Goal: Communication & Community: Answer question/provide support

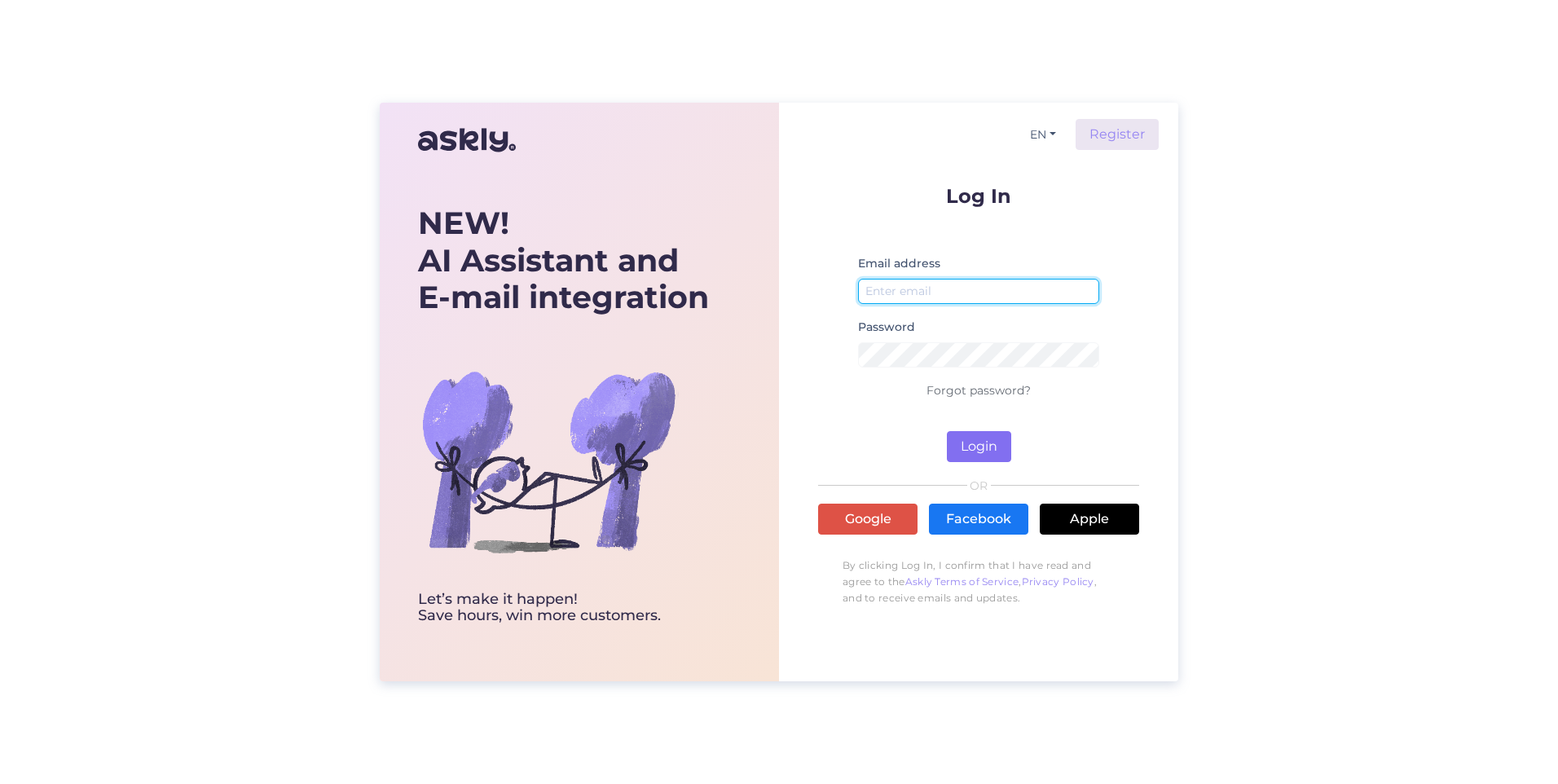
type input "[PERSON_NAME][EMAIL_ADDRESS][PERSON_NAME][PERSON_NAME][DOMAIN_NAME]"
click at [972, 442] on button "Login" at bounding box center [979, 447] width 65 height 31
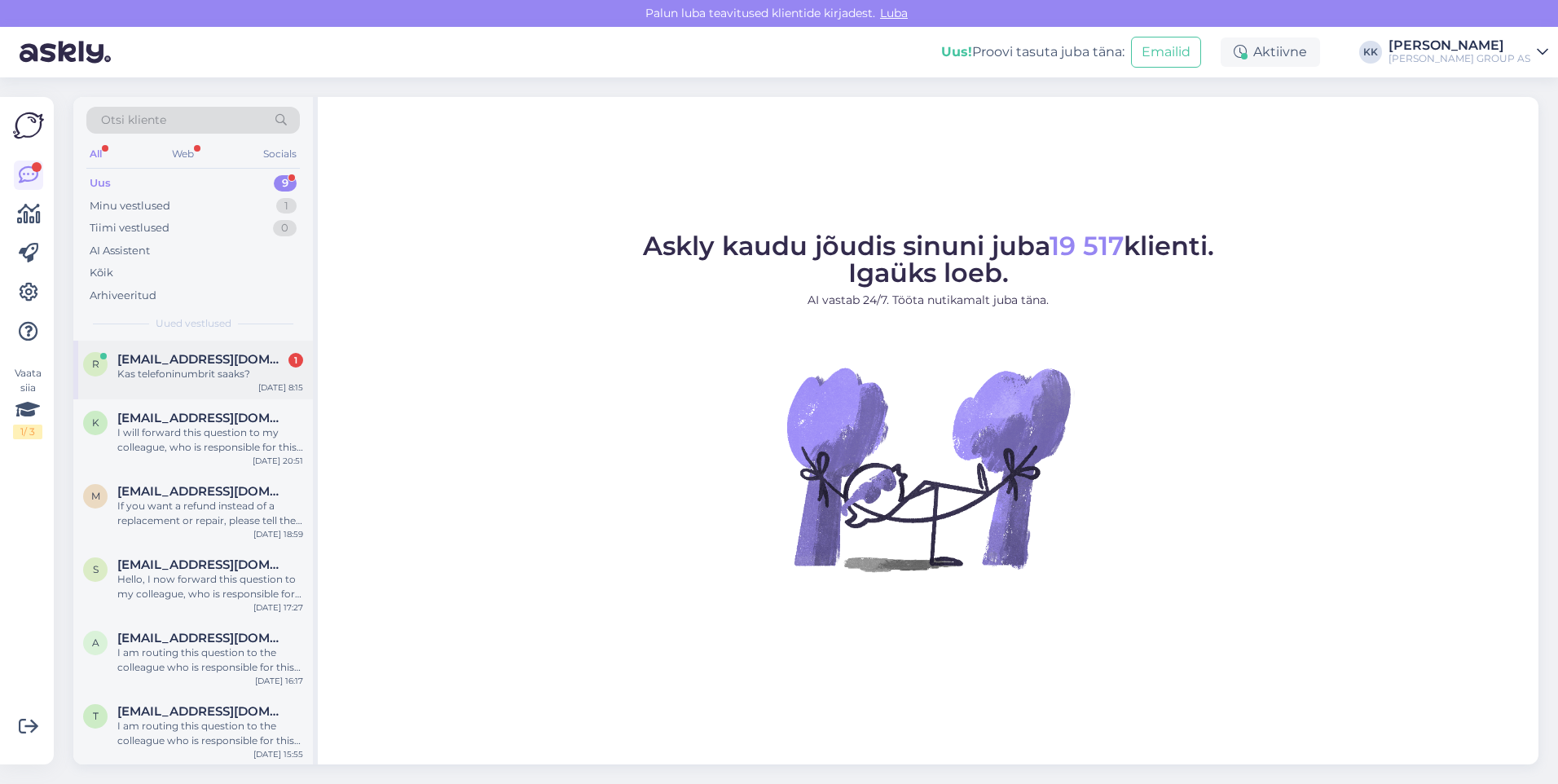
click at [193, 364] on span "[EMAIL_ADDRESS][DOMAIN_NAME]" at bounding box center [202, 359] width 170 height 15
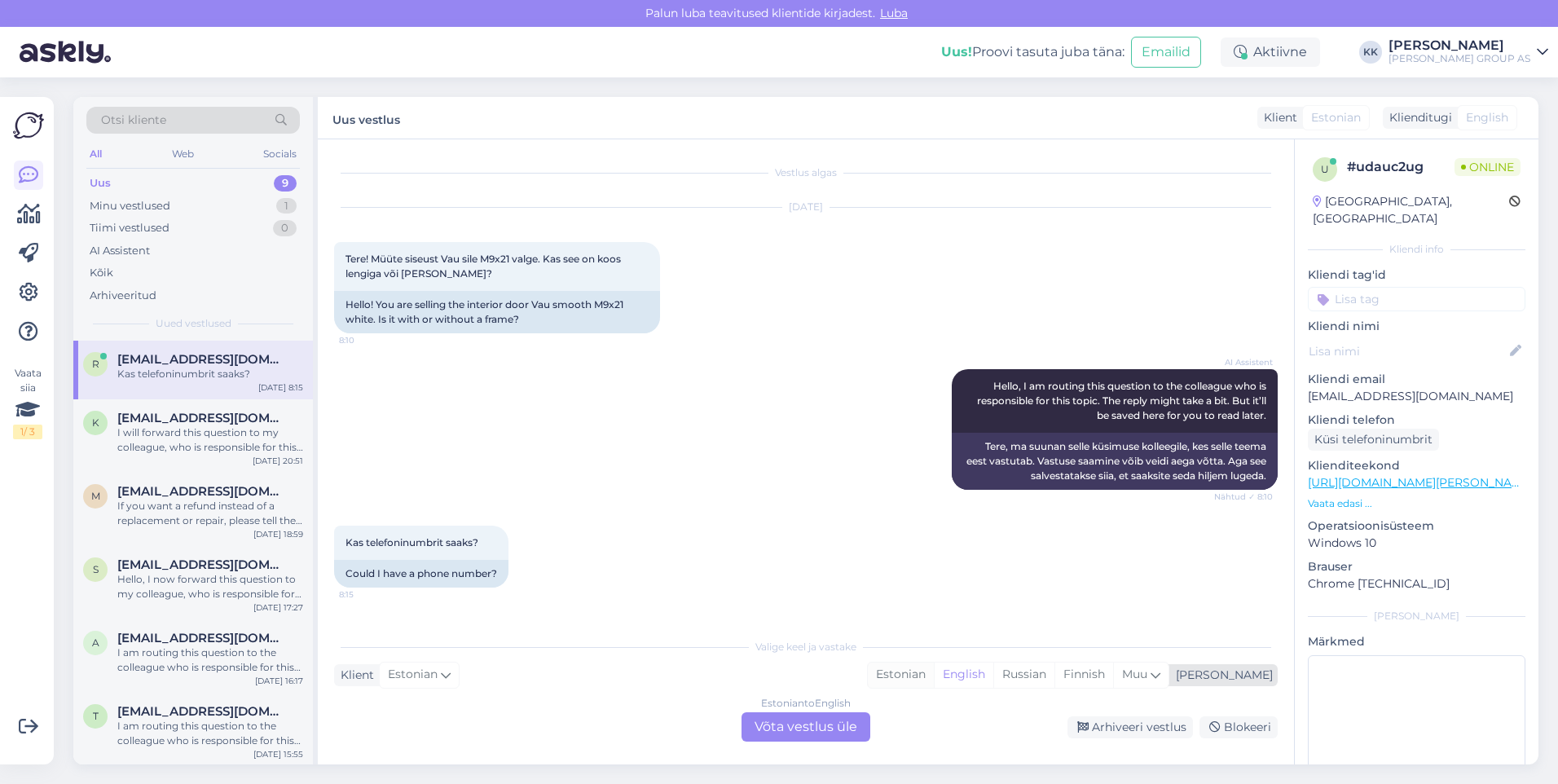
click at [934, 671] on div "Estonian" at bounding box center [901, 675] width 66 height 25
click at [827, 726] on div "Estonian to Estonian Võta vestlus üle" at bounding box center [806, 727] width 129 height 29
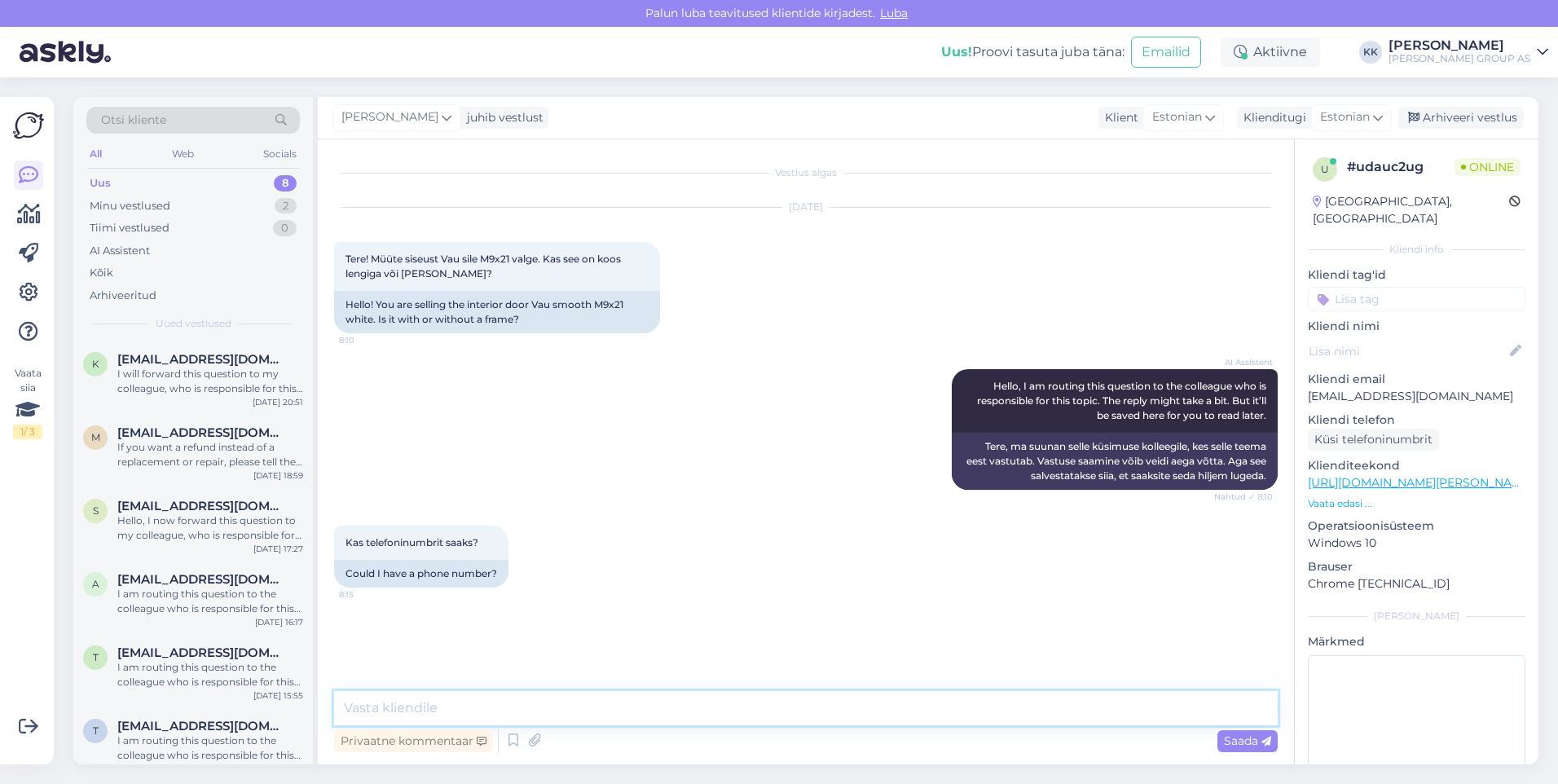
click at [406, 713] on textarea at bounding box center [806, 708] width 944 height 35
type textarea "Tere! Lengid tuleb soetada lisana. sobivad lengid leiate Tarvikute alt"
click at [1229, 732] on div "Saada" at bounding box center [1248, 741] width 60 height 22
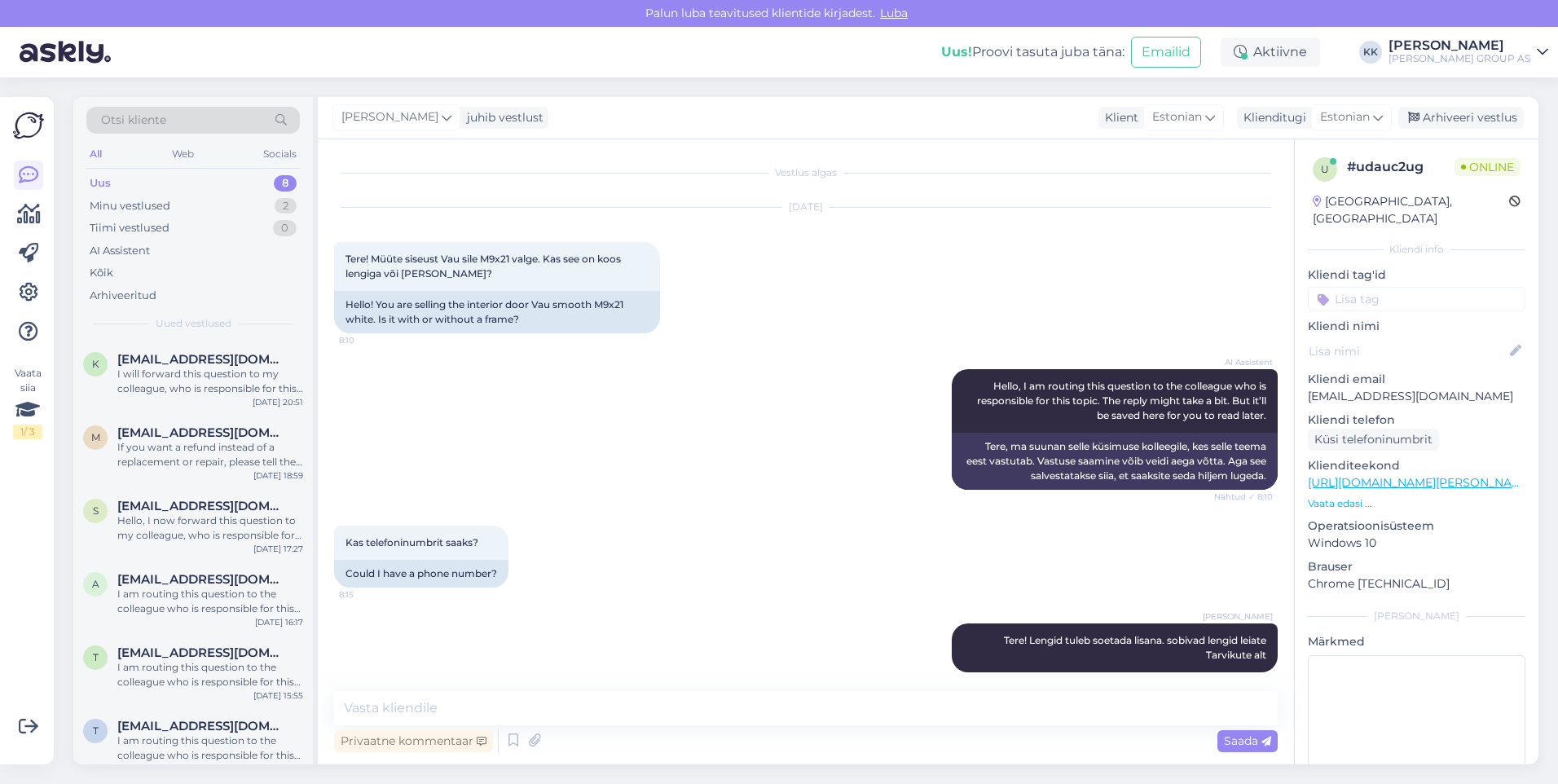
scroll to position [14, 0]
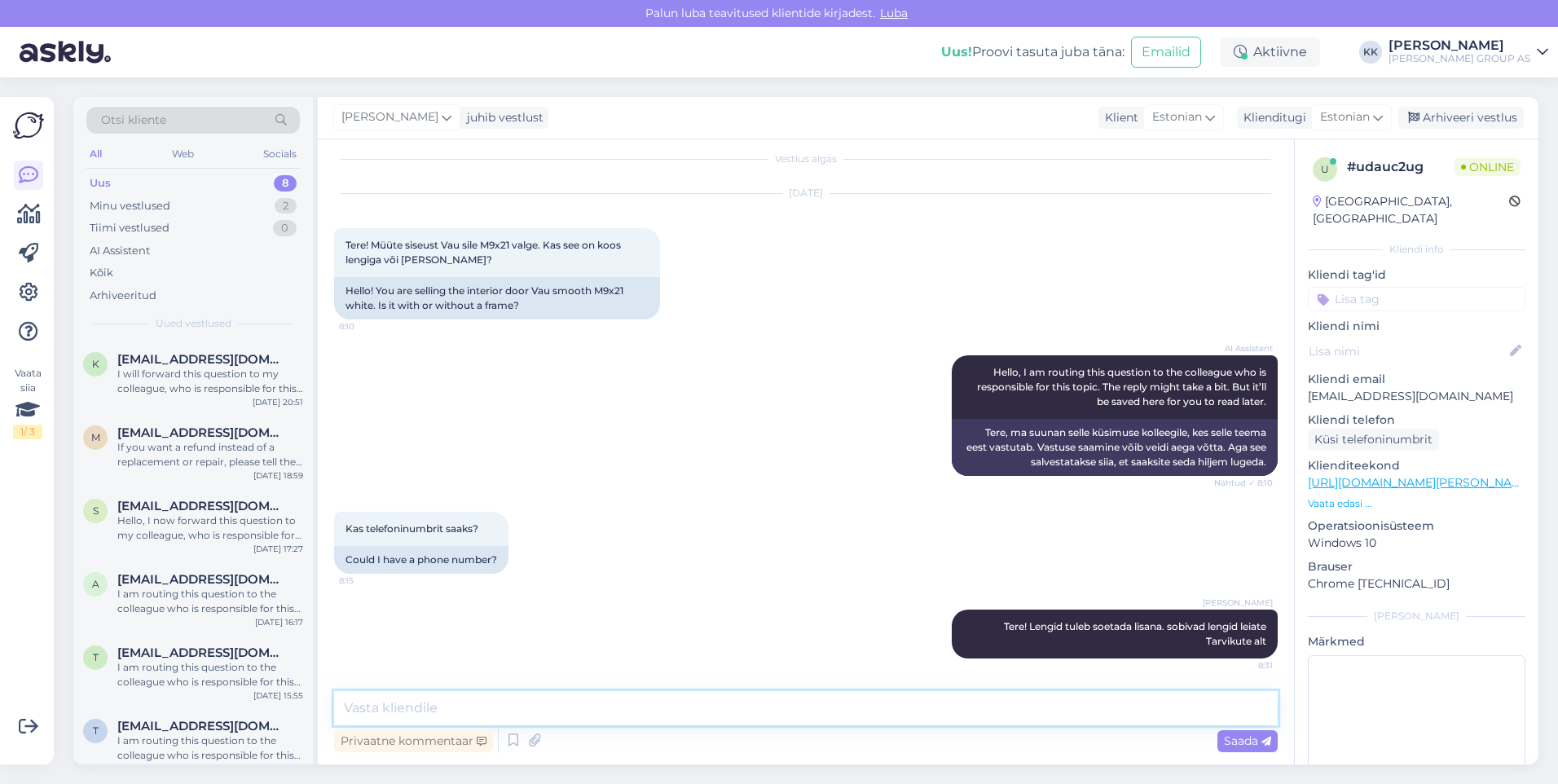
click at [406, 715] on textarea at bounding box center [806, 708] width 944 height 35
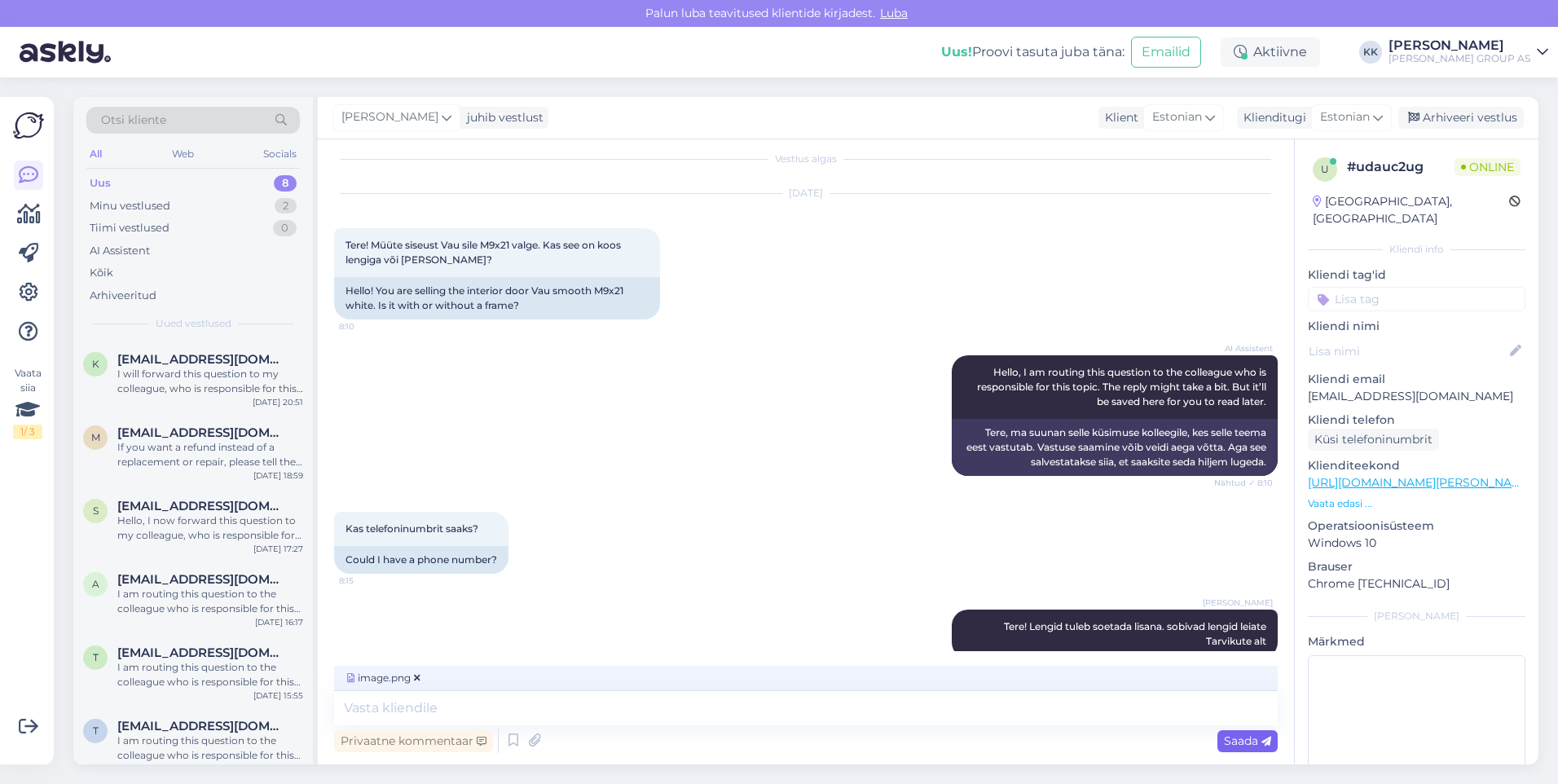
click at [1235, 734] on span "Saada" at bounding box center [1248, 741] width 47 height 15
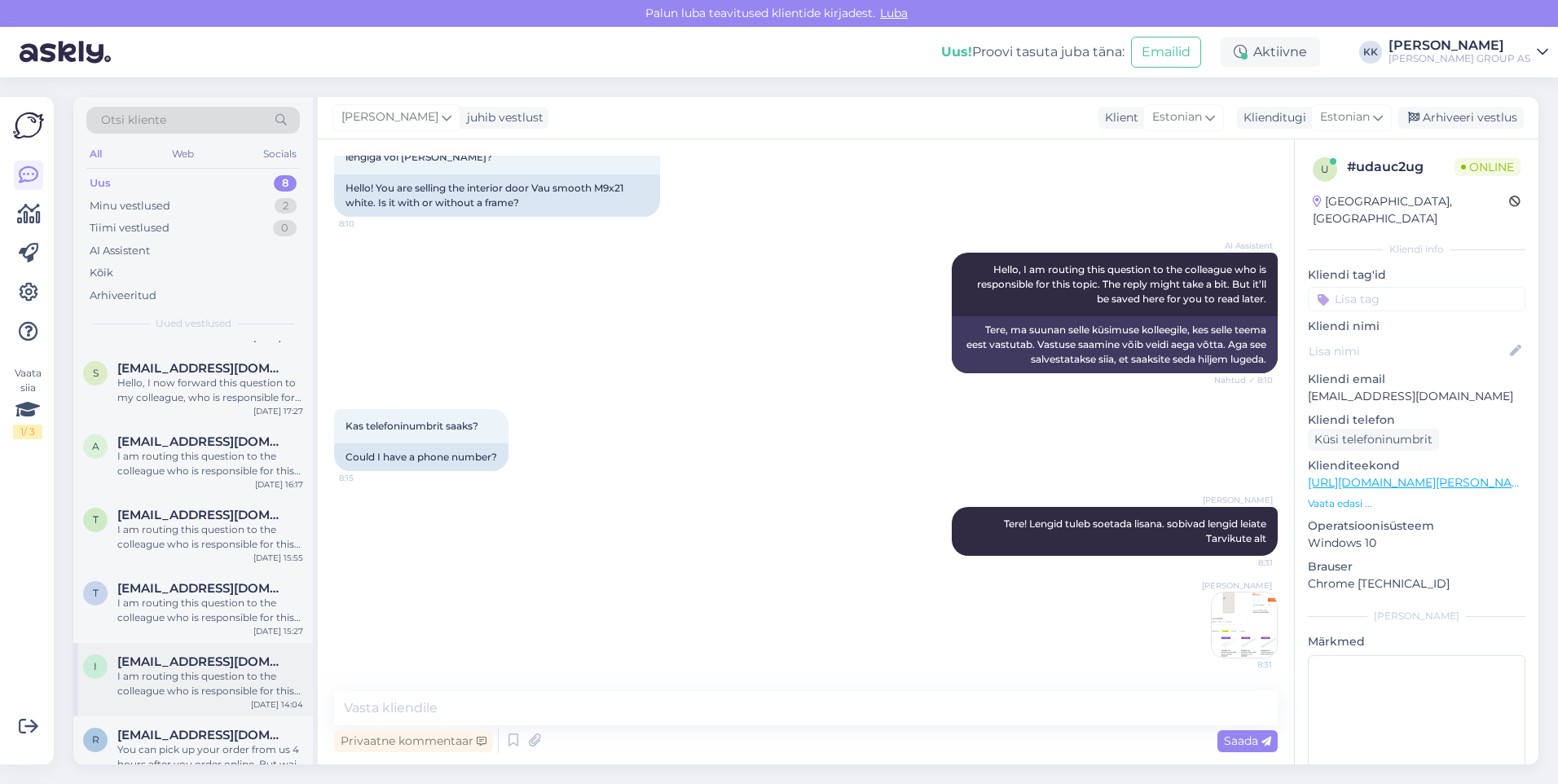
scroll to position [163, 0]
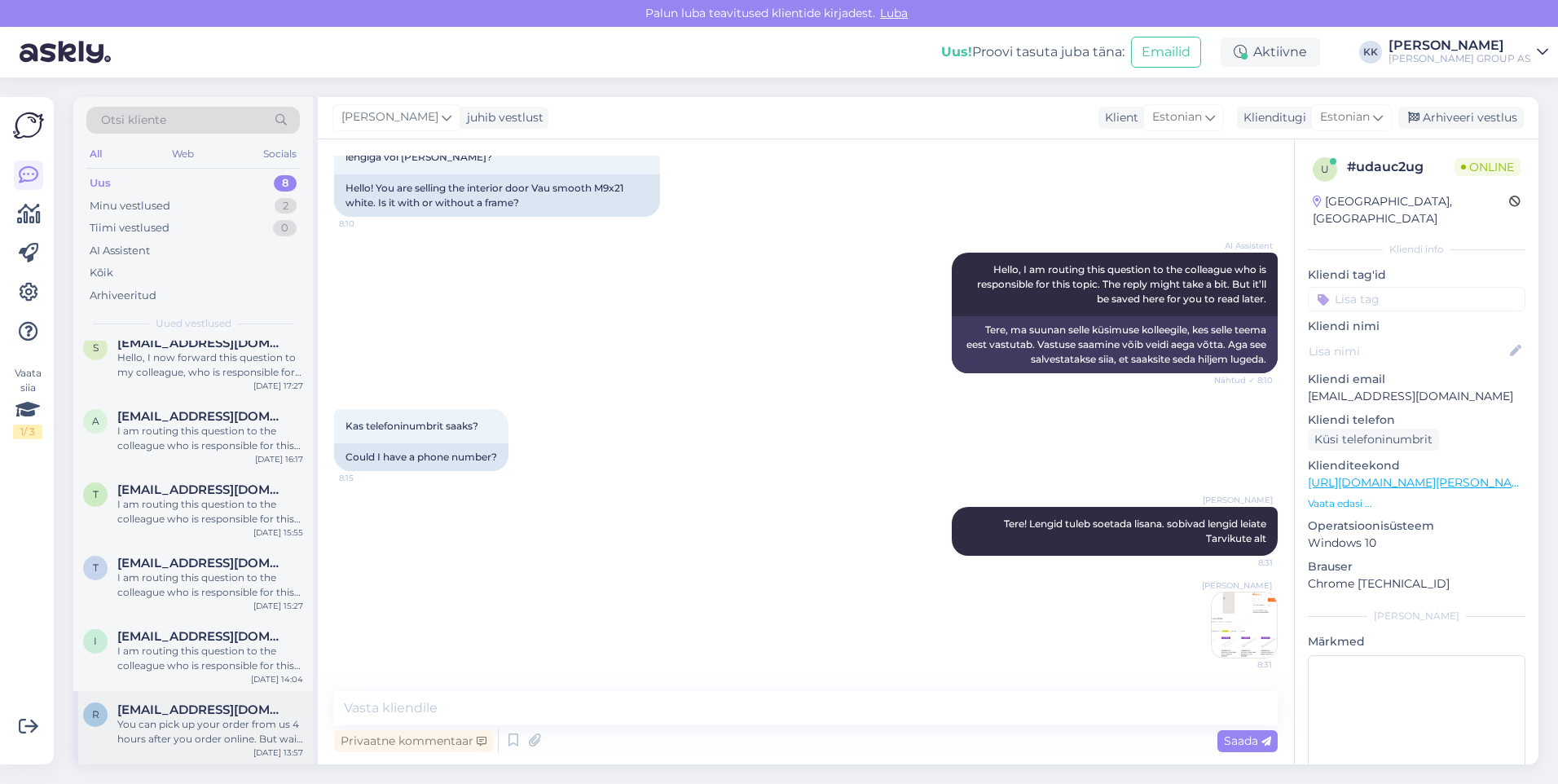
click at [193, 721] on div "You can pick up your order from us 4 hours after you order online. But wait for…" at bounding box center [211, 732] width 186 height 29
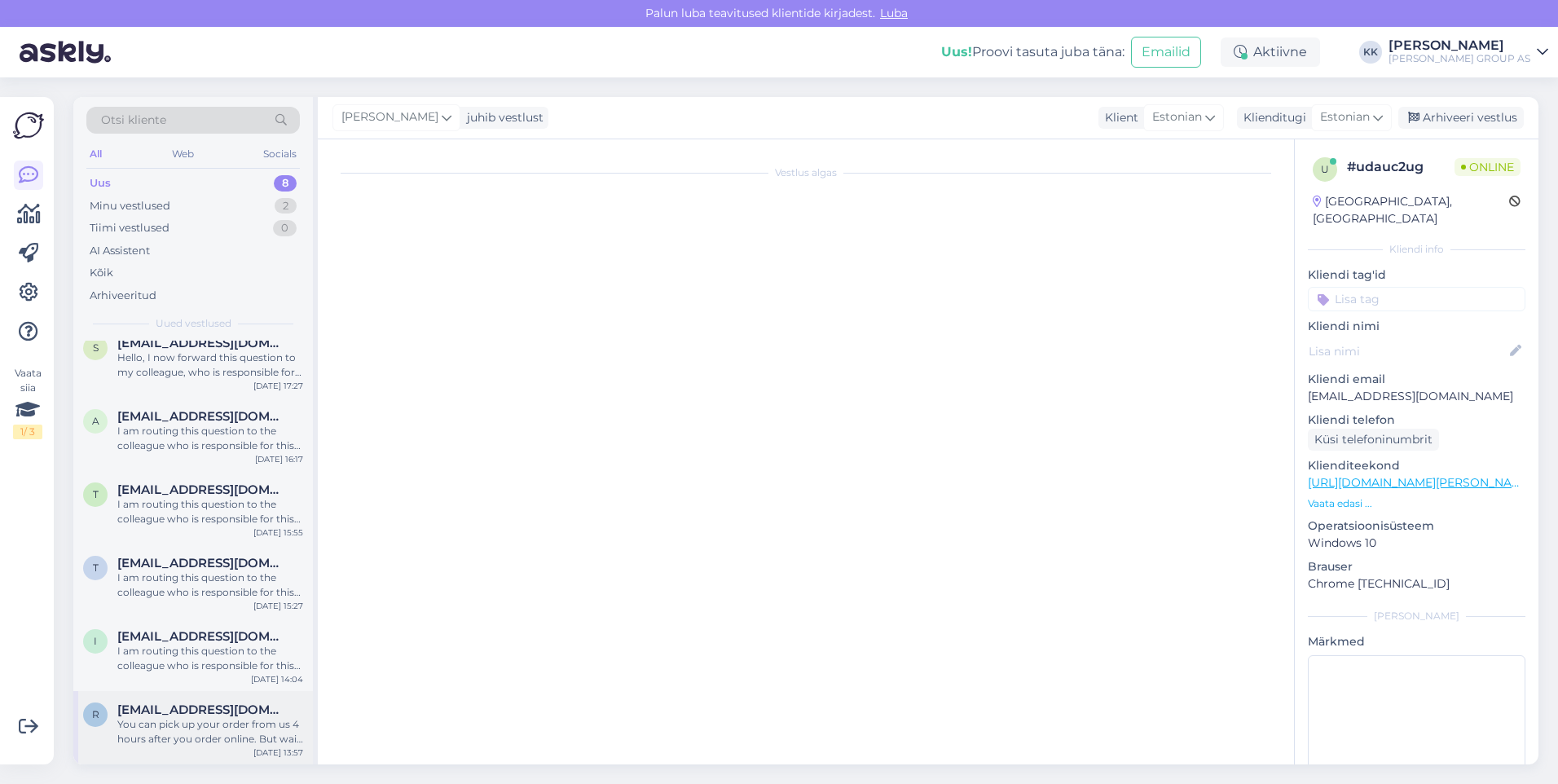
scroll to position [93, 0]
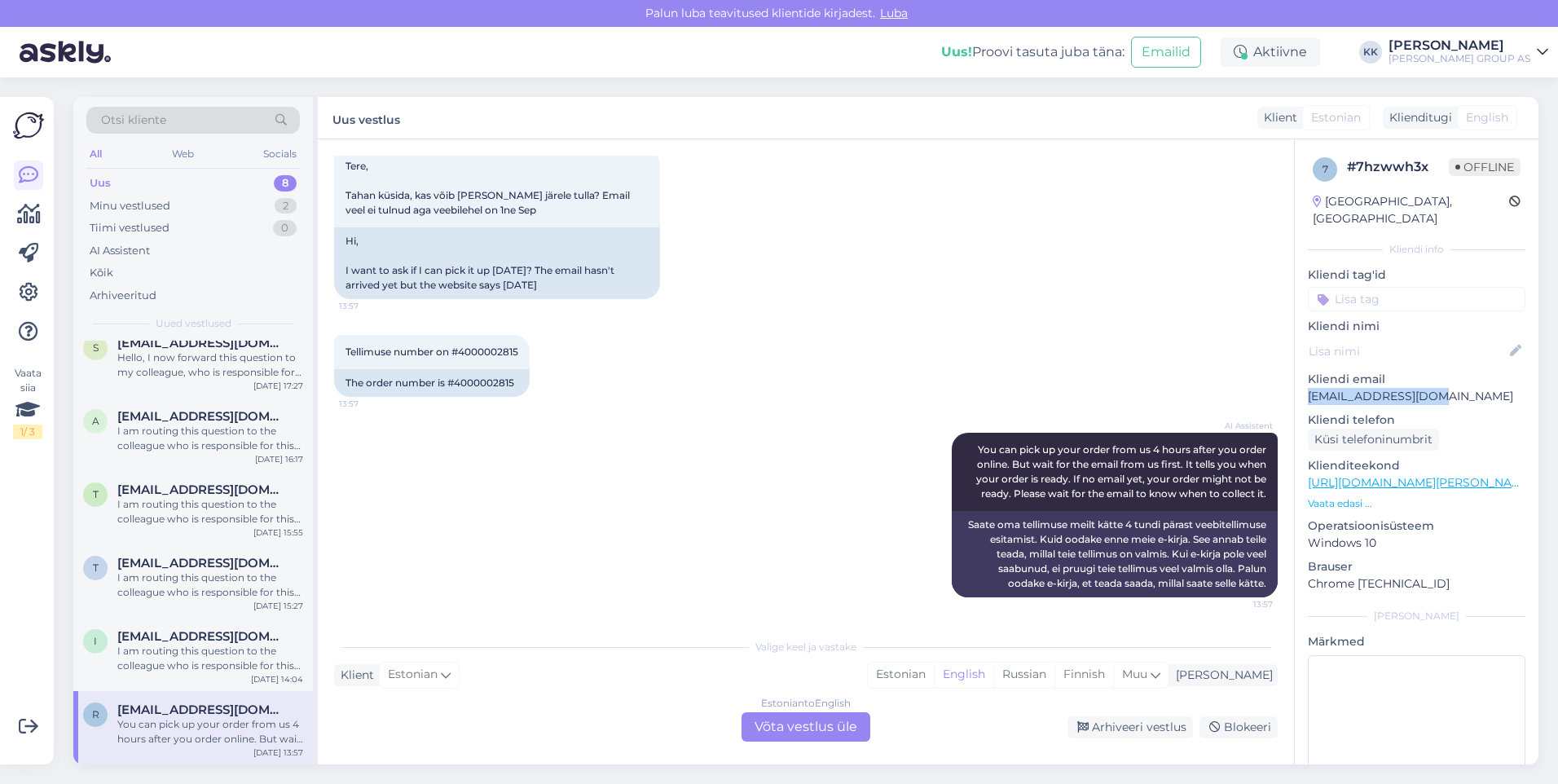
drag, startPoint x: 1436, startPoint y: 379, endPoint x: 1306, endPoint y: 387, distance: 130.2
click at [1306, 387] on div "7 # 7hzwwh3x Offline [GEOGRAPHIC_DATA], [GEOGRAPHIC_DATA] Kliendi info Kliendi …" at bounding box center [1416, 483] width 243 height 687
drag, startPoint x: 1306, startPoint y: 387, endPoint x: 1316, endPoint y: 382, distance: 11.2
drag, startPoint x: 1316, startPoint y: 382, endPoint x: 1141, endPoint y: 346, distance: 178.7
click at [1141, 346] on div "Tellimuse number on #4000002815 13:57 The order number is #4000002815" at bounding box center [806, 366] width 944 height 98
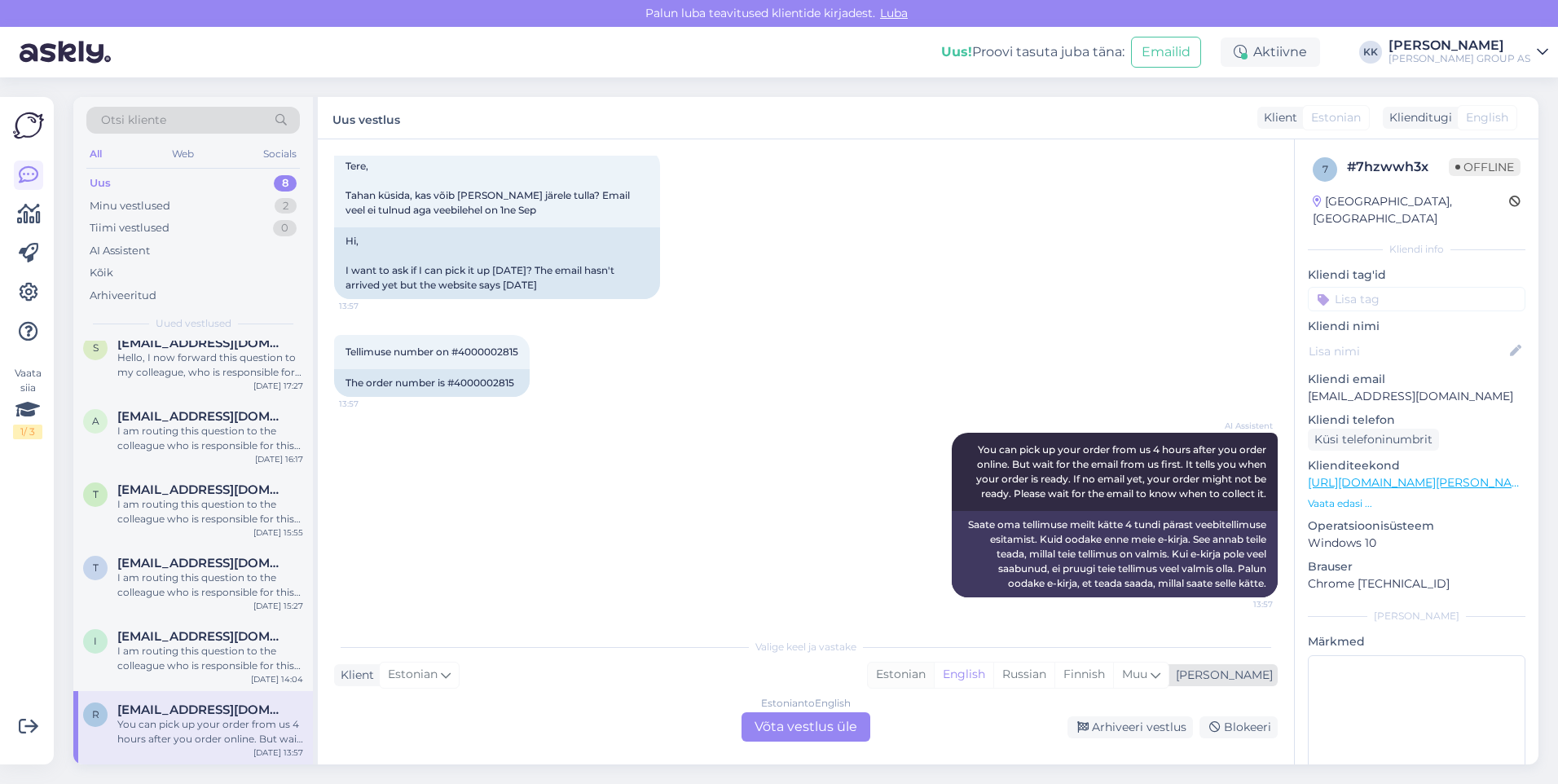
click at [934, 673] on div "Estonian" at bounding box center [901, 675] width 66 height 25
click at [804, 718] on div "Estonian to Estonian Võta vestlus üle" at bounding box center [806, 727] width 129 height 29
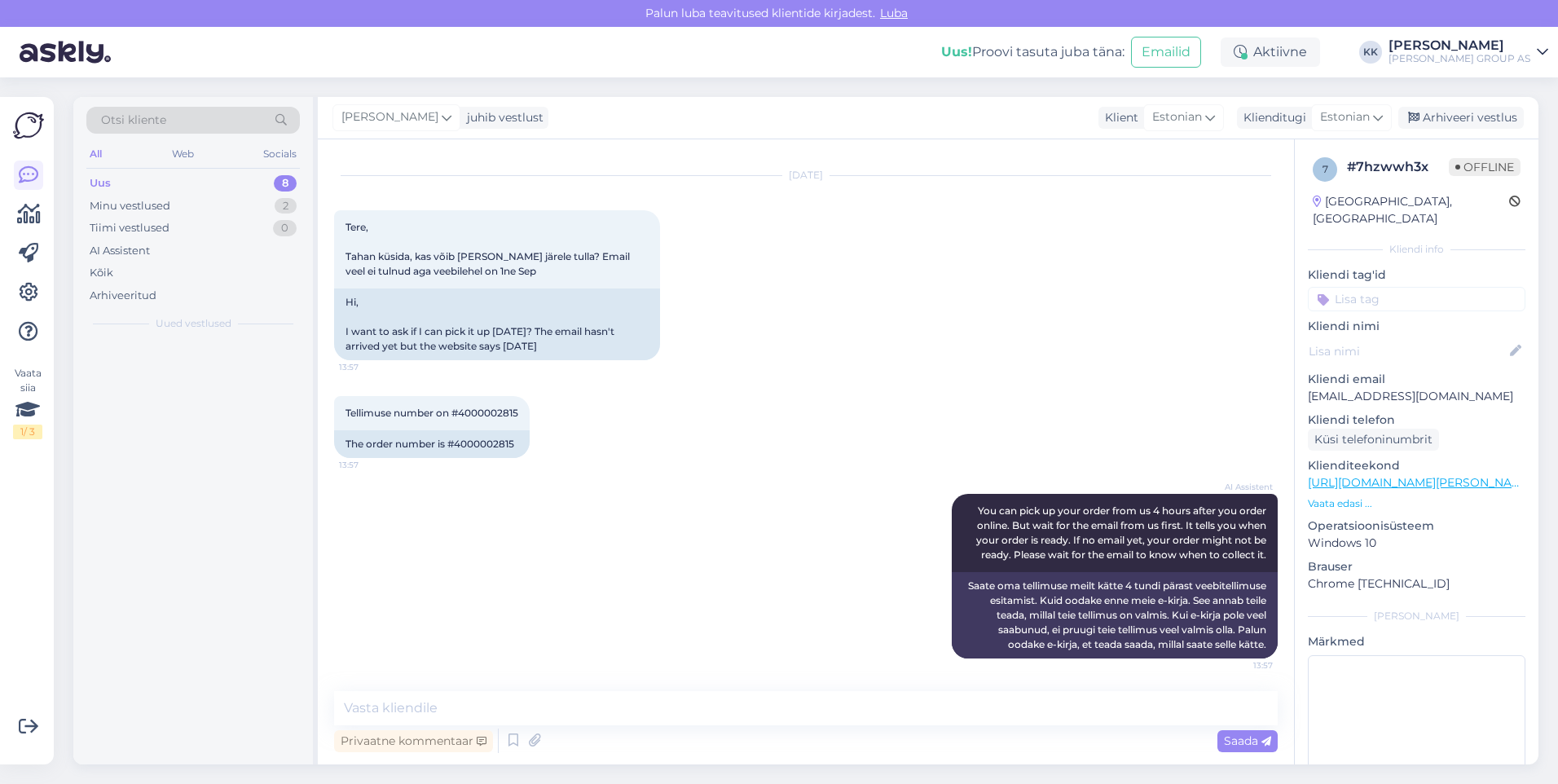
scroll to position [0, 0]
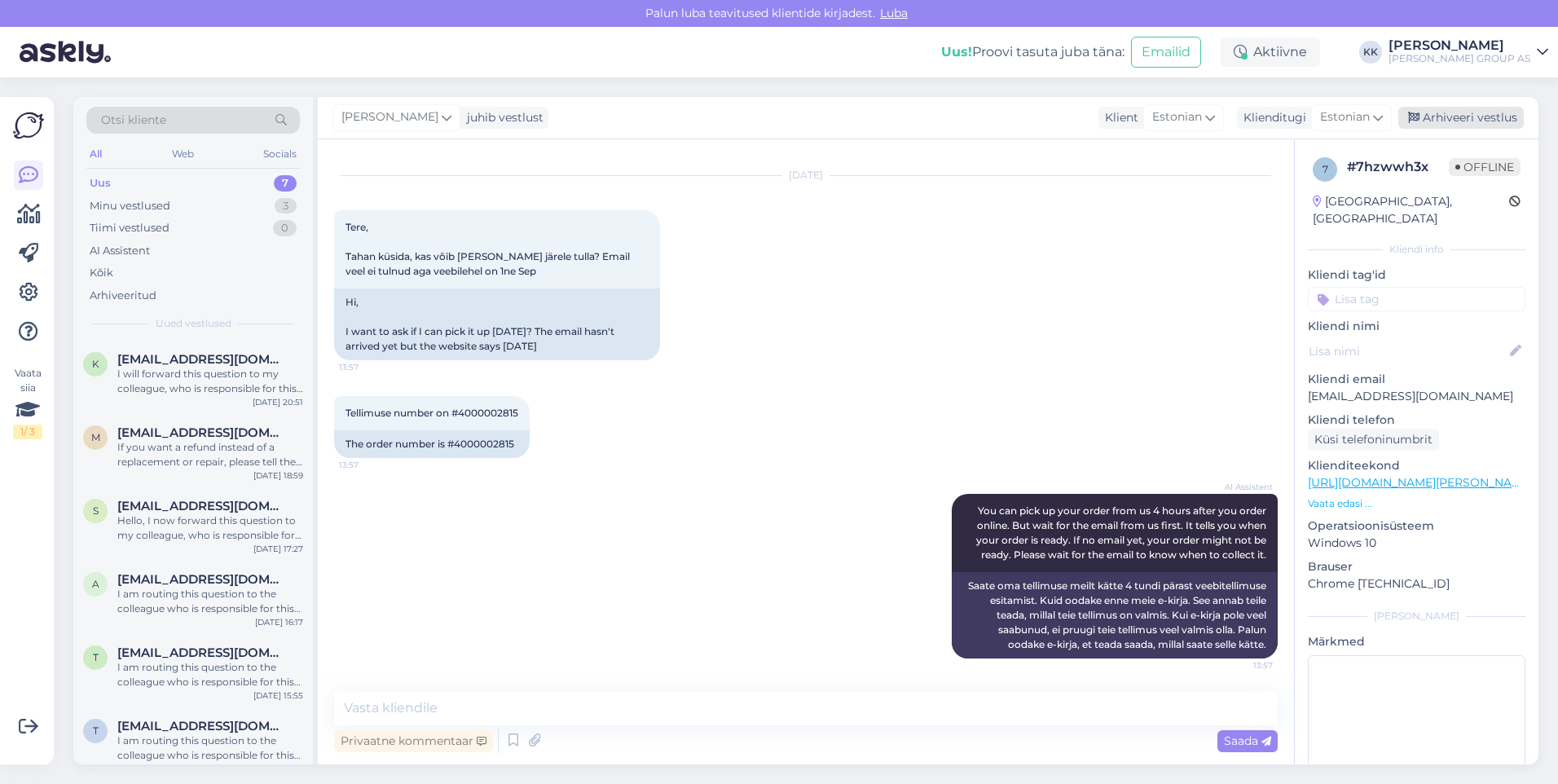
click at [1466, 116] on div "Arhiveeri vestlus" at bounding box center [1461, 118] width 126 height 22
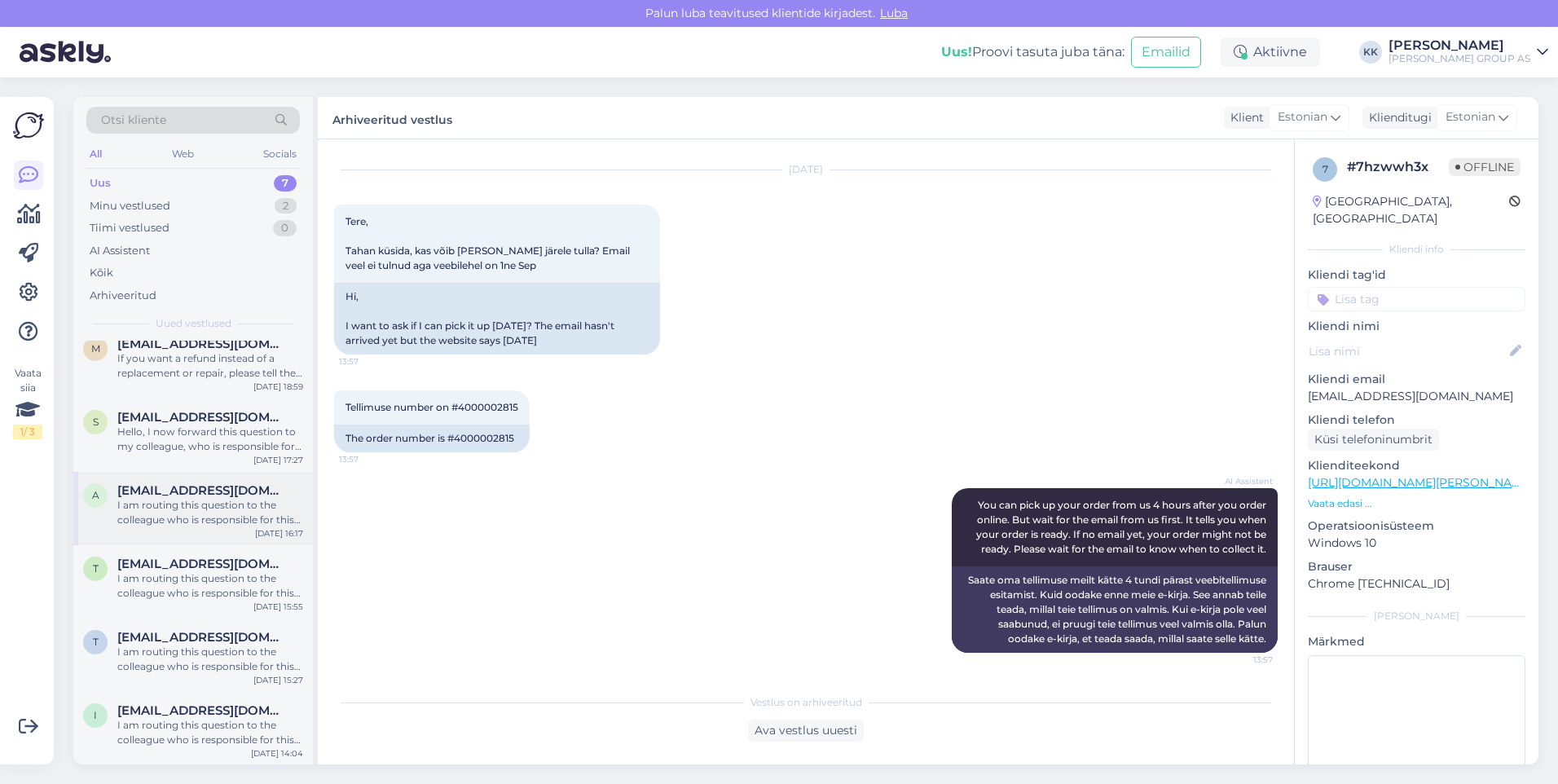
scroll to position [89, 0]
click at [174, 719] on div "I am routing this question to the colleague who is responsible for this topic. …" at bounding box center [211, 732] width 186 height 29
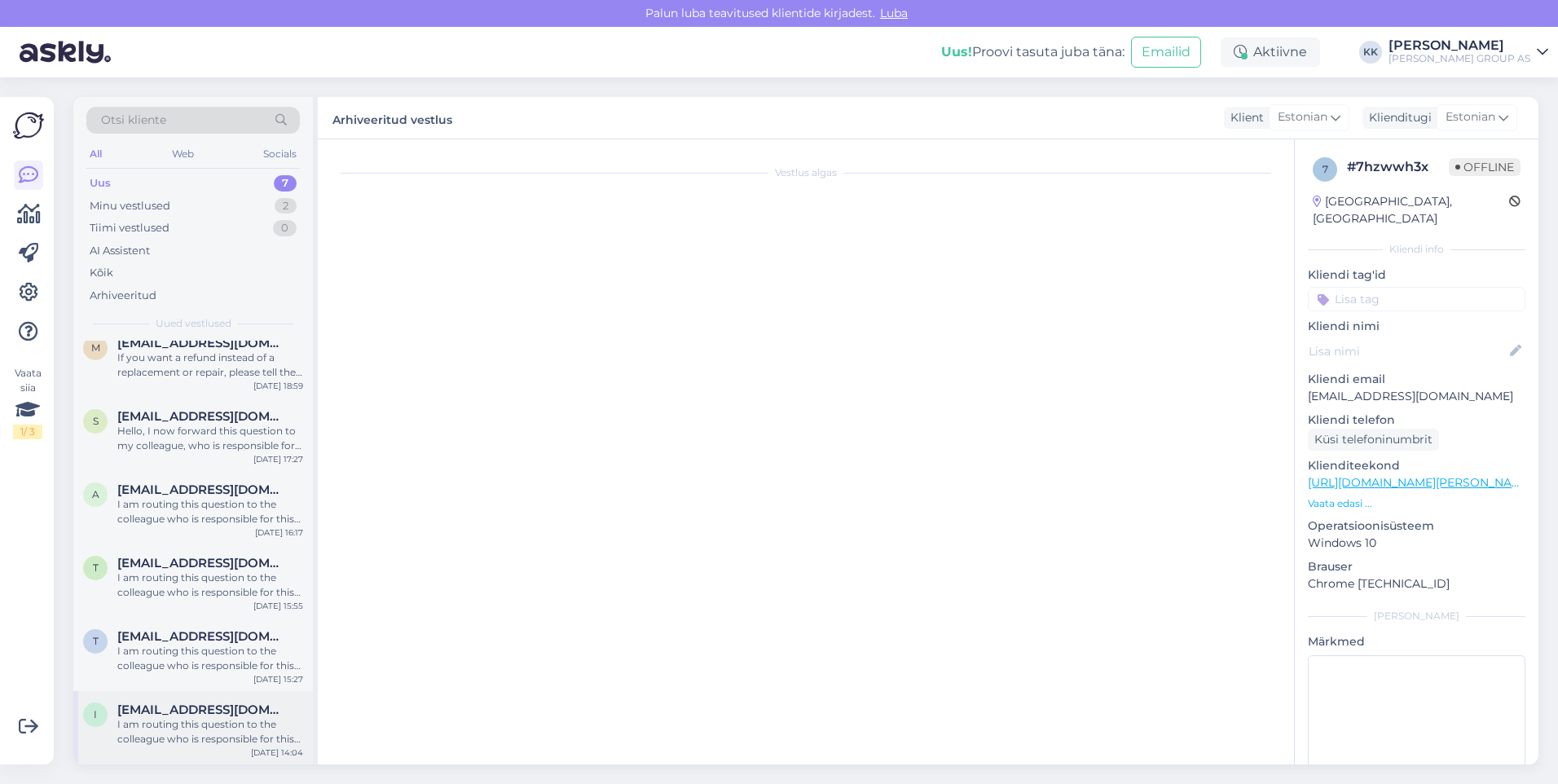
scroll to position [623, 0]
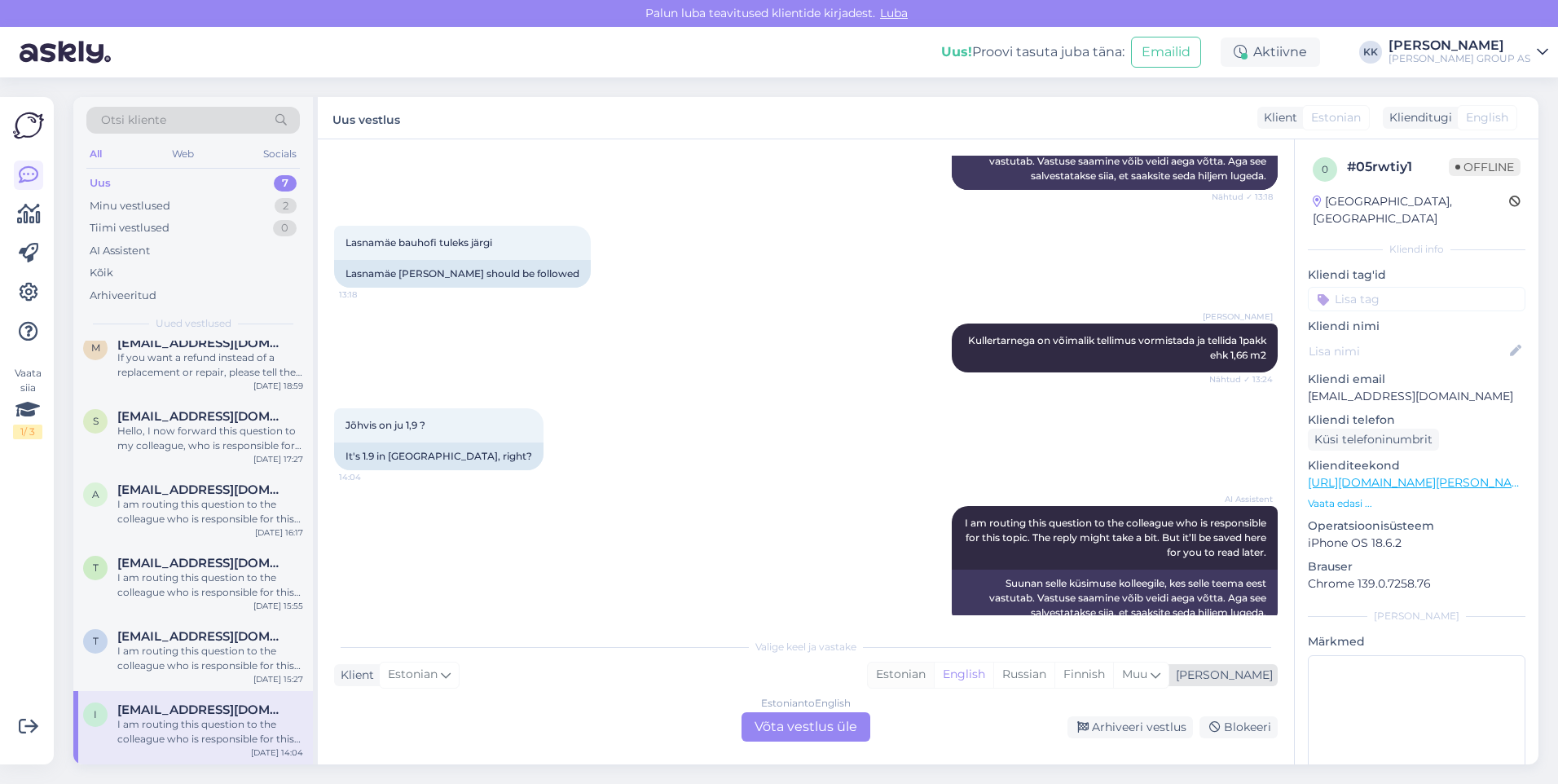
click at [934, 673] on div "Estonian" at bounding box center [901, 675] width 66 height 25
click at [810, 725] on div "Estonian to Estonian Võta vestlus üle" at bounding box center [806, 727] width 129 height 29
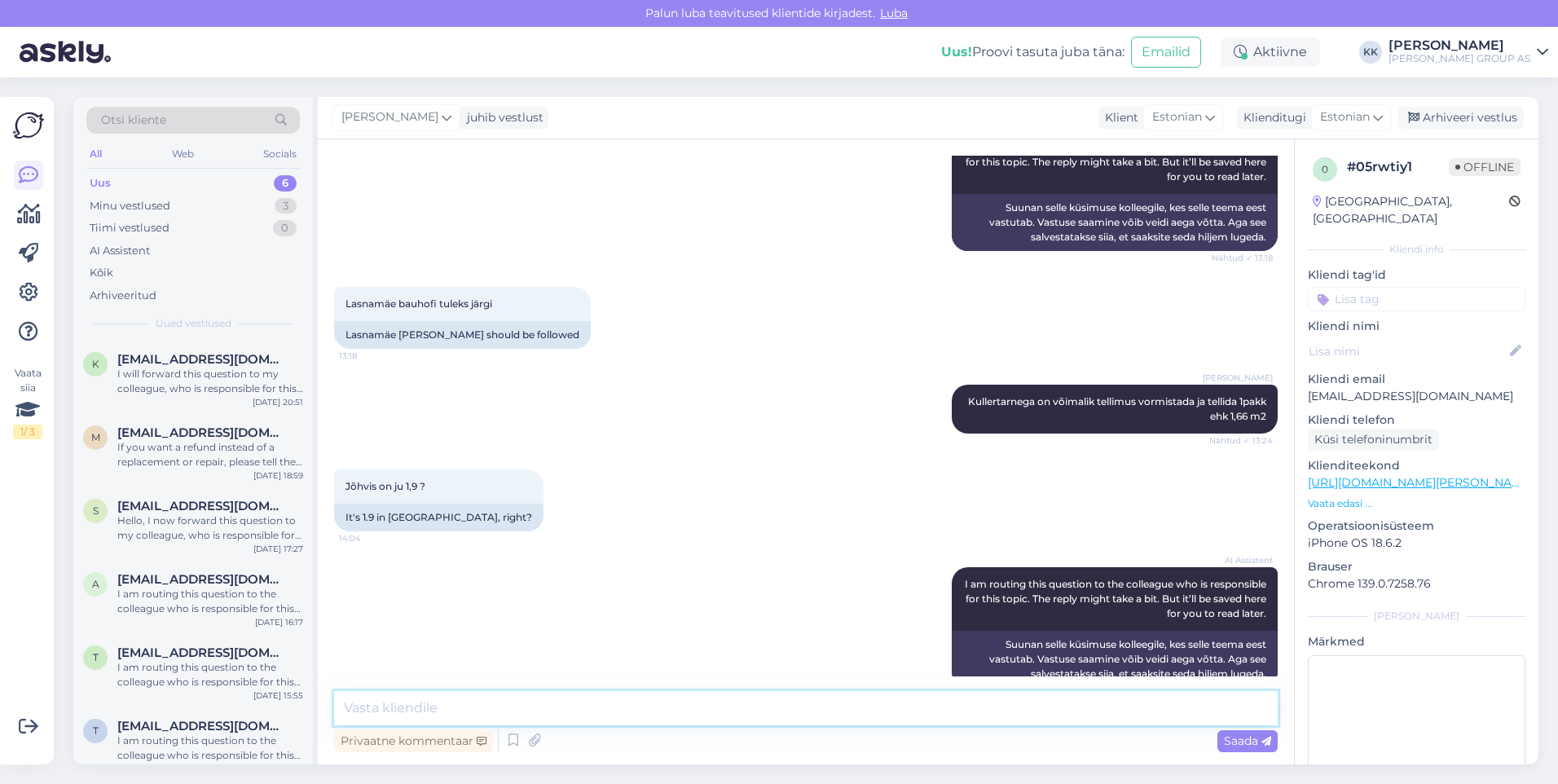
click at [398, 707] on textarea at bounding box center [806, 708] width 944 height 35
type textarea "Läbi e-[PERSON_NAME] saab tellida ainult täispakke"
drag, startPoint x: 1241, startPoint y: 738, endPoint x: 1232, endPoint y: 738, distance: 9.0
click at [1241, 738] on span "Saada" at bounding box center [1248, 741] width 47 height 15
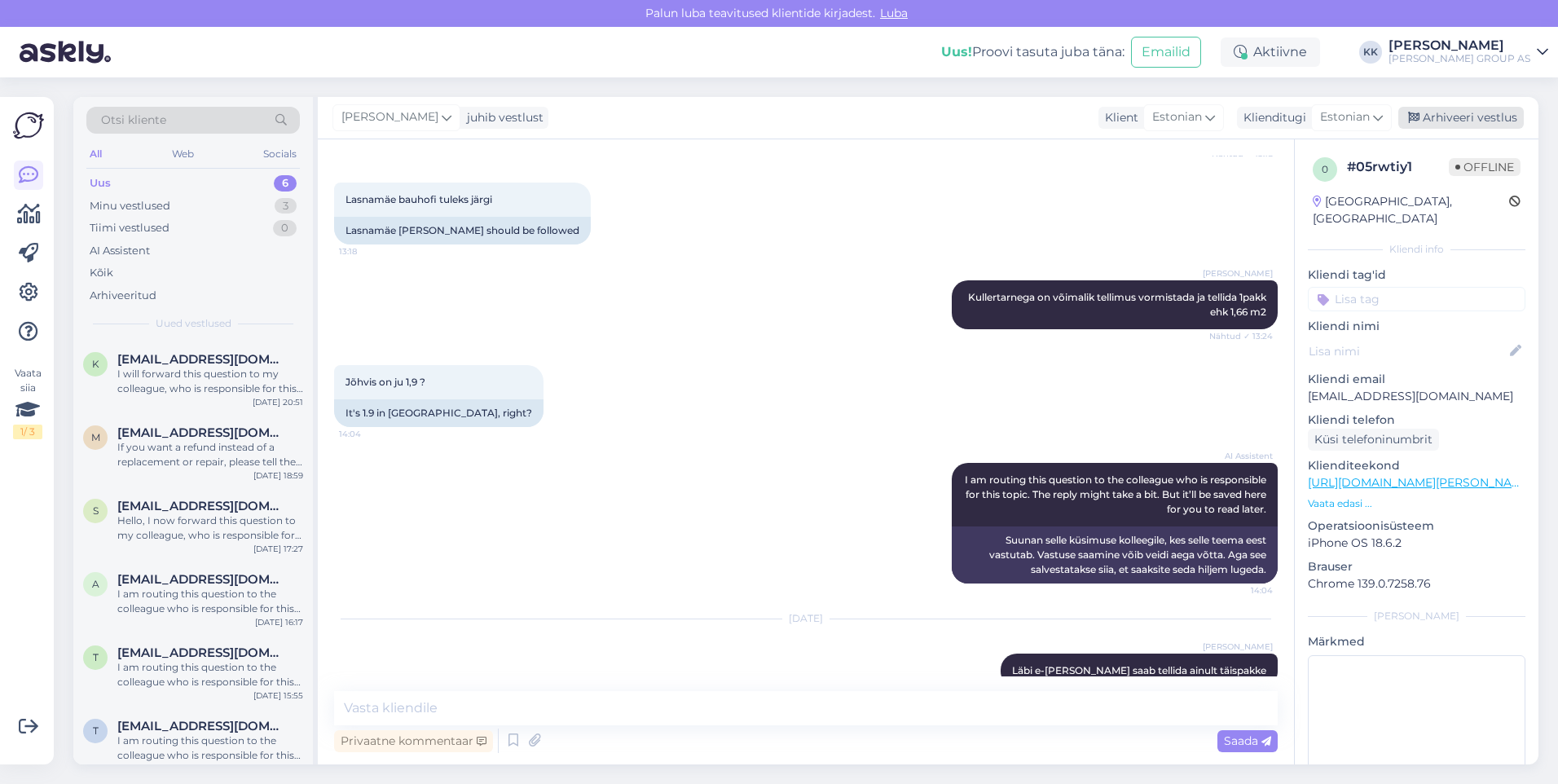
click at [1449, 113] on div "Arhiveeri vestlus" at bounding box center [1461, 118] width 126 height 22
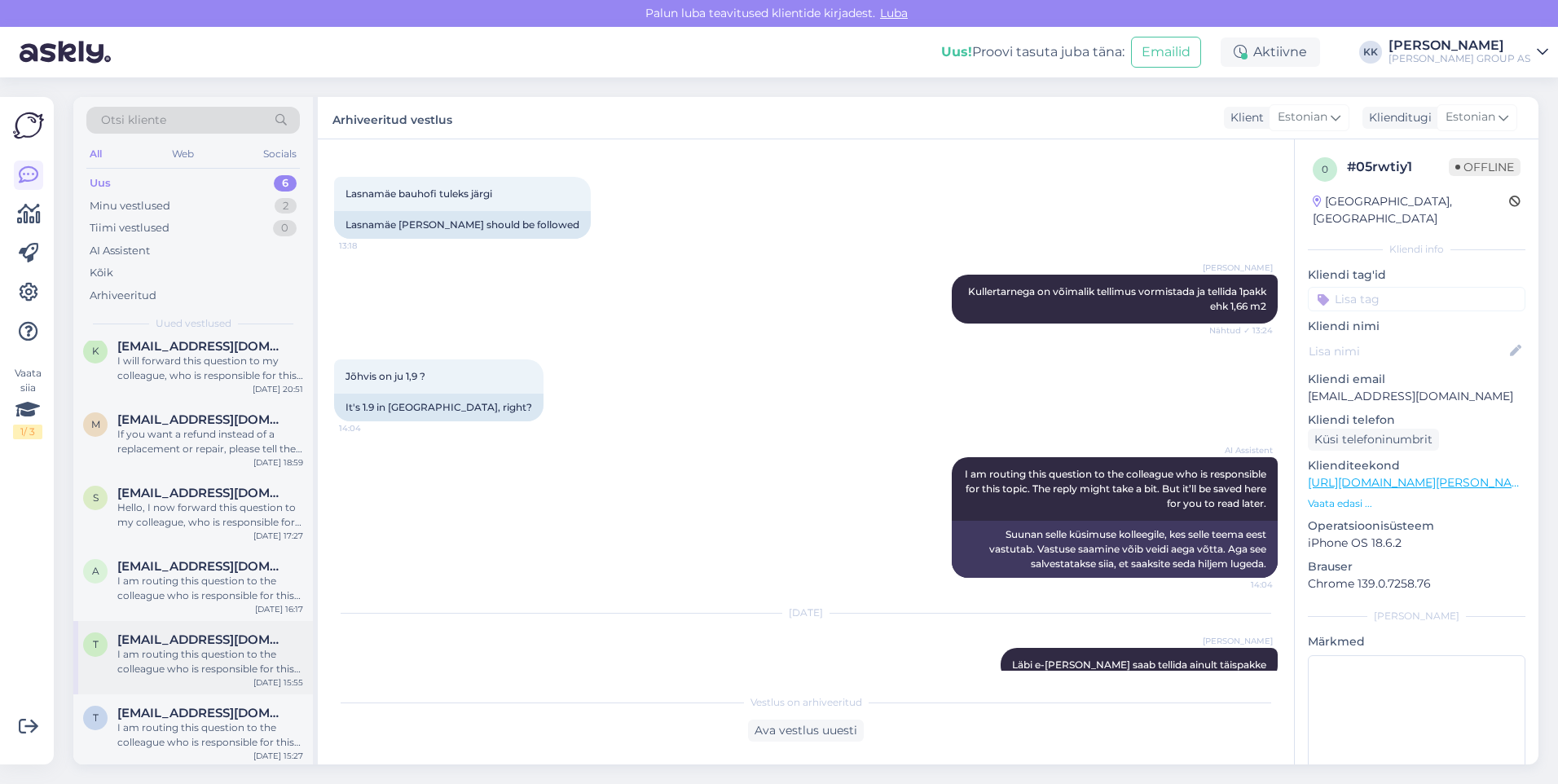
scroll to position [16, 0]
click at [189, 719] on div "I am routing this question to the colleague who is responsible for this topic. …" at bounding box center [211, 732] width 186 height 29
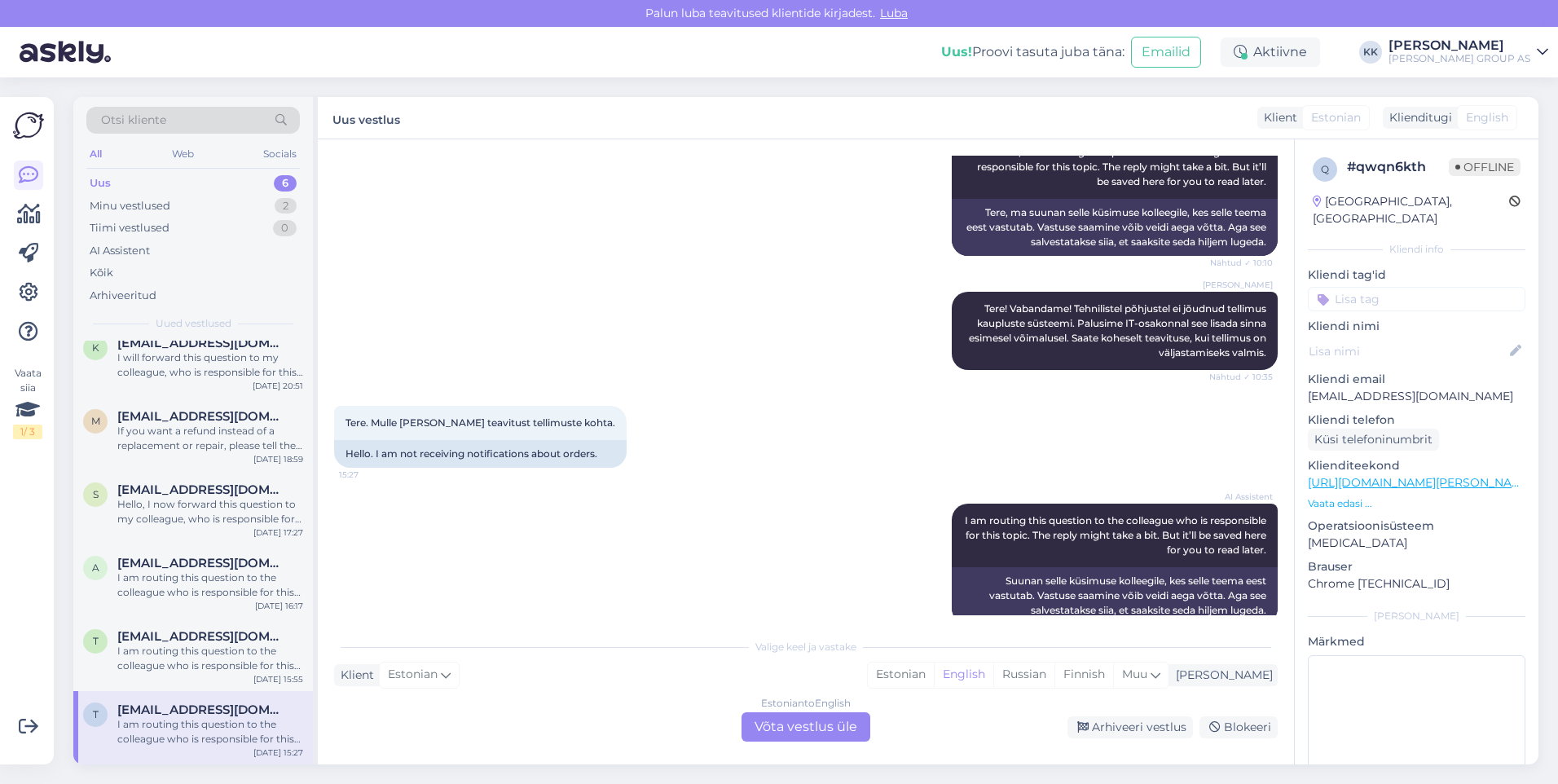
scroll to position [1679, 0]
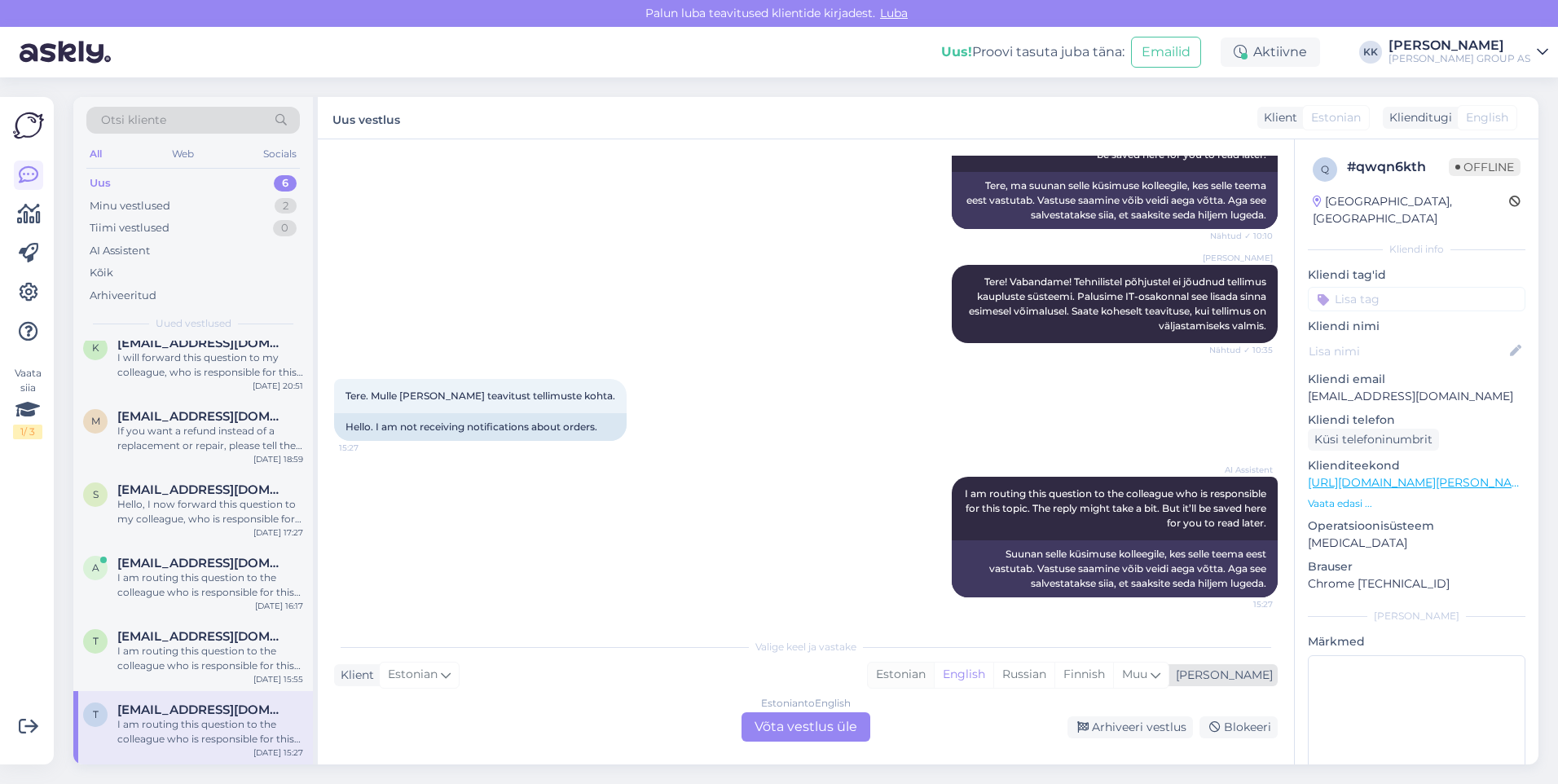
click at [934, 674] on div "Estonian" at bounding box center [901, 675] width 66 height 25
click at [785, 724] on div "Estonian to Estonian Võta vestlus üle" at bounding box center [806, 727] width 129 height 29
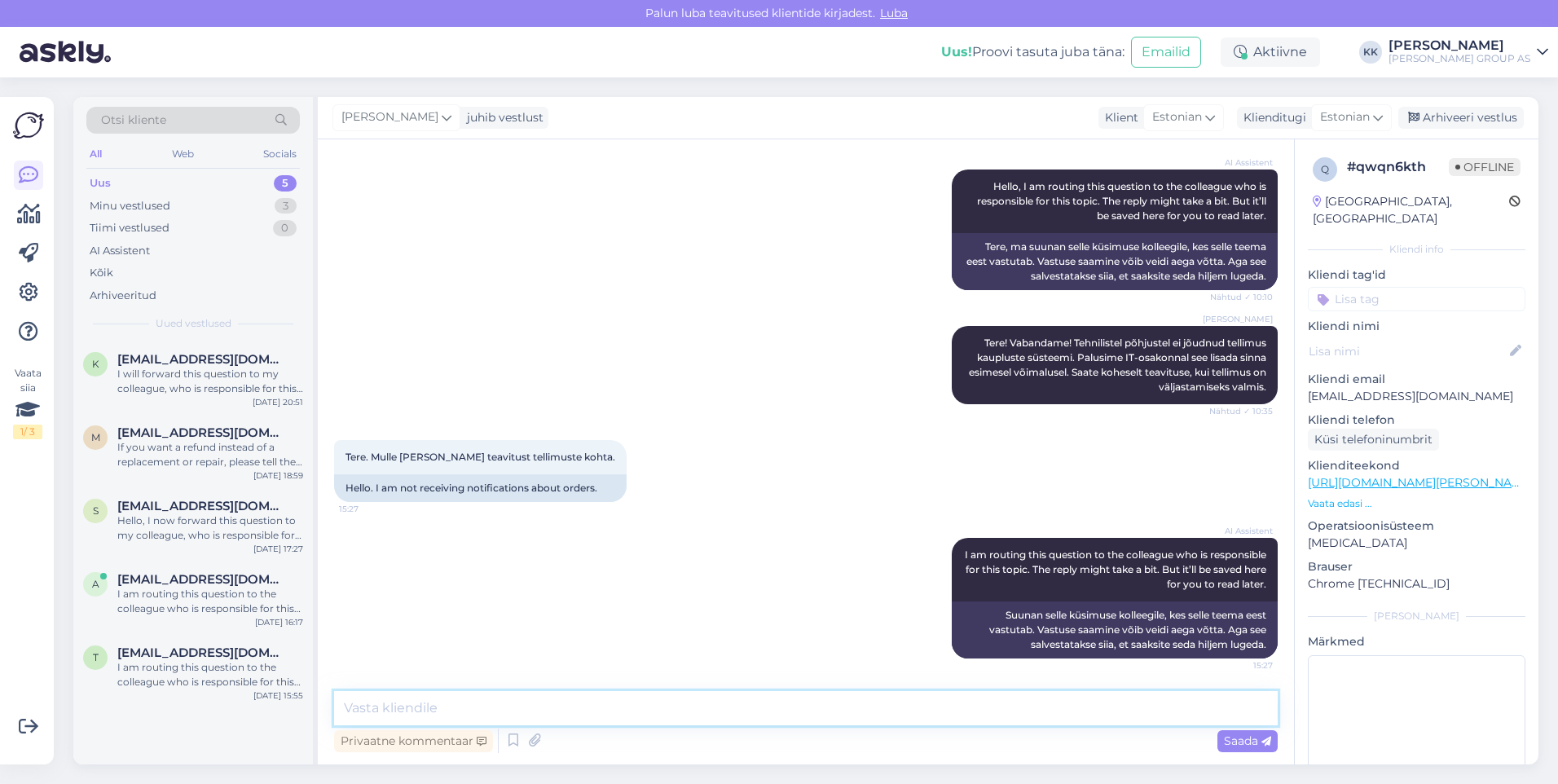
click at [375, 704] on textarea at bounding box center [806, 708] width 944 height 35
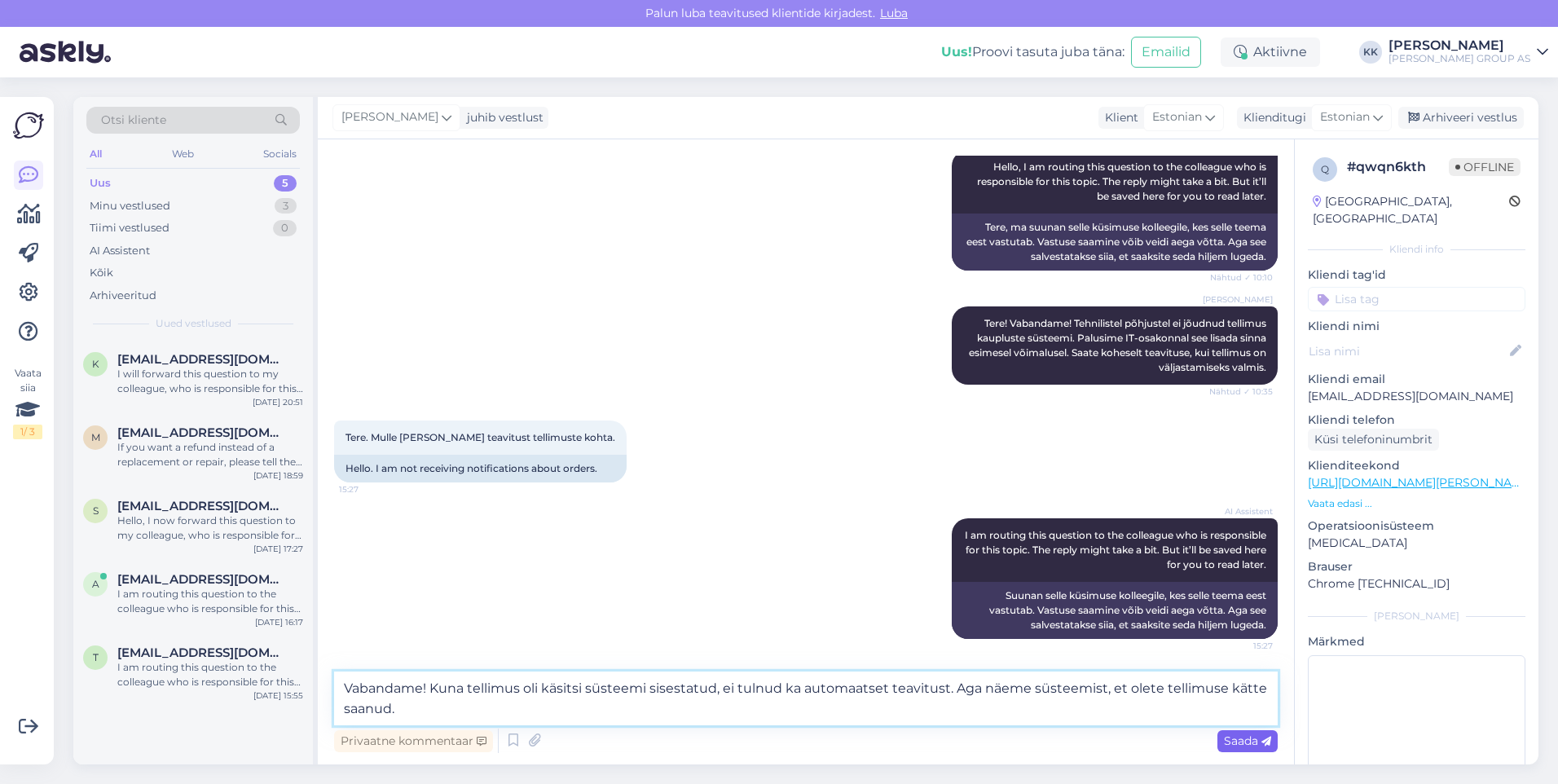
type textarea "Vabandame! Kuna tellimus oli käsitsi süsteemi sisestatud, ei tulnud ka automaat…"
click at [1234, 741] on span "Saada" at bounding box center [1248, 741] width 47 height 15
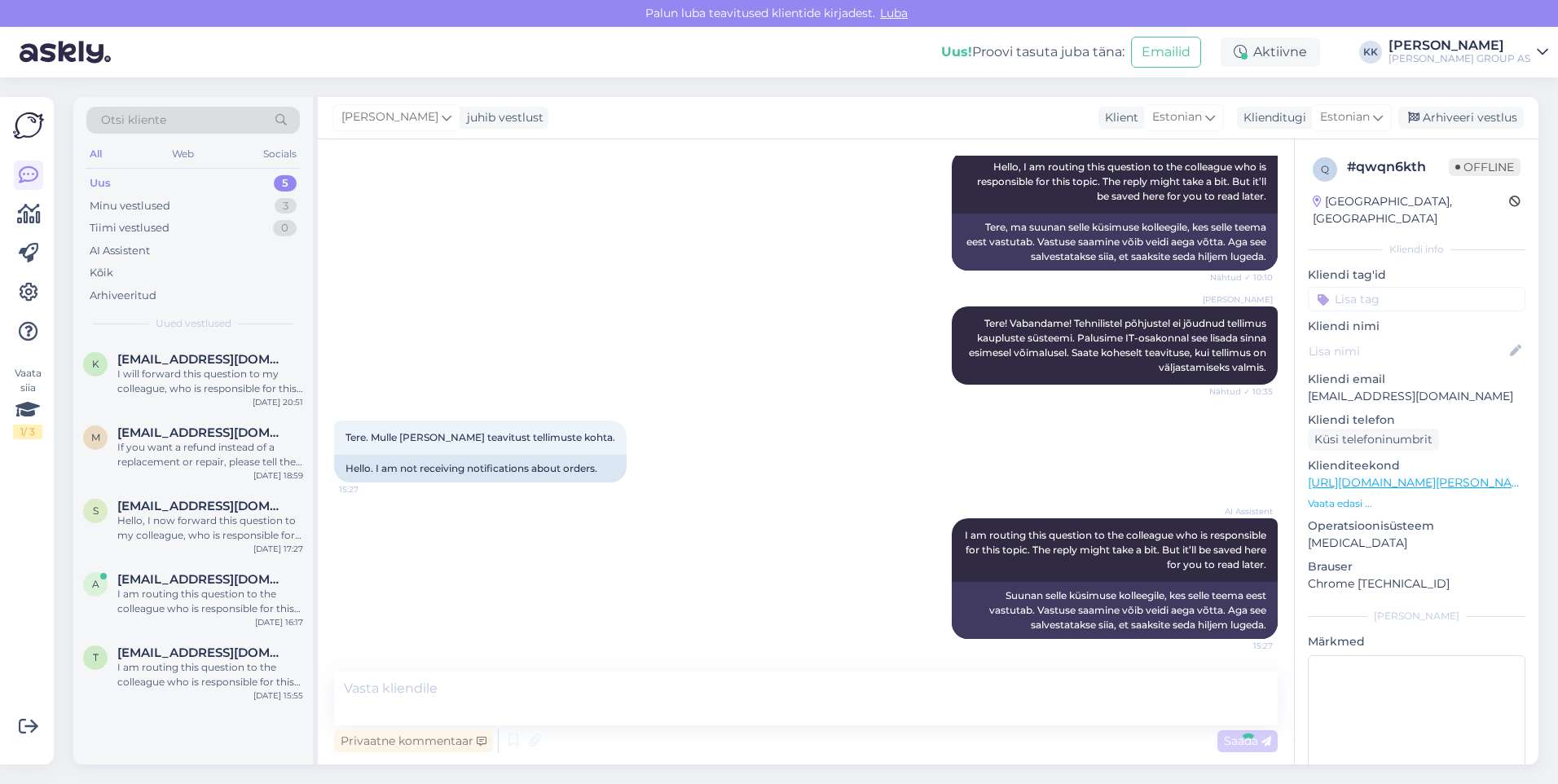
scroll to position [1751, 0]
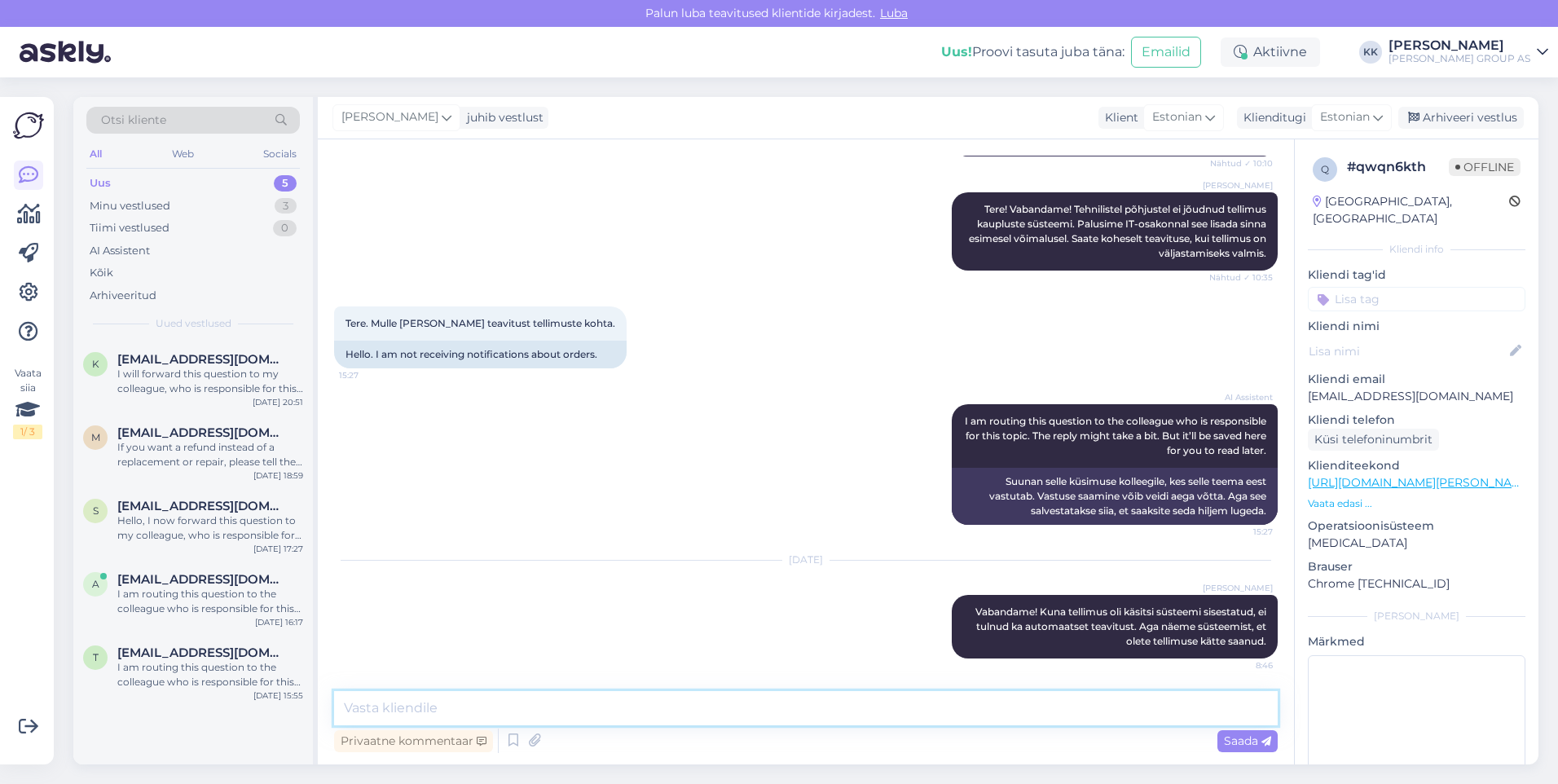
click at [377, 712] on textarea at bounding box center [806, 708] width 944 height 35
paste textarea "Kompensatsiooniks tekkinud ebamugavuste eest pakume Teile sooduskoodi 0SSZQGXDO…"
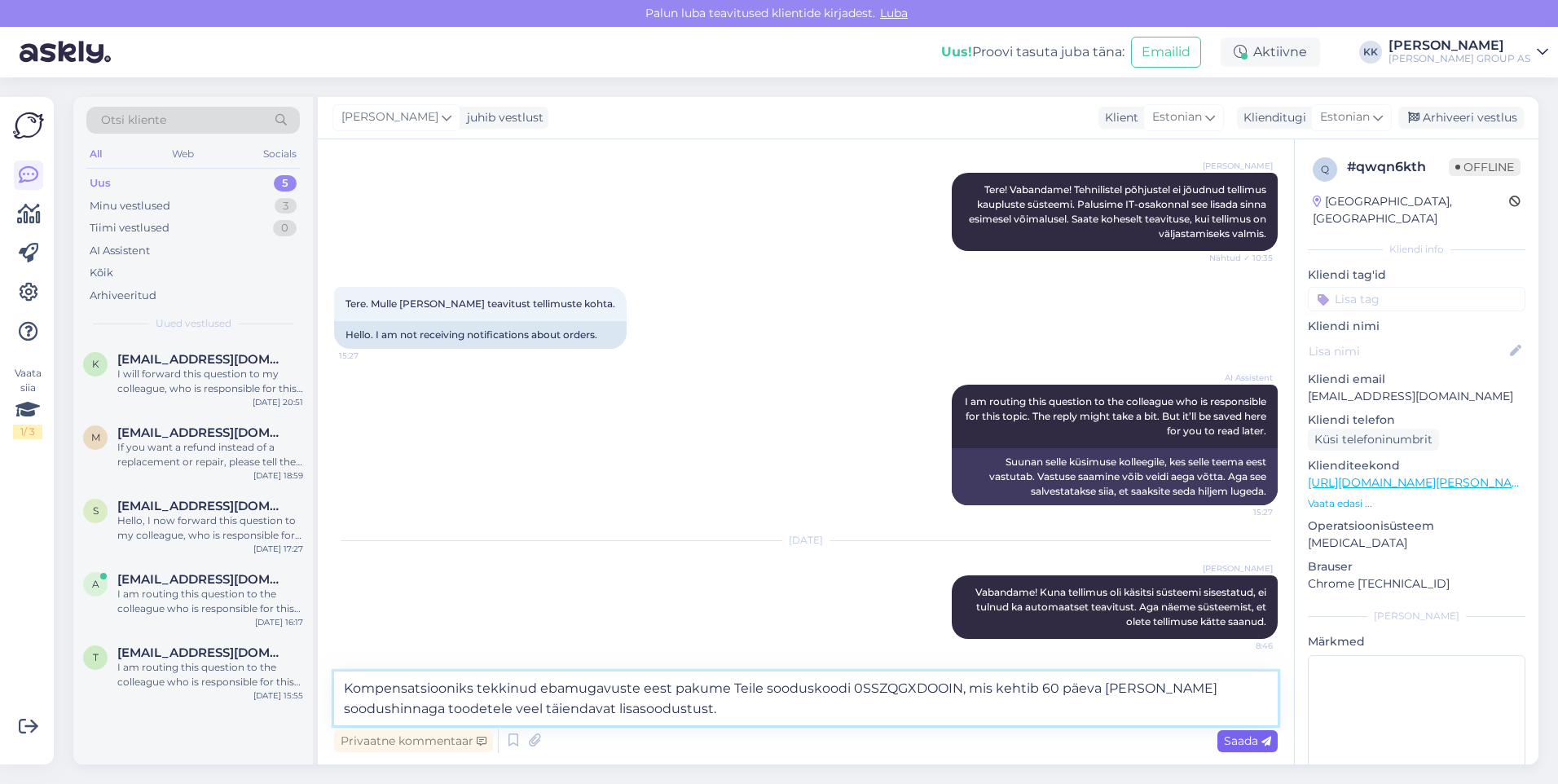
type textarea "Kompensatsiooniks tekkinud ebamugavuste eest pakume Teile sooduskoodi 0SSZQGXDO…"
click at [1240, 739] on span "Saada" at bounding box center [1248, 741] width 47 height 15
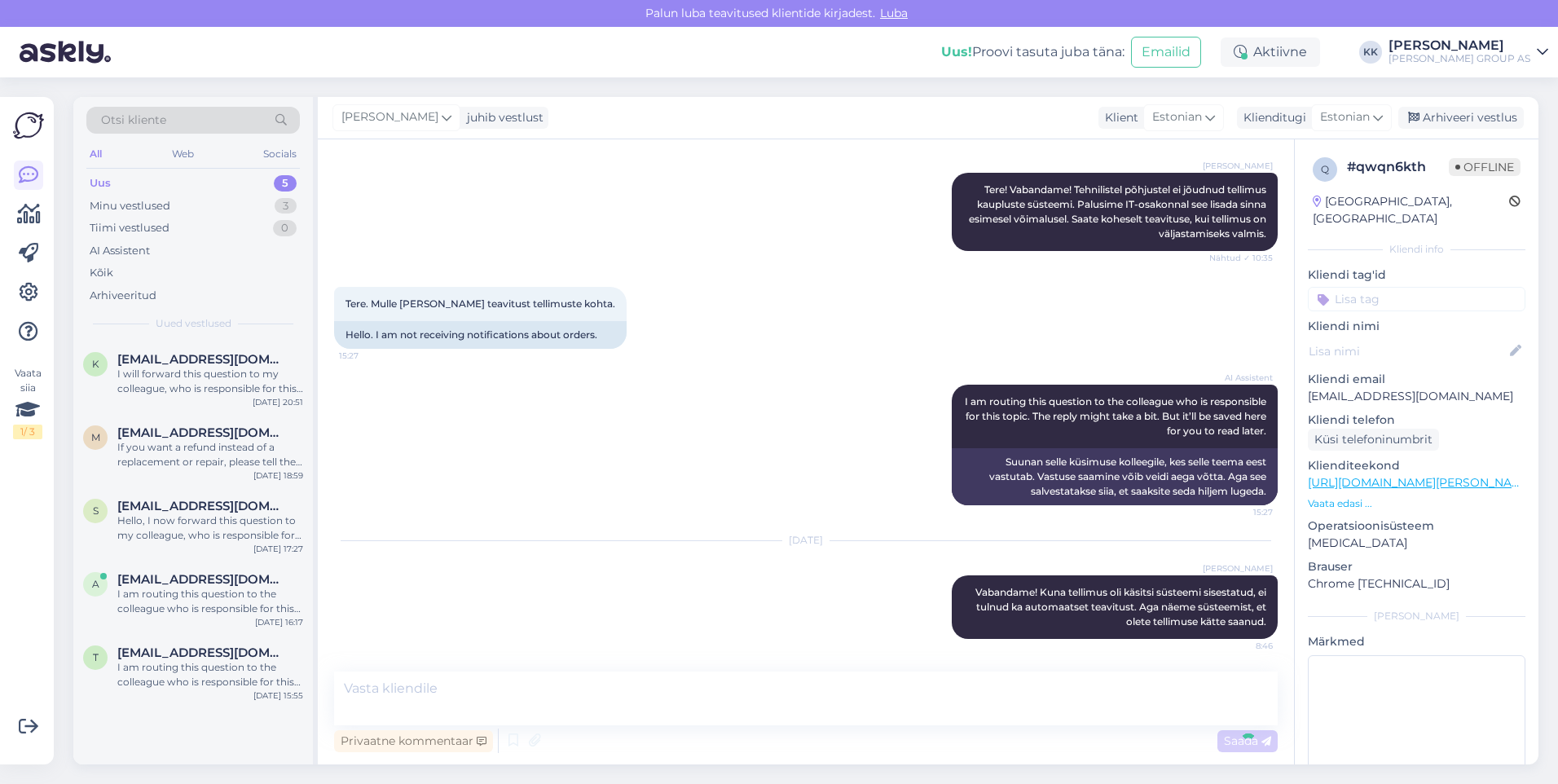
scroll to position [1865, 0]
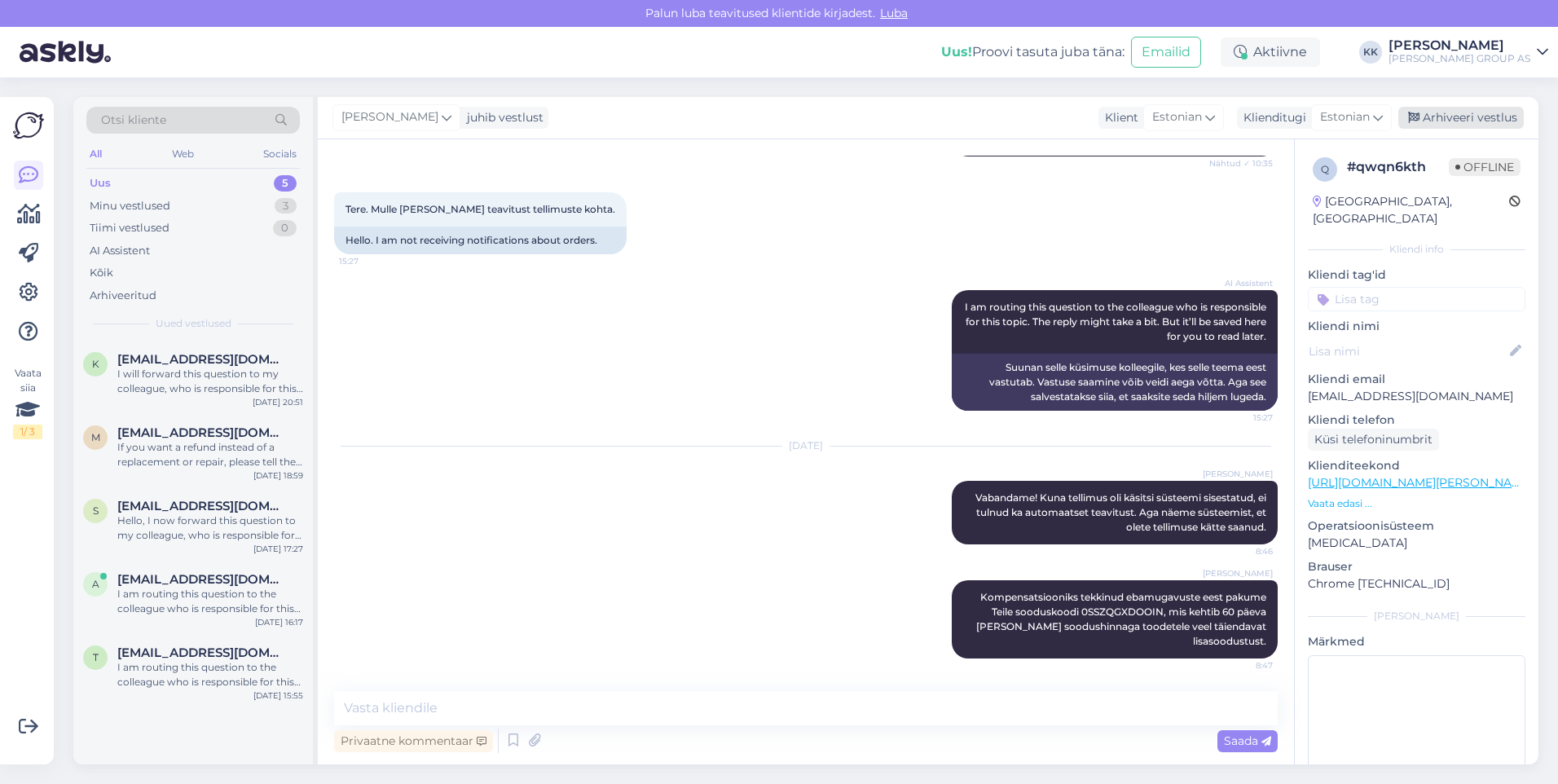
click at [1460, 113] on div "Arhiveeri vestlus" at bounding box center [1461, 118] width 126 height 22
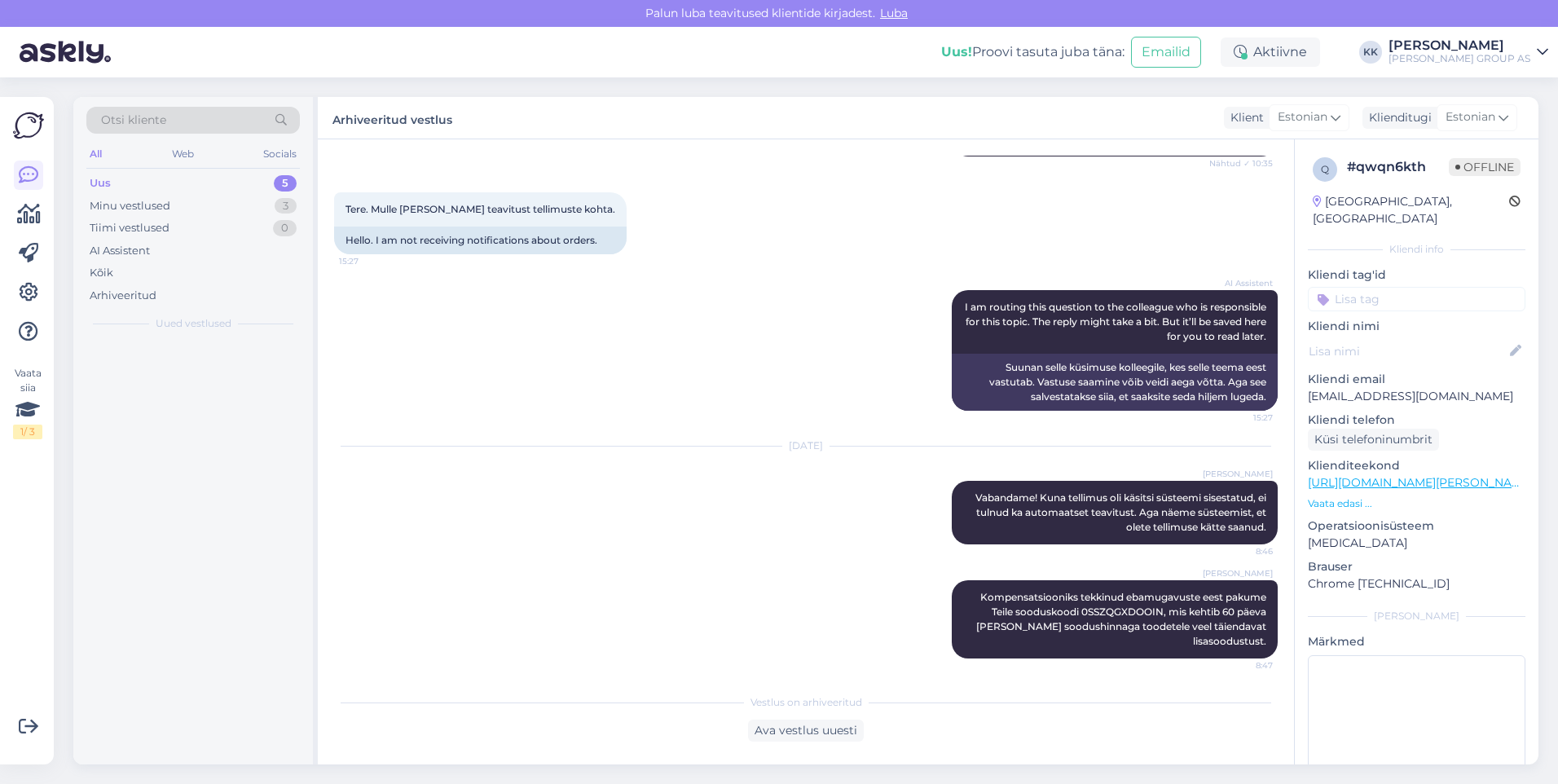
scroll to position [1872, 0]
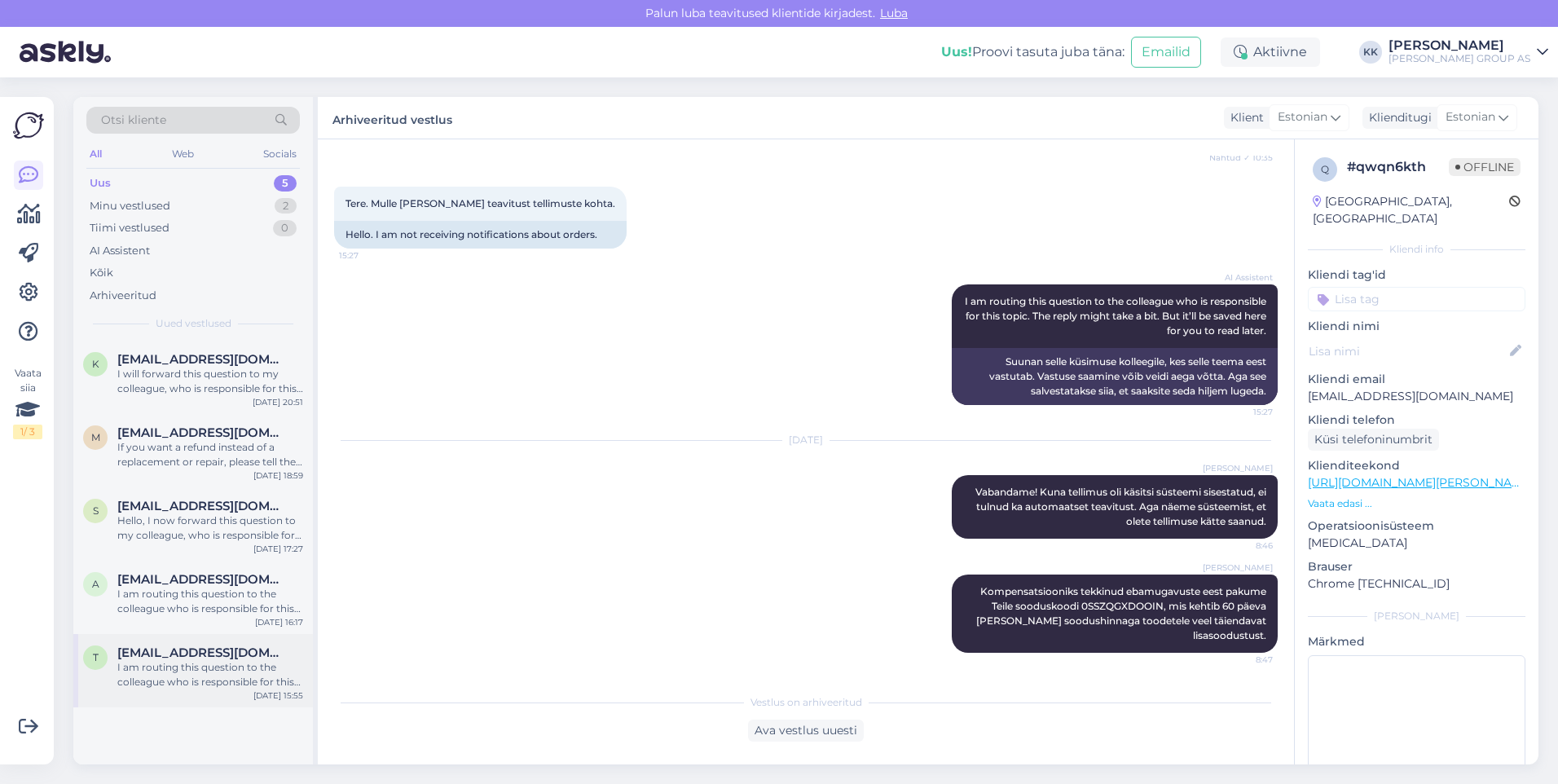
click at [165, 657] on span "[EMAIL_ADDRESS][DOMAIN_NAME]" at bounding box center [202, 653] width 170 height 15
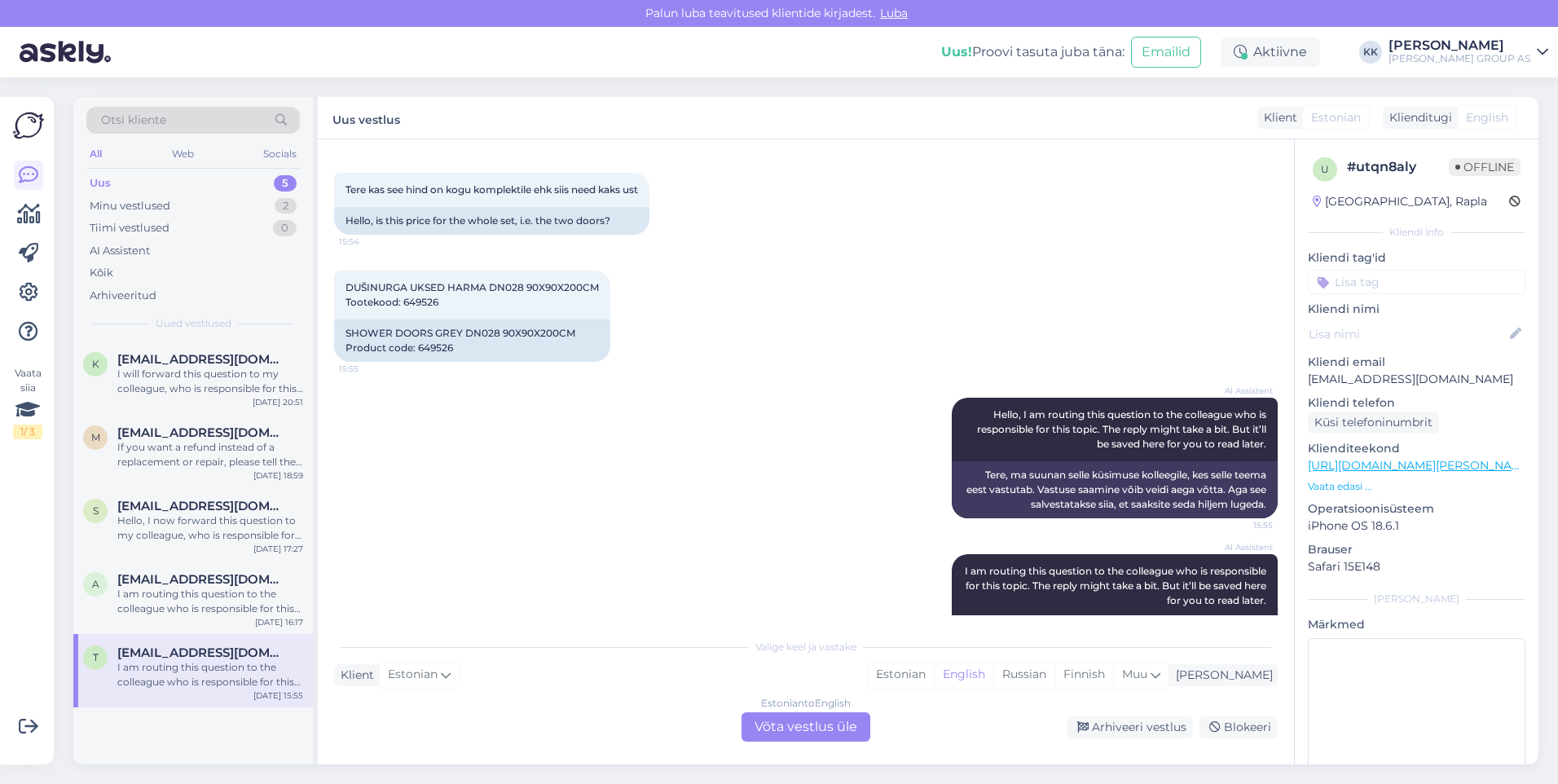
scroll to position [0, 0]
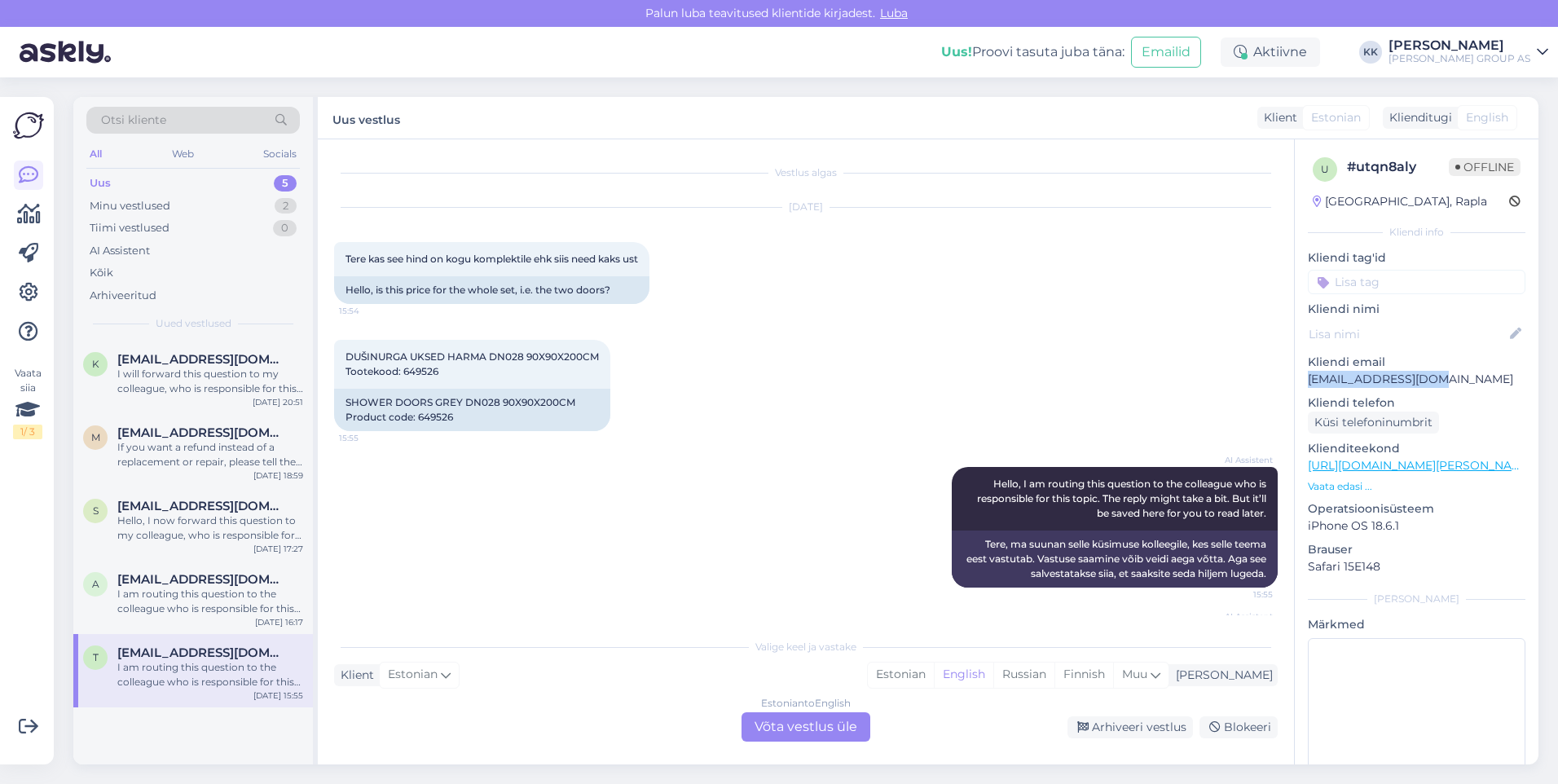
drag, startPoint x: 1440, startPoint y: 377, endPoint x: 1299, endPoint y: 387, distance: 141.4
click at [1299, 387] on div "u # utqn8aly Offline [GEOGRAPHIC_DATA], Rapla Kliendi info Kliendi tag'id Klien…" at bounding box center [1416, 474] width 243 height 670
drag, startPoint x: 1299, startPoint y: 387, endPoint x: 1326, endPoint y: 378, distance: 28.5
copy p "[EMAIL_ADDRESS][DOMAIN_NAME]"
click at [114, 120] on span "Otsi kliente" at bounding box center [134, 119] width 66 height 17
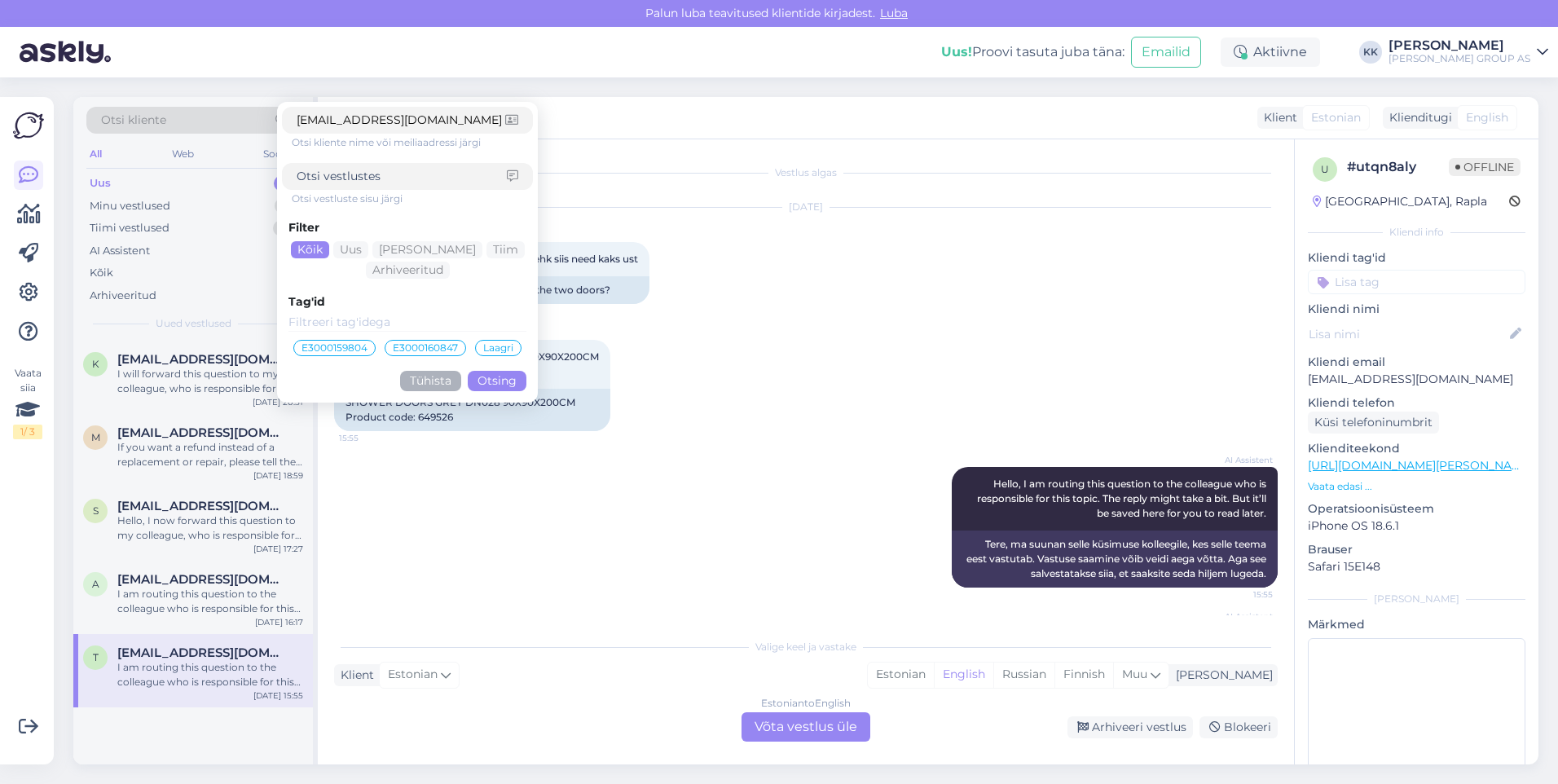
type input "[EMAIL_ADDRESS][DOMAIN_NAME]"
click at [495, 379] on button "Otsing" at bounding box center [497, 381] width 58 height 20
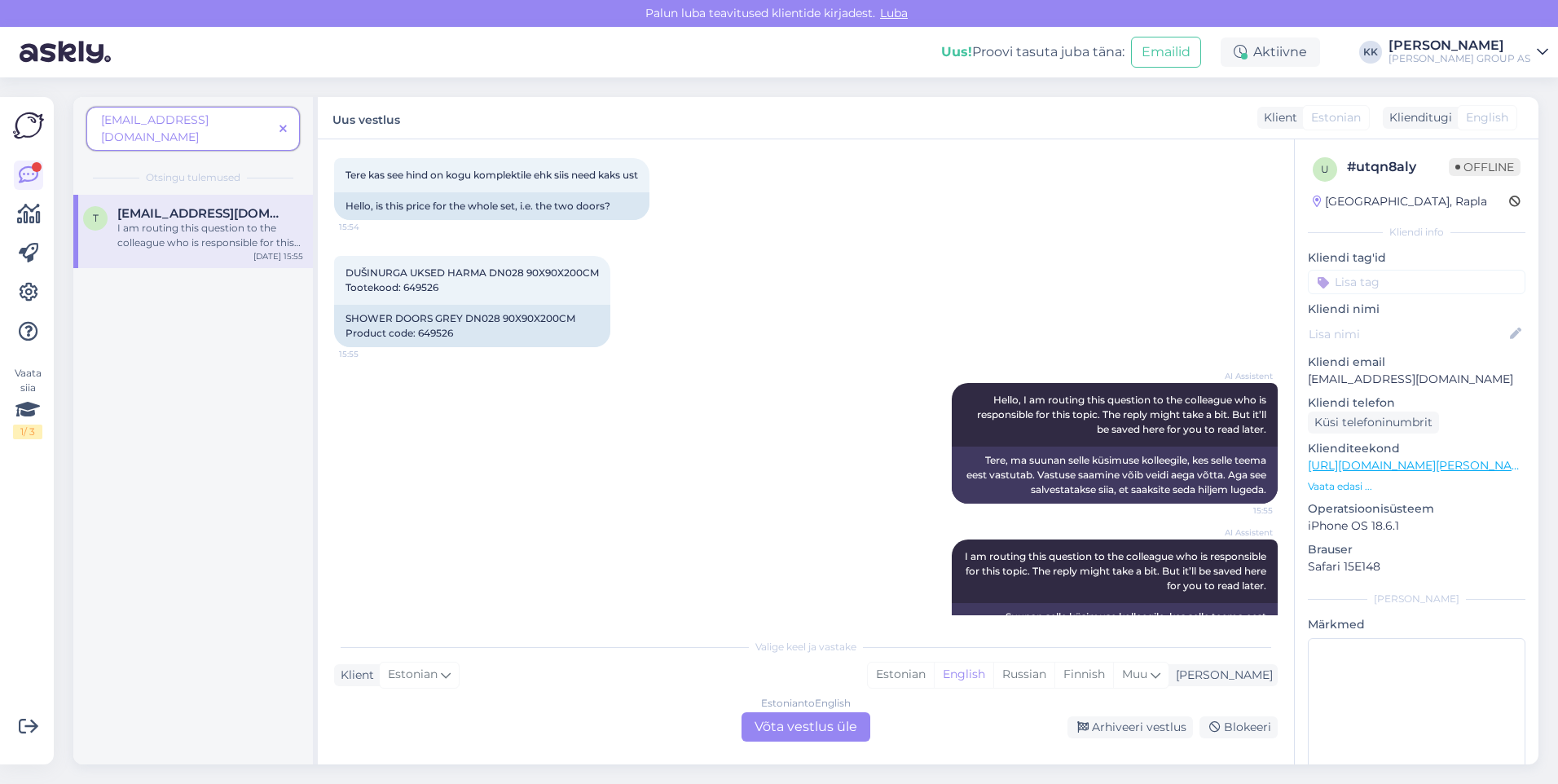
scroll to position [147, 0]
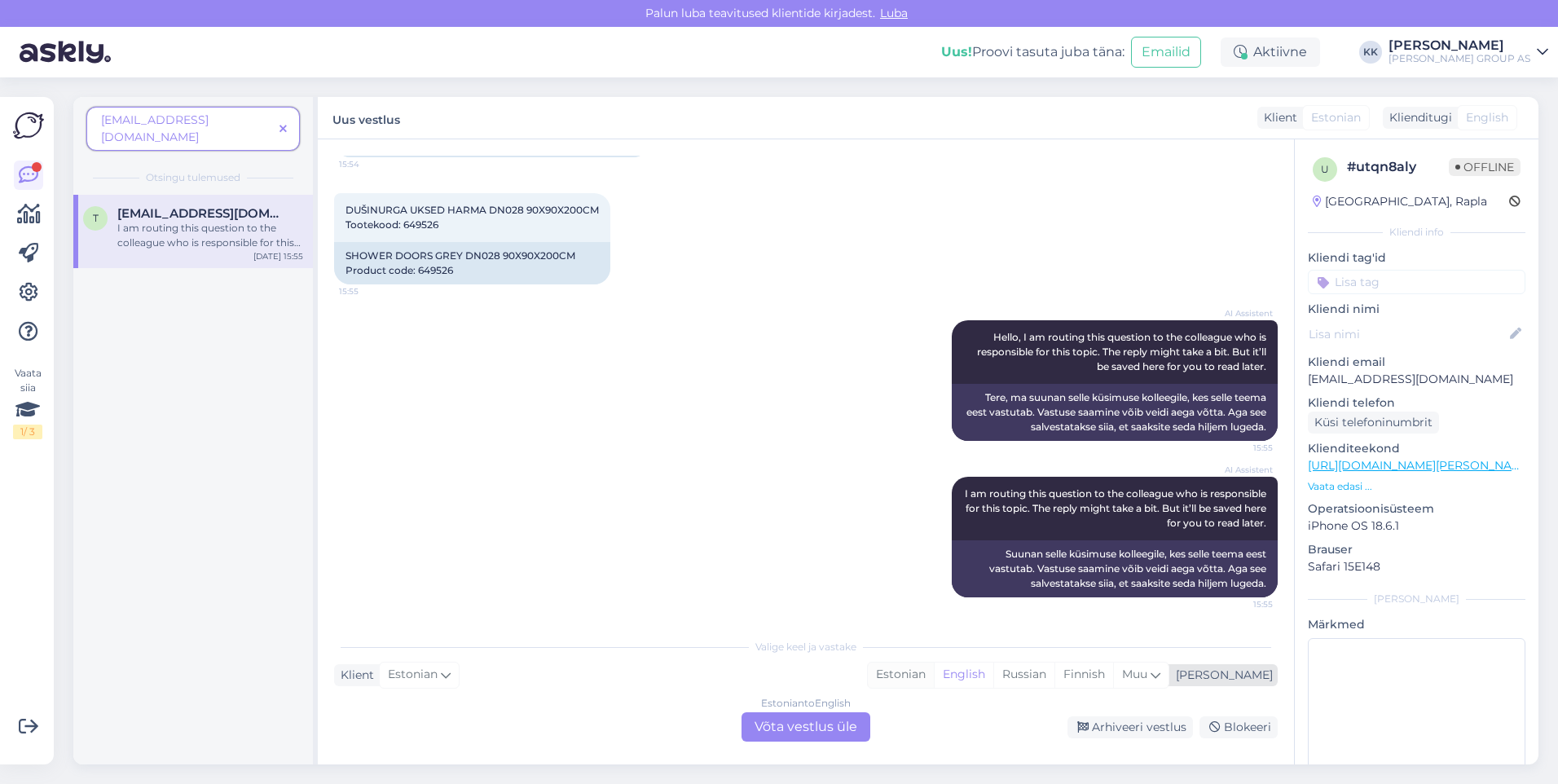
click at [934, 671] on div "Estonian" at bounding box center [901, 675] width 66 height 25
click at [783, 727] on div "Estonian to Estonian Võta vestlus üle" at bounding box center [806, 727] width 129 height 29
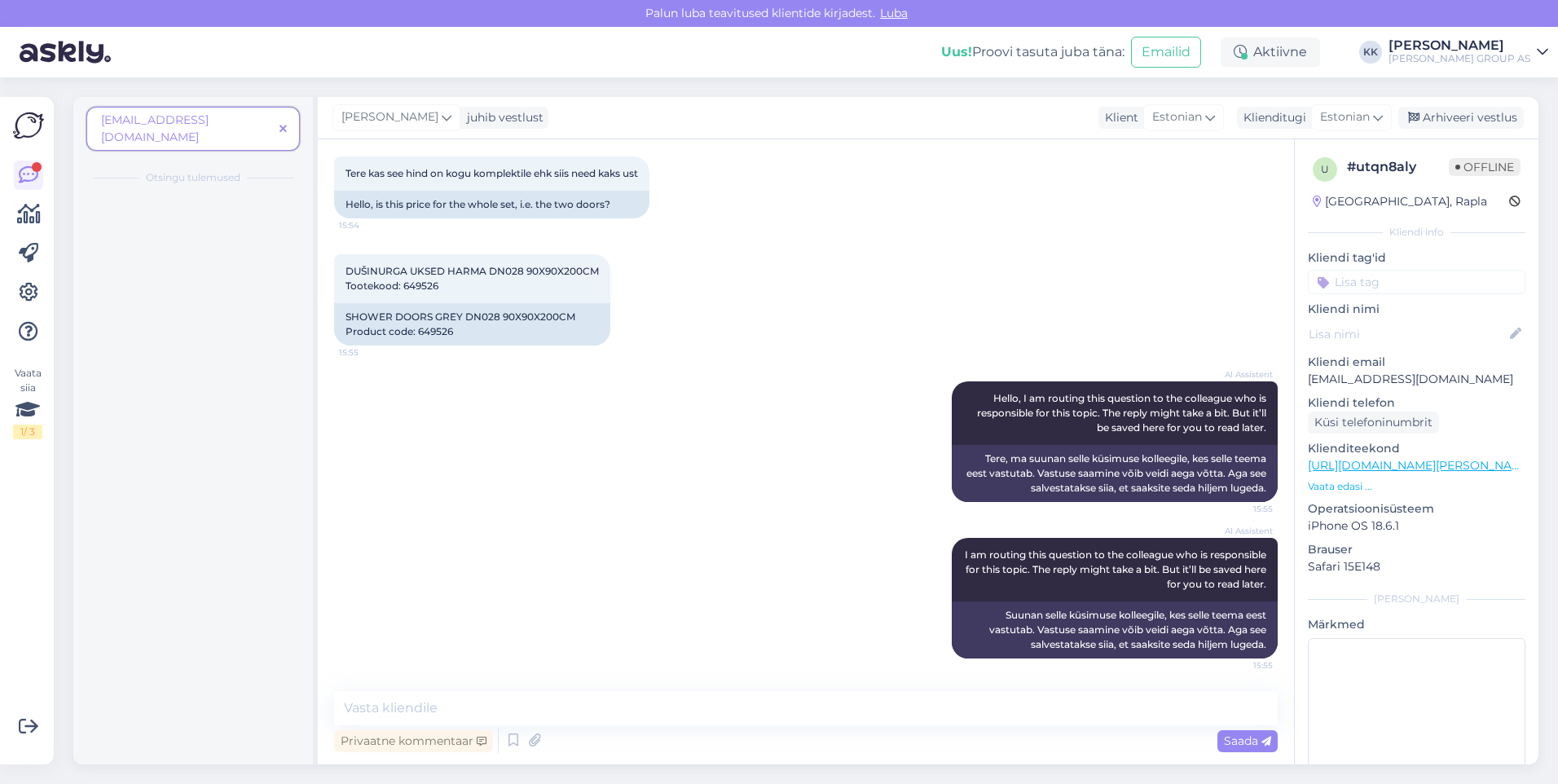
scroll to position [86, 0]
click at [382, 709] on textarea at bounding box center [806, 708] width 944 height 35
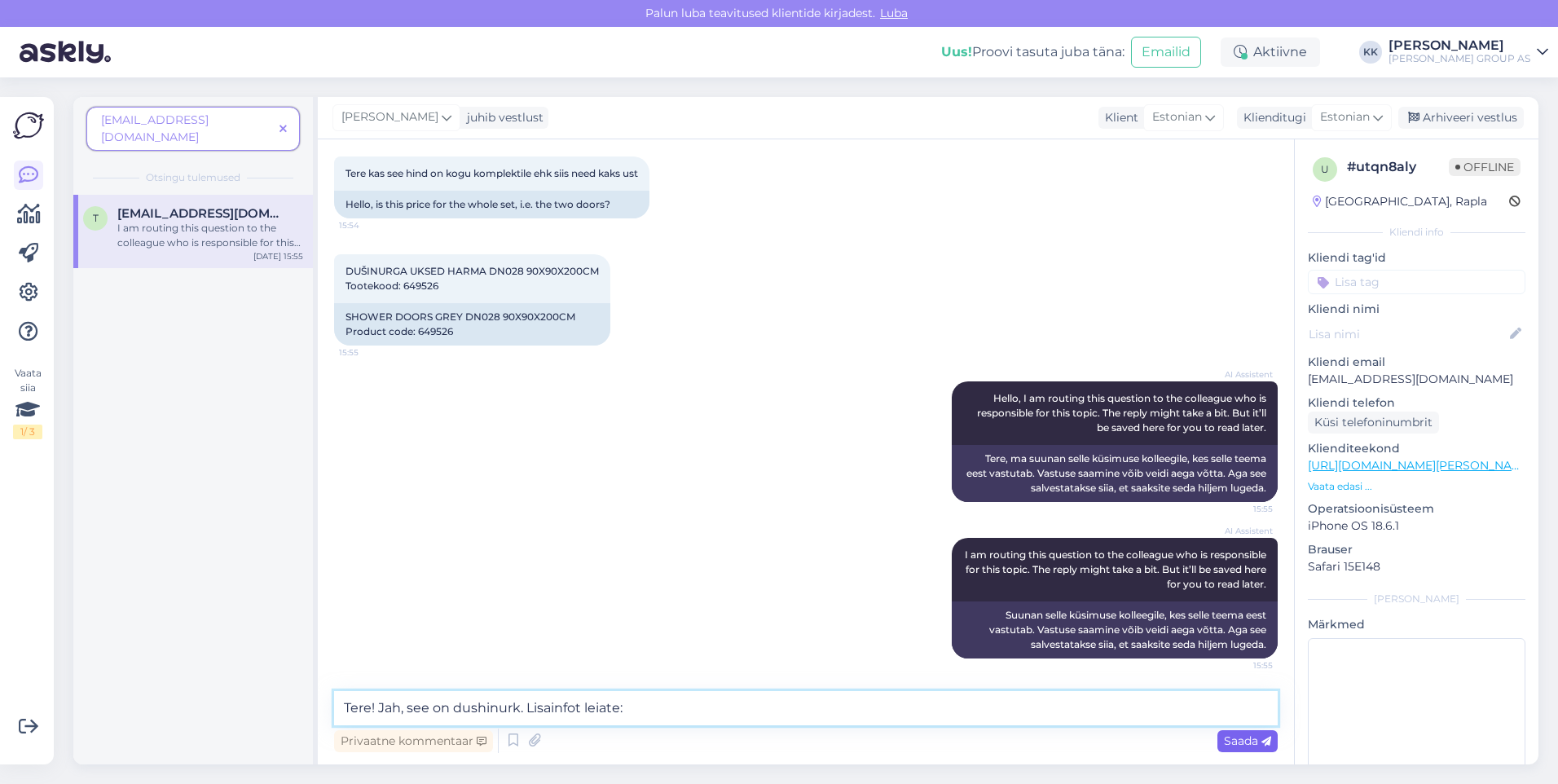
type textarea "Tere! Jah, see on dushinurk. Lisainfot leiate:"
click at [1237, 742] on span "Saada" at bounding box center [1248, 741] width 47 height 15
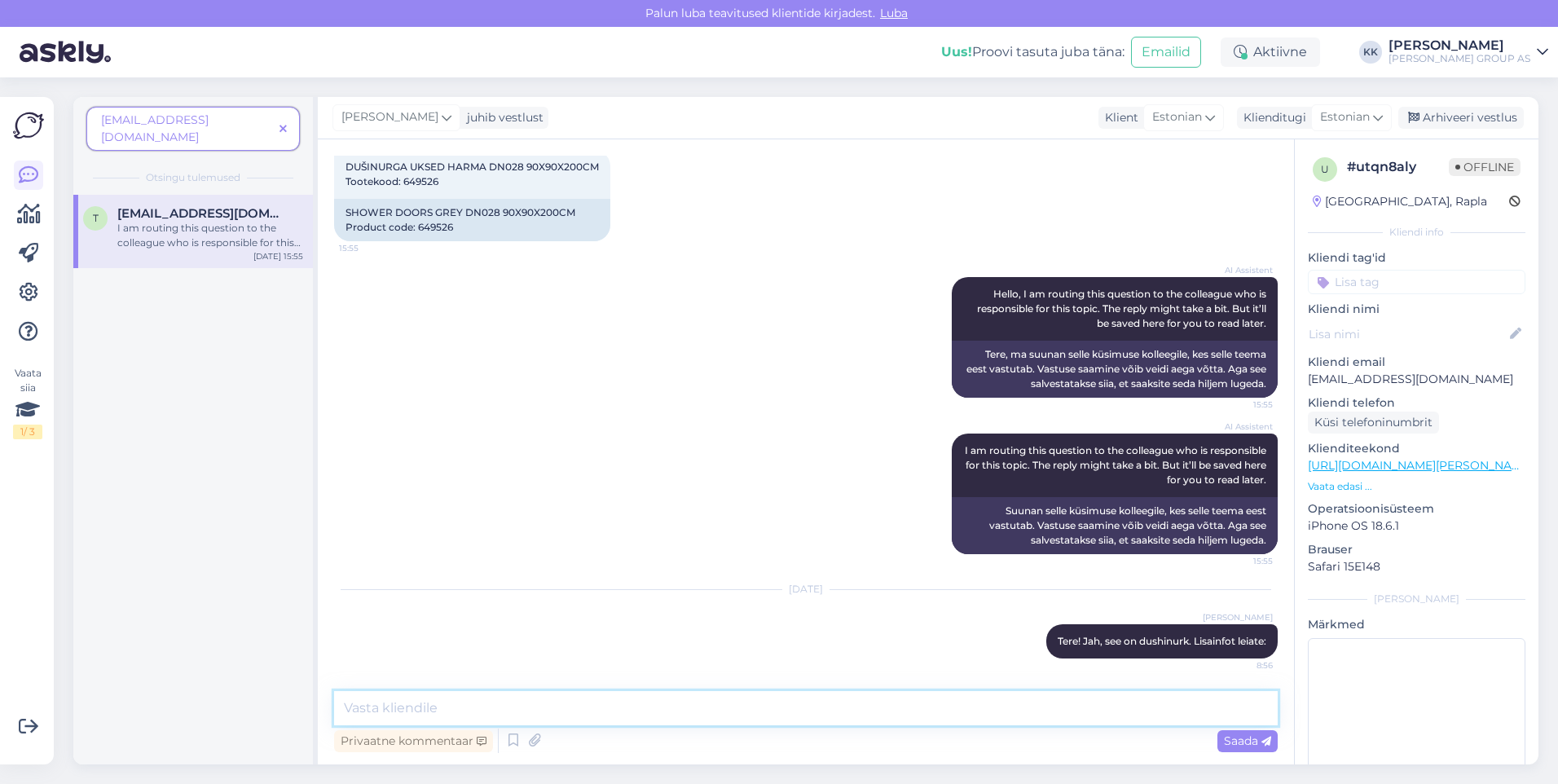
click at [391, 707] on textarea at bounding box center [806, 708] width 944 height 35
paste textarea "[URL][DOMAIN_NAME]"
type textarea "[URL][DOMAIN_NAME]"
click at [1248, 738] on span "Saada" at bounding box center [1248, 741] width 47 height 15
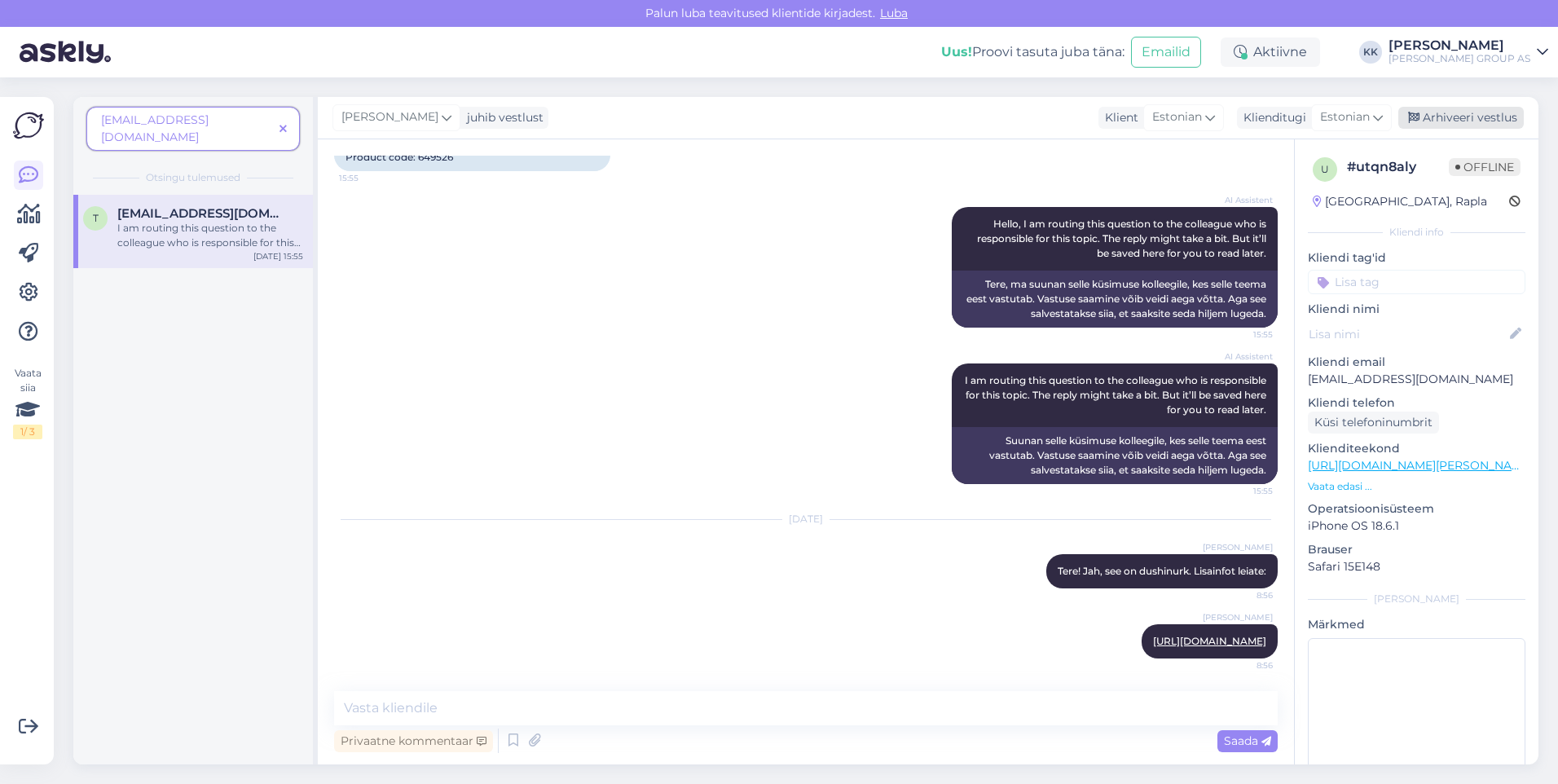
click at [1458, 113] on div "Arhiveeri vestlus" at bounding box center [1461, 118] width 126 height 22
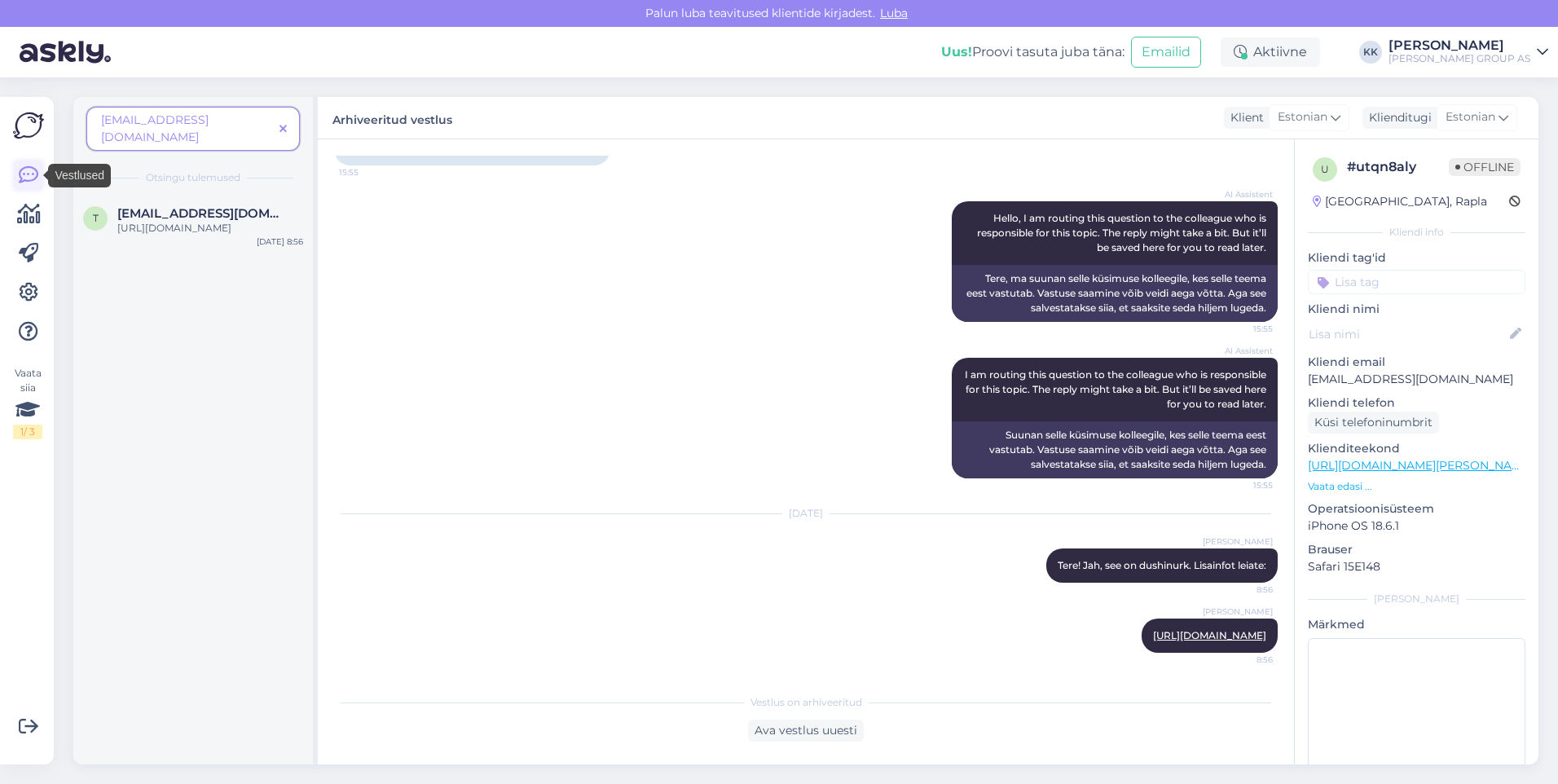
click at [32, 165] on icon at bounding box center [28, 174] width 19 height 19
click at [185, 221] on div "[URL][DOMAIN_NAME]" at bounding box center [211, 228] width 186 height 15
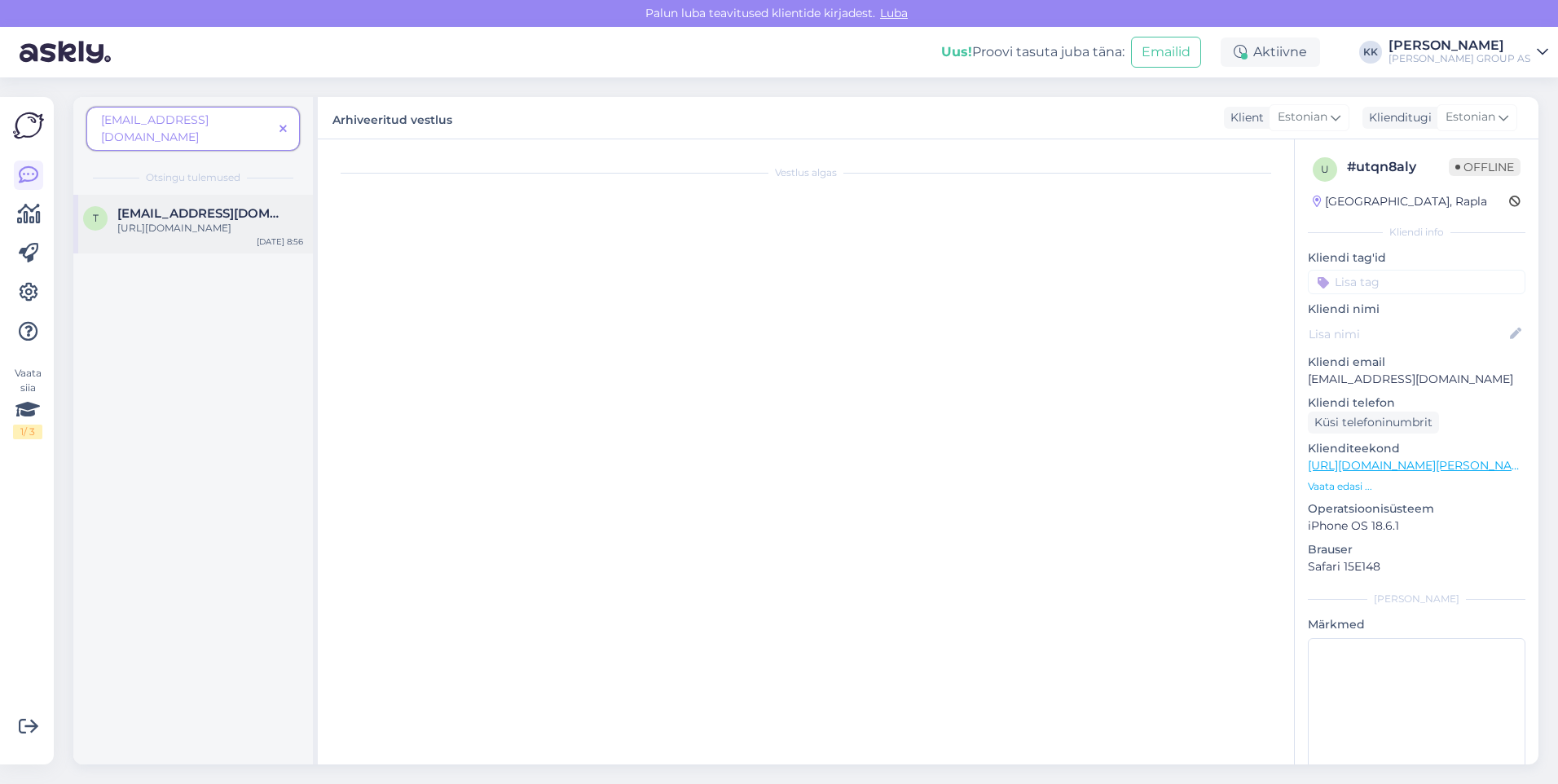
scroll to position [281, 0]
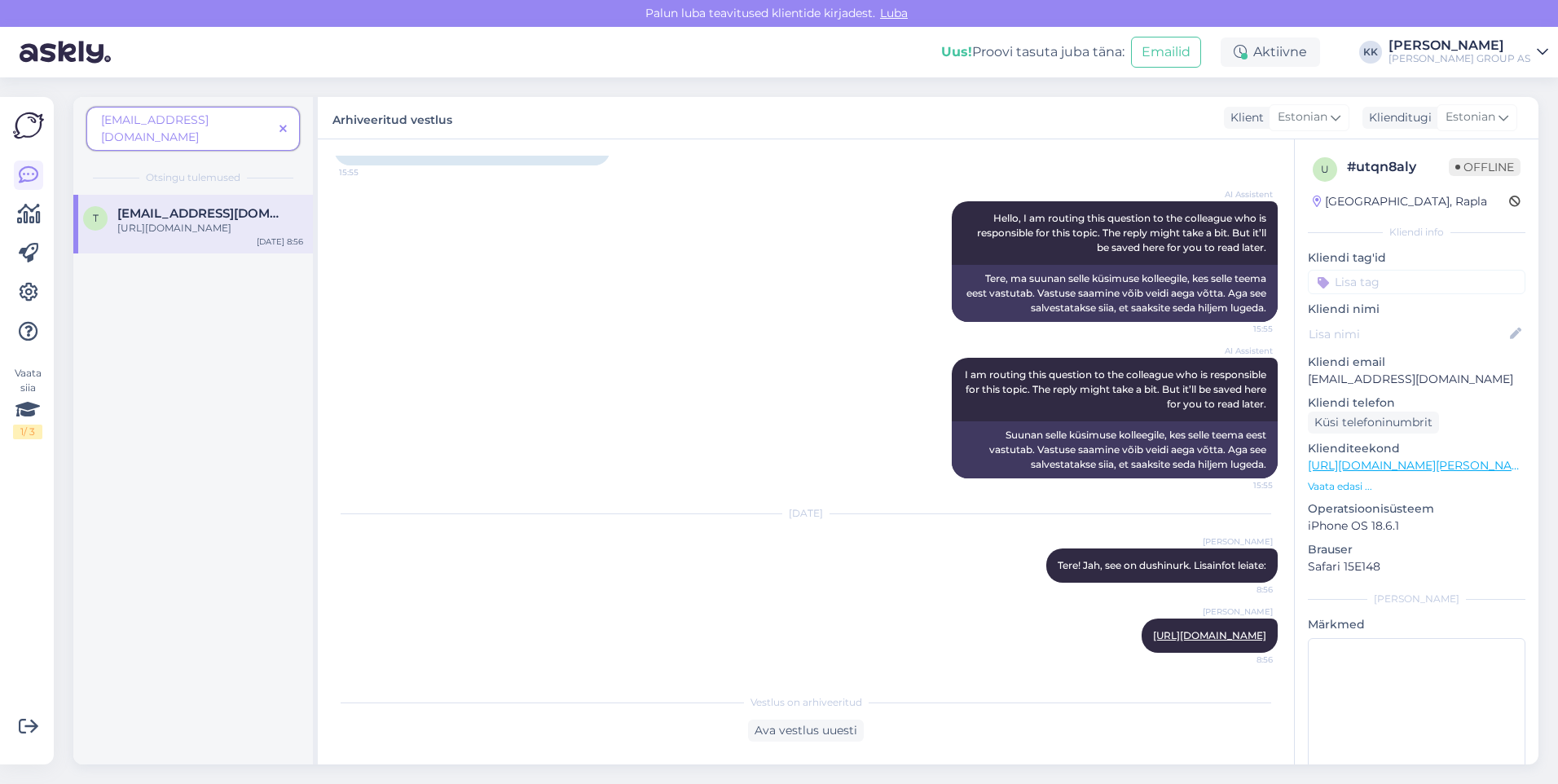
click at [284, 120] on span at bounding box center [283, 129] width 20 height 17
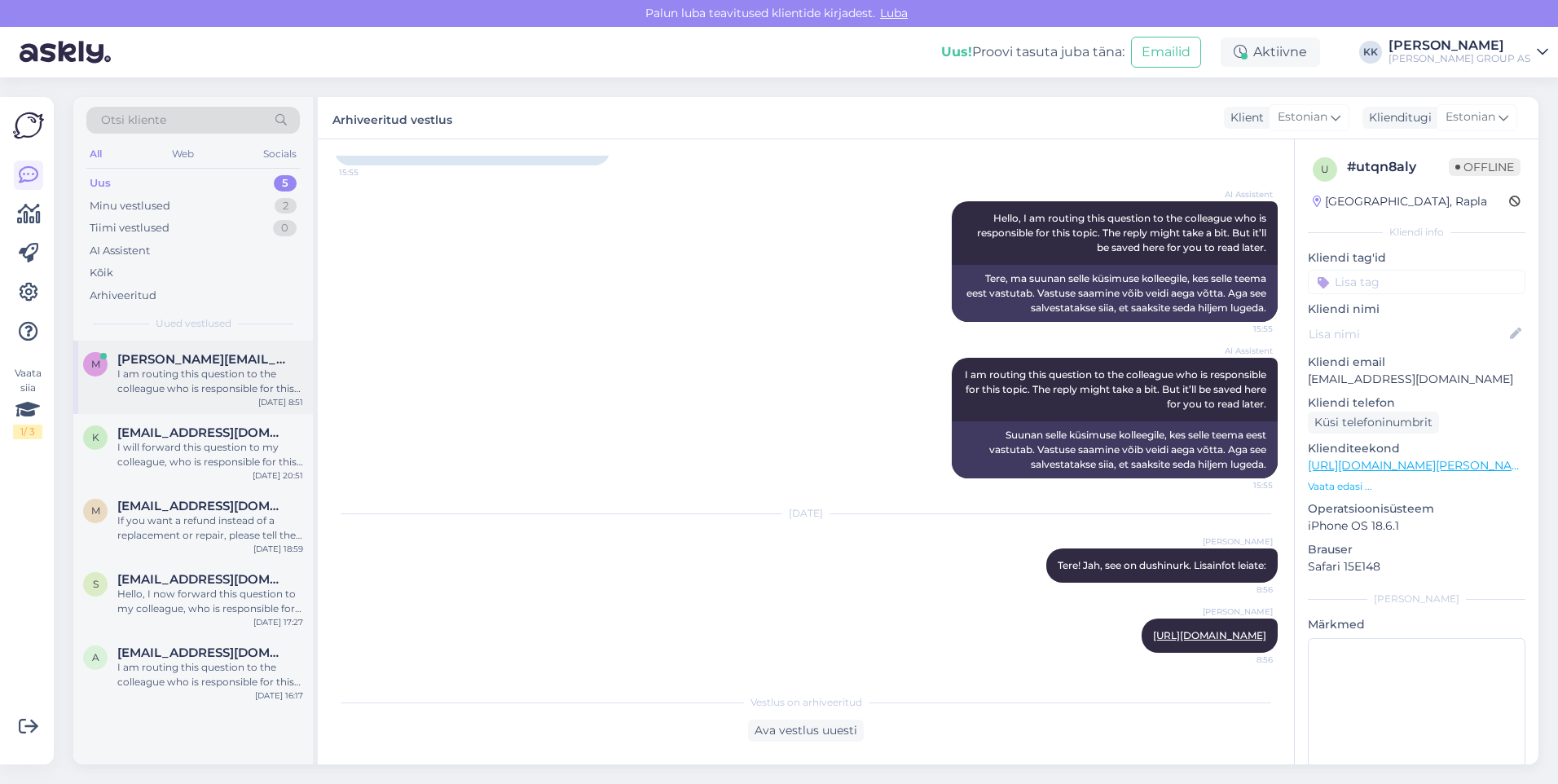
click at [185, 373] on div "I am routing this question to the colleague who is responsible for this topic. …" at bounding box center [211, 381] width 186 height 29
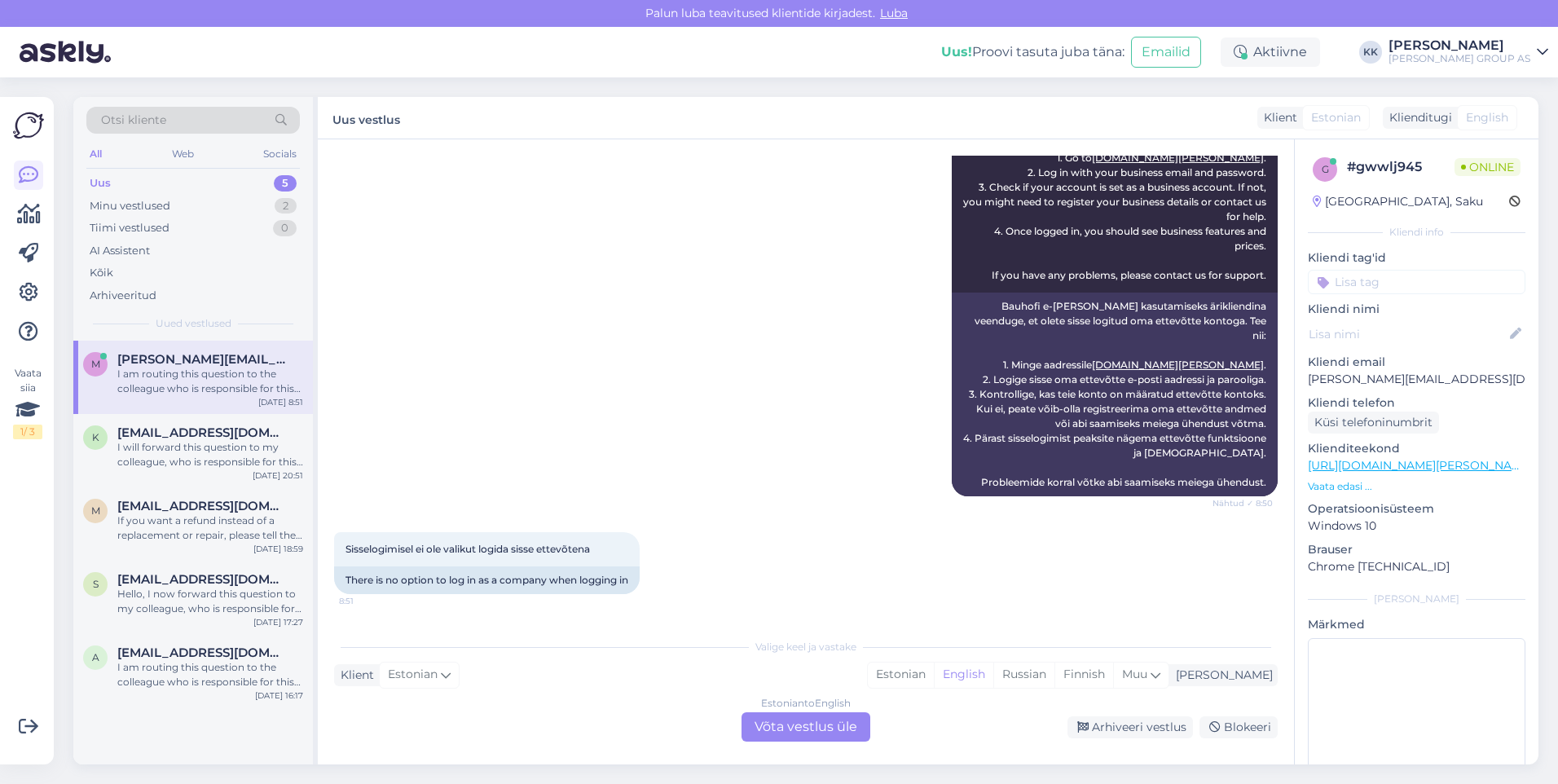
scroll to position [484, 0]
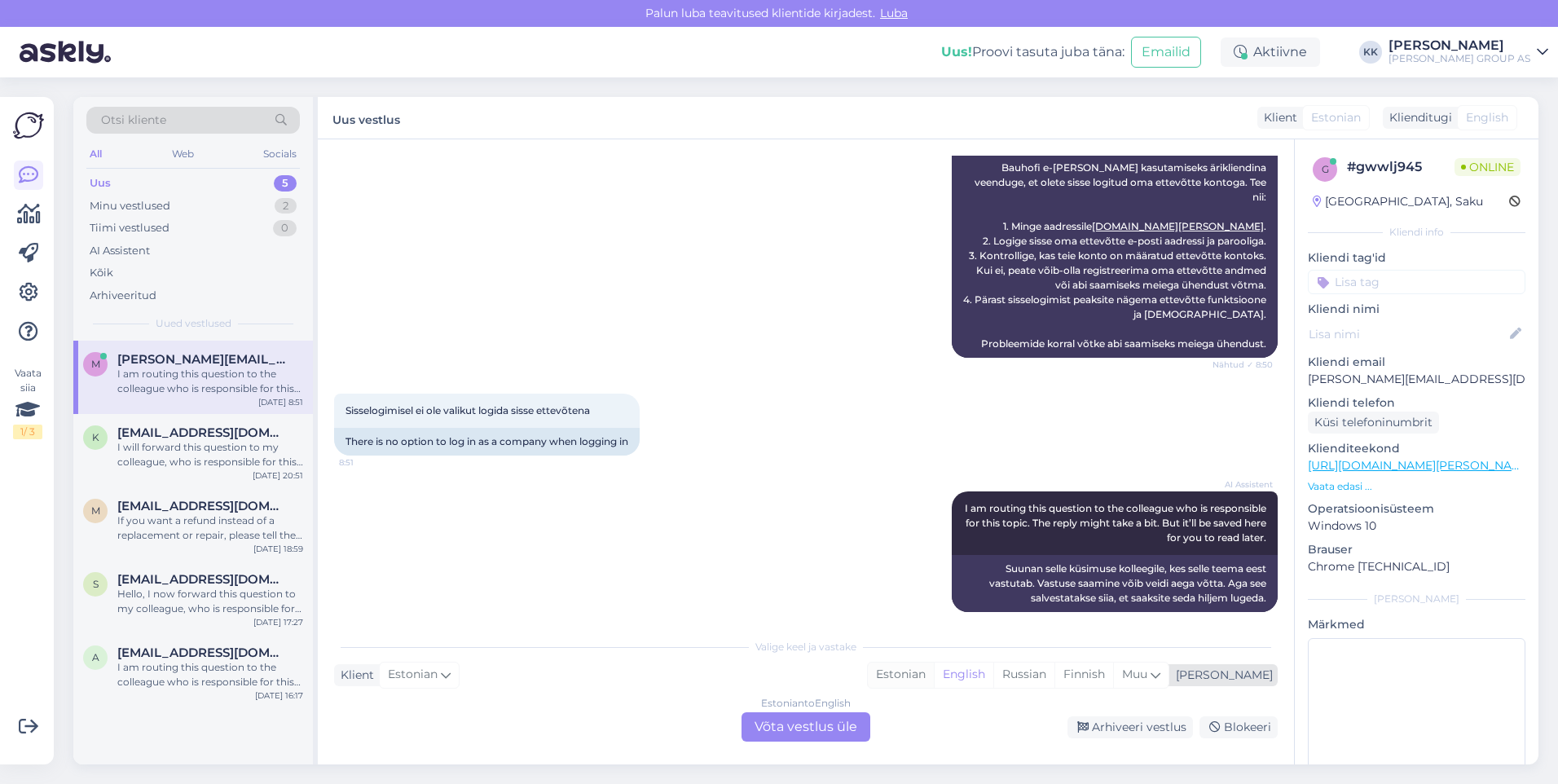
click at [934, 672] on div "Estonian" at bounding box center [901, 675] width 66 height 25
click at [801, 722] on div "Estonian to Estonian Võta vestlus üle" at bounding box center [806, 727] width 129 height 29
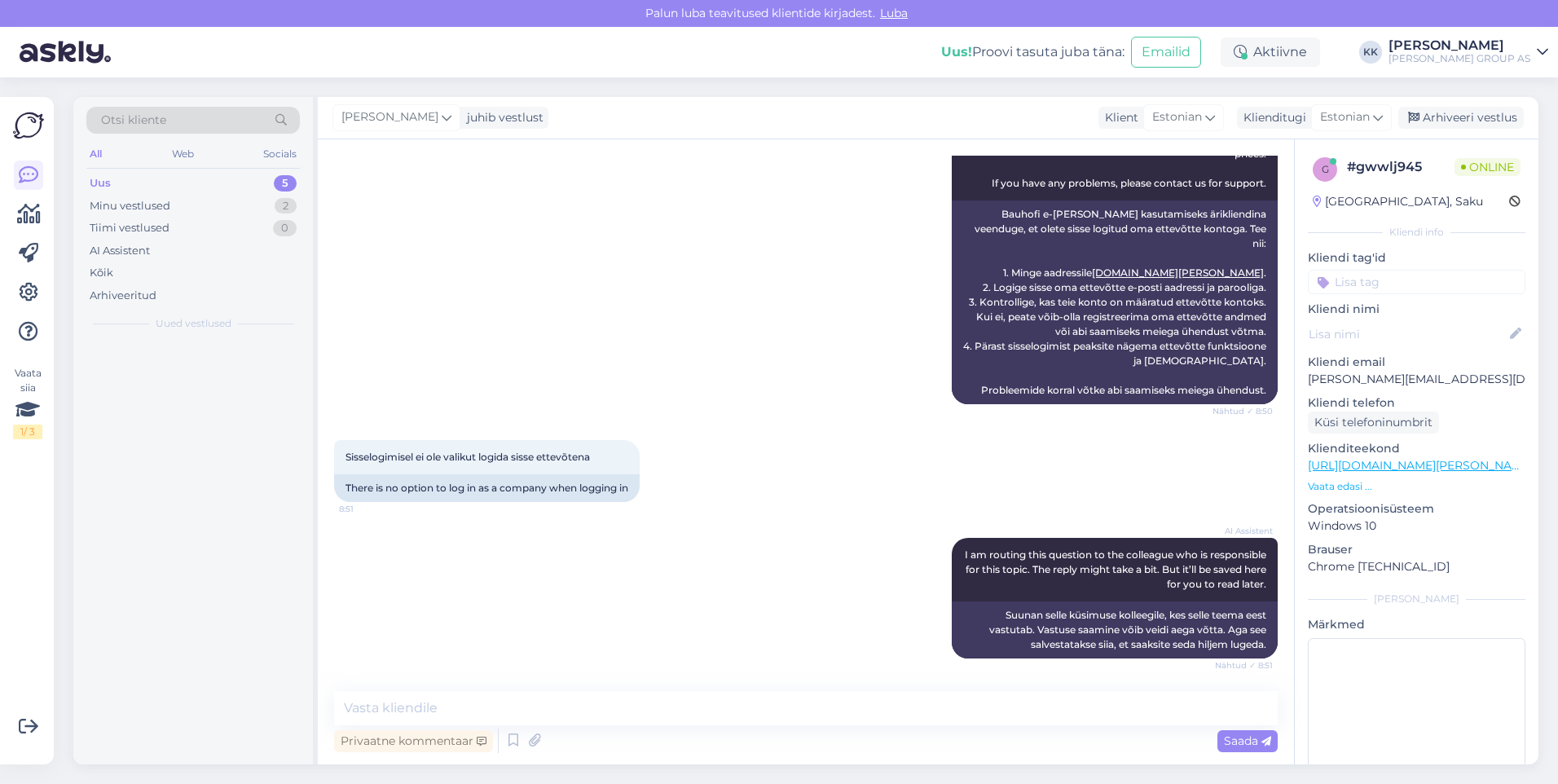
scroll to position [423, 0]
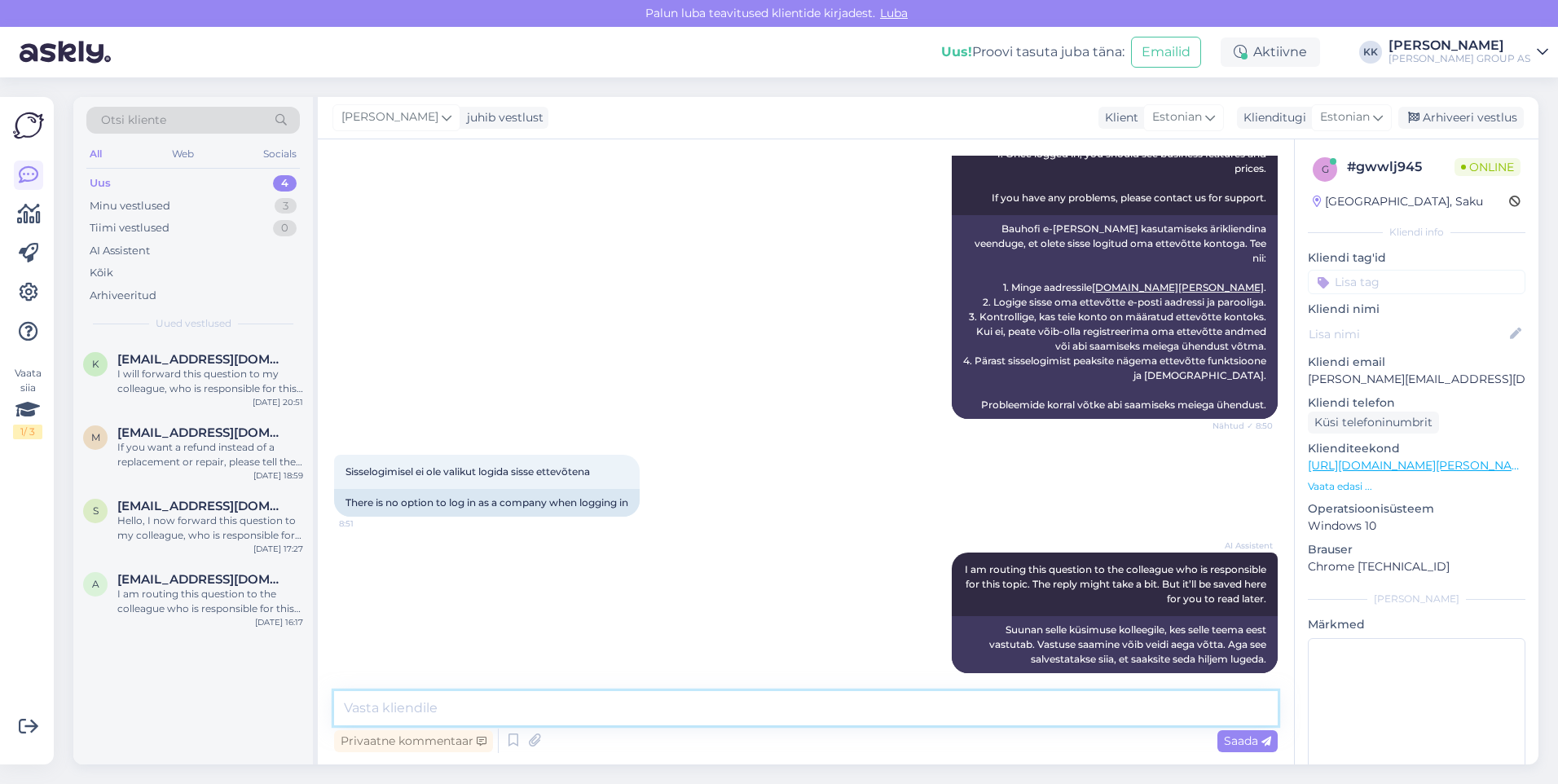
click at [389, 706] on textarea at bounding box center [806, 708] width 944 height 35
type textarea "Ettevõtte aktiveerimine võtab [PERSON_NAME] aega, proovige hiljem uuesti"
click at [1242, 741] on span "Saada" at bounding box center [1248, 741] width 47 height 15
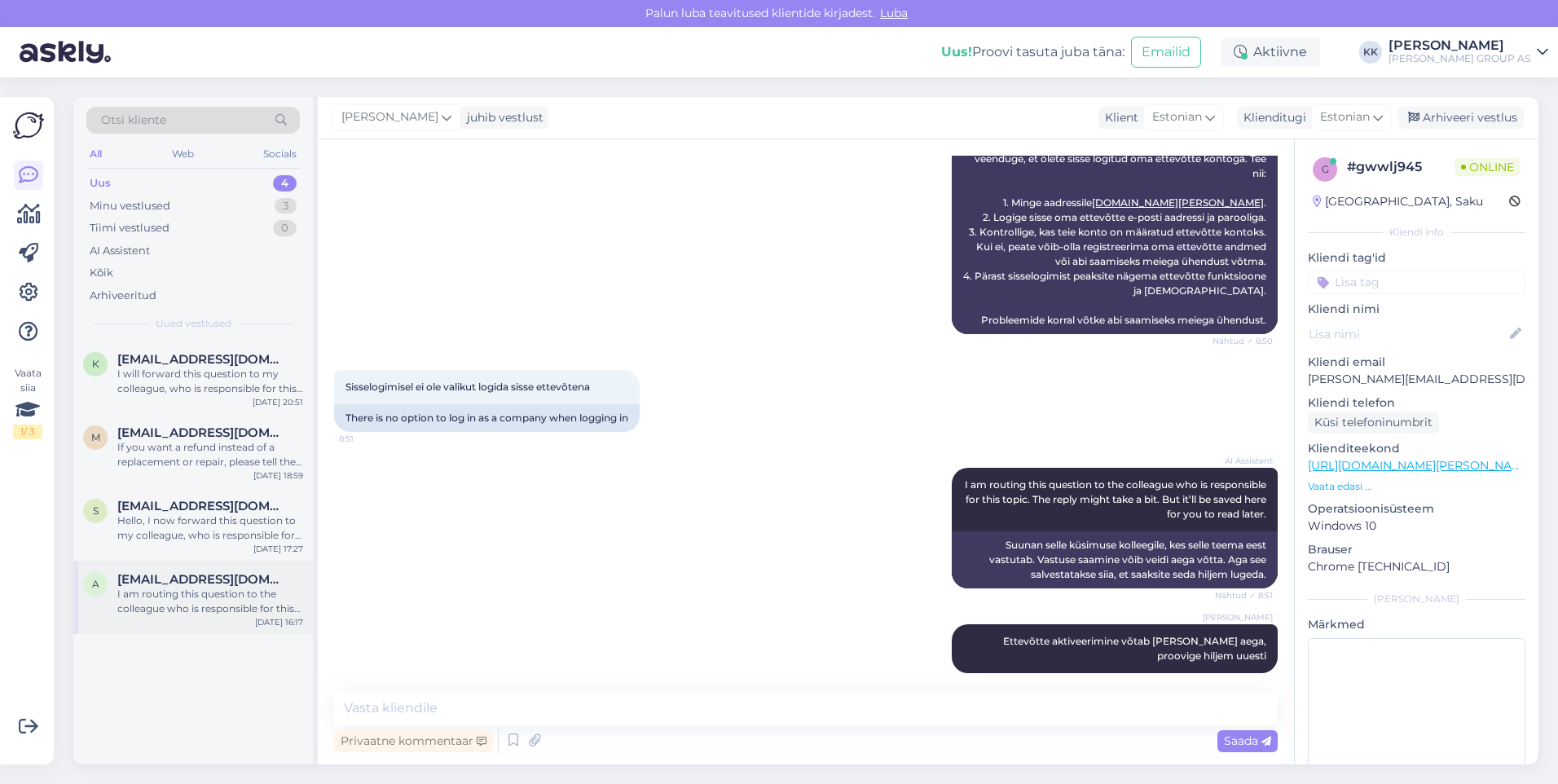
click at [151, 585] on span "[EMAIL_ADDRESS][DOMAIN_NAME]" at bounding box center [202, 580] width 170 height 15
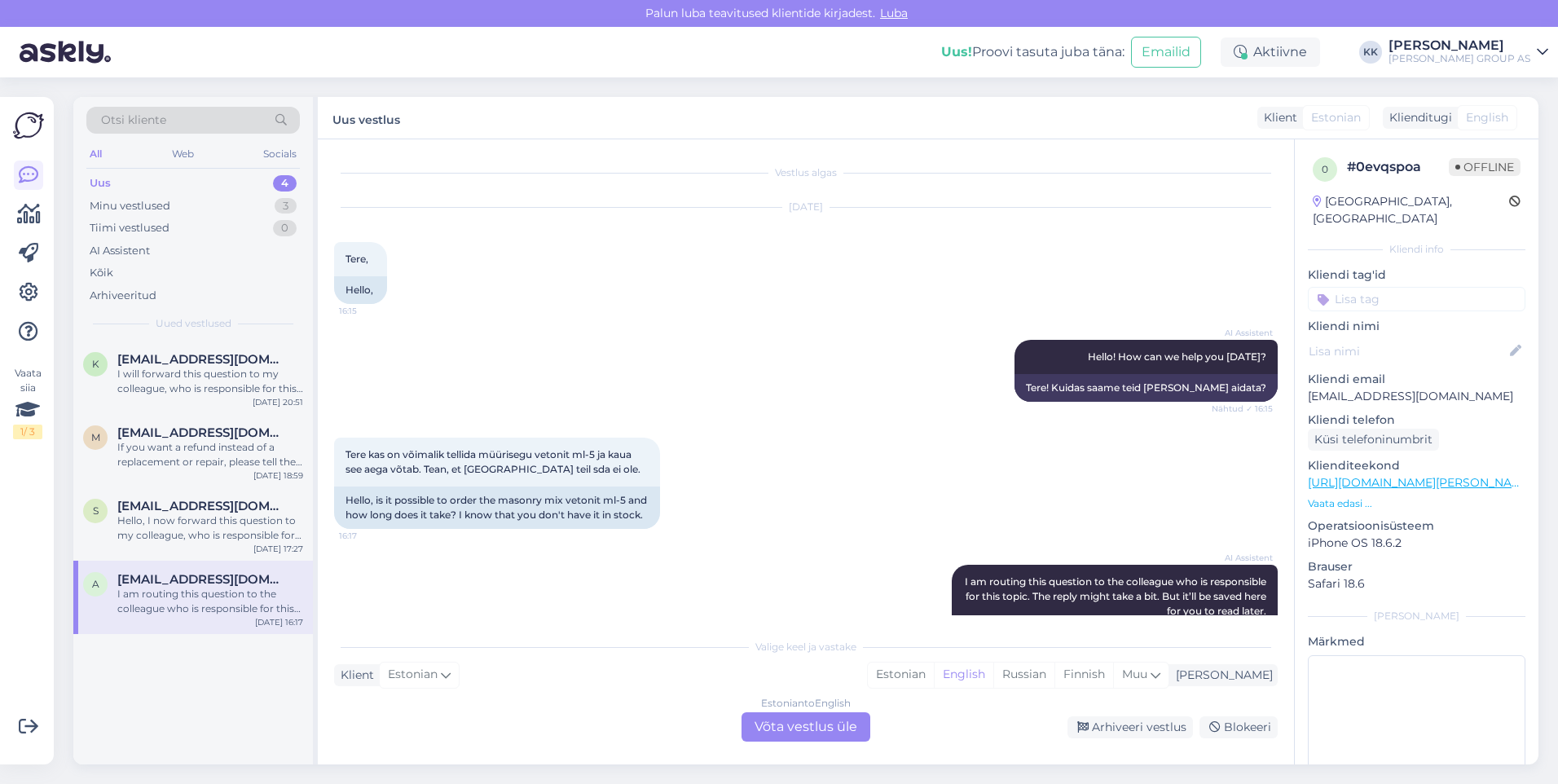
scroll to position [103, 0]
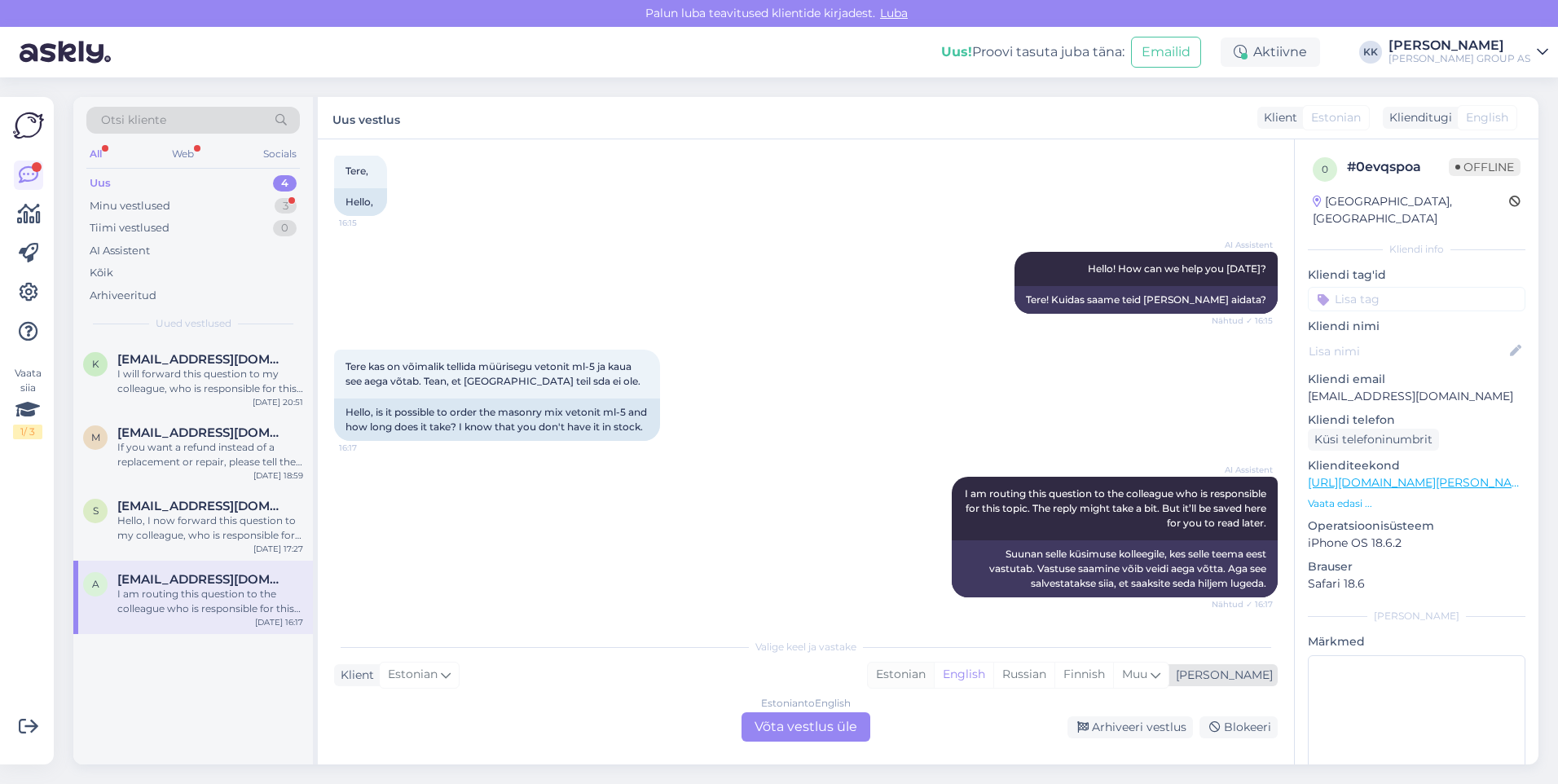
click at [934, 671] on div "Estonian" at bounding box center [901, 675] width 66 height 25
click at [788, 725] on div "Estonian to Estonian Võta vestlus üle" at bounding box center [806, 727] width 129 height 29
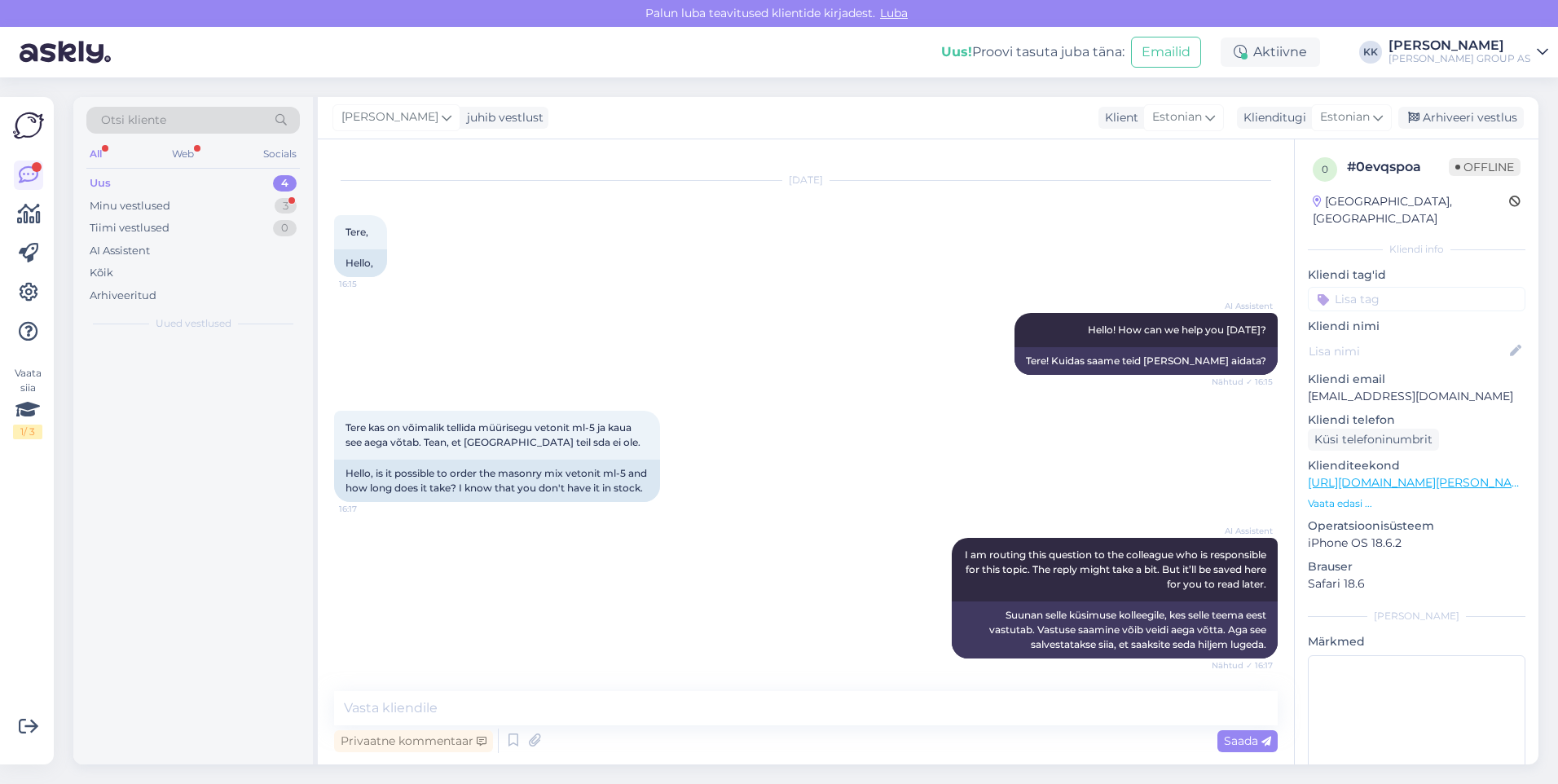
scroll to position [42, 0]
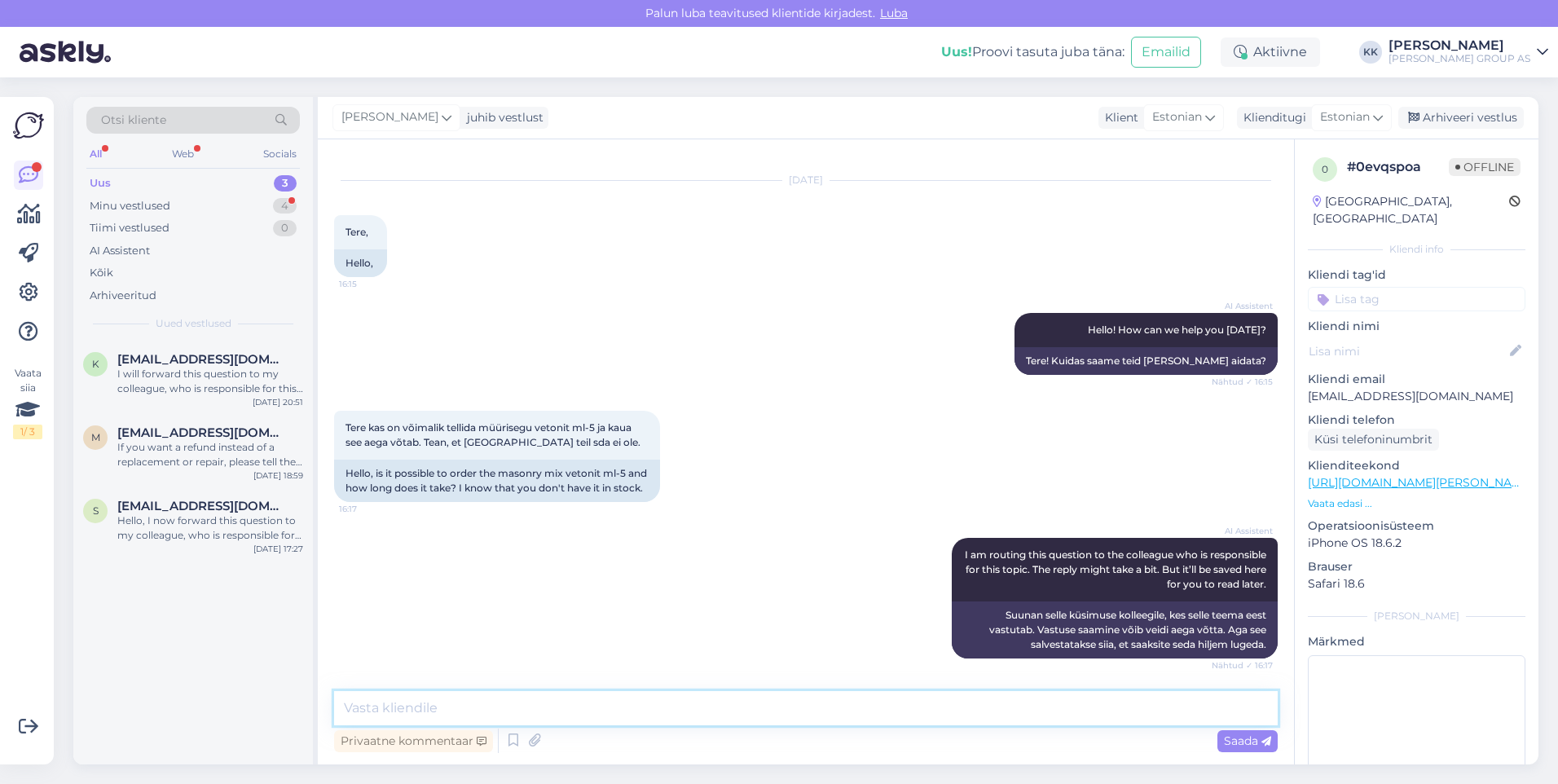
click at [408, 714] on textarea at bounding box center [806, 708] width 944 height 35
type textarea "E"
type textarea "m"
type textarea "Kaupluste müügijuhid saavad teha eritellimusi [PERSON_NAME] lisainfot tarneaja …"
click at [1247, 742] on span "Saada" at bounding box center [1248, 741] width 47 height 15
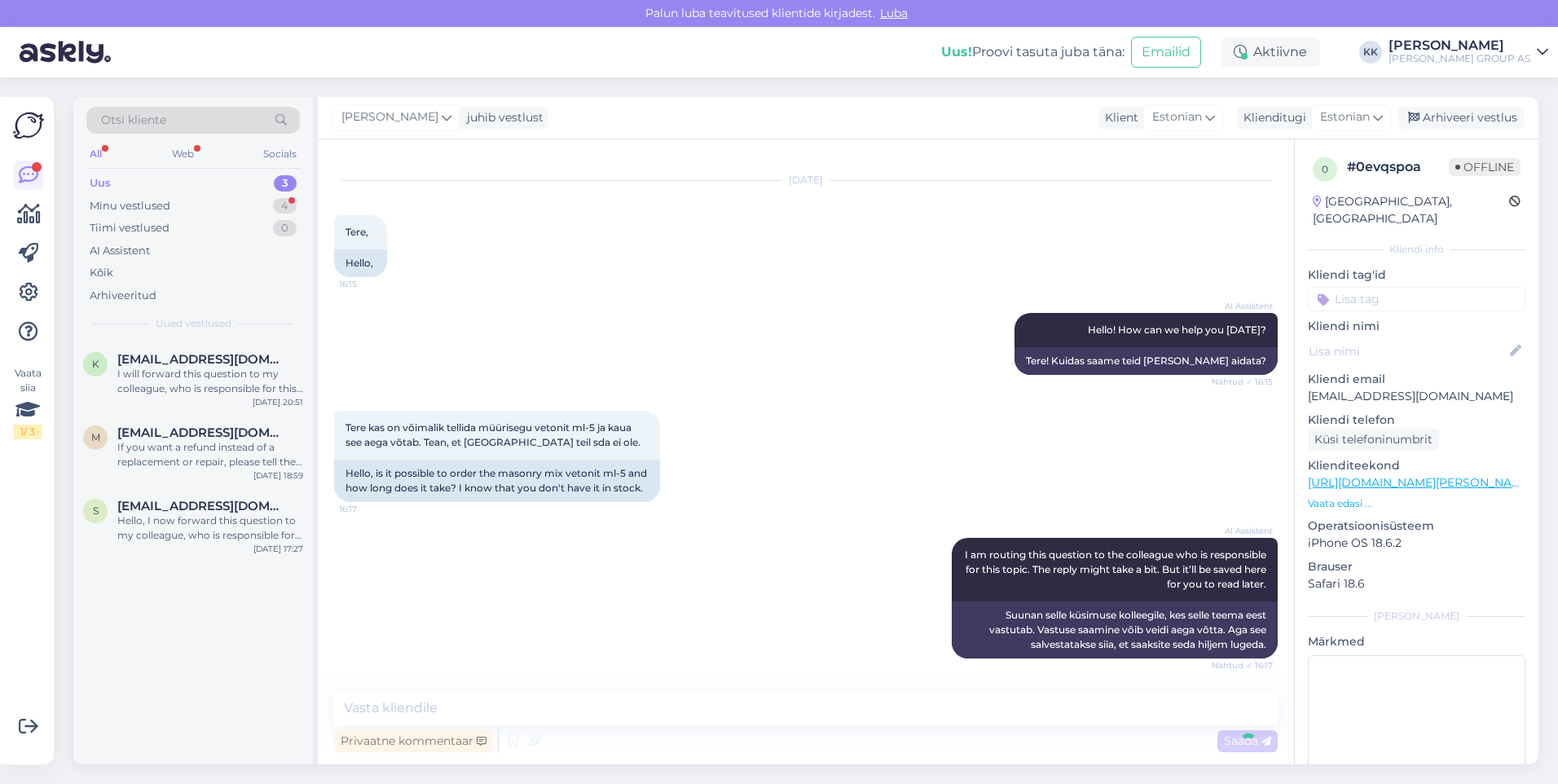
scroll to position [160, 0]
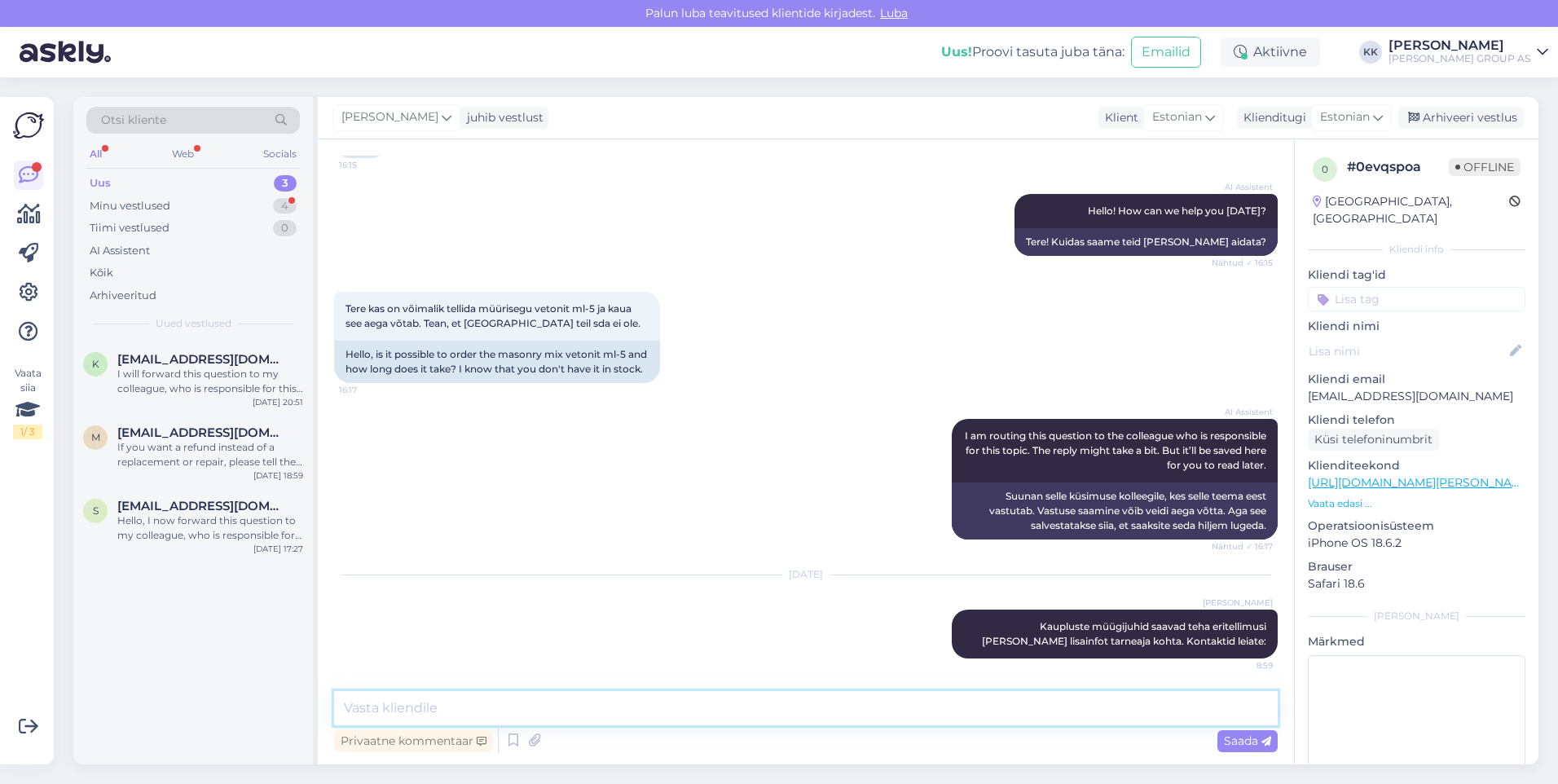
click at [377, 704] on textarea at bounding box center [806, 708] width 944 height 35
paste textarea "[URL][DOMAIN_NAME][PERSON_NAME]"
type textarea "[URL][DOMAIN_NAME][PERSON_NAME]"
click at [1241, 736] on span "Saada" at bounding box center [1248, 741] width 47 height 15
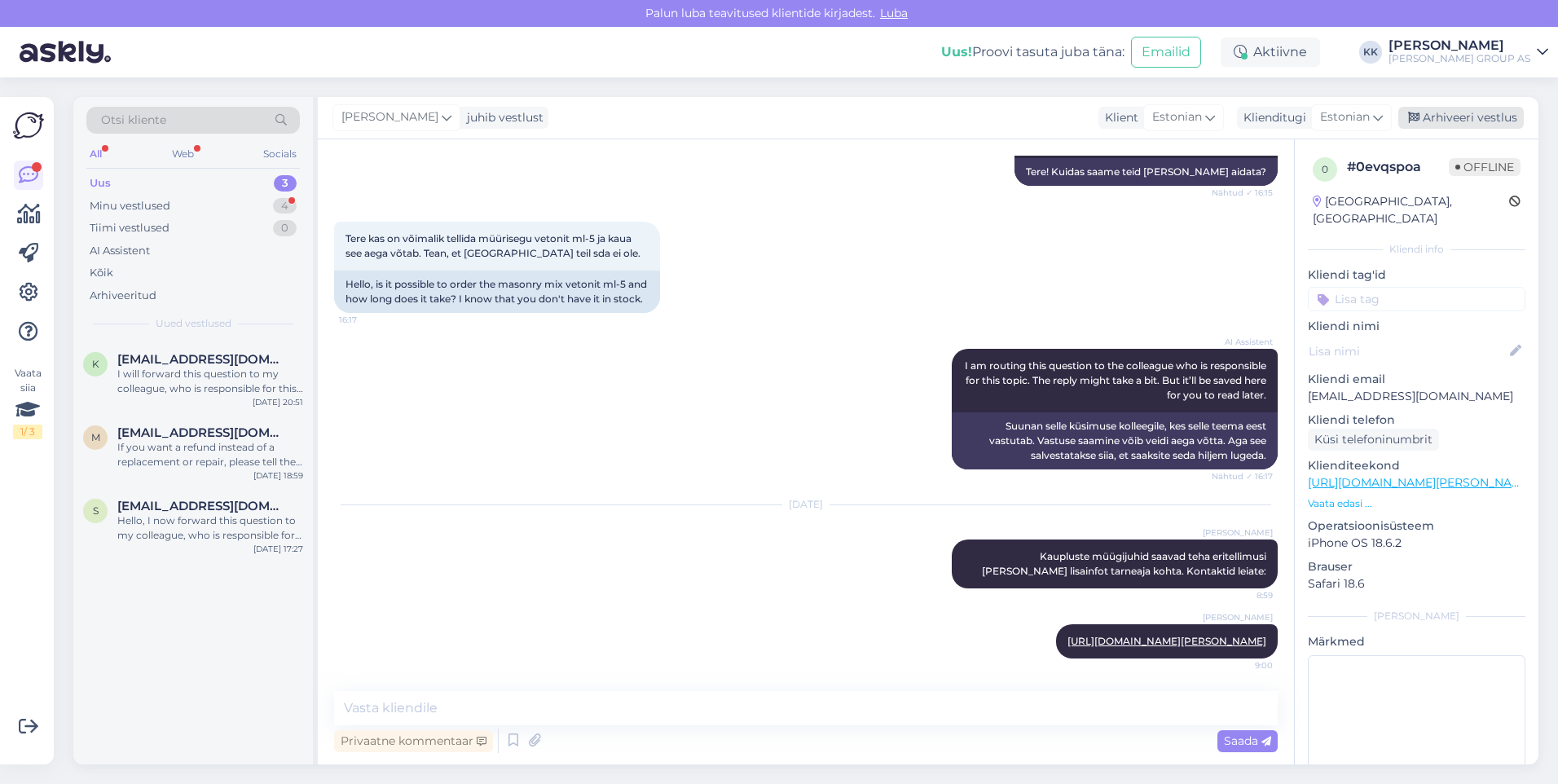
click at [1454, 111] on div "Arhiveeri vestlus" at bounding box center [1461, 118] width 126 height 22
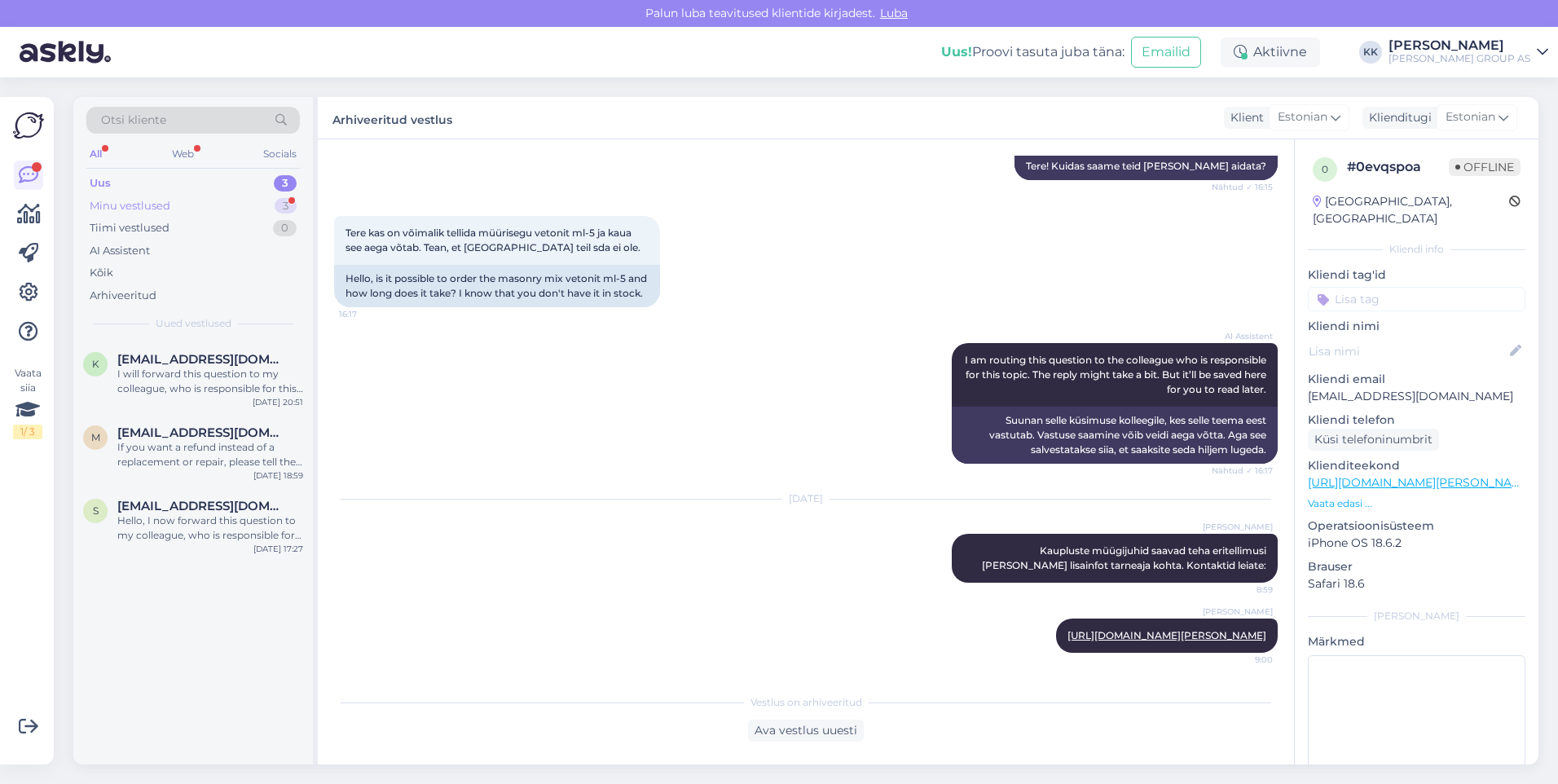
click at [114, 203] on div "Minu vestlused" at bounding box center [129, 206] width 81 height 16
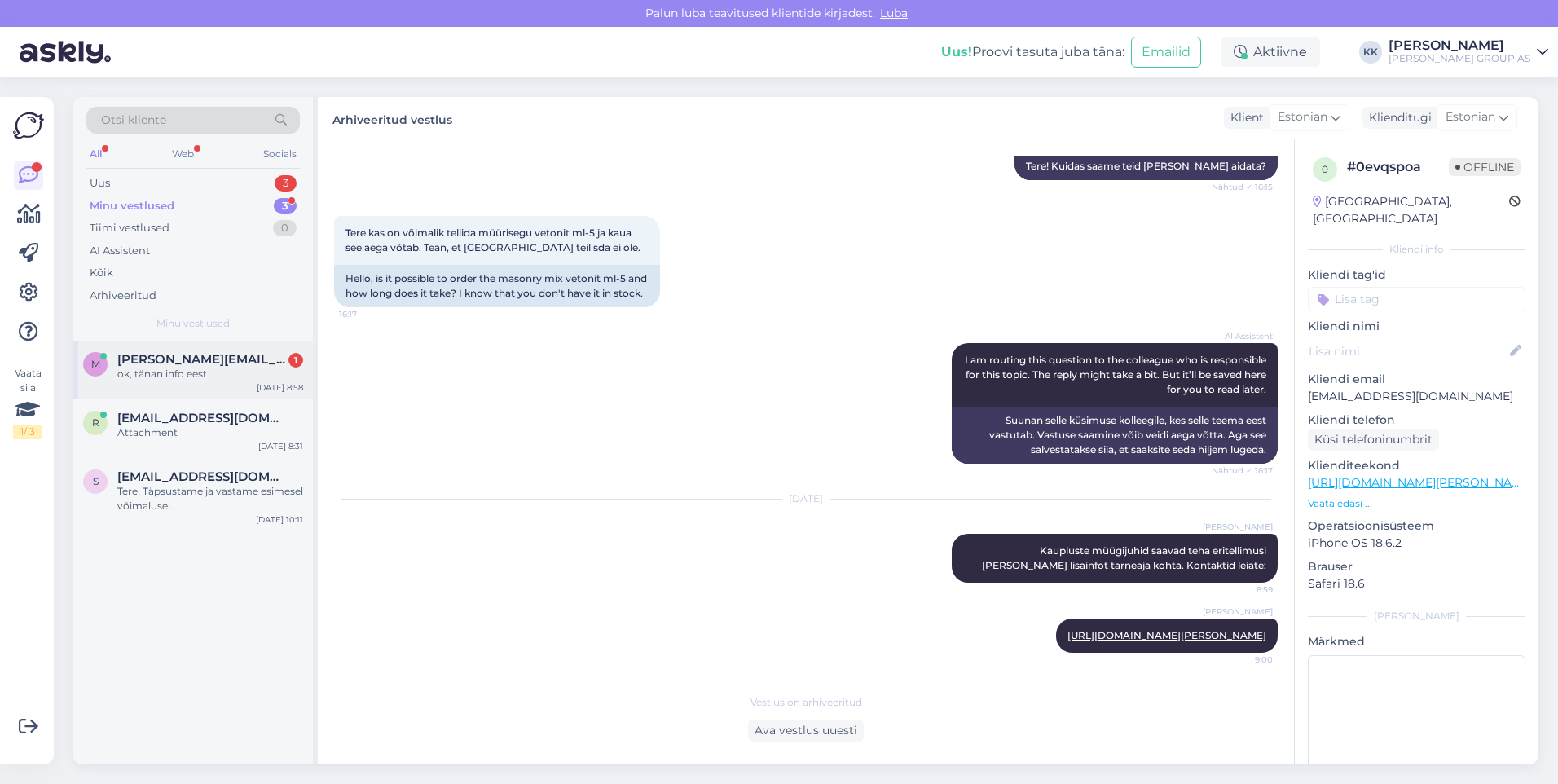
click at [189, 362] on span "[PERSON_NAME][EMAIL_ADDRESS][DOMAIN_NAME]" at bounding box center [202, 359] width 170 height 15
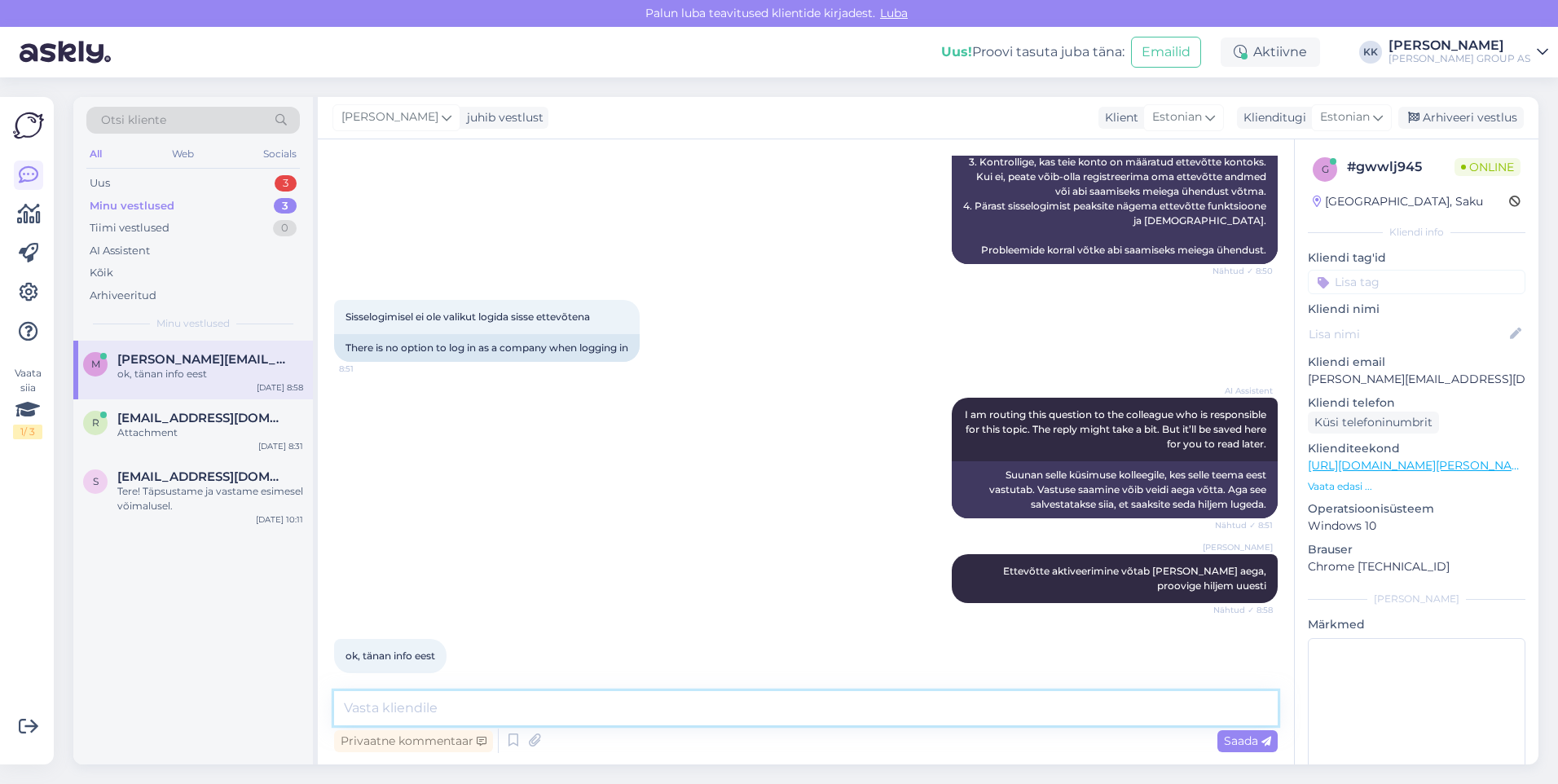
click at [373, 707] on textarea at bounding box center [806, 708] width 944 height 35
type textarea "Palun! Kena päeva jätku!"
click at [1237, 738] on span "Saada" at bounding box center [1248, 741] width 47 height 15
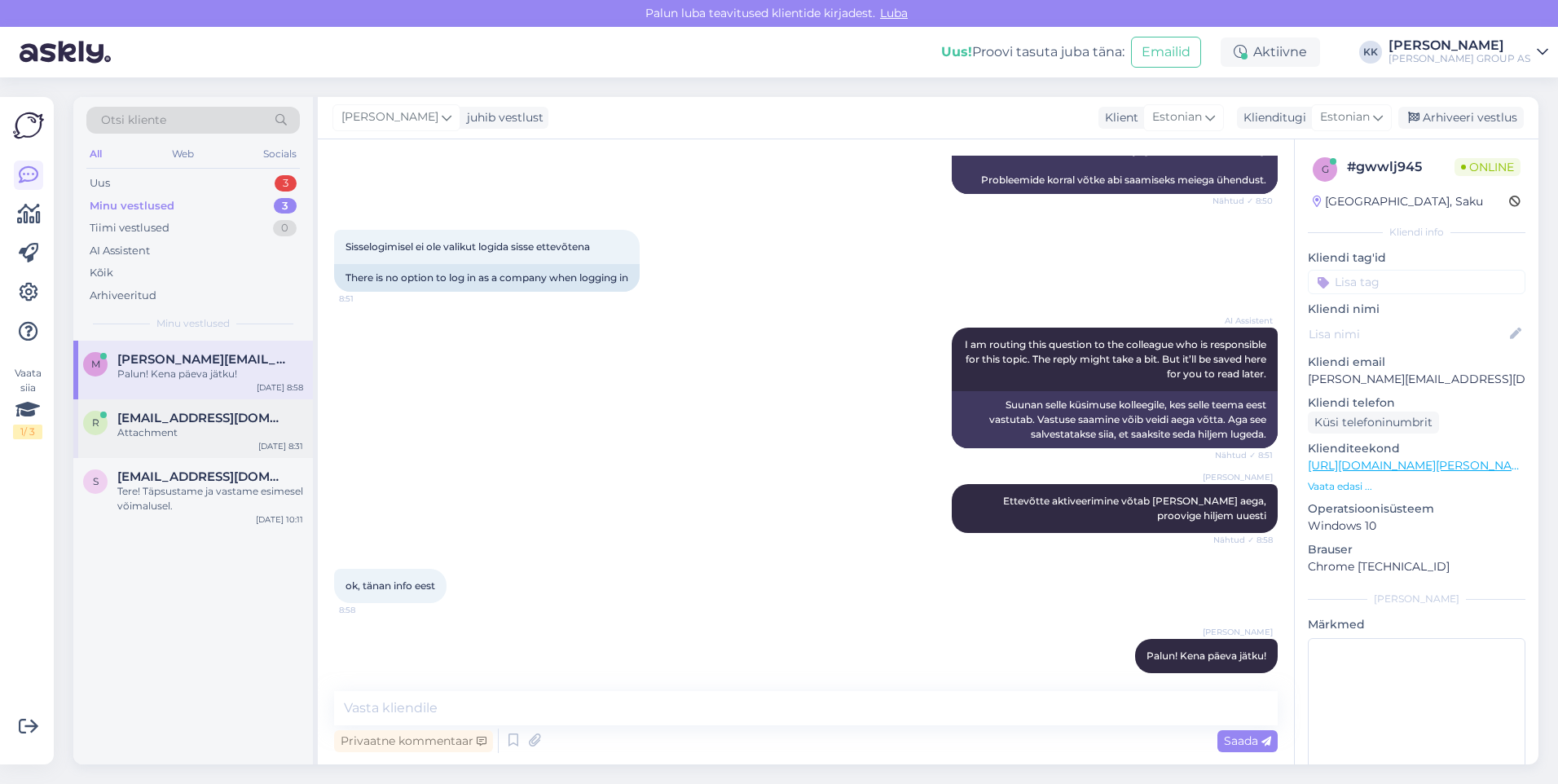
click at [170, 424] on span "[EMAIL_ADDRESS][DOMAIN_NAME]" at bounding box center [202, 418] width 170 height 15
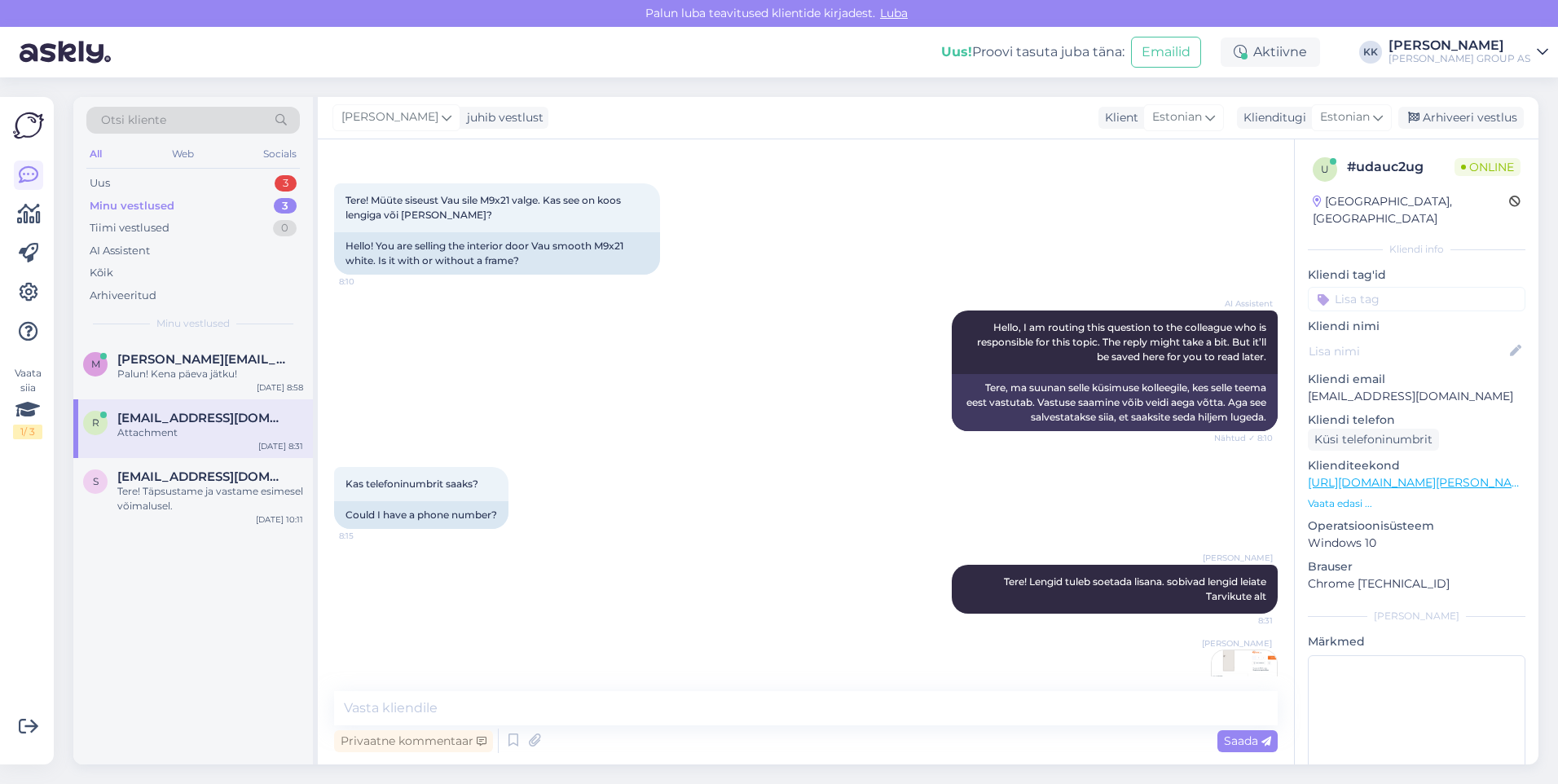
scroll to position [117, 0]
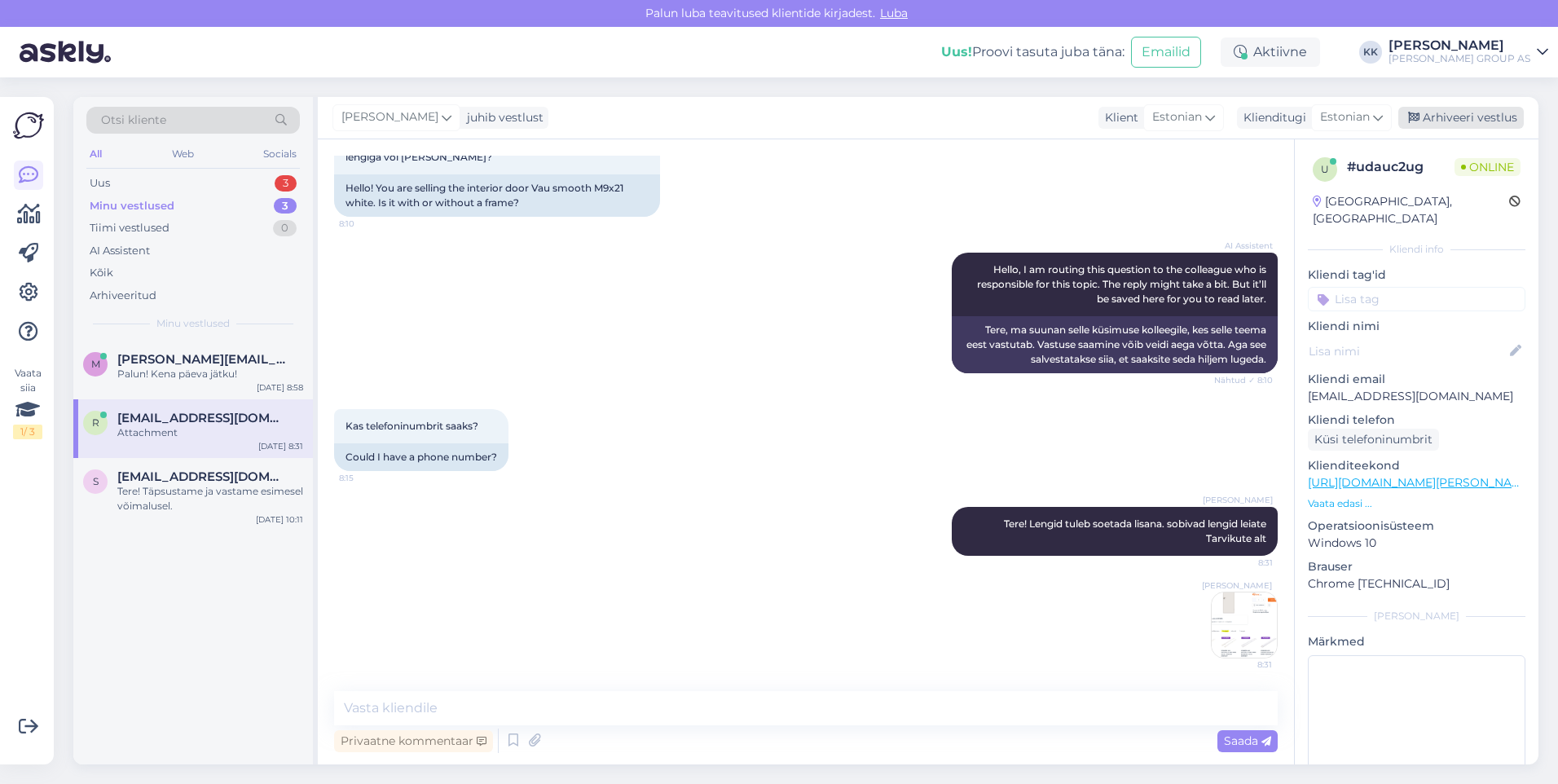
click at [1454, 110] on div "Arhiveeri vestlus" at bounding box center [1461, 118] width 126 height 22
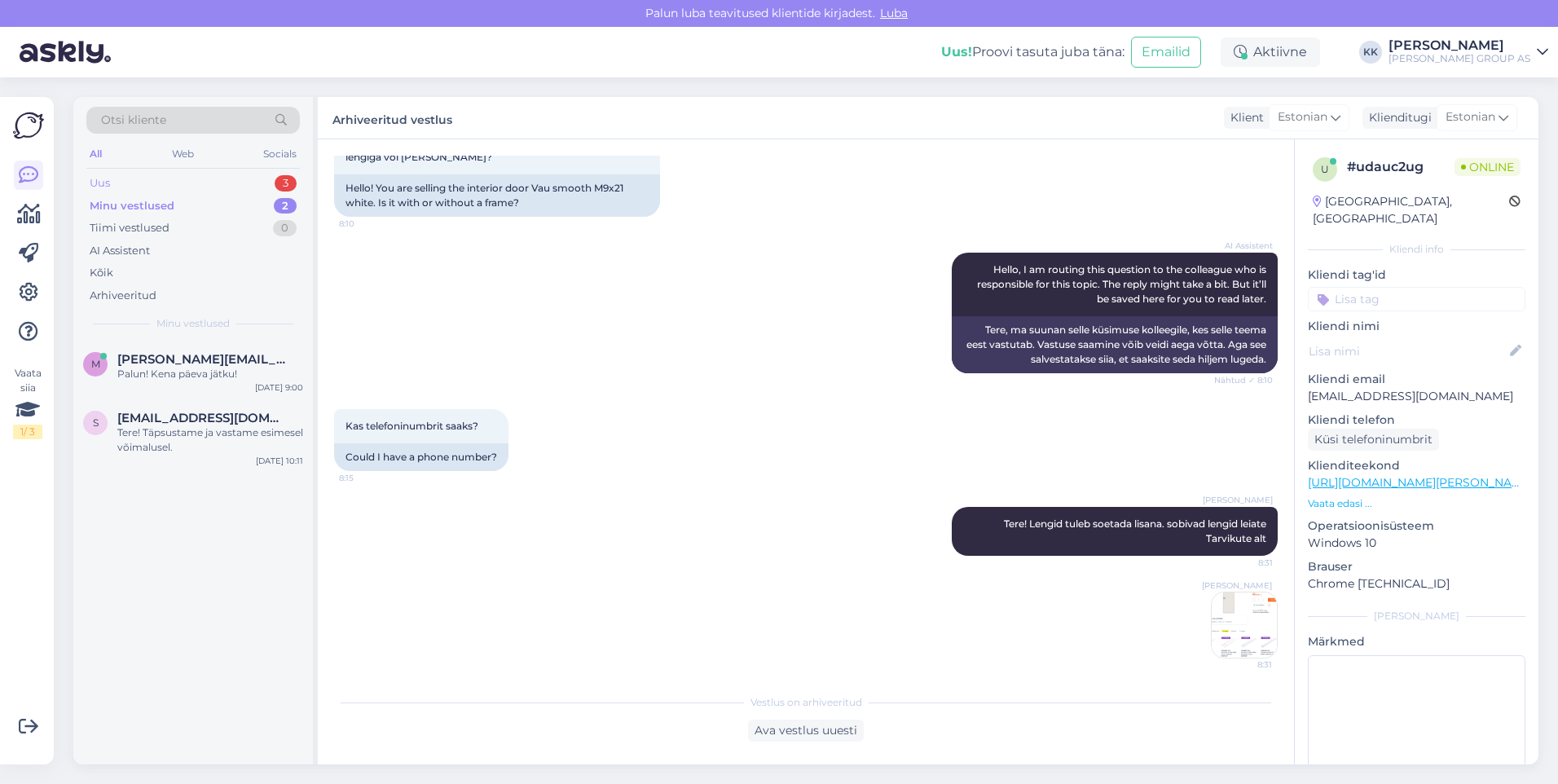
click at [127, 176] on div "Uus 3" at bounding box center [193, 183] width 213 height 23
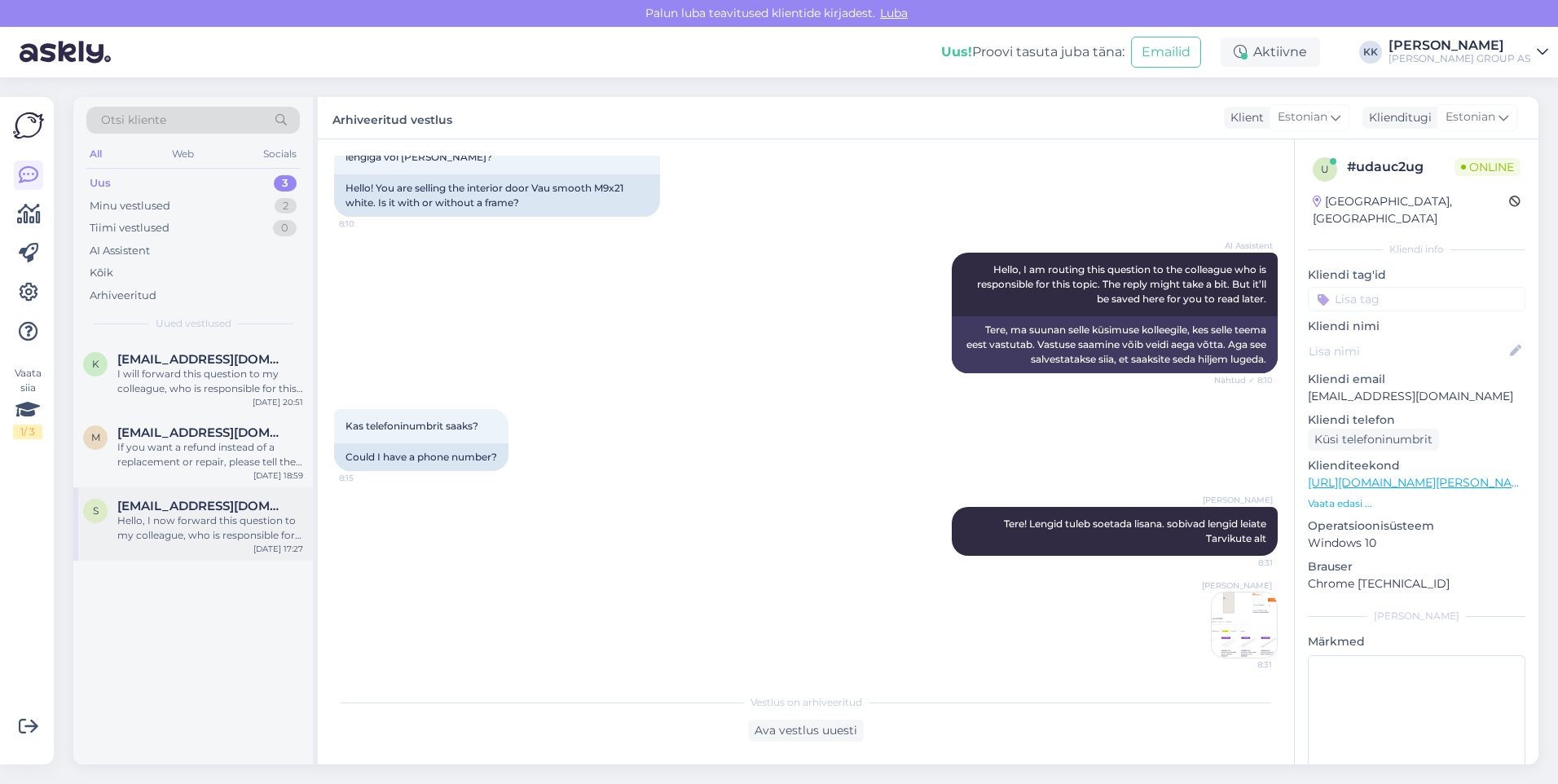
click at [200, 521] on div "Hello, I now forward this question to my colleague, who is responsible for this…" at bounding box center [211, 528] width 186 height 29
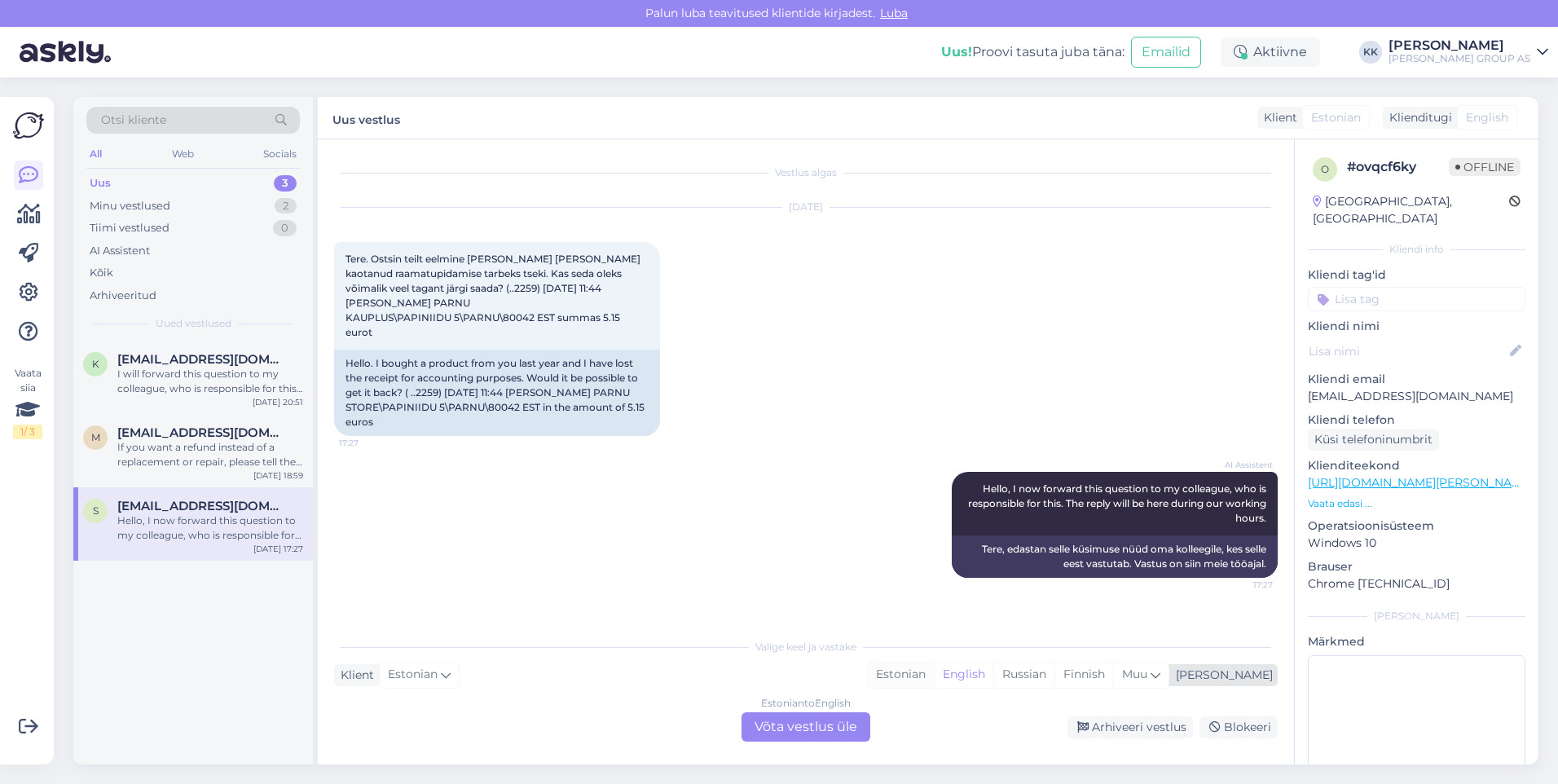
click at [934, 673] on div "Estonian" at bounding box center [901, 675] width 66 height 25
click at [809, 726] on div "Estonian to Estonian Võta vestlus üle" at bounding box center [806, 727] width 129 height 29
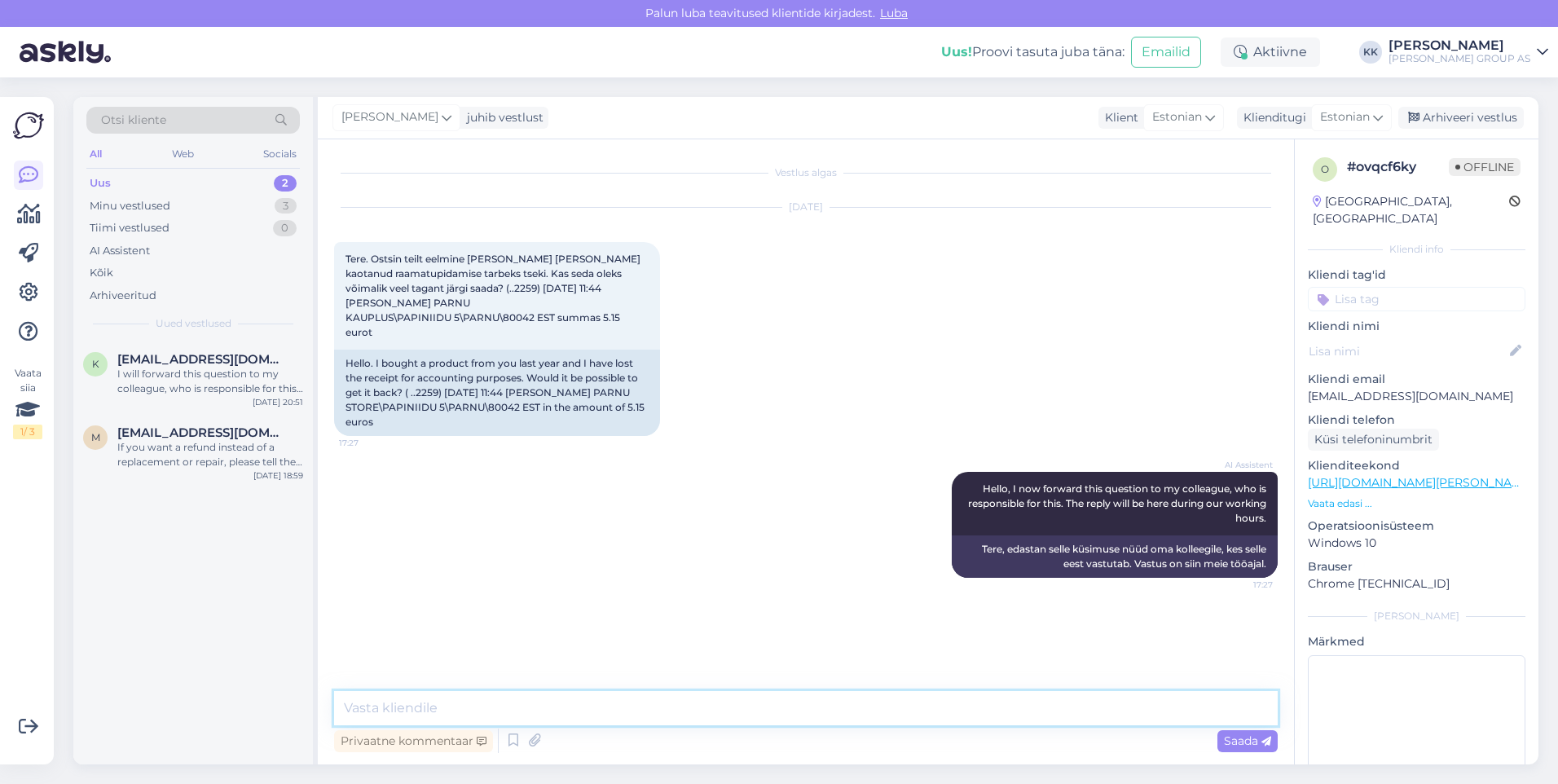
click at [384, 713] on textarea at bounding box center [806, 708] width 944 height 35
type textarea "Tere! Täname Teid ostu eest. [PERSON_NAME] siia soovitud arve."
click at [535, 736] on icon at bounding box center [534, 740] width 23 height 25
click at [532, 739] on icon at bounding box center [534, 740] width 23 height 25
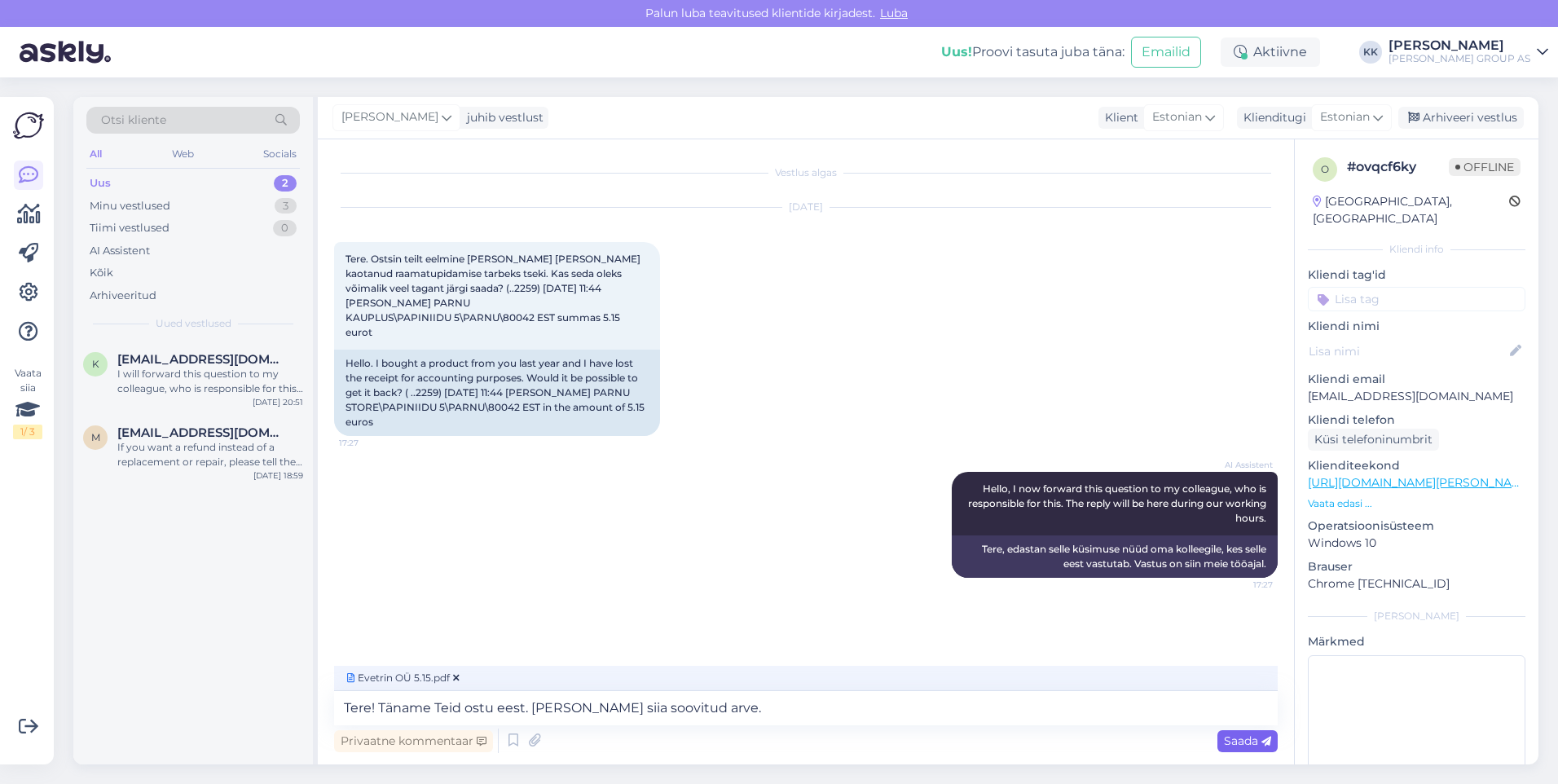
click at [1233, 740] on span "Saada" at bounding box center [1248, 741] width 47 height 15
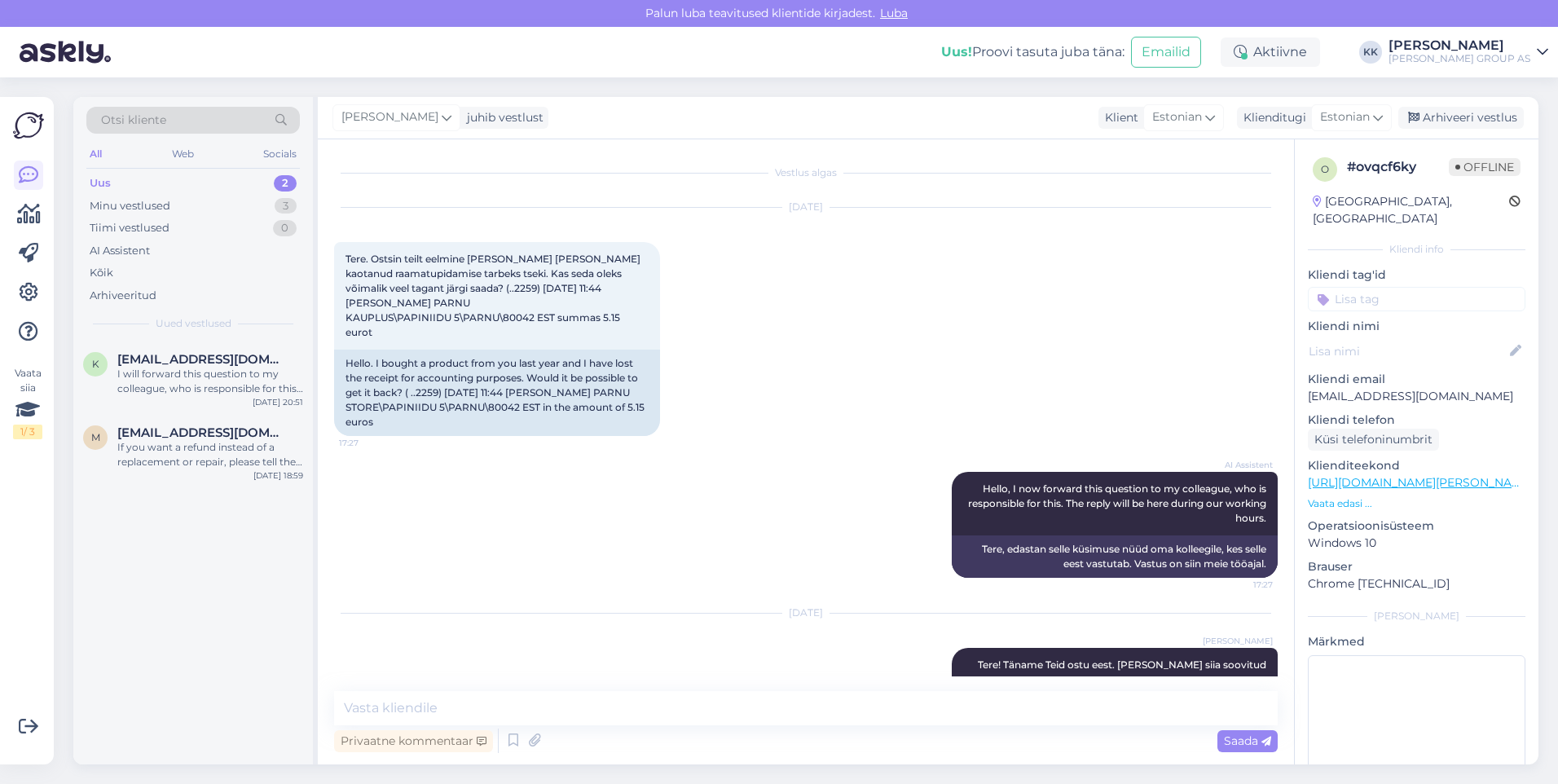
scroll to position [80, 0]
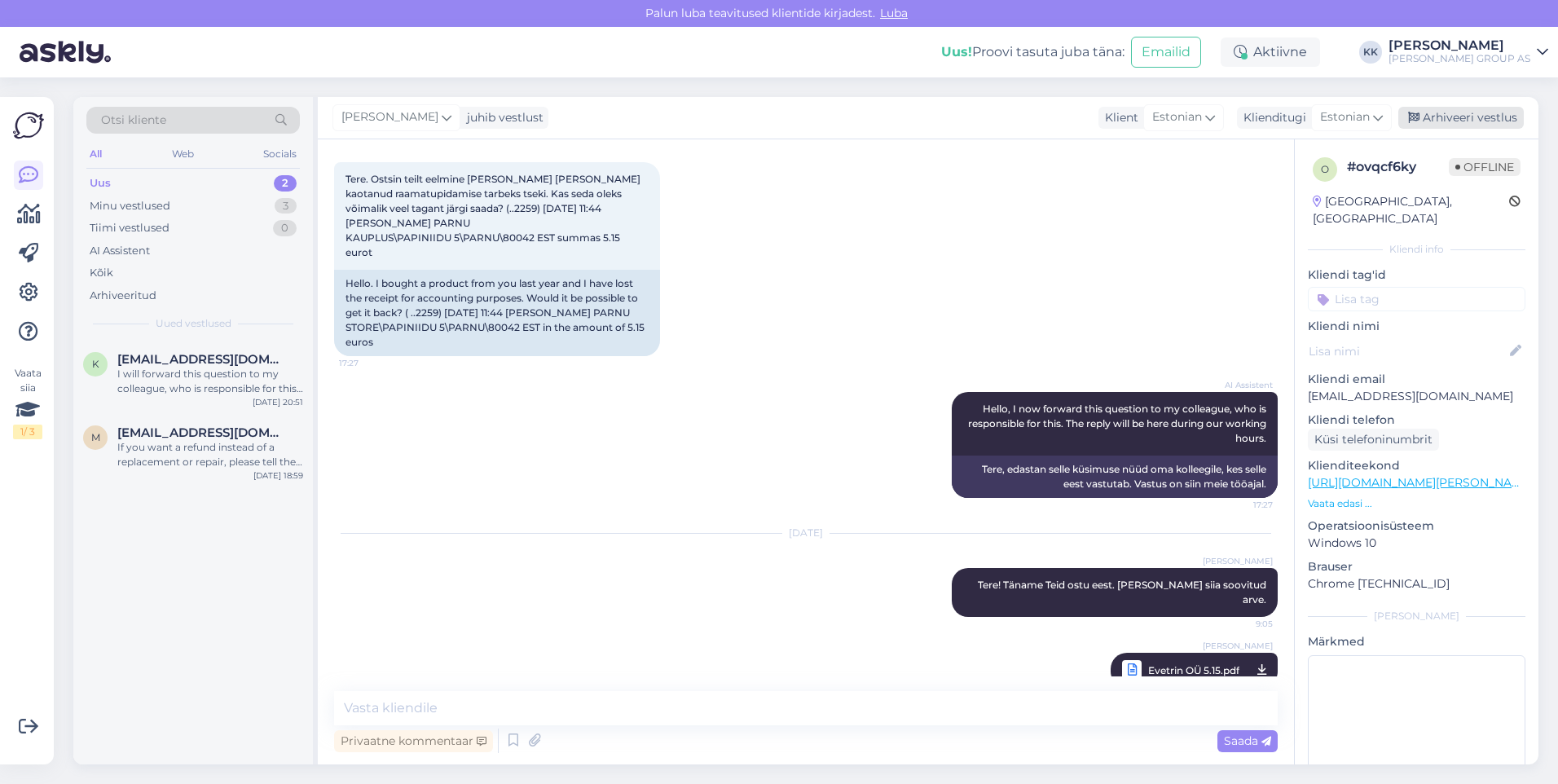
click at [1464, 111] on div "Arhiveeri vestlus" at bounding box center [1461, 118] width 126 height 22
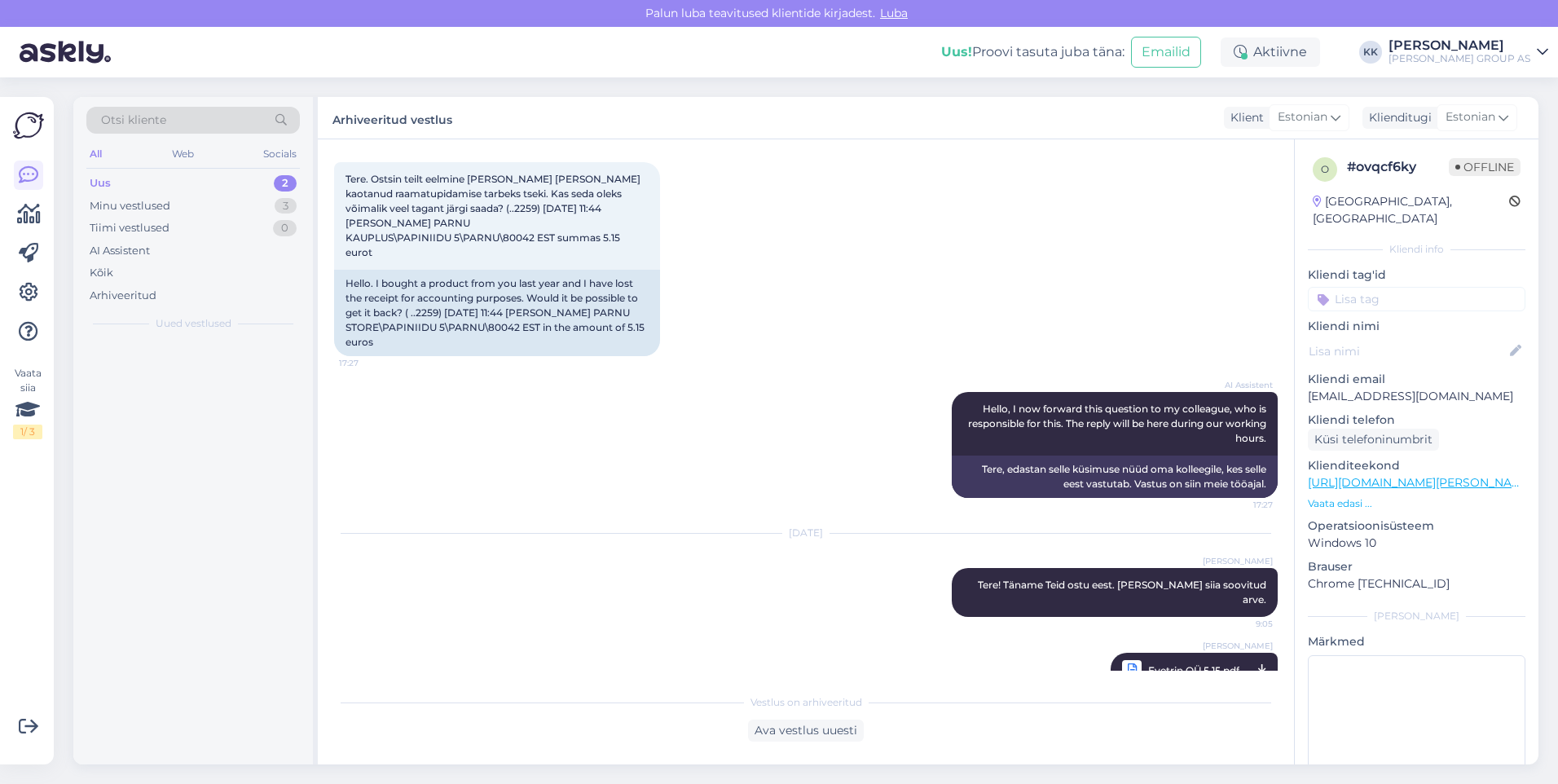
scroll to position [86, 0]
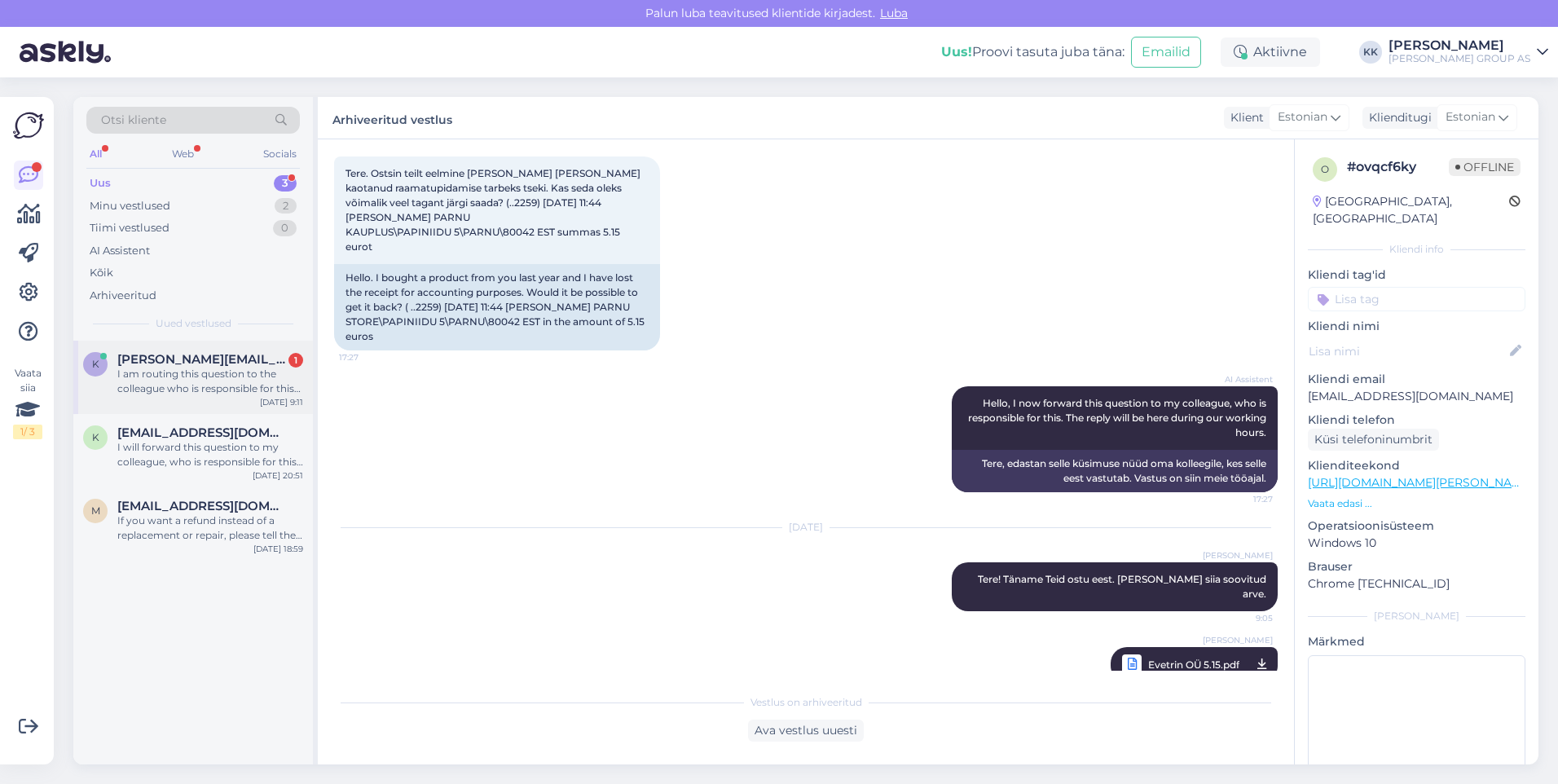
click at [206, 361] on span "[PERSON_NAME][EMAIL_ADDRESS][DOMAIN_NAME]" at bounding box center [202, 359] width 170 height 15
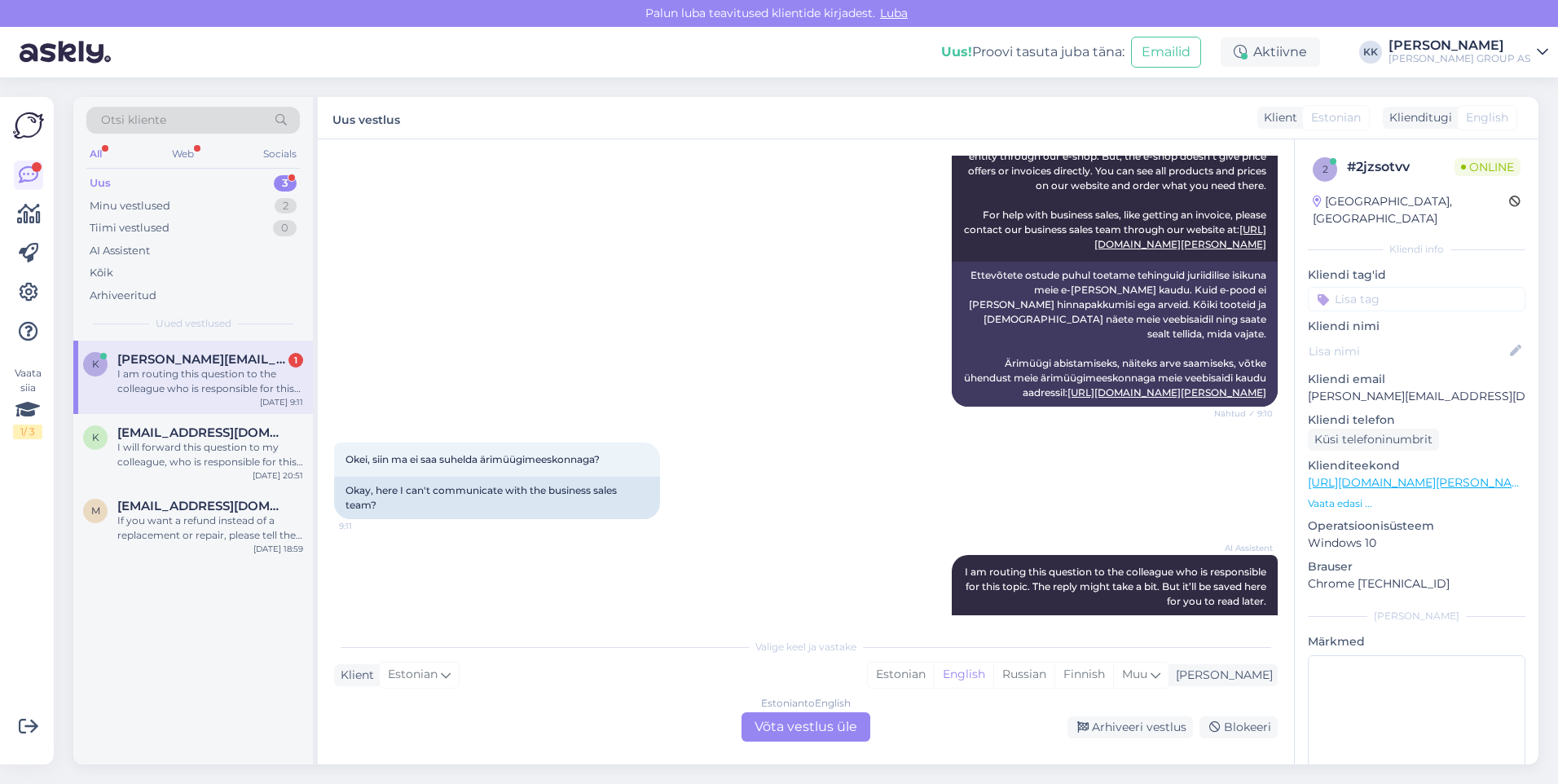
scroll to position [440, 0]
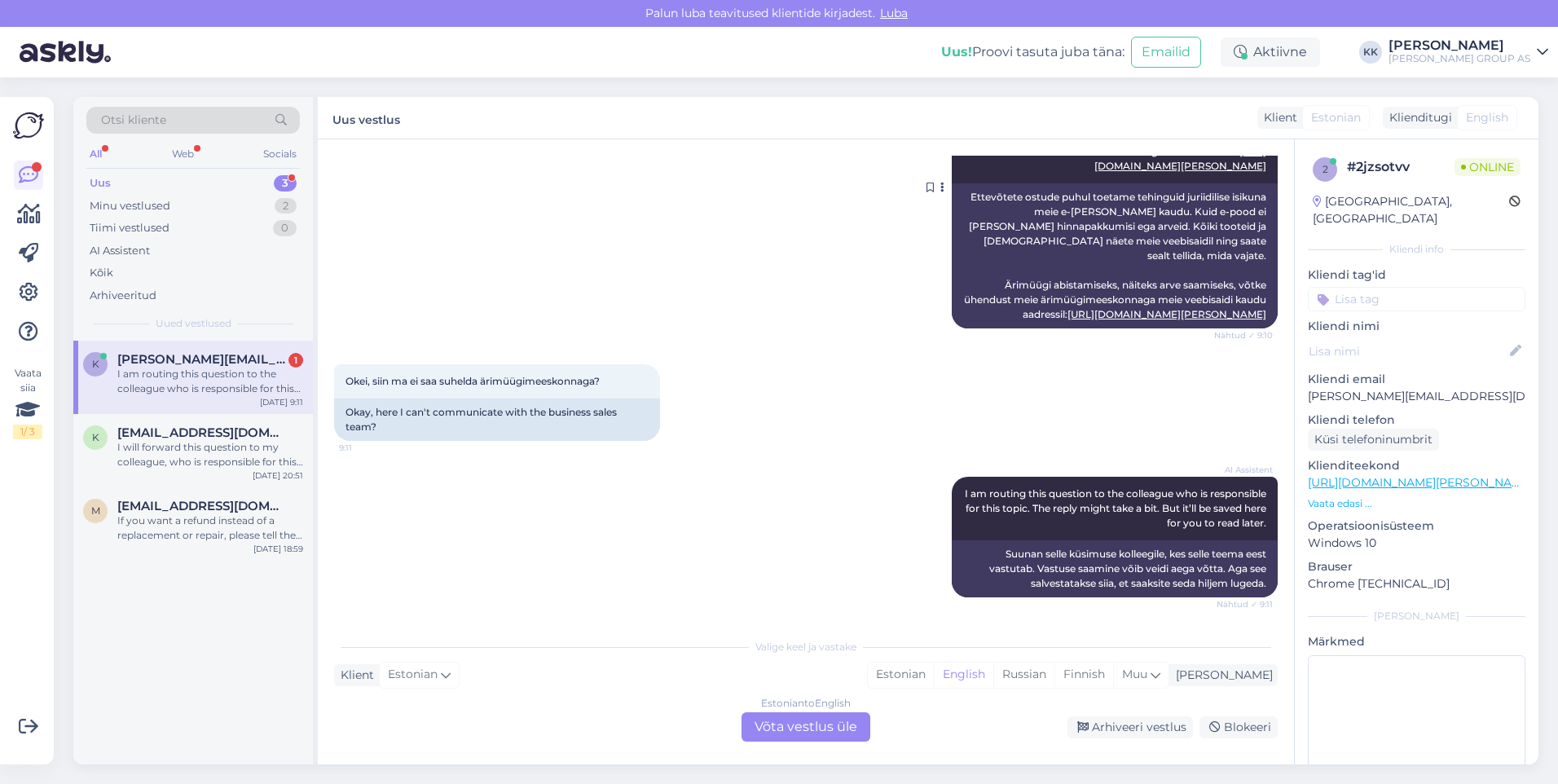
click at [1183, 308] on link "[URL][DOMAIN_NAME][PERSON_NAME]" at bounding box center [1167, 314] width 199 height 12
click at [934, 673] on div "Estonian" at bounding box center [901, 675] width 66 height 25
click at [810, 726] on div "Estonian to Estonian Võta vestlus üle" at bounding box center [806, 727] width 129 height 29
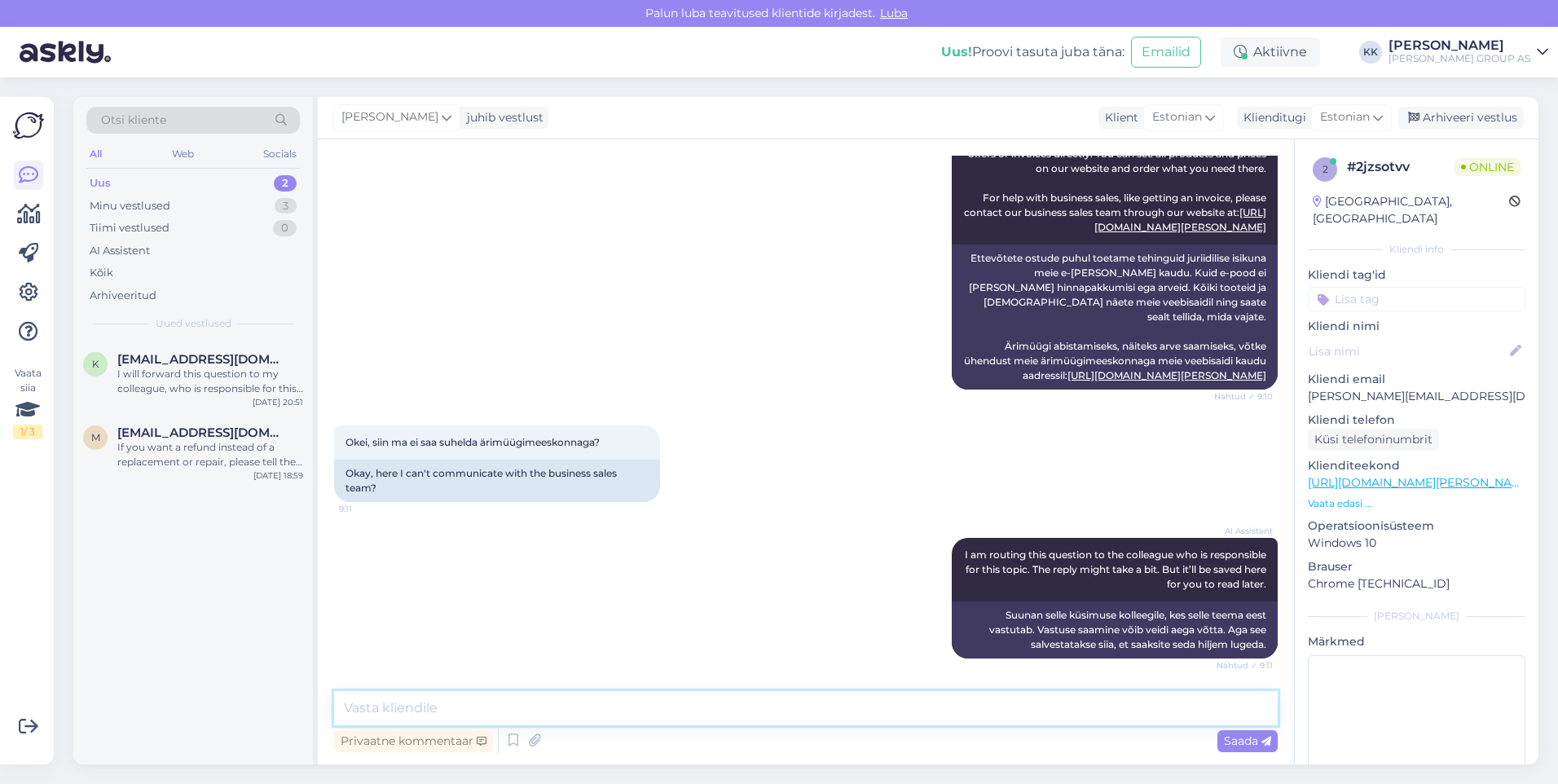
click at [418, 717] on textarea at bounding box center [806, 708] width 944 height 35
type textarea "Ärimüük siin chatis pole"
drag, startPoint x: 1241, startPoint y: 737, endPoint x: 707, endPoint y: 528, distance: 573.4
click at [1233, 735] on span "Saada" at bounding box center [1248, 741] width 47 height 15
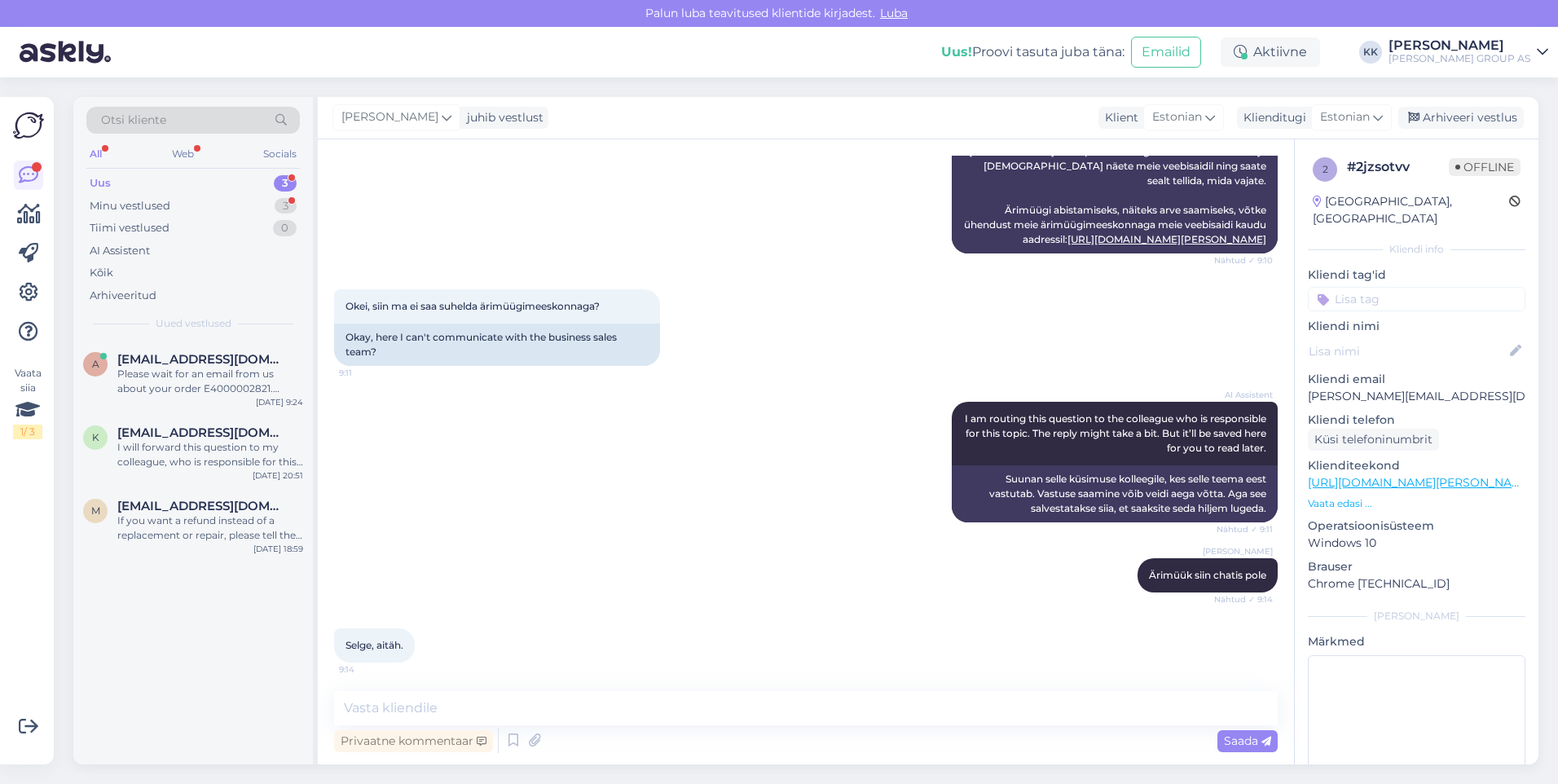
scroll to position [519, 0]
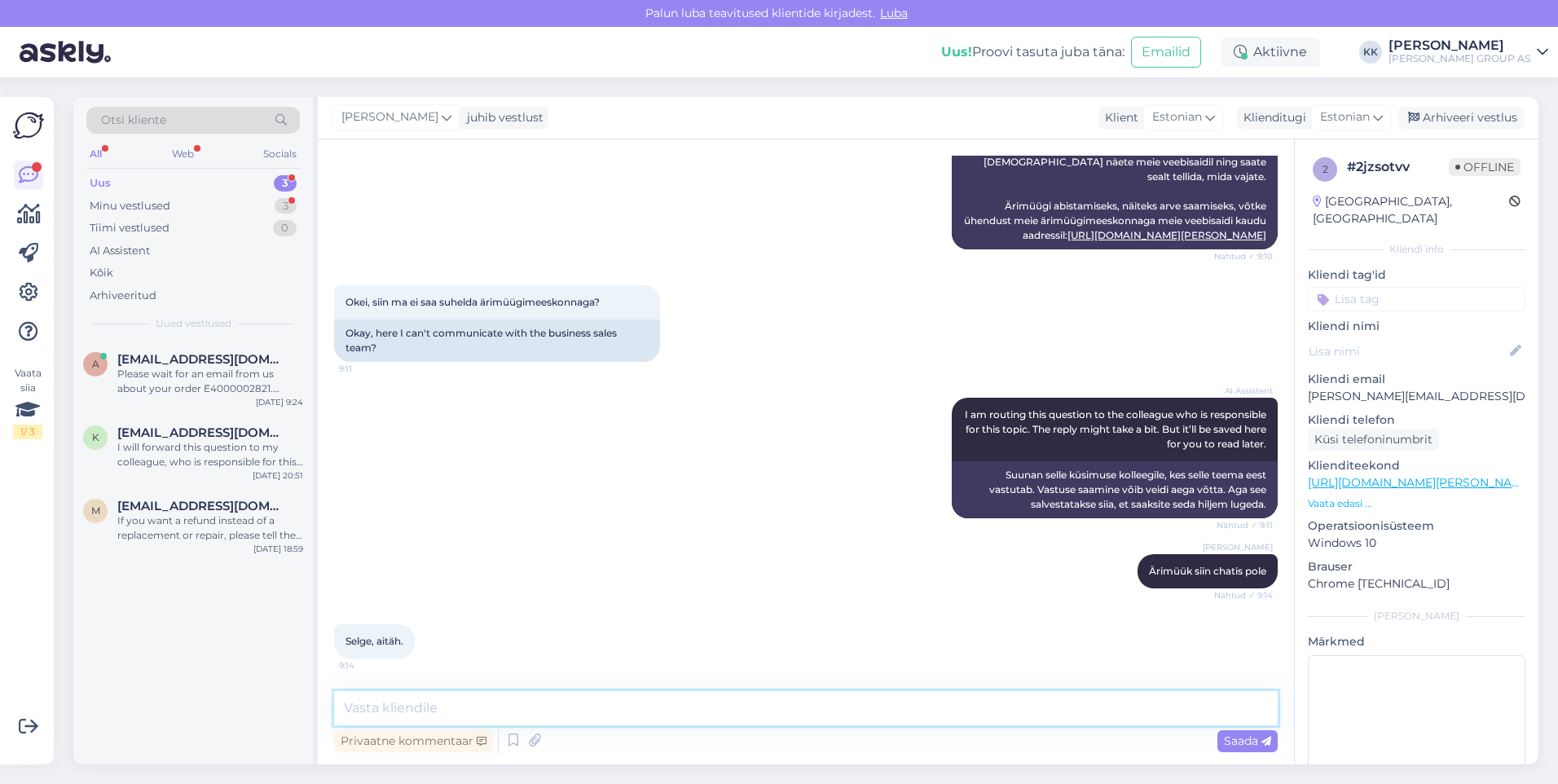
click at [383, 709] on textarea at bounding box center [806, 708] width 944 height 35
type textarea "Palun! Kena päeva jätku!"
click at [1240, 735] on span "Saada" at bounding box center [1248, 741] width 47 height 15
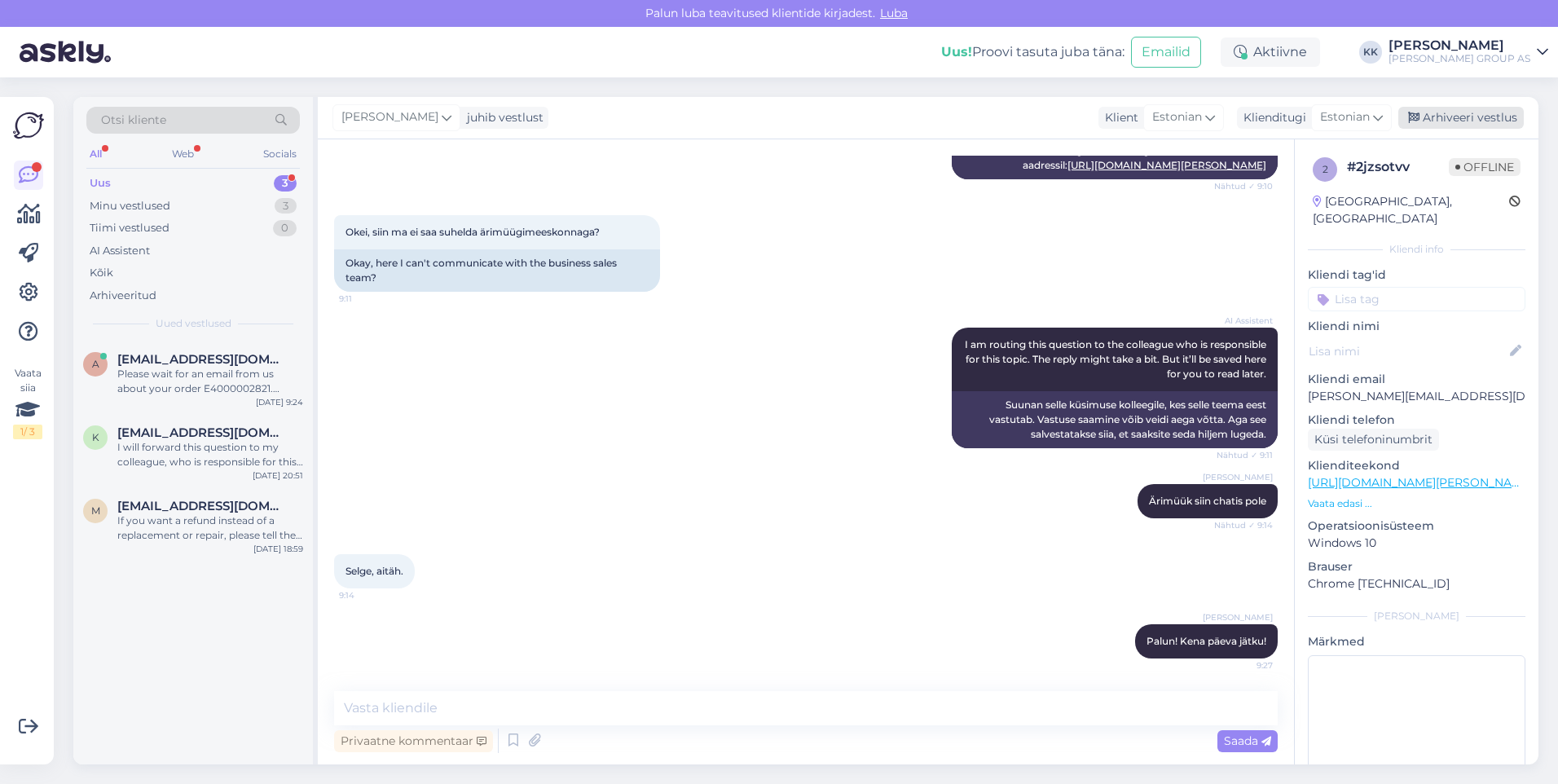
click at [1456, 115] on div "Arhiveeri vestlus" at bounding box center [1461, 118] width 126 height 22
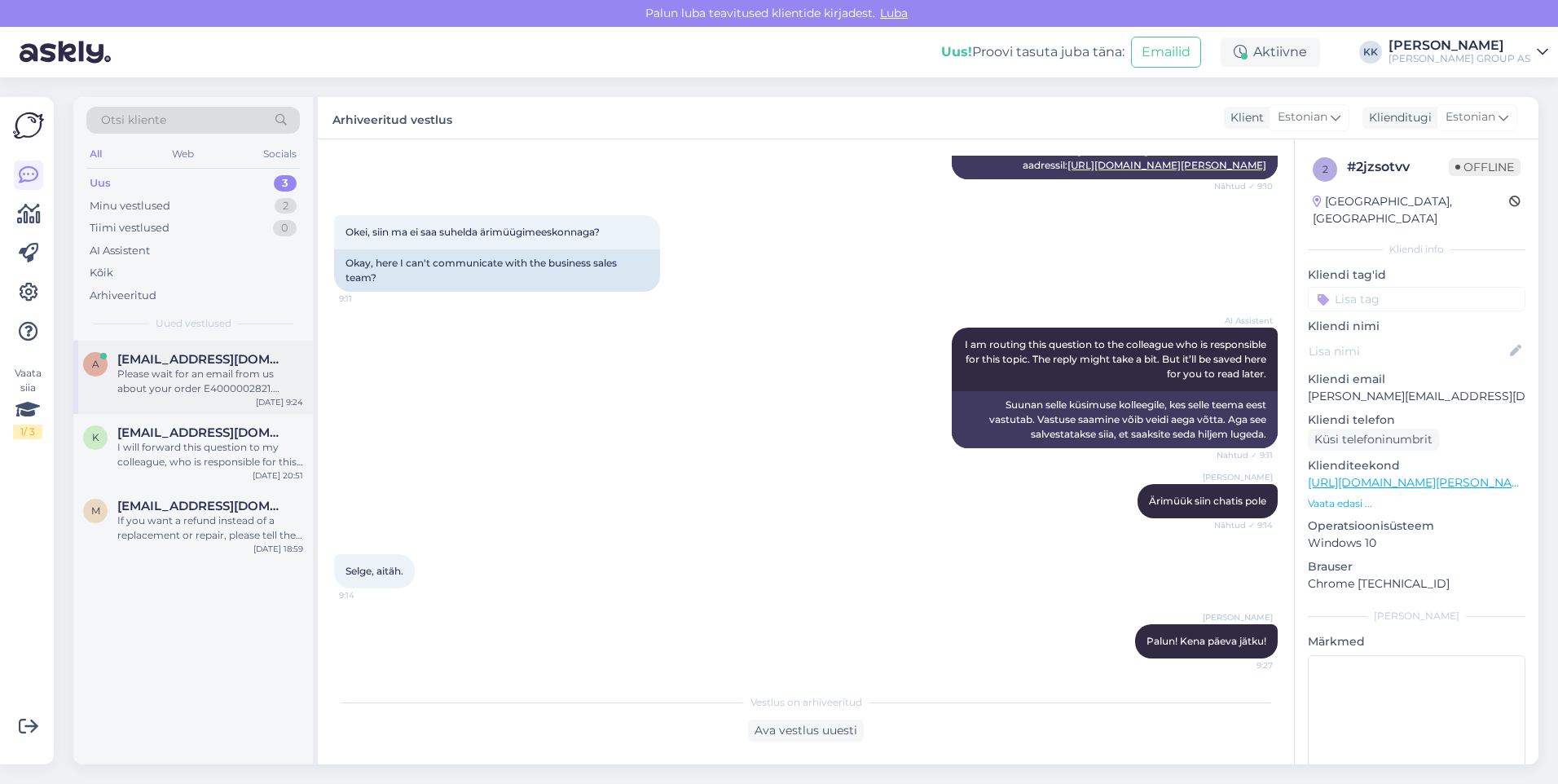
click at [165, 363] on span "[EMAIL_ADDRESS][DOMAIN_NAME]" at bounding box center [202, 359] width 170 height 15
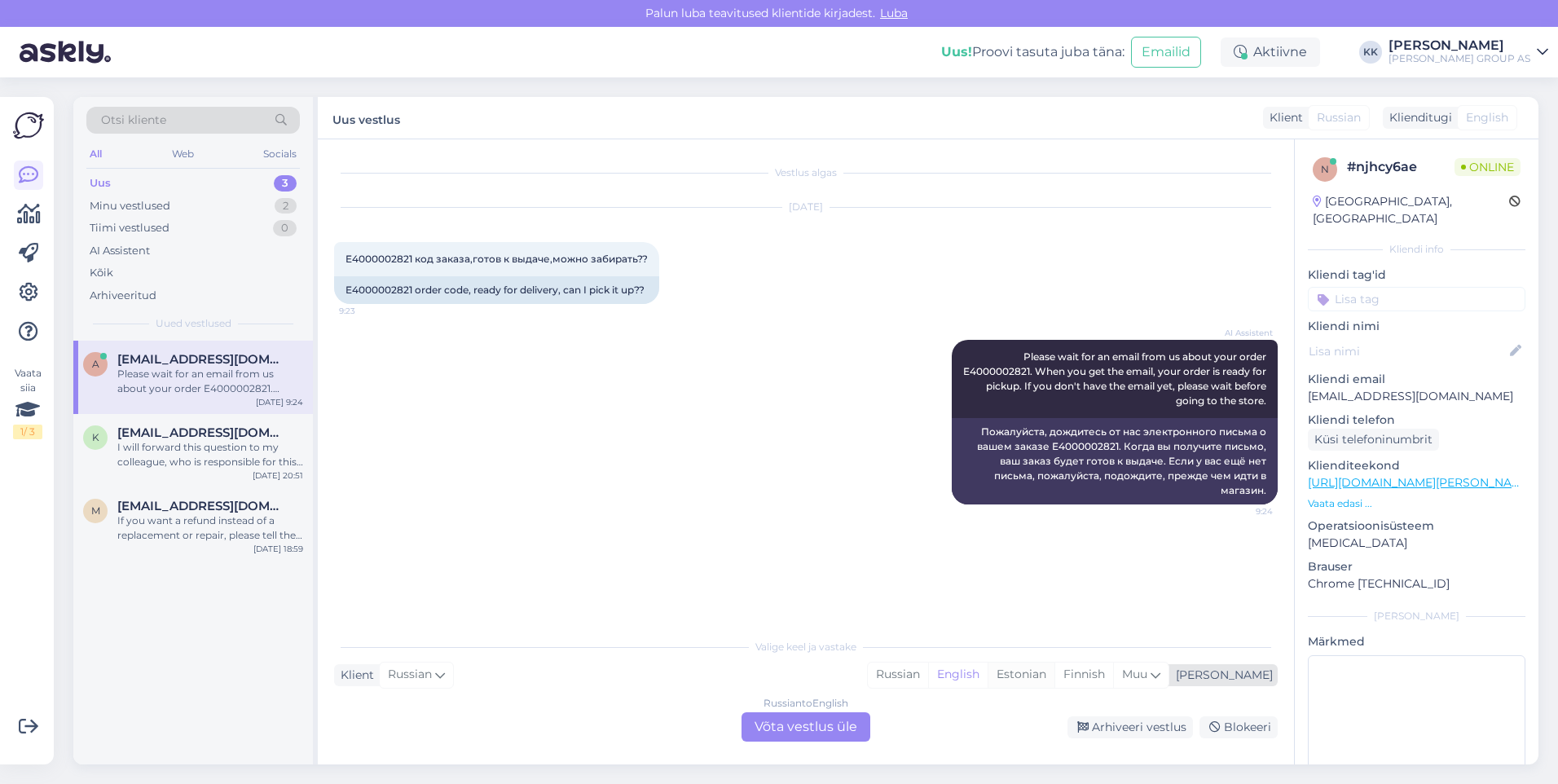
click at [1055, 673] on div "Estonian" at bounding box center [1020, 675] width 67 height 25
click at [799, 725] on div "Russian to Estonian Võta vestlus üle" at bounding box center [806, 727] width 129 height 29
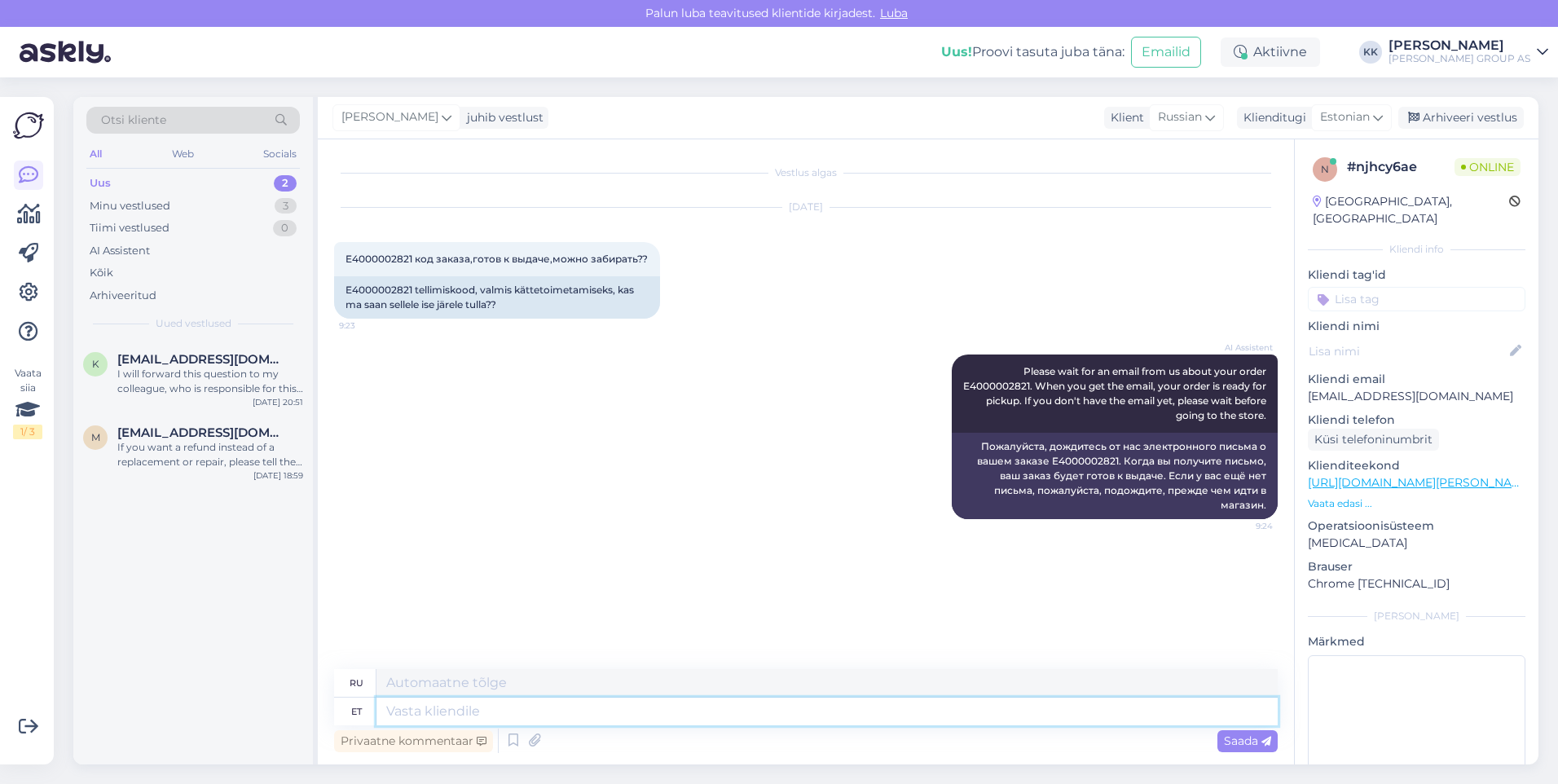
click at [416, 710] on textarea at bounding box center [827, 711] width 902 height 27
type textarea "Jah,"
type textarea "Да,"
type textarea "Jah, tellimus"
type textarea "Да, заказ"
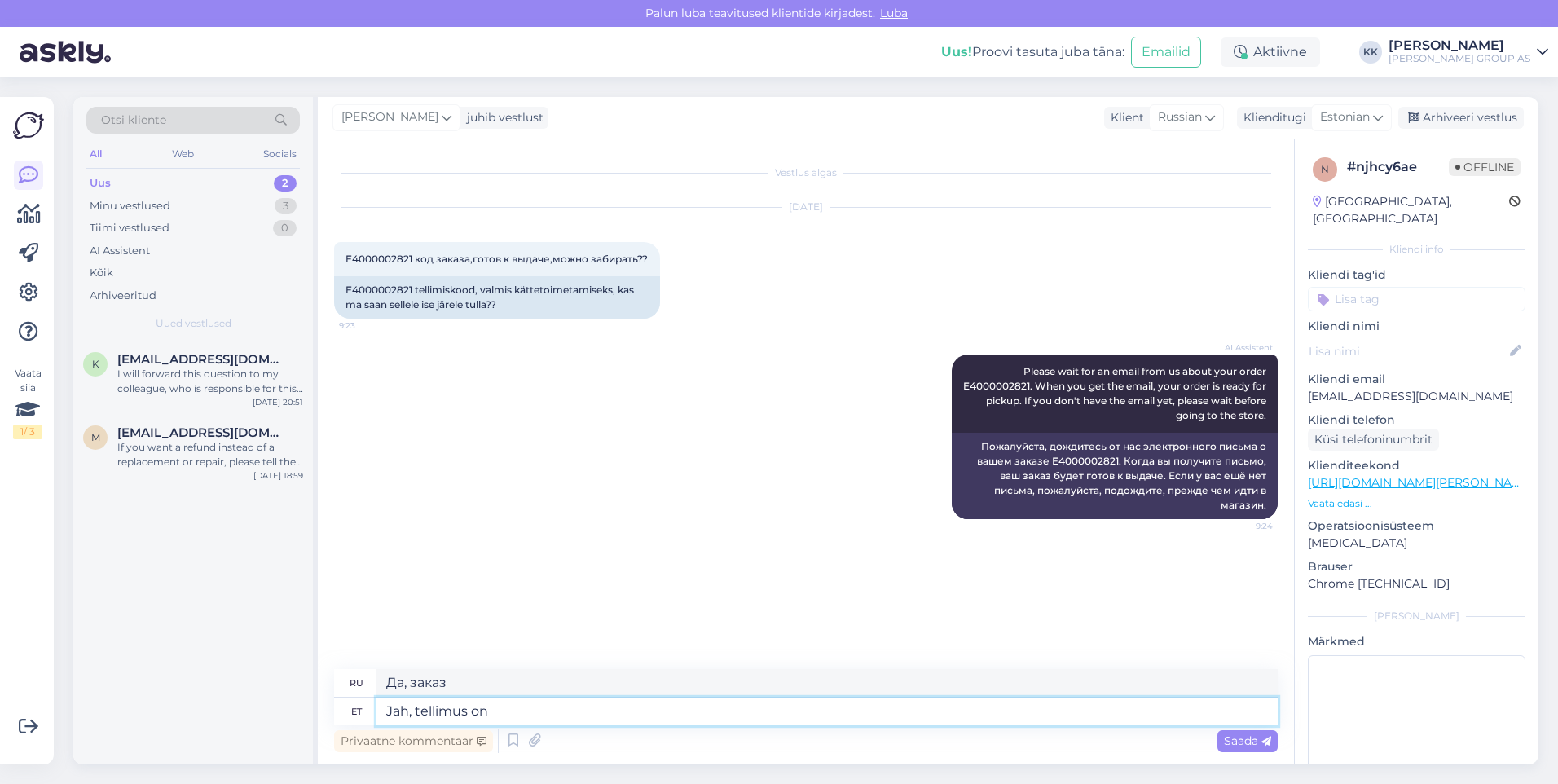
type textarea "Jah, tellimus on v"
type textarea "Да, заказ такой"
type textarea "Jah, tellimus on väljastamiseks"
type textarea "Да, заказ готов к доставке."
type textarea "Jah, tel"
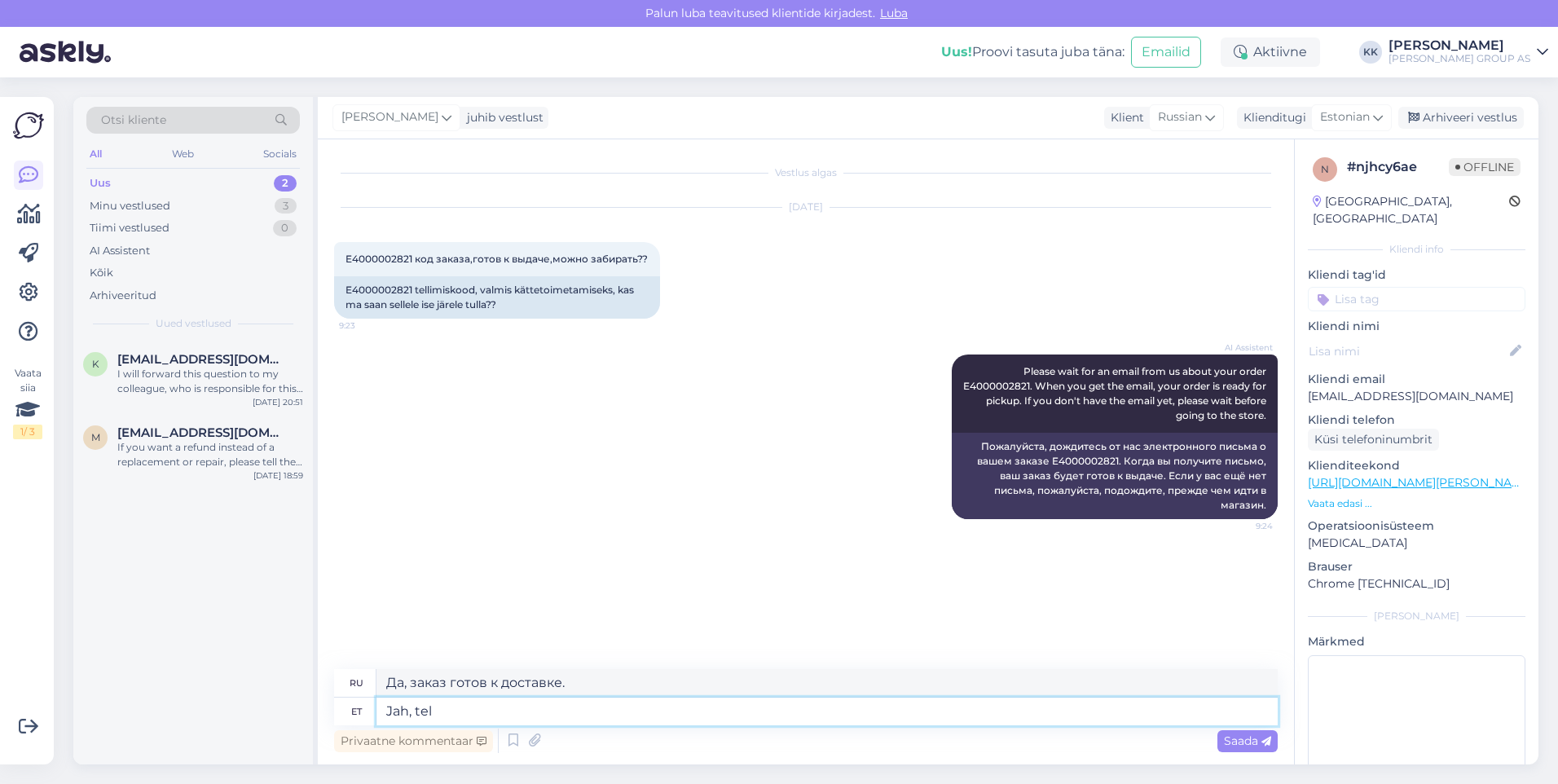
type textarea "Да, заказ такой"
type textarea "Jah,"
type textarea "Да,"
type textarea "Jah, võite"
type textarea "Да, можете."
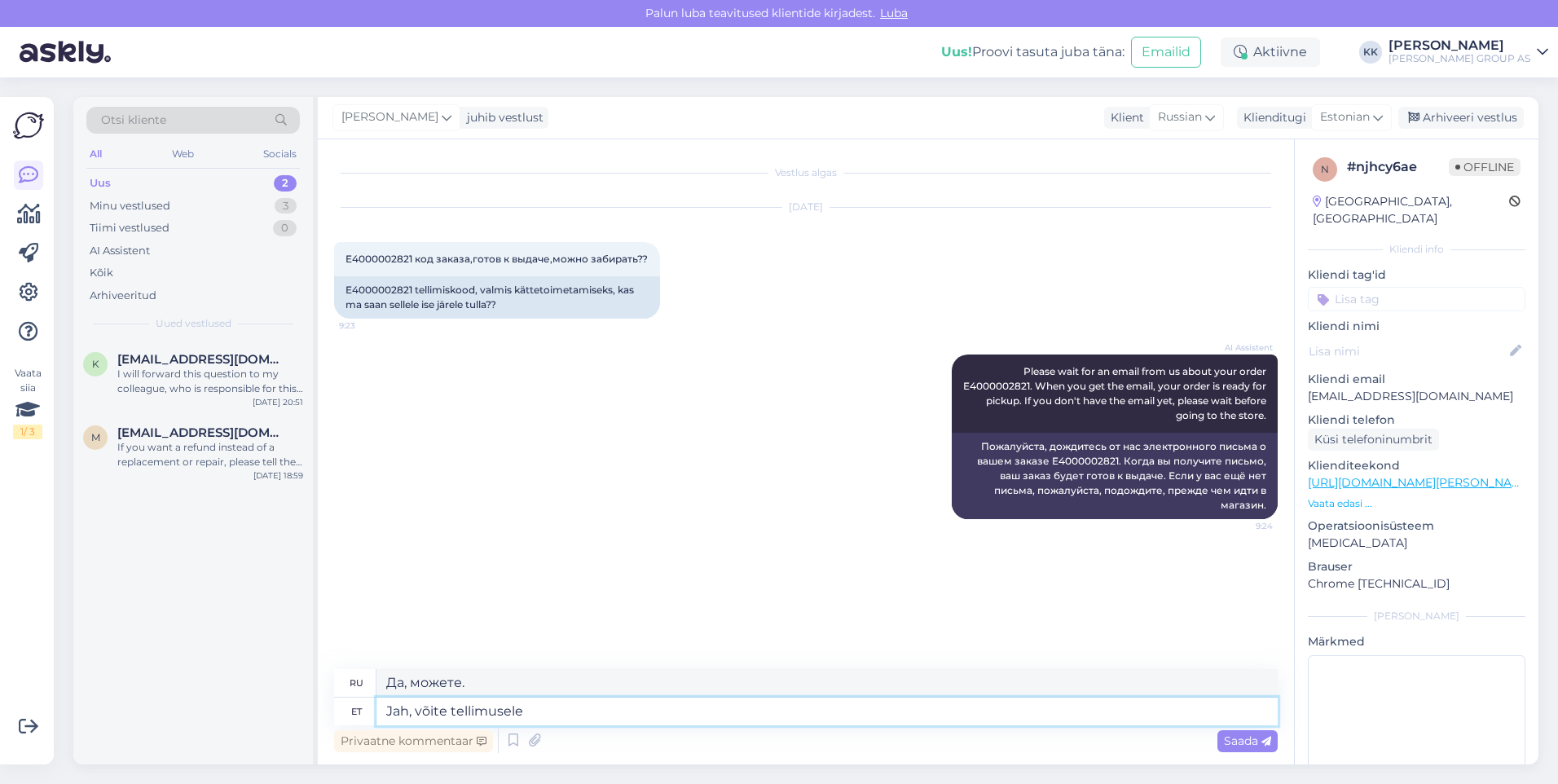
type textarea "Jah, võite tellimusele j"
type textarea "Да, вы можете заказать."
type textarea "Jah, võite tellimusele järgi mi"
type textarea "Да, вы можете забрать заказ самостоятельно."
type textarea "Jah, võite tellimusele järgi minna"
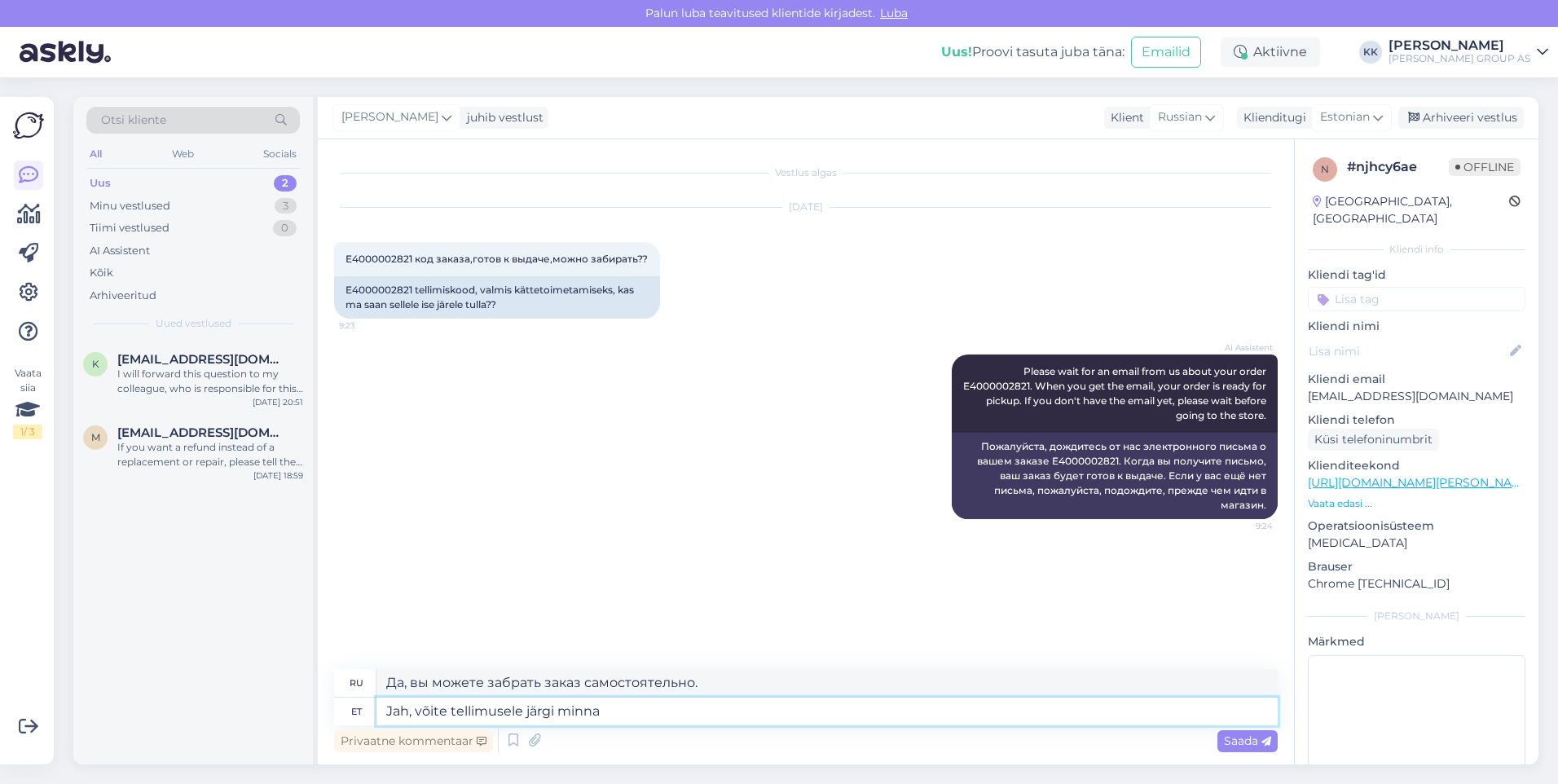
type textarea "Да, вы можете забрать свой заказ самостоятельно."
type textarea "Jah, võite tellimusele järgi minna"
drag, startPoint x: 738, startPoint y: 684, endPoint x: 619, endPoint y: 685, distance: 119.0
click at [619, 685] on textarea "Да, вы можете забрать свой заказ самостоятельно." at bounding box center [827, 683] width 902 height 27
type textarea "Да, вы можете забрать свой заказ"
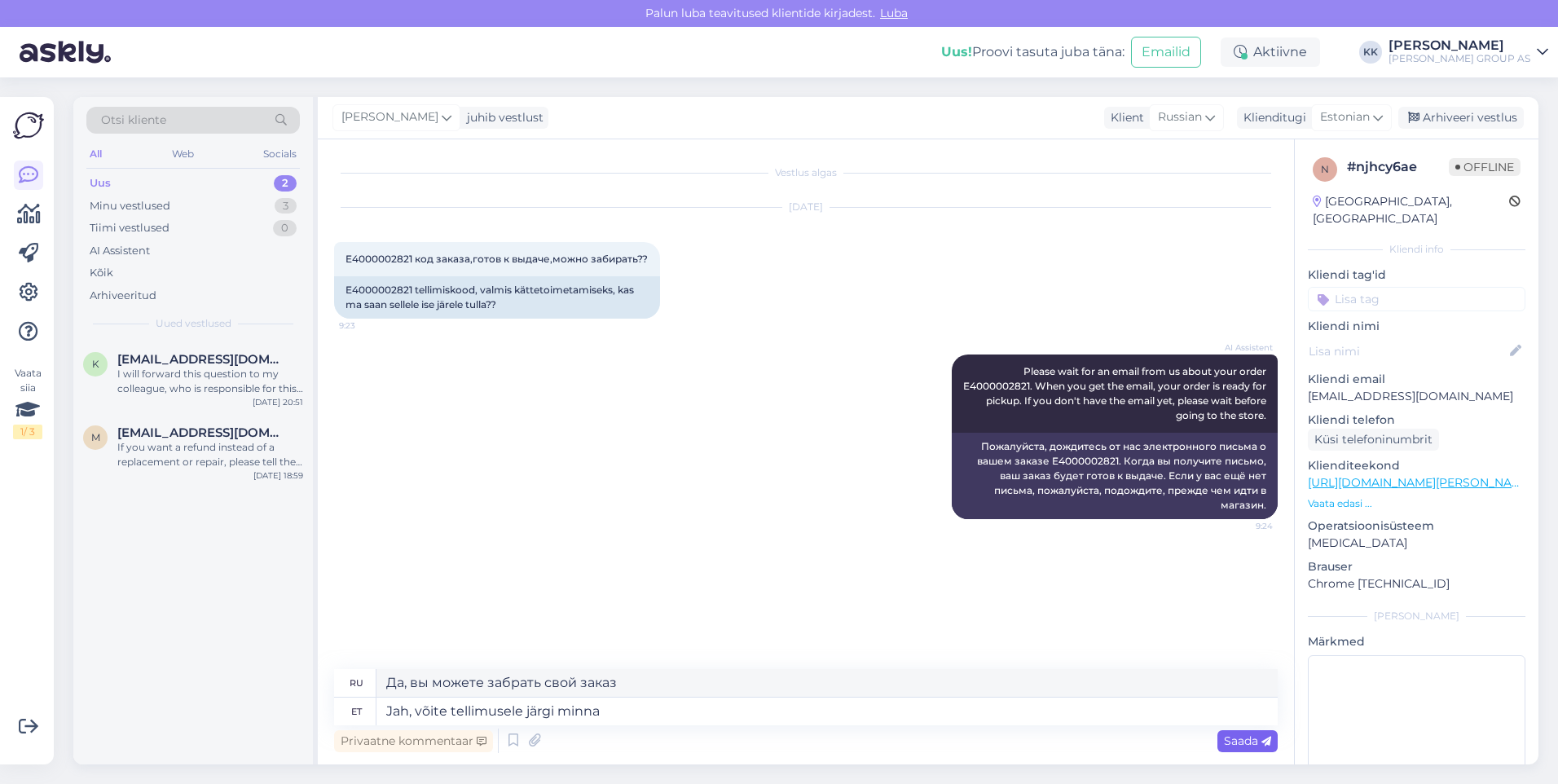
click at [1244, 743] on span "Saada" at bounding box center [1248, 741] width 47 height 15
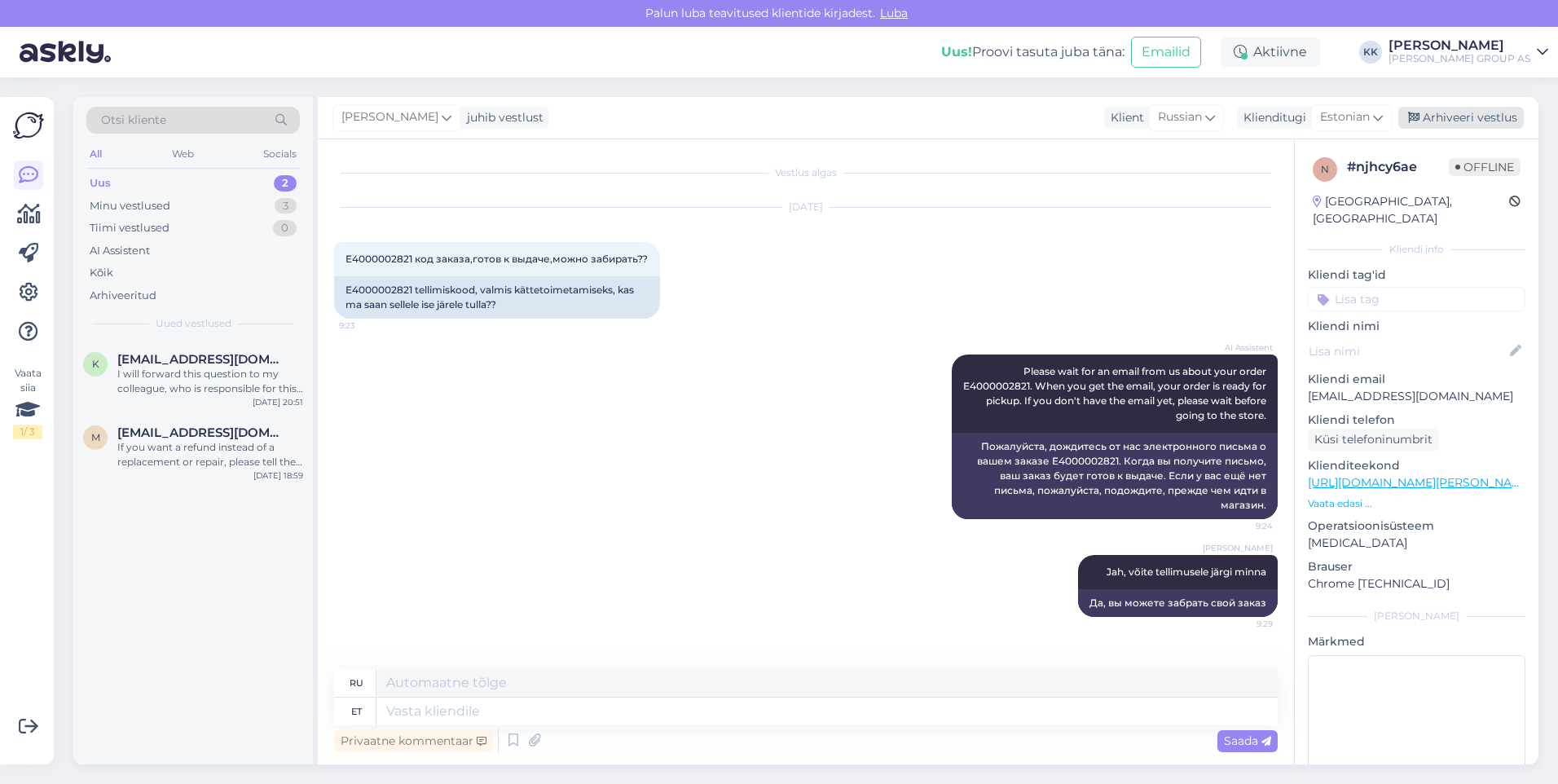
click at [1466, 112] on div "Arhiveeri vestlus" at bounding box center [1461, 118] width 126 height 22
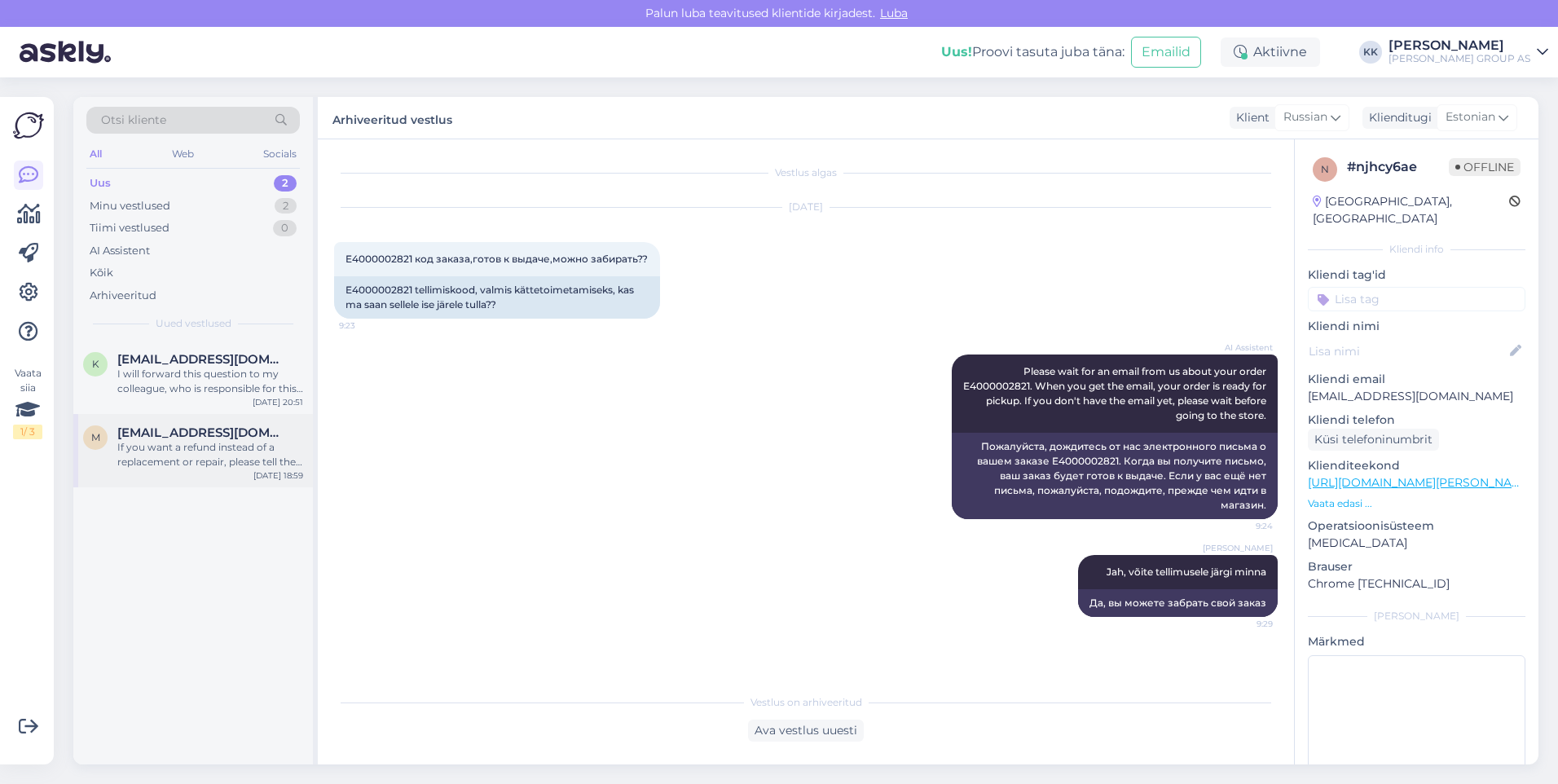
click at [173, 441] on div "If you want a refund instead of a replacement or repair, please tell the store …" at bounding box center [211, 455] width 186 height 29
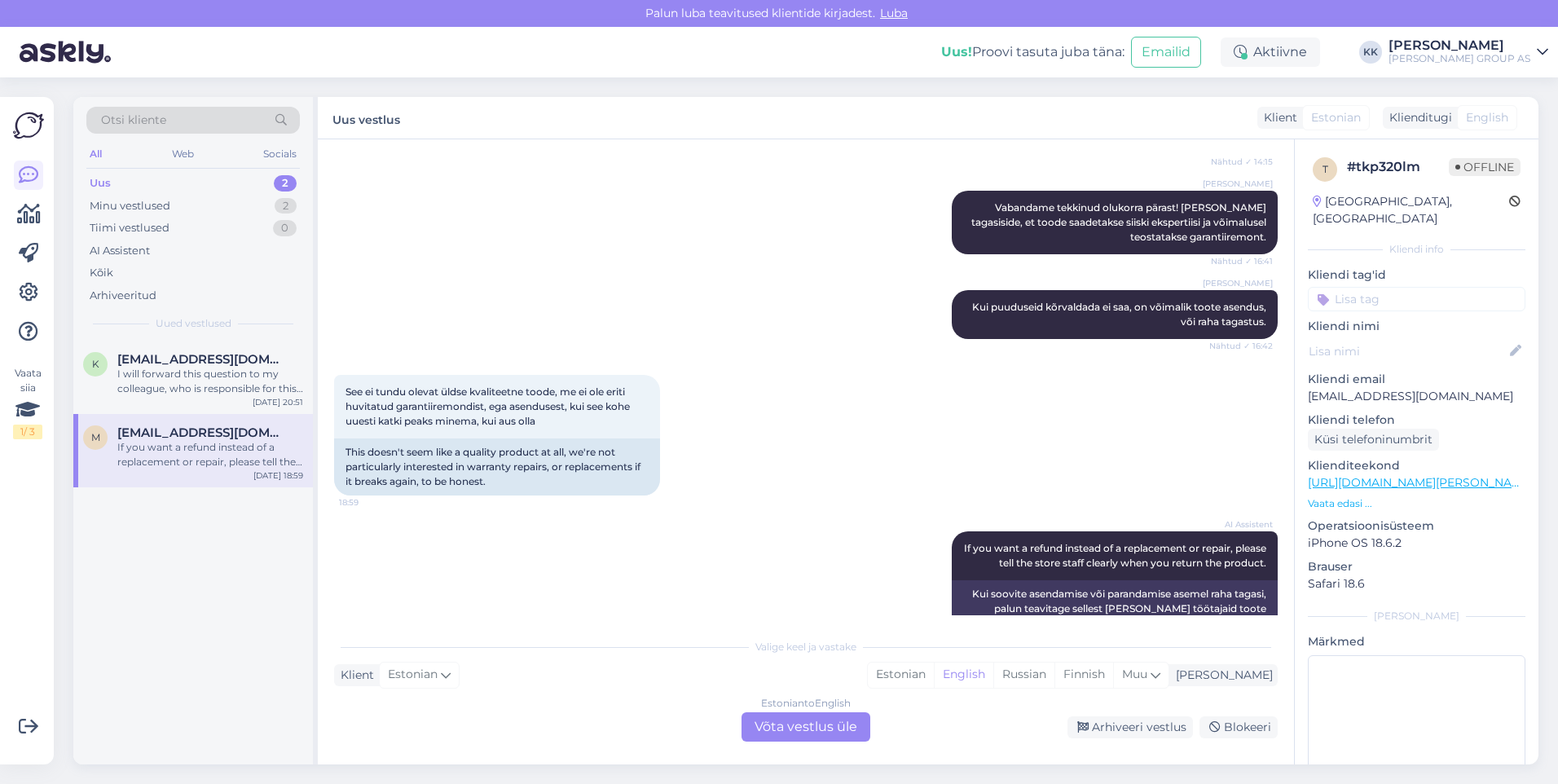
scroll to position [1926, 0]
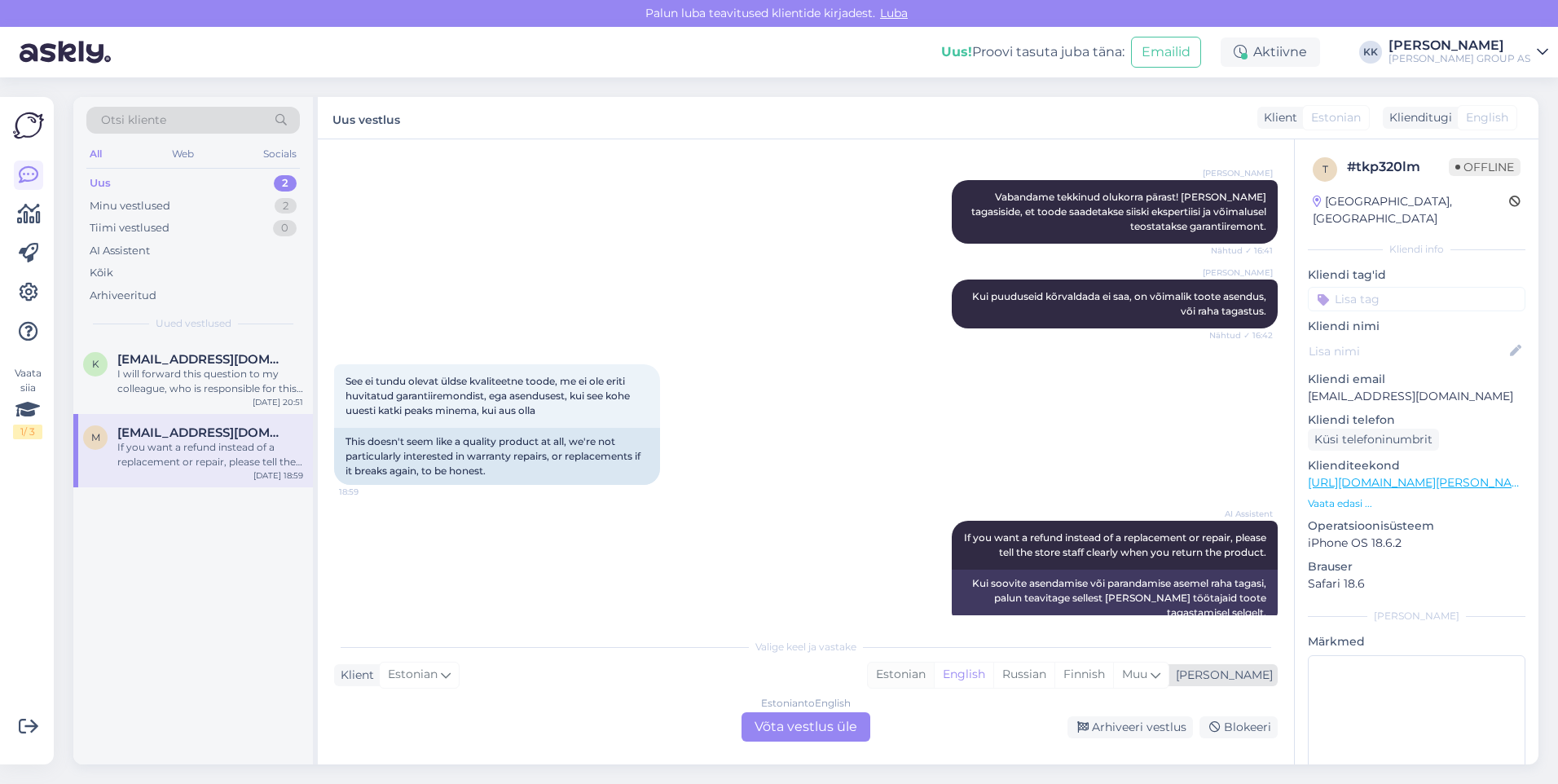
click at [934, 673] on div "Estonian" at bounding box center [901, 675] width 66 height 25
click at [826, 722] on div "Estonian to Estonian Võta vestlus üle" at bounding box center [806, 727] width 129 height 29
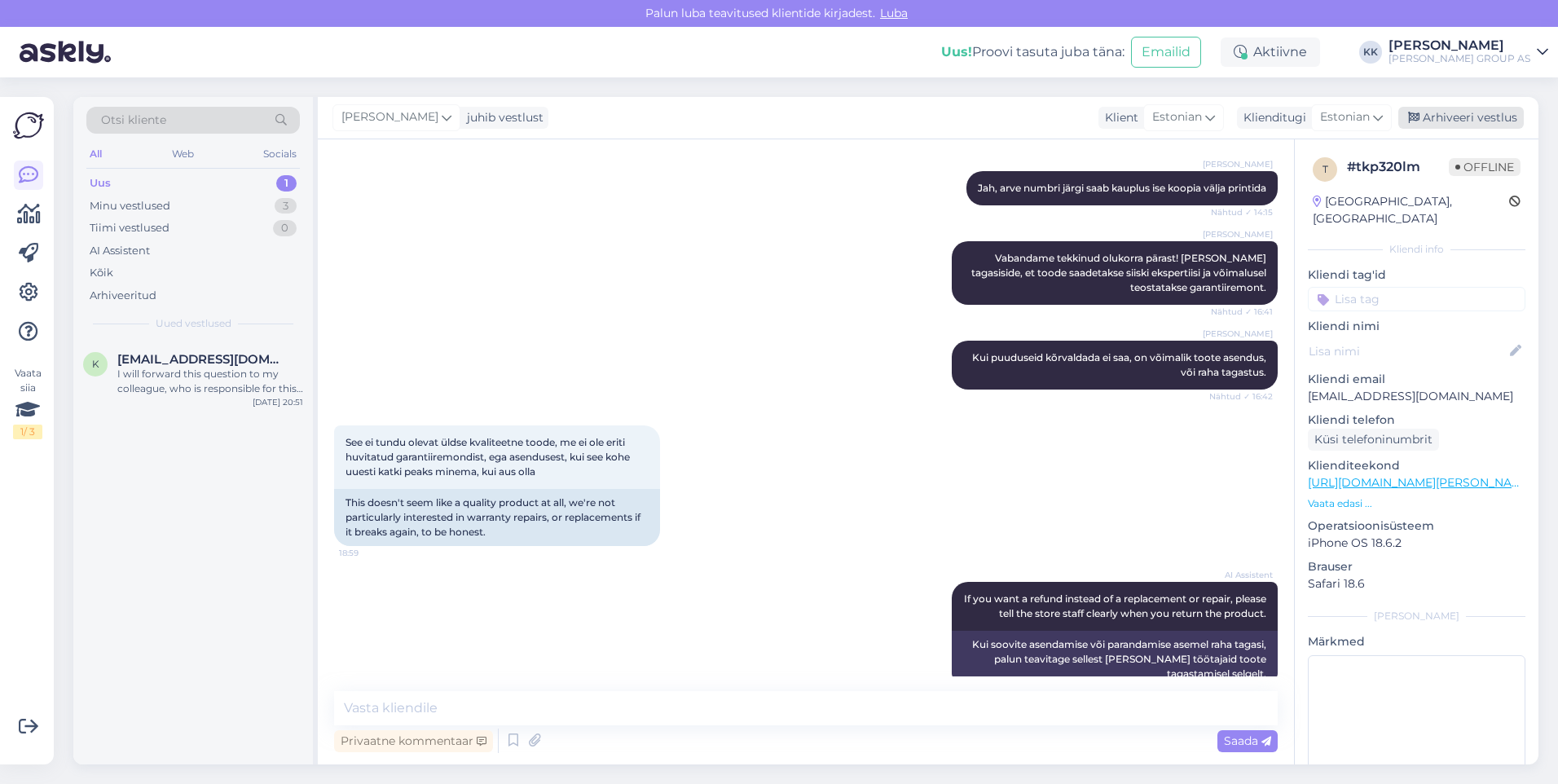
click at [1456, 115] on div "Arhiveeri vestlus" at bounding box center [1461, 118] width 126 height 22
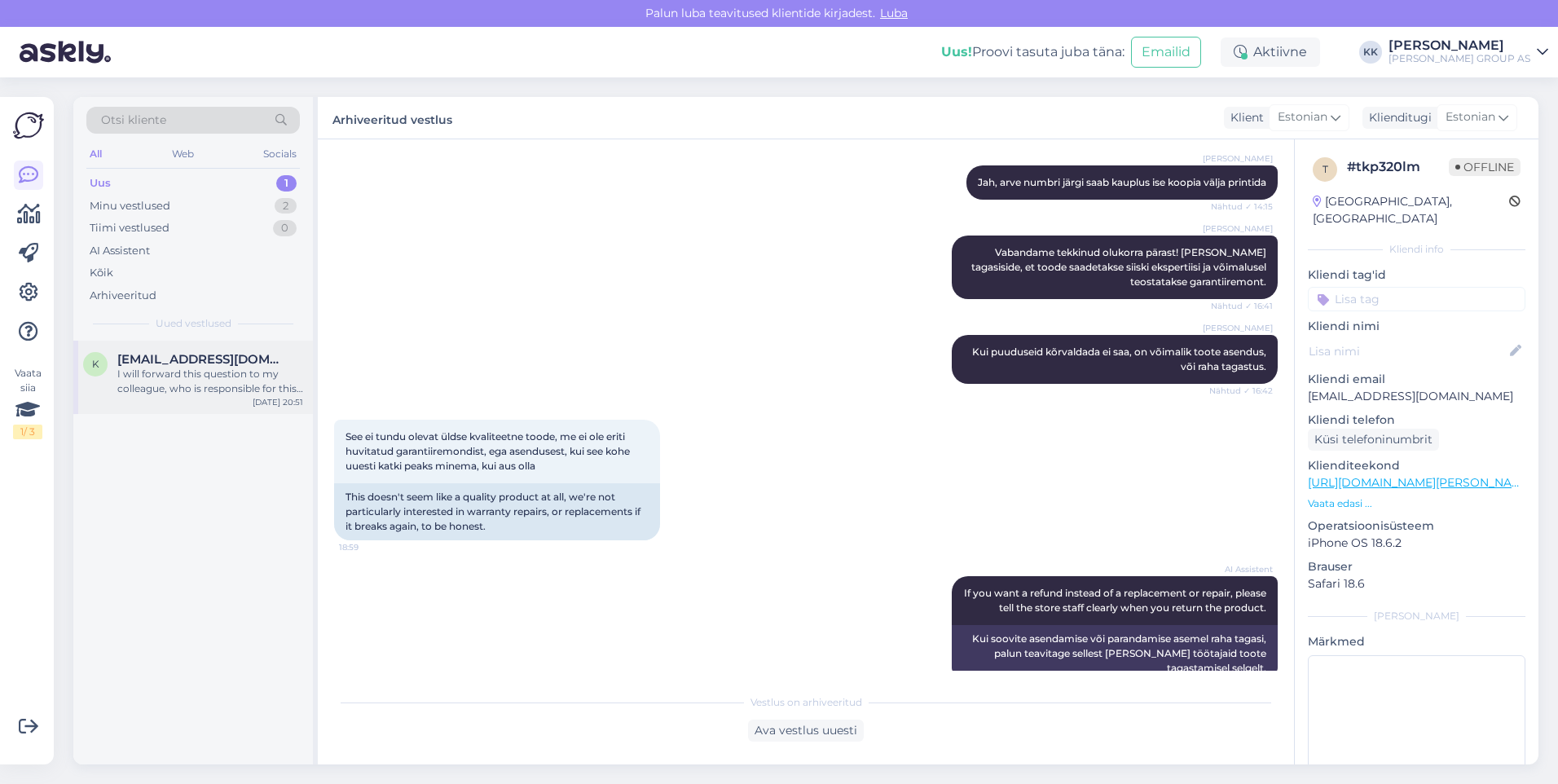
click at [160, 360] on span "[EMAIL_ADDRESS][DOMAIN_NAME]" at bounding box center [202, 359] width 170 height 15
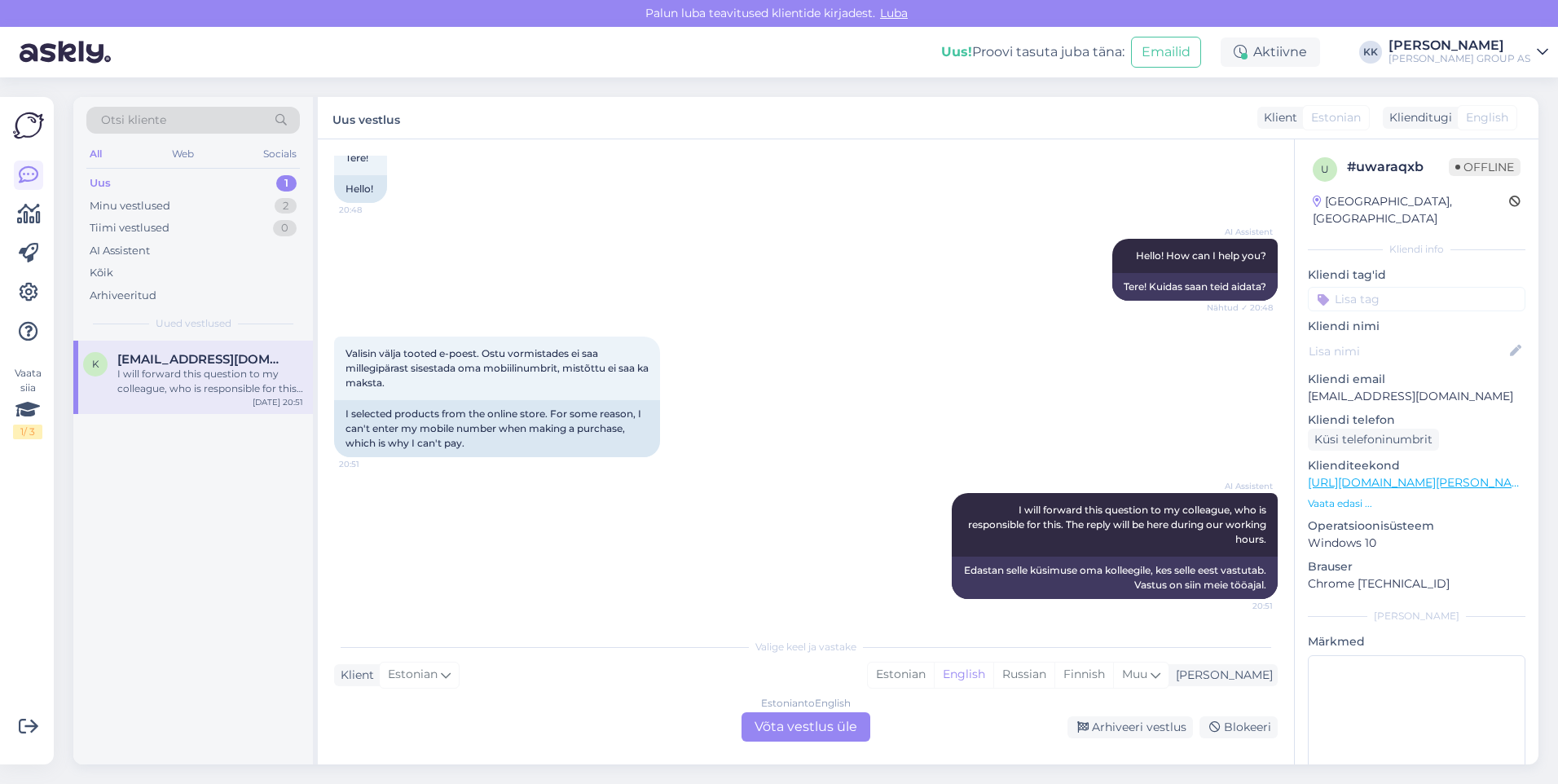
scroll to position [103, 0]
click at [934, 668] on div "Estonian" at bounding box center [901, 675] width 66 height 25
click at [810, 724] on div "Estonian to Estonian Võta vestlus üle" at bounding box center [806, 727] width 129 height 29
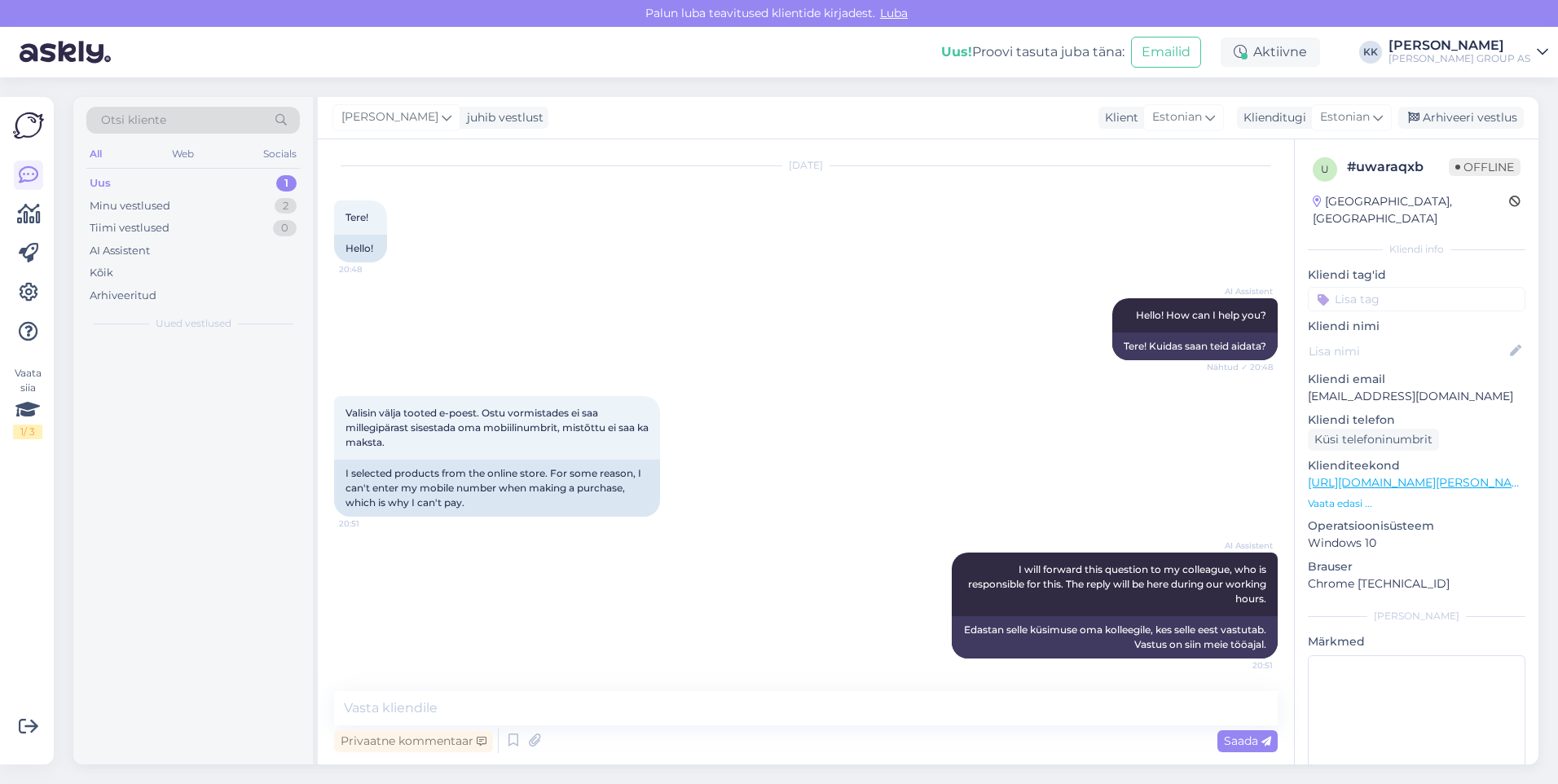
scroll to position [42, 0]
click at [388, 711] on textarea at bounding box center [806, 708] width 944 height 35
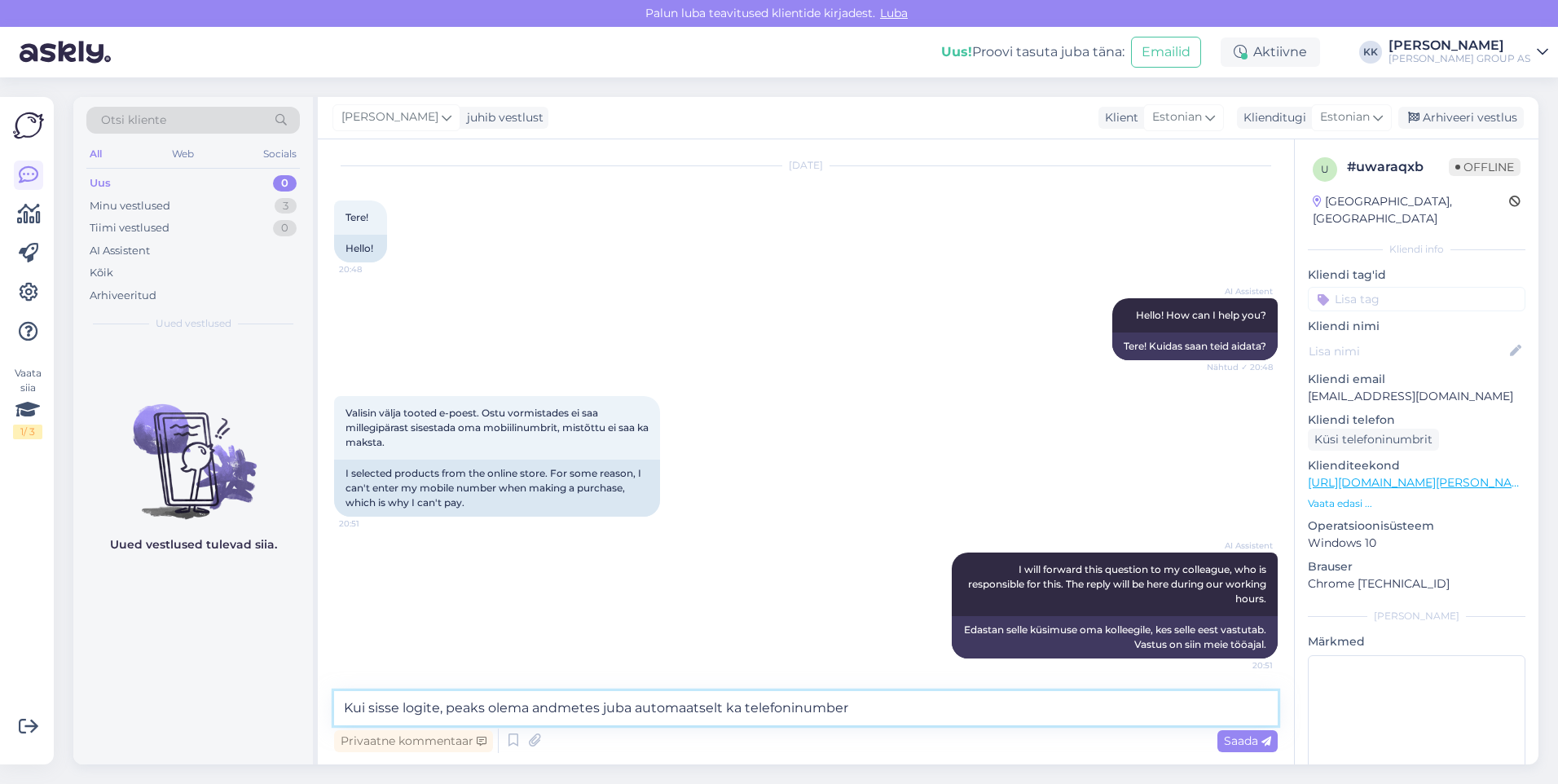
paste textarea "[PHONE_NUMBER]"
type textarea "Kui sisse logite, peaks olema andmetes juba automaatselt ka telefoninumber [PHO…"
click at [1247, 736] on span "Saada" at bounding box center [1248, 741] width 47 height 15
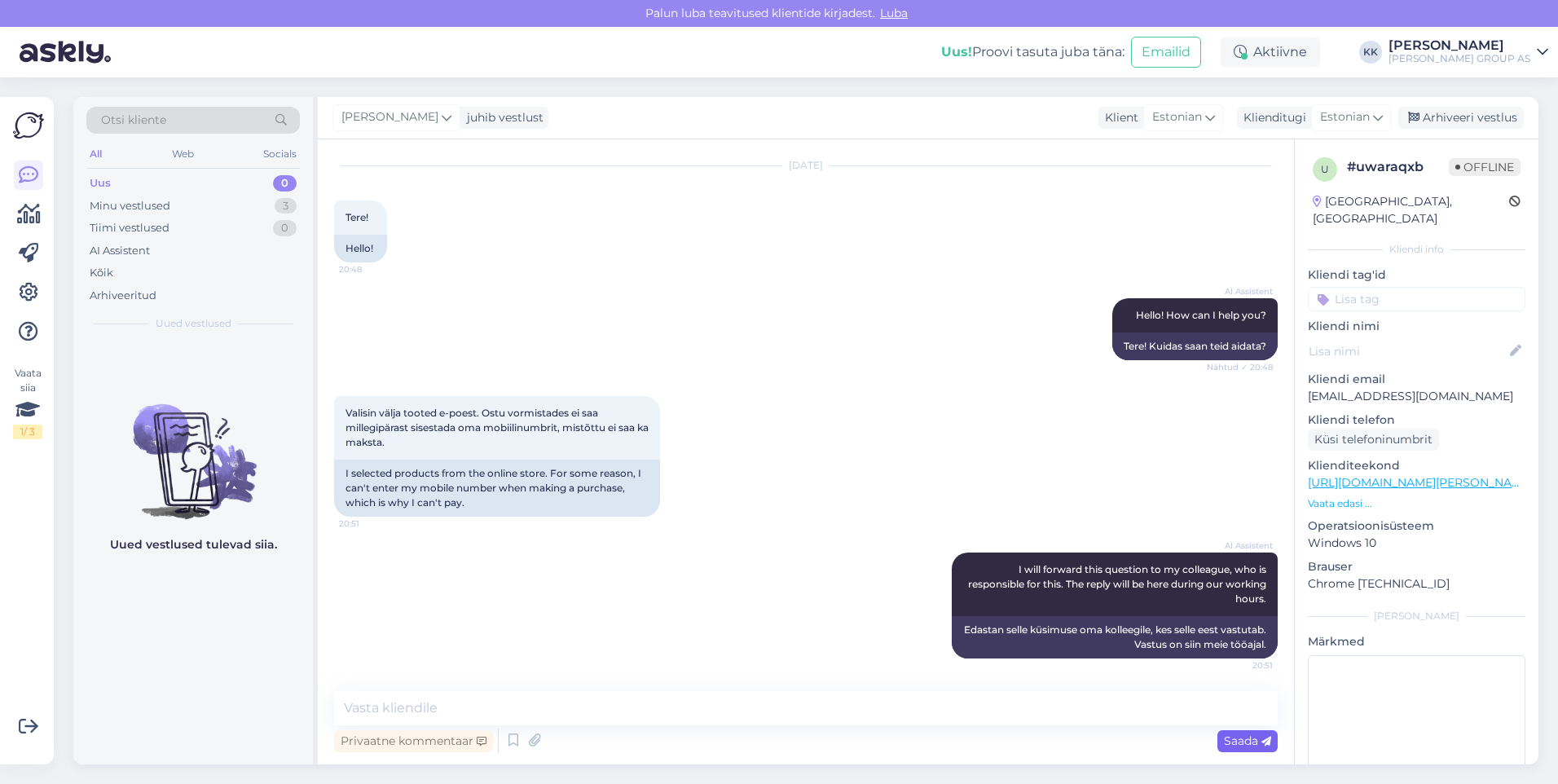
scroll to position [160, 0]
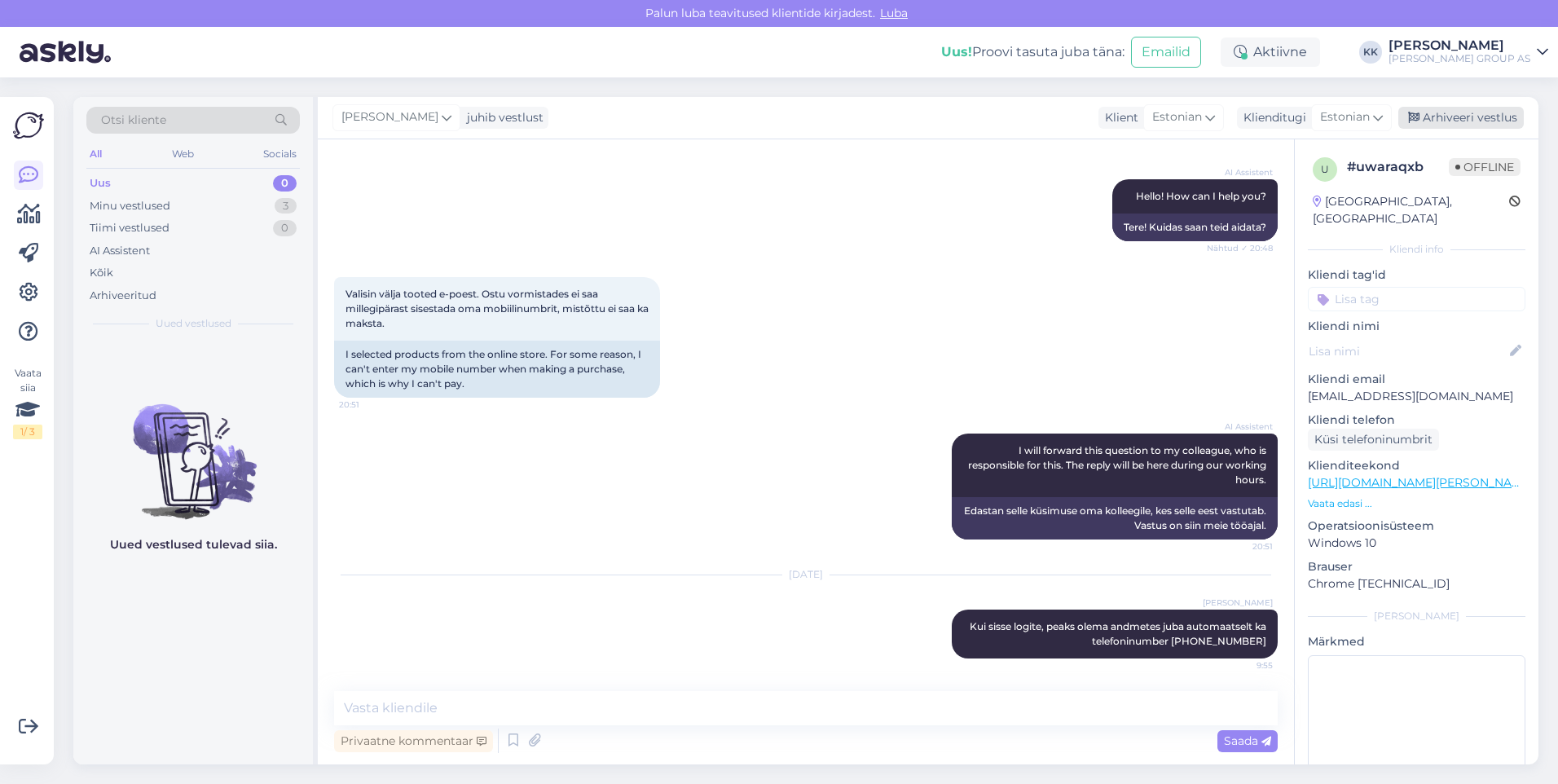
click at [1450, 111] on div "Arhiveeri vestlus" at bounding box center [1461, 118] width 126 height 22
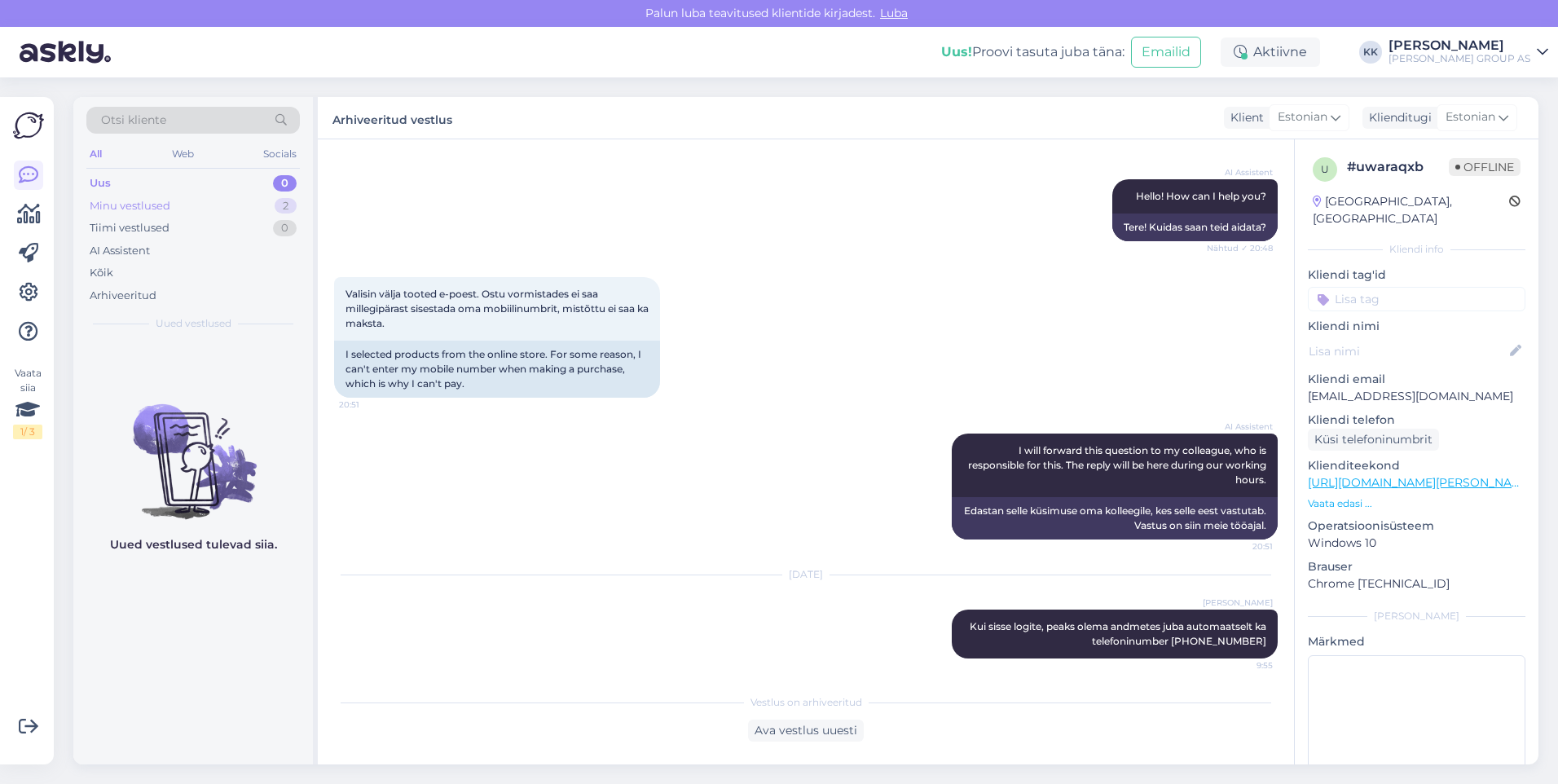
click at [131, 203] on div "Minu vestlused" at bounding box center [129, 206] width 81 height 16
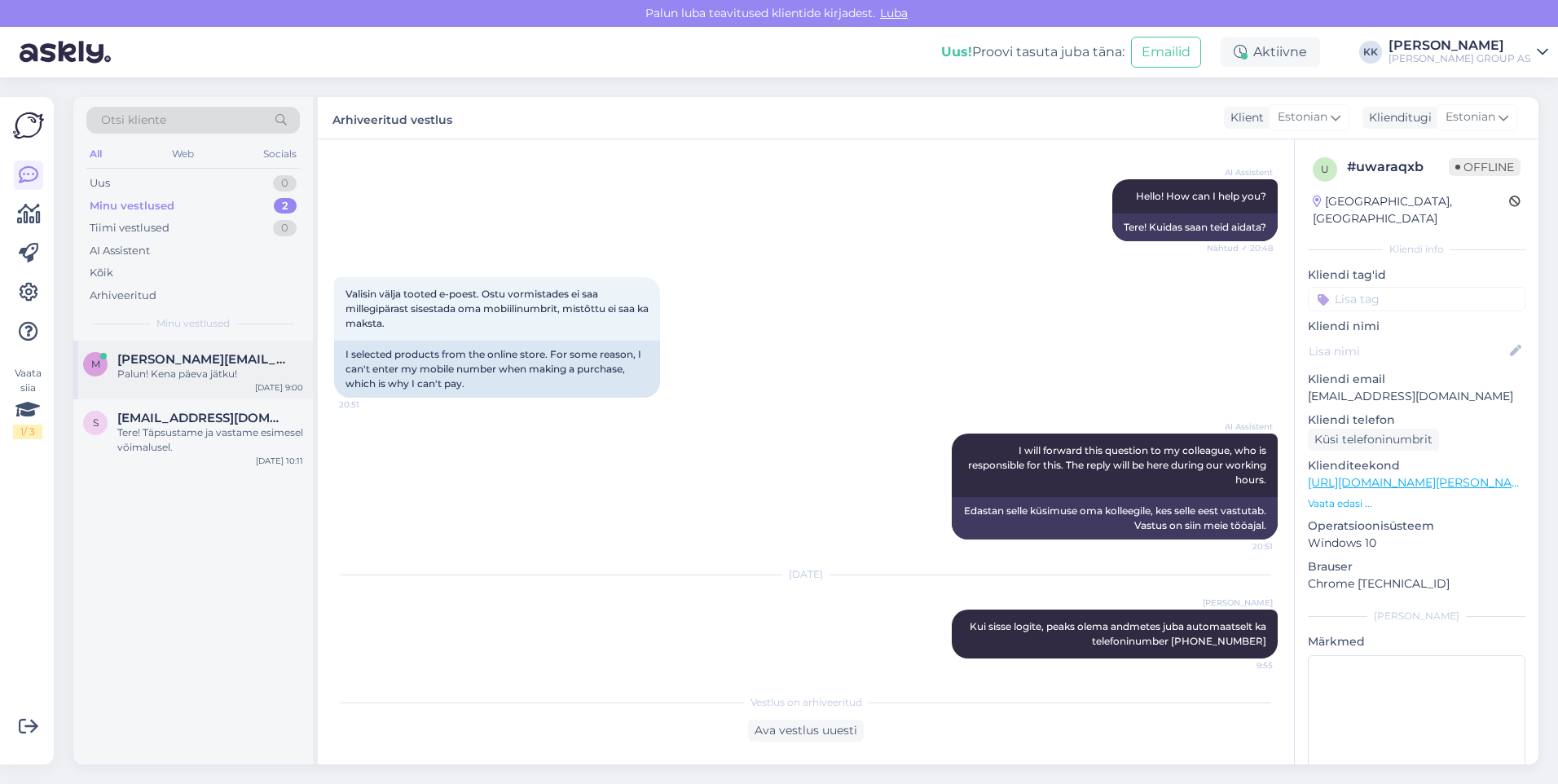
click at [180, 361] on span "[PERSON_NAME][EMAIL_ADDRESS][DOMAIN_NAME]" at bounding box center [202, 359] width 170 height 15
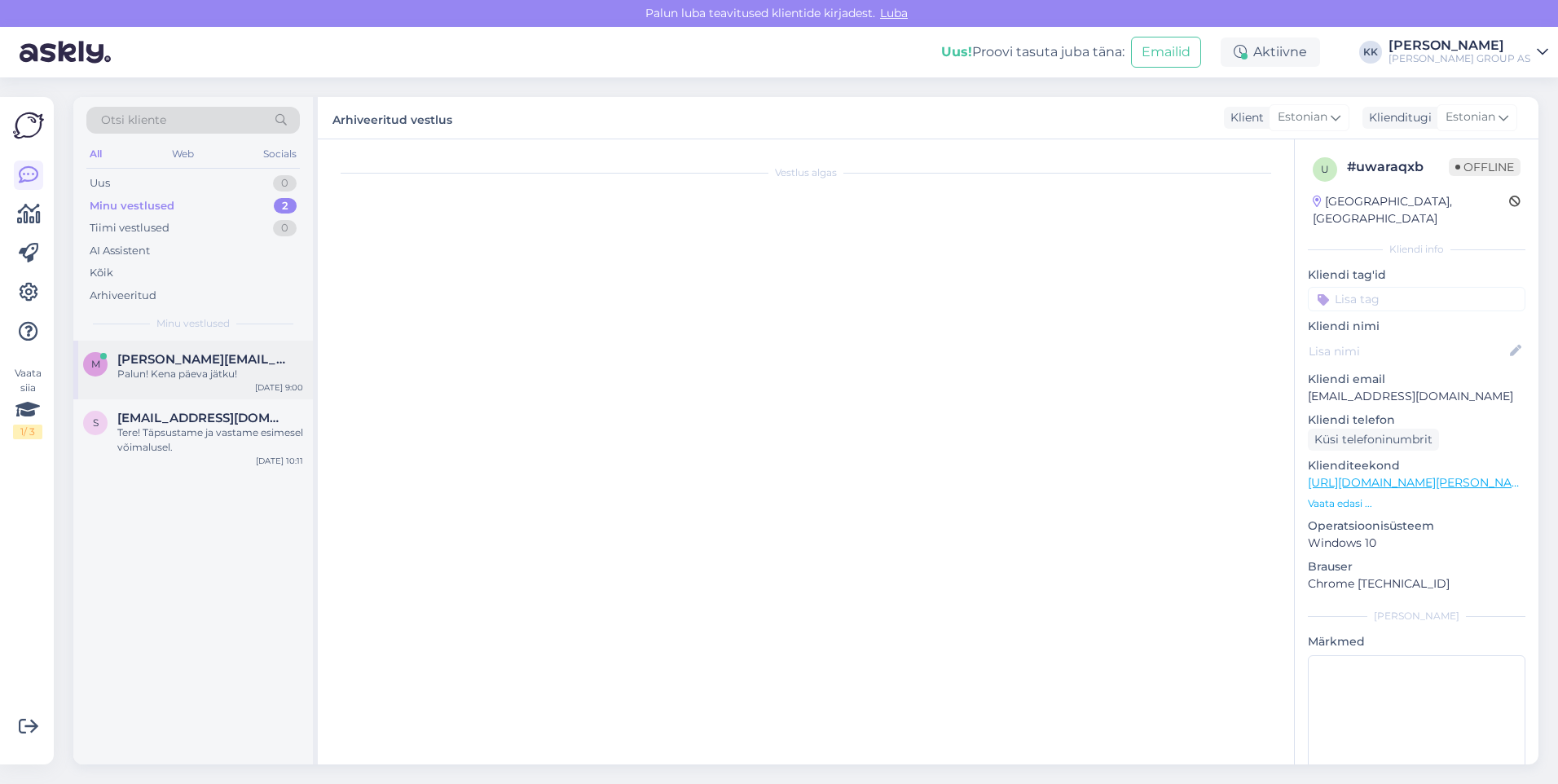
scroll to position [648, 0]
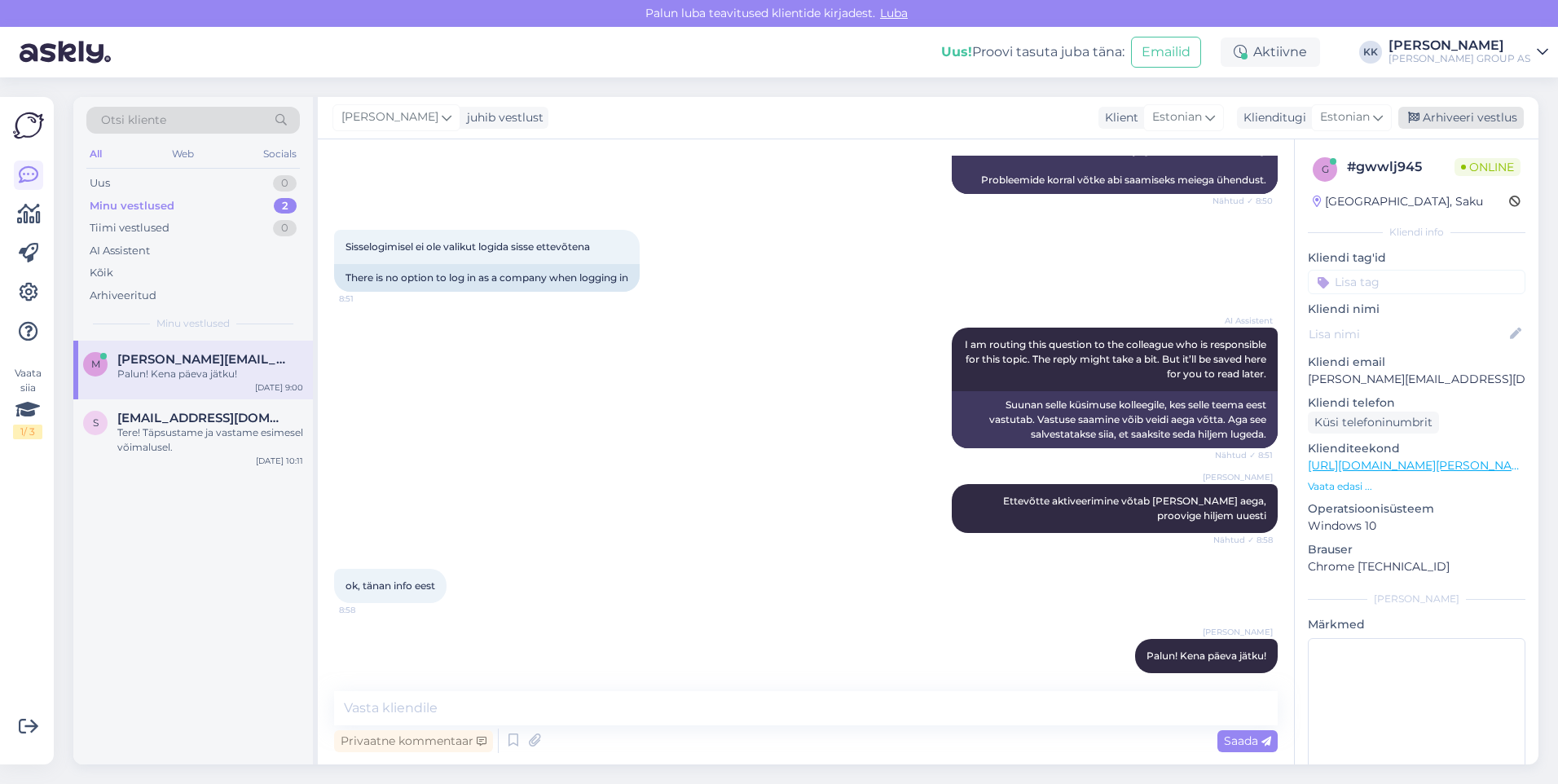
click at [1456, 119] on div "Arhiveeri vestlus" at bounding box center [1461, 118] width 126 height 22
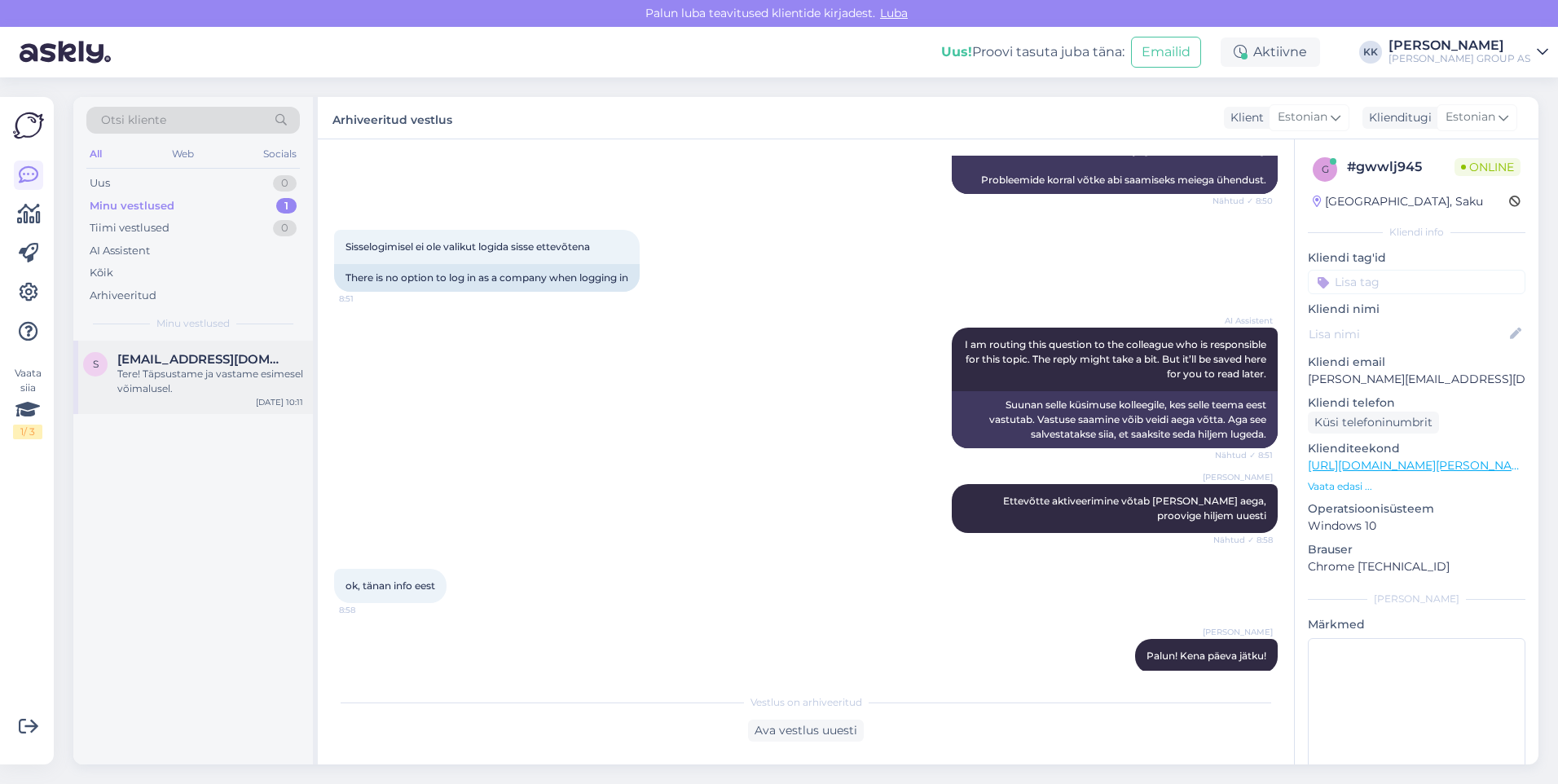
click at [178, 371] on div "Tere! Täpsustame ja vastame esimesel võimalusel." at bounding box center [211, 381] width 186 height 29
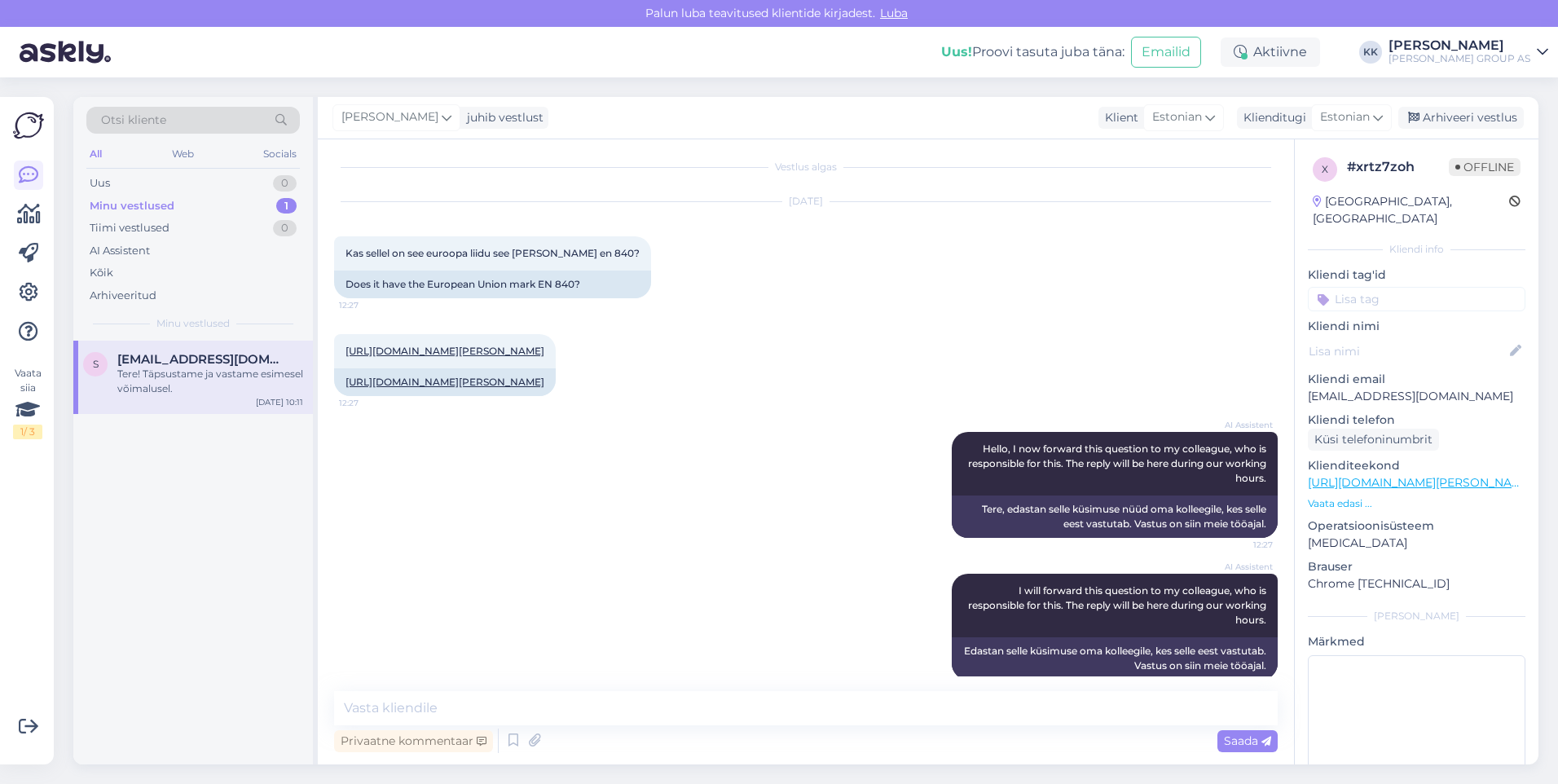
scroll to position [0, 0]
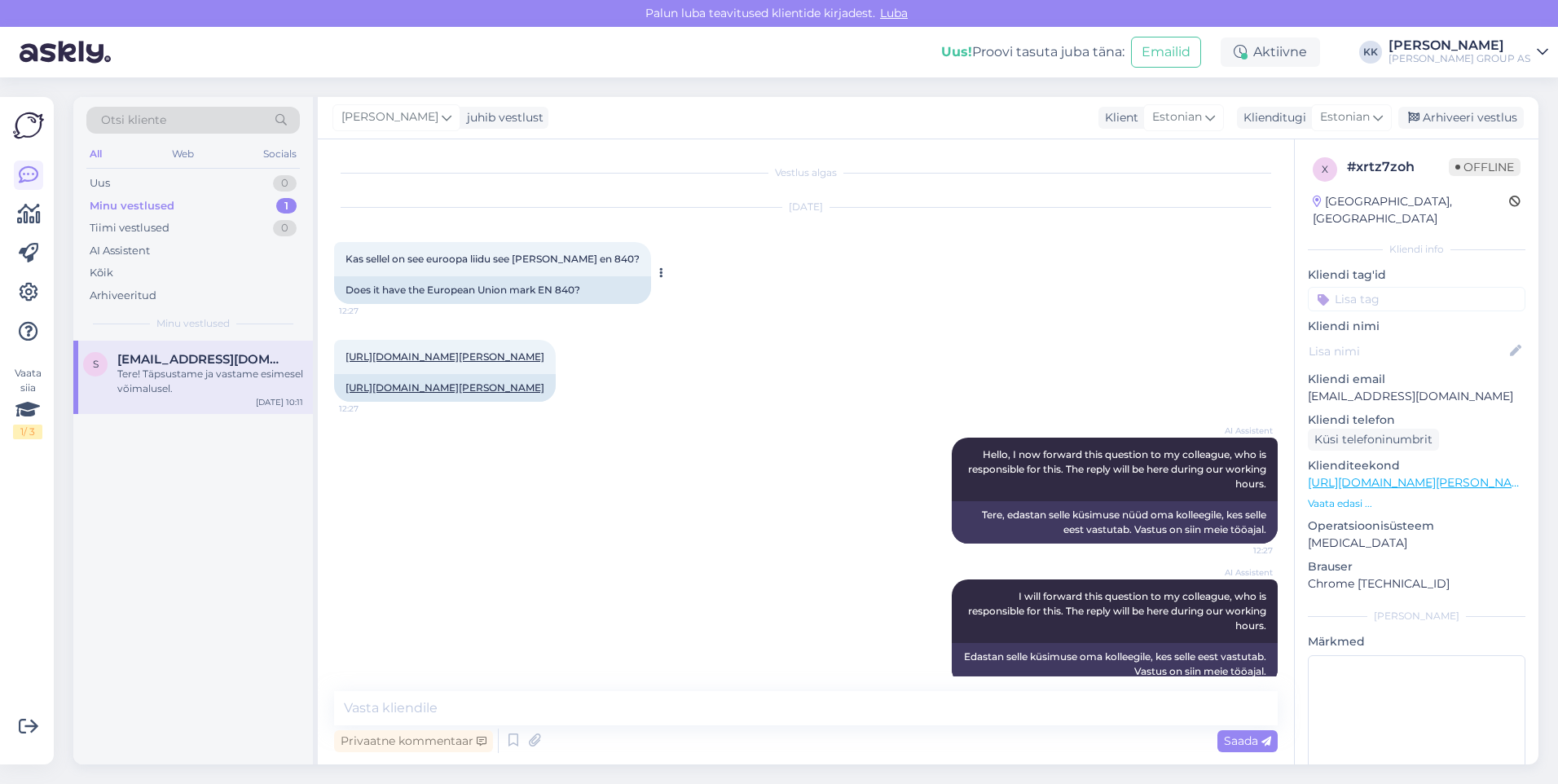
drag, startPoint x: 576, startPoint y: 286, endPoint x: 587, endPoint y: 286, distance: 11.0
click at [577, 286] on div "Does it have the European Union mark EN 840?" at bounding box center [493, 290] width 317 height 27
drag, startPoint x: 584, startPoint y: 284, endPoint x: 542, endPoint y: 289, distance: 42.3
click at [542, 289] on div "Does it have the European Union mark EN 840?" at bounding box center [493, 290] width 317 height 27
copy div "EN 840?"
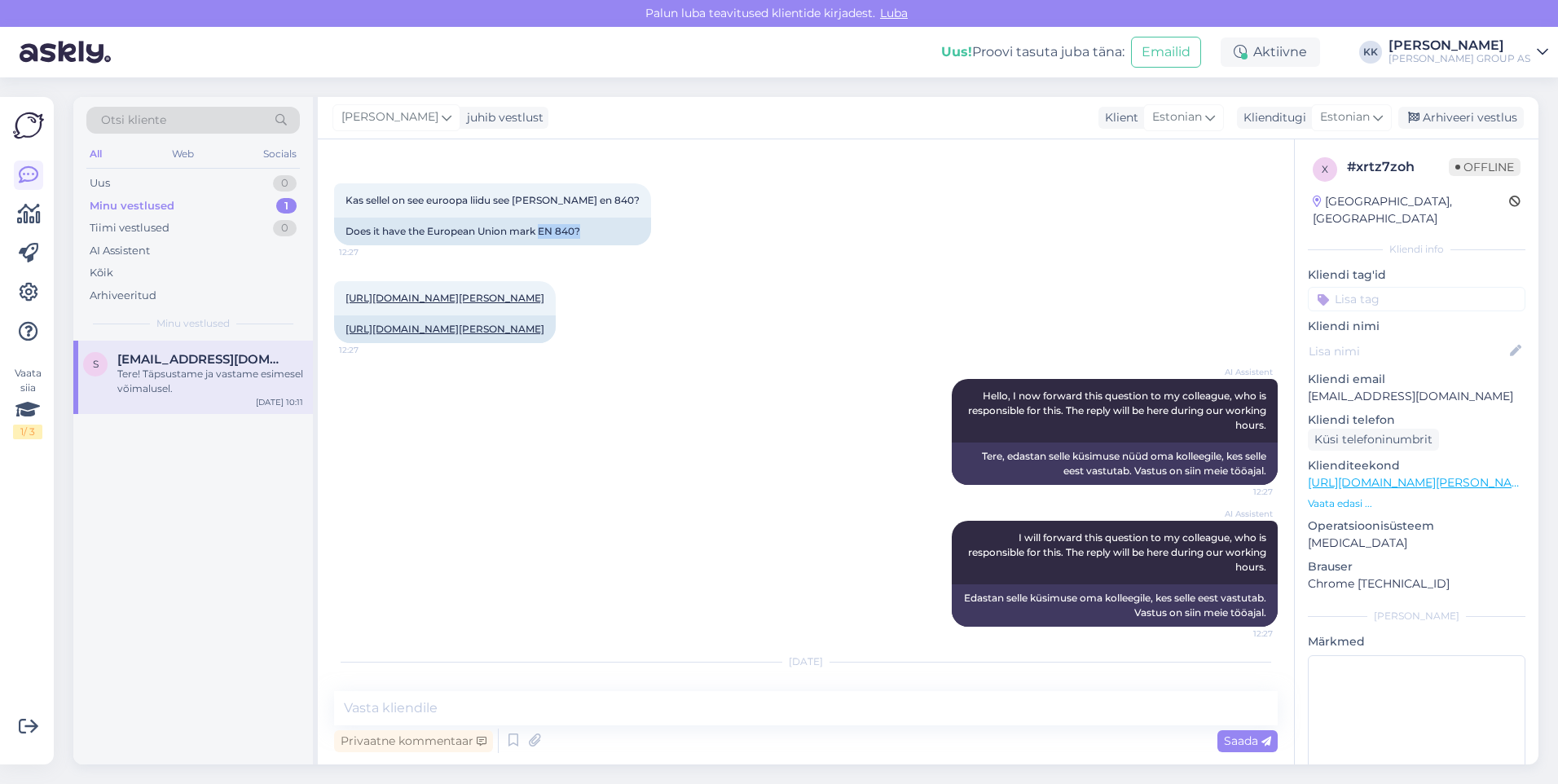
scroll to position [131, 0]
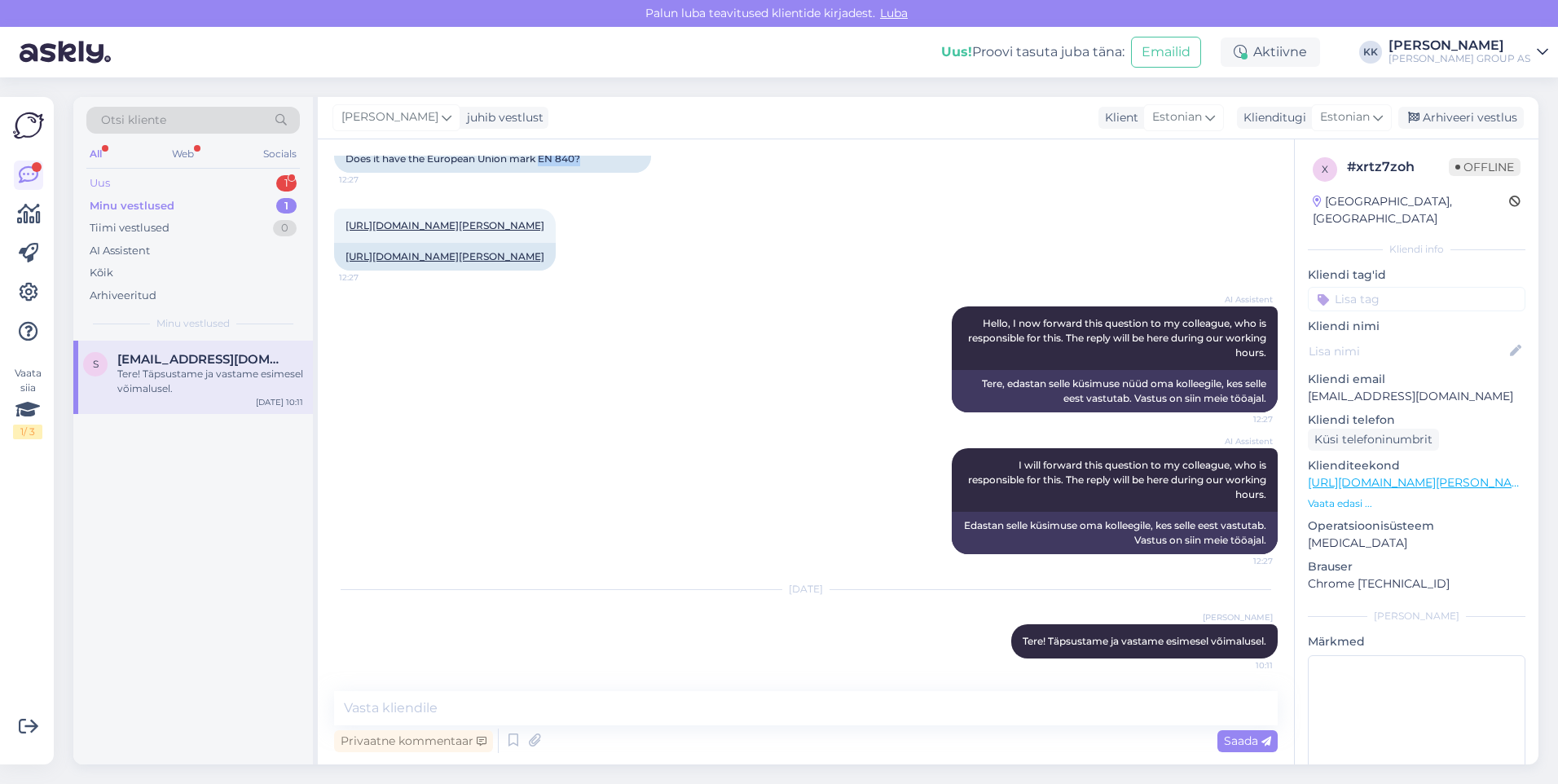
click at [132, 174] on div "Uus 1" at bounding box center [193, 183] width 213 height 23
click at [172, 373] on div "Tellisin nädal tagasi ,ikka pole kätte saanud milles asi" at bounding box center [211, 381] width 186 height 29
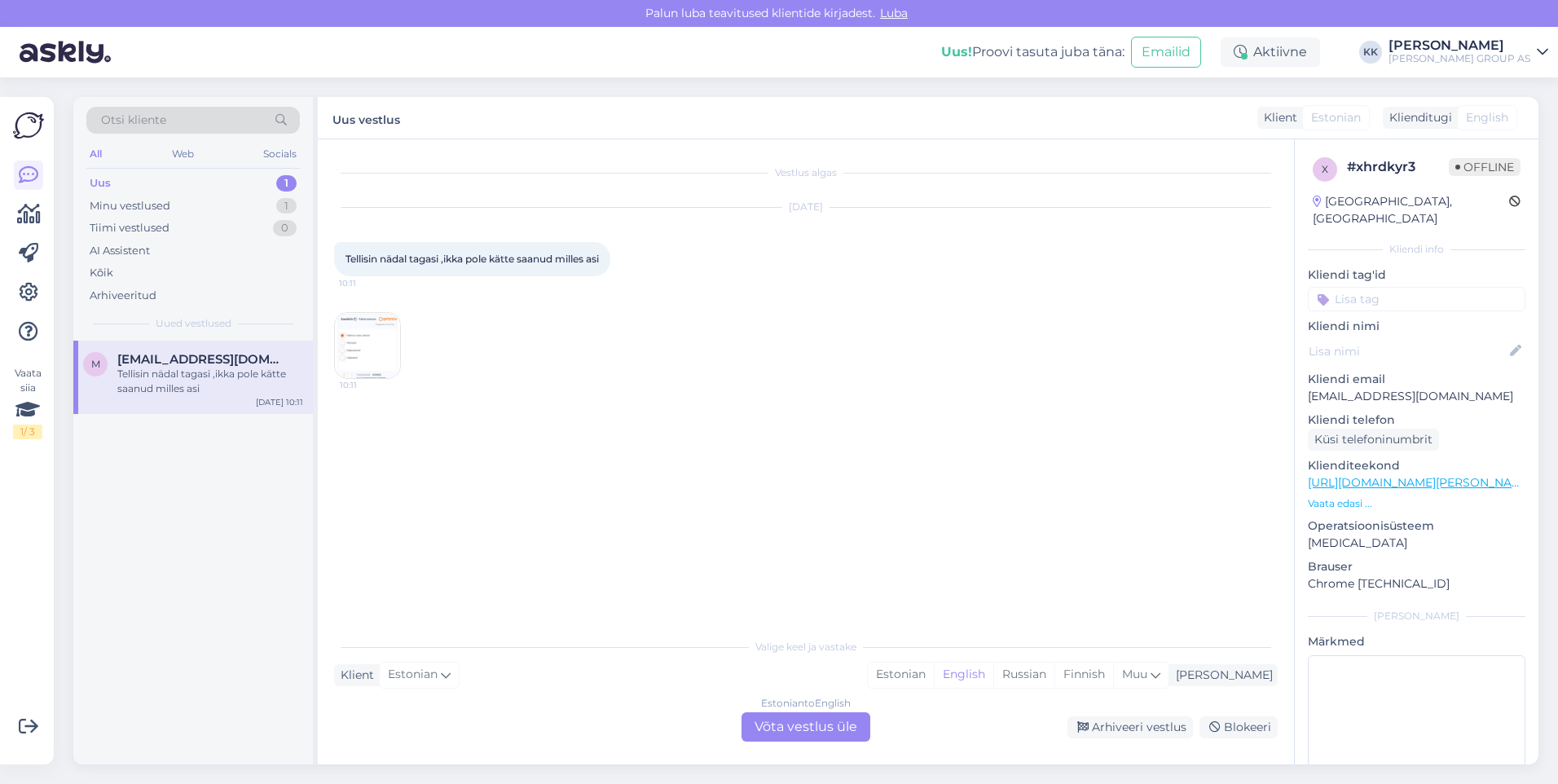
scroll to position [0, 0]
click at [377, 342] on img at bounding box center [367, 346] width 66 height 66
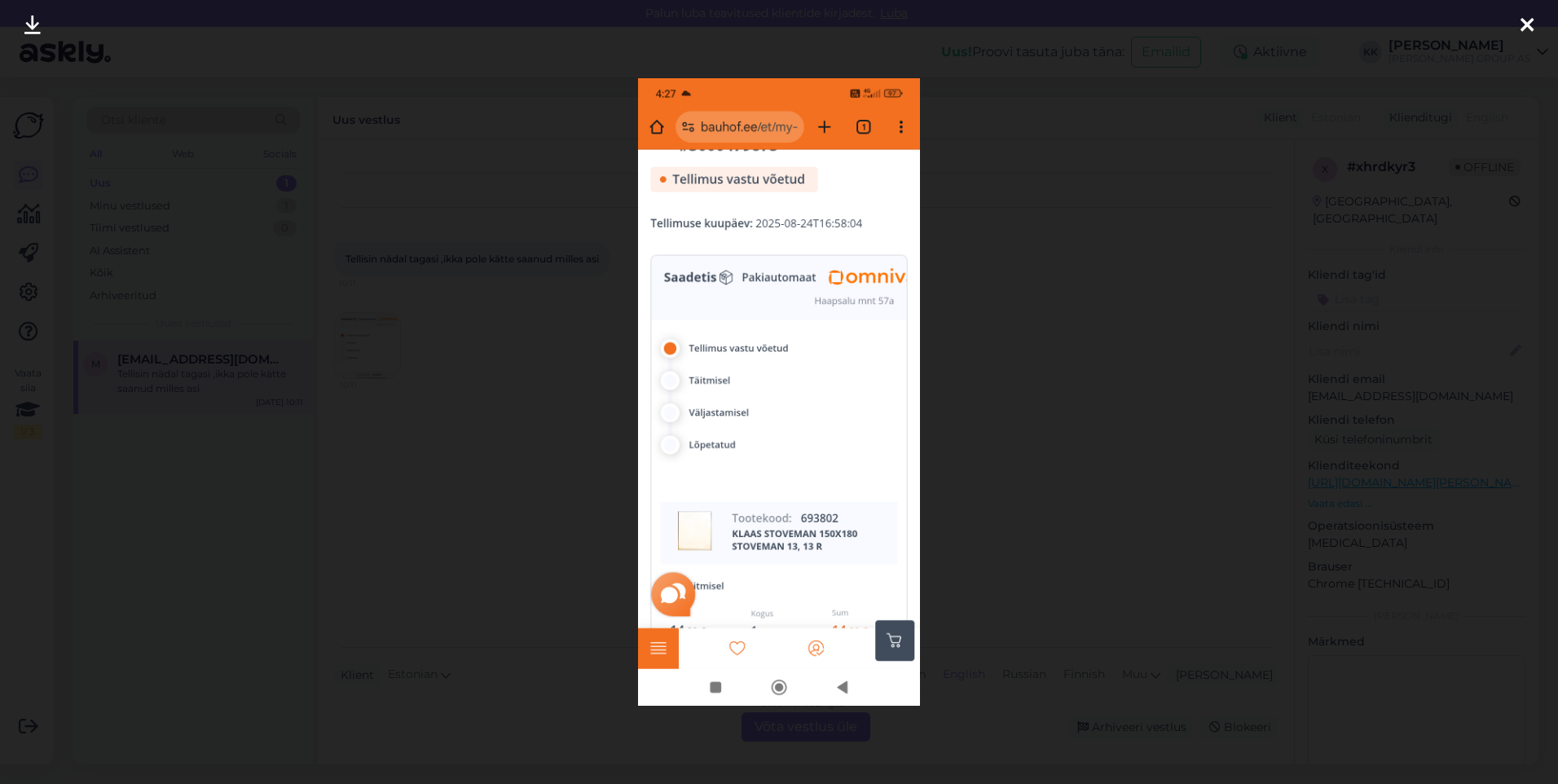
click at [1525, 18] on icon at bounding box center [1527, 26] width 13 height 21
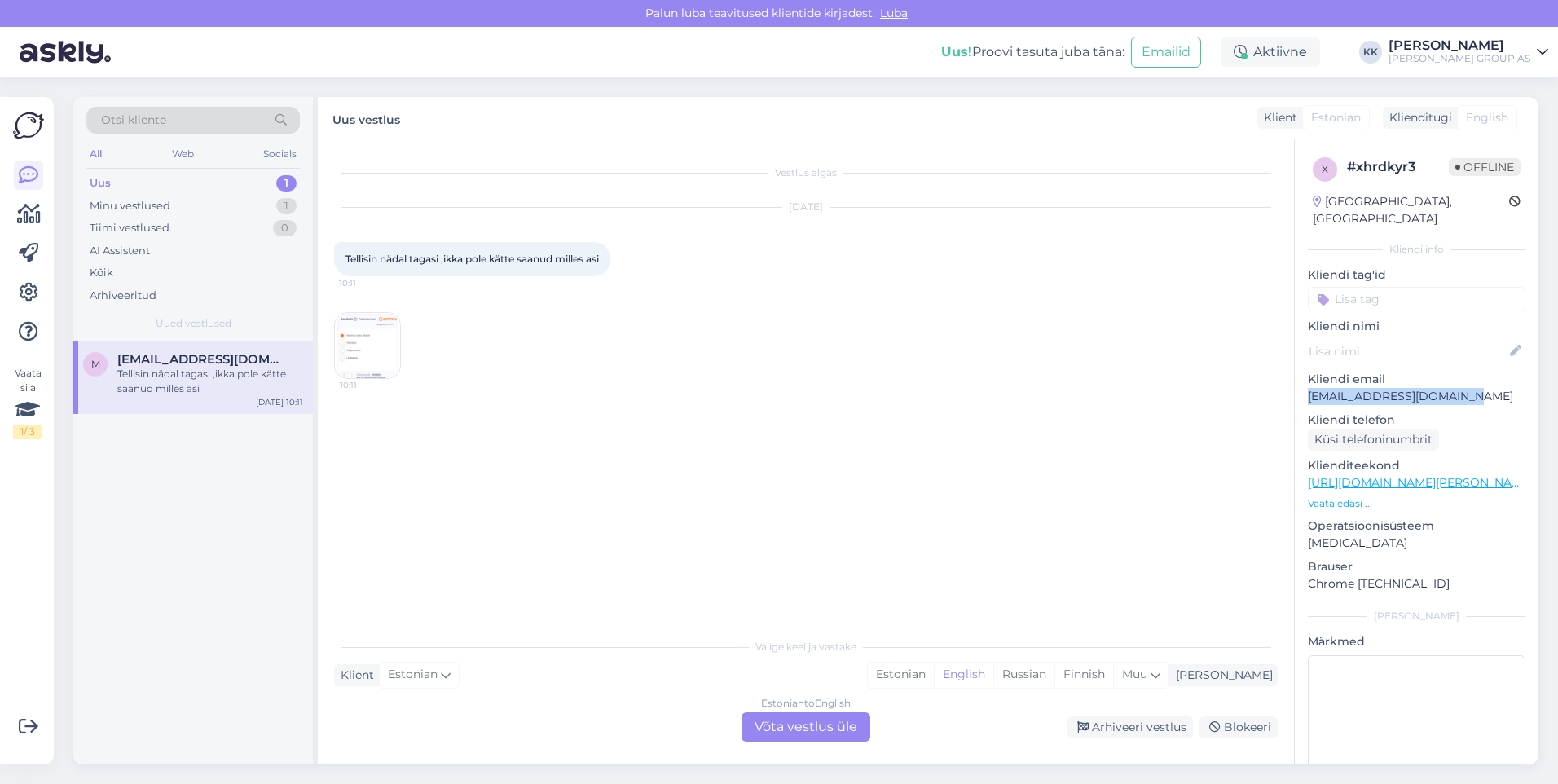
drag, startPoint x: 1449, startPoint y: 379, endPoint x: 1305, endPoint y: 387, distance: 144.2
click at [1305, 387] on div "x # xhrdkyr3 Offline [GEOGRAPHIC_DATA], [GEOGRAPHIC_DATA] Kliendi info Kliendi …" at bounding box center [1416, 483] width 243 height 687
drag, startPoint x: 1305, startPoint y: 387, endPoint x: 1316, endPoint y: 375, distance: 16.3
drag, startPoint x: 1316, startPoint y: 375, endPoint x: 908, endPoint y: 388, distance: 408.2
click at [908, 388] on div "[DATE] Tellisin nädal tagasi ,ikka pole kätte saanud milles asi 10:11 10:11" at bounding box center [806, 293] width 944 height 207
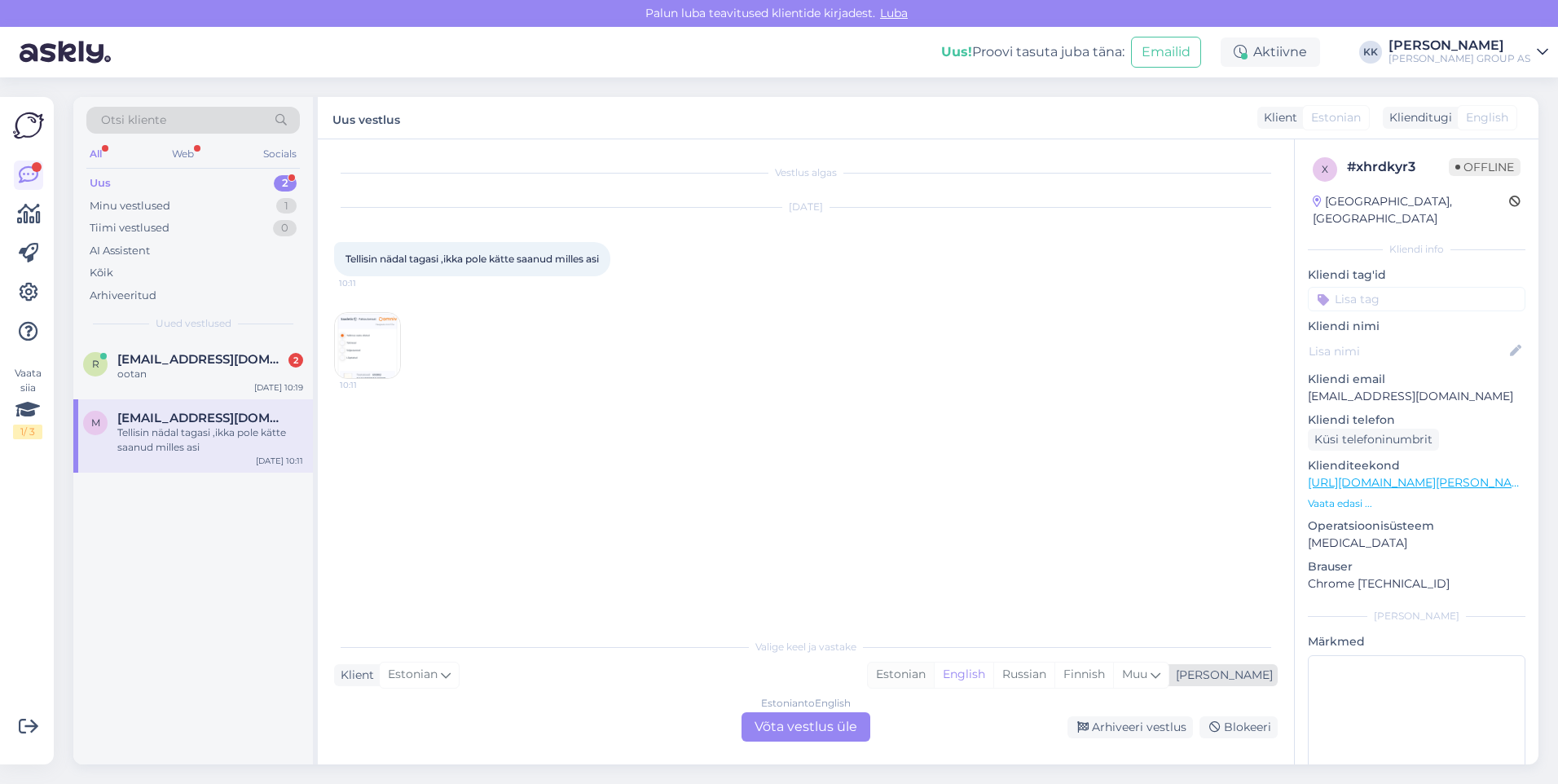
click at [934, 675] on div "Estonian" at bounding box center [901, 675] width 66 height 25
click at [784, 727] on div "Estonian to Estonian Võta vestlus üle" at bounding box center [806, 727] width 129 height 29
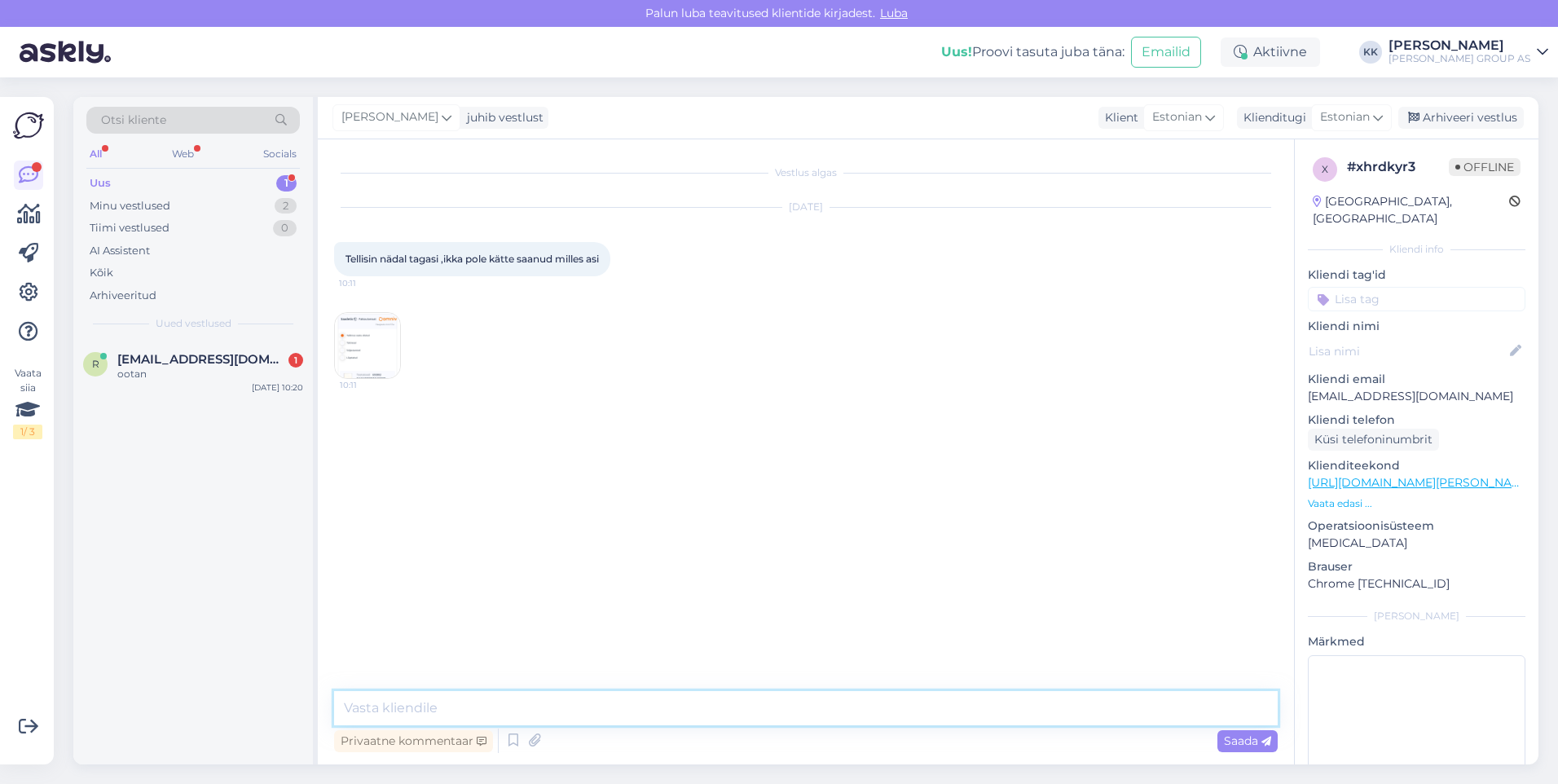
click at [358, 705] on textarea at bounding box center [806, 708] width 944 height 35
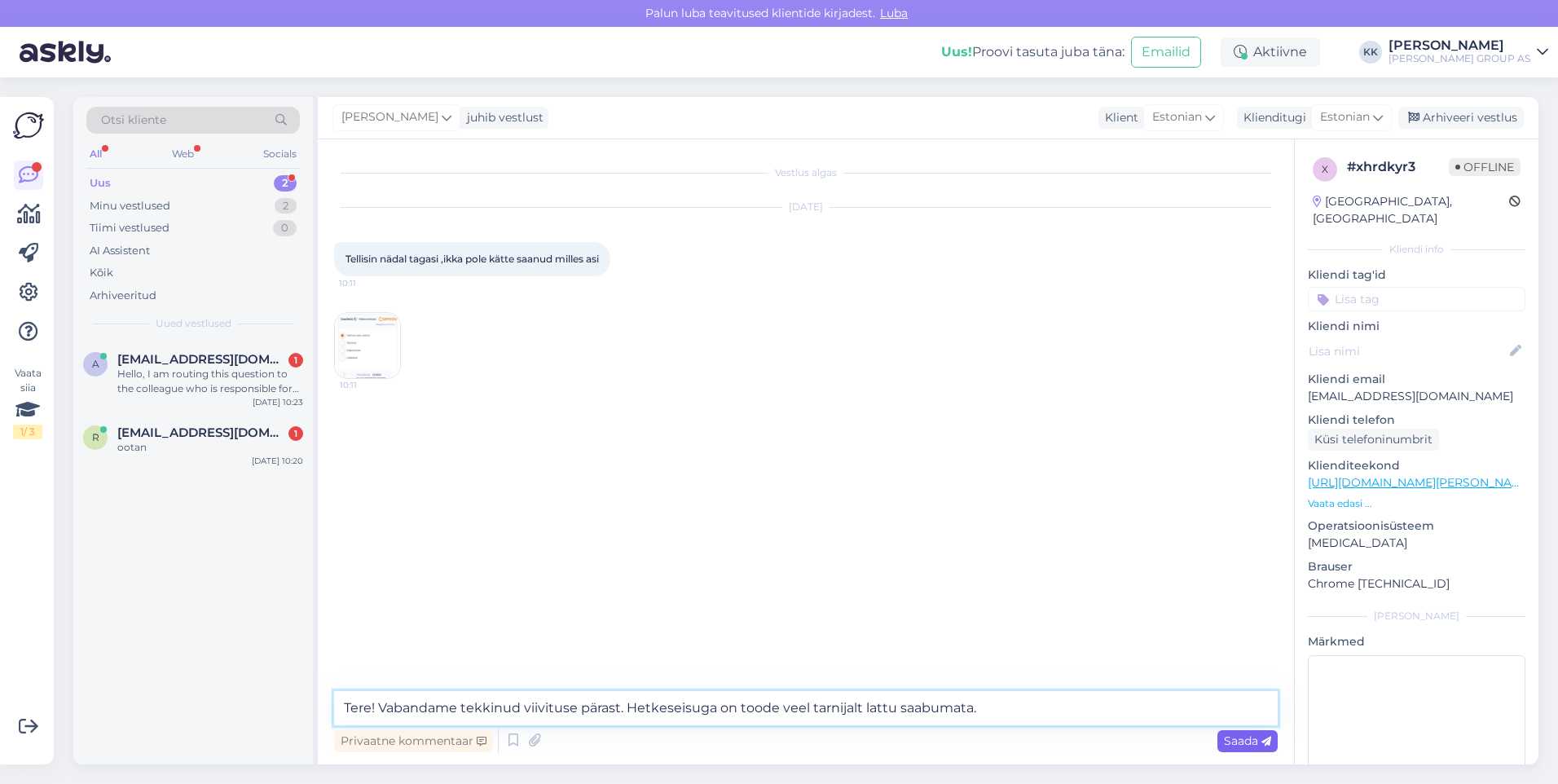
type textarea "Tere! Vabandame tekkinud viivituse pärast. Hetkeseisuga on toode veel tarnijalt…"
drag, startPoint x: 1241, startPoint y: 737, endPoint x: 717, endPoint y: 322, distance: 668.4
click at [1231, 726] on div "Privaatne kommentaar Saada" at bounding box center [806, 741] width 944 height 31
click at [1243, 734] on span "Saada" at bounding box center [1248, 741] width 47 height 15
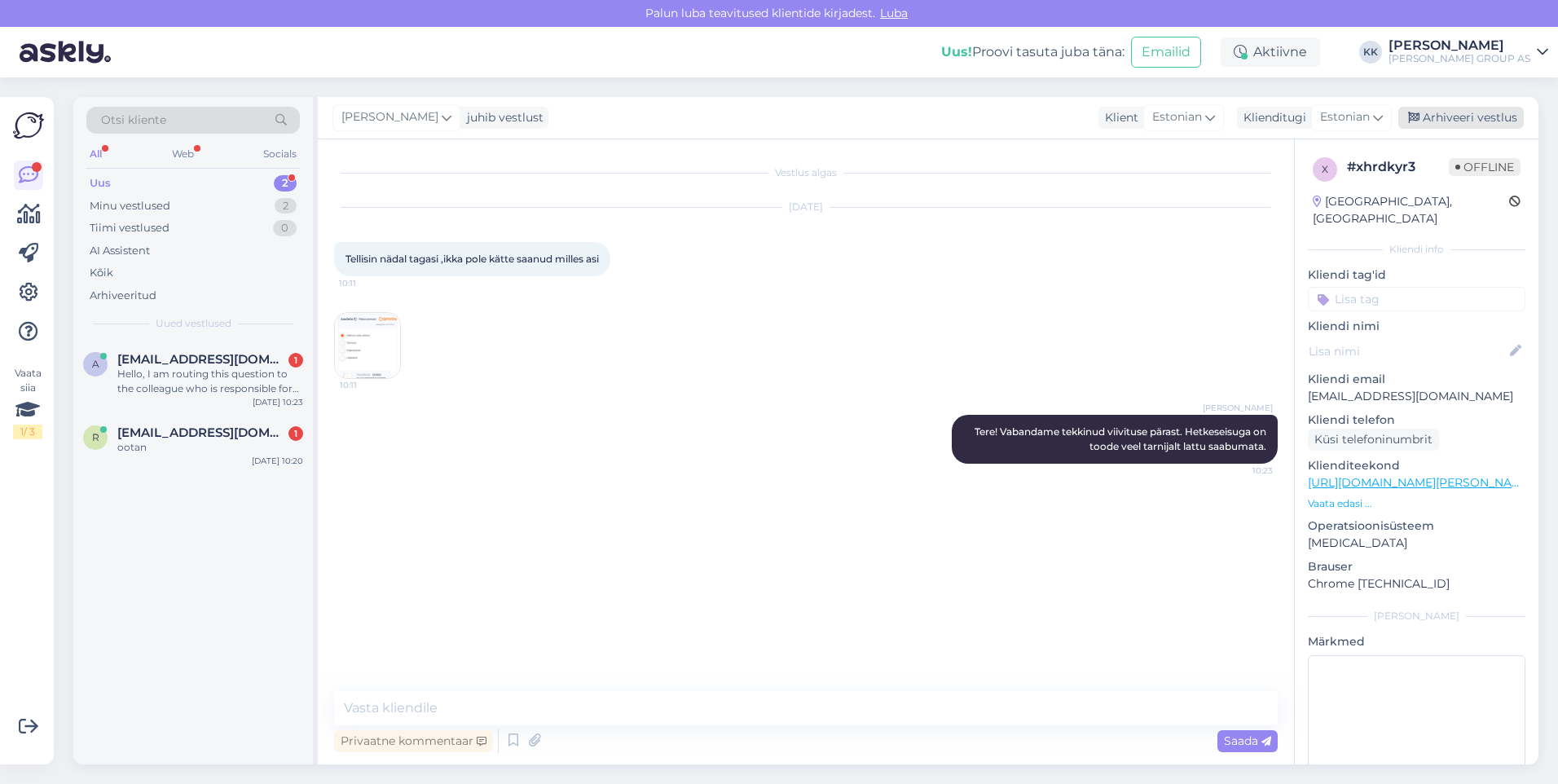
click at [1460, 112] on div "Arhiveeri vestlus" at bounding box center [1461, 118] width 126 height 22
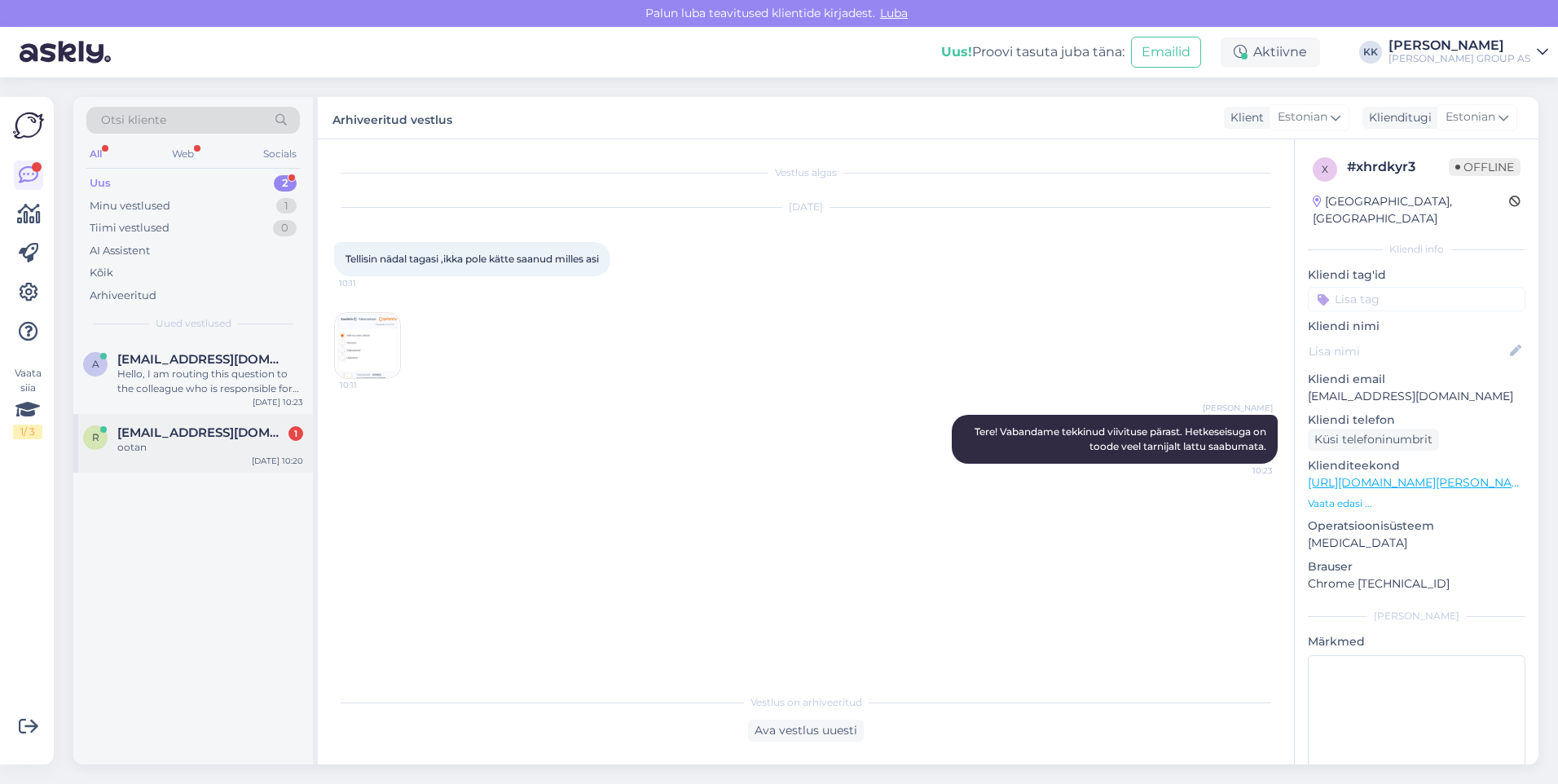
click at [157, 439] on span "[EMAIL_ADDRESS][DOMAIN_NAME]" at bounding box center [202, 433] width 170 height 15
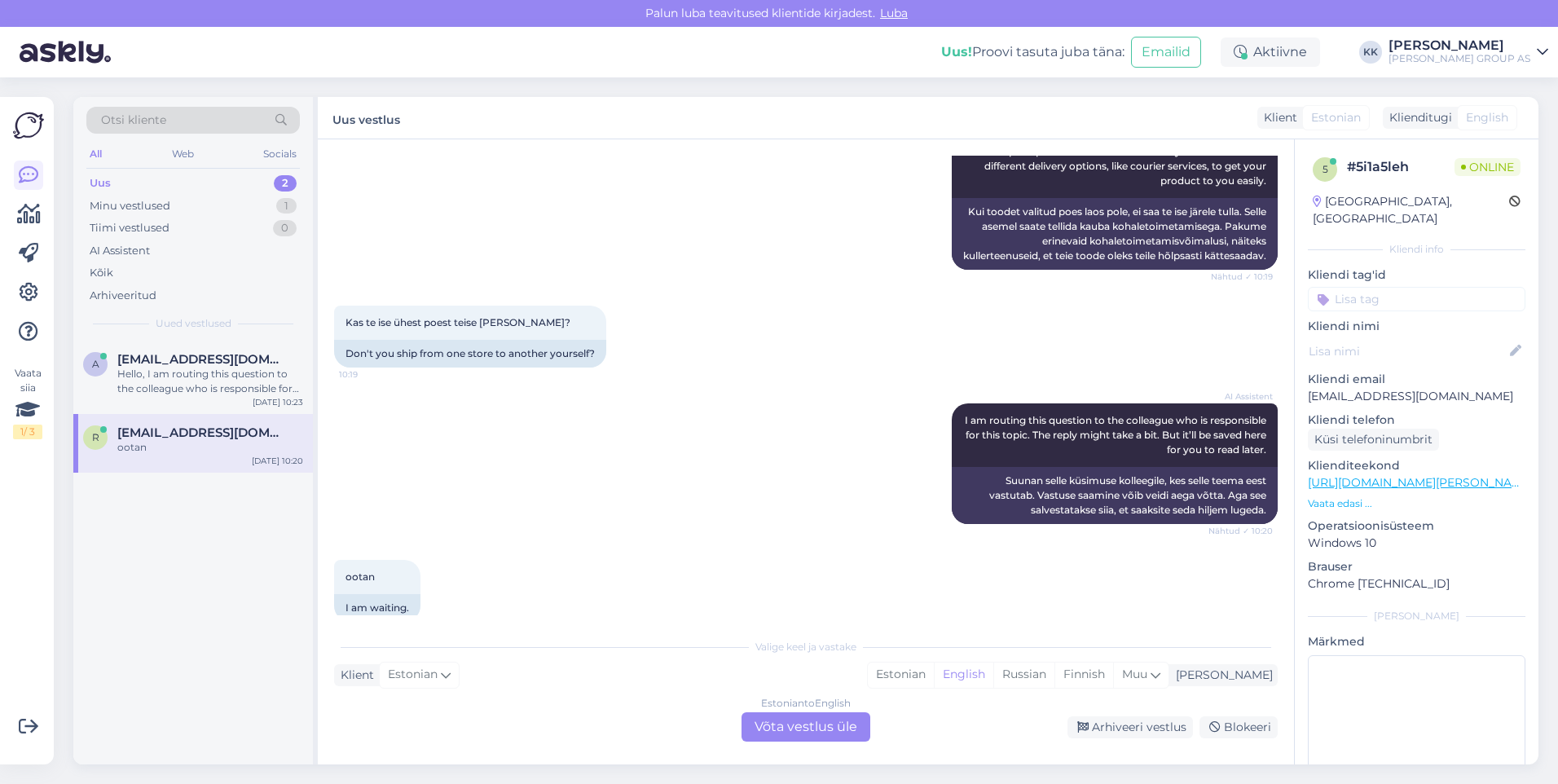
scroll to position [513, 0]
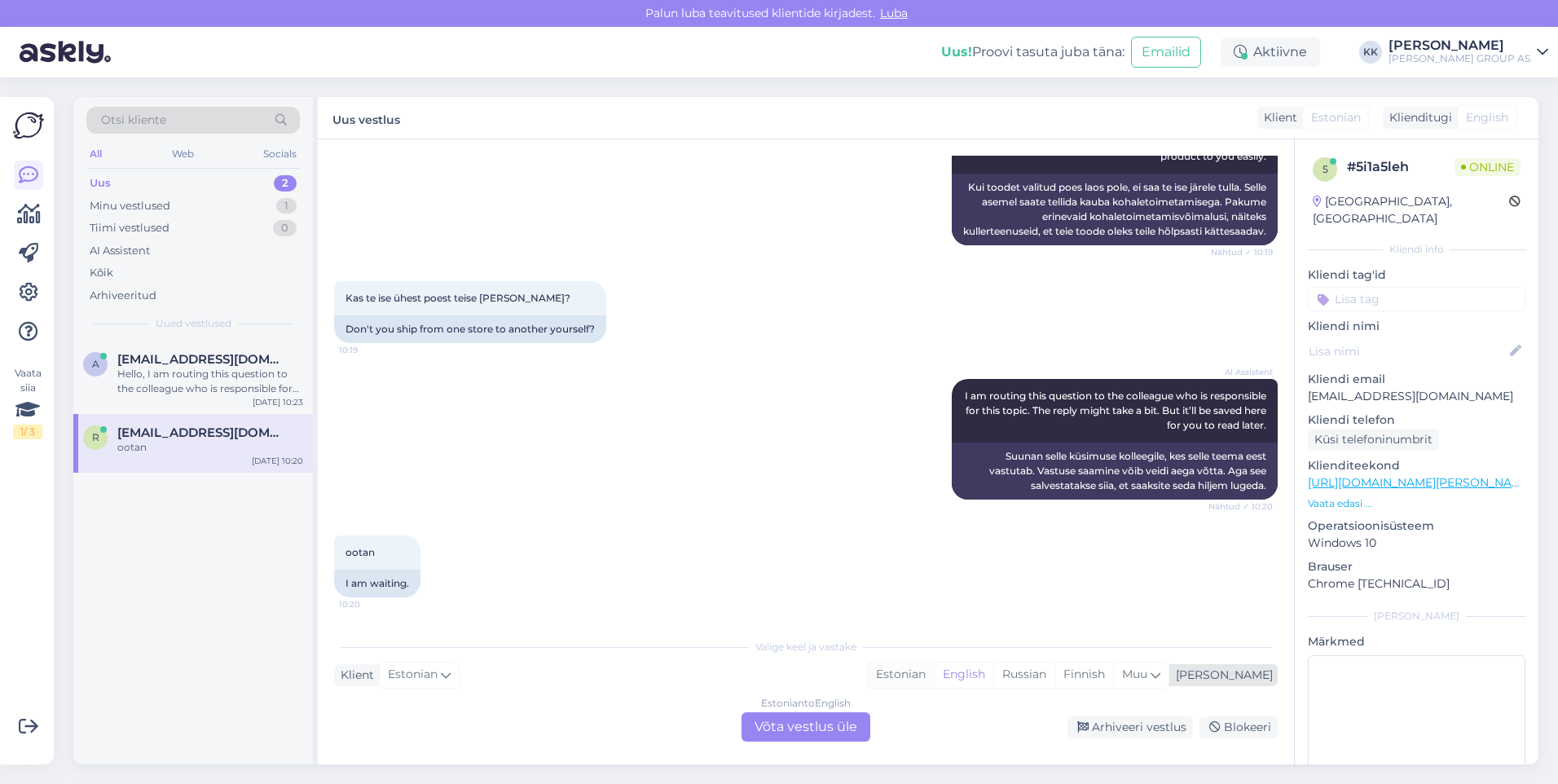
click at [934, 671] on div "Estonian" at bounding box center [901, 675] width 66 height 25
click at [808, 722] on div "Estonian to Estonian Võta vestlus üle" at bounding box center [806, 727] width 129 height 29
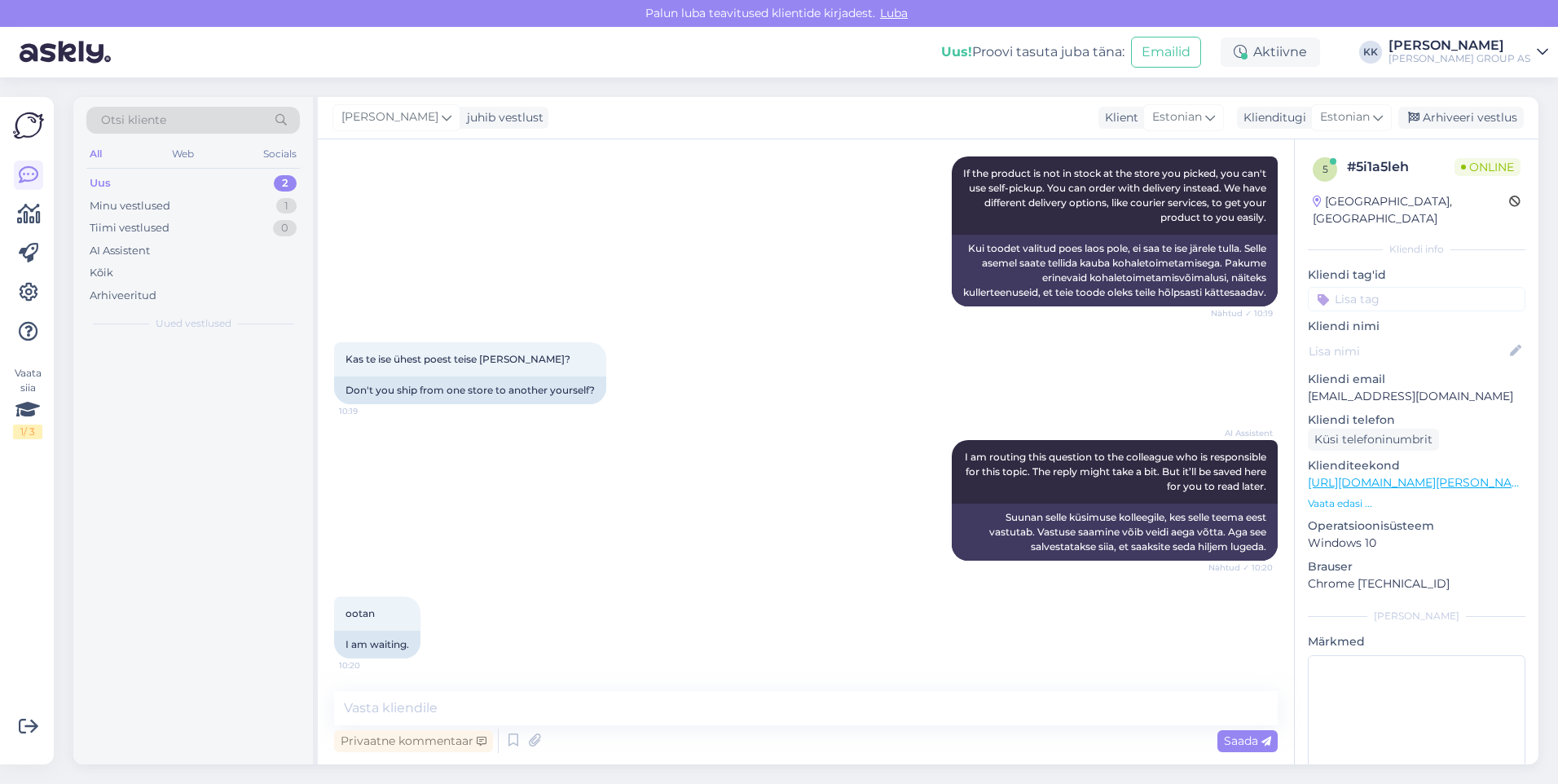
scroll to position [452, 0]
click at [388, 715] on textarea at bounding box center [806, 708] width 944 height 35
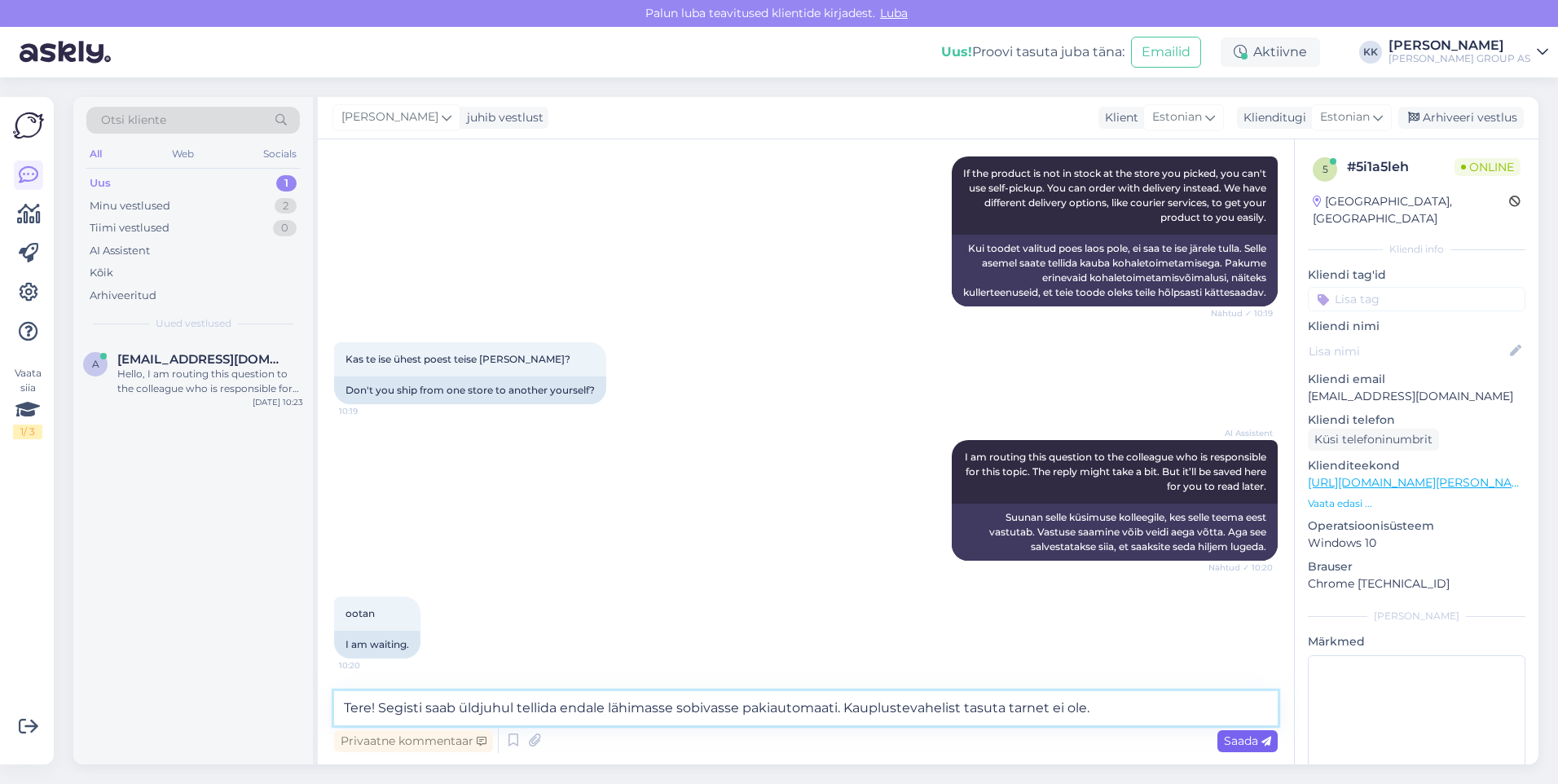
type textarea "Tere! Segisti saab üldjuhul tellida endale lähimasse sobivasse pakiautomaati. K…"
click at [1228, 739] on span "Saada" at bounding box center [1248, 741] width 47 height 15
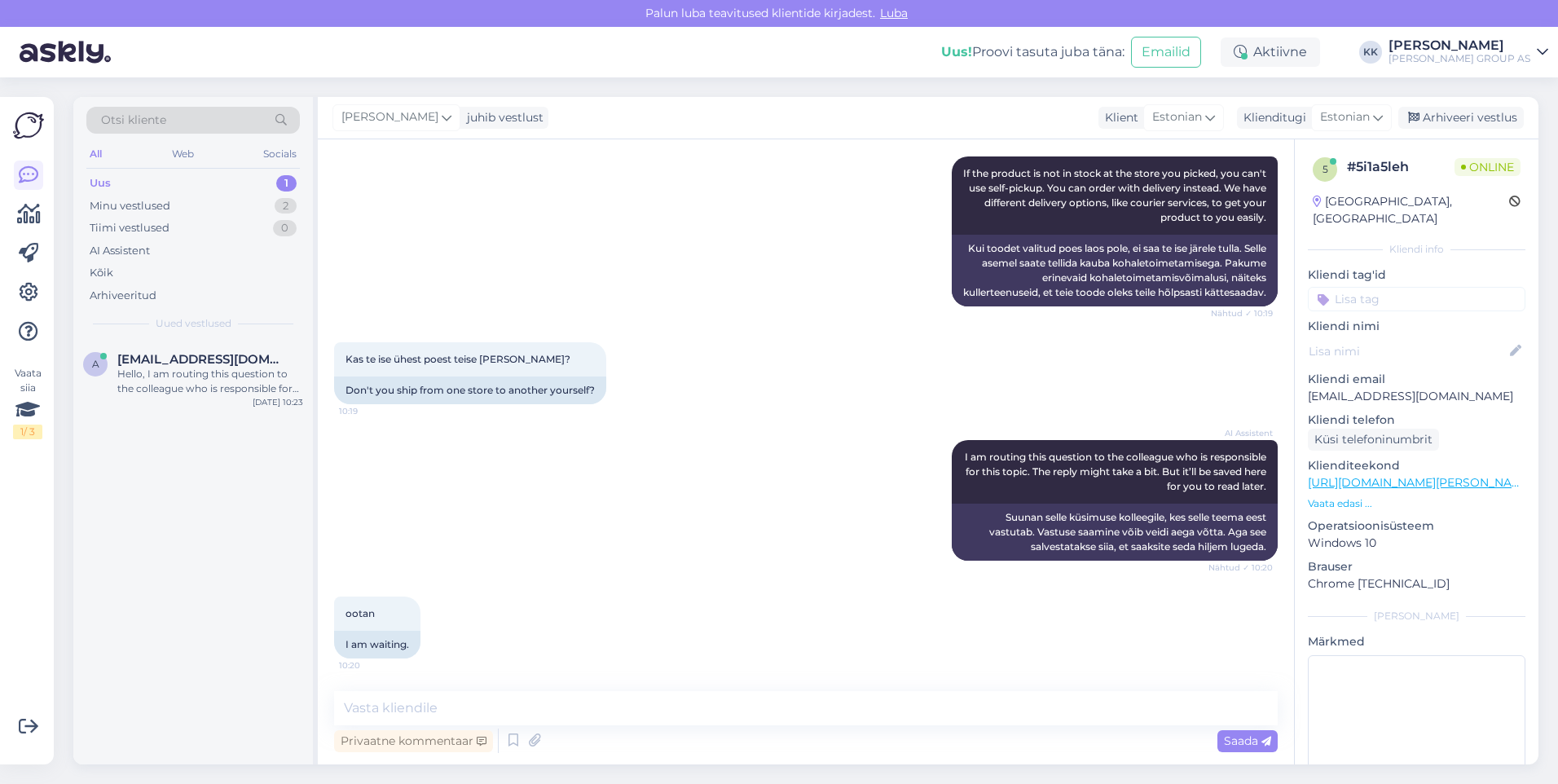
scroll to position [537, 0]
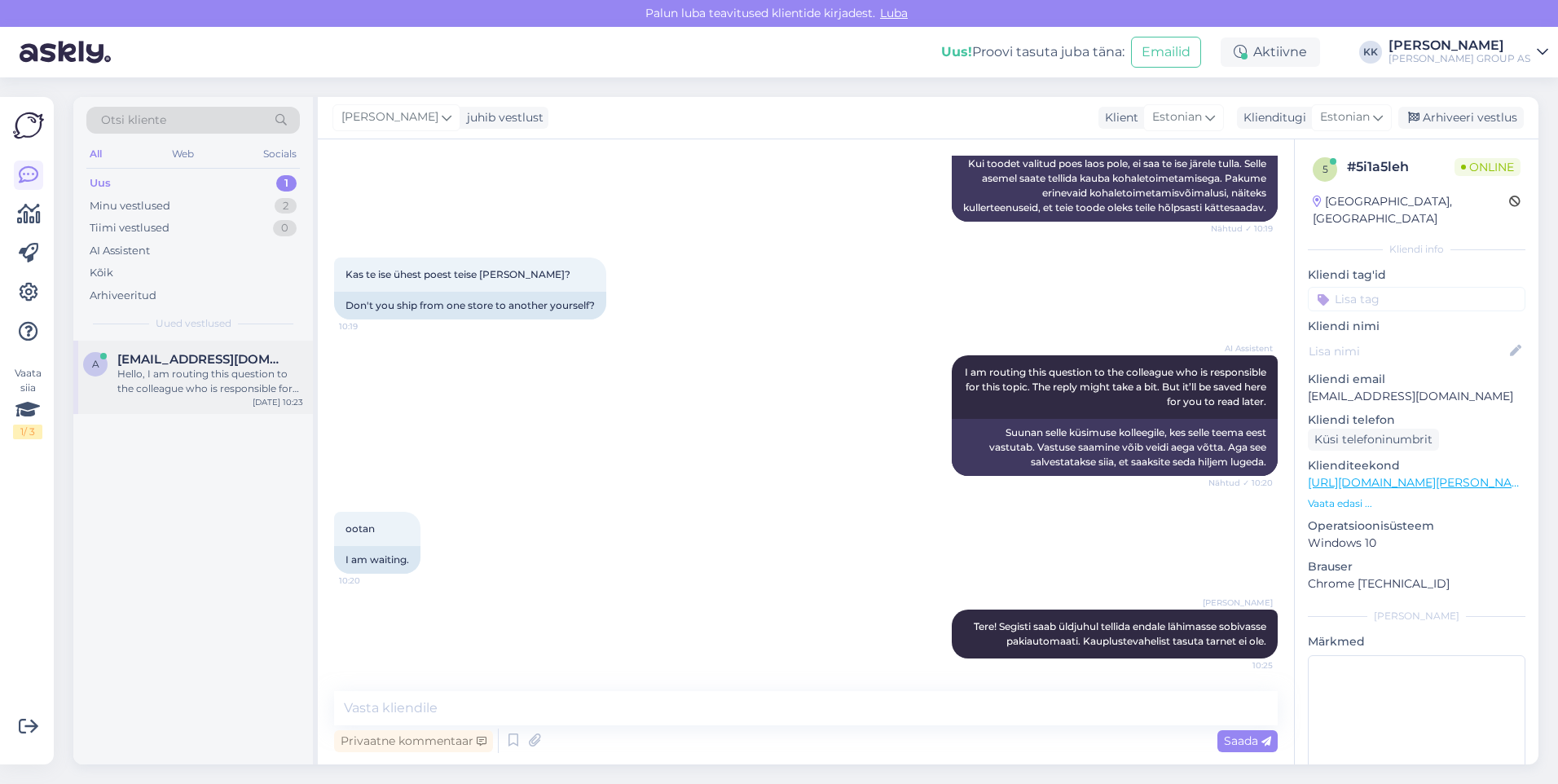
click at [174, 366] on div "Hello, I am routing this question to the colleague who is responsible for this …" at bounding box center [211, 381] width 186 height 29
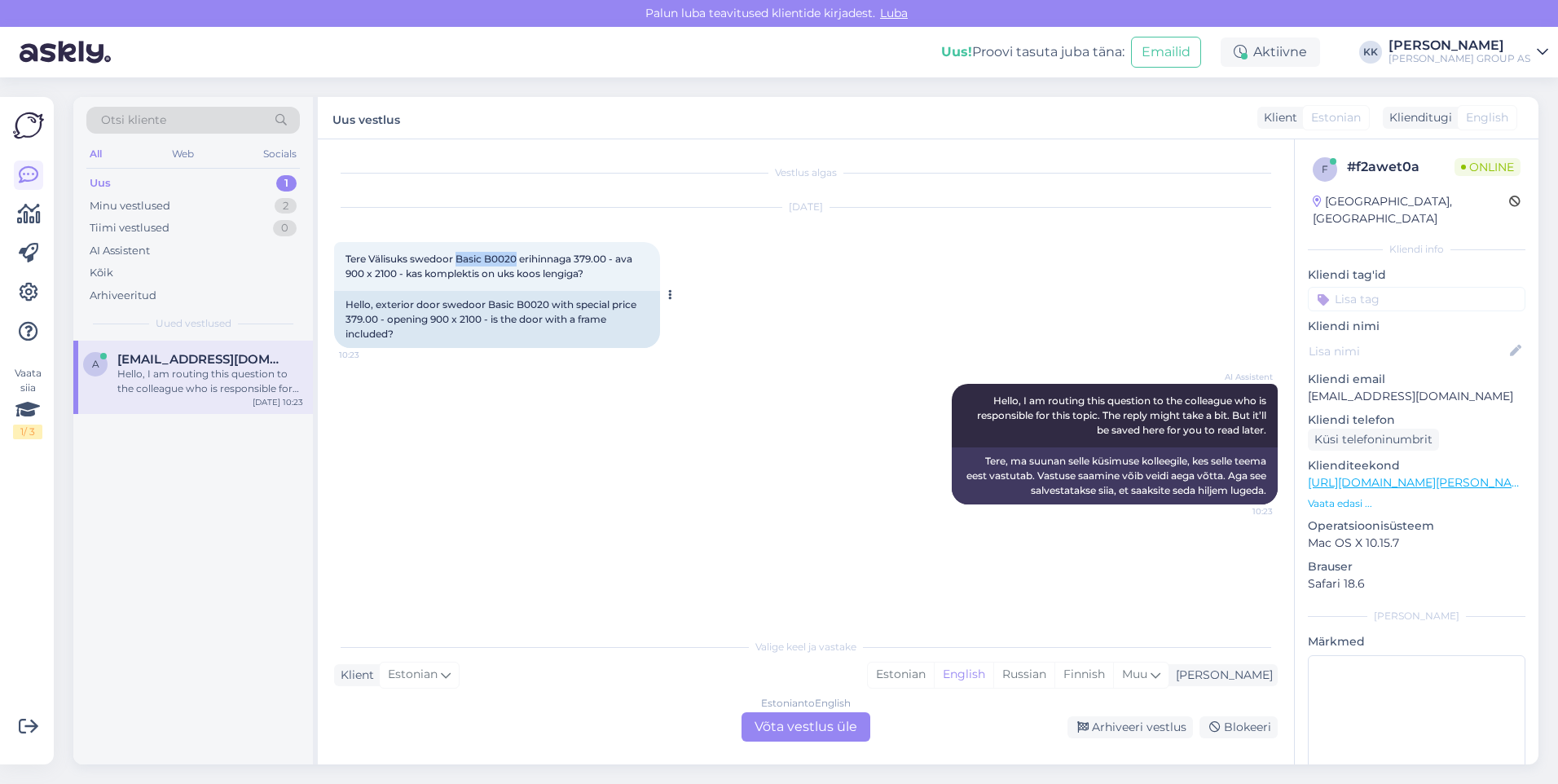
drag, startPoint x: 519, startPoint y: 257, endPoint x: 460, endPoint y: 256, distance: 59.0
click at [460, 256] on span "Tere Välisuks swedoor Basic B0020 erihinnaga 379.00 - ava 900 x 2100 - kas komp…" at bounding box center [490, 266] width 289 height 27
copy span "Basic B0020"
click at [436, 423] on div "AI Assistent Hello, I am routing this question to the colleague who is responsi…" at bounding box center [806, 444] width 944 height 157
click at [934, 674] on div "Estonian" at bounding box center [901, 675] width 66 height 25
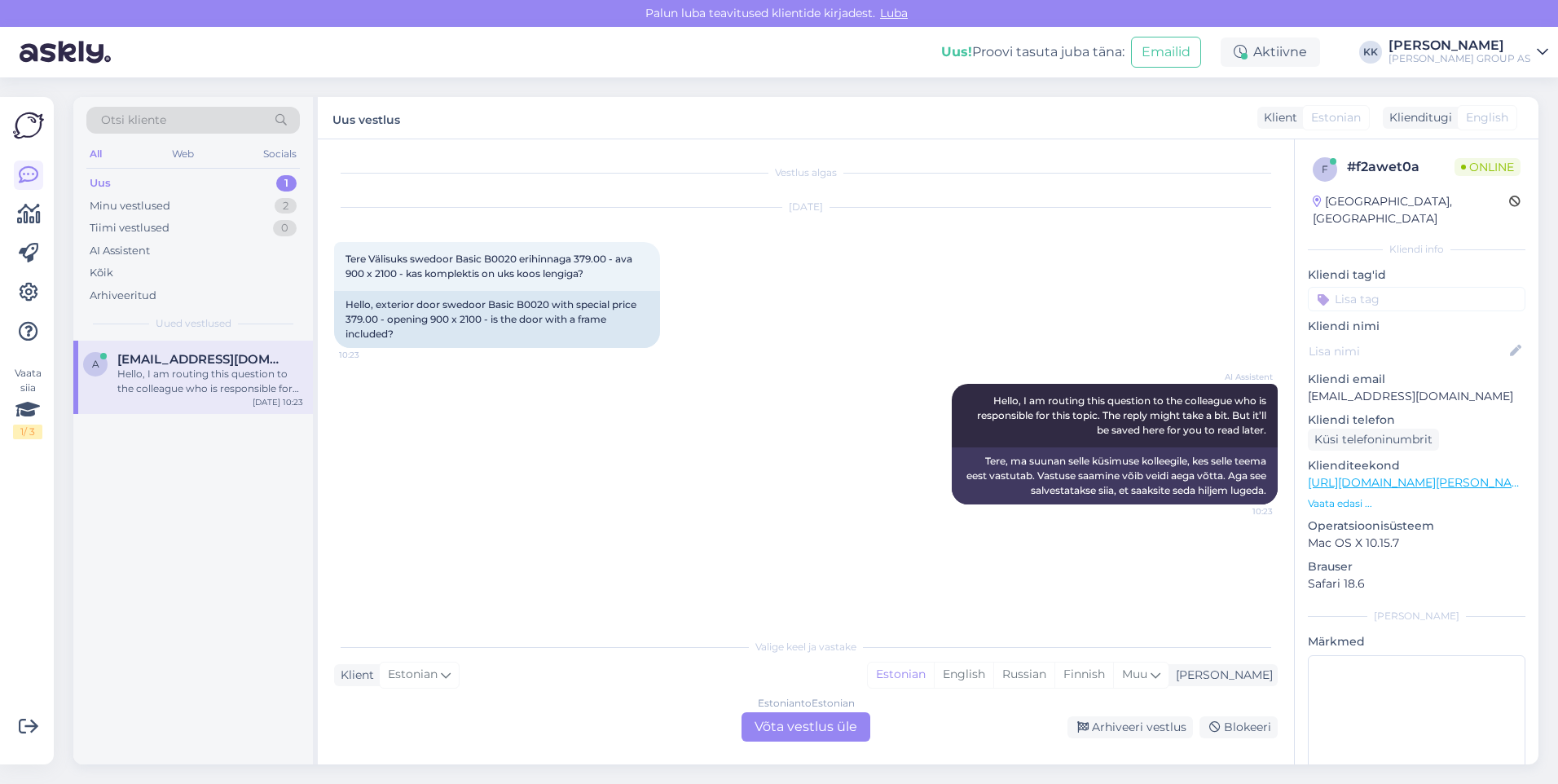
click at [810, 727] on div "Estonian to Estonian Võta vestlus üle" at bounding box center [806, 727] width 129 height 29
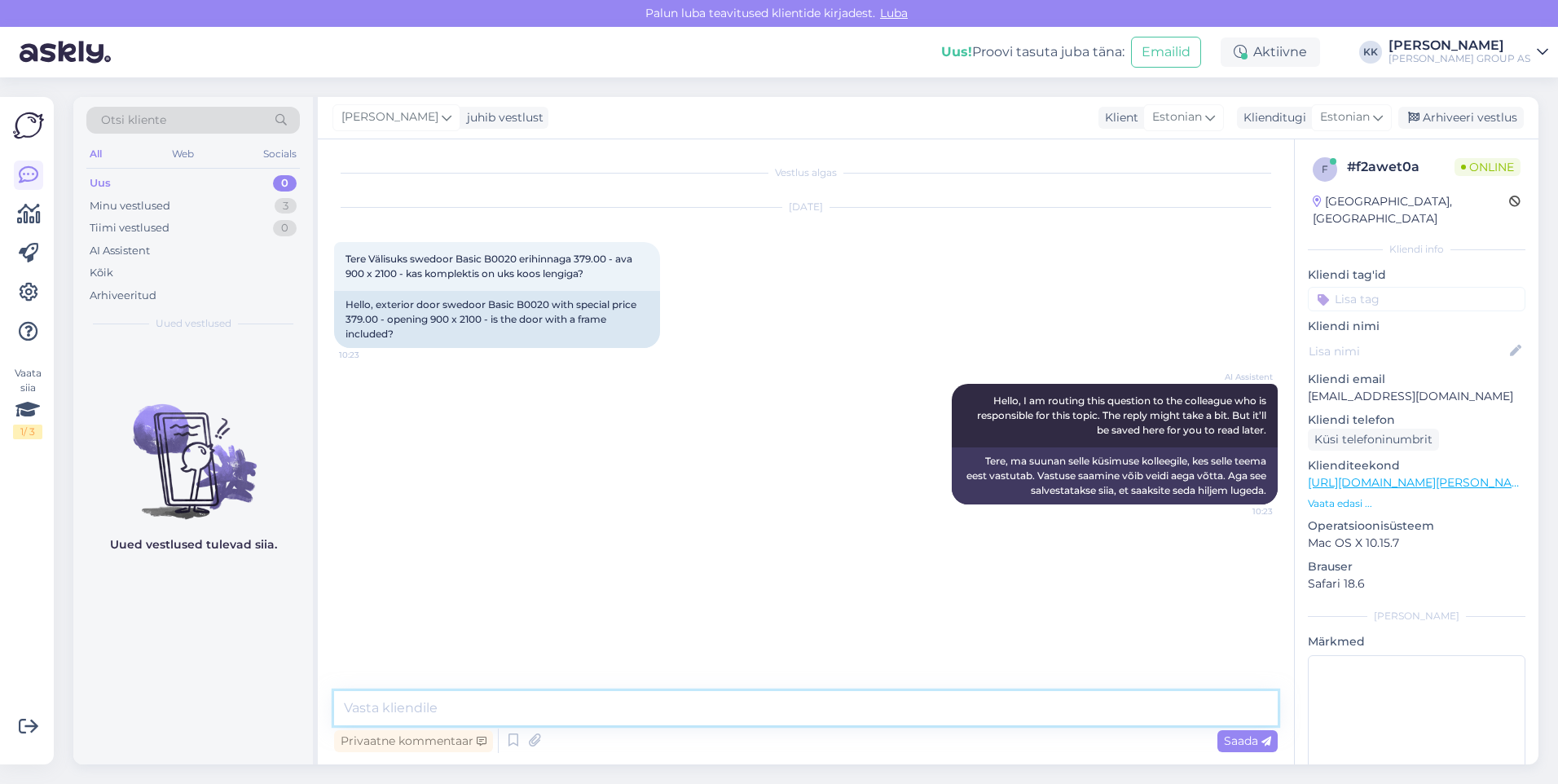
click at [408, 713] on textarea at bounding box center [806, 708] width 944 height 35
type textarea "Tere! Jah, välisuksed on koos lengidega."
click at [1238, 738] on span "Saada" at bounding box center [1248, 741] width 47 height 15
click at [123, 205] on div "Minu vestlused" at bounding box center [129, 206] width 81 height 16
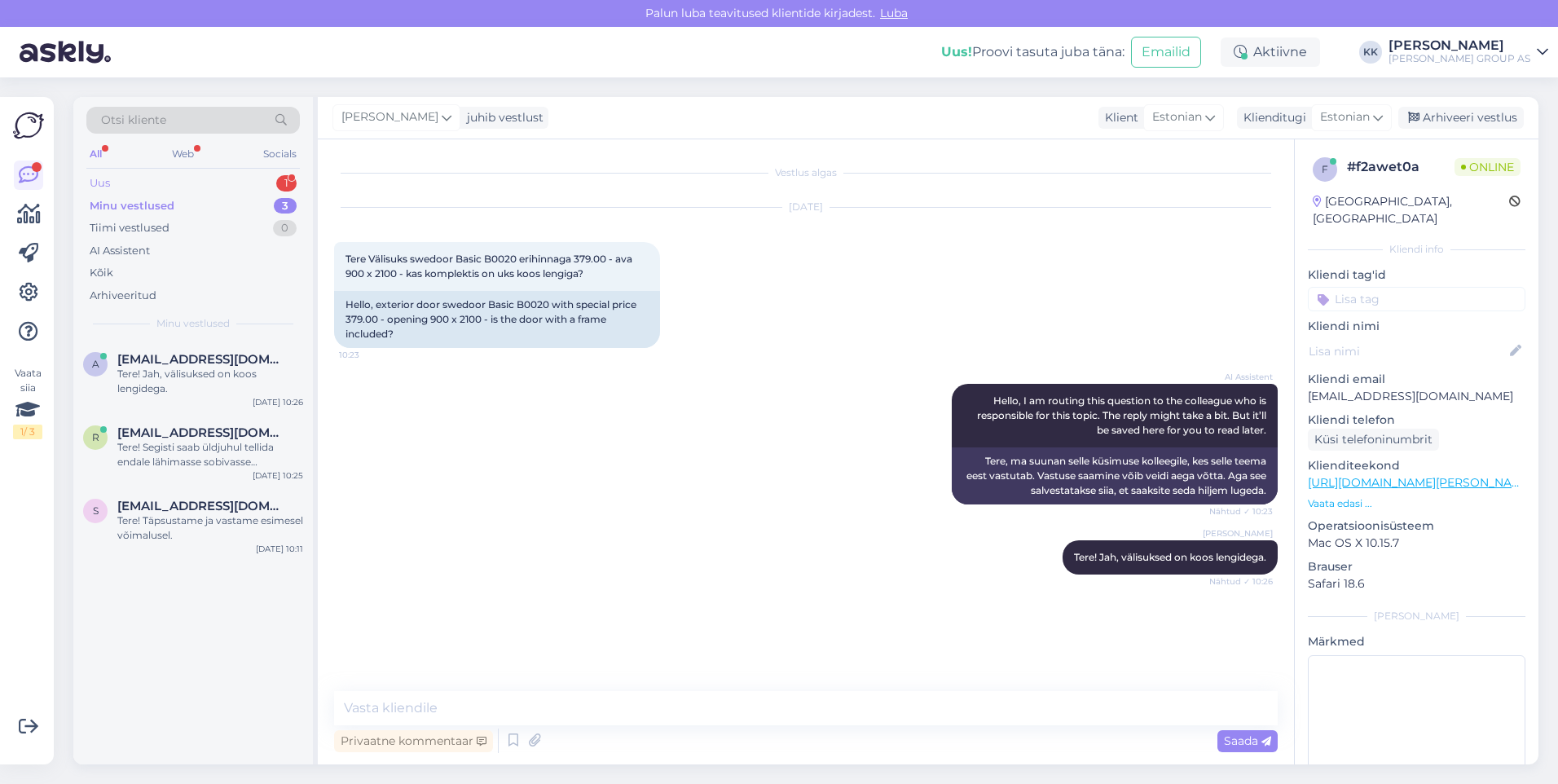
click at [117, 177] on div "Uus 1" at bounding box center [193, 183] width 213 height 23
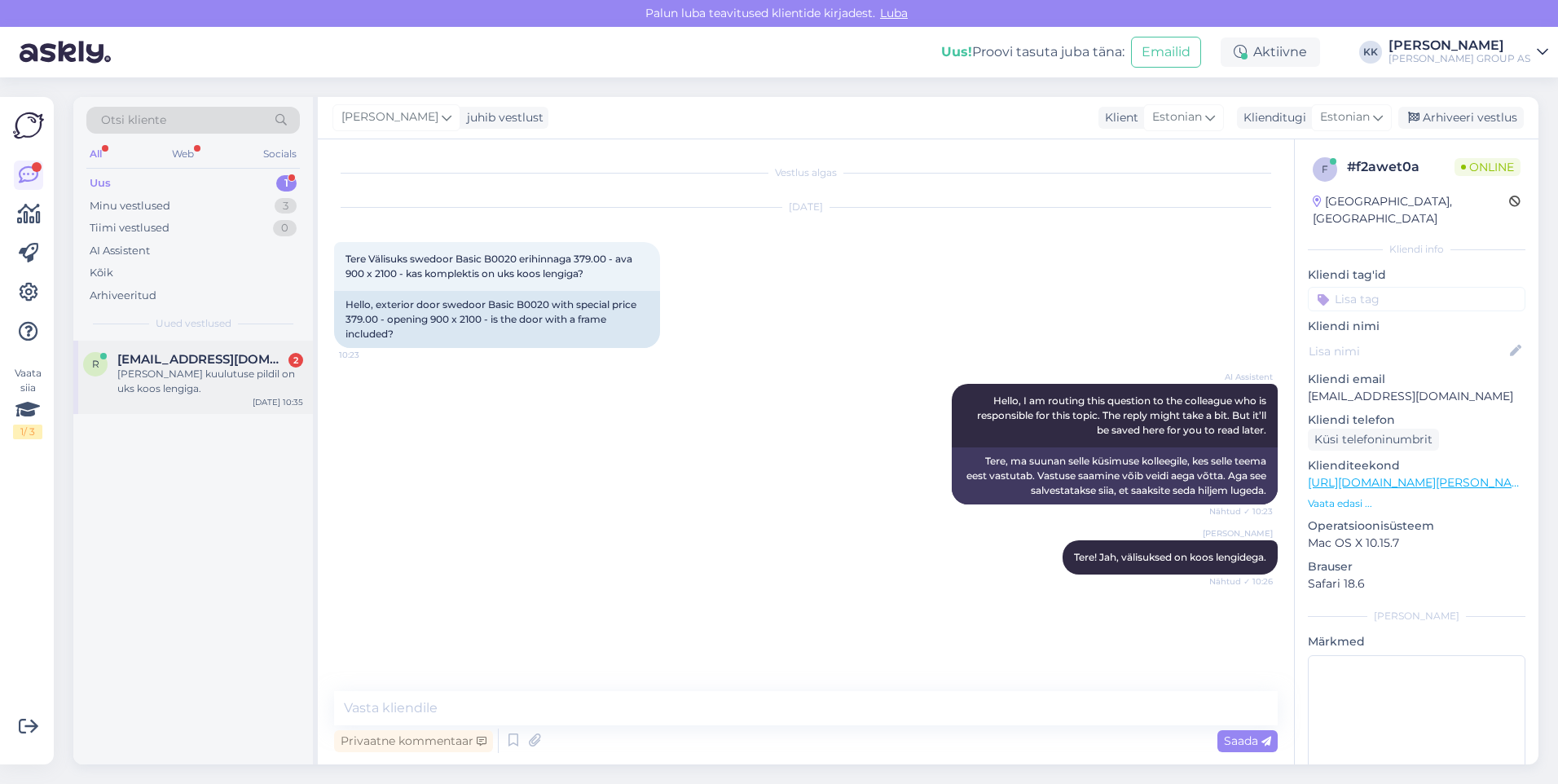
click at [191, 371] on div "[PERSON_NAME] kuulutuse pildil on uks koos lengiga." at bounding box center [211, 381] width 186 height 29
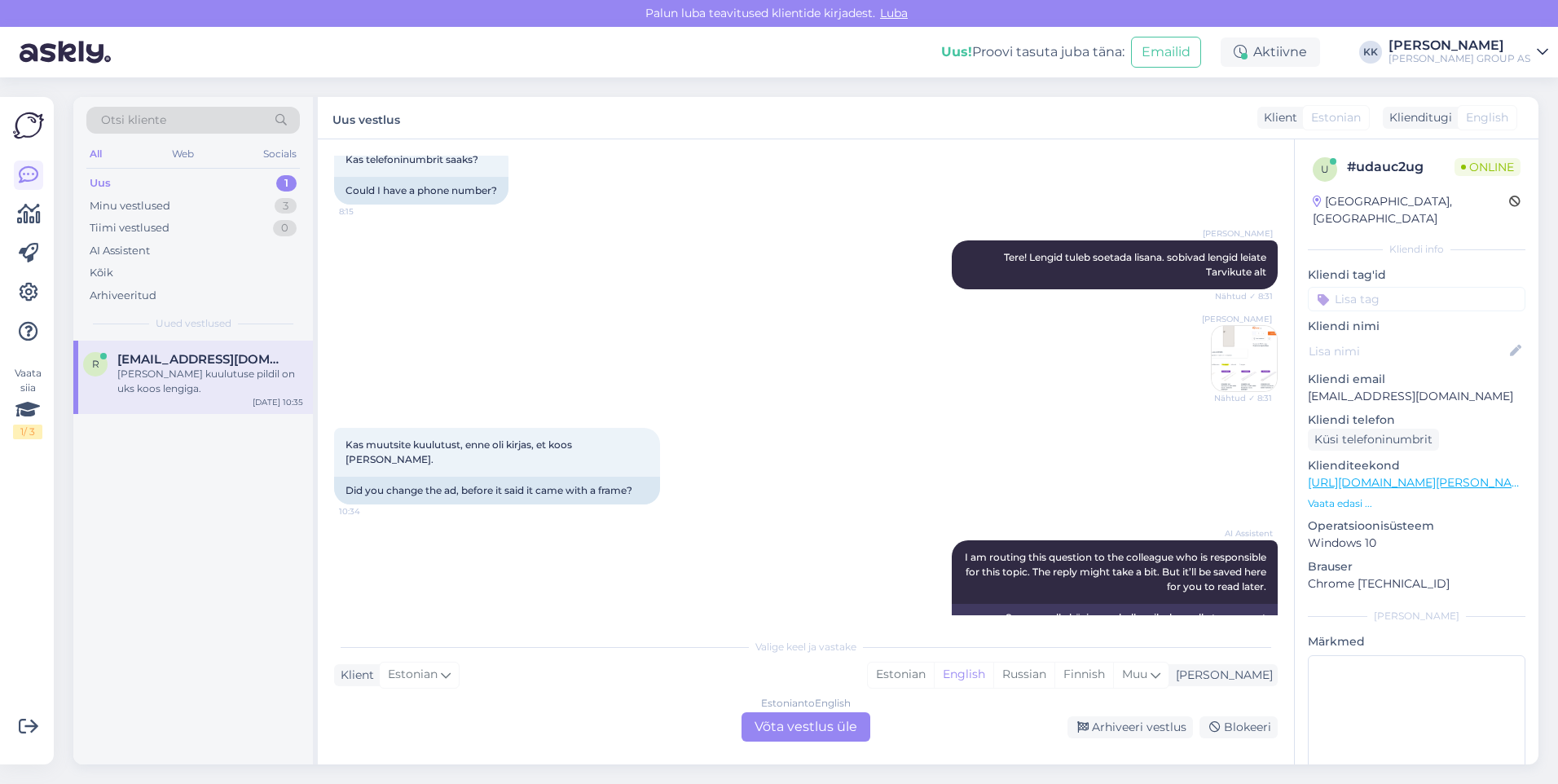
scroll to position [220, 0]
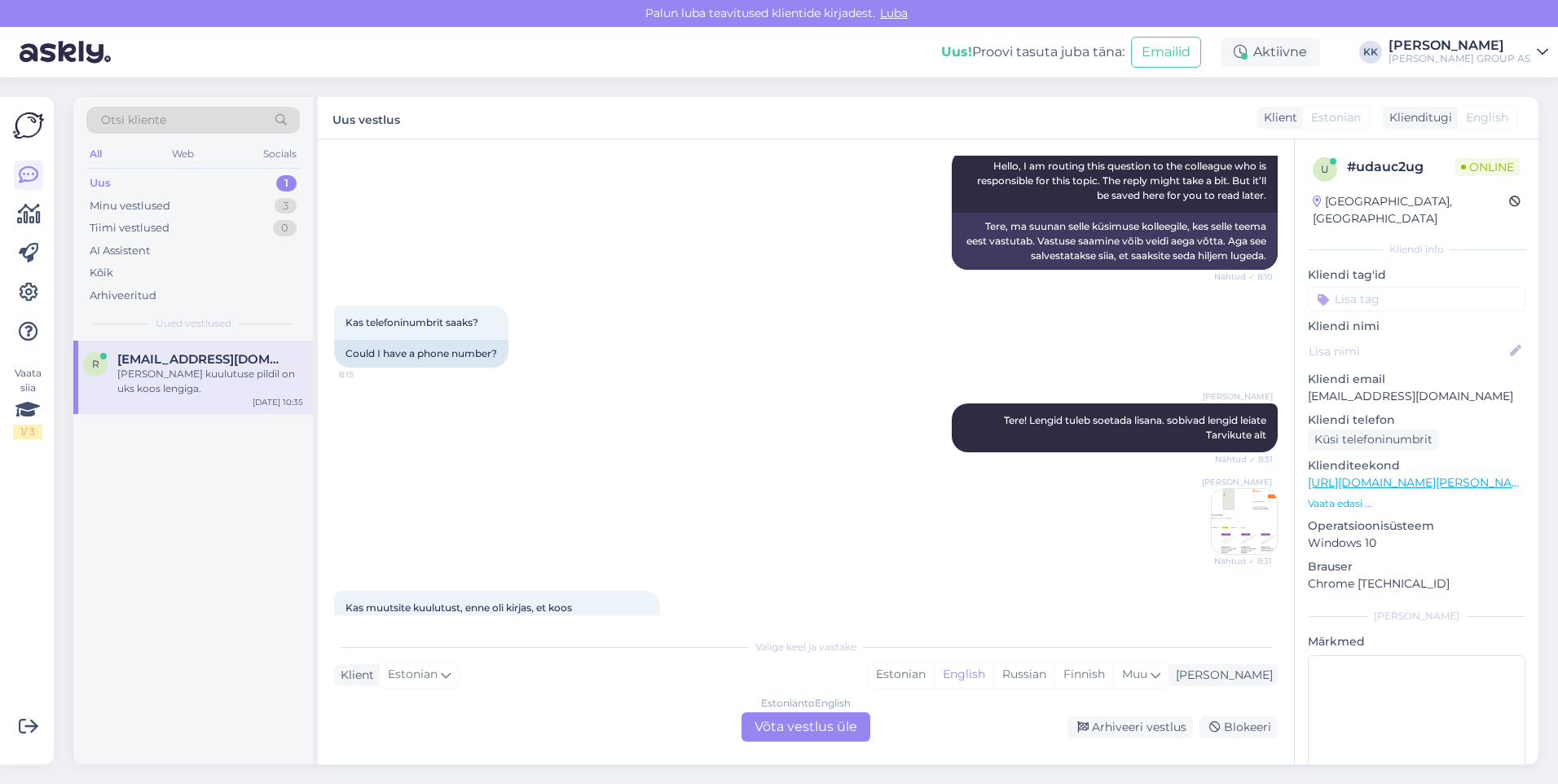
click at [1239, 514] on img at bounding box center [1244, 521] width 66 height 66
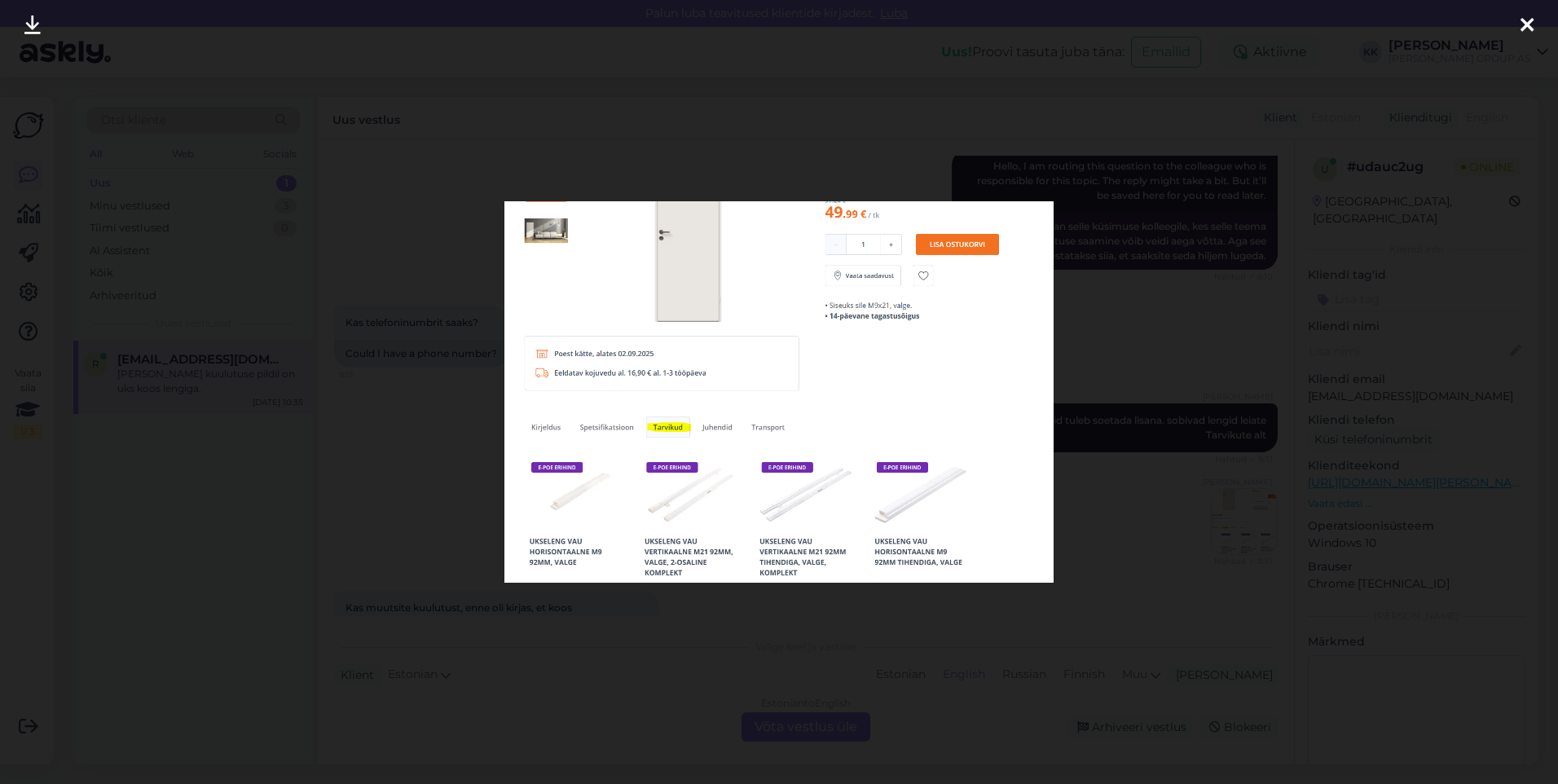
click at [1526, 20] on icon at bounding box center [1527, 26] width 13 height 21
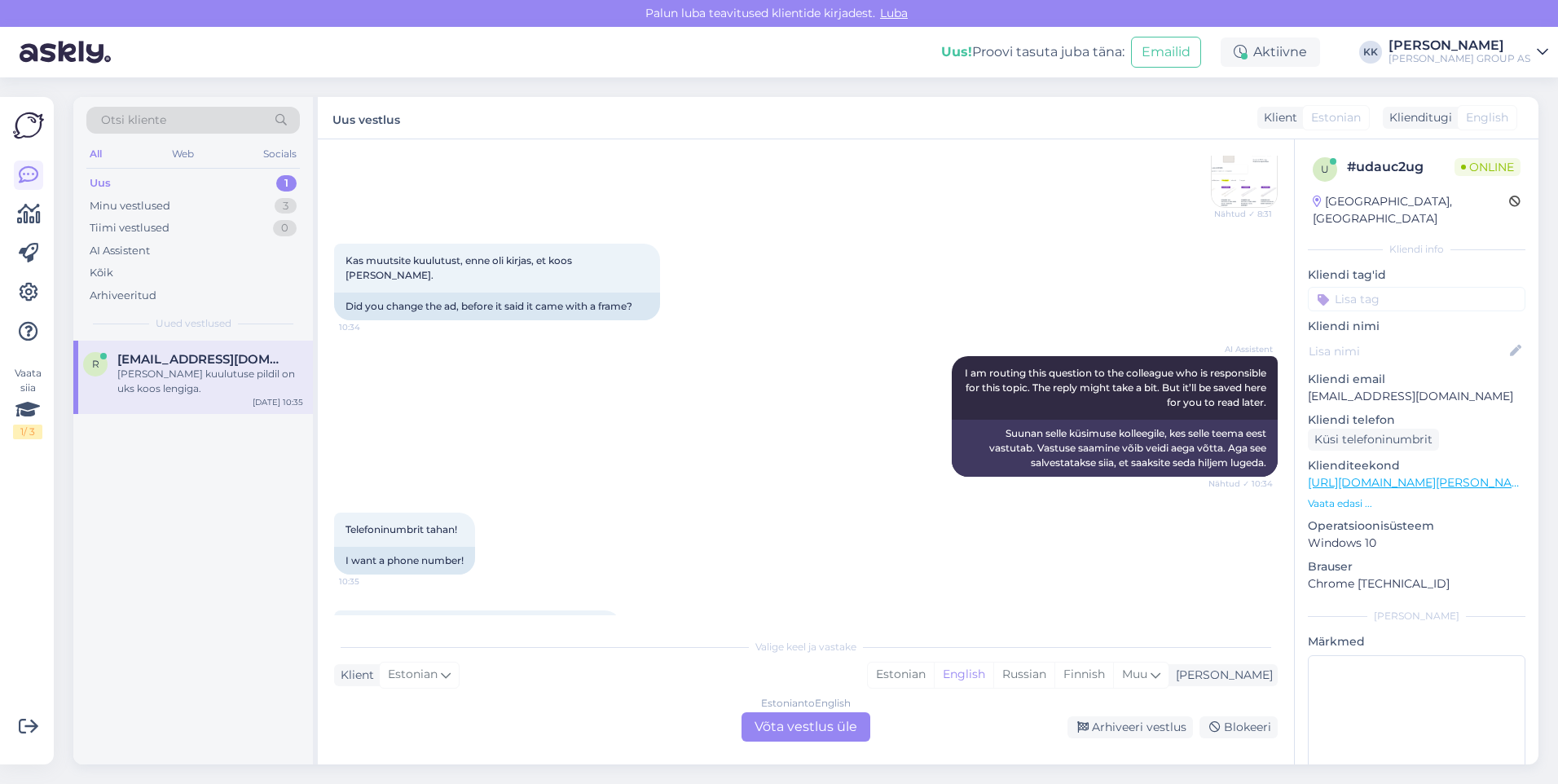
scroll to position [627, 0]
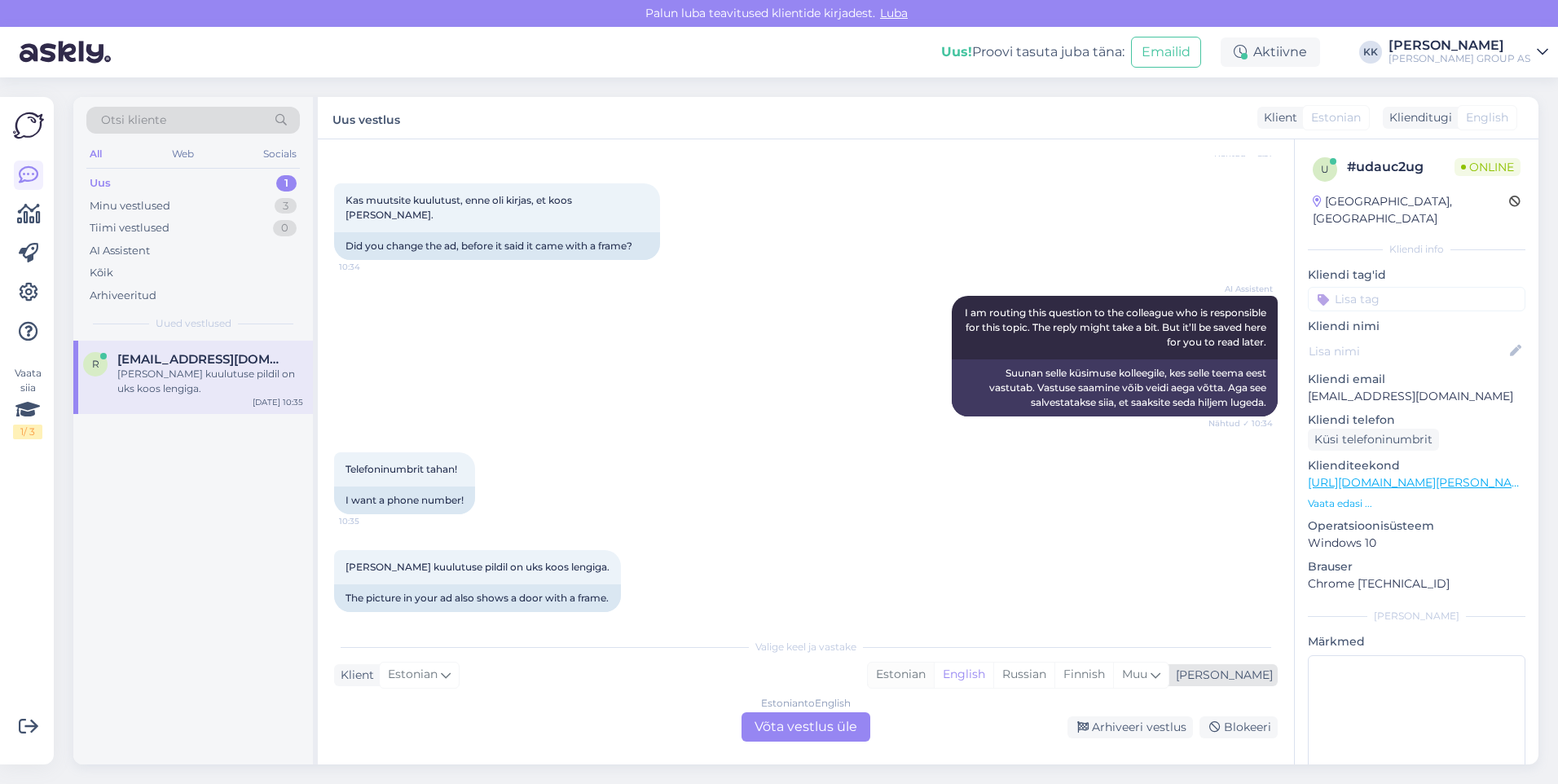
click at [934, 671] on div "Estonian" at bounding box center [901, 675] width 66 height 25
click at [803, 727] on div "Estonian to Estonian Võta vestlus üle" at bounding box center [806, 727] width 129 height 29
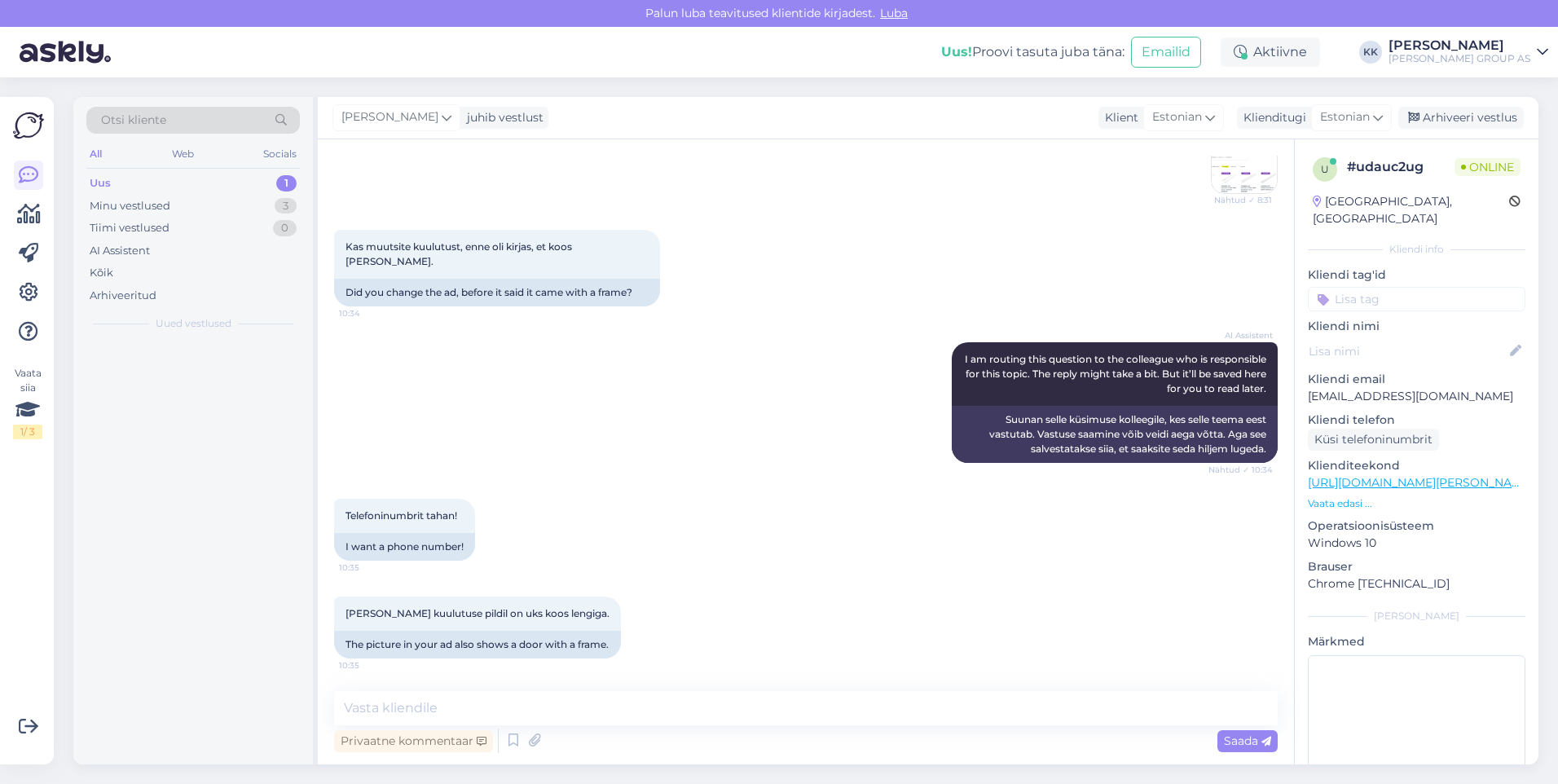
scroll to position [566, 0]
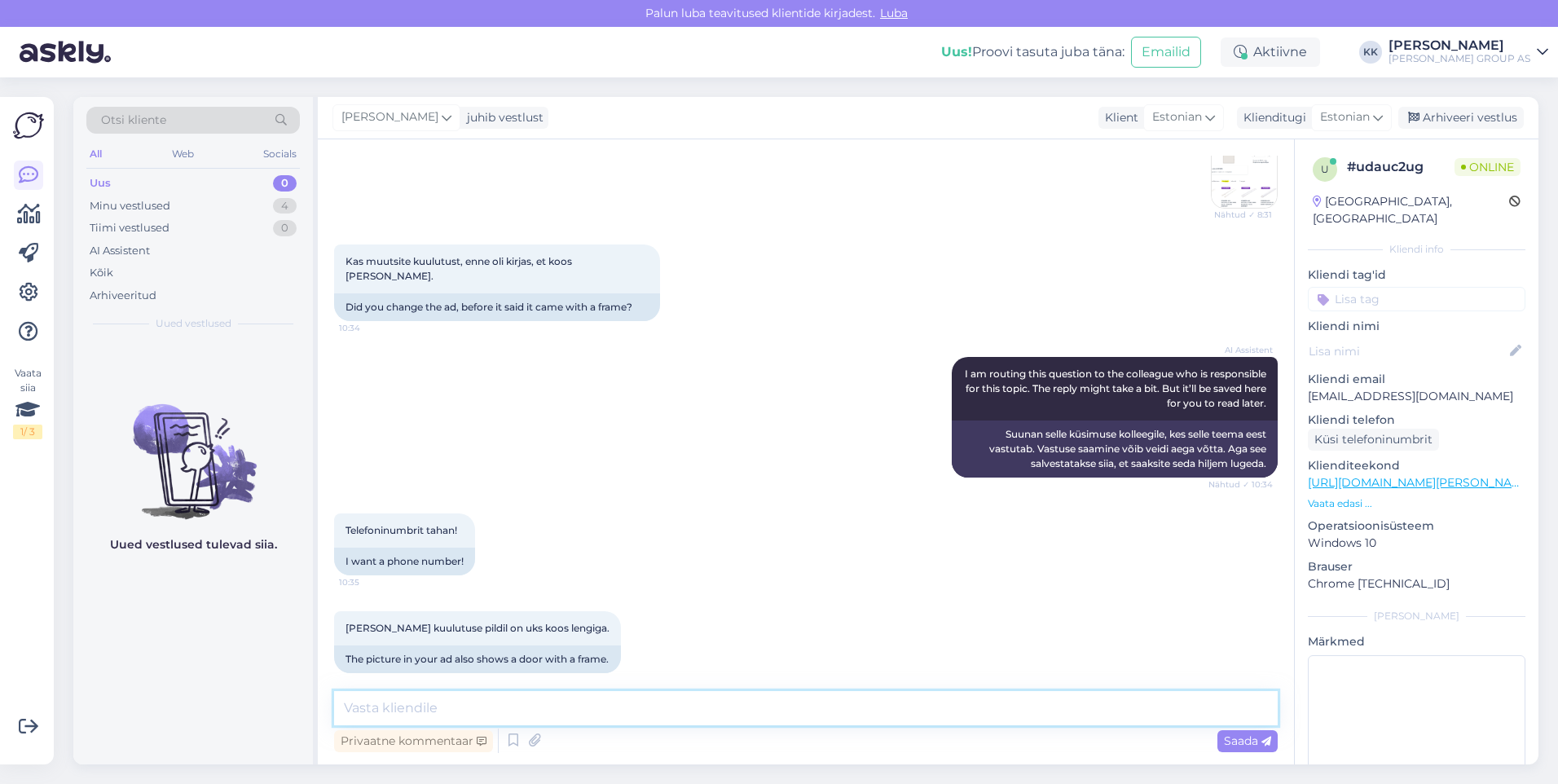
click at [411, 711] on textarea at bounding box center [806, 708] width 944 height 35
type textarea "Pildid on illustratiivsed. Siseuksed on üldjuhul kõik müügil [PERSON_NAME] leng…"
click at [1234, 738] on span "Saada" at bounding box center [1248, 741] width 47 height 15
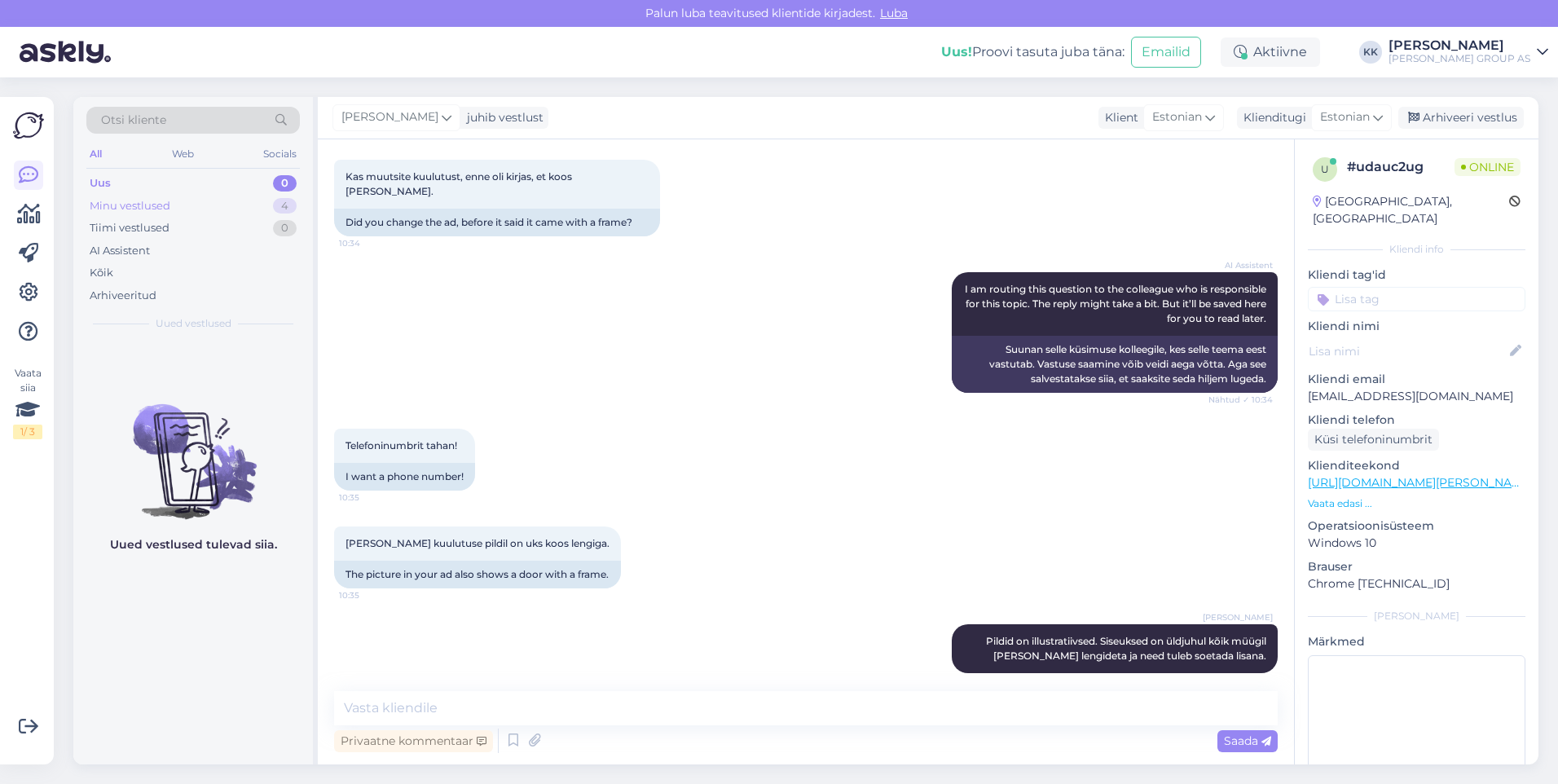
click at [134, 203] on div "Minu vestlused" at bounding box center [129, 206] width 81 height 16
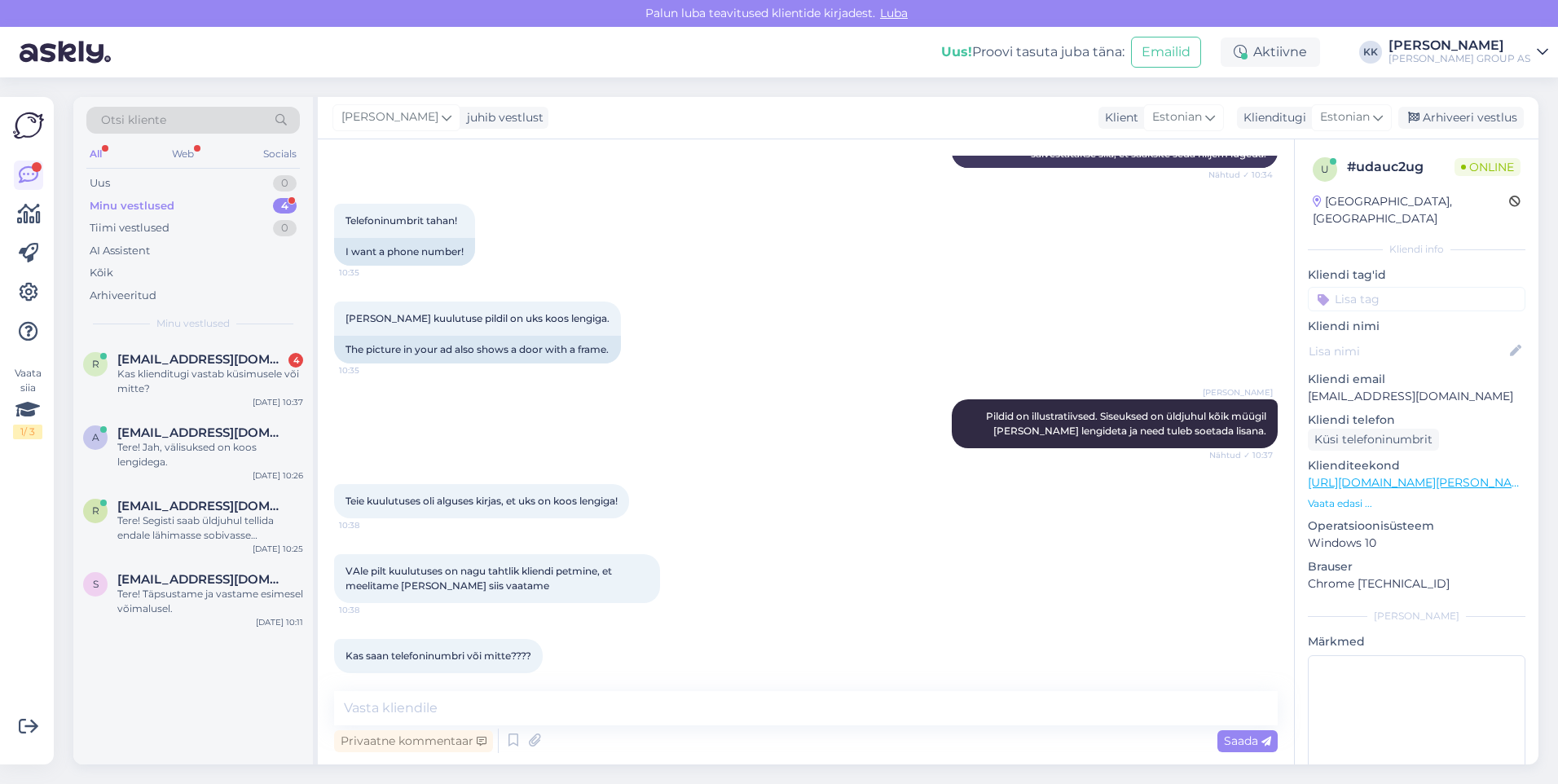
scroll to position [946, 0]
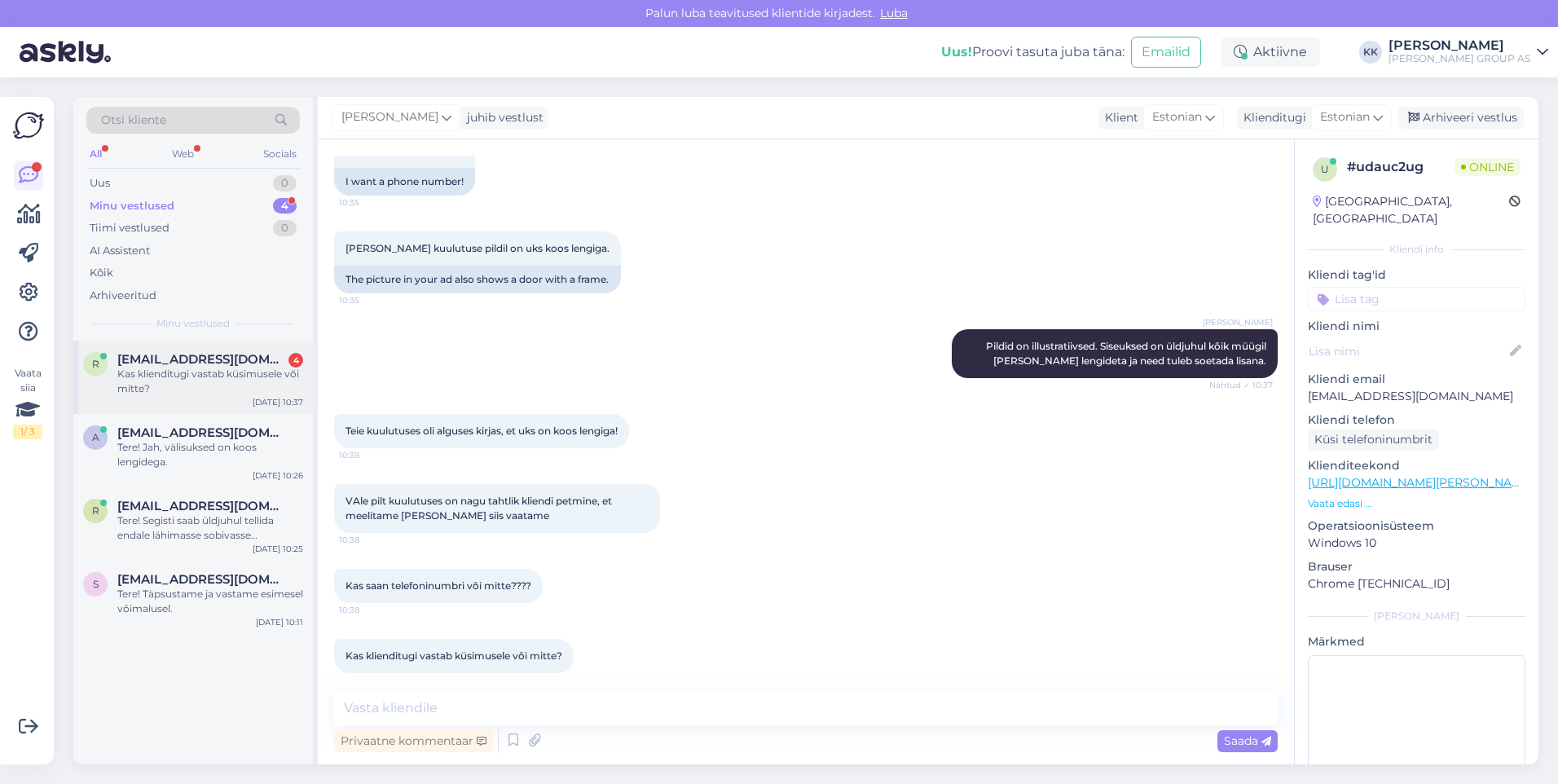
click at [162, 377] on div "Kas klienditugi vastab küsimusele või mitte?" at bounding box center [211, 381] width 186 height 29
click at [383, 710] on textarea at bounding box center [806, 708] width 944 height 35
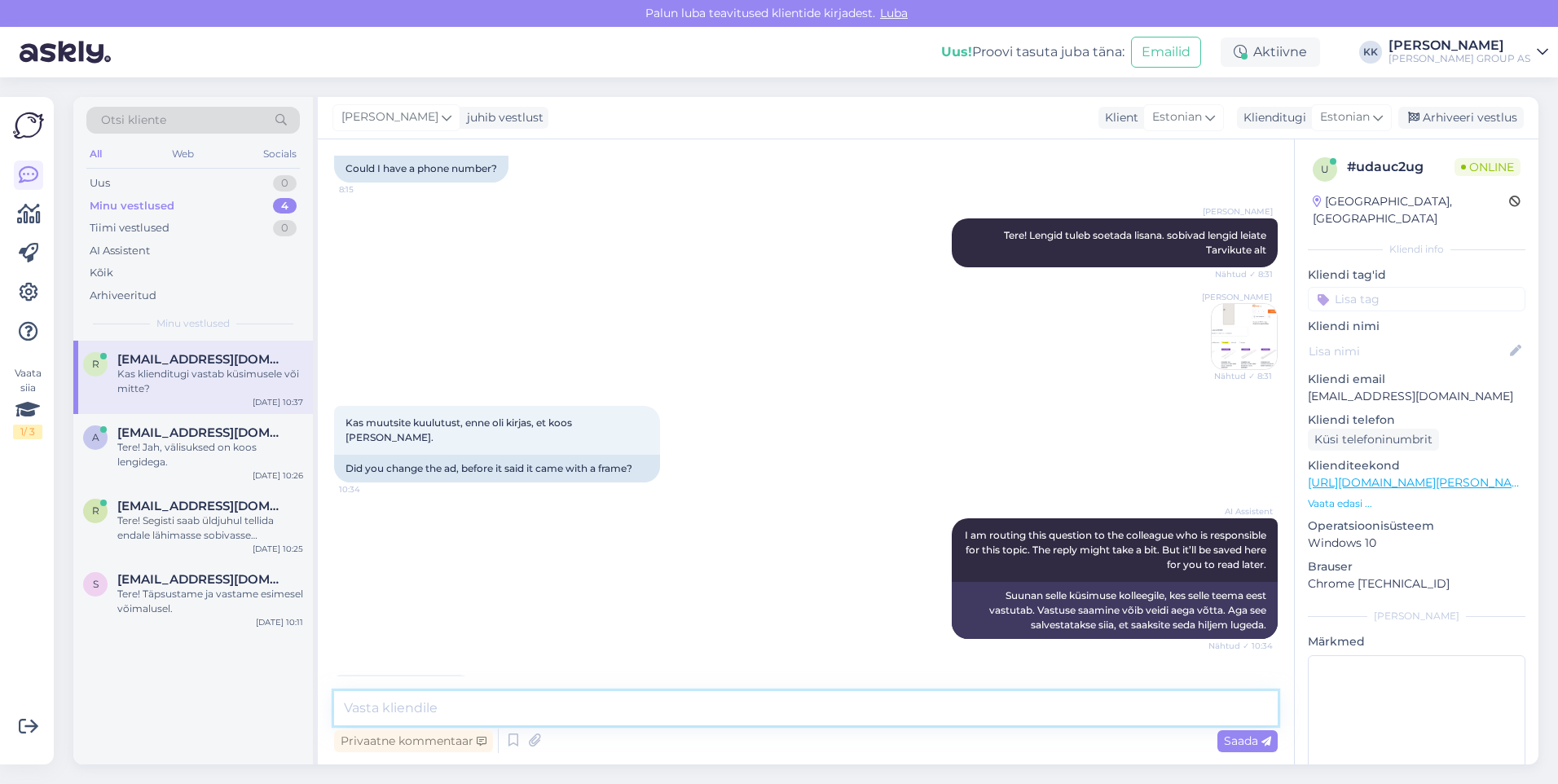
scroll to position [244, 0]
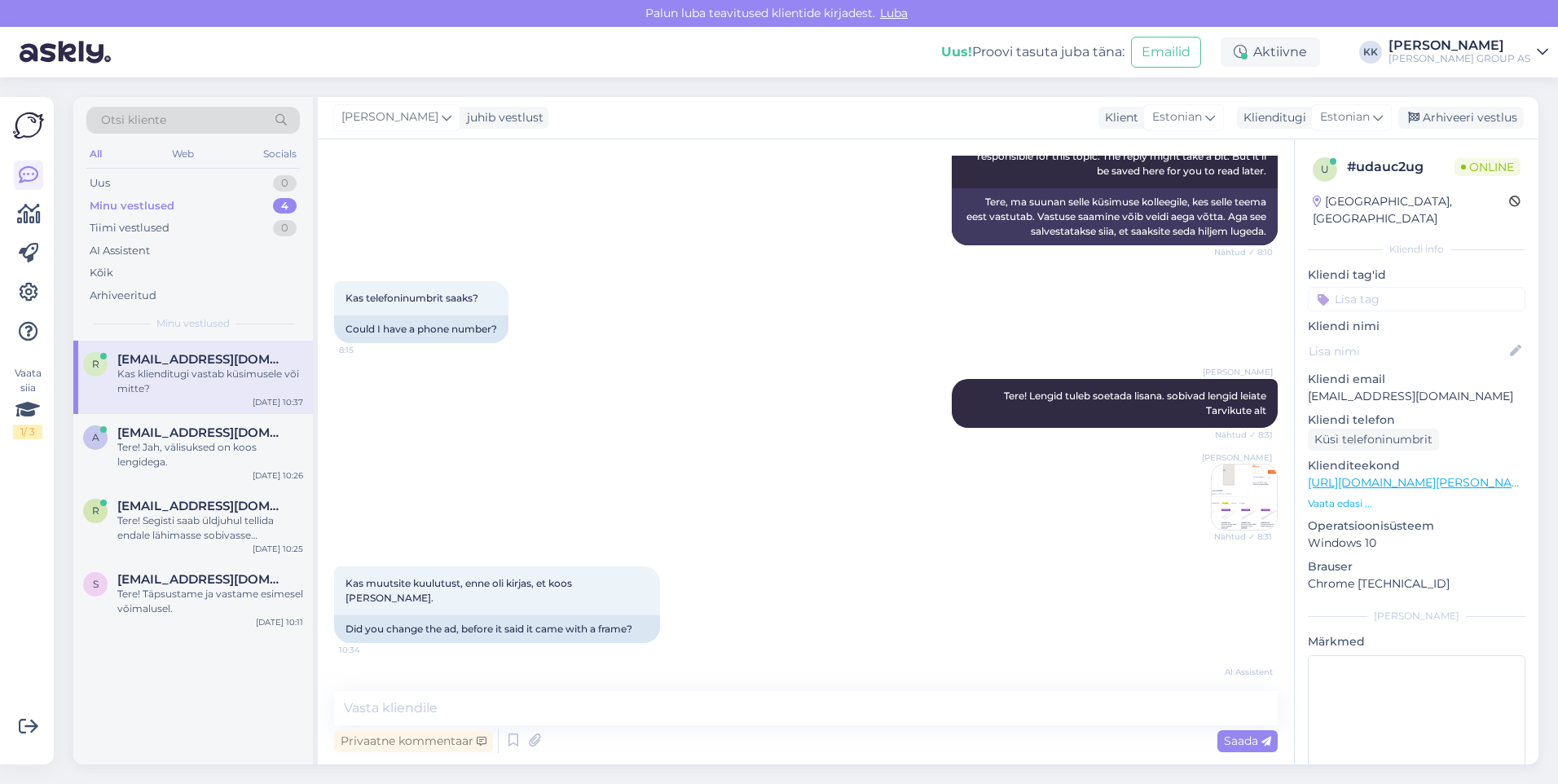
click at [1233, 495] on img at bounding box center [1244, 498] width 66 height 66
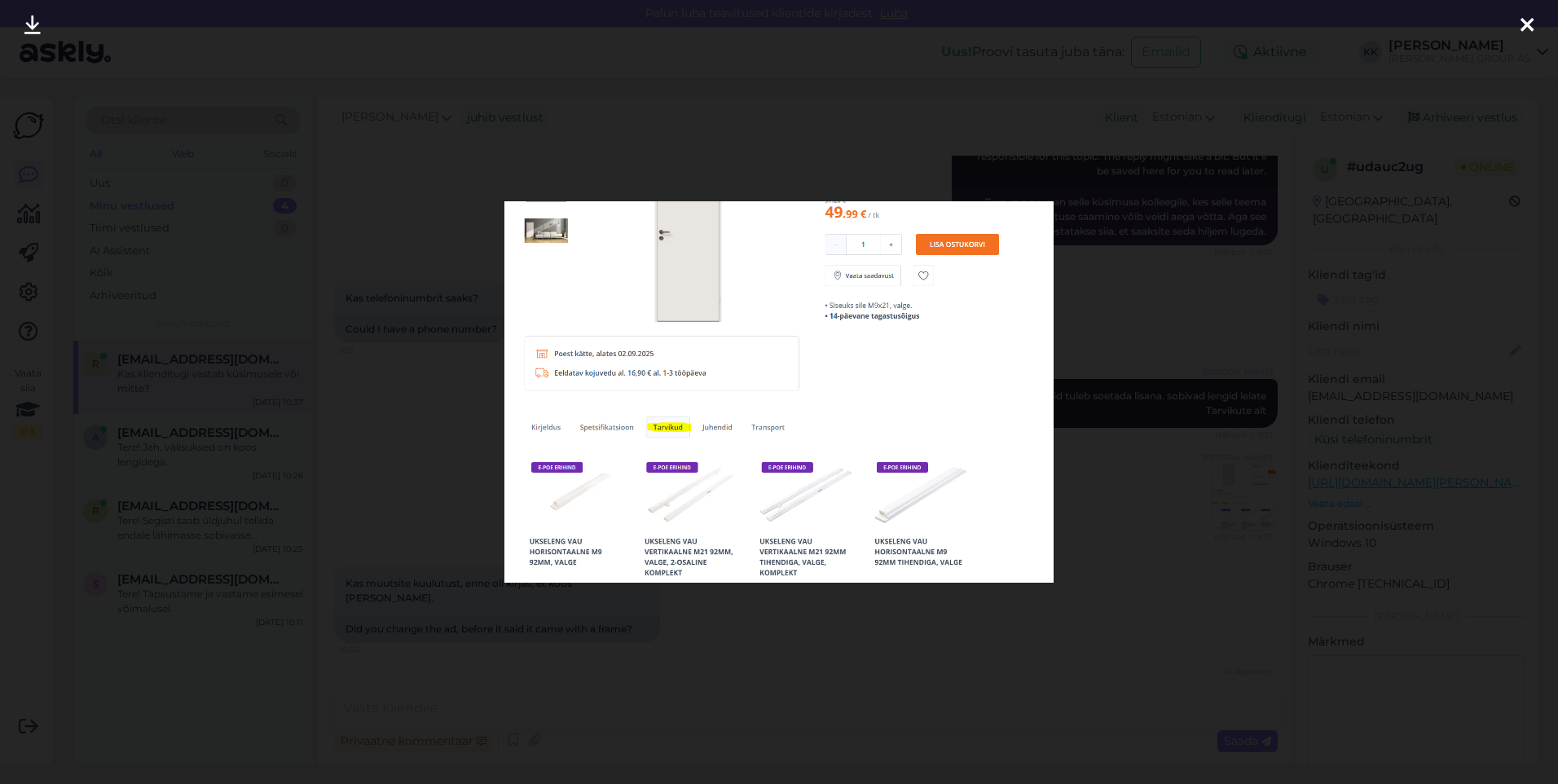
click at [1525, 16] on icon at bounding box center [1527, 26] width 13 height 21
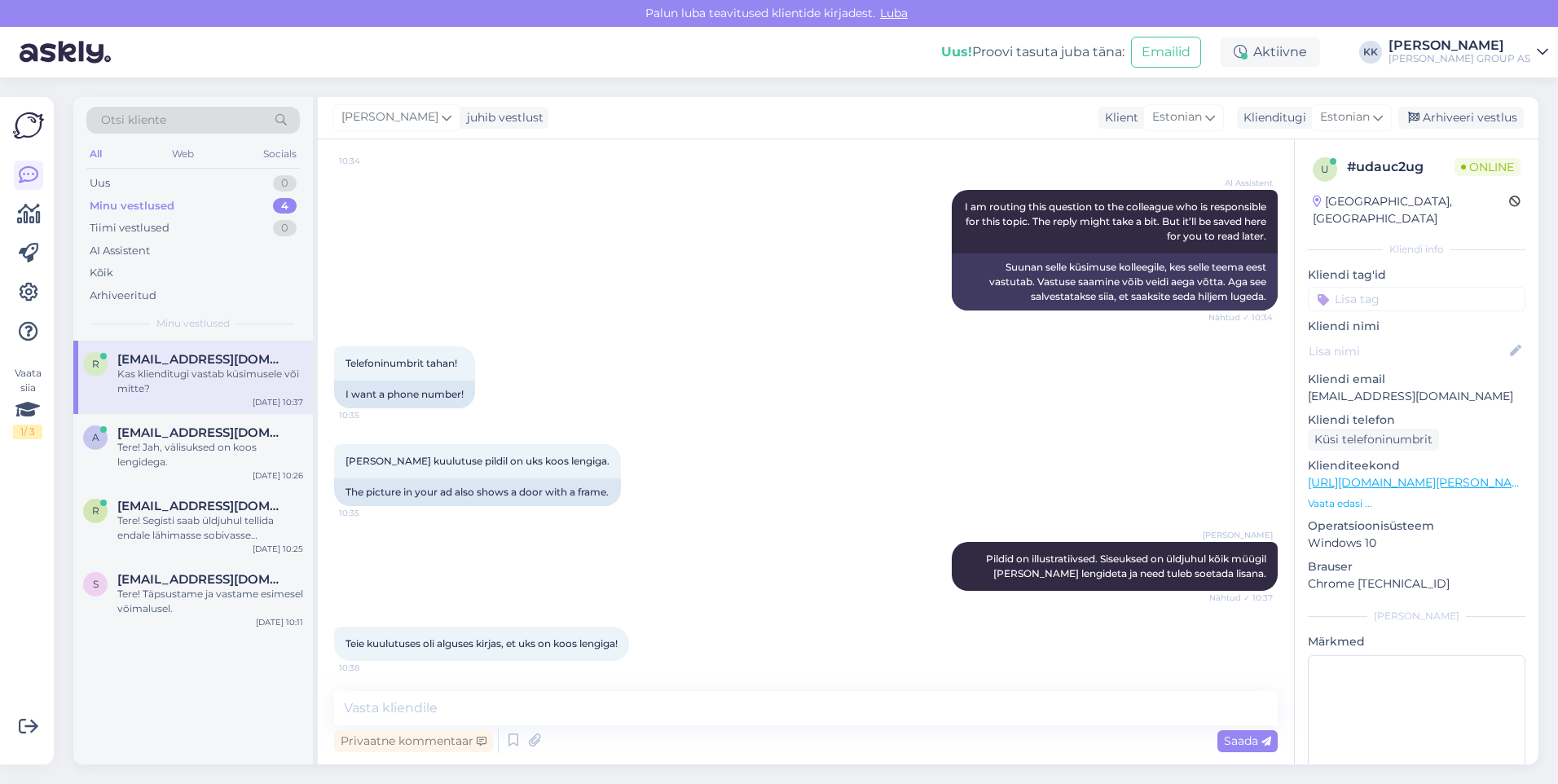
scroll to position [946, 0]
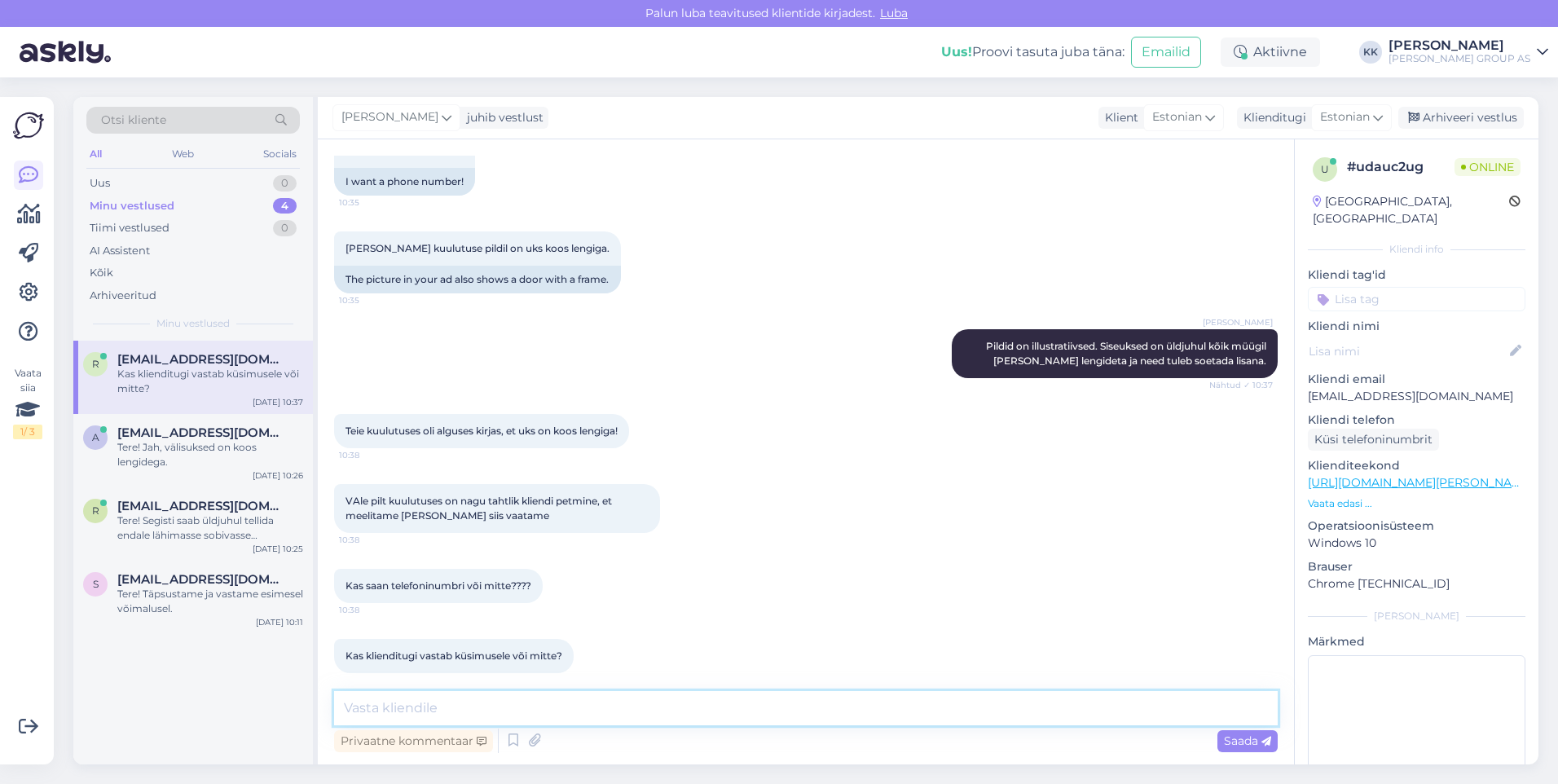
click at [381, 712] on textarea at bounding box center [806, 708] width 944 height 35
type textarea "Pildid on illustreerivad, sobivad lengid leiate tarvikute alt."
click at [1239, 737] on span "Saada" at bounding box center [1248, 741] width 47 height 15
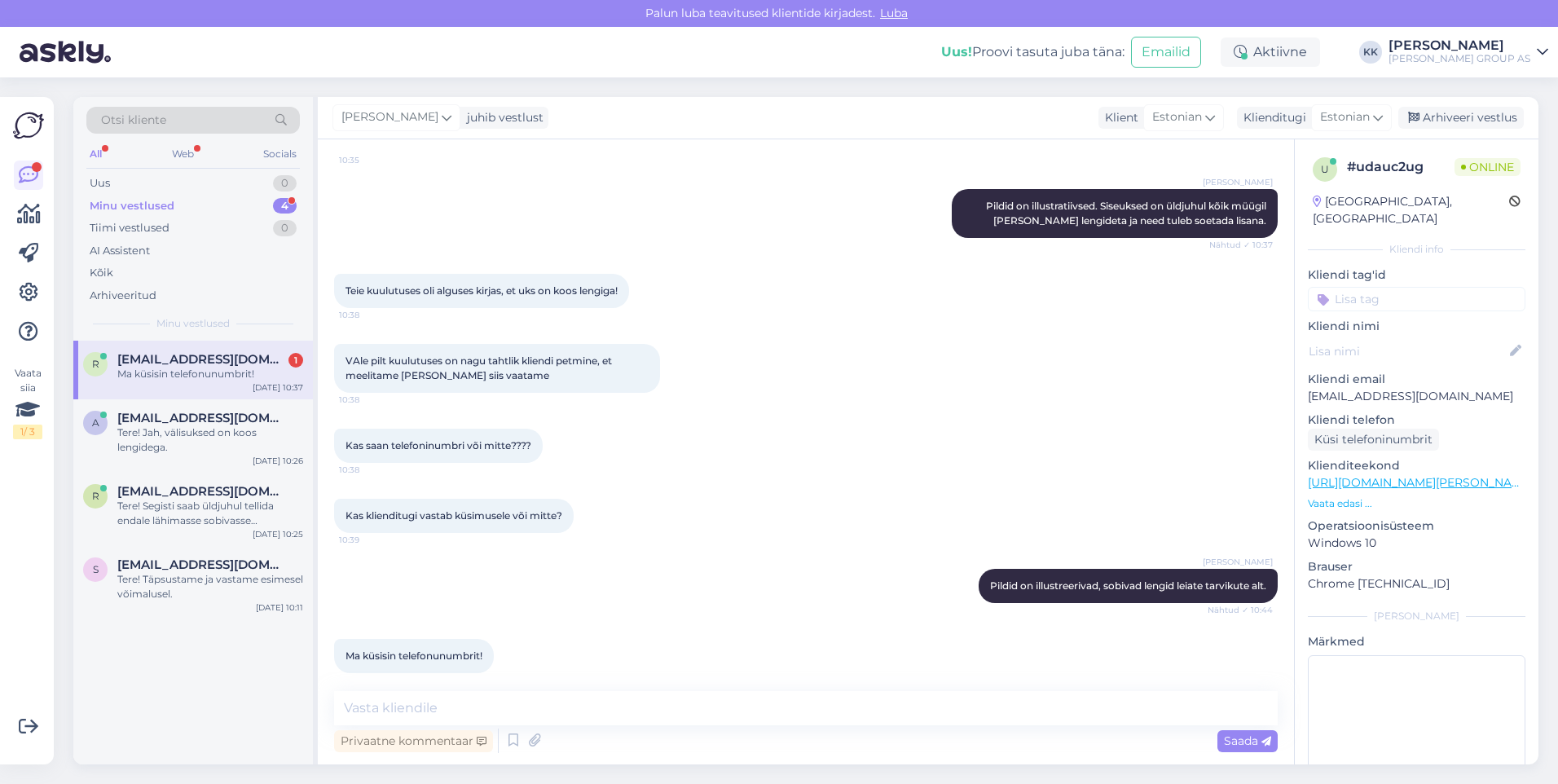
scroll to position [1087, 0]
click at [373, 711] on textarea at bounding box center [806, 708] width 944 height 35
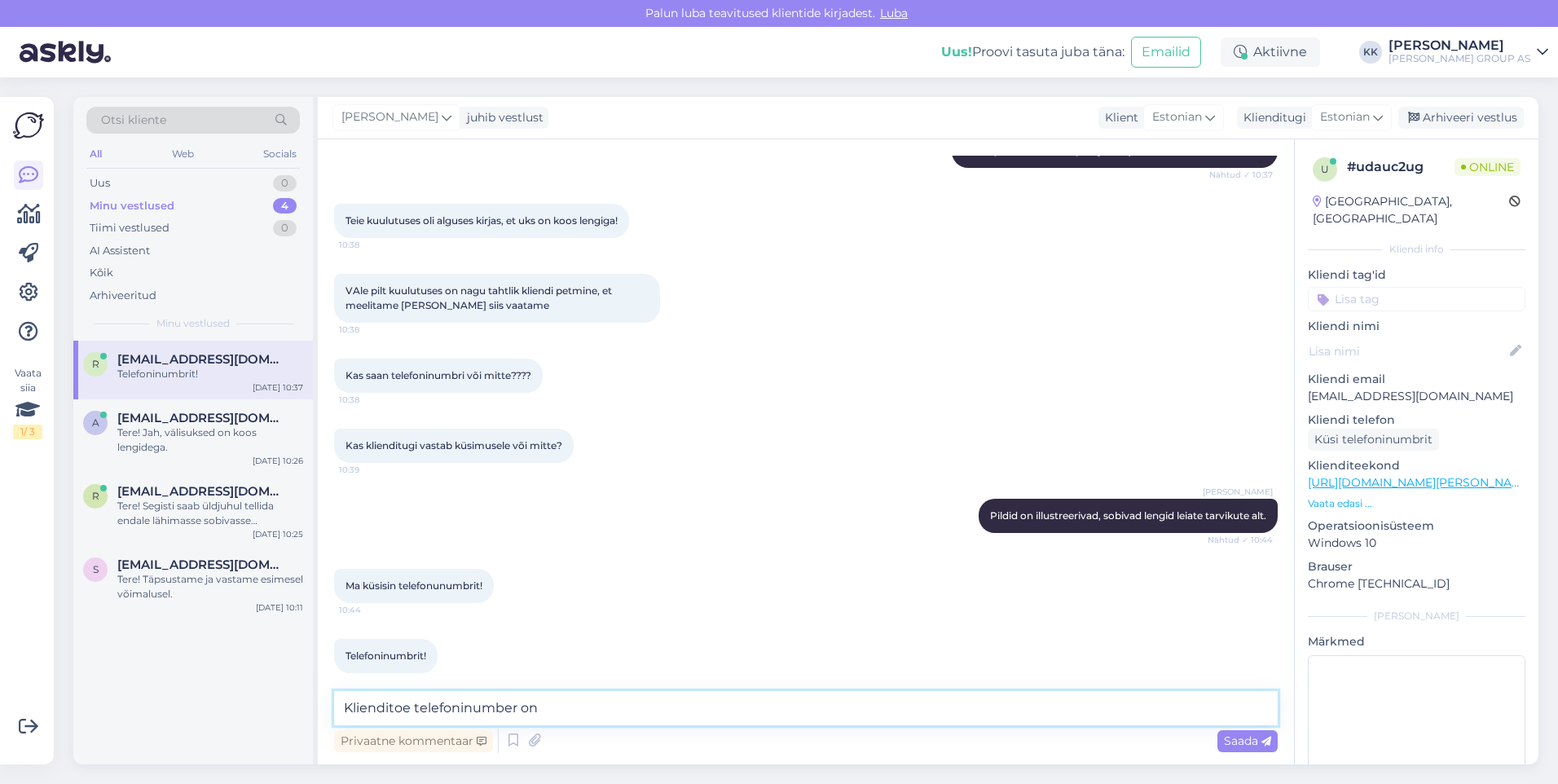
paste textarea "[PHONE_NUMBER]"
type textarea "Klienditoe telefoninumber on [PHONE_NUMBER]"
click at [1240, 736] on span "Saada" at bounding box center [1248, 741] width 47 height 15
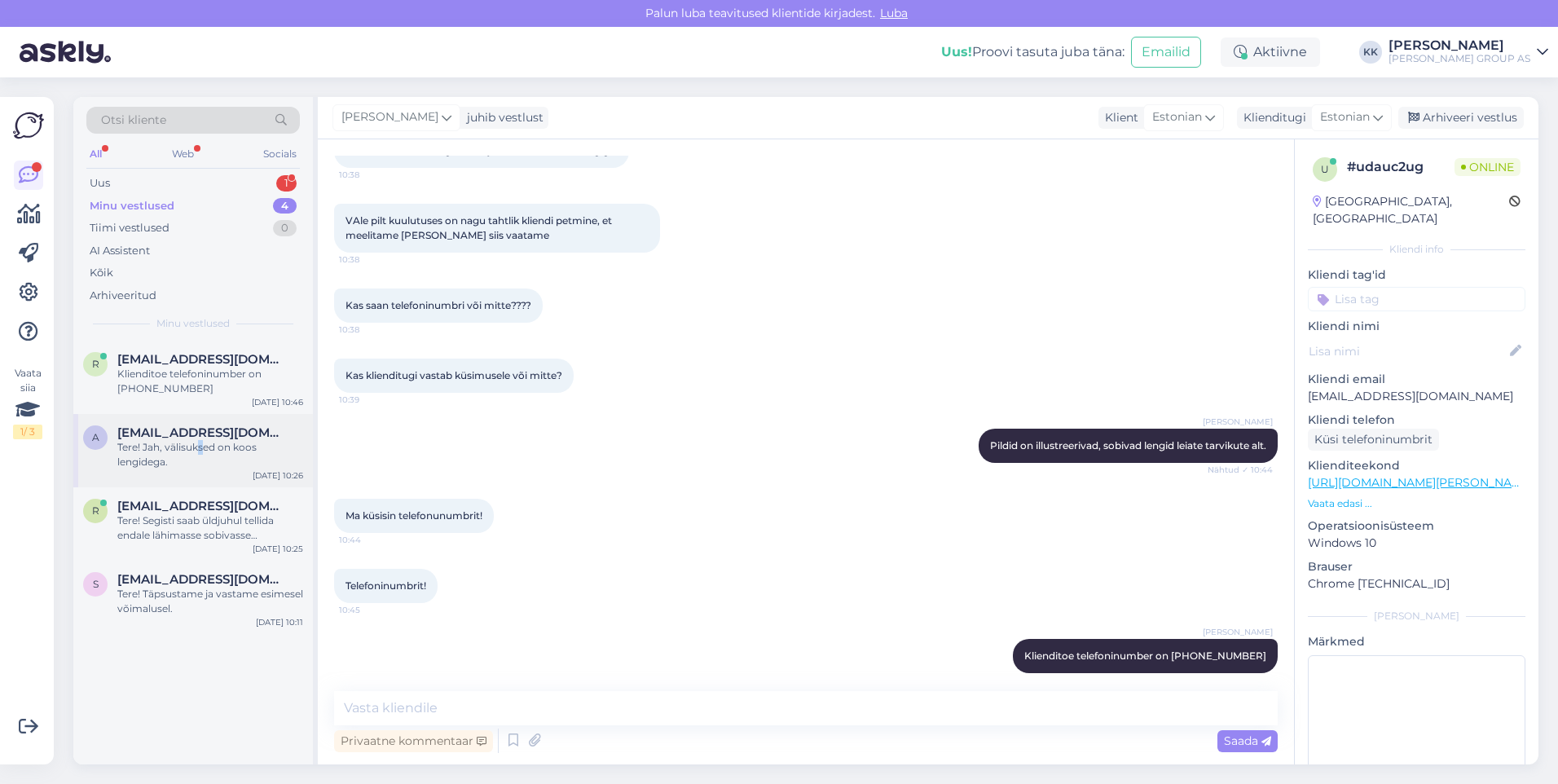
click at [203, 443] on div "Tere! Jah, välisuksed on koos lengidega." at bounding box center [211, 455] width 186 height 29
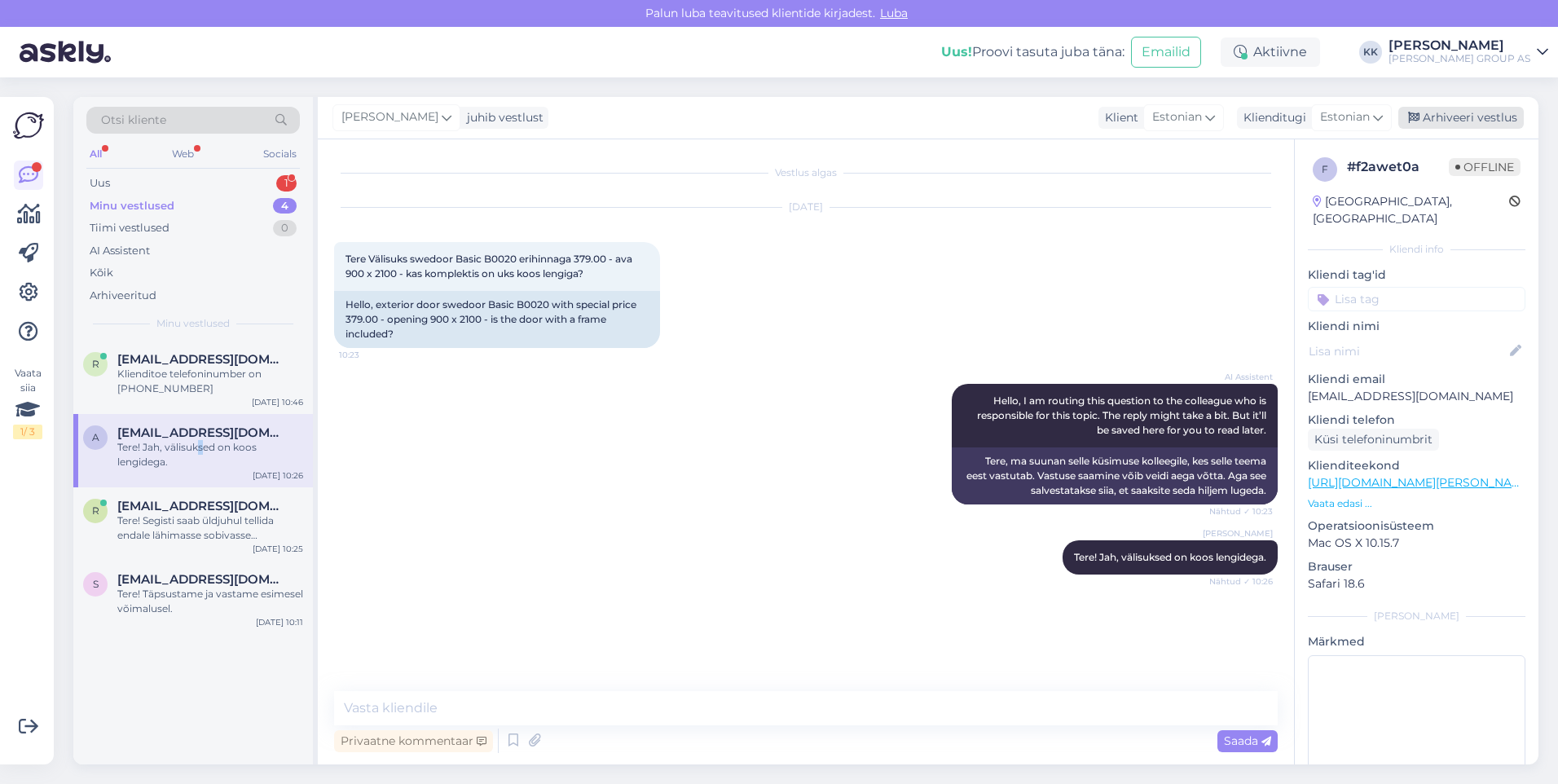
click at [1449, 119] on div "Arhiveeri vestlus" at bounding box center [1461, 118] width 126 height 22
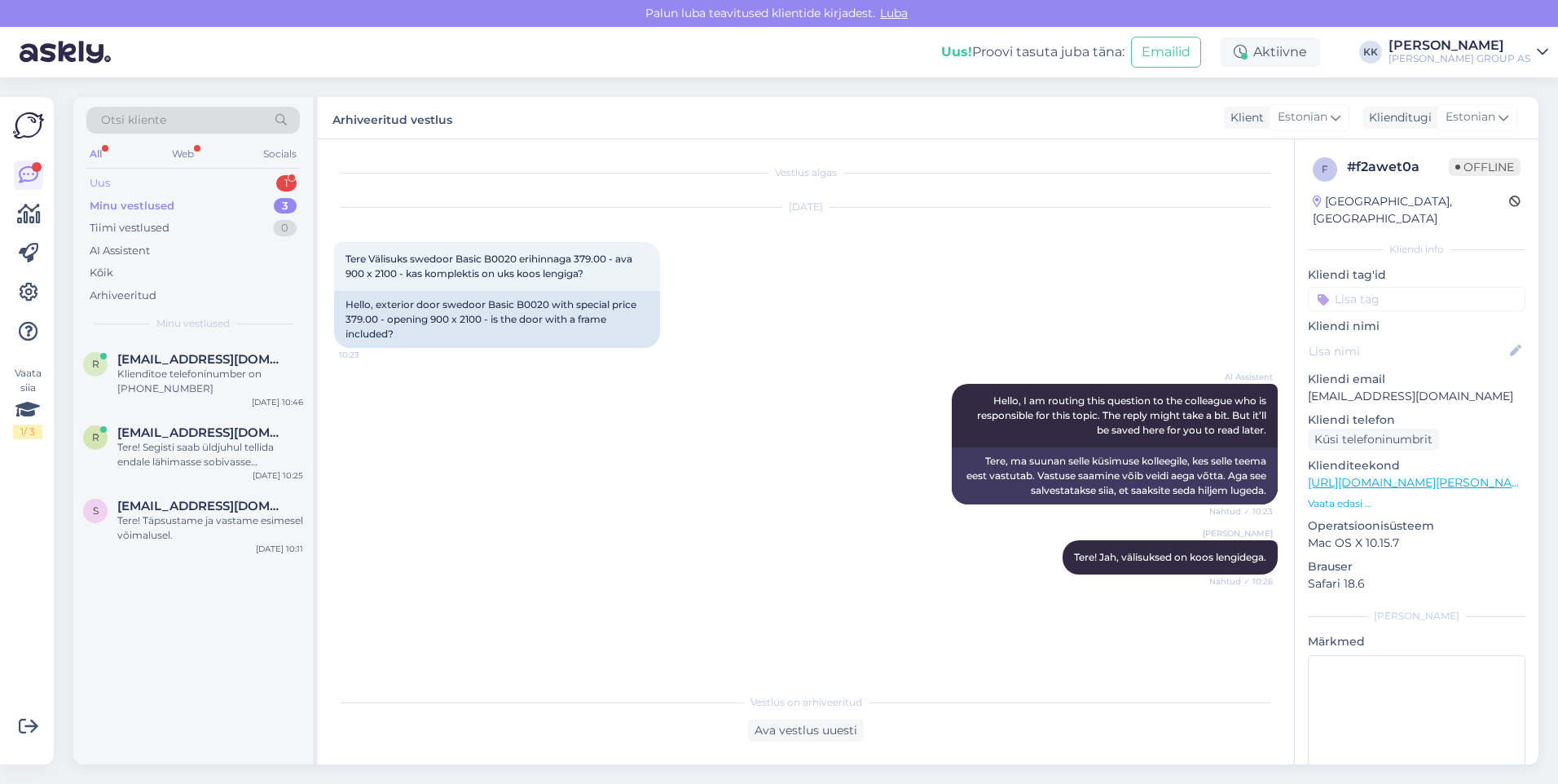
click at [112, 177] on div "Uus 1" at bounding box center [193, 183] width 213 height 23
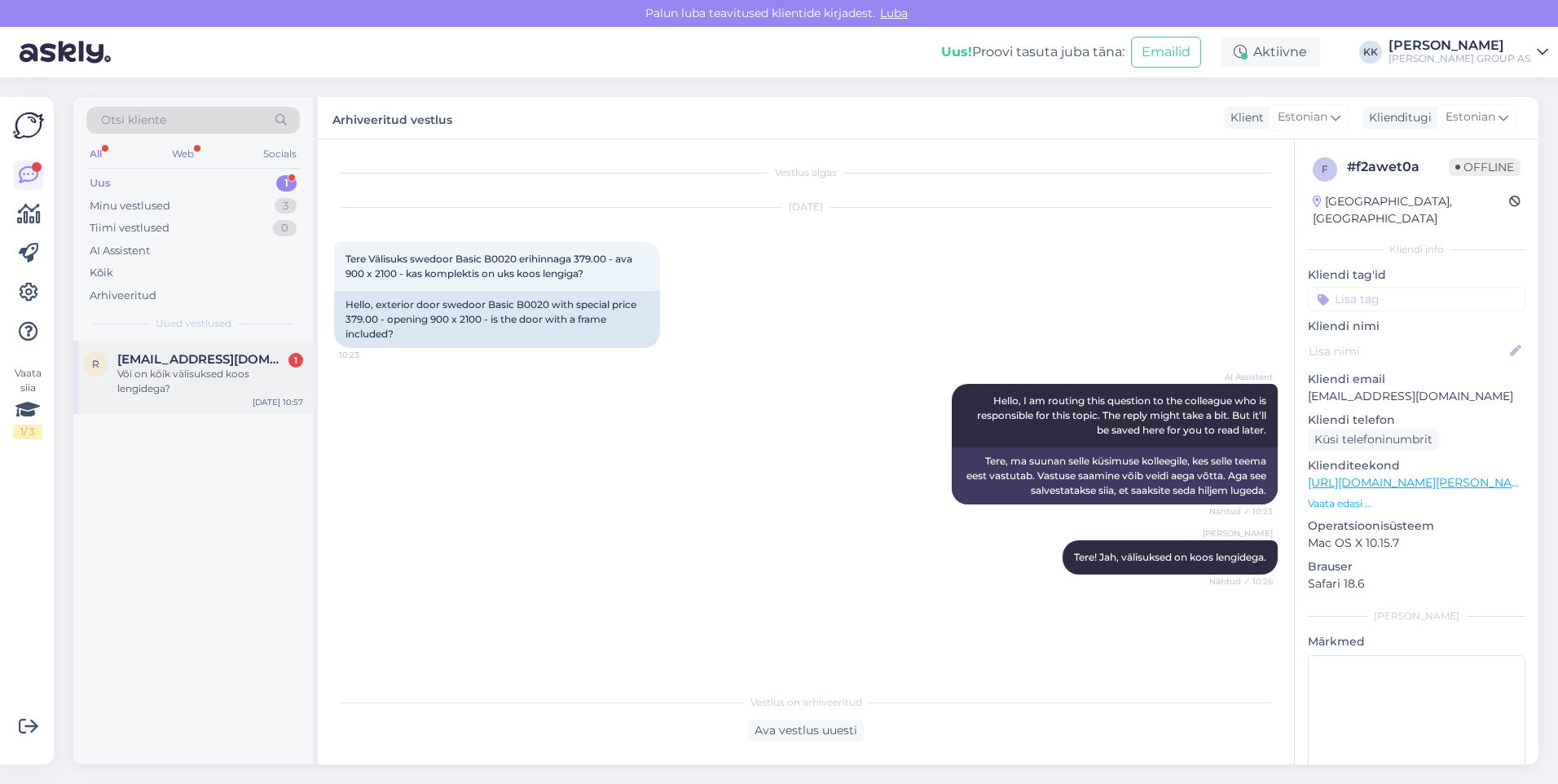
click at [152, 359] on span "[EMAIL_ADDRESS][DOMAIN_NAME]" at bounding box center [202, 359] width 170 height 15
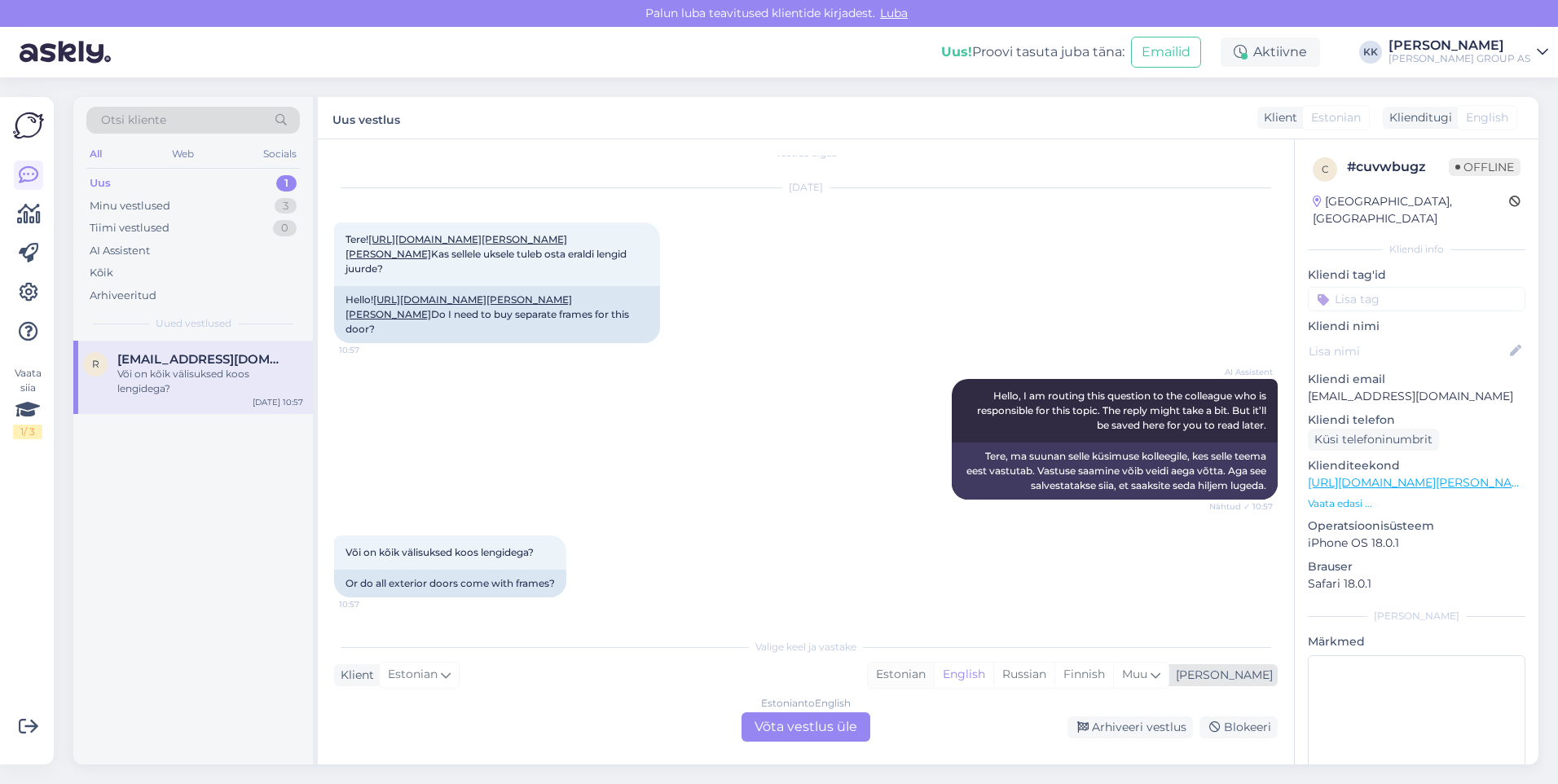
click at [934, 672] on div "Estonian" at bounding box center [901, 675] width 66 height 25
click at [835, 727] on div "Estonian to Estonian Võta vestlus üle" at bounding box center [806, 727] width 129 height 29
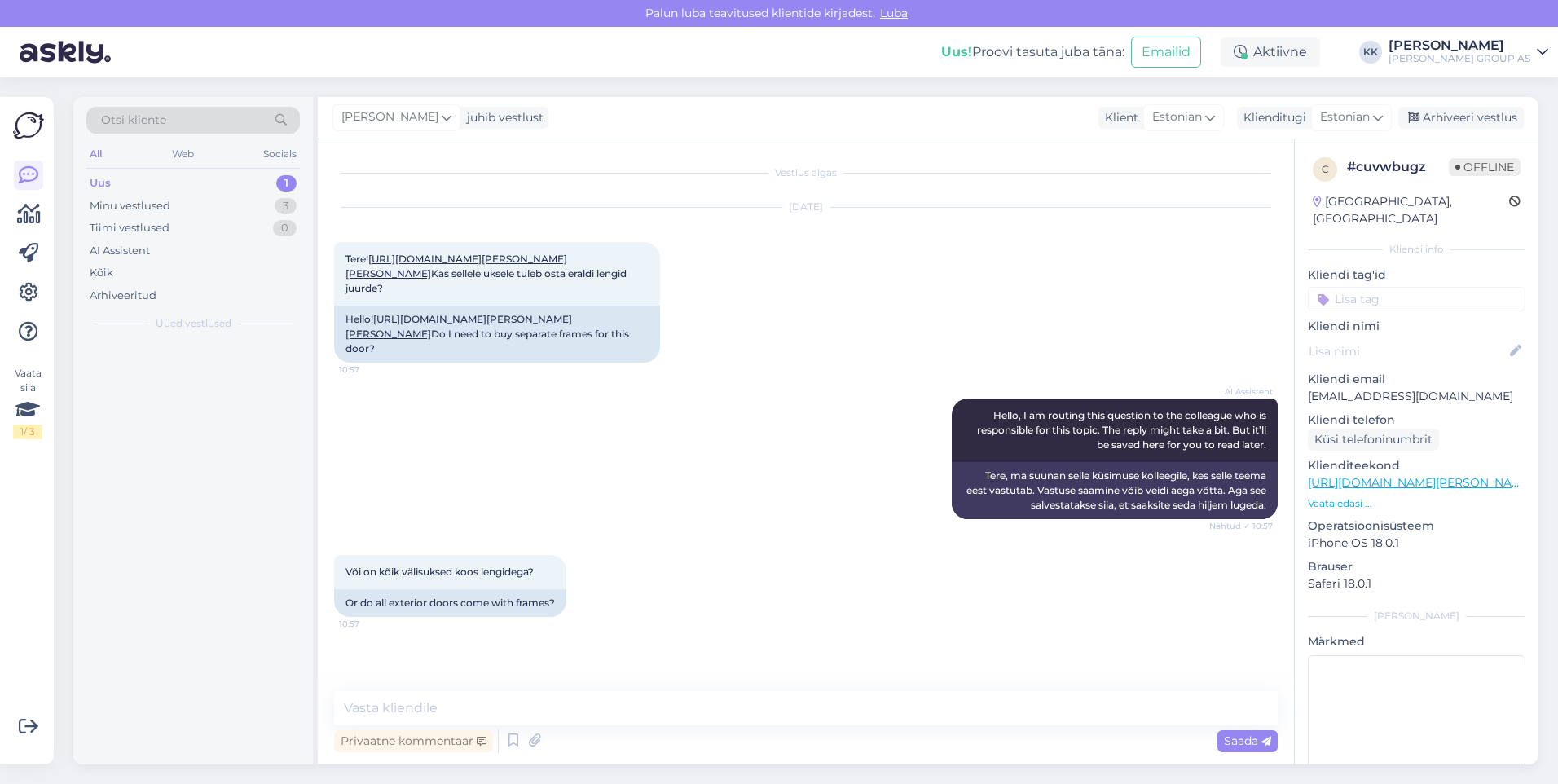
scroll to position [17, 0]
click at [382, 714] on textarea at bounding box center [806, 708] width 944 height 35
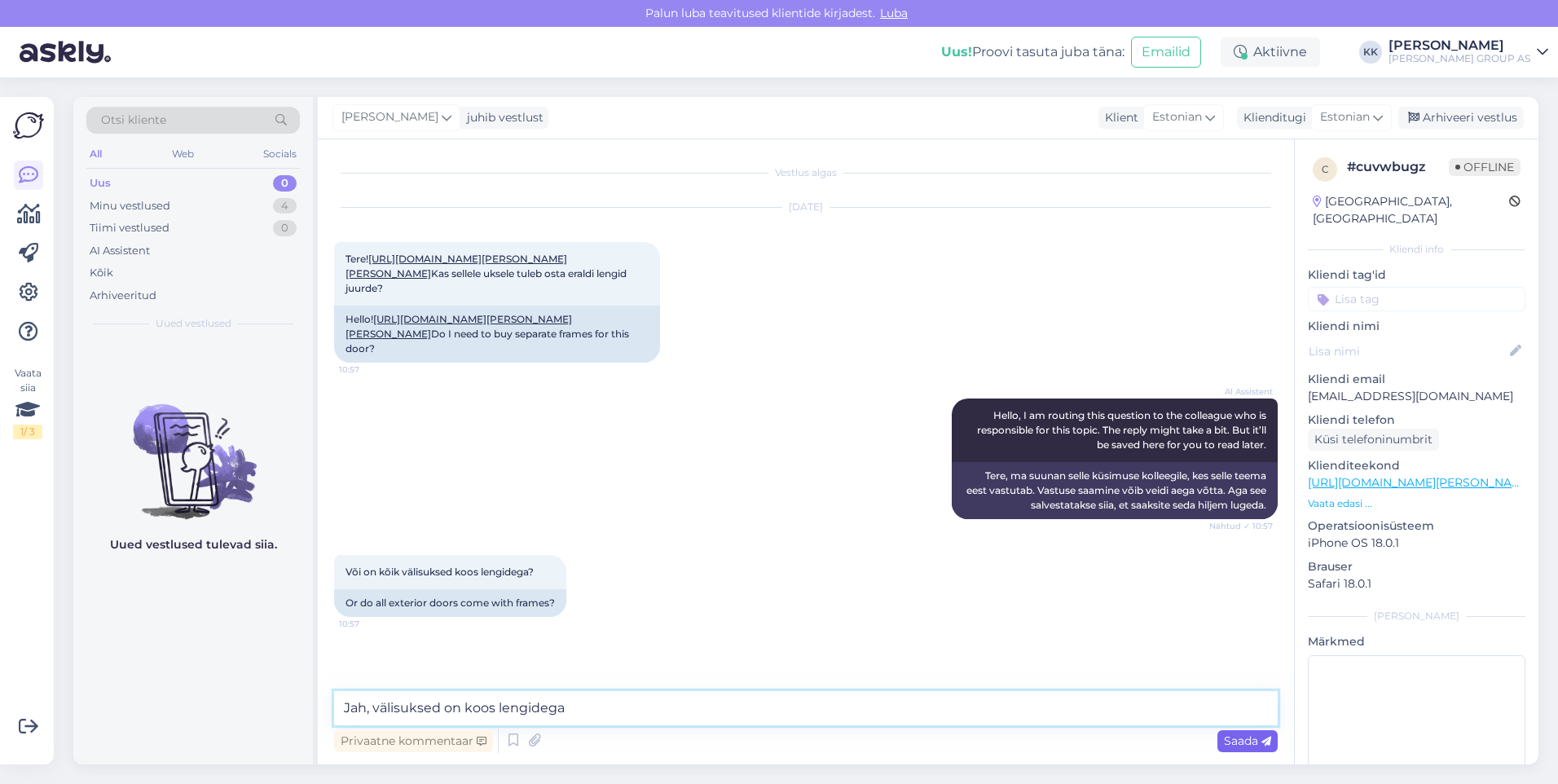
type textarea "Jah, välisuksed on koos lengidega"
click at [1239, 734] on span "Saada" at bounding box center [1248, 741] width 47 height 15
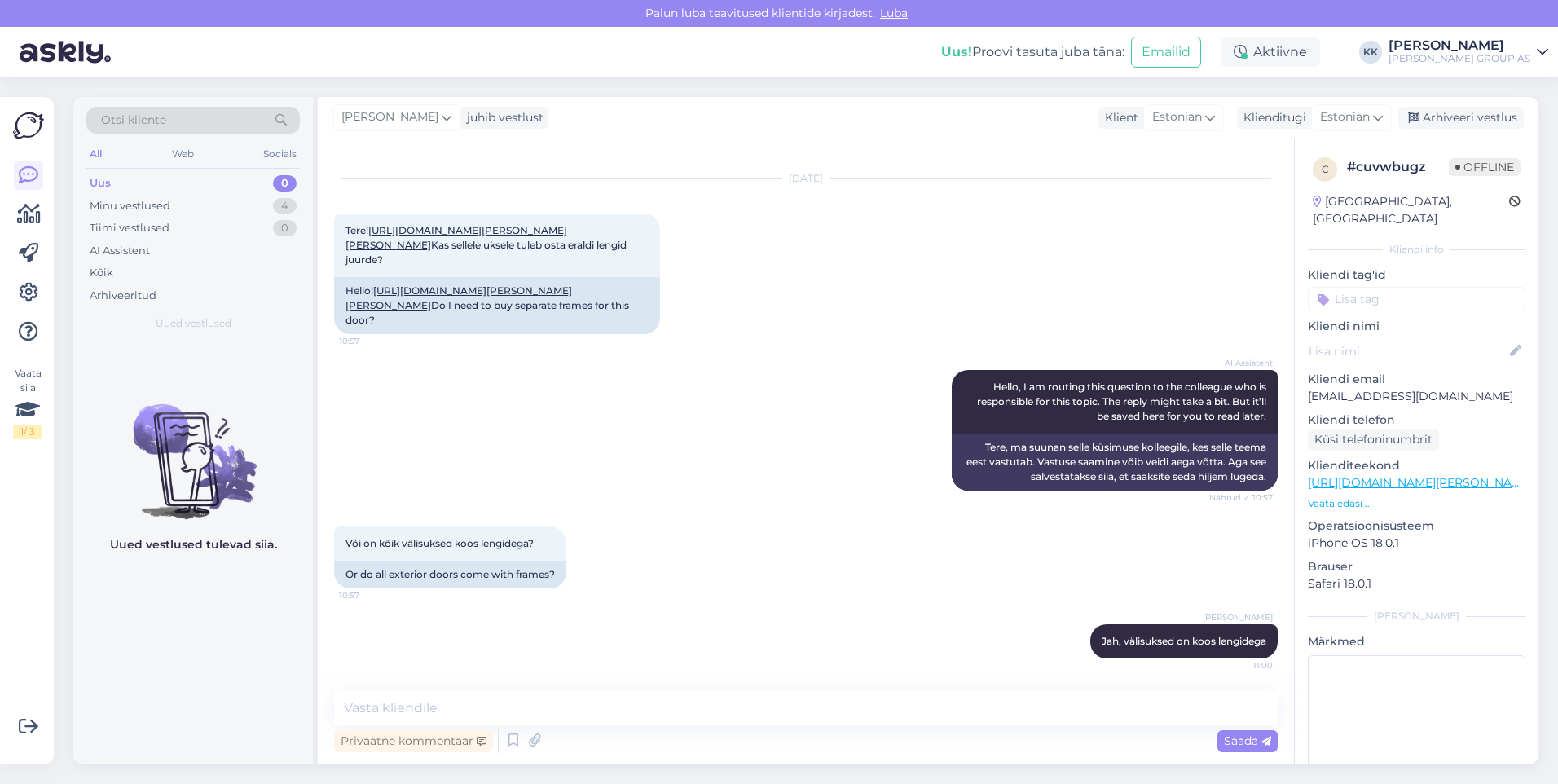
scroll to position [88, 0]
click at [1462, 116] on div "Arhiveeri vestlus" at bounding box center [1461, 118] width 126 height 22
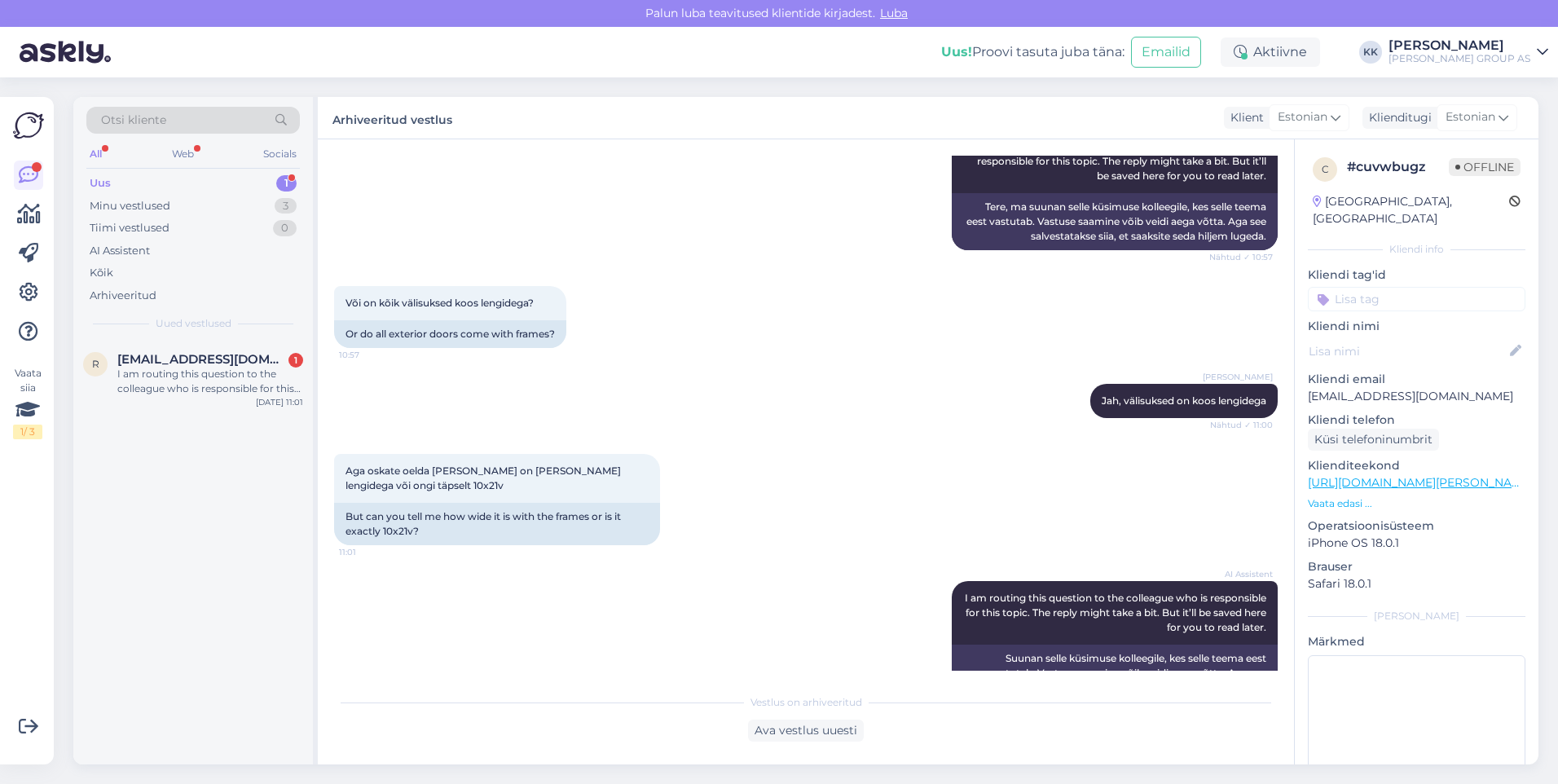
scroll to position [377, 0]
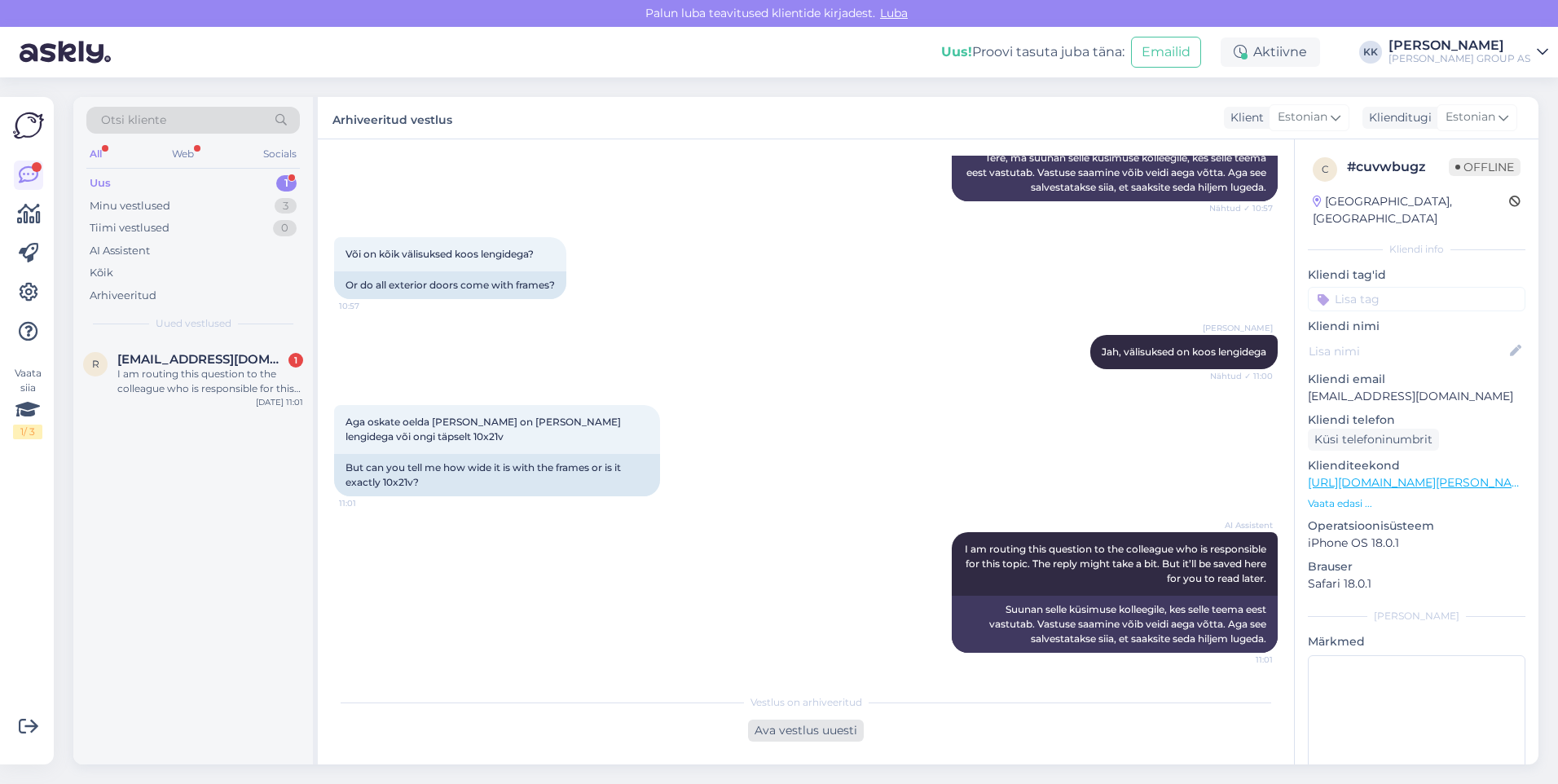
click at [815, 730] on div "Ava vestlus uuesti" at bounding box center [806, 730] width 116 height 22
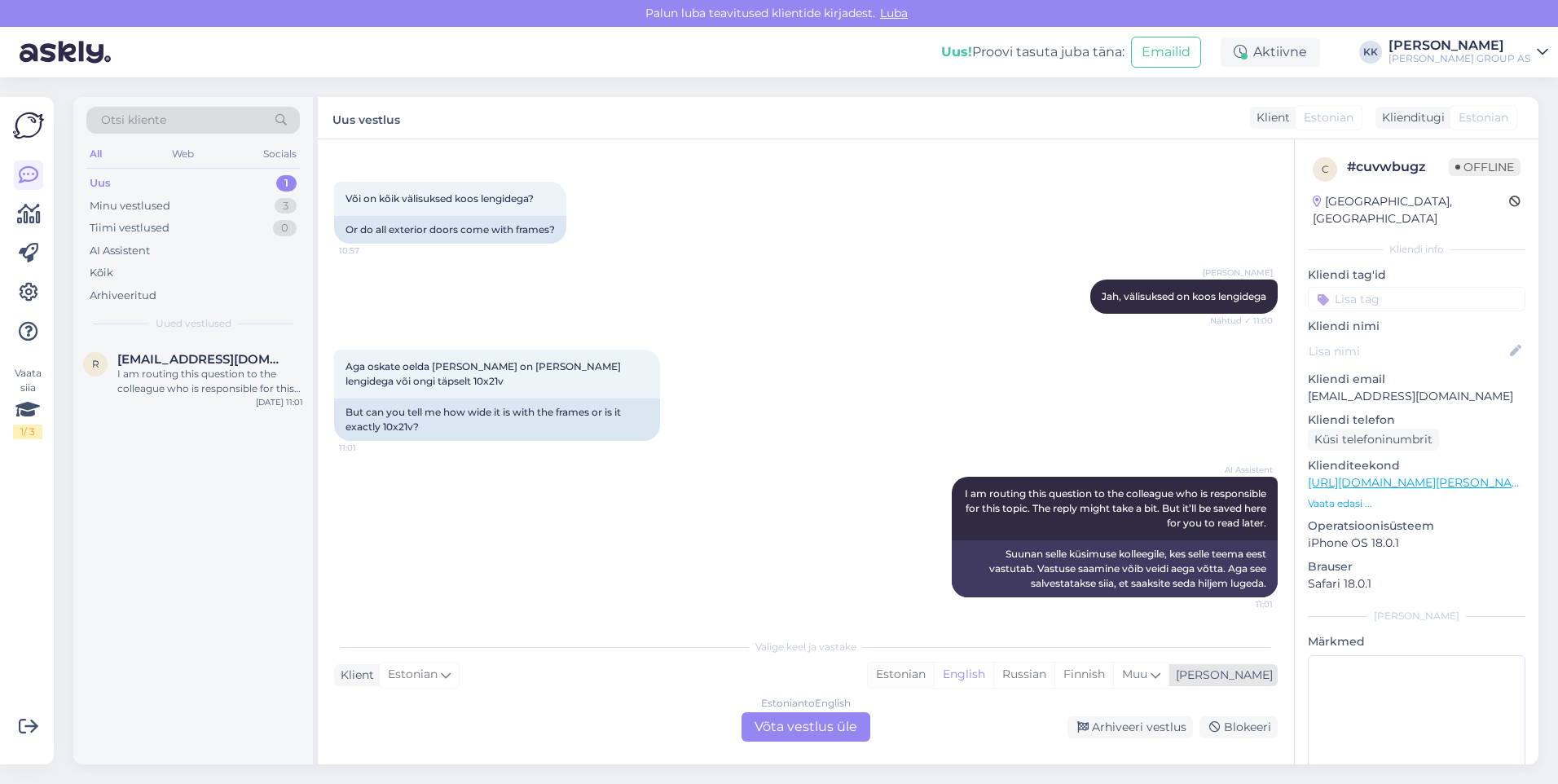
click at [934, 671] on div "Estonian" at bounding box center [901, 675] width 66 height 25
click at [839, 728] on div "Estonian to Estonian Võta vestlus üle" at bounding box center [806, 727] width 129 height 29
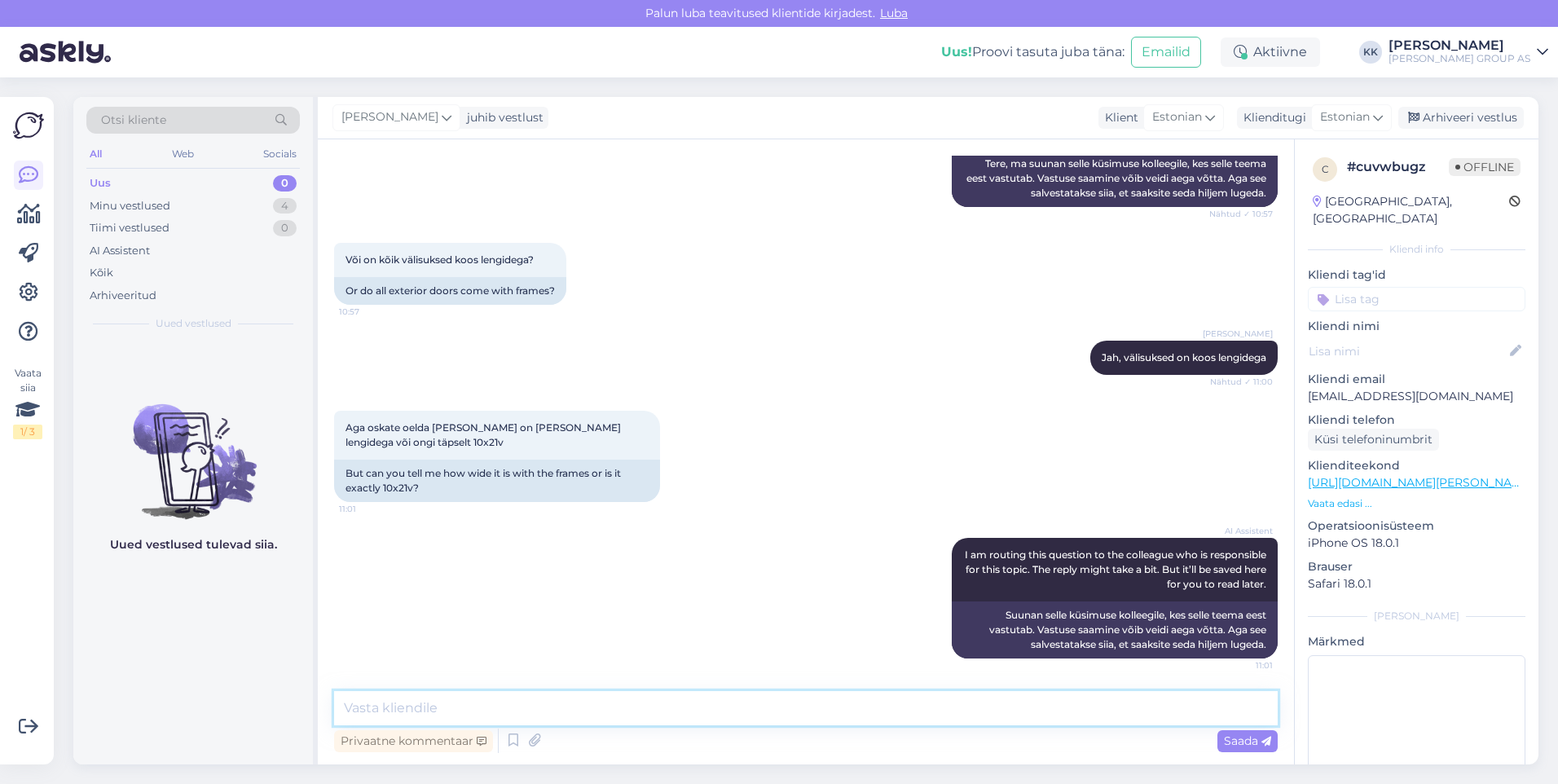
click at [366, 712] on textarea at bounding box center [806, 708] width 944 height 35
click at [482, 704] on textarea "Uste puhul on antud [PERSON_NAME], see uks sobitub koos lengidega avasse 100*21…" at bounding box center [806, 708] width 944 height 35
click at [914, 706] on textarea "Uste puhul on antud ukseava mõõt, see uks sobitub koos lengidega avasse 100*210…" at bounding box center [806, 708] width 944 height 35
type textarea "Uste puhul on antud ukseava mõõt, see uks sobitub koos lengidega avasse 100*210…"
click at [1243, 739] on span "Saada" at bounding box center [1248, 741] width 47 height 15
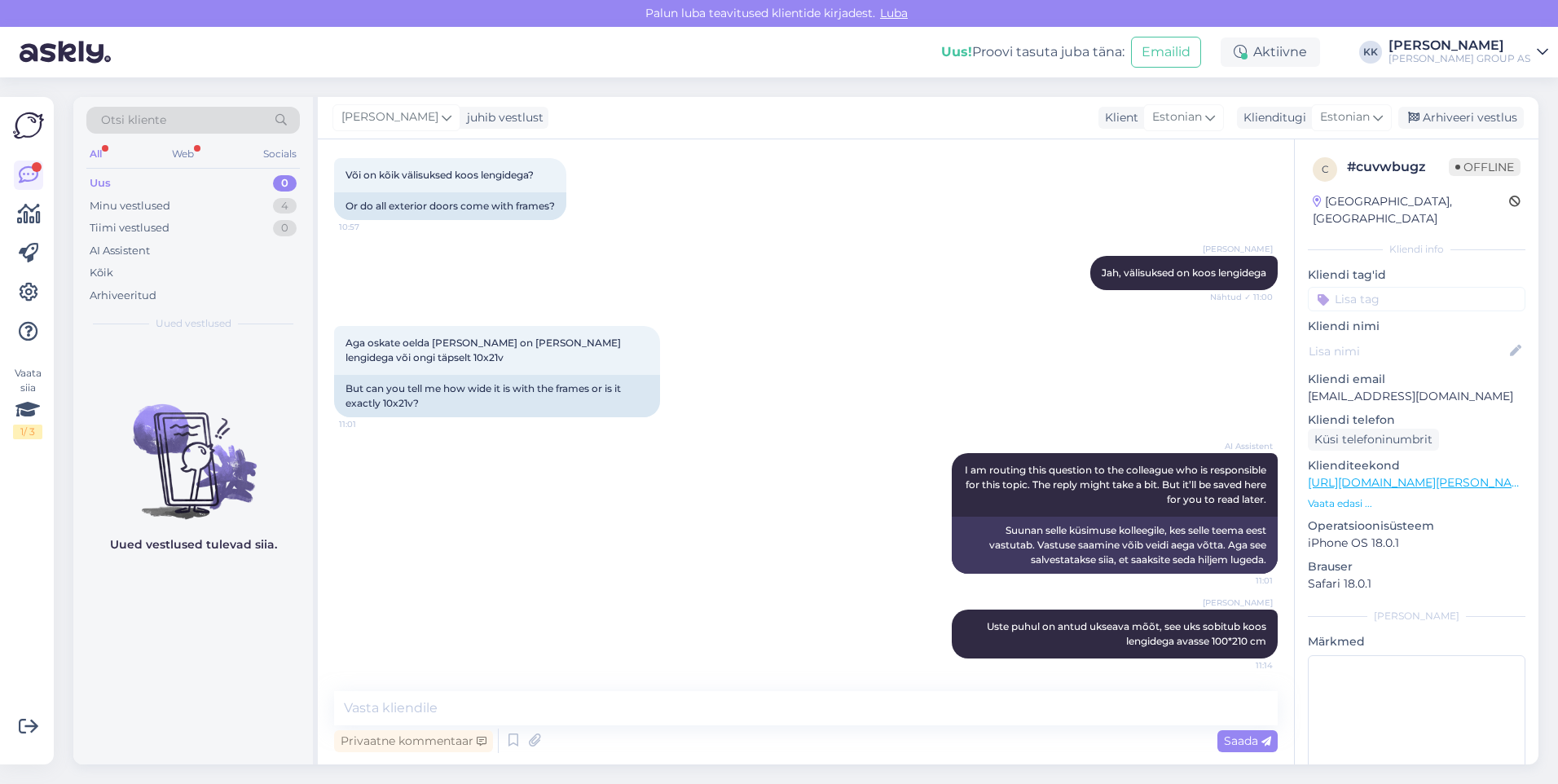
scroll to position [456, 0]
click at [1464, 120] on div "Arhiveeri vestlus" at bounding box center [1461, 118] width 126 height 22
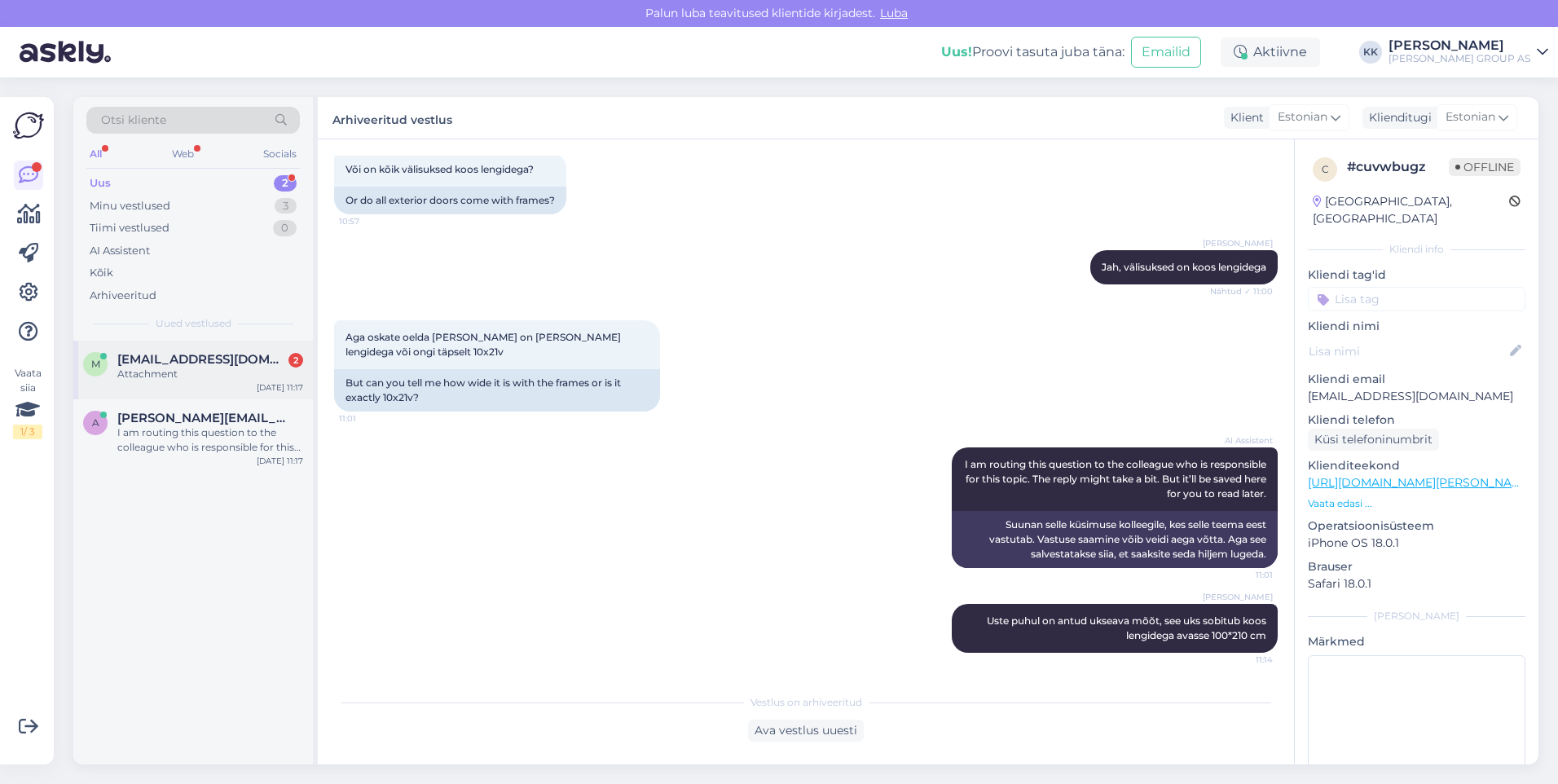
click at [160, 361] on span "[EMAIL_ADDRESS][DOMAIN_NAME]" at bounding box center [202, 359] width 170 height 15
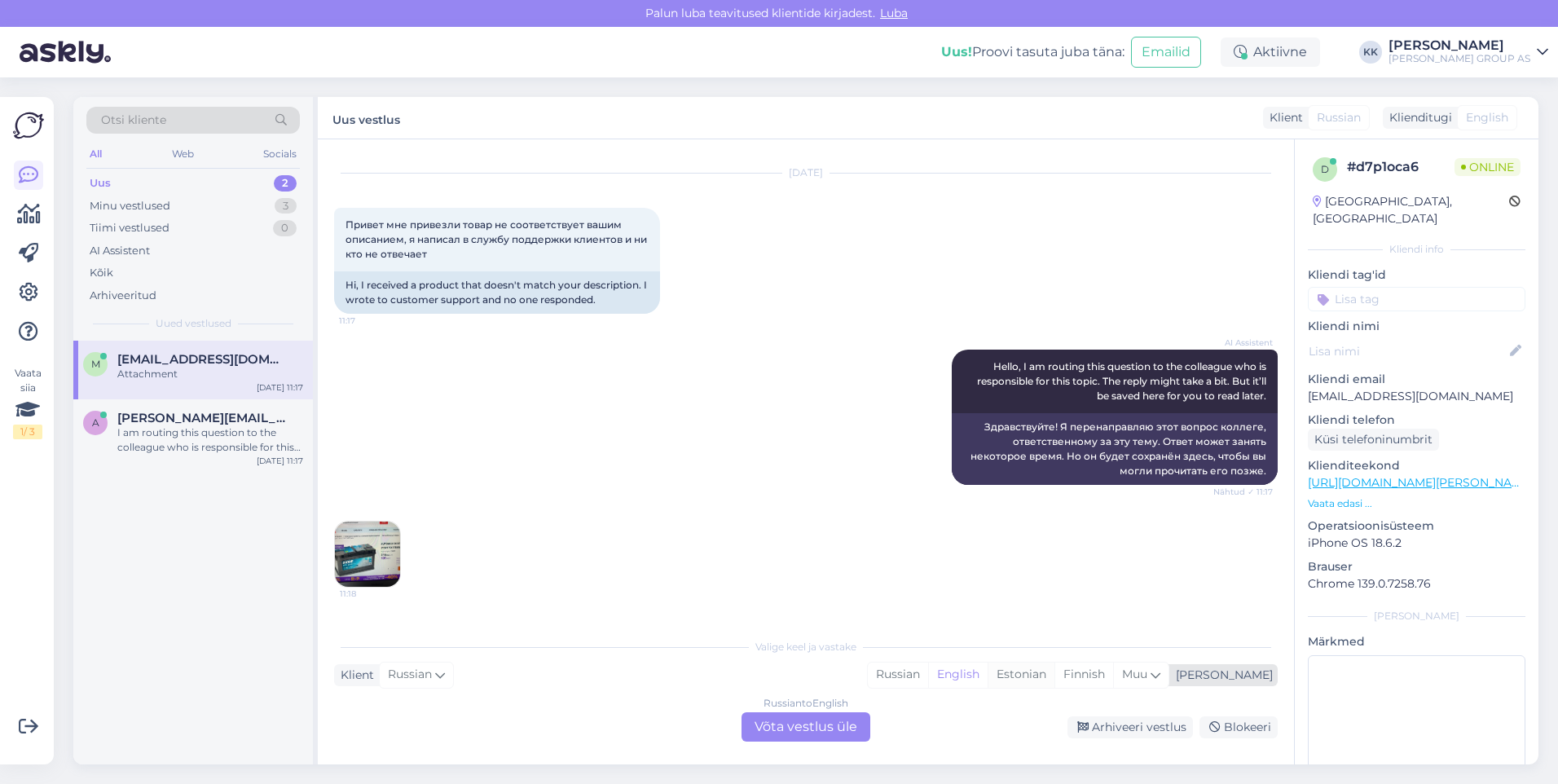
click at [1055, 671] on div "Estonian" at bounding box center [1020, 675] width 67 height 25
click at [805, 727] on div "Russian to Estonian Võta vestlus üle" at bounding box center [806, 727] width 129 height 29
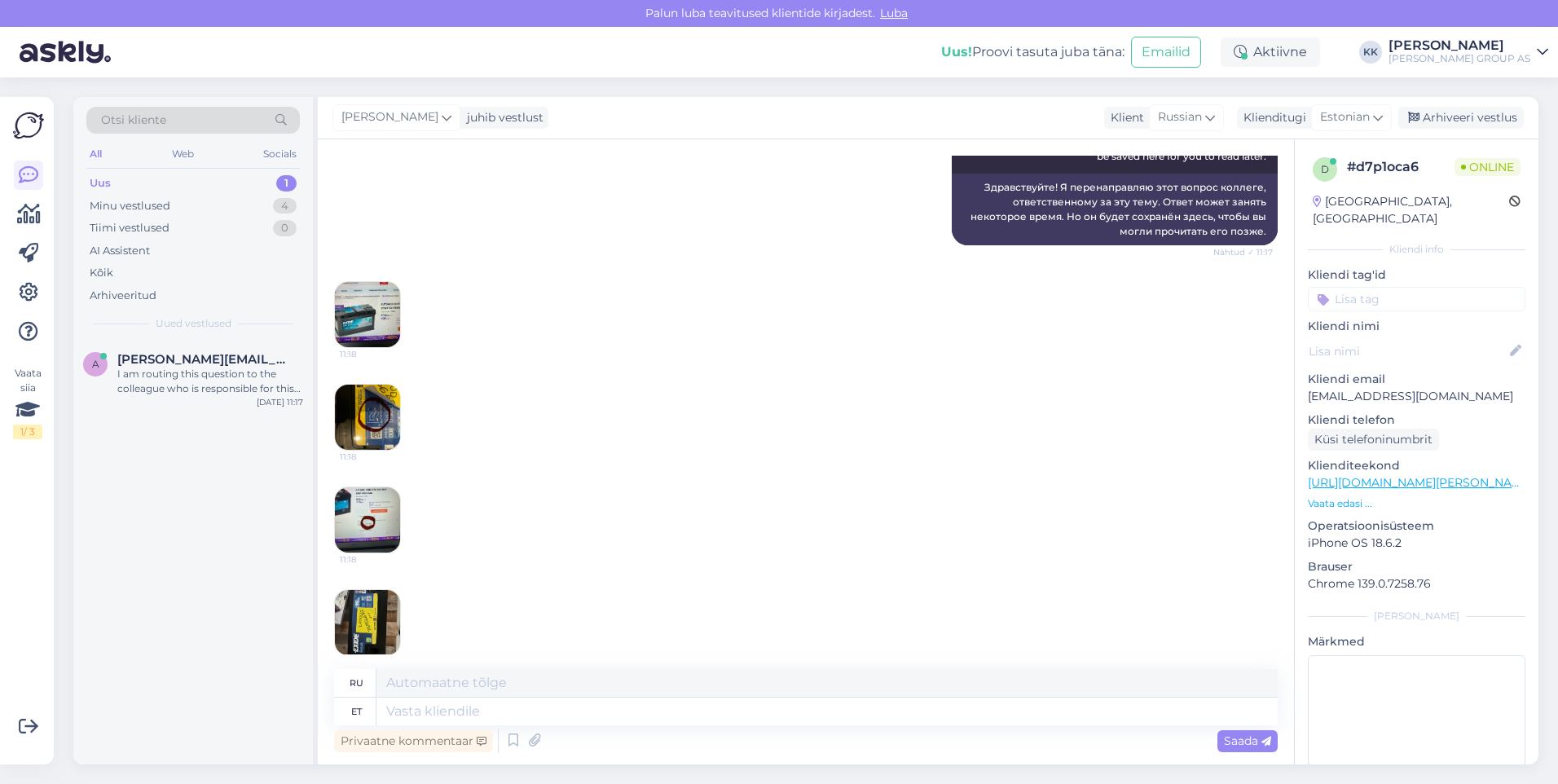
scroll to position [294, 0]
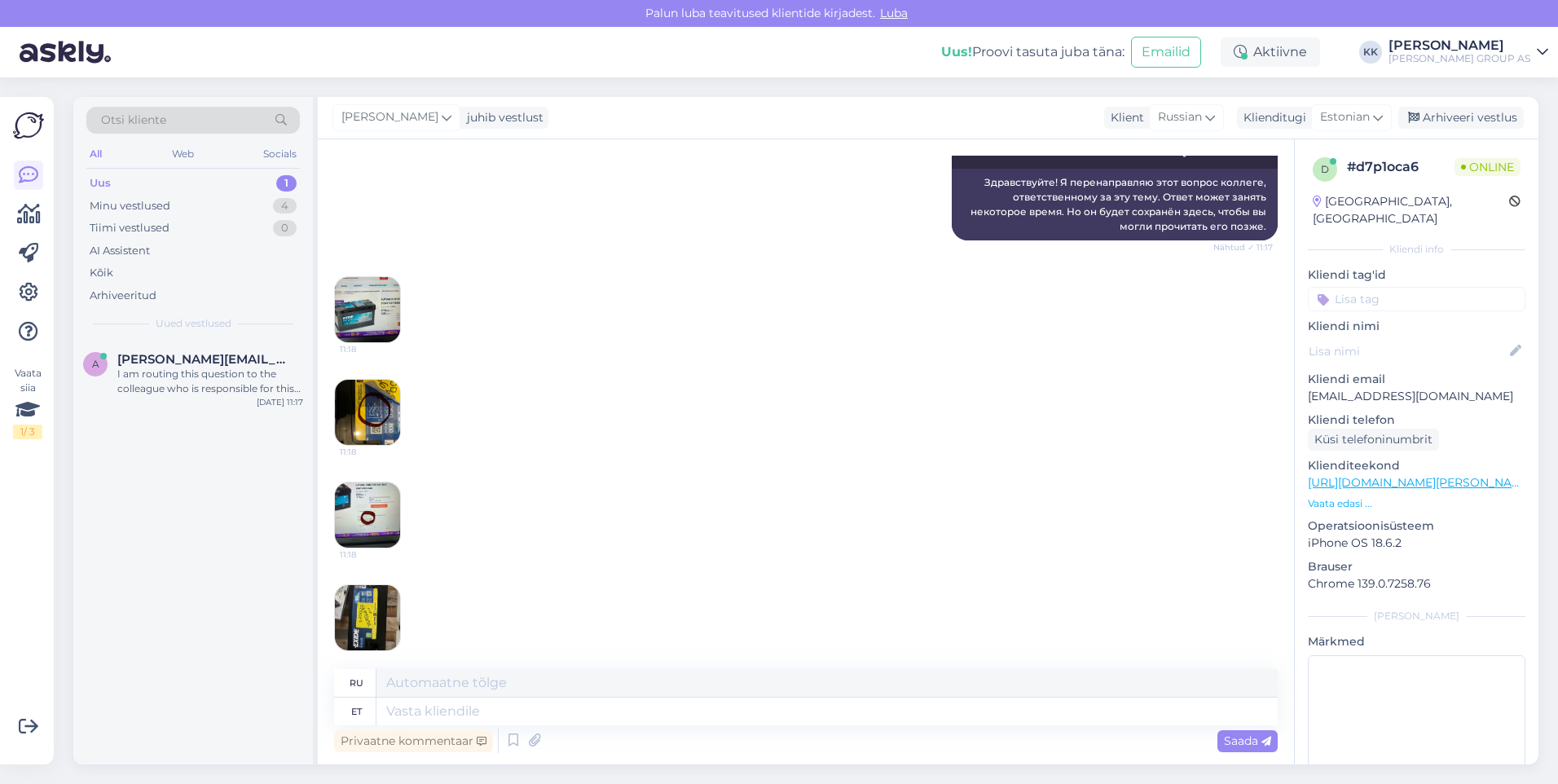
click at [364, 300] on img at bounding box center [367, 310] width 66 height 66
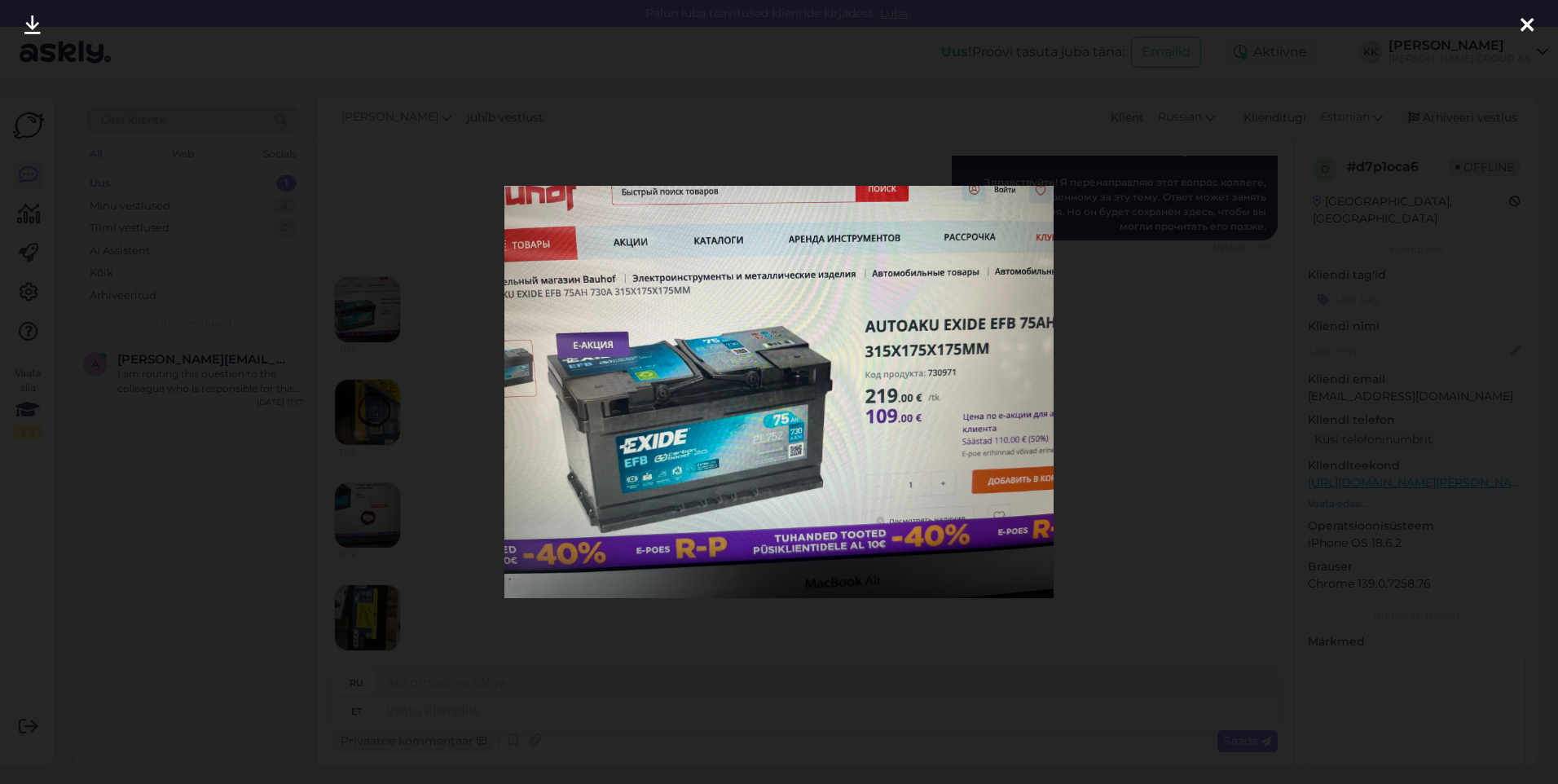
click at [1525, 16] on icon at bounding box center [1527, 26] width 13 height 21
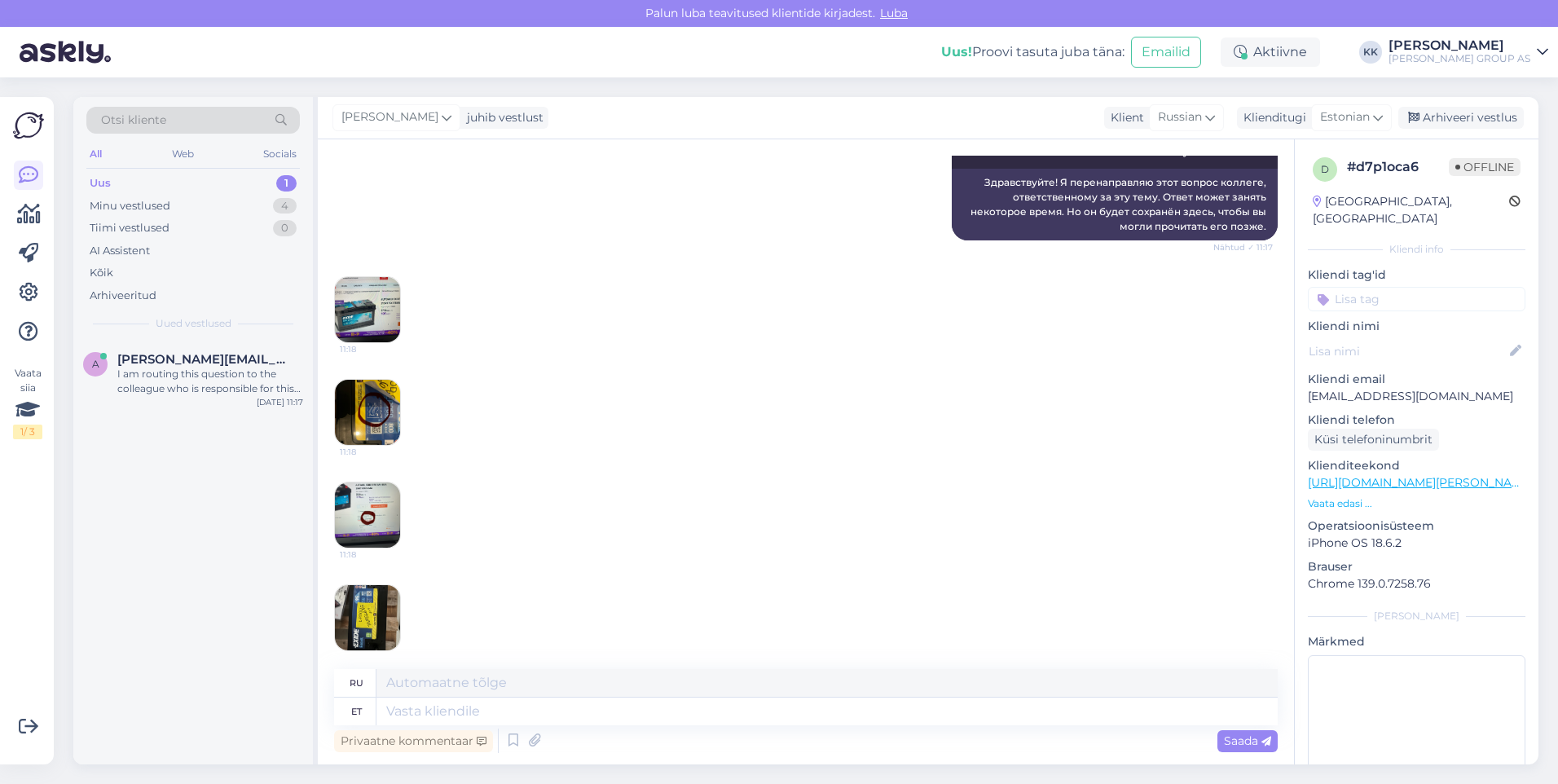
click at [373, 387] on img at bounding box center [367, 413] width 66 height 66
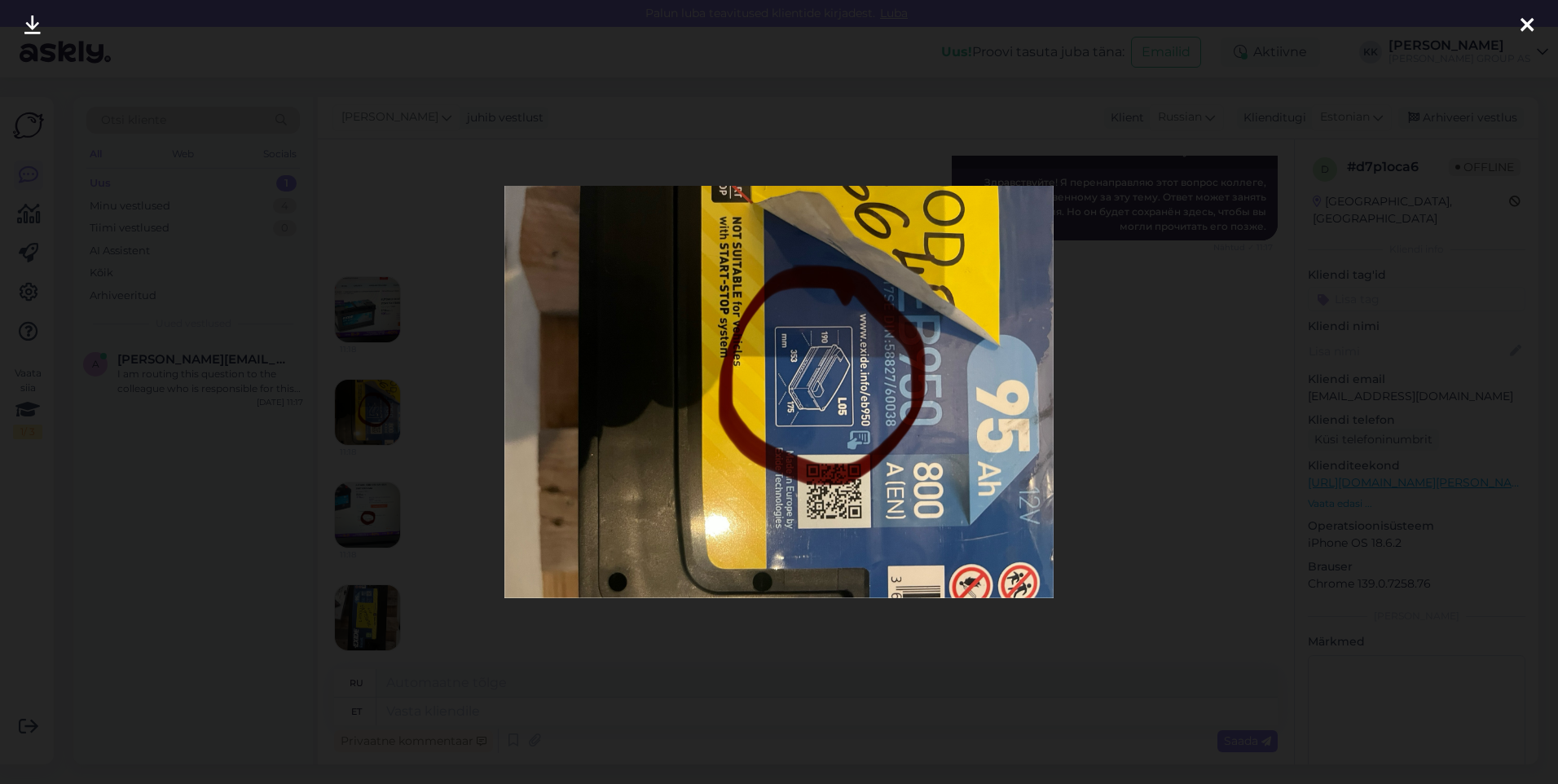
click at [1527, 18] on icon at bounding box center [1527, 26] width 13 height 21
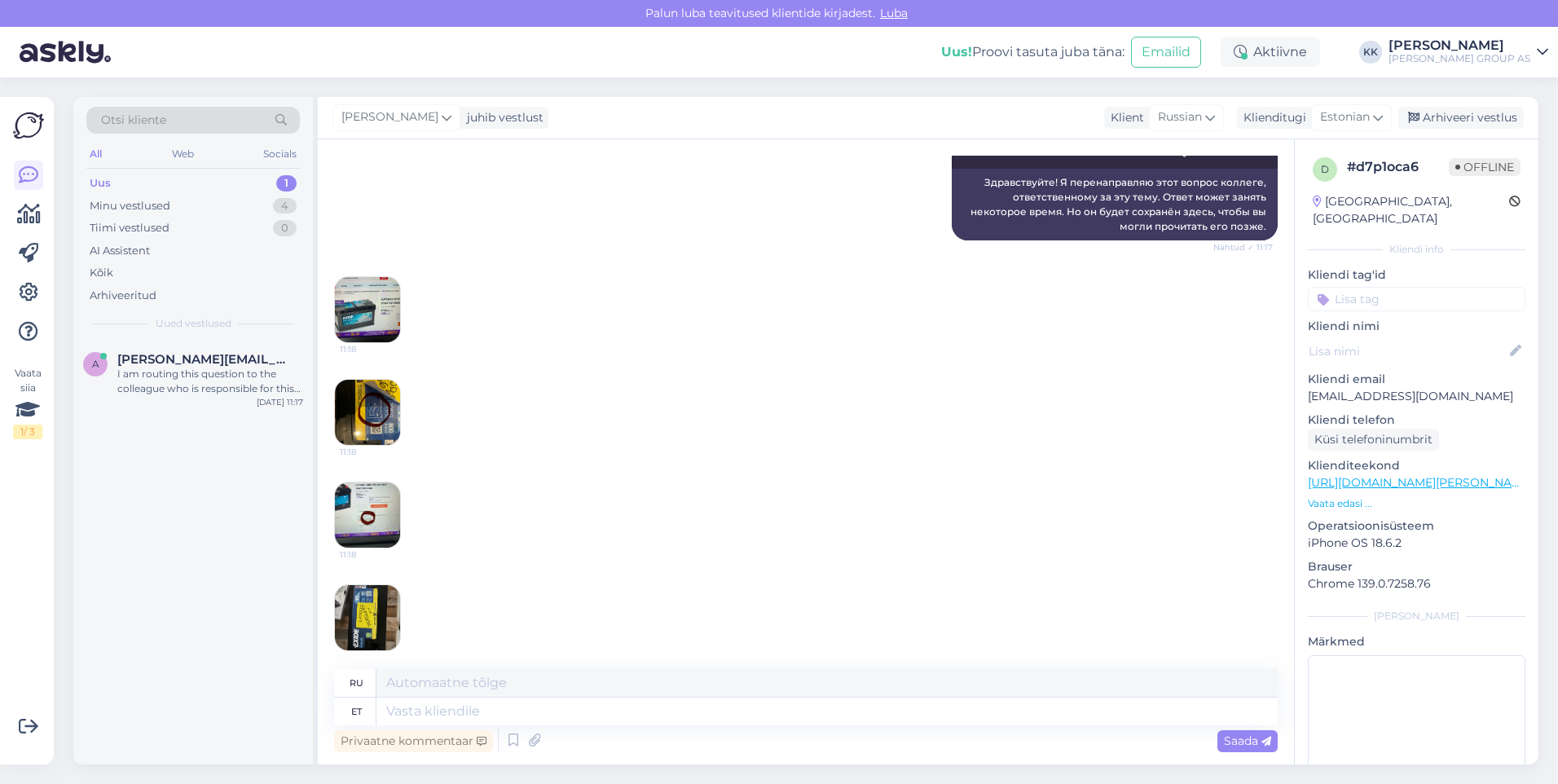
click at [368, 488] on img at bounding box center [367, 515] width 66 height 66
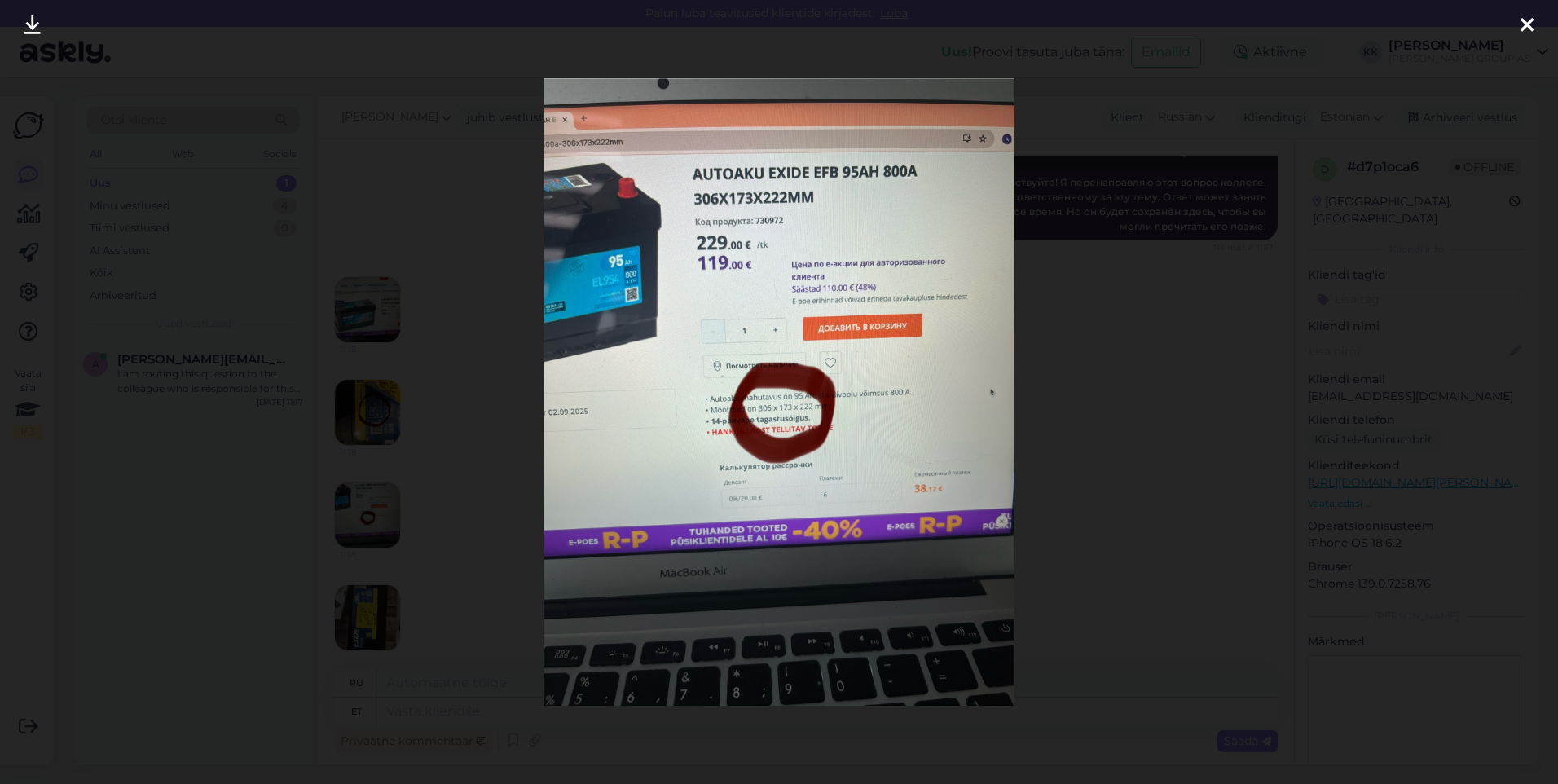
click at [1528, 19] on icon at bounding box center [1527, 26] width 13 height 21
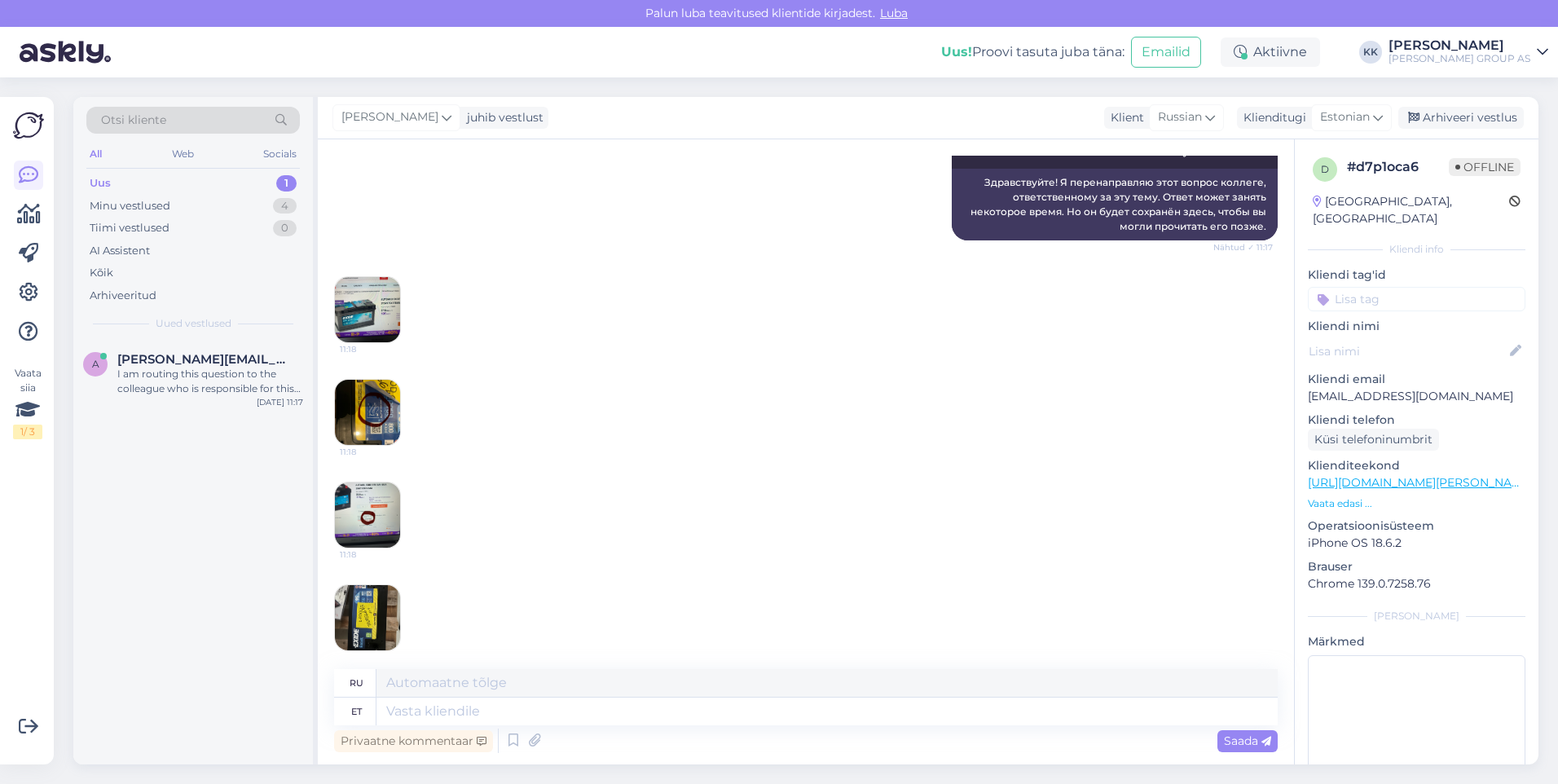
click at [363, 393] on img at bounding box center [367, 413] width 66 height 66
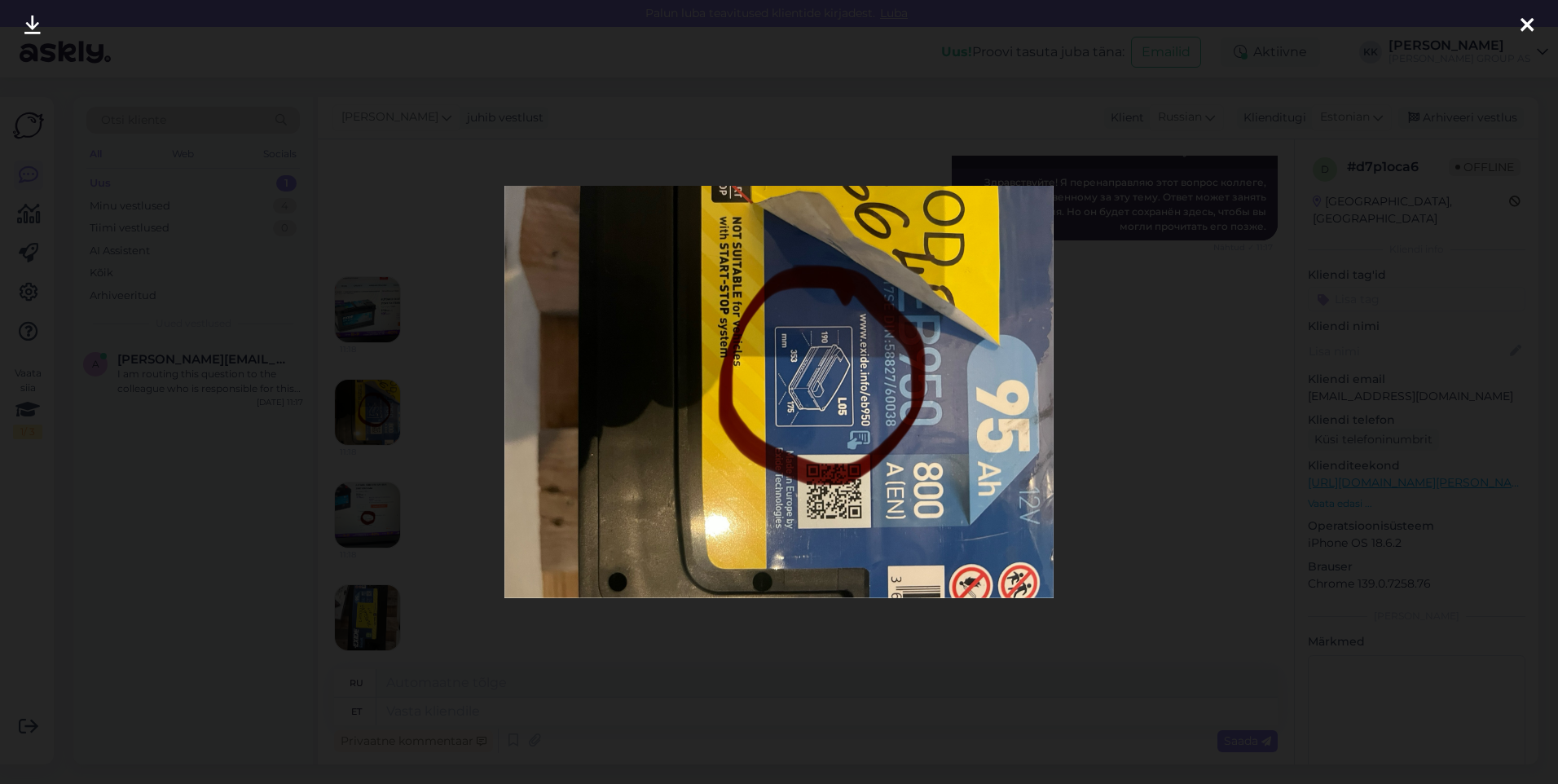
click at [1531, 20] on icon at bounding box center [1527, 26] width 13 height 21
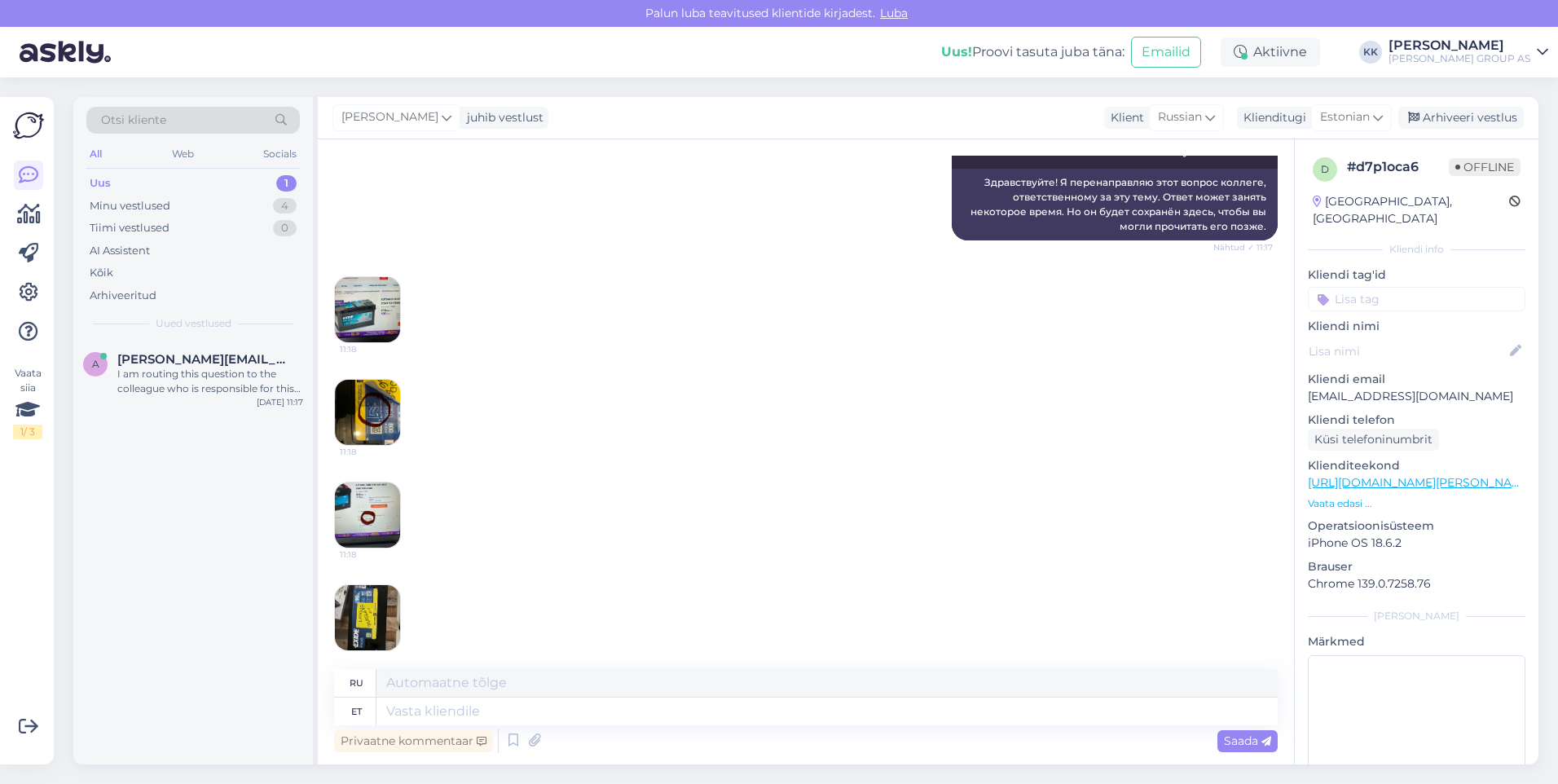
click at [369, 600] on img at bounding box center [367, 618] width 66 height 66
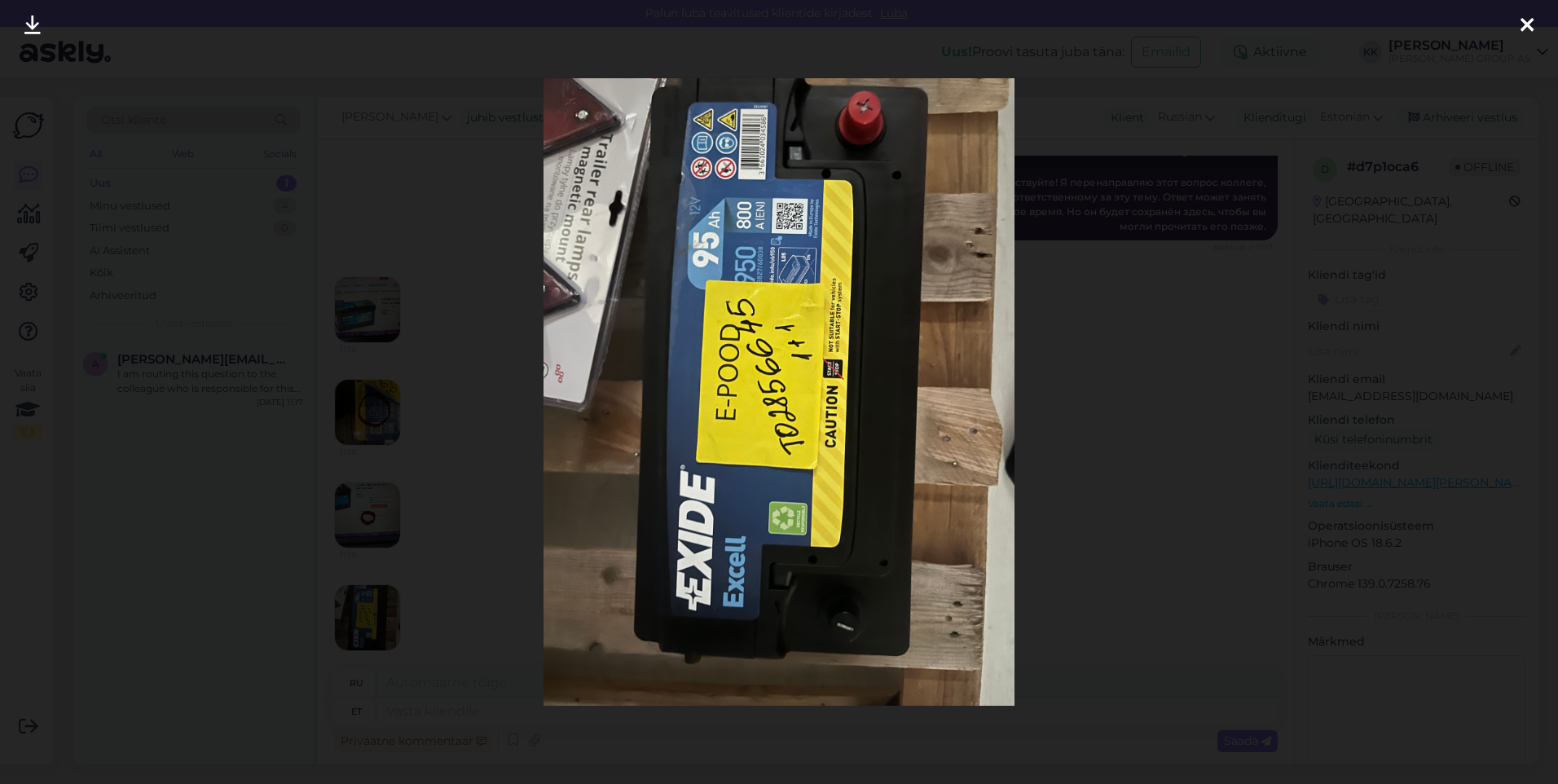
click at [717, 368] on img at bounding box center [779, 392] width 470 height 627
click at [728, 417] on img at bounding box center [779, 392] width 470 height 627
click at [787, 426] on img at bounding box center [779, 392] width 470 height 627
click at [783, 427] on img at bounding box center [779, 392] width 470 height 627
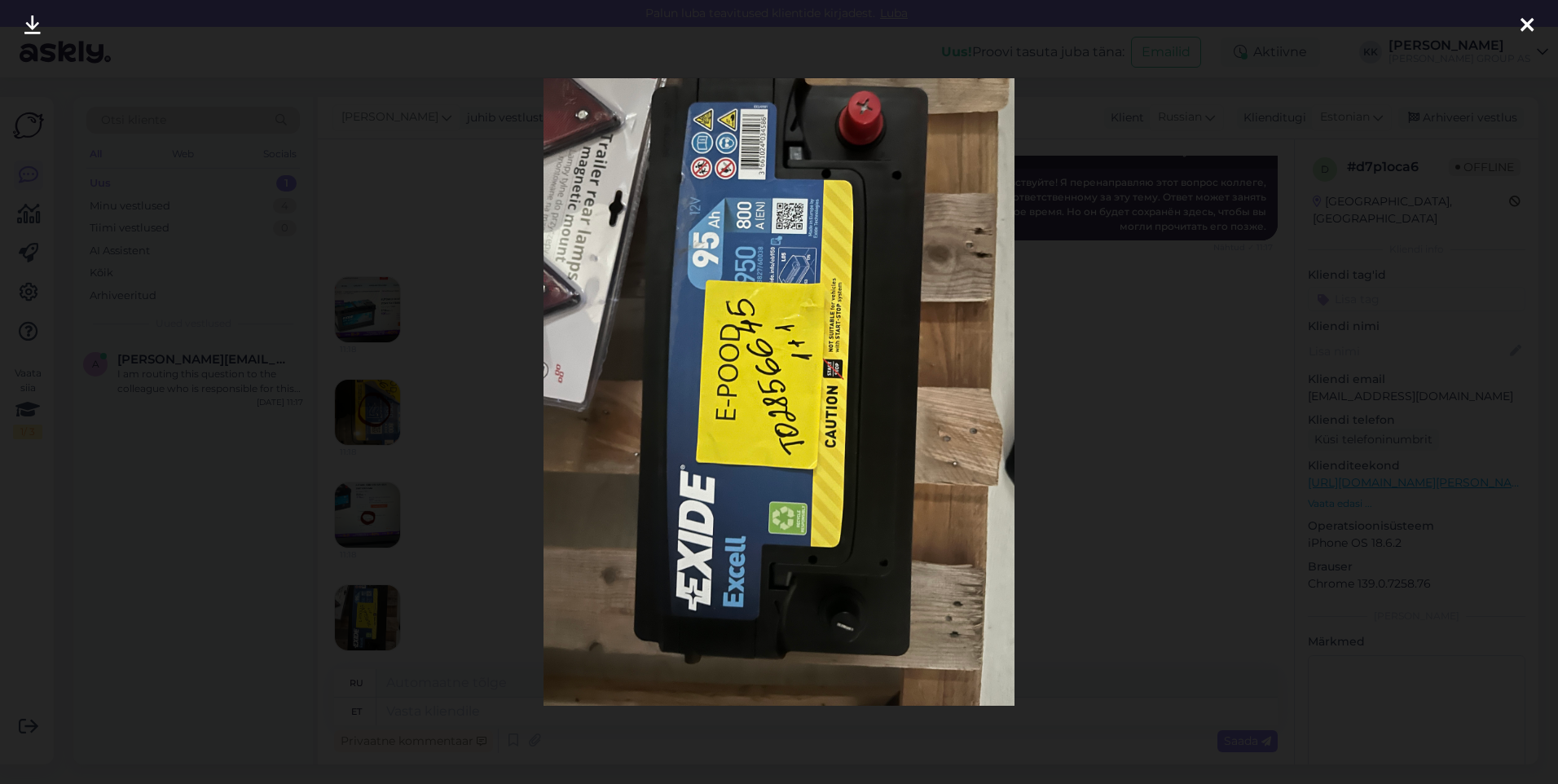
click at [734, 175] on img at bounding box center [779, 392] width 470 height 627
click at [800, 511] on img at bounding box center [779, 392] width 470 height 627
click at [33, 20] on icon at bounding box center [33, 26] width 16 height 21
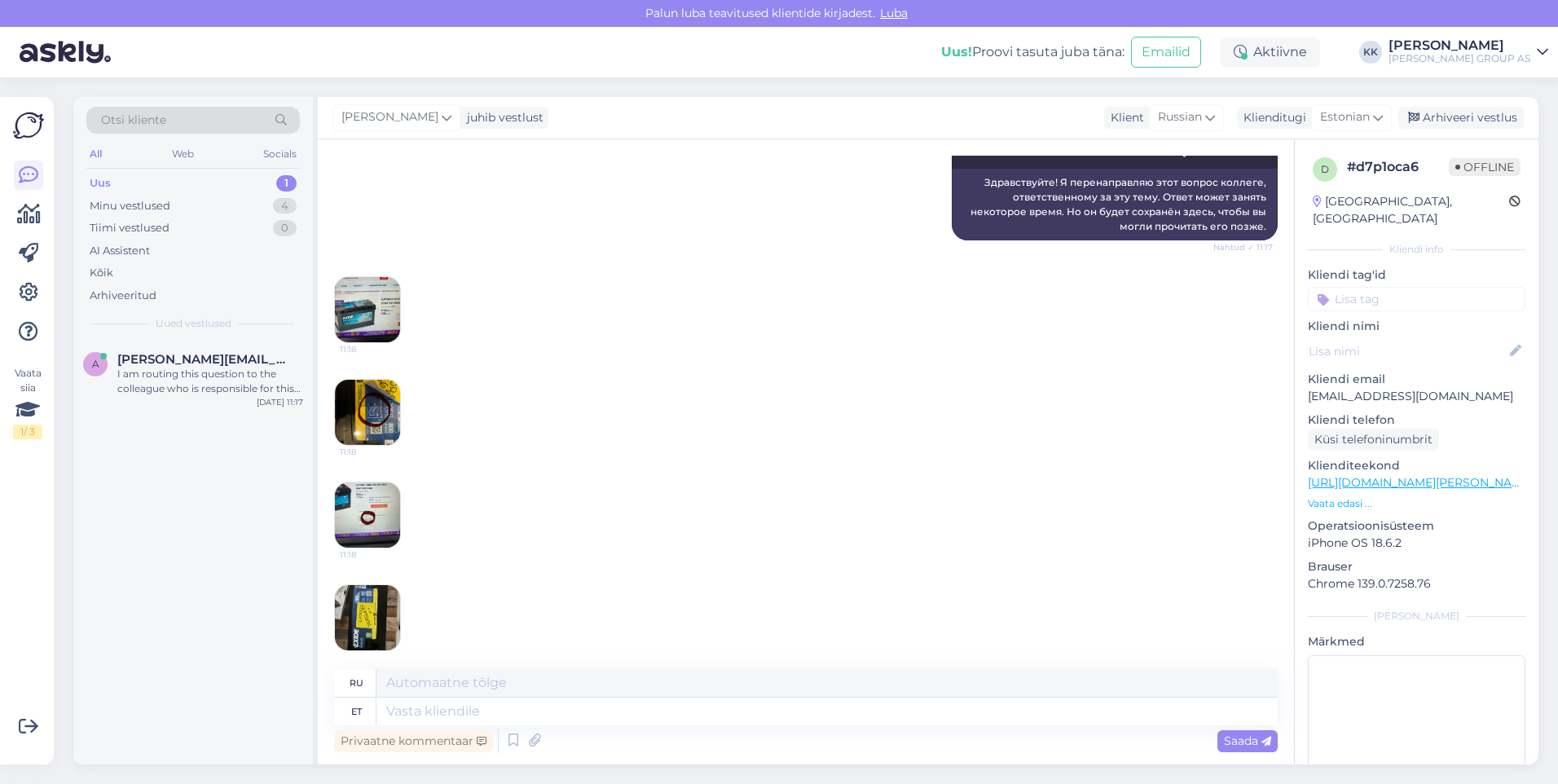
drag, startPoint x: 785, startPoint y: 757, endPoint x: 774, endPoint y: 804, distance: 48.3
click at [774, 760] on html "[PERSON_NAME] teavitused klientide kirjadest. Luba Uus! Proovi tasuta [PERSON_N…" at bounding box center [779, 392] width 1558 height 784
drag, startPoint x: 1463, startPoint y: 377, endPoint x: 1305, endPoint y: 386, distance: 158.3
click at [1305, 386] on div "d # d7p1oca6 Offline [GEOGRAPHIC_DATA], [GEOGRAPHIC_DATA] Kliendi info Kliendi …" at bounding box center [1416, 483] width 243 height 687
drag, startPoint x: 1305, startPoint y: 386, endPoint x: 1316, endPoint y: 380, distance: 12.5
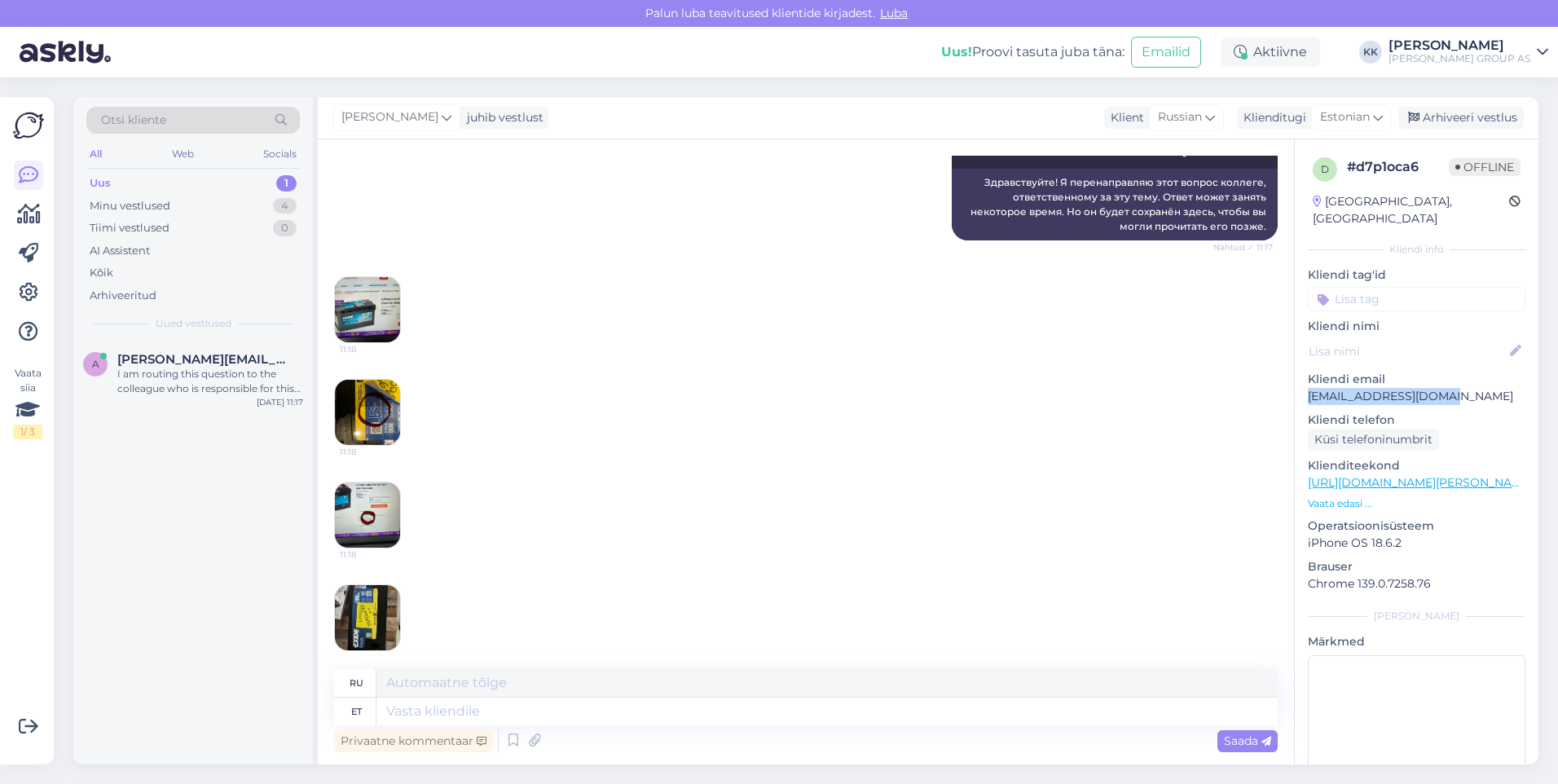
copy p "[EMAIL_ADDRESS][DOMAIN_NAME]"
click at [359, 291] on img at bounding box center [367, 310] width 66 height 66
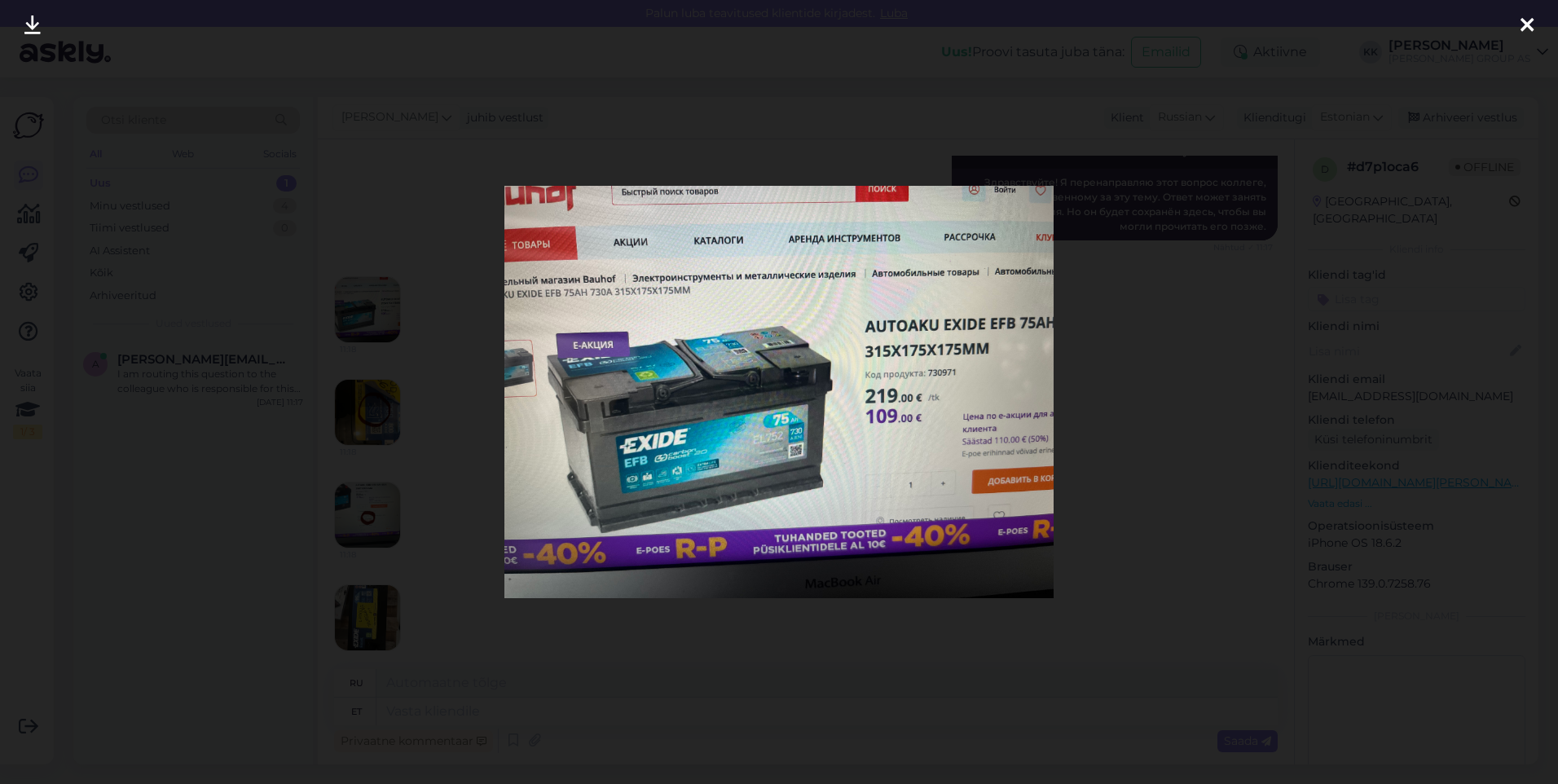
click at [1525, 16] on icon at bounding box center [1527, 26] width 13 height 21
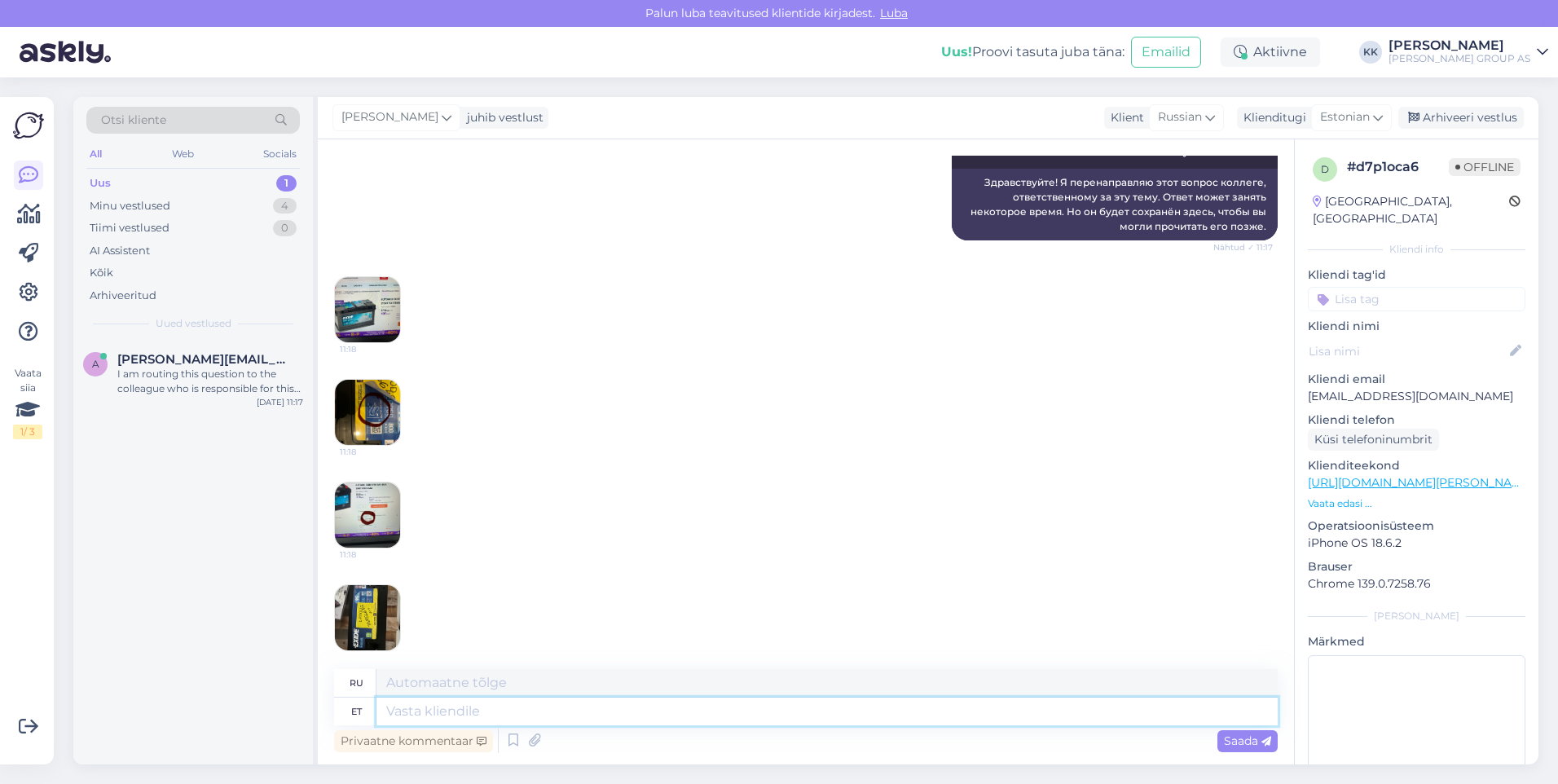
click at [414, 712] on textarea at bounding box center [827, 711] width 902 height 27
type textarea "Tere!"
type textarea "Привет!"
type textarea "Tere! [GEOGRAPHIC_DATA]"
type textarea "Привет! Ты здесь"
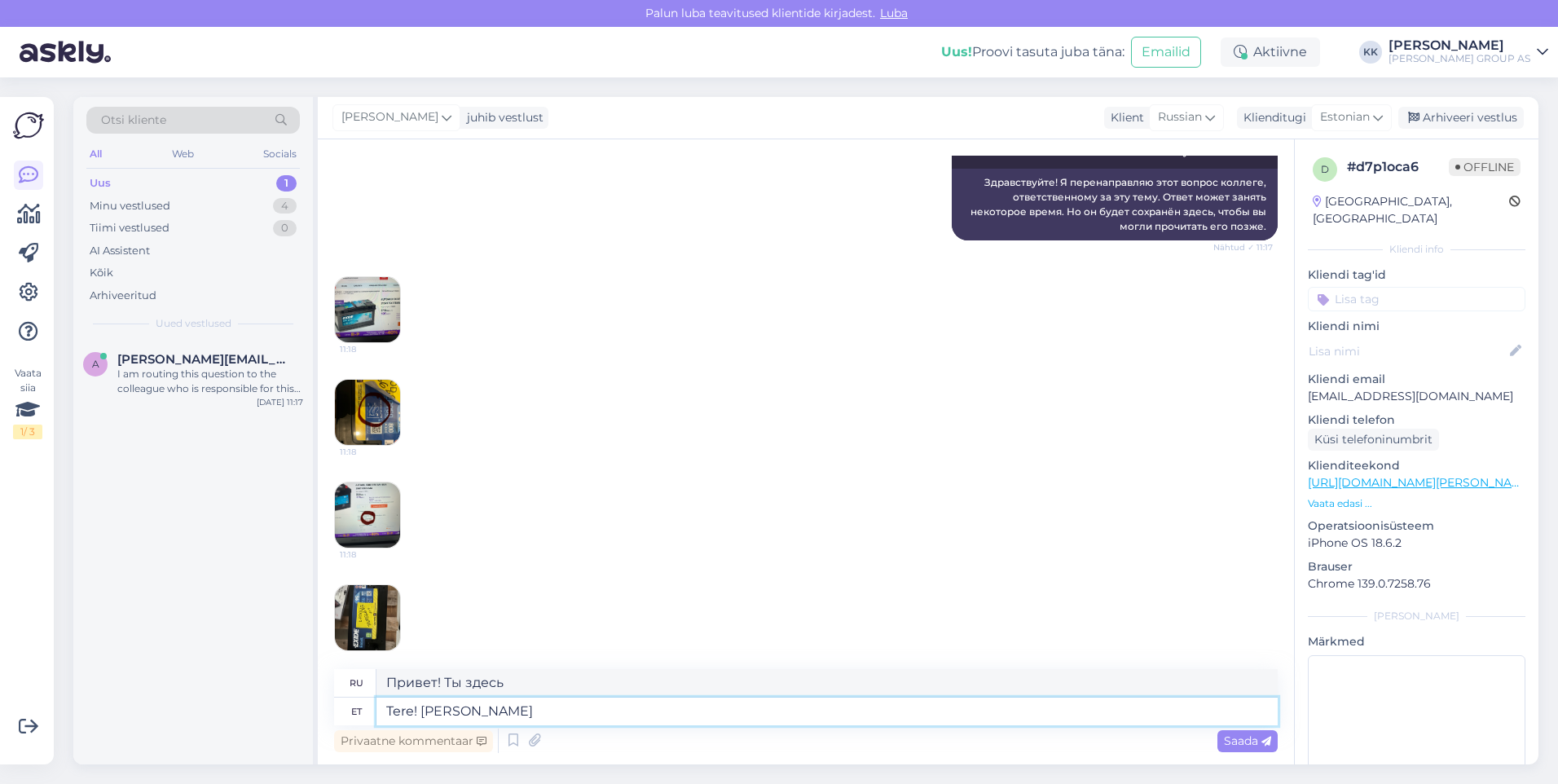
type textarea "Tere! [PERSON_NAME]"
type textarea "Здравствуйте! Вы сделали заказ."
type textarea "Tere! Olete tellinud aku"
type textarea "Здравствуйте! Вы заказали аккумулятор."
type textarea "Tere! Olete tellinud aku tootekoodiga"
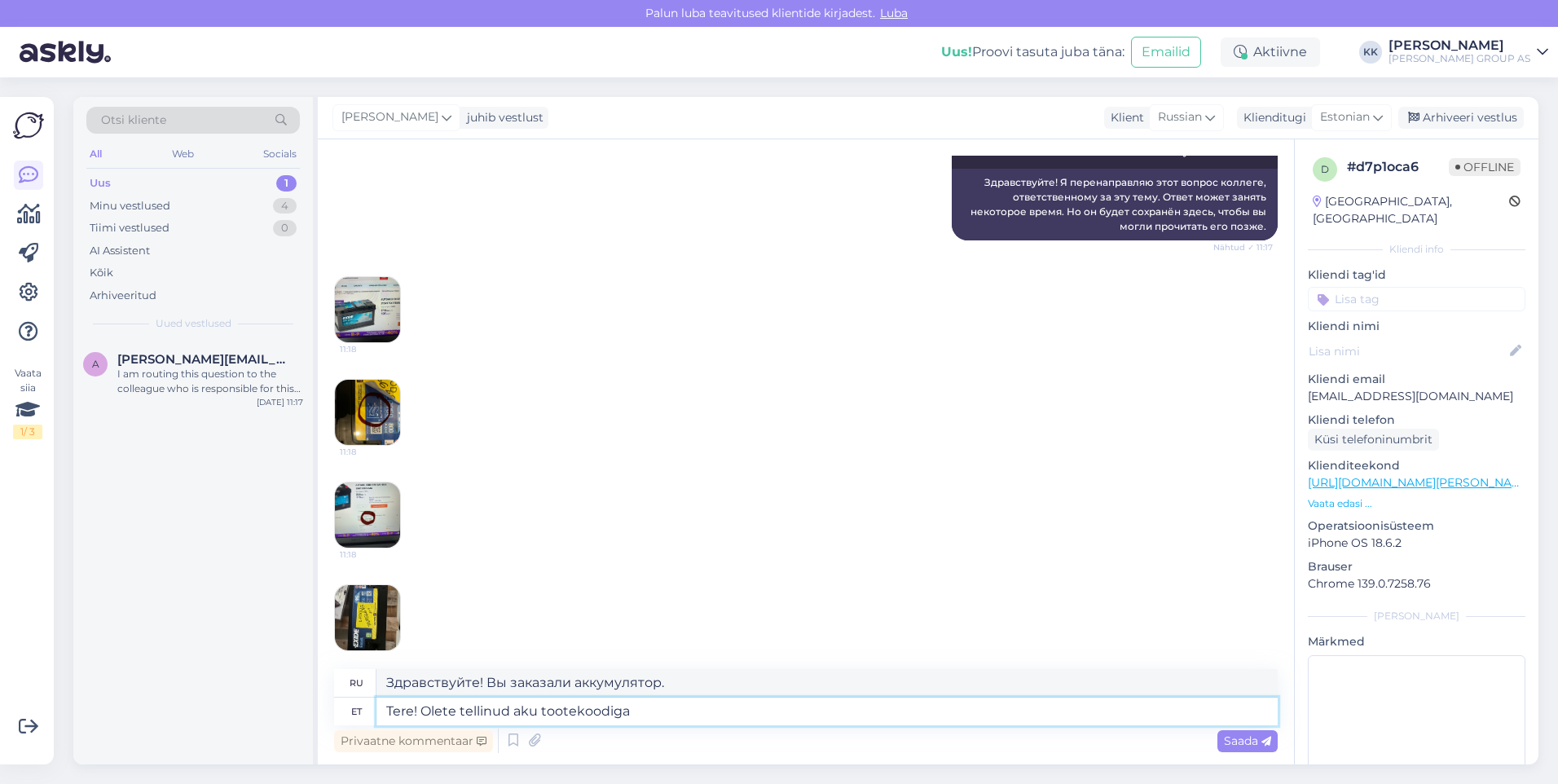
type textarea "Здравствуйте! Вы заказали аккумулятор с кодом товара"
type textarea "Tere! Olete tellinud aku tootekoodiga 73095"
type textarea "Здравствуйте! Вы заказали аккумулятор с кодом товара 730."
type textarea "Tere! Olete tellinud aku tootekoodiga 730950"
type textarea "Здравствуйте! Вы заказали аккумулятор с кодом товара 730950."
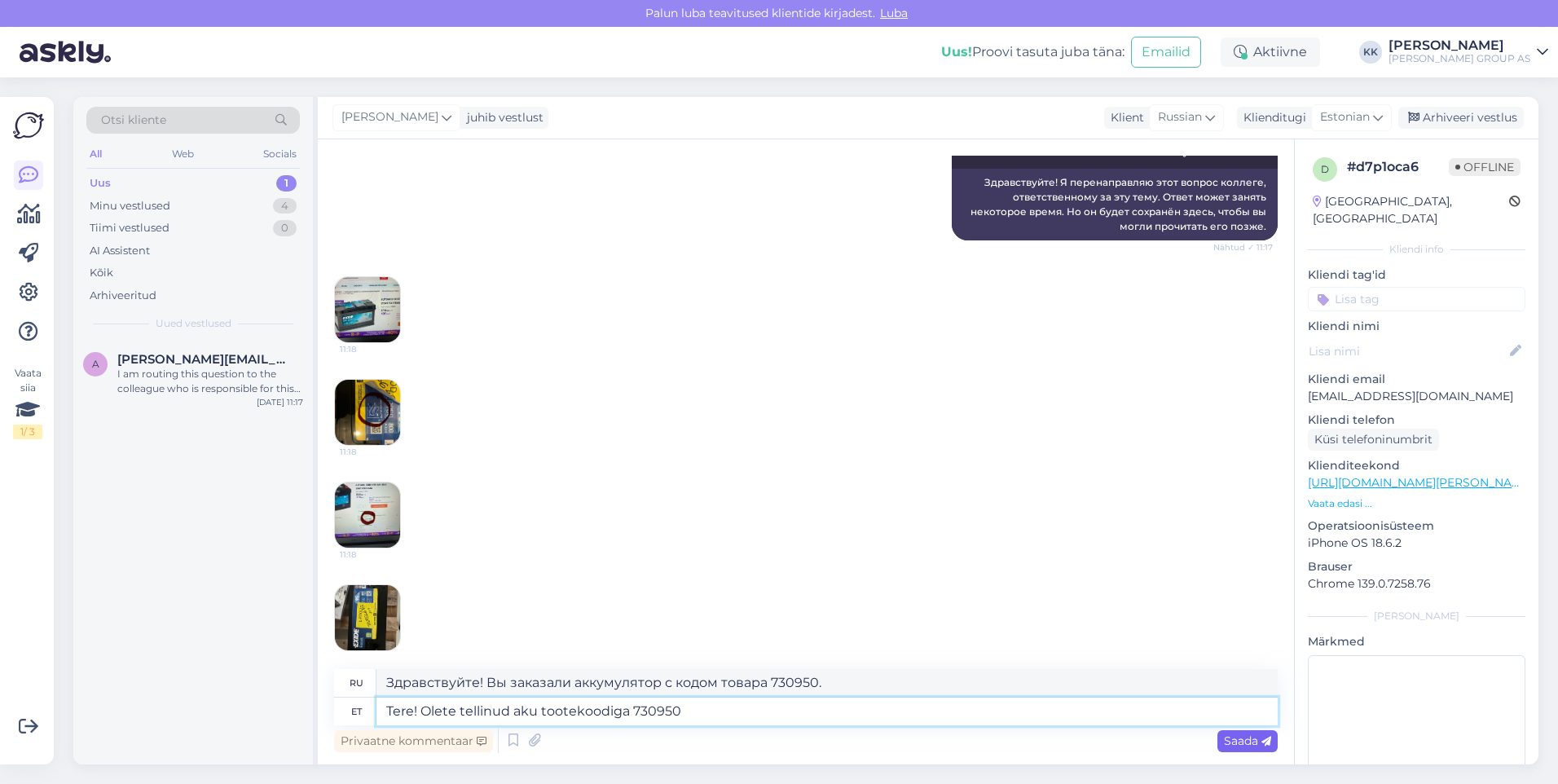
type textarea "Tere! Olete tellinud aku tootekoodiga 730950"
click at [1233, 737] on span "Saada" at bounding box center [1248, 741] width 47 height 15
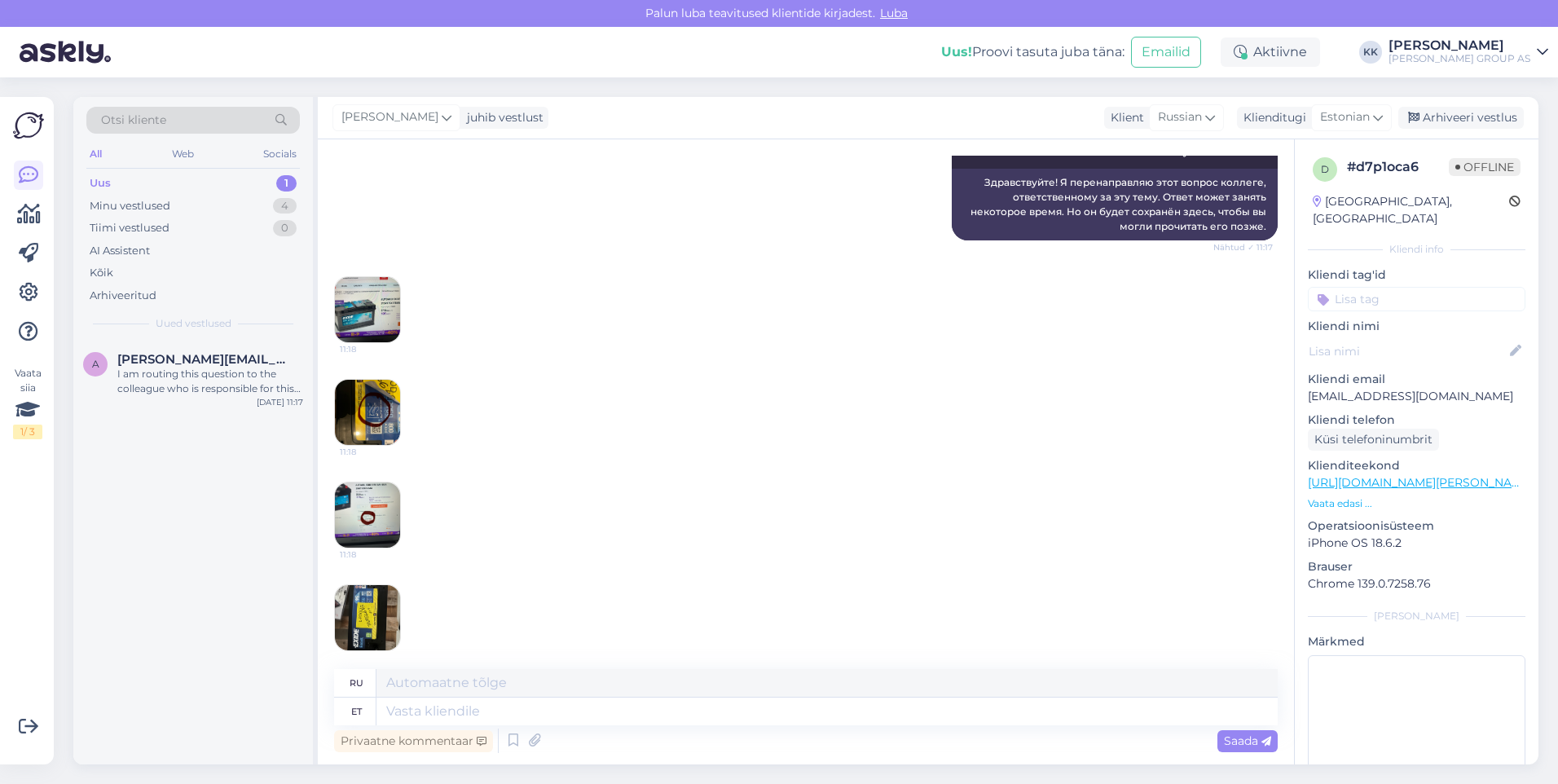
scroll to position [406, 0]
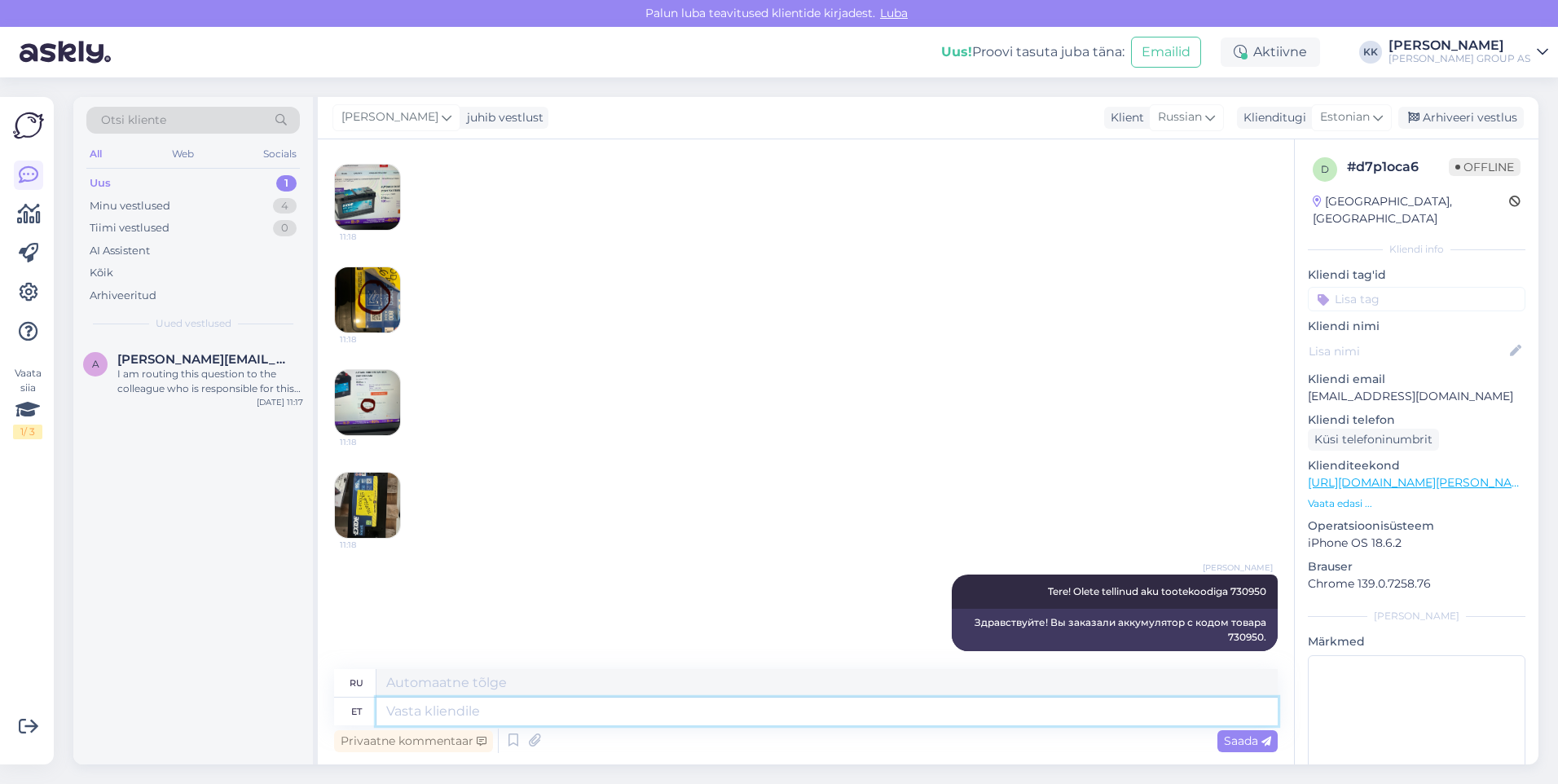
click at [418, 710] on textarea at bounding box center [827, 711] width 902 height 27
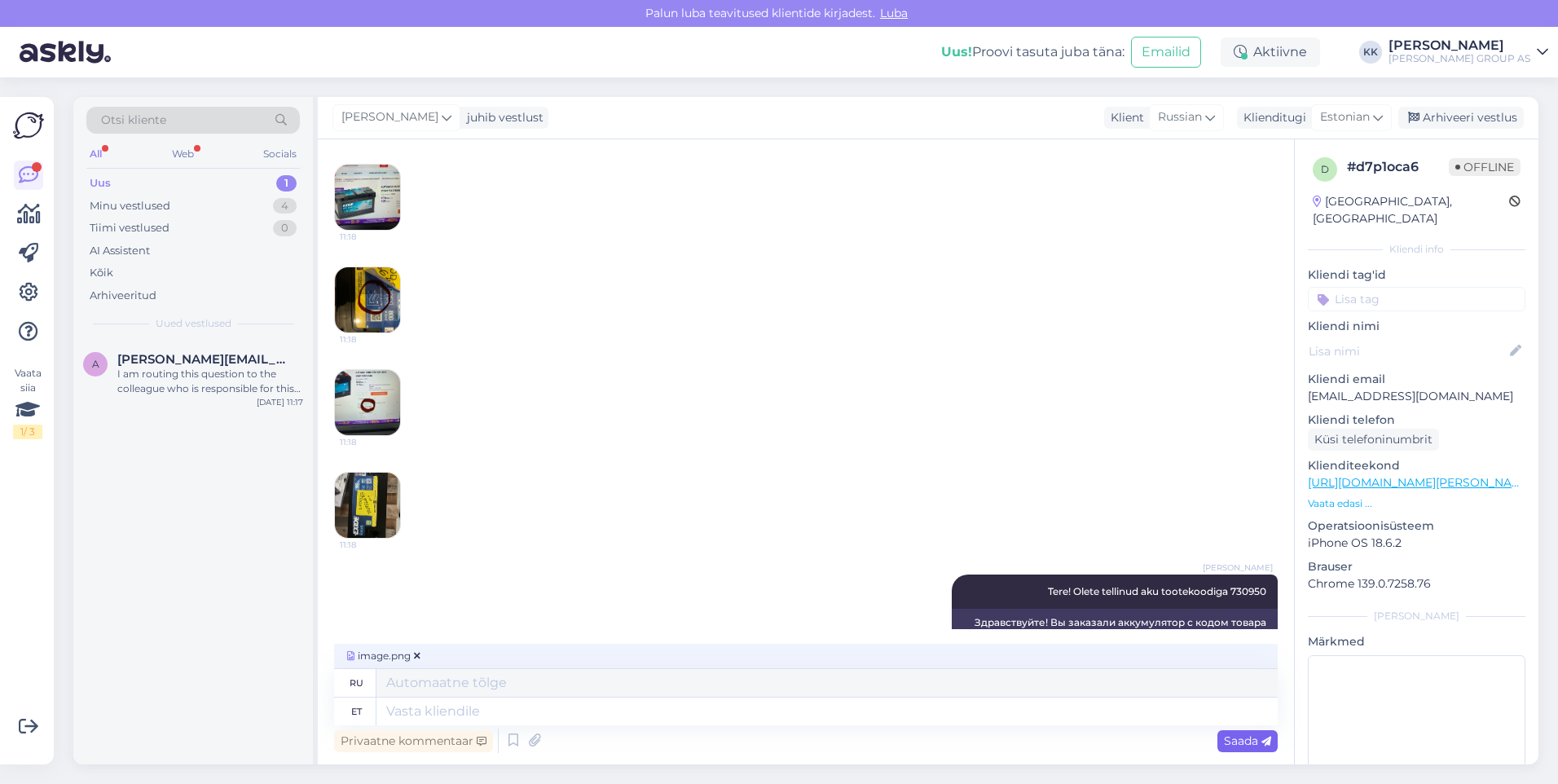
click at [1240, 737] on span "Saada" at bounding box center [1248, 741] width 47 height 15
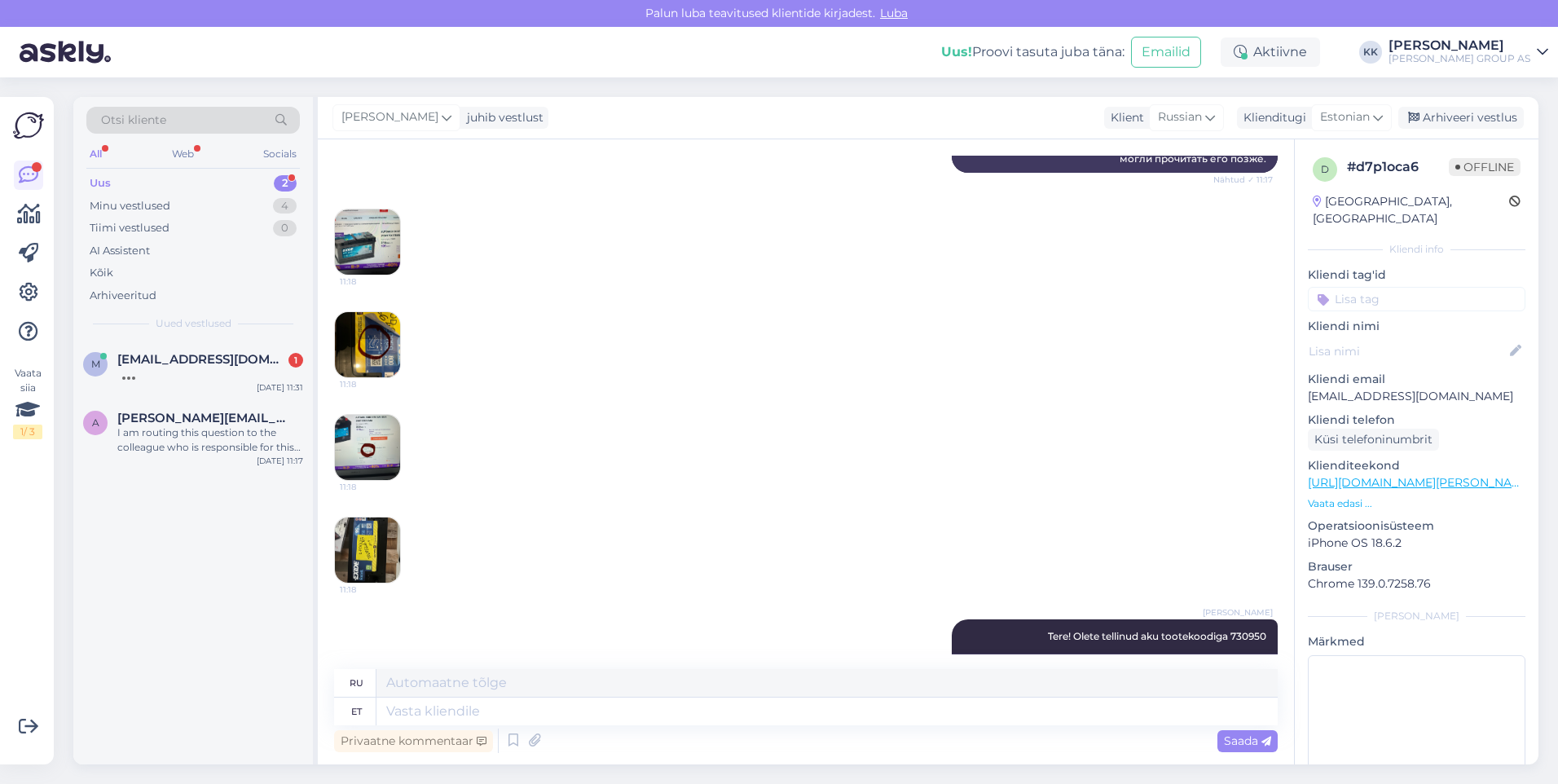
scroll to position [509, 0]
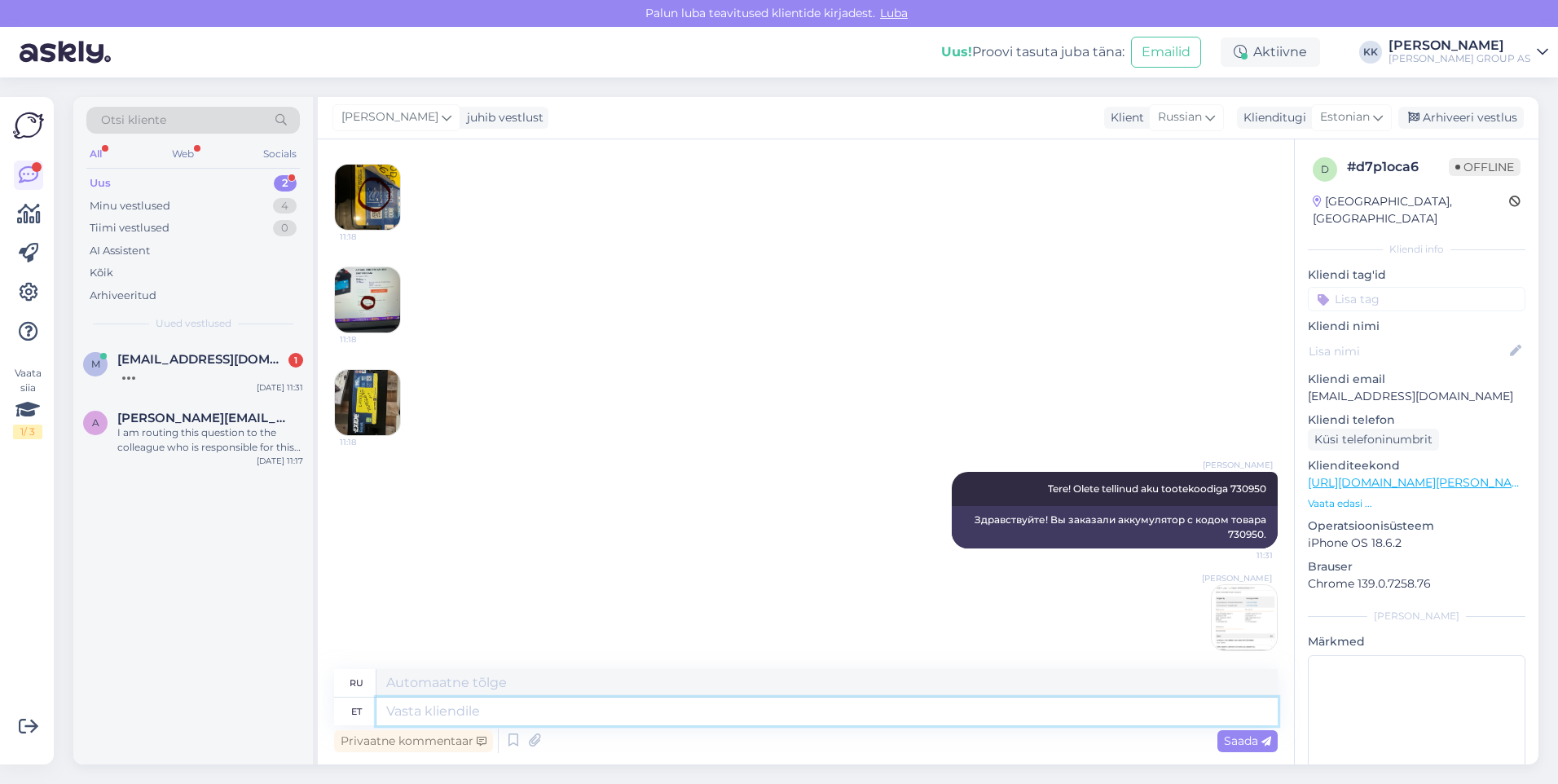
click at [408, 716] on textarea at bounding box center [827, 711] width 902 height 27
paste textarea "[URL][DOMAIN_NAME][PERSON_NAME]"
type textarea "[URL][DOMAIN_NAME][PERSON_NAME]"
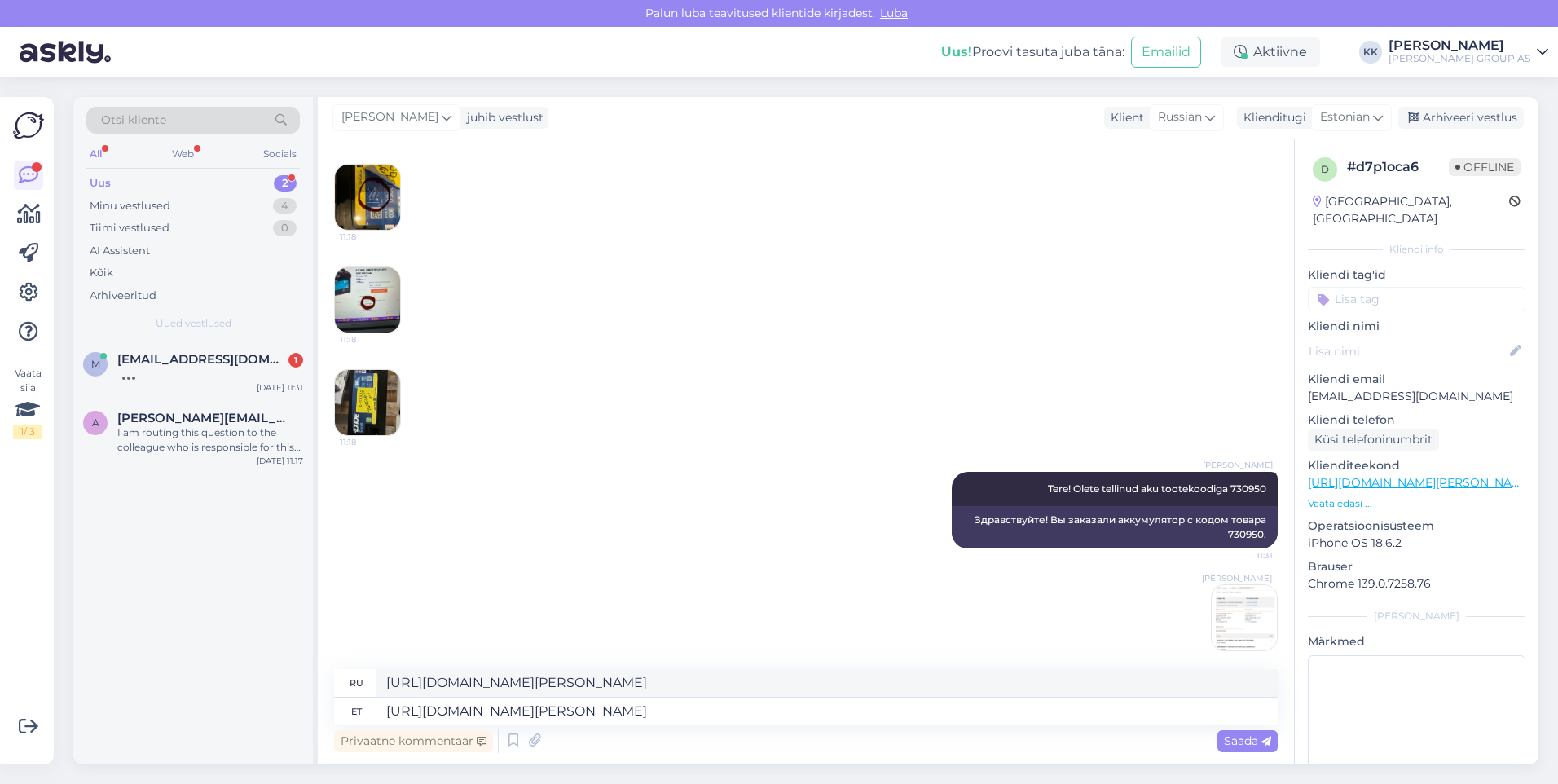
click at [1233, 739] on span "Saada" at bounding box center [1248, 741] width 47 height 15
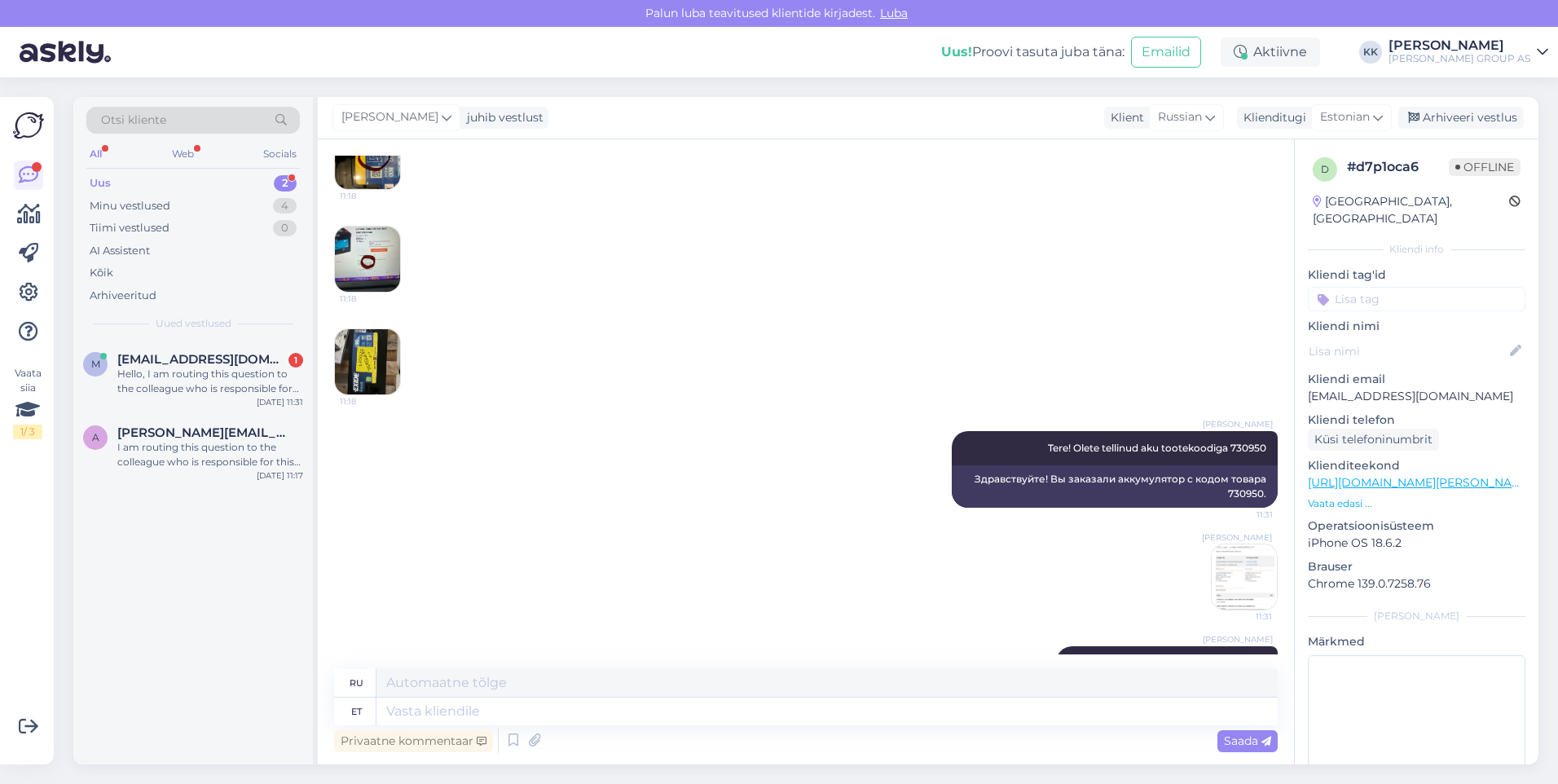
scroll to position [635, 0]
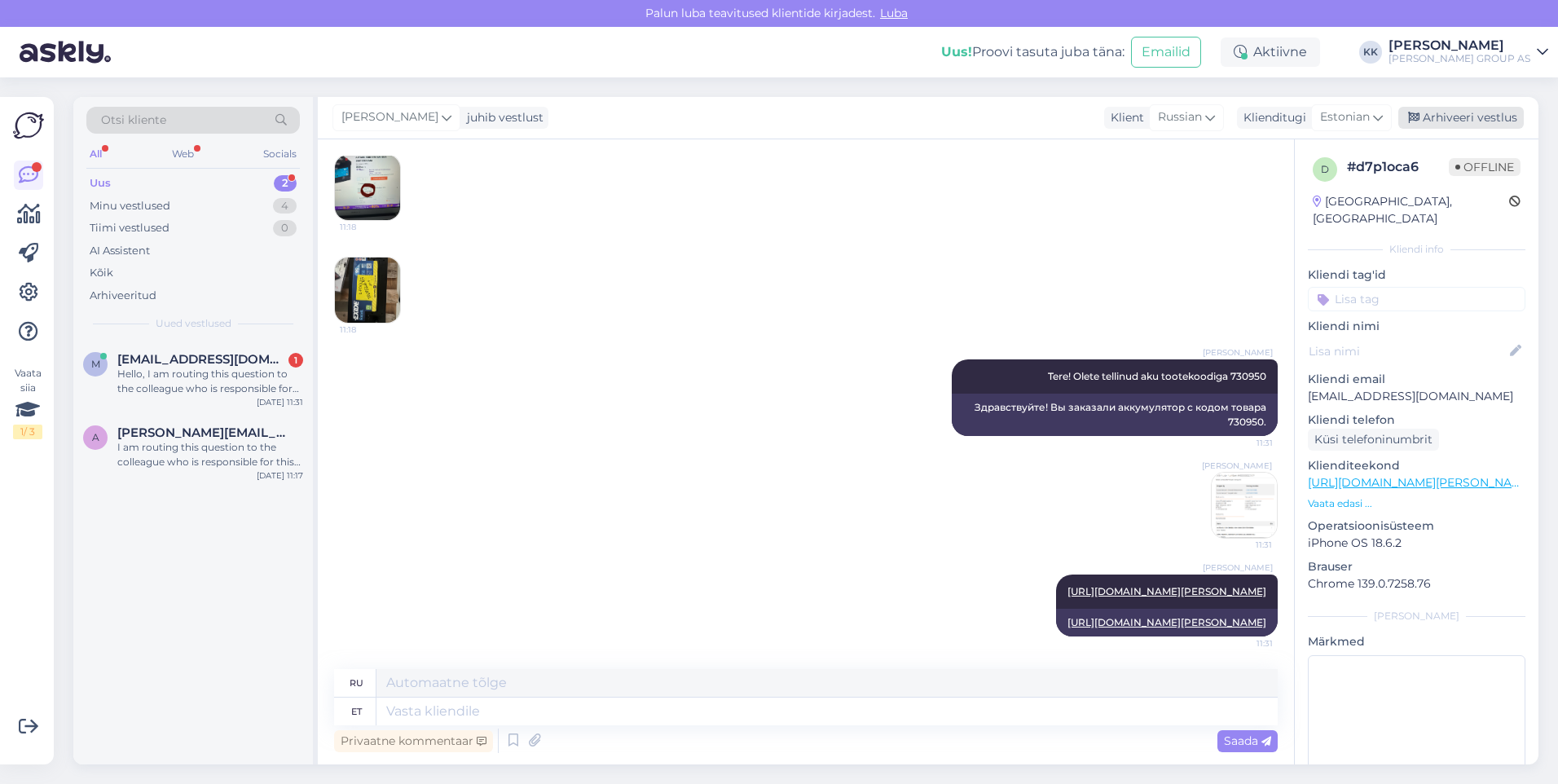
click at [1464, 115] on div "Arhiveeri vestlus" at bounding box center [1461, 118] width 126 height 22
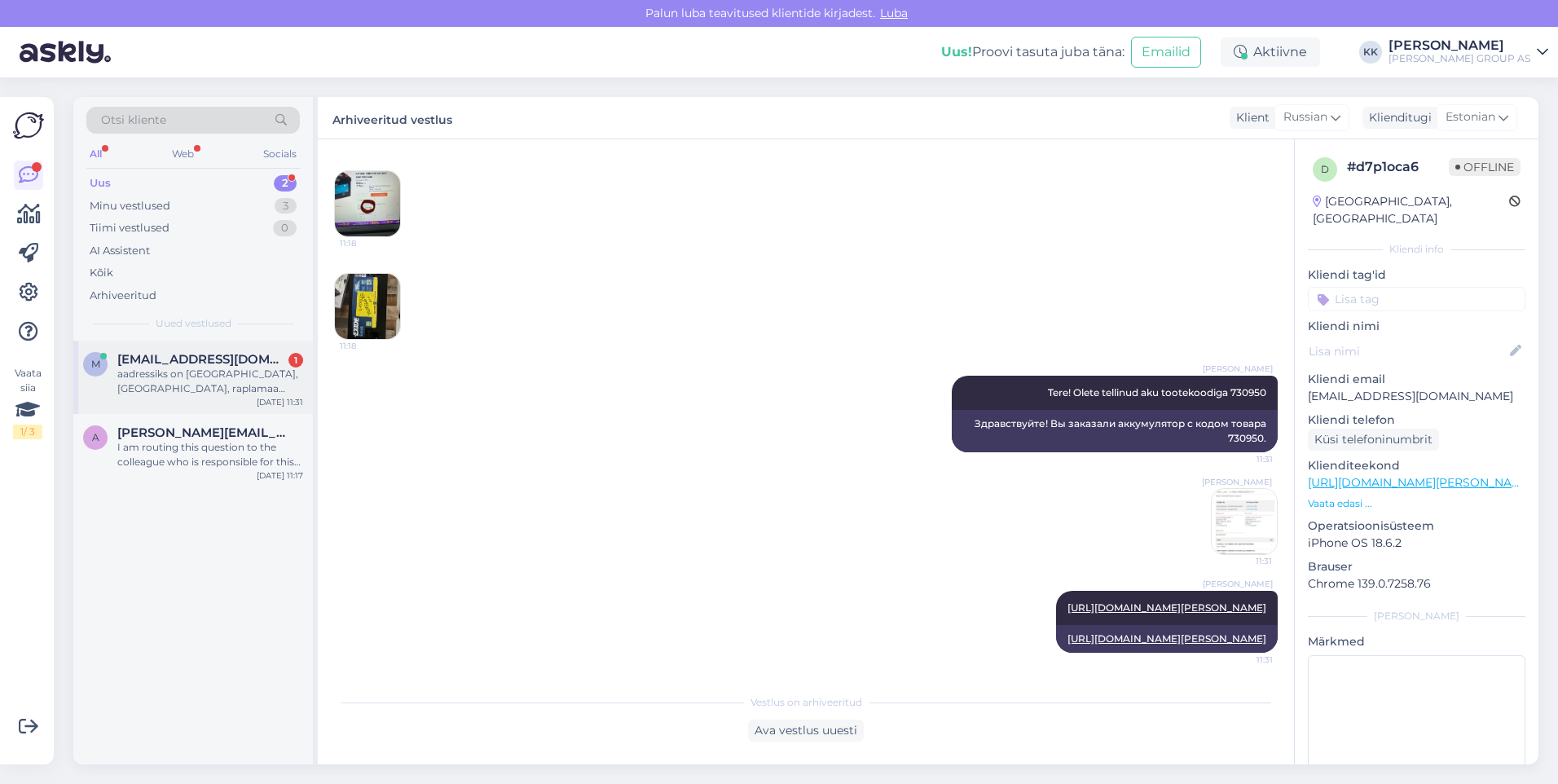
click at [197, 370] on div "aadressiks on [GEOGRAPHIC_DATA], [GEOGRAPHIC_DATA], raplamaa 78248" at bounding box center [211, 381] width 186 height 29
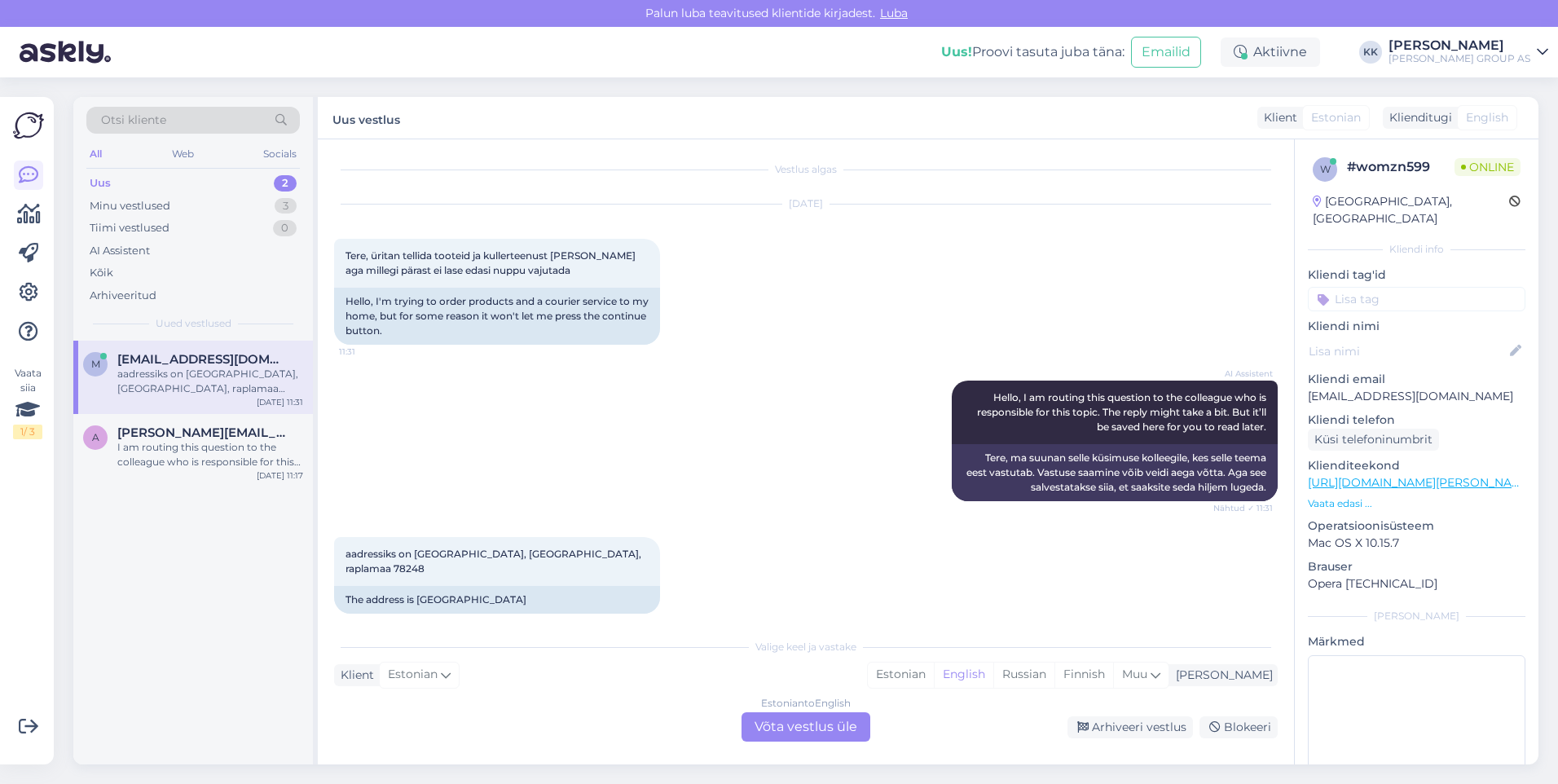
scroll to position [0, 0]
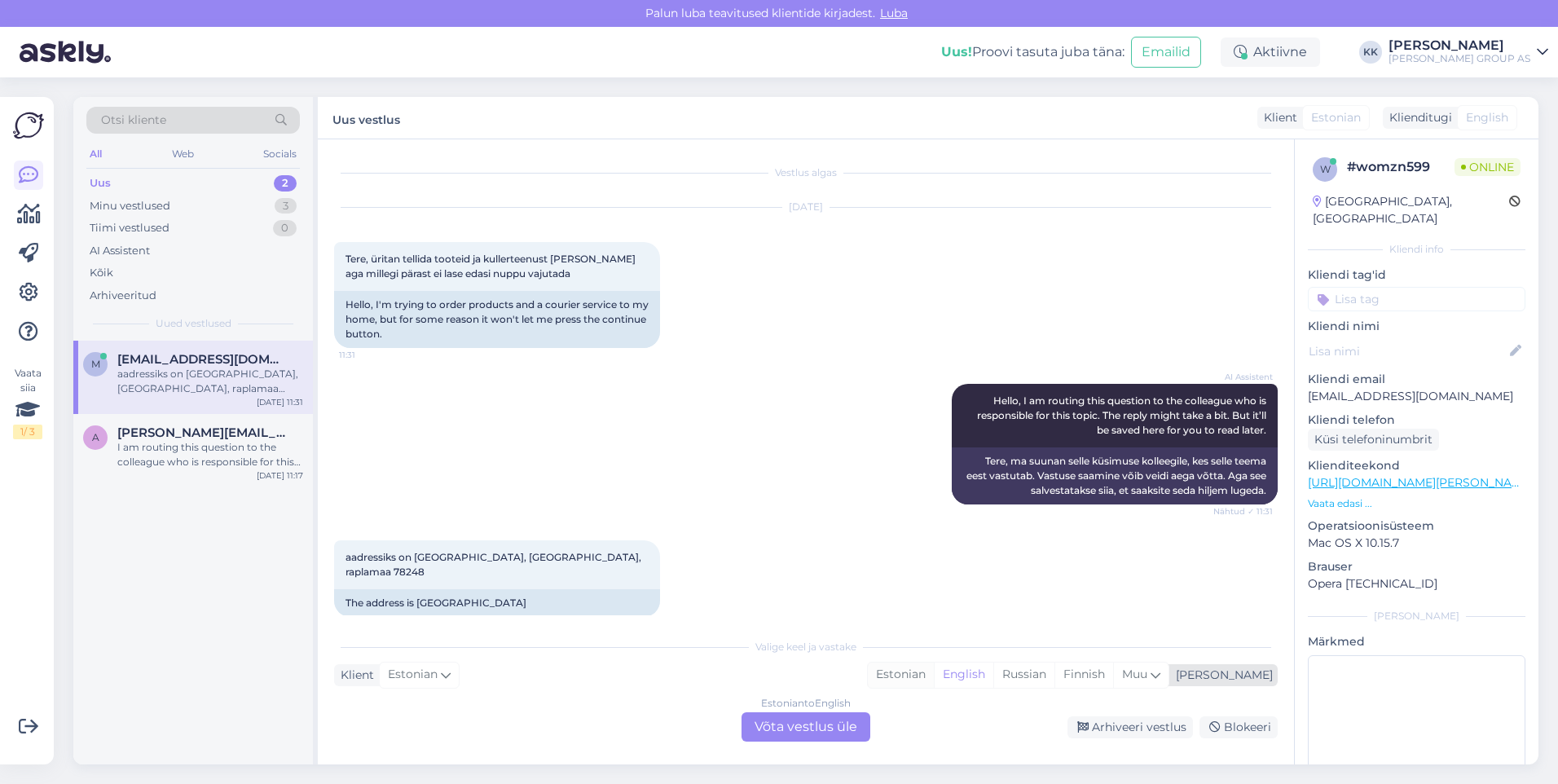
click at [934, 670] on div "Estonian" at bounding box center [901, 675] width 66 height 25
click at [782, 727] on div "Estonian to Estonian Võta vestlus üle" at bounding box center [806, 727] width 129 height 29
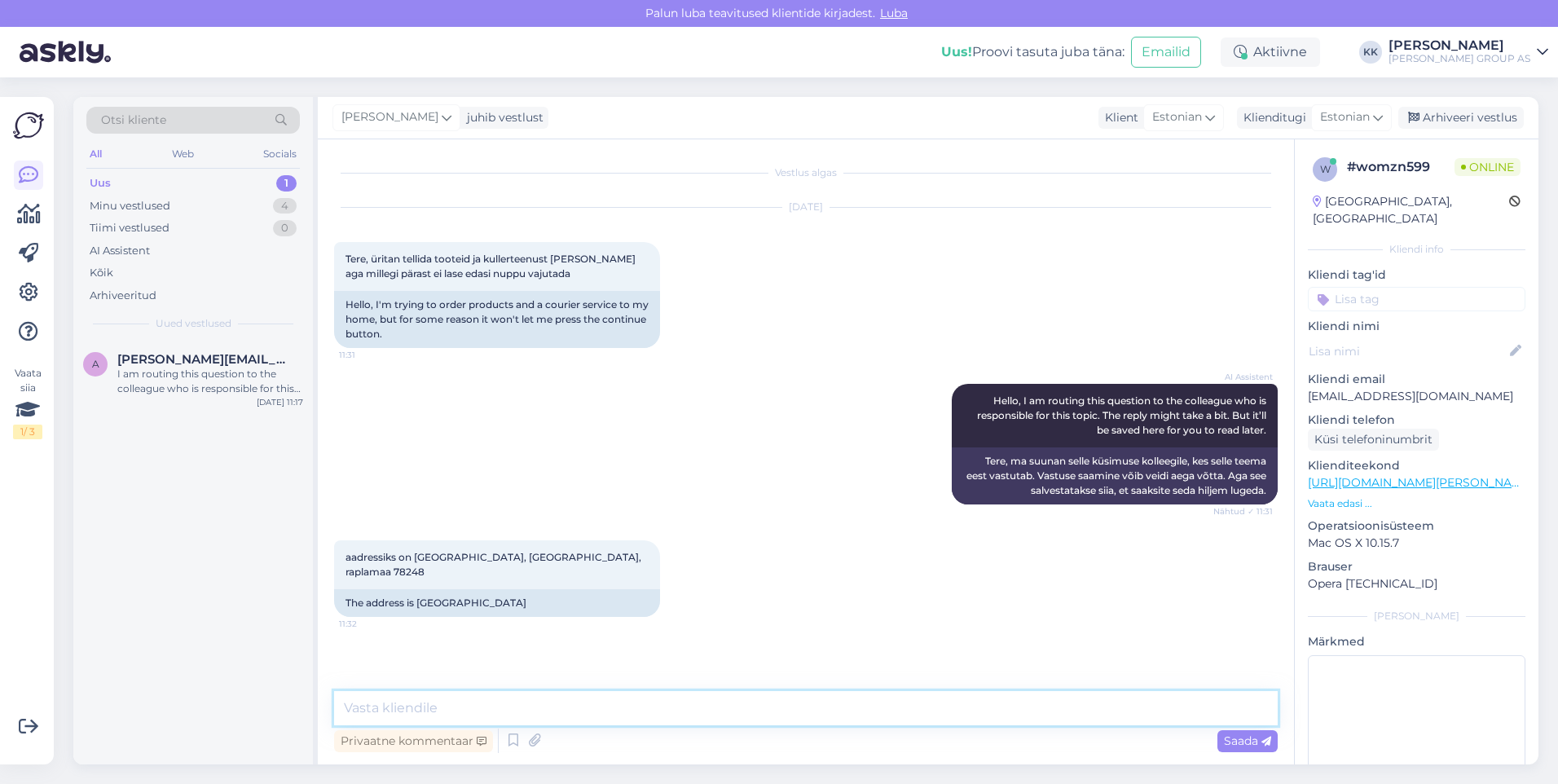
click at [408, 713] on textarea at bounding box center [806, 708] width 944 height 35
type textarea "Uuendage lehekülge, või kui sellest pole abi, siis proovige ostu sooritada [PER…"
drag, startPoint x: 1248, startPoint y: 741, endPoint x: 945, endPoint y: 495, distance: 390.3
click at [1248, 739] on span "Saada" at bounding box center [1248, 741] width 47 height 15
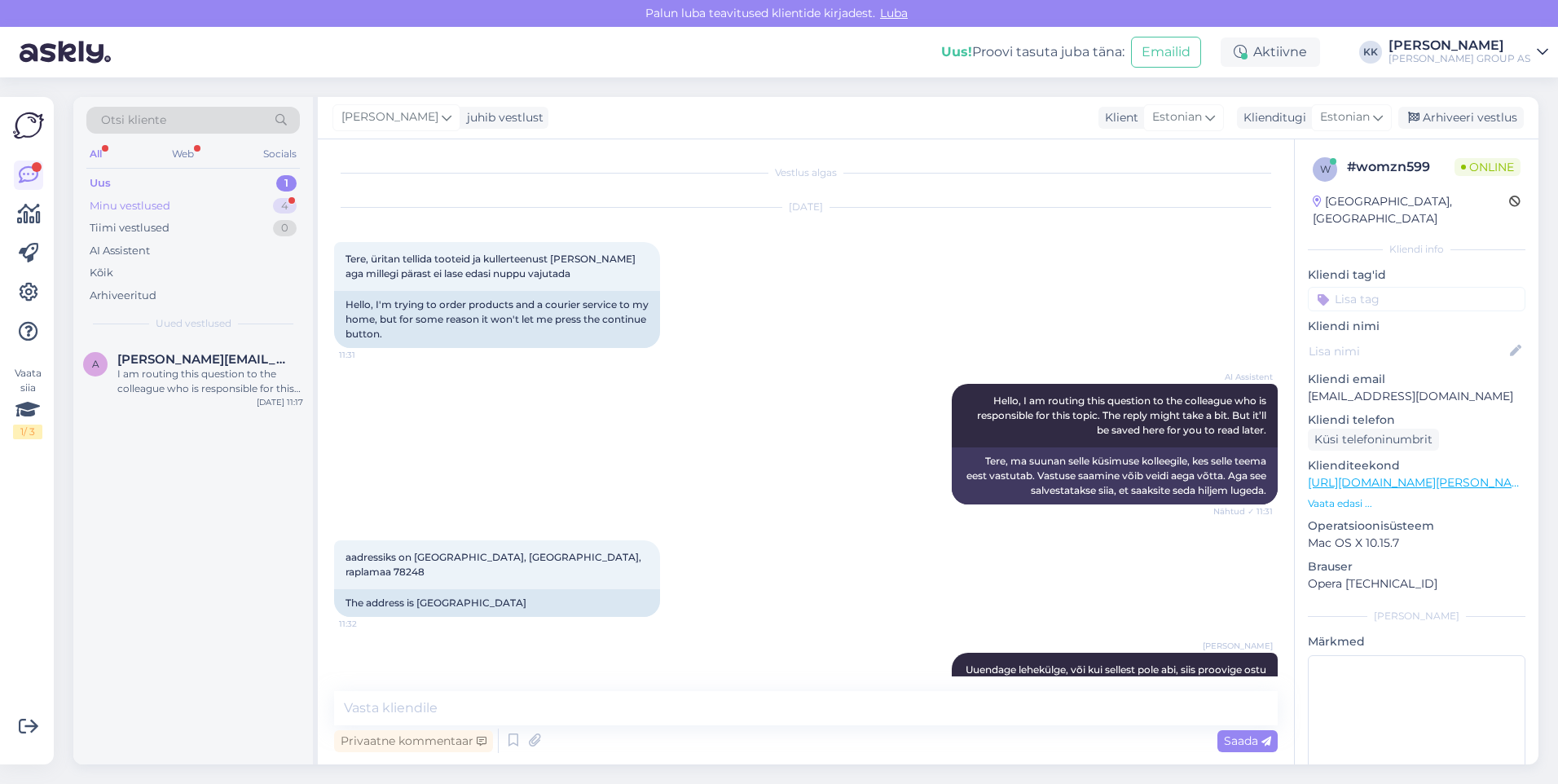
click at [135, 203] on div "Minu vestlused" at bounding box center [129, 206] width 81 height 16
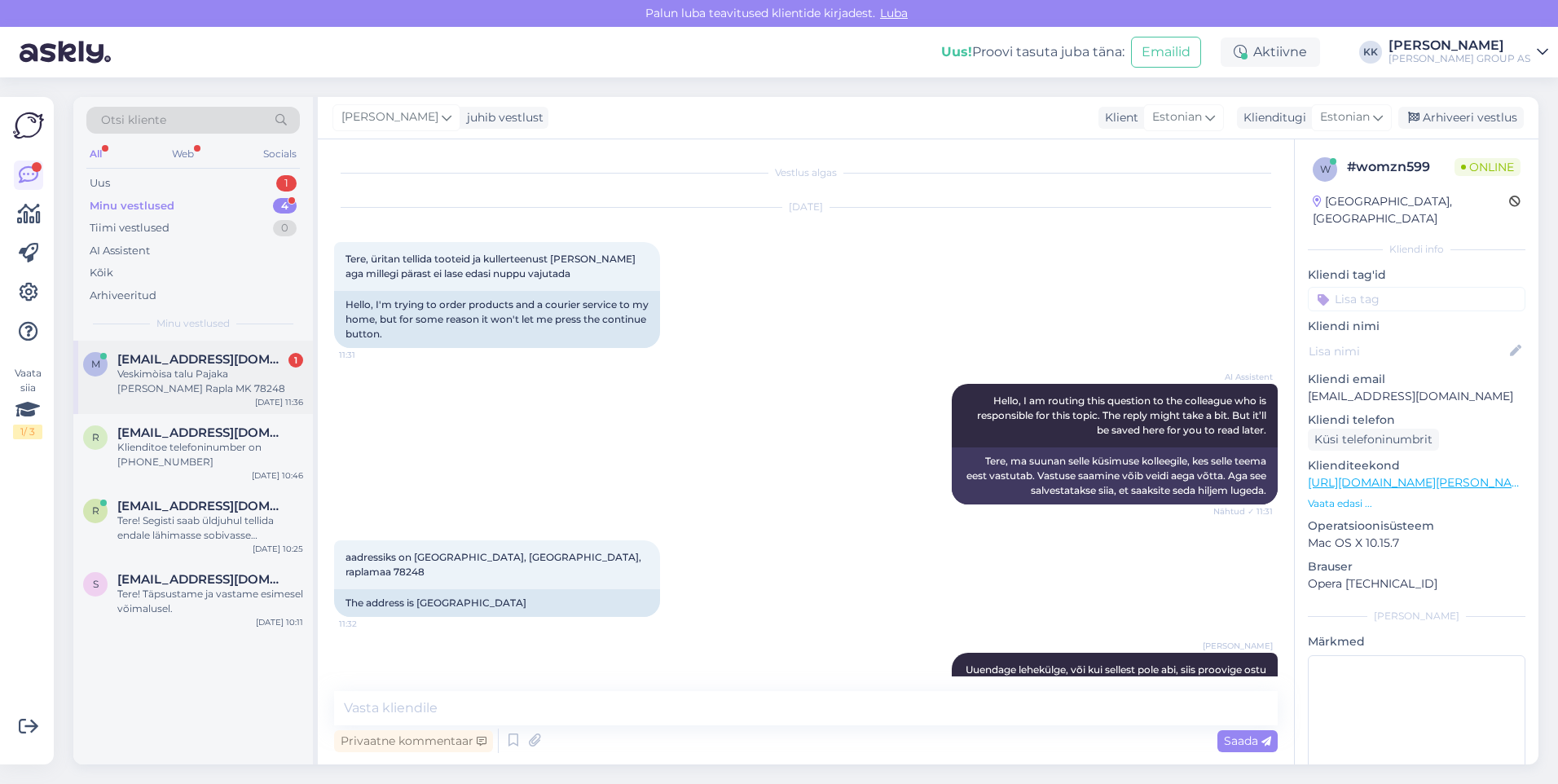
click at [194, 371] on div "Veskimòisa talu Pajaka [PERSON_NAME] Rapla MK 78248" at bounding box center [211, 381] width 186 height 29
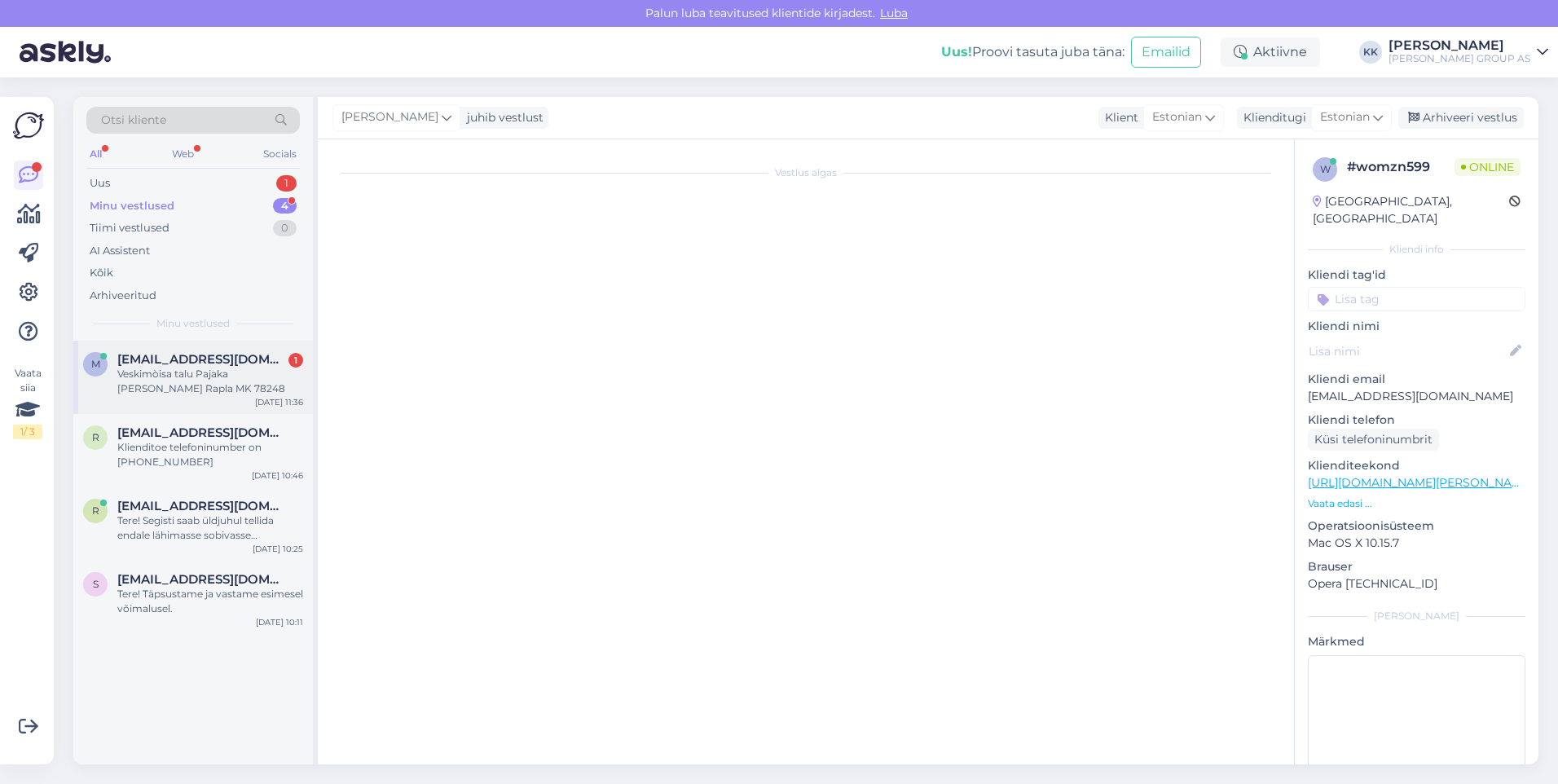
scroll to position [172, 0]
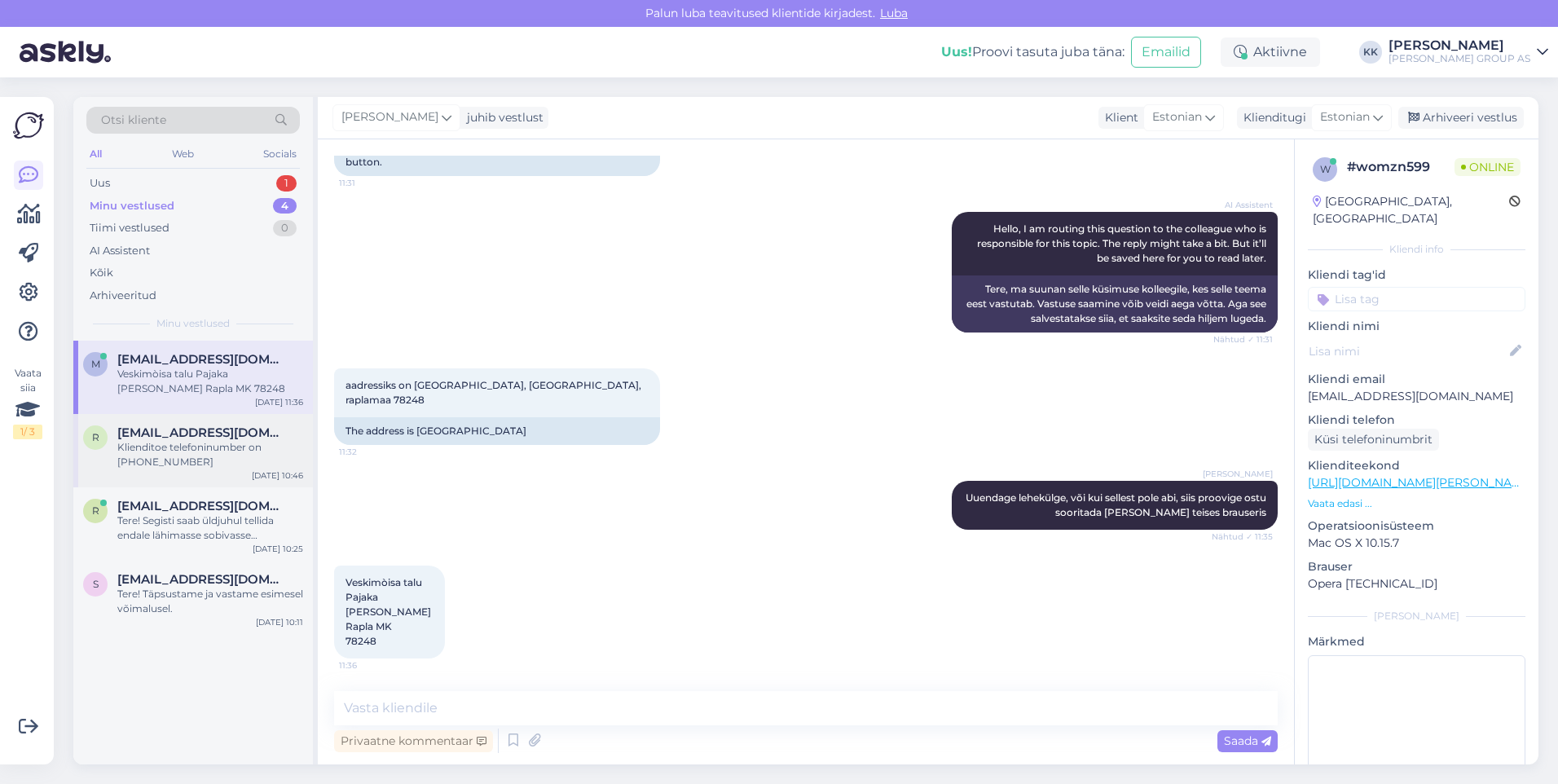
click at [169, 449] on div "Klienditoe telefoninumber on [PHONE_NUMBER]" at bounding box center [211, 455] width 186 height 29
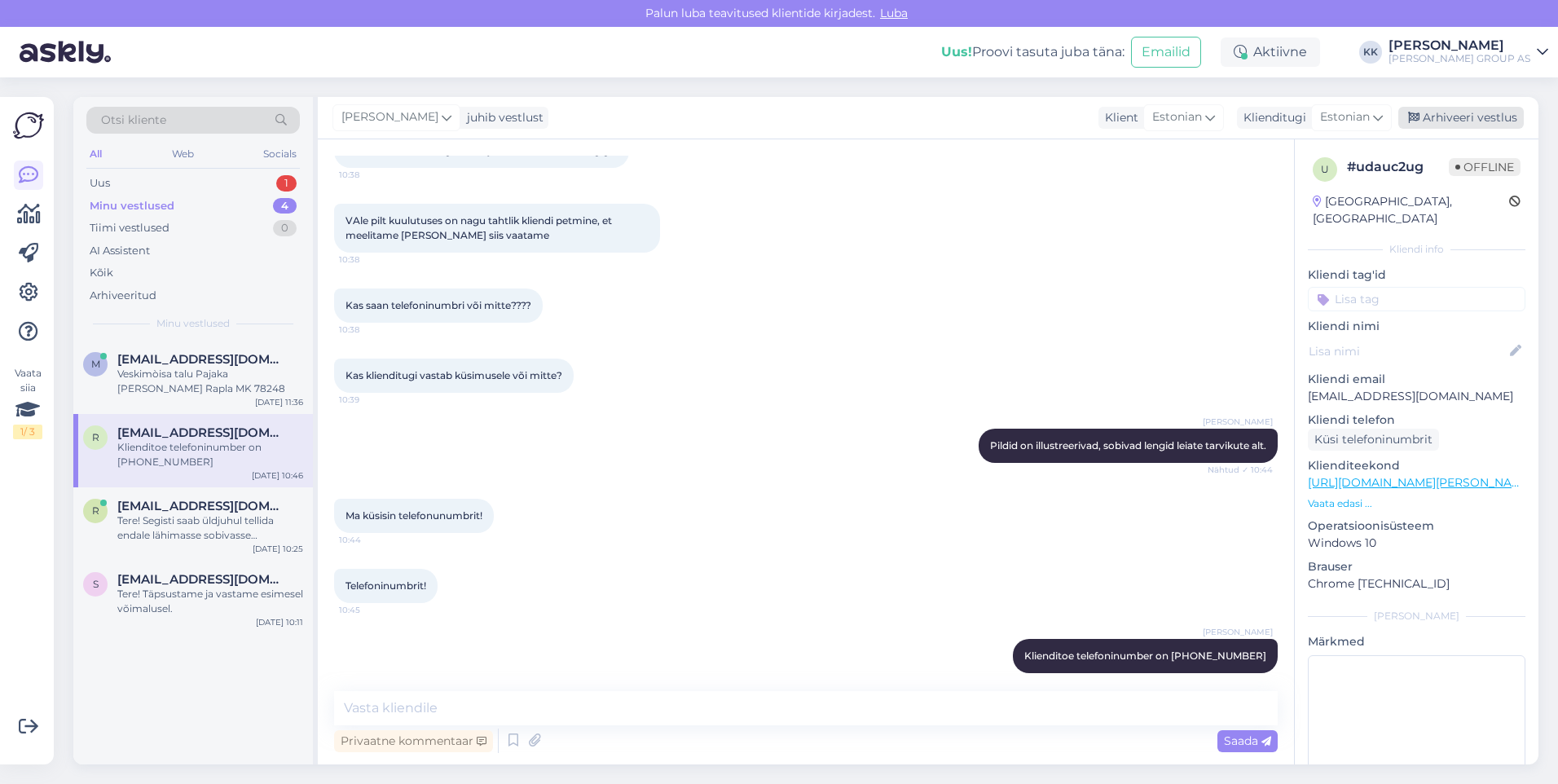
click at [1458, 115] on div "Arhiveeri vestlus" at bounding box center [1461, 118] width 126 height 22
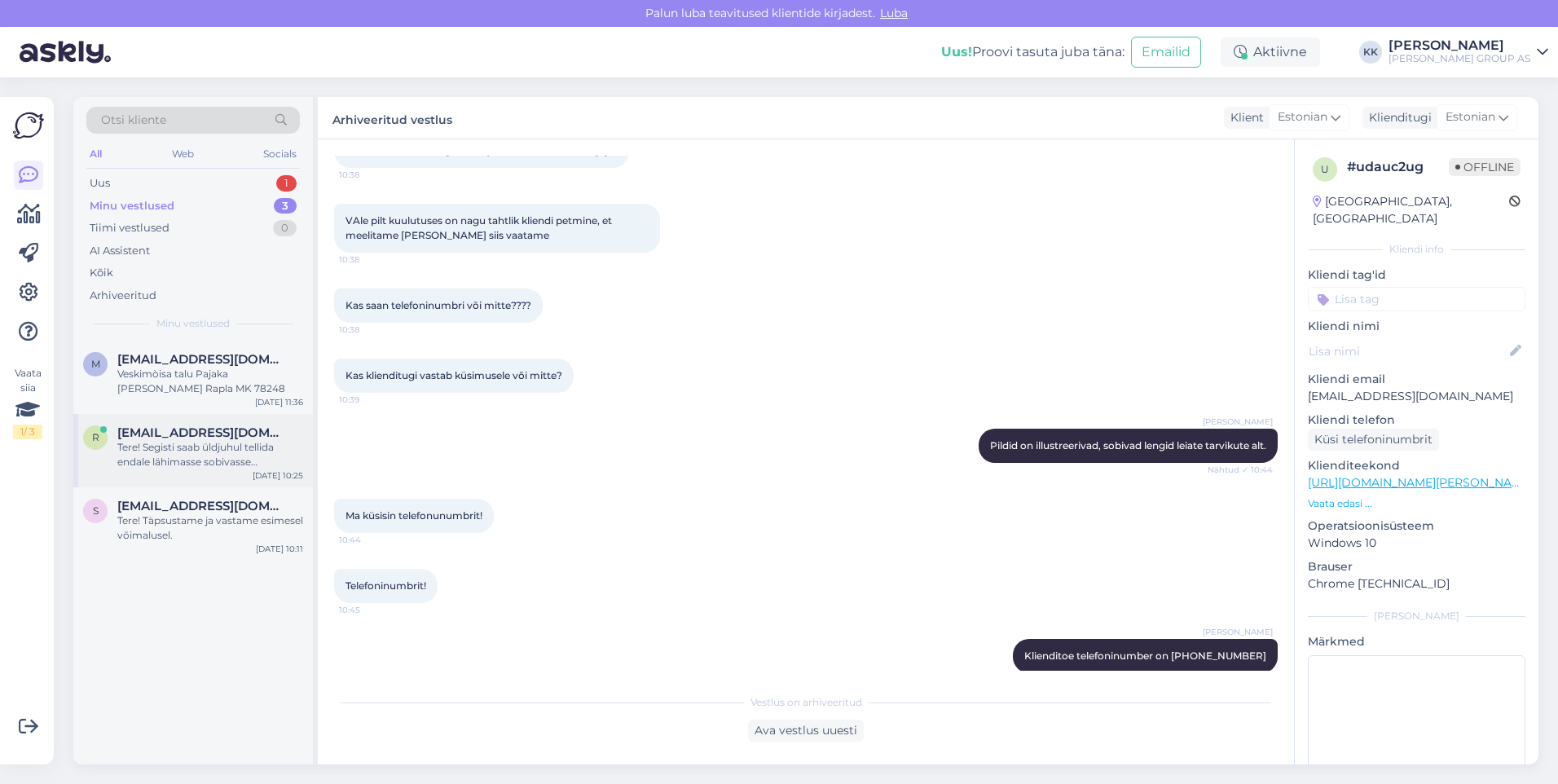
click at [201, 450] on div "Tere! Segisti saab üldjuhul tellida endale lähimasse sobivasse pakiautomaati. K…" at bounding box center [211, 455] width 186 height 29
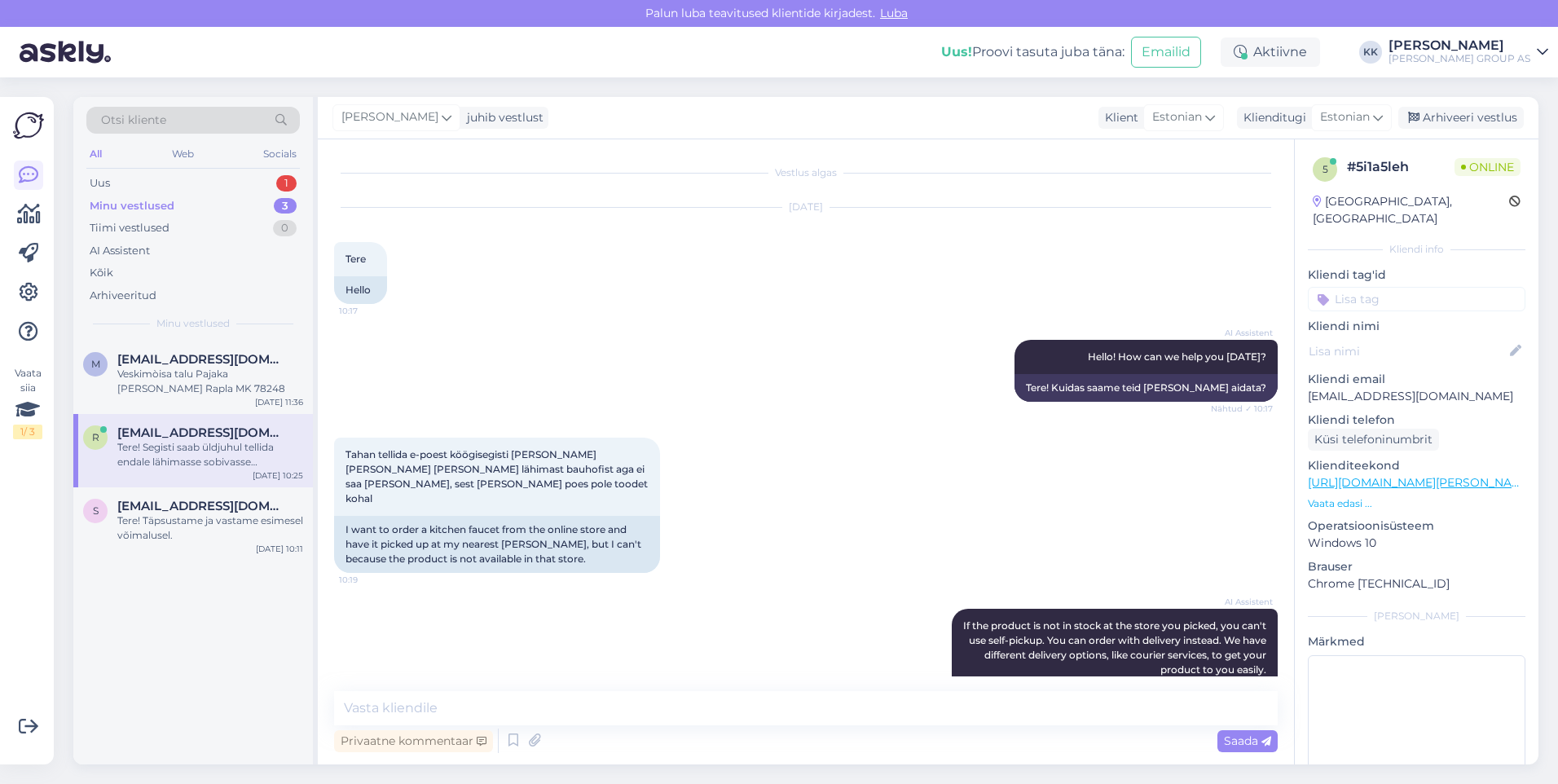
scroll to position [537, 0]
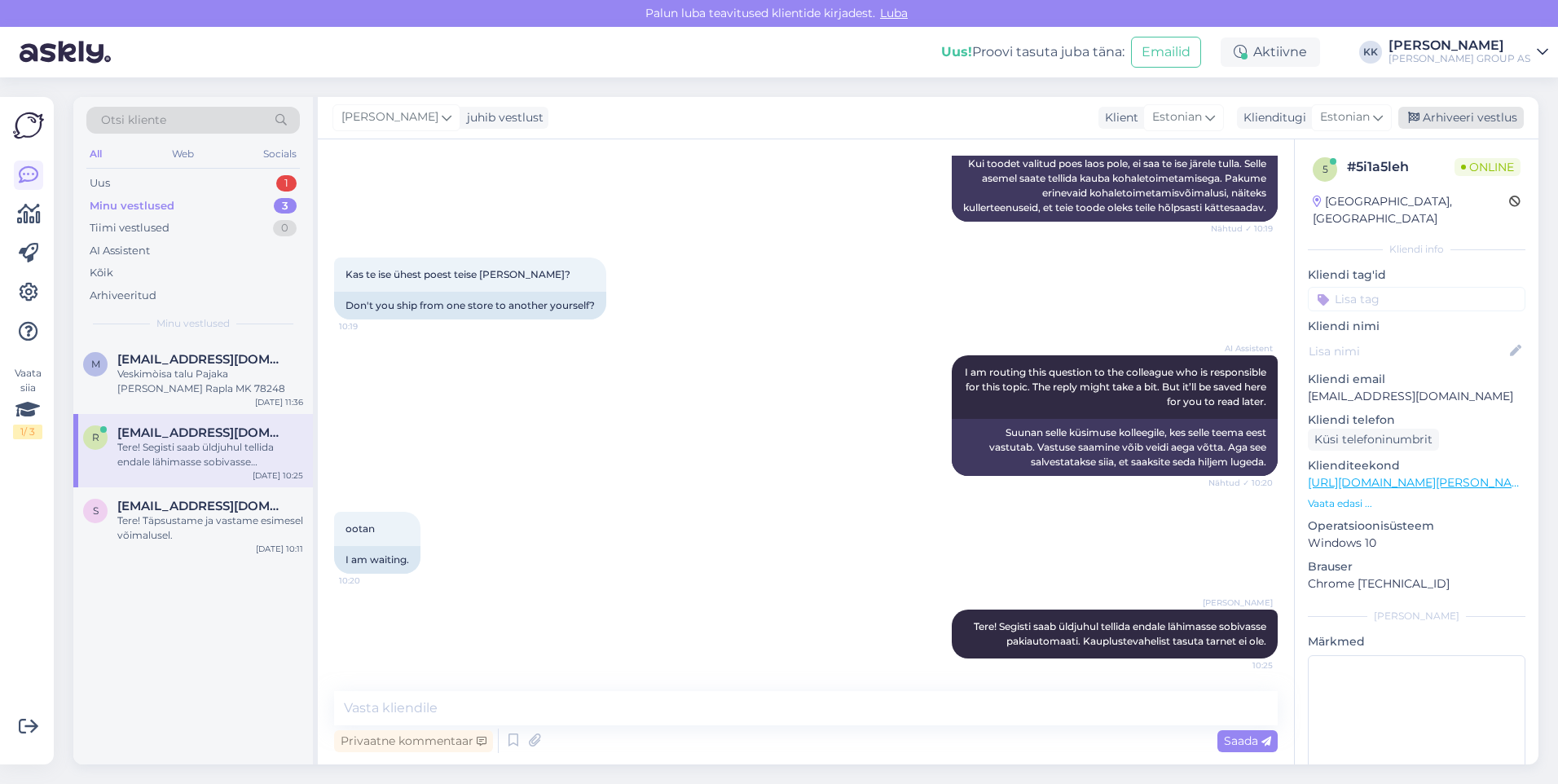
click at [1454, 117] on div "Arhiveeri vestlus" at bounding box center [1461, 118] width 126 height 22
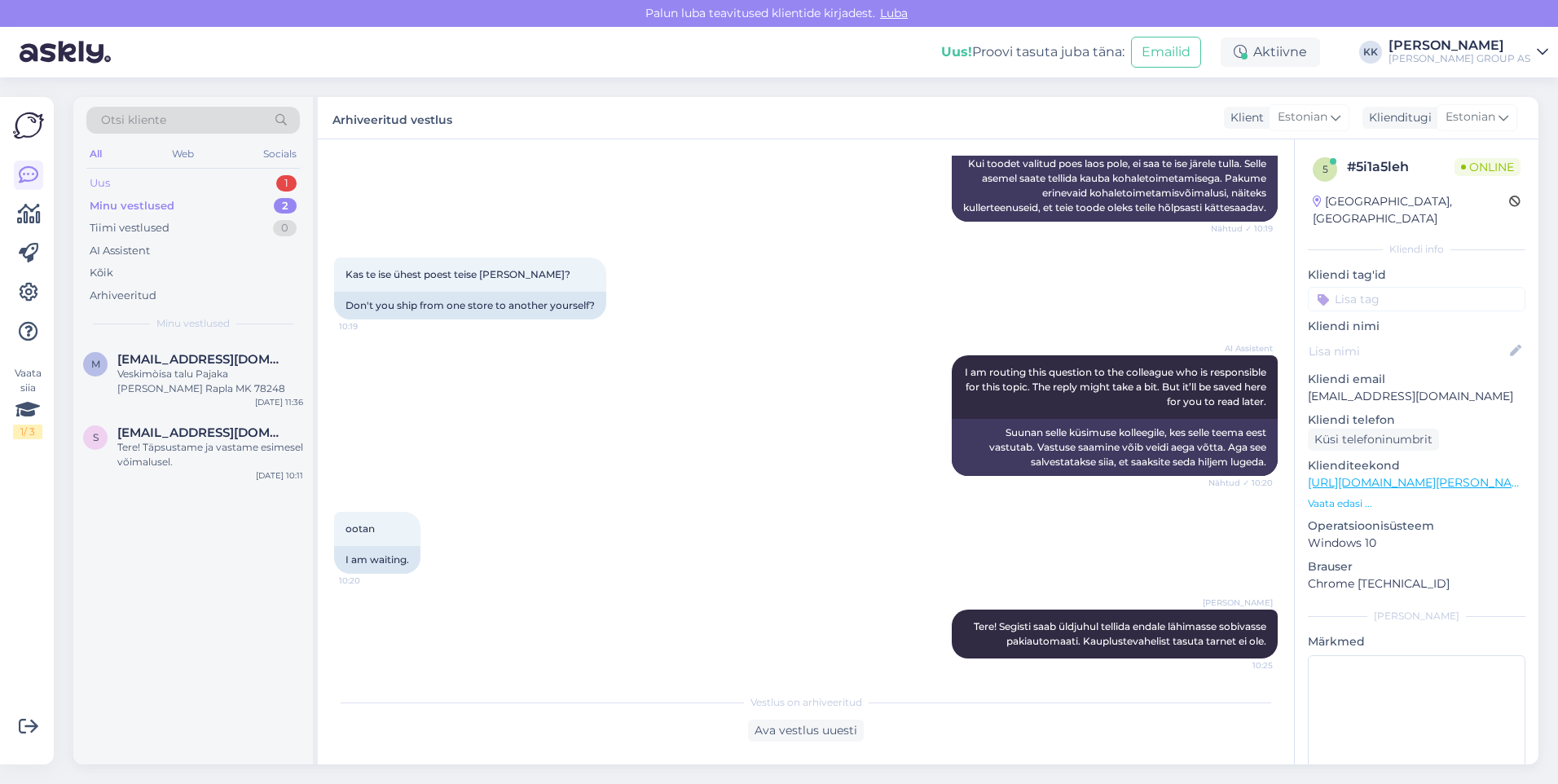
click at [121, 181] on div "Uus 1" at bounding box center [193, 183] width 213 height 23
click at [171, 366] on div "I am routing this question to the colleague who is responsible for this topic. …" at bounding box center [211, 381] width 186 height 29
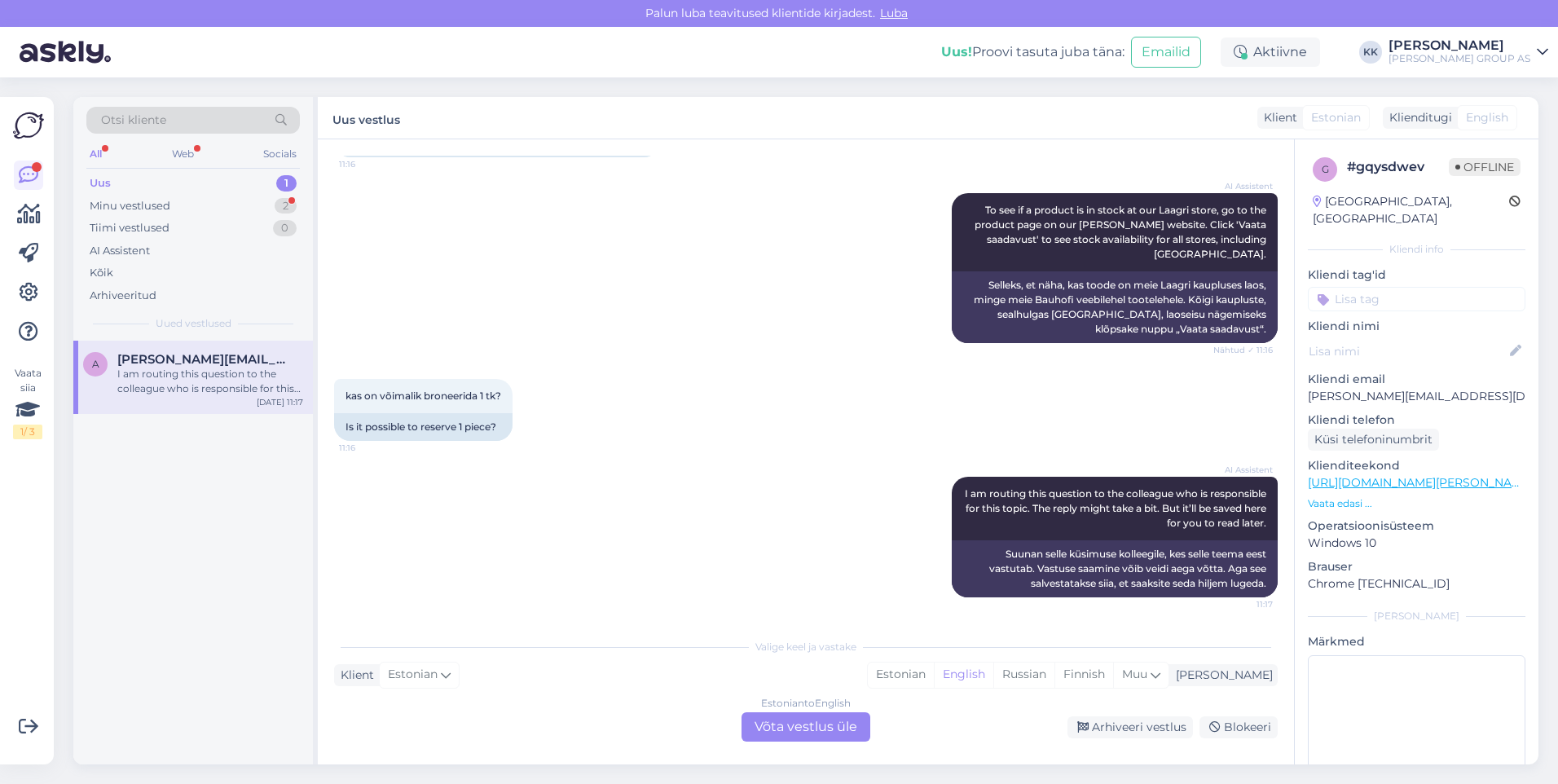
scroll to position [220, 0]
click at [934, 673] on div "Estonian" at bounding box center [901, 675] width 66 height 25
click at [816, 723] on div "Estonian to Estonian Võta vestlus üle" at bounding box center [806, 727] width 129 height 29
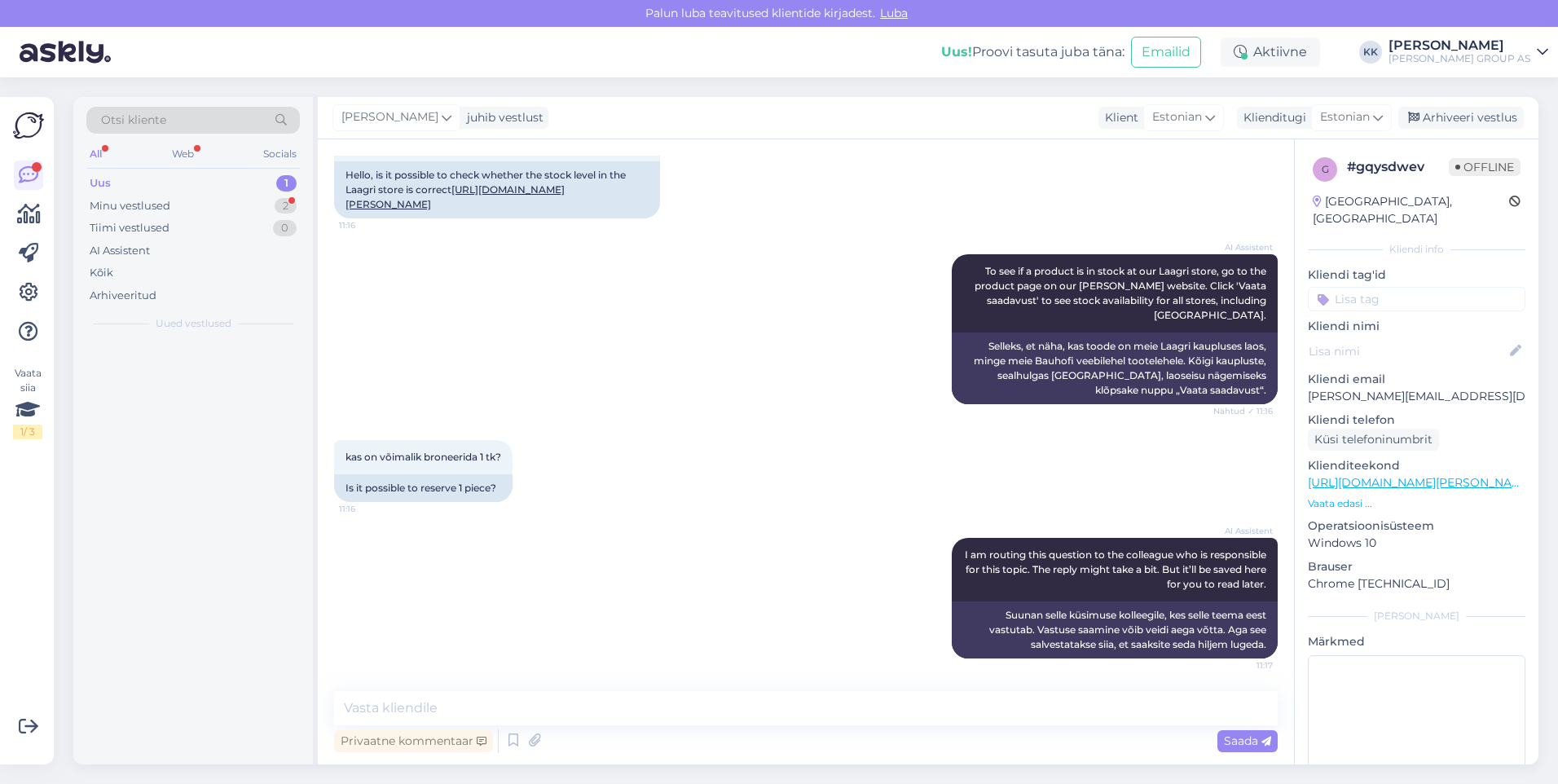
scroll to position [159, 0]
click at [396, 711] on textarea at bounding box center [806, 708] width 944 height 35
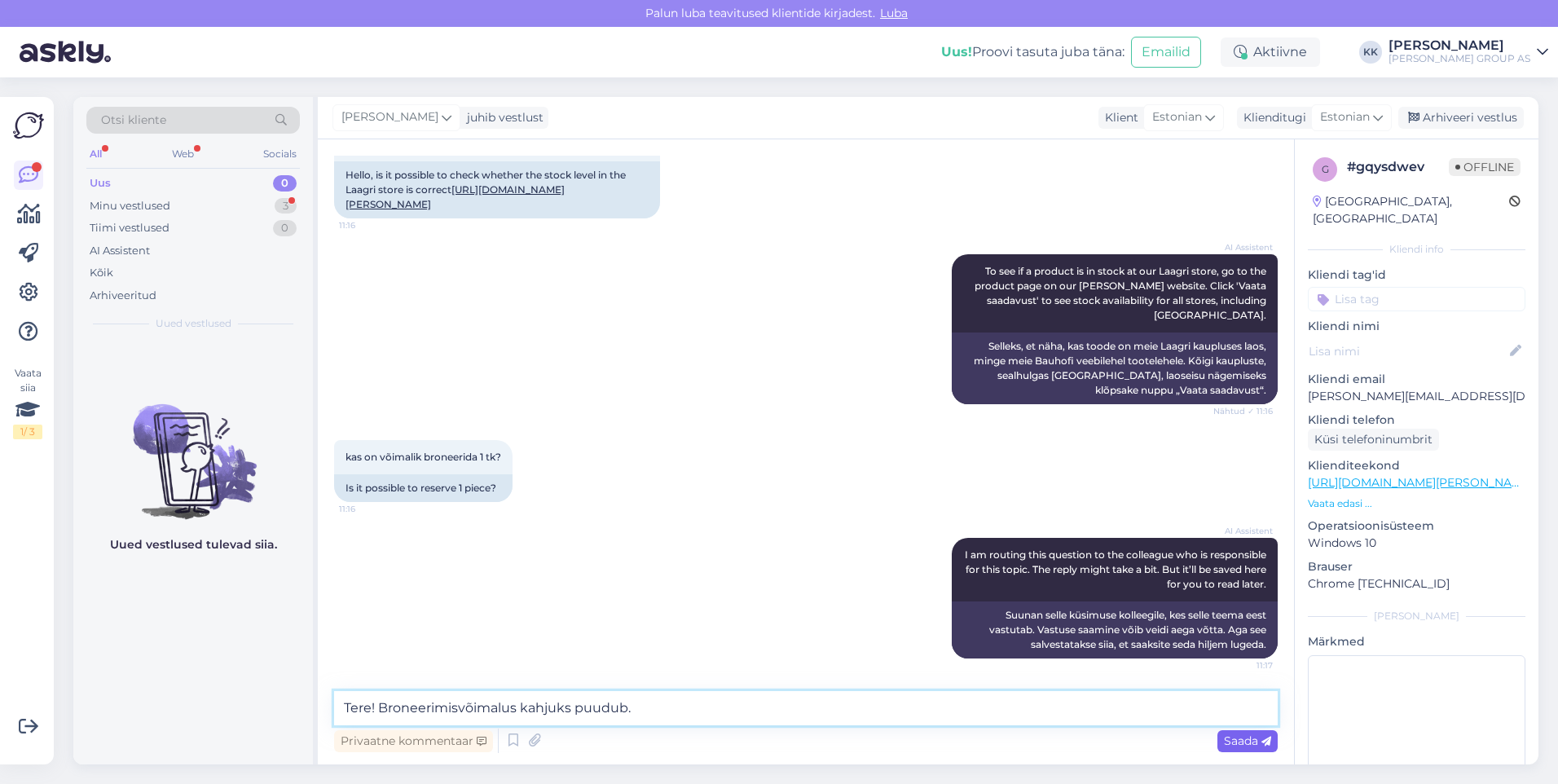
type textarea "Tere! Broneerimisvõimalus kahjuks puudub."
click at [1240, 738] on span "Saada" at bounding box center [1248, 741] width 47 height 15
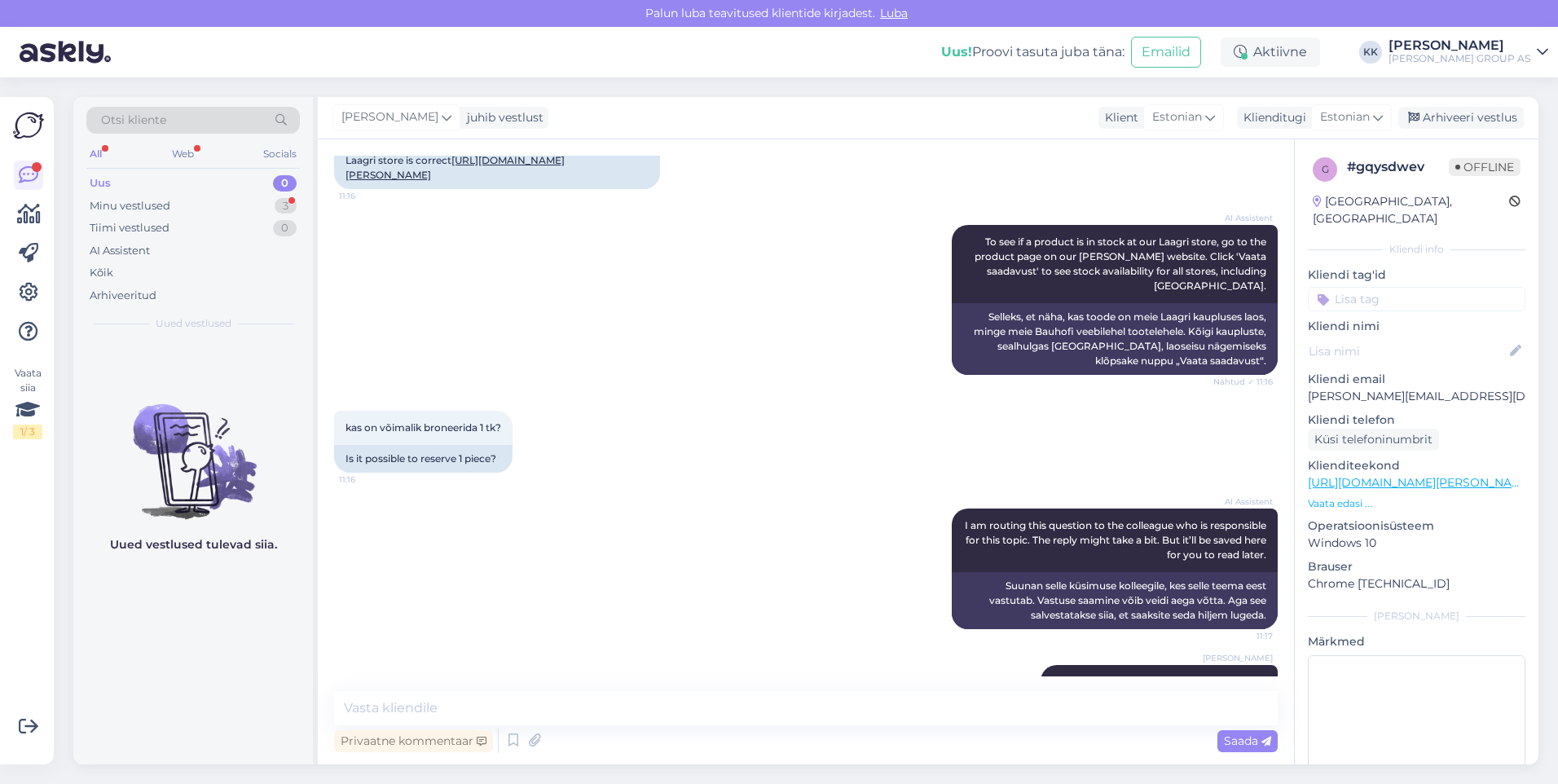
scroll to position [229, 0]
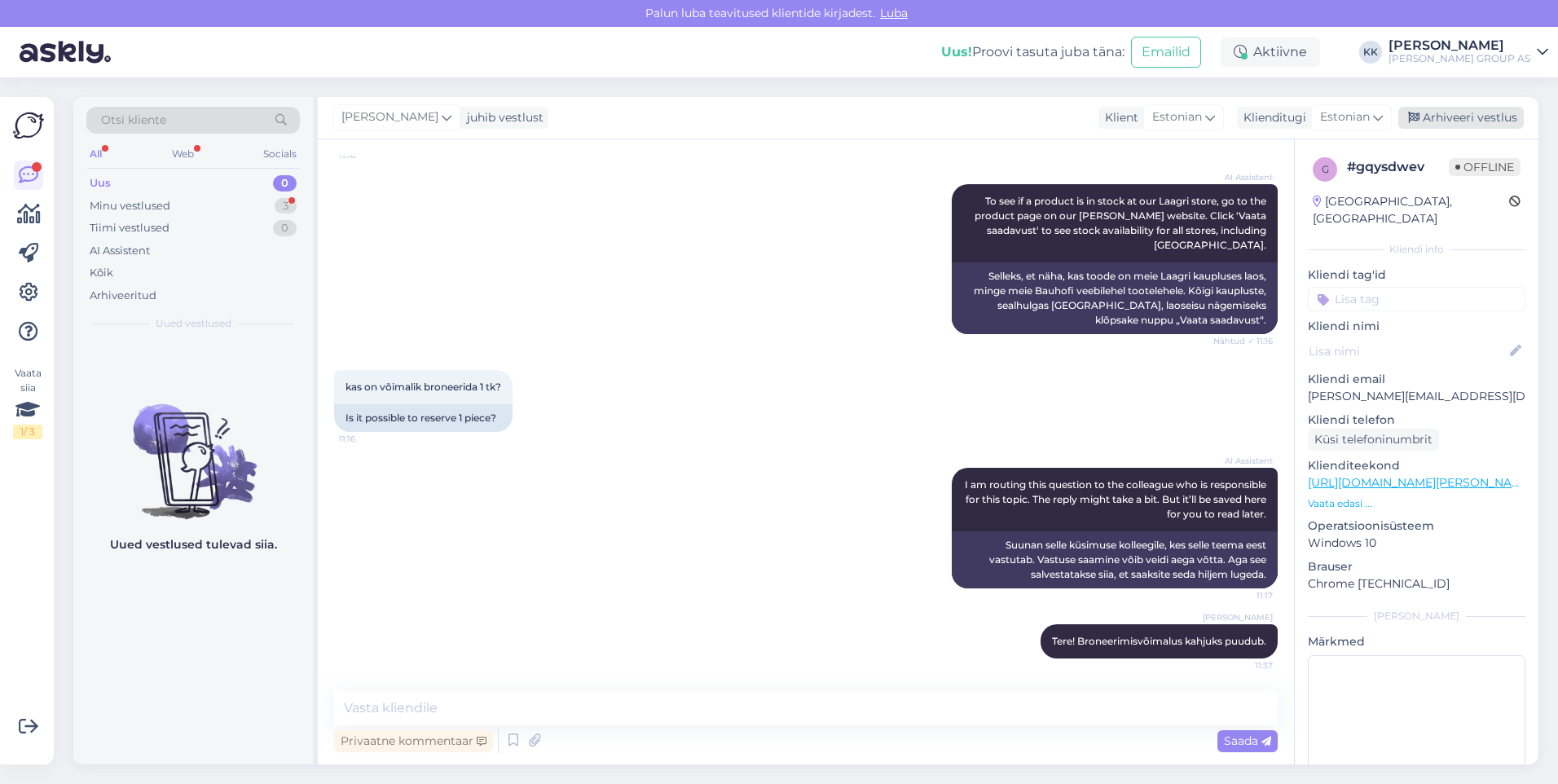
click at [1457, 113] on div "Arhiveeri vestlus" at bounding box center [1461, 118] width 126 height 22
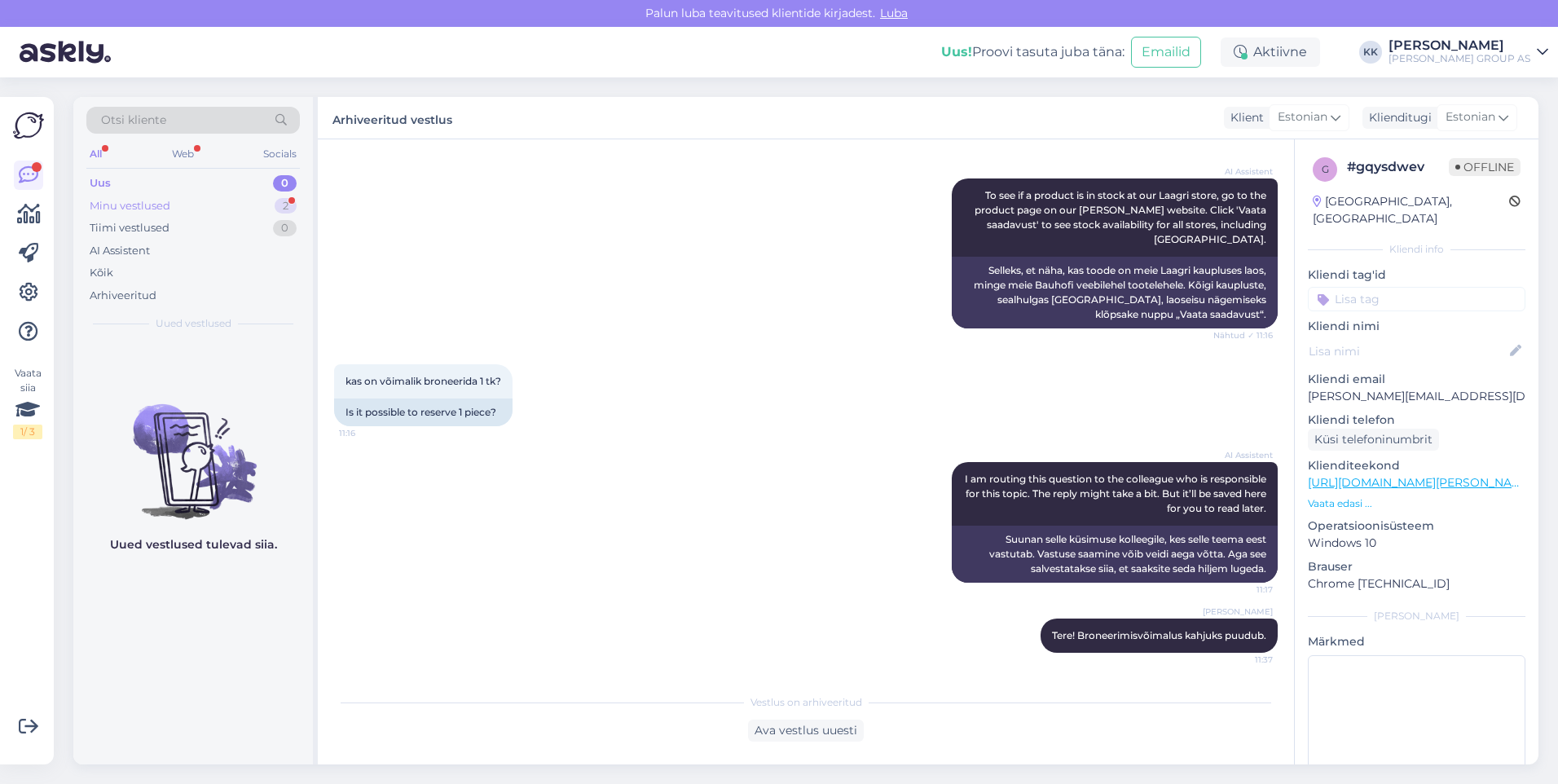
click at [133, 207] on div "Minu vestlused" at bounding box center [129, 206] width 81 height 16
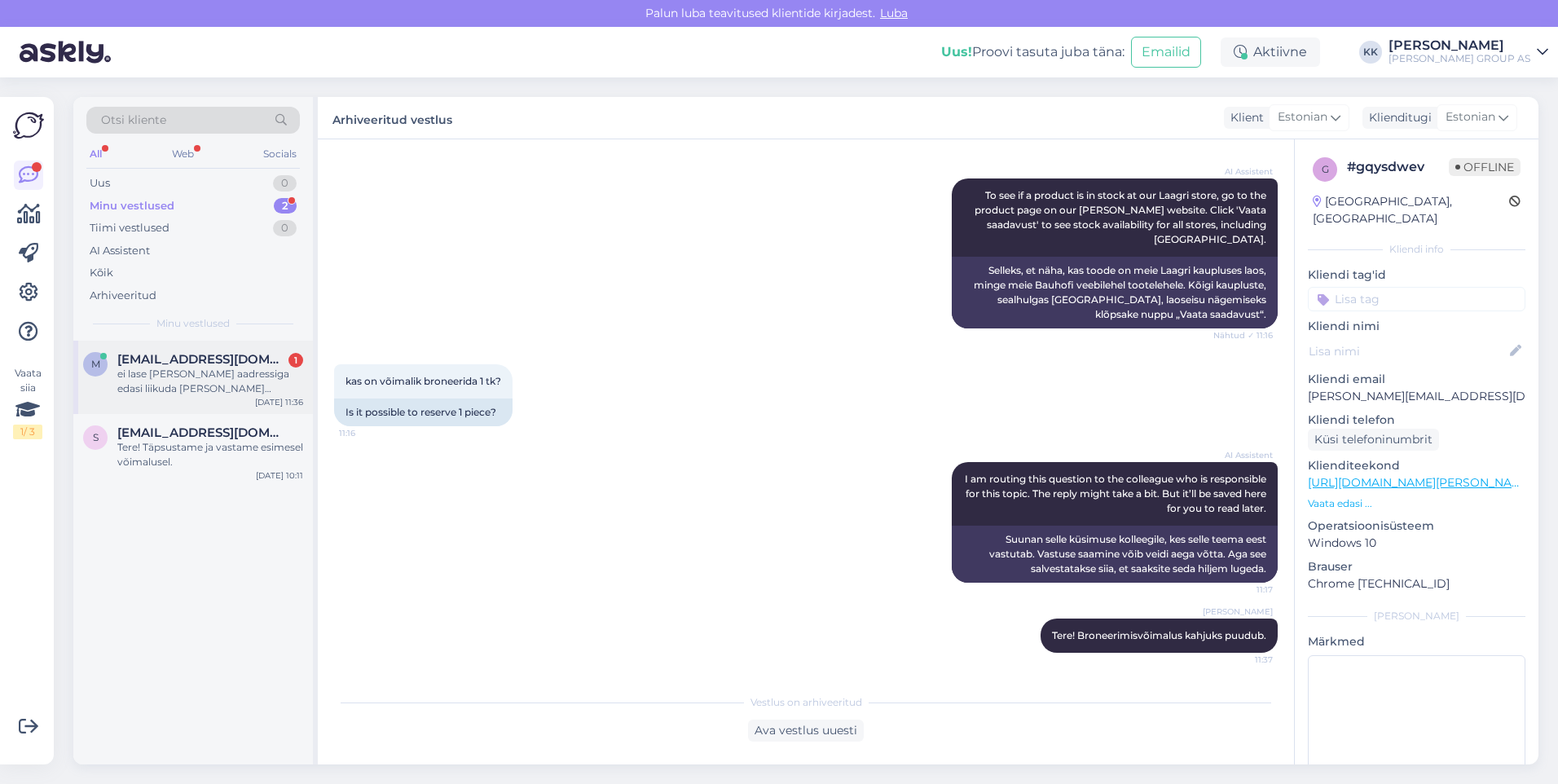
click at [207, 380] on div "ei lase [PERSON_NAME] aadressiga edasi liikuda [PERSON_NAME] refreshi" at bounding box center [211, 381] width 186 height 29
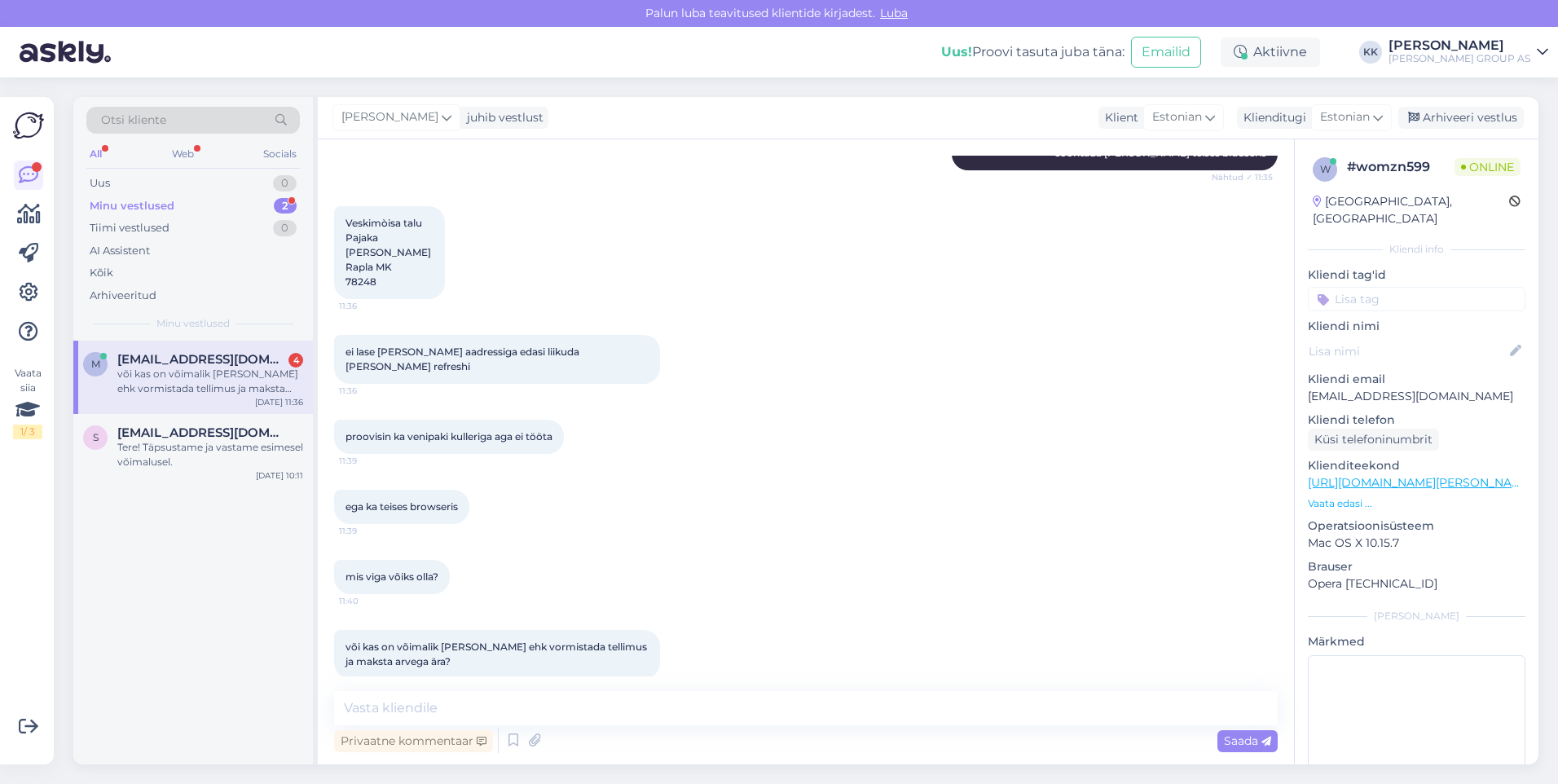
scroll to position [537, 0]
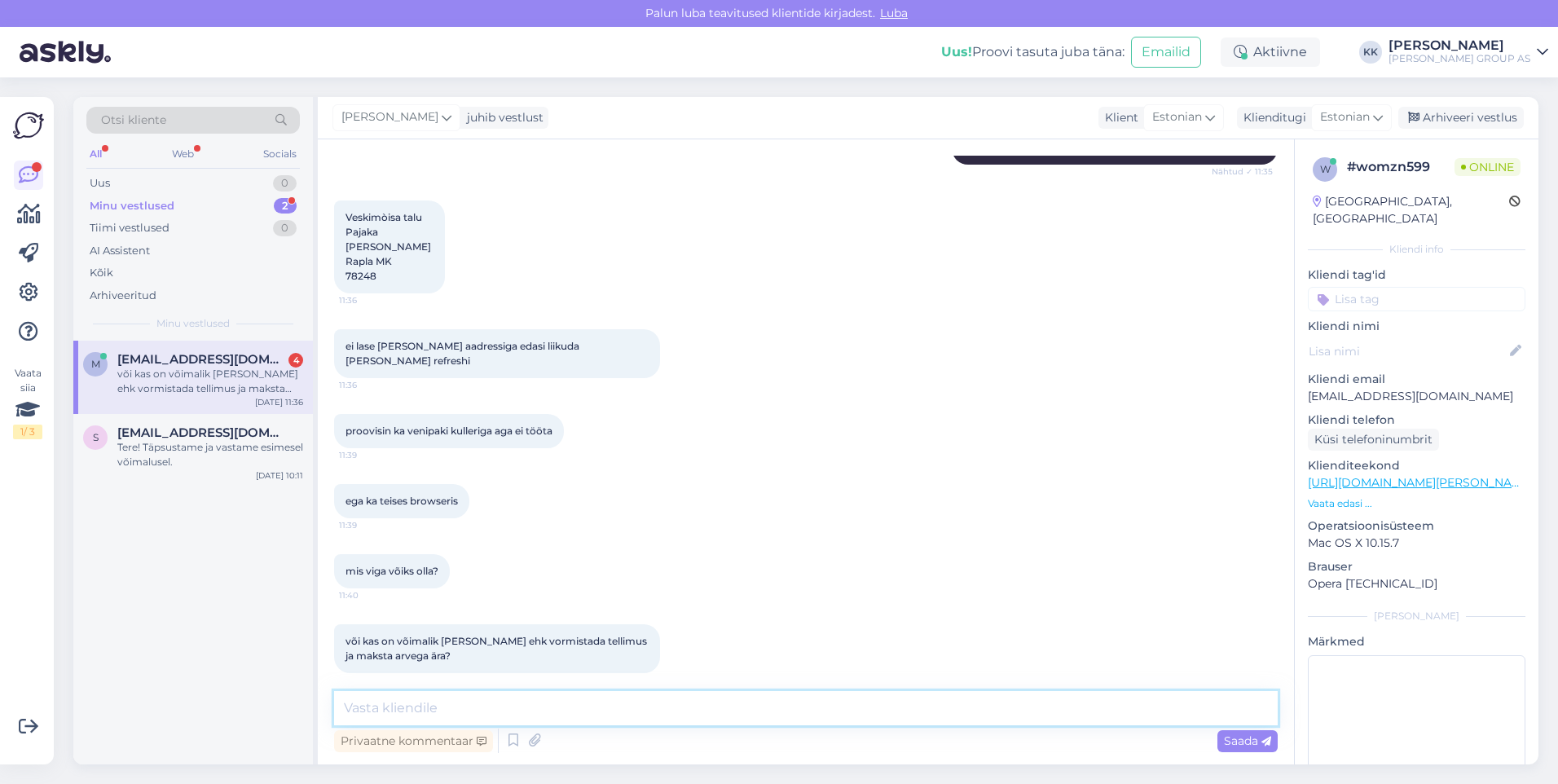
click at [367, 709] on textarea at bounding box center [806, 708] width 944 height 35
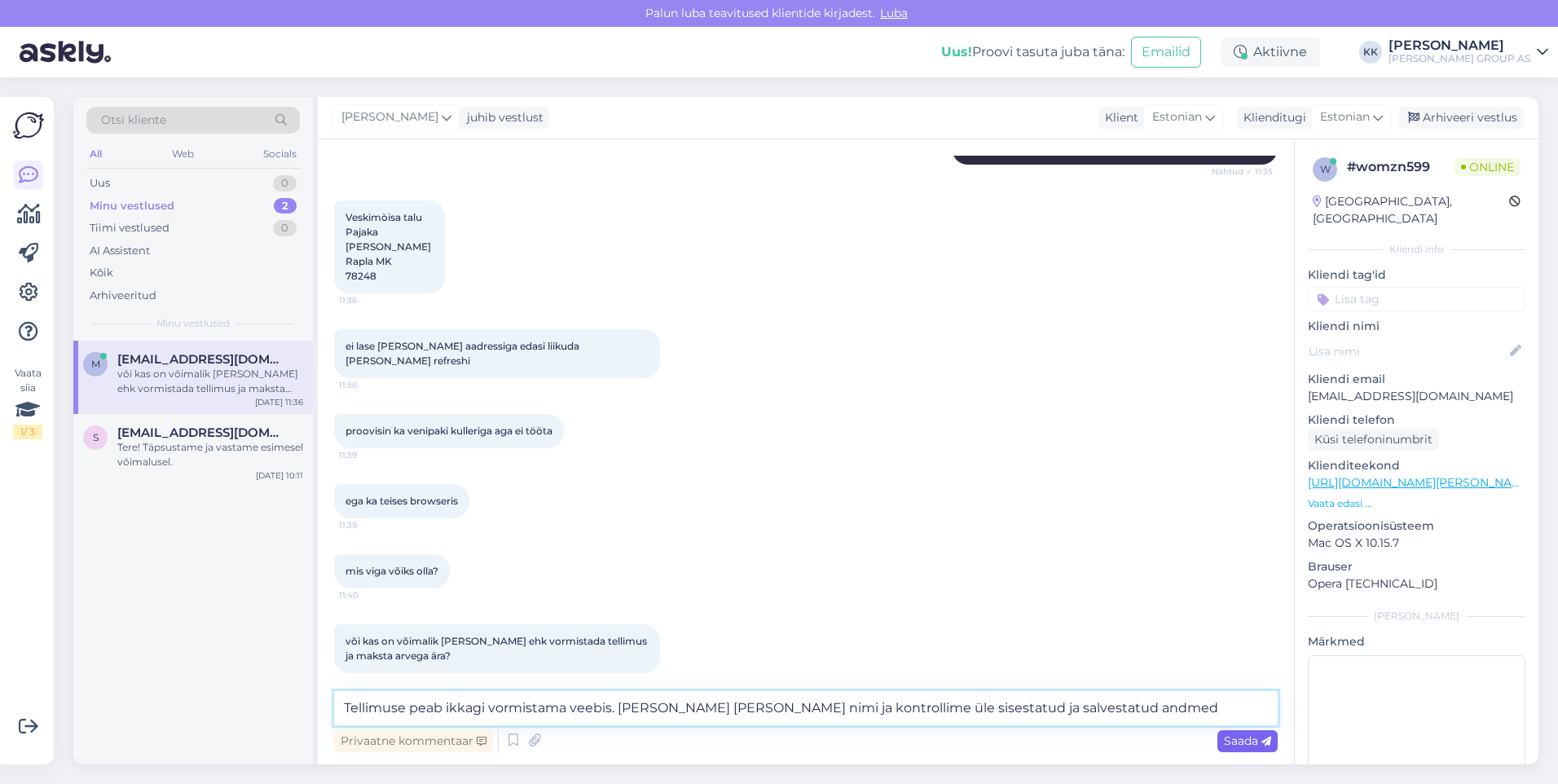
type textarea "Tellimuse peab ikkagi vormistama veebis. [PERSON_NAME] [PERSON_NAME] nimi ja ko…"
click at [1235, 739] on span "Saada" at bounding box center [1248, 741] width 47 height 15
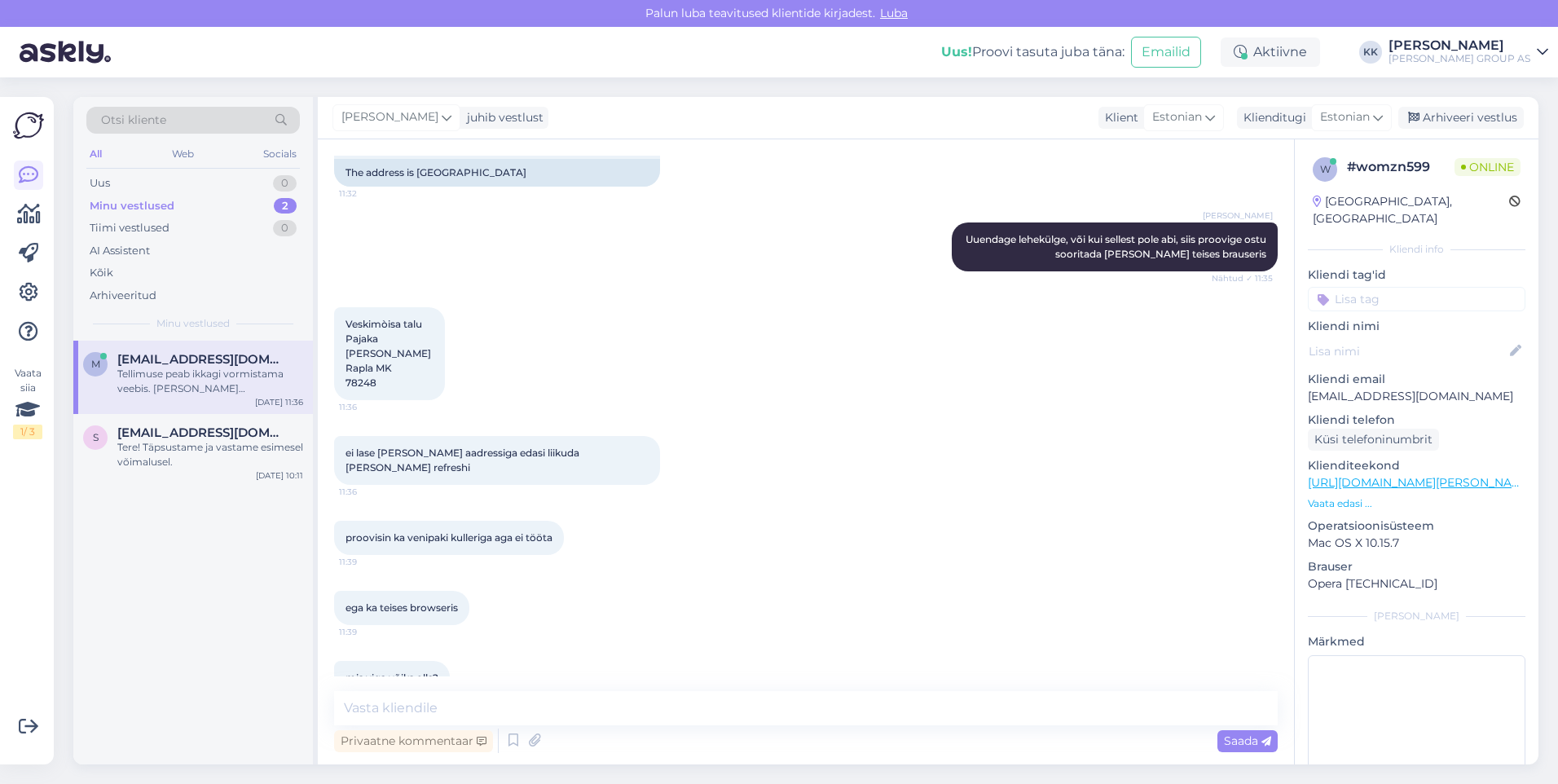
scroll to position [541, 0]
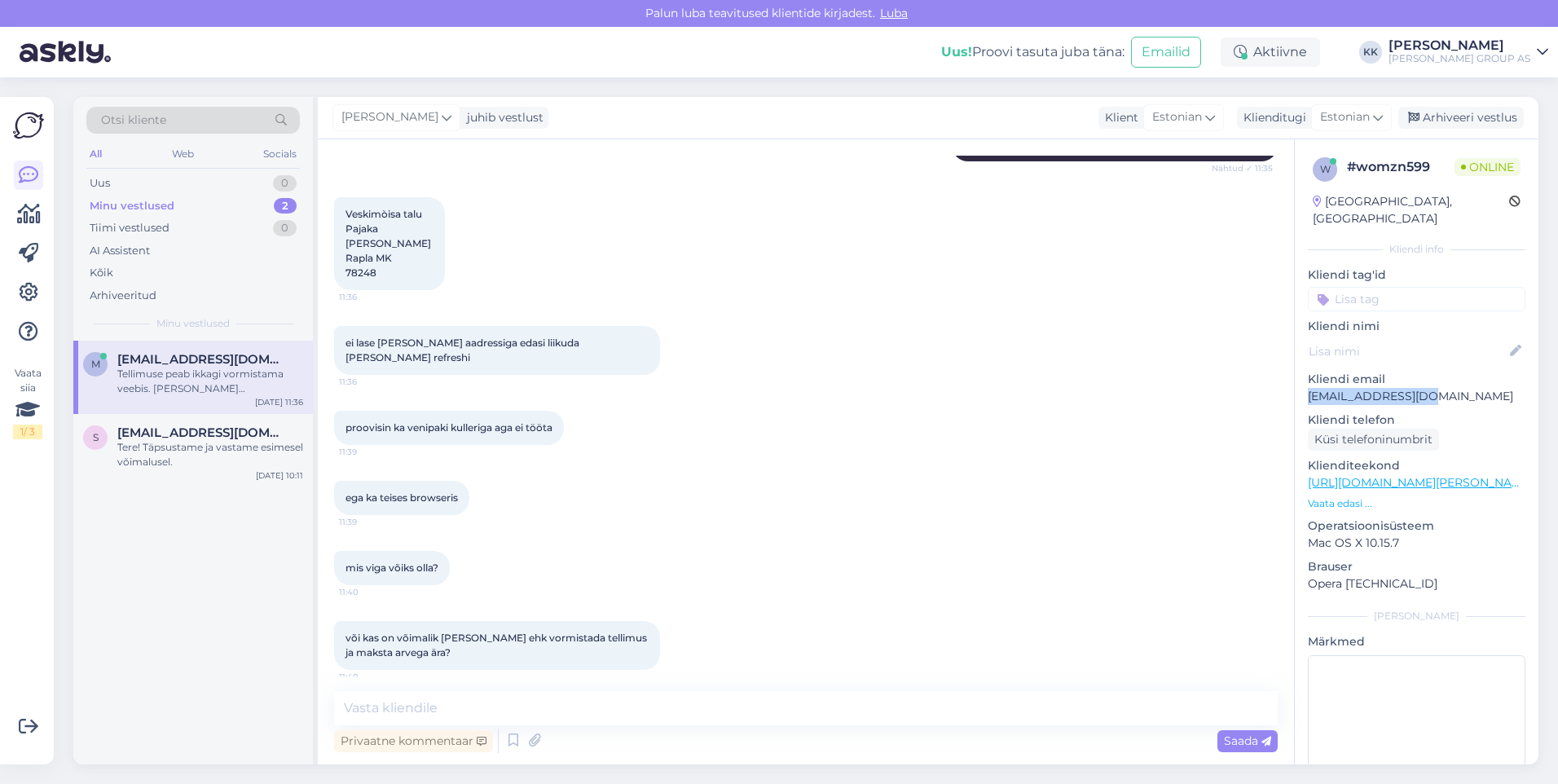
drag, startPoint x: 1439, startPoint y: 379, endPoint x: 1295, endPoint y: 379, distance: 144.0
click at [1295, 379] on div "w # womzn599 Online [GEOGRAPHIC_DATA], [GEOGRAPHIC_DATA] Kliendi info Kliendi t…" at bounding box center [1417, 452] width 244 height 625
drag, startPoint x: 1295, startPoint y: 379, endPoint x: 1315, endPoint y: 379, distance: 20.0
copy p "[EMAIL_ADDRESS][DOMAIN_NAME]"
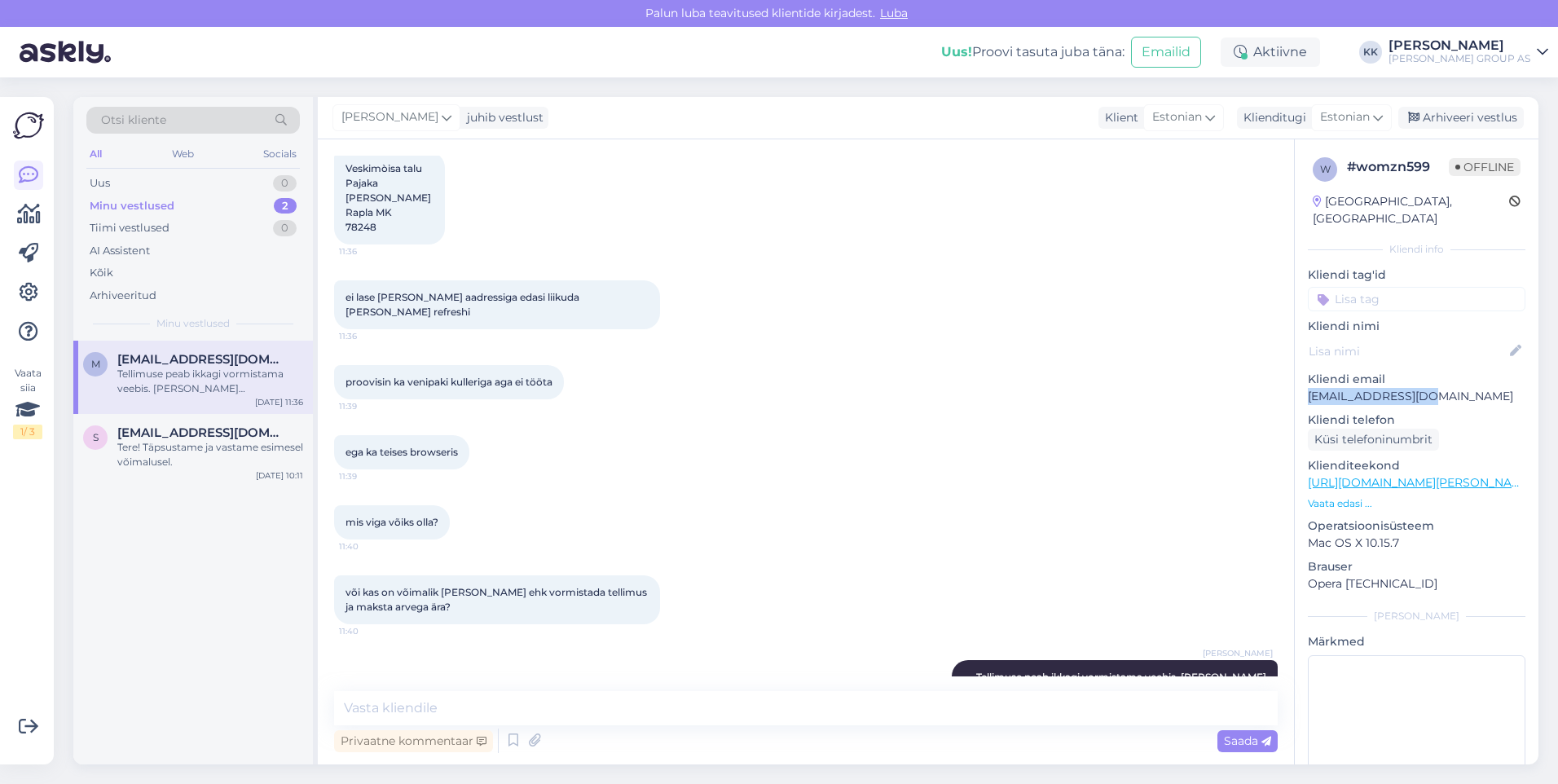
scroll to position [622, 0]
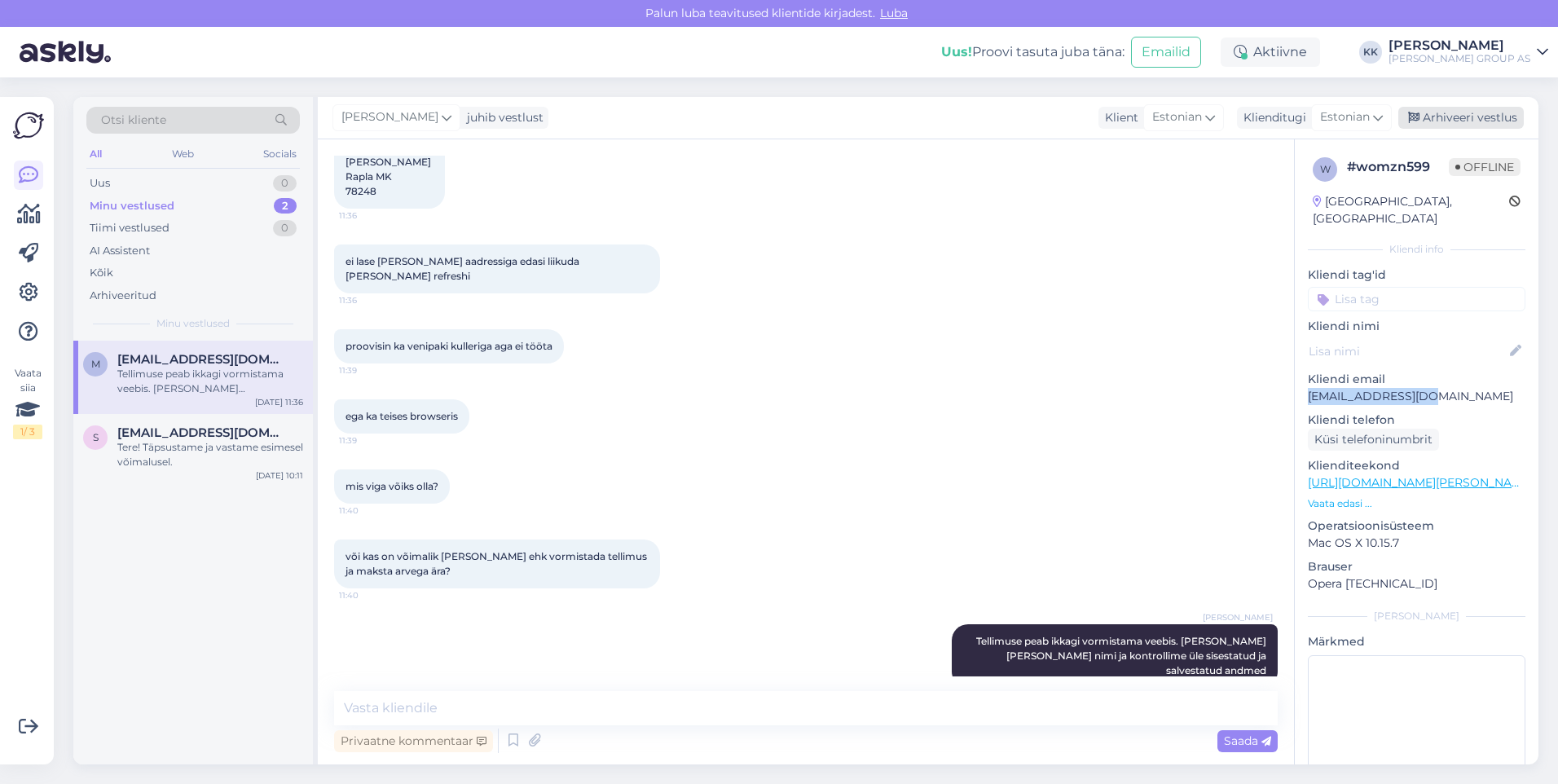
click at [1452, 116] on div "Arhiveeri vestlus" at bounding box center [1461, 118] width 126 height 22
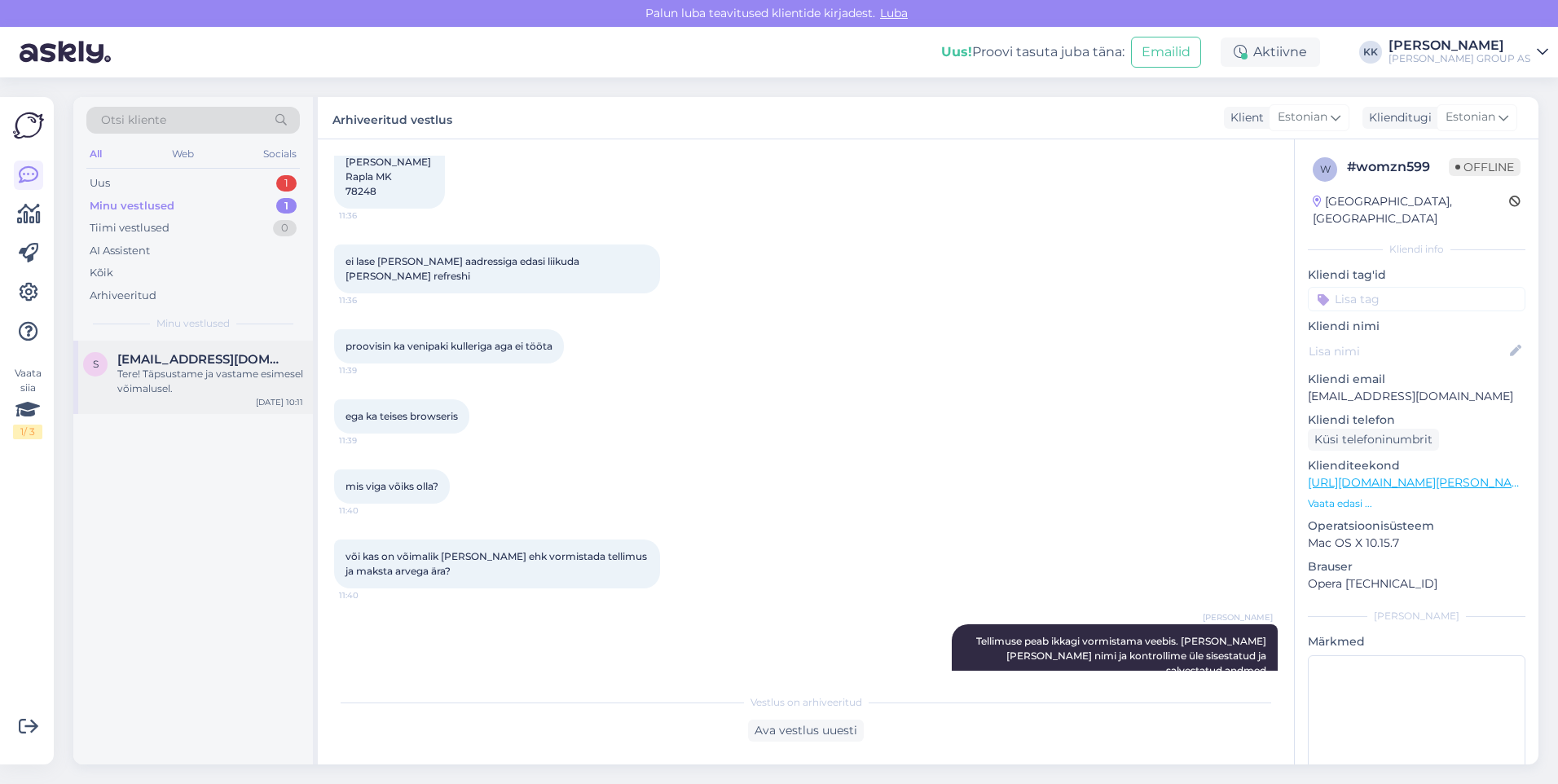
click at [185, 377] on div "Tere! Täpsustame ja vastame esimesel võimalusel." at bounding box center [211, 381] width 186 height 29
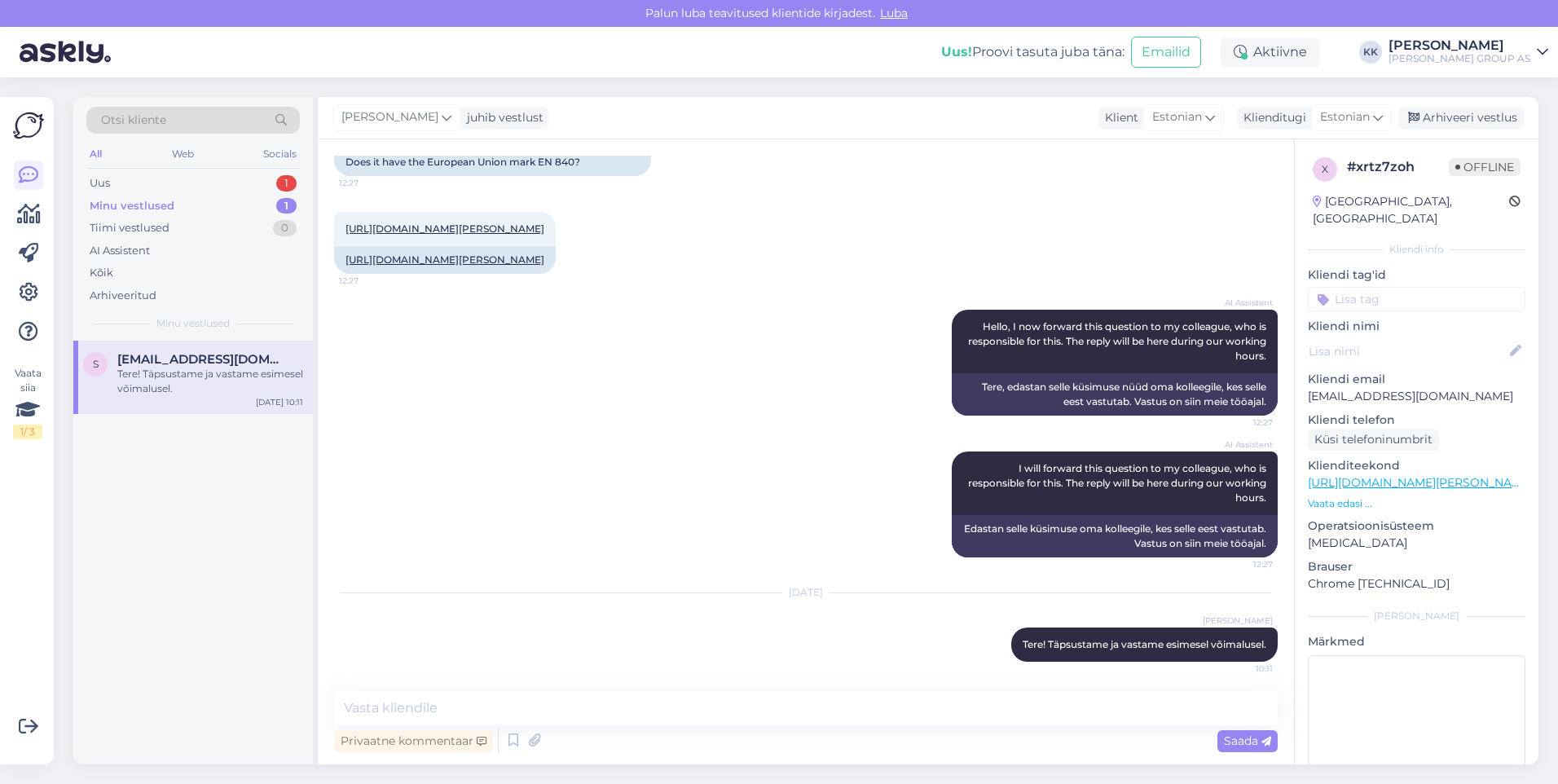
scroll to position [131, 0]
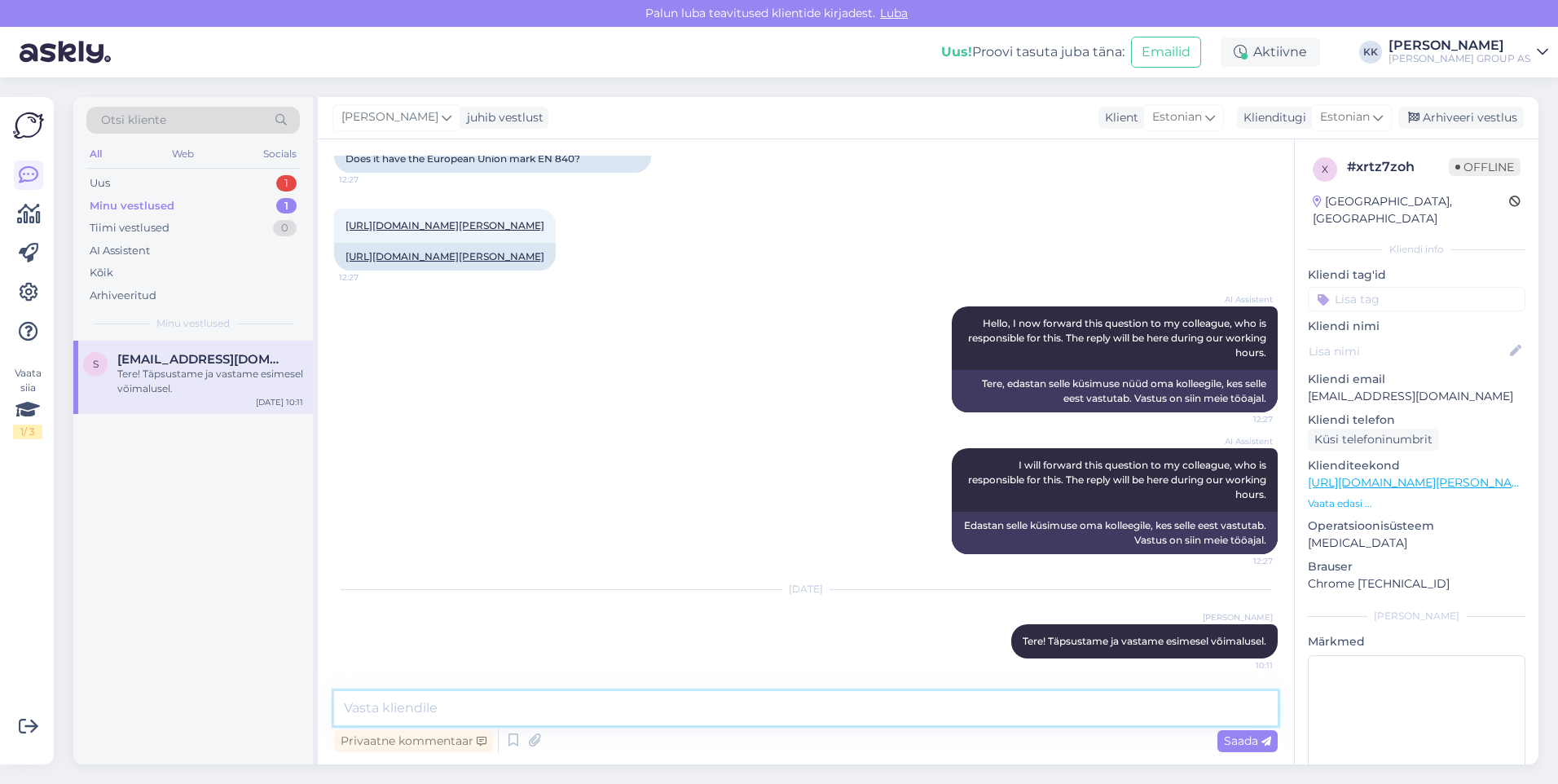
click at [410, 708] on textarea at bounding box center [806, 708] width 944 height 35
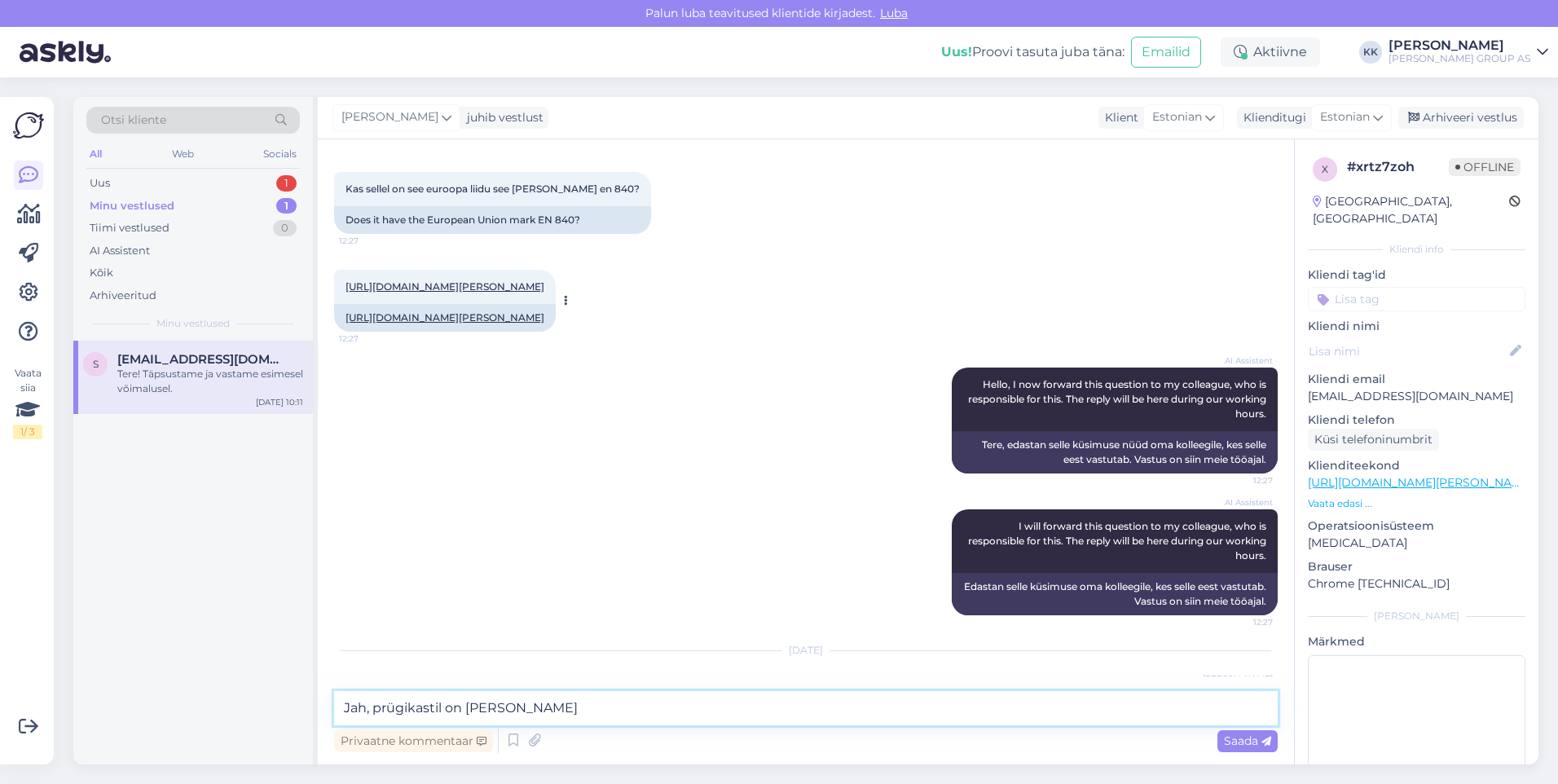
scroll to position [0, 0]
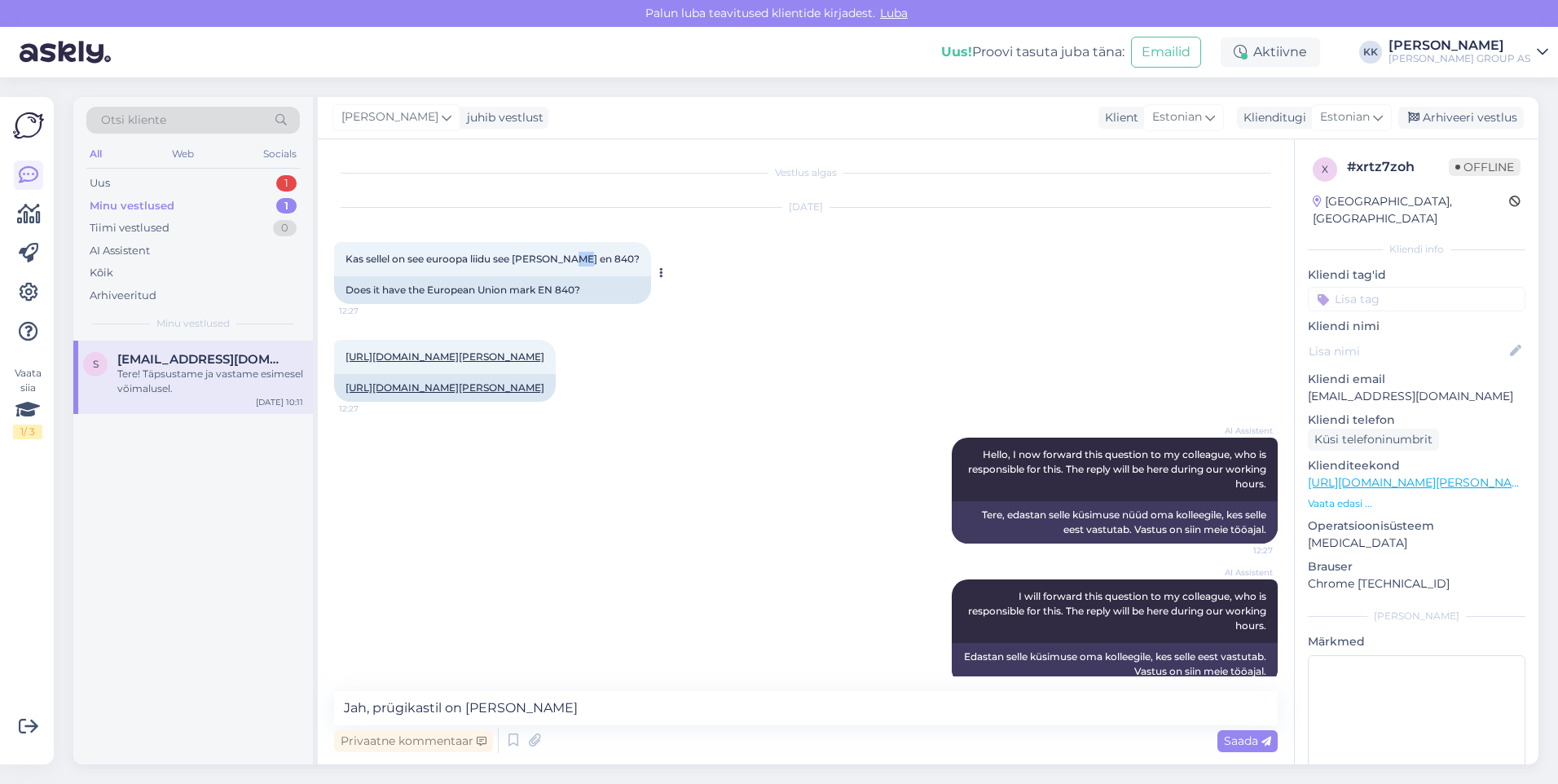
drag, startPoint x: 576, startPoint y: 255, endPoint x: 562, endPoint y: 257, distance: 14.1
click at [562, 257] on span "Kas sellel on see euroopa liidu see [PERSON_NAME] en 840?" at bounding box center [492, 258] width 294 height 12
drag, startPoint x: 562, startPoint y: 257, endPoint x: 573, endPoint y: 285, distance: 30.1
click at [573, 285] on div "Does it have the European Union mark EN 840?" at bounding box center [493, 290] width 317 height 27
drag, startPoint x: 575, startPoint y: 288, endPoint x: 542, endPoint y: 288, distance: 33.0
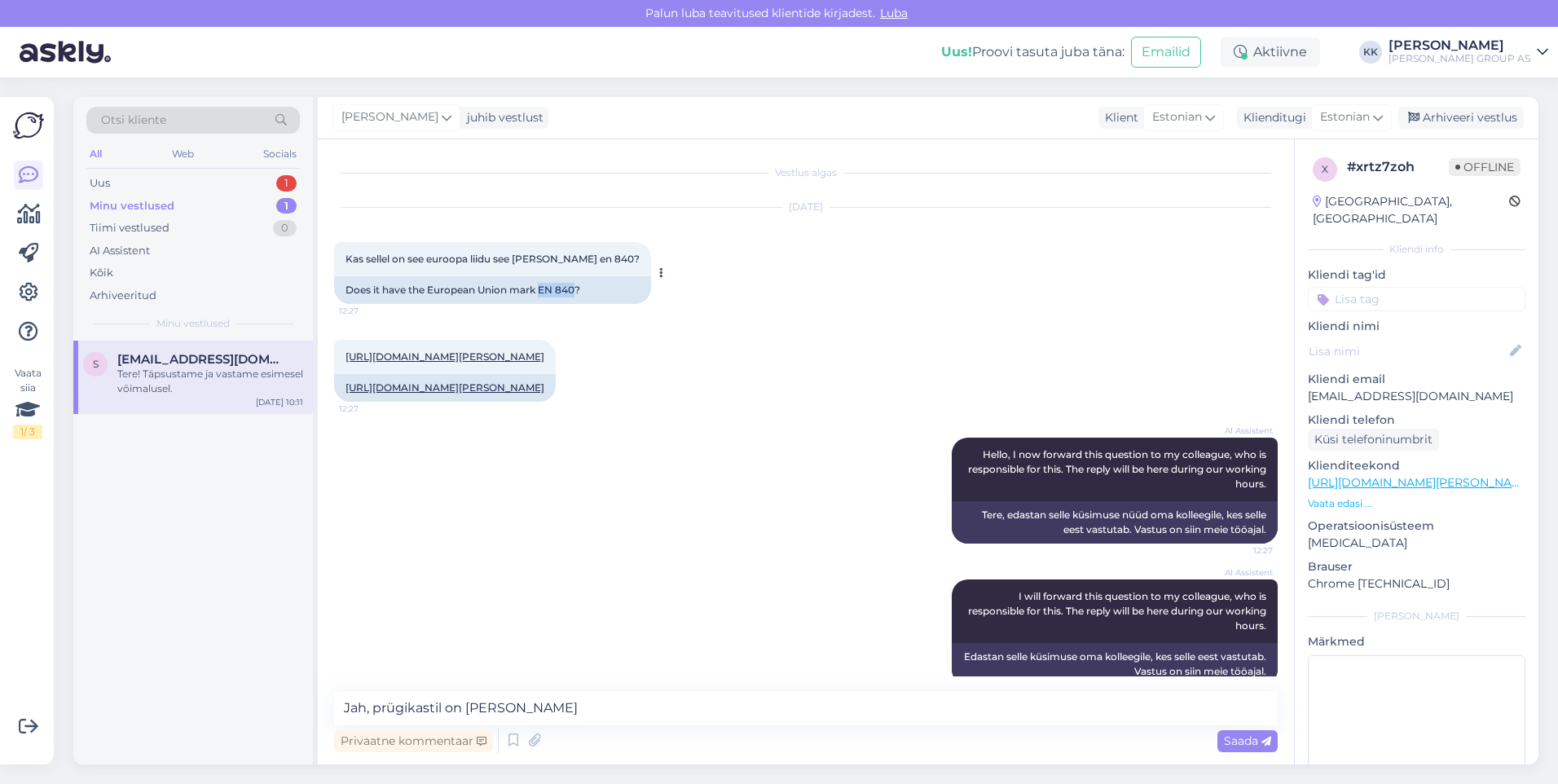
click at [542, 288] on div "Does it have the European Union mark EN 840?" at bounding box center [493, 290] width 317 height 27
drag, startPoint x: 542, startPoint y: 288, endPoint x: 551, endPoint y: 288, distance: 9.0
copy div "EN 840"
click at [536, 712] on textarea "Jah, prügikastil on [PERSON_NAME]" at bounding box center [806, 708] width 944 height 35
paste textarea "EN 840"
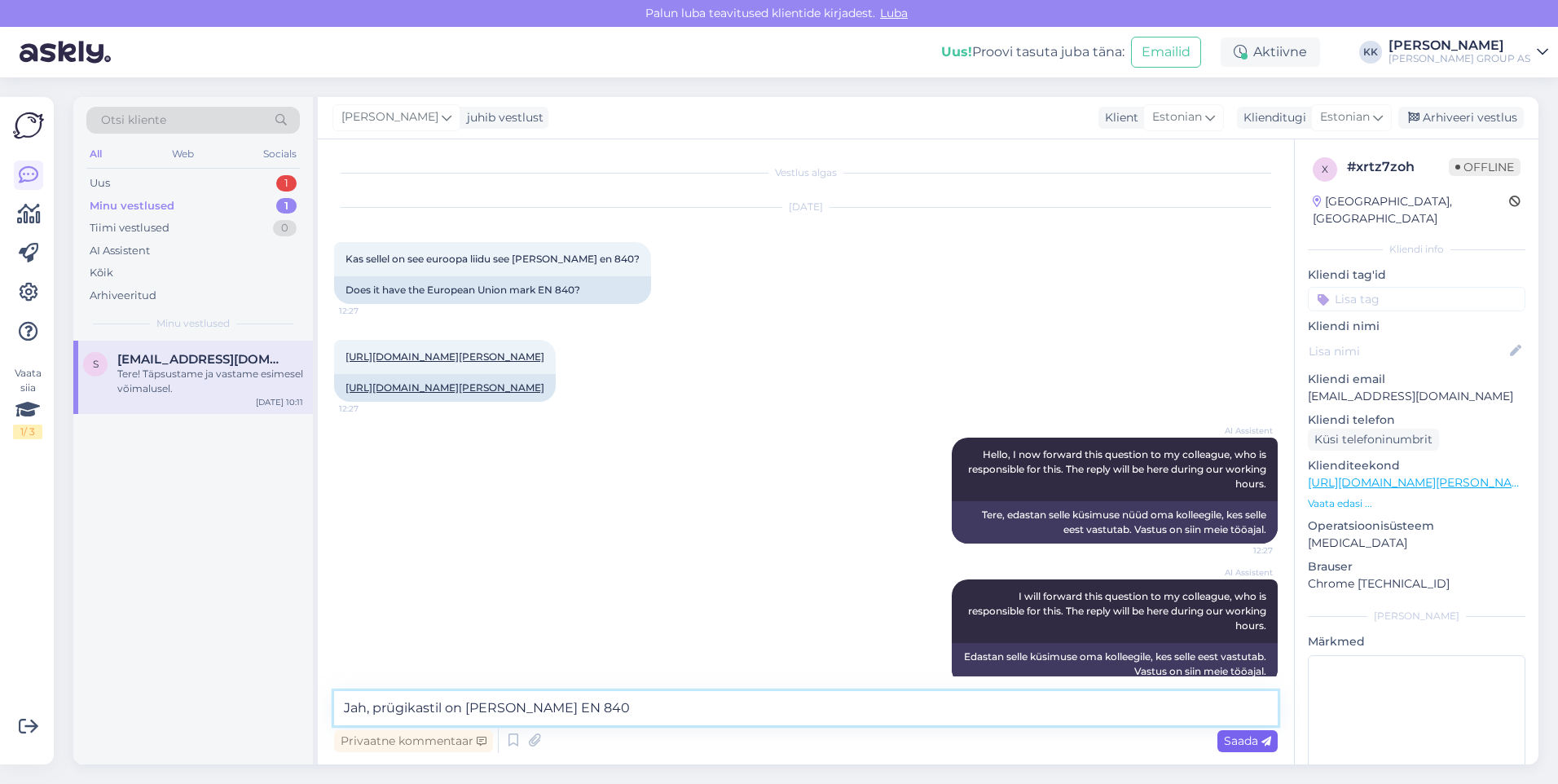
type textarea "Jah, prügikastil on [PERSON_NAME] EN 840"
click at [1248, 742] on span "Saada" at bounding box center [1248, 741] width 47 height 15
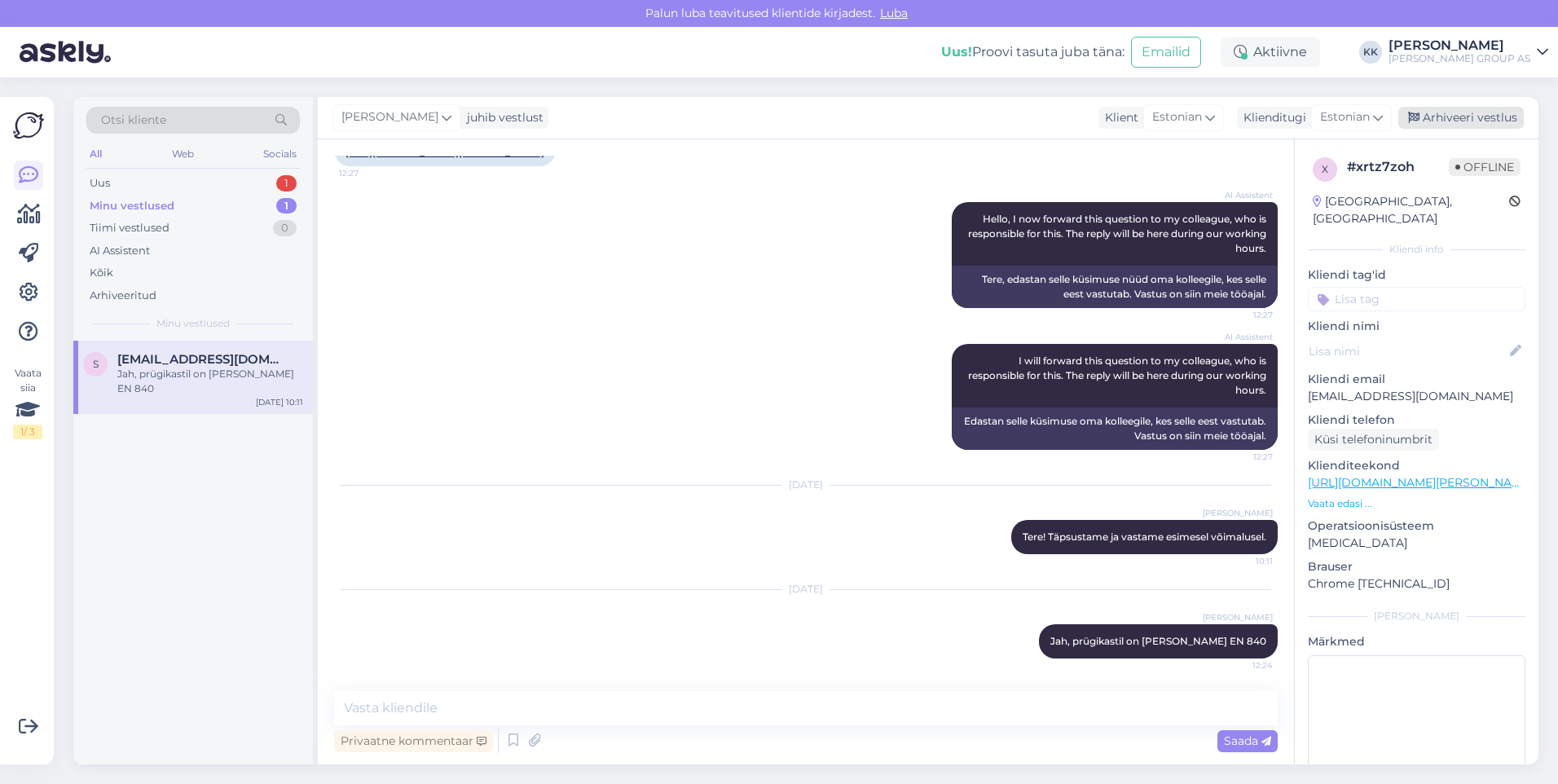
click at [1460, 114] on div "Arhiveeri vestlus" at bounding box center [1461, 118] width 126 height 22
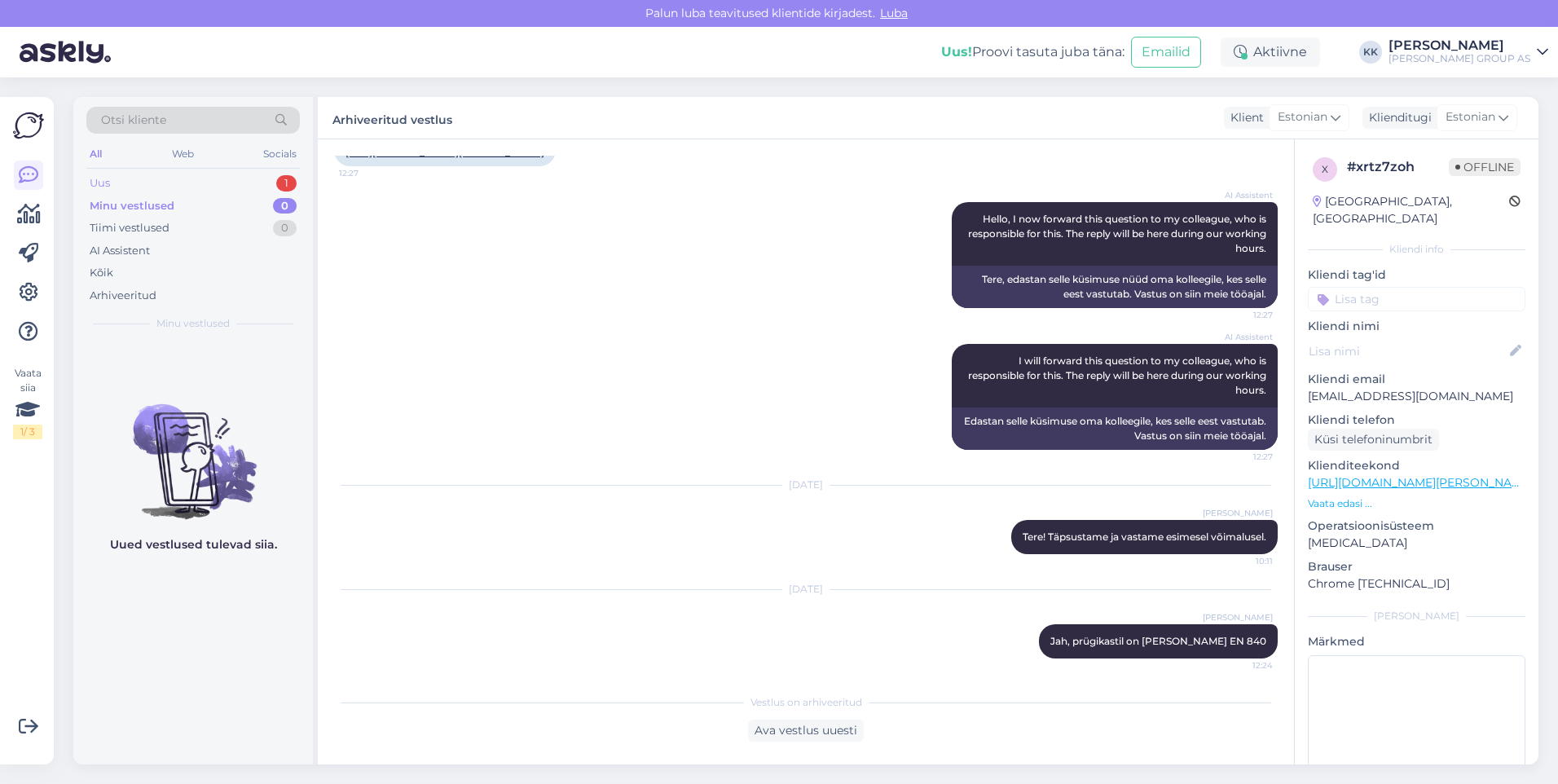
click at [119, 180] on div "Uus 1" at bounding box center [193, 183] width 213 height 23
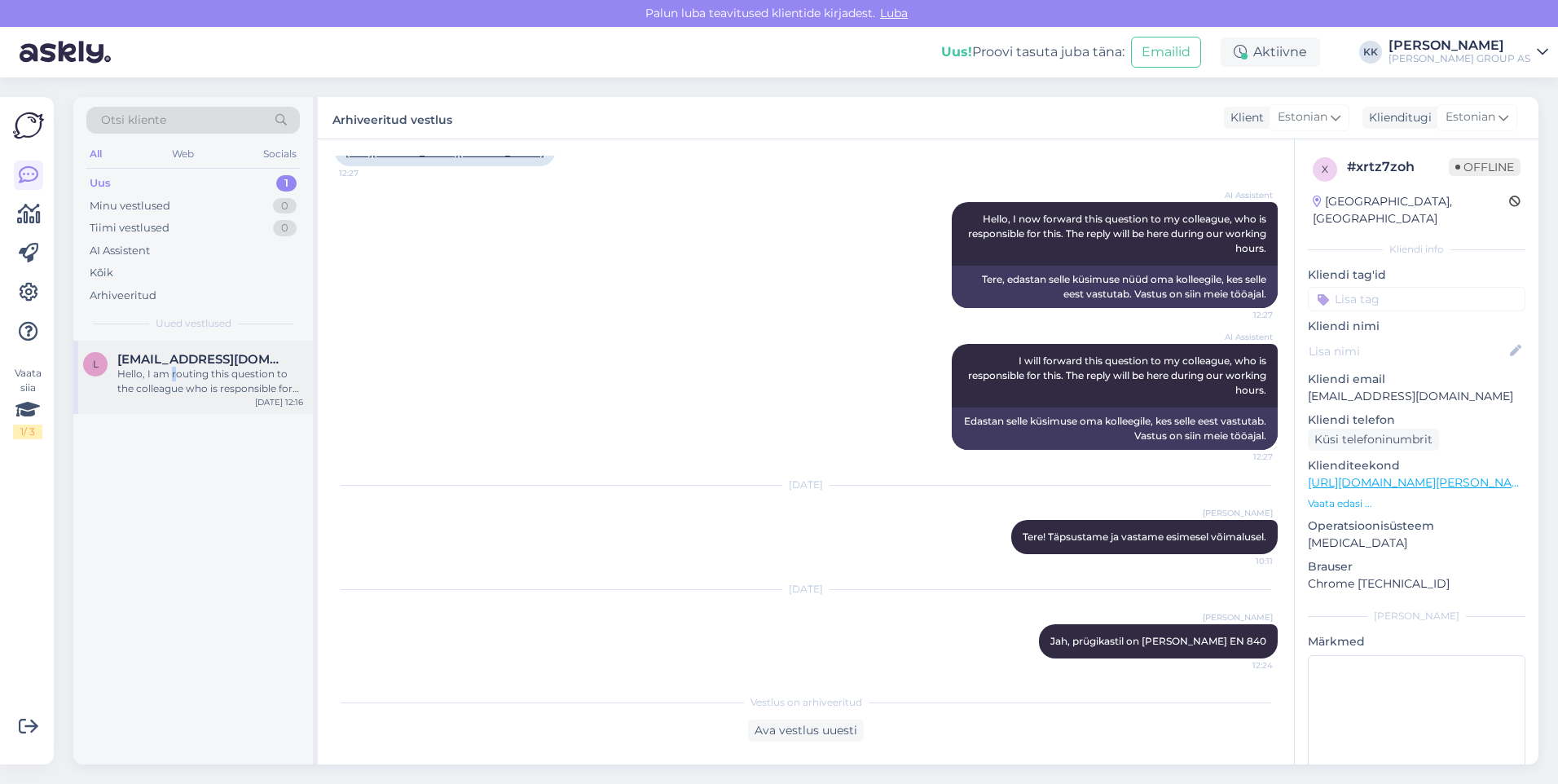
click at [174, 367] on div "Hello, I am routing this question to the colleague who is responsible for this …" at bounding box center [211, 381] width 186 height 29
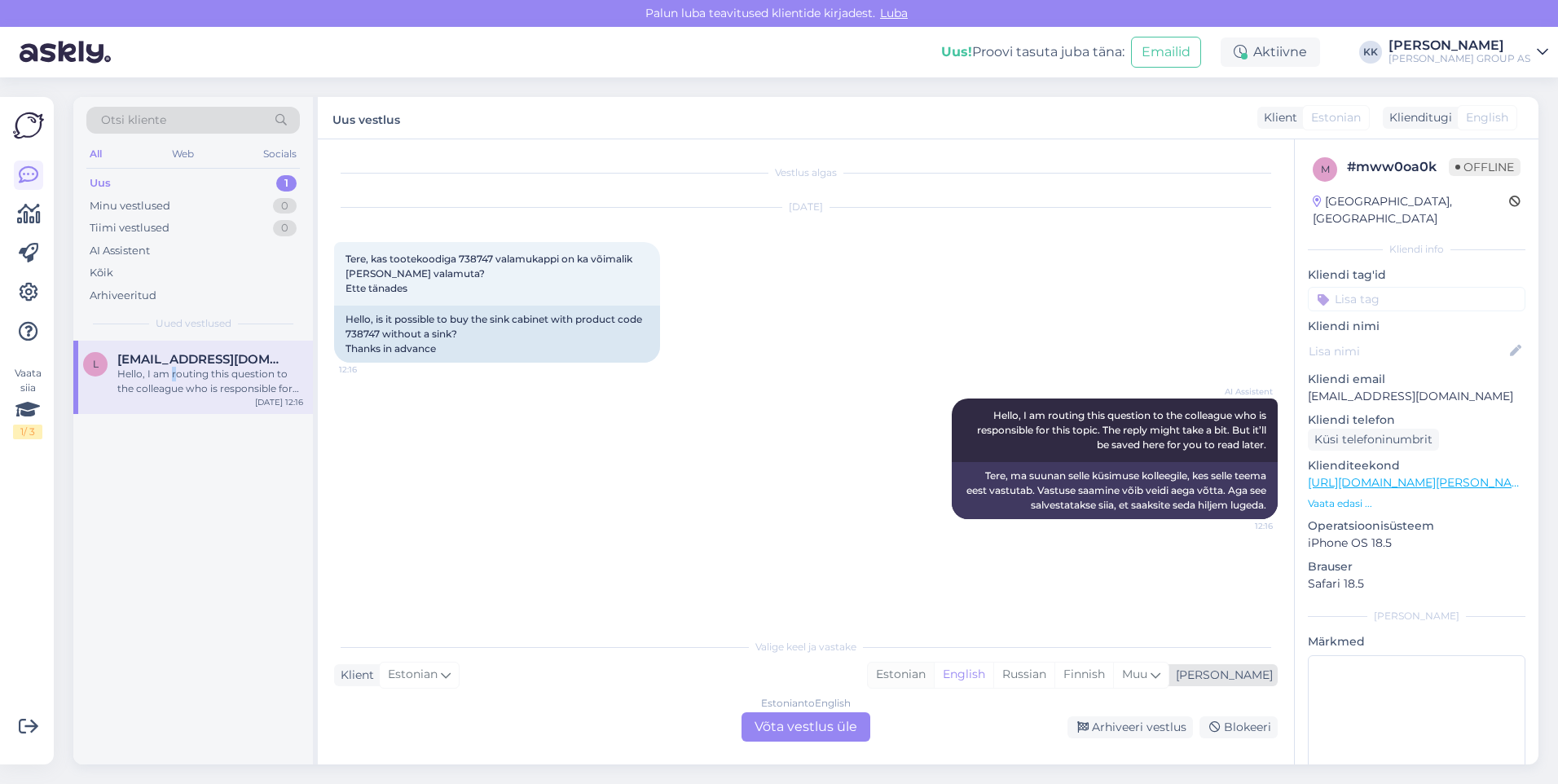
click at [934, 668] on div "Estonian" at bounding box center [901, 675] width 66 height 25
click at [786, 727] on div "Estonian to Estonian Võta vestlus üle" at bounding box center [806, 727] width 129 height 29
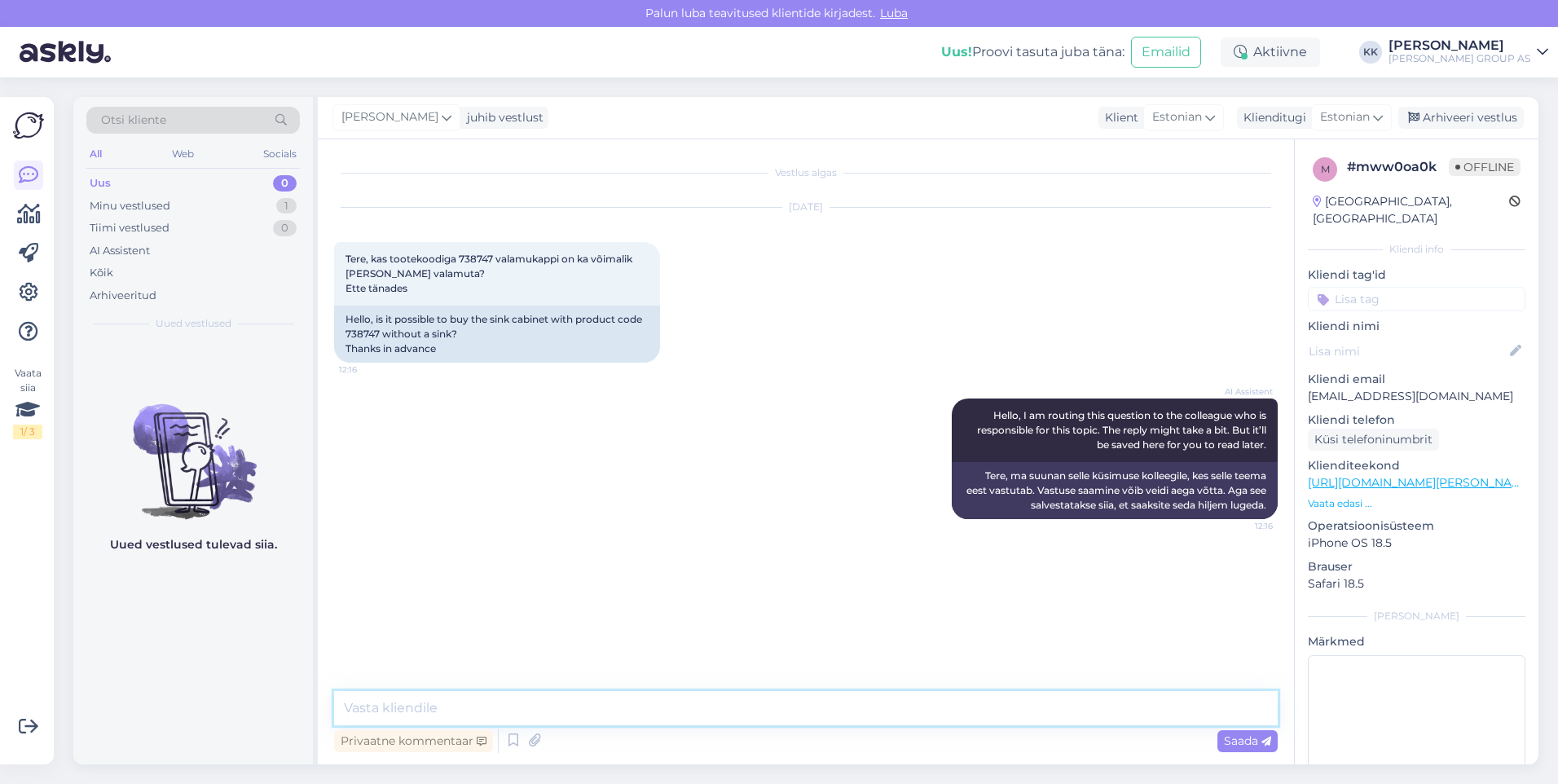
click at [390, 712] on textarea at bounding box center [806, 708] width 944 height 35
type textarea "Tere! Ei, see mudel on müügis ainult koos valamuga"
click at [1233, 736] on span "Saada" at bounding box center [1248, 741] width 47 height 15
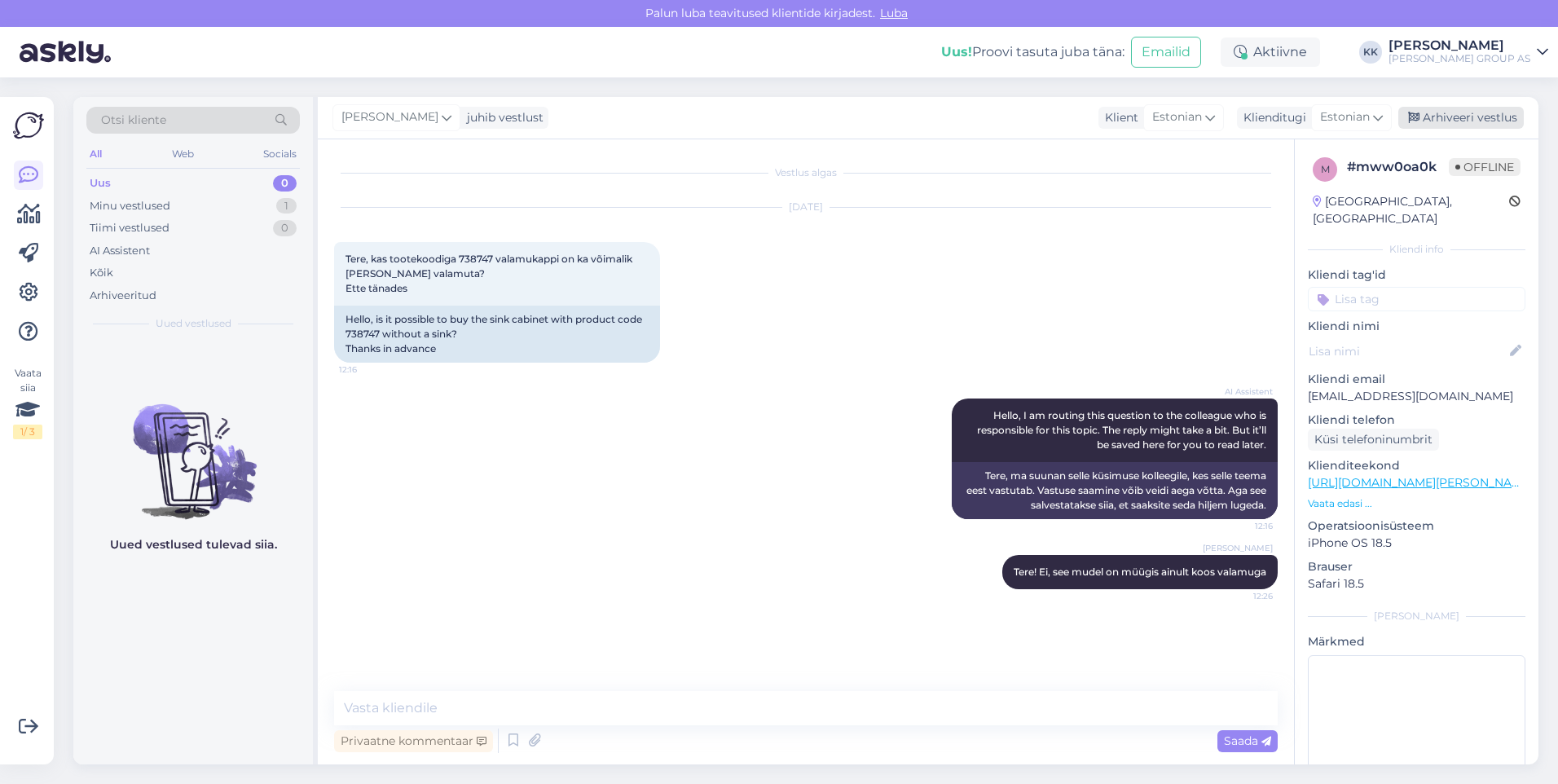
click at [1449, 118] on div "Arhiveeri vestlus" at bounding box center [1461, 118] width 126 height 22
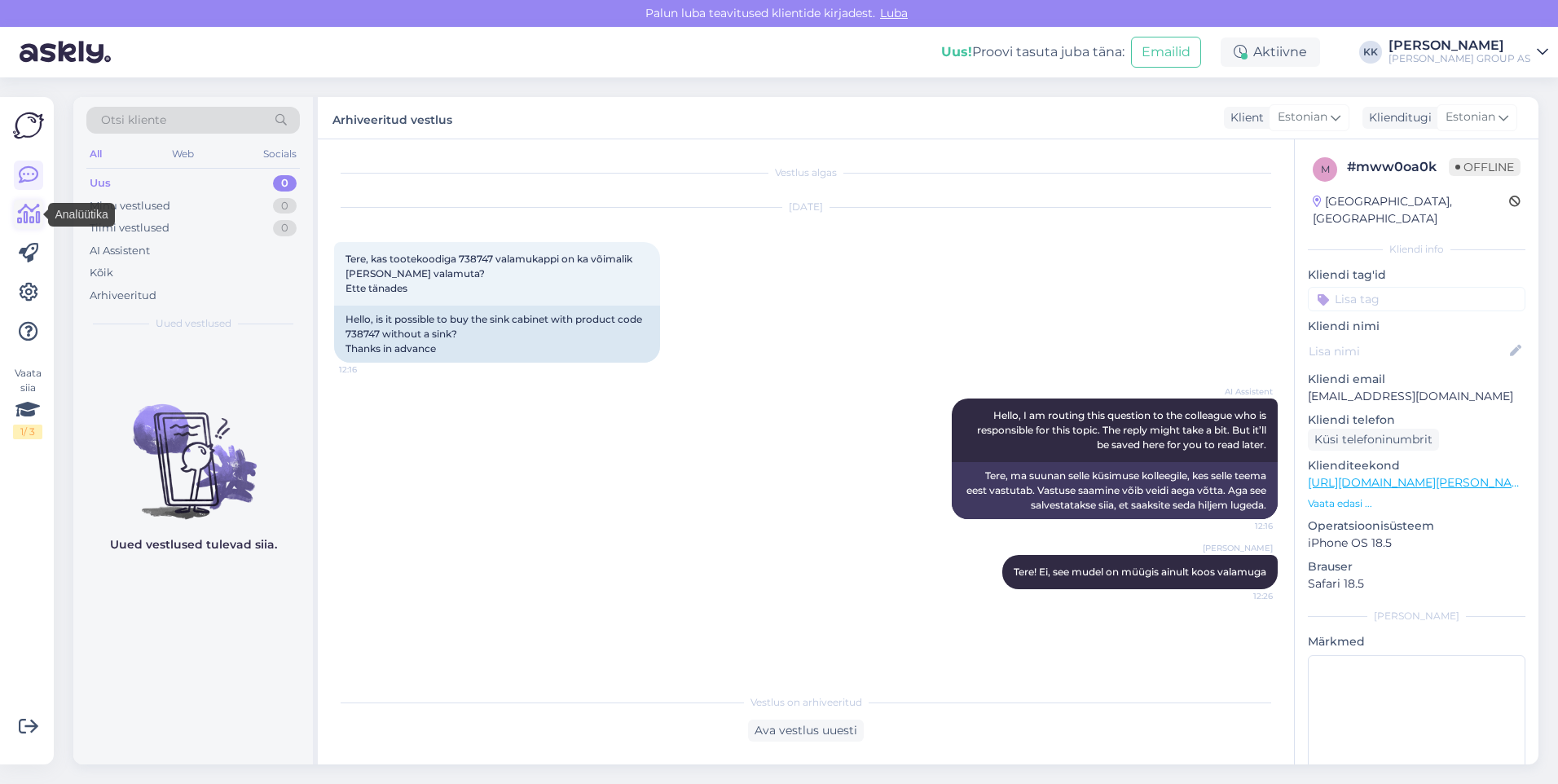
click at [29, 213] on icon at bounding box center [29, 213] width 24 height 19
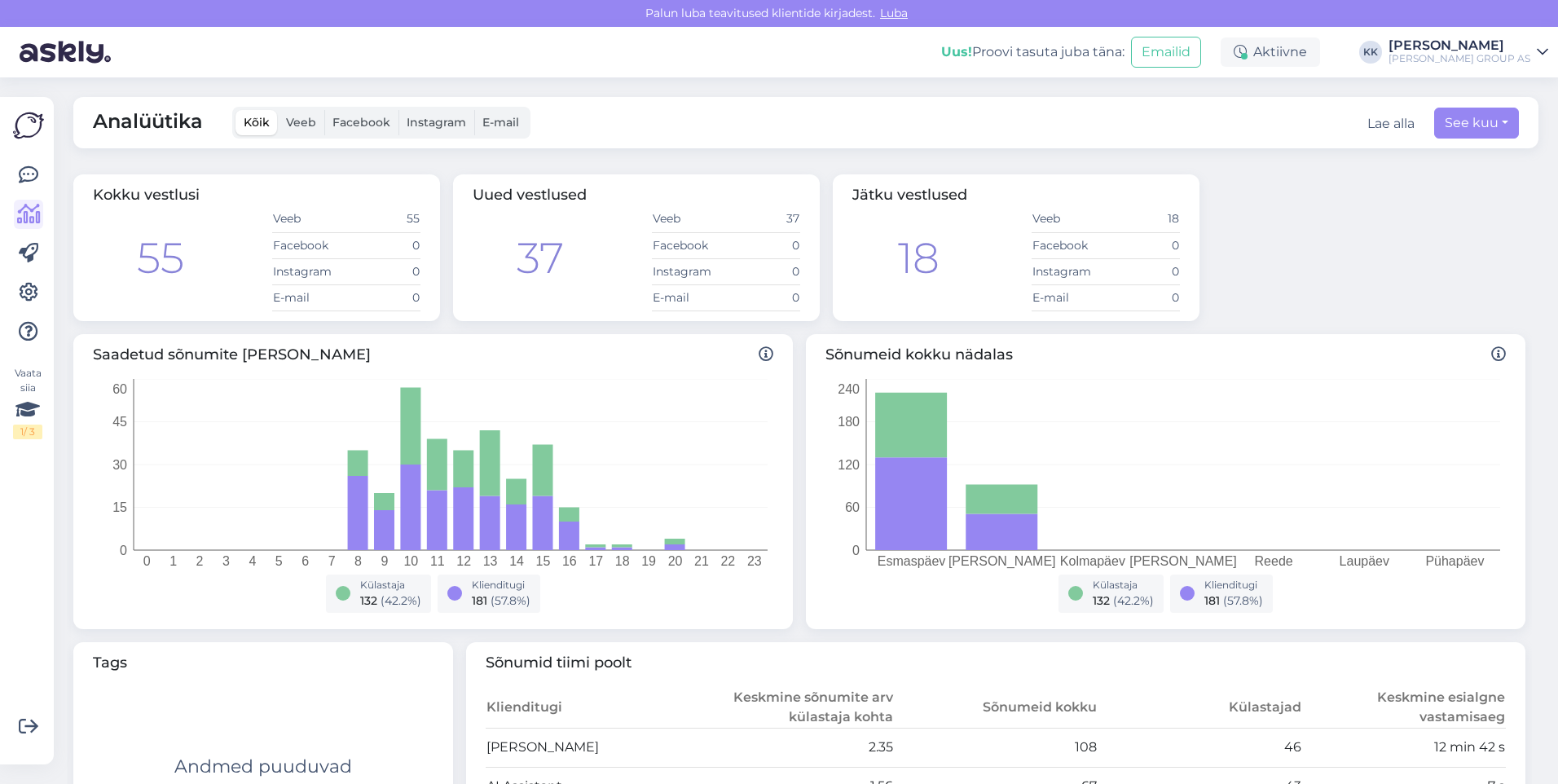
click at [1376, 120] on div "Lae alla" at bounding box center [1391, 123] width 47 height 19
click at [1469, 119] on button "See kuu" at bounding box center [1476, 123] width 85 height 31
select select "8"
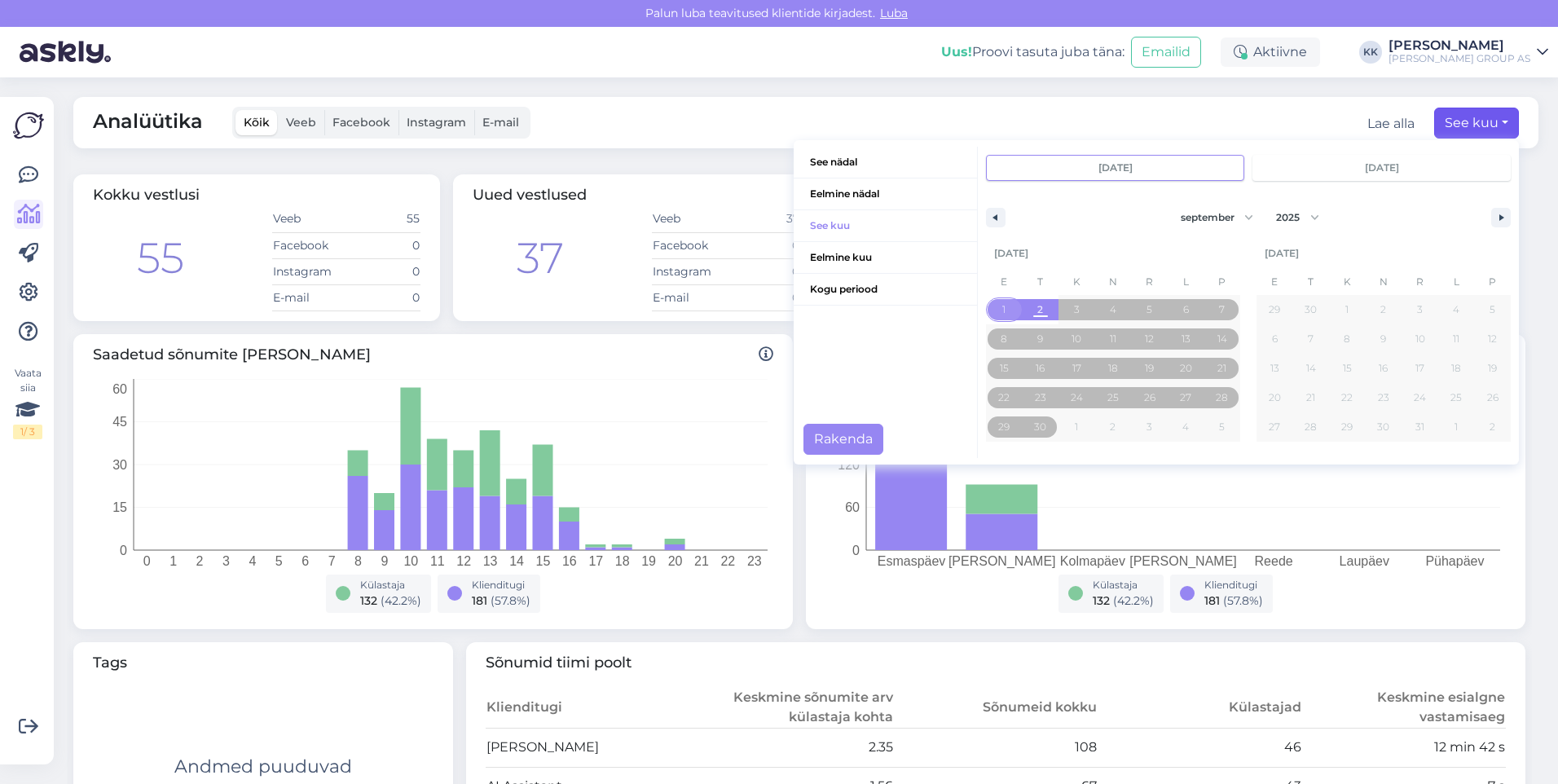
click at [989, 304] on span "1" at bounding box center [1005, 309] width 36 height 21
type input "[DATE]"
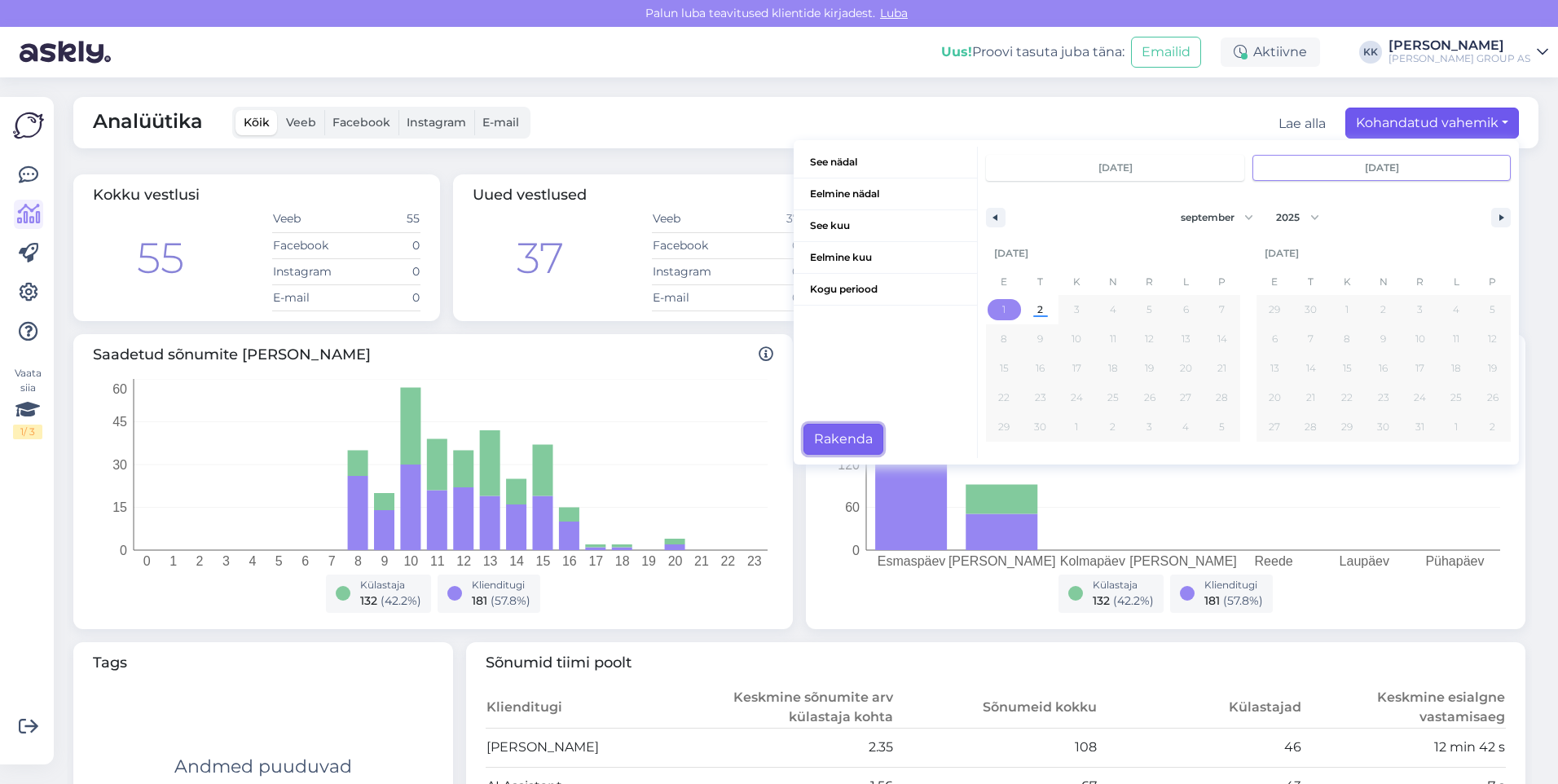
click at [820, 438] on button "Rakenda" at bounding box center [843, 439] width 80 height 31
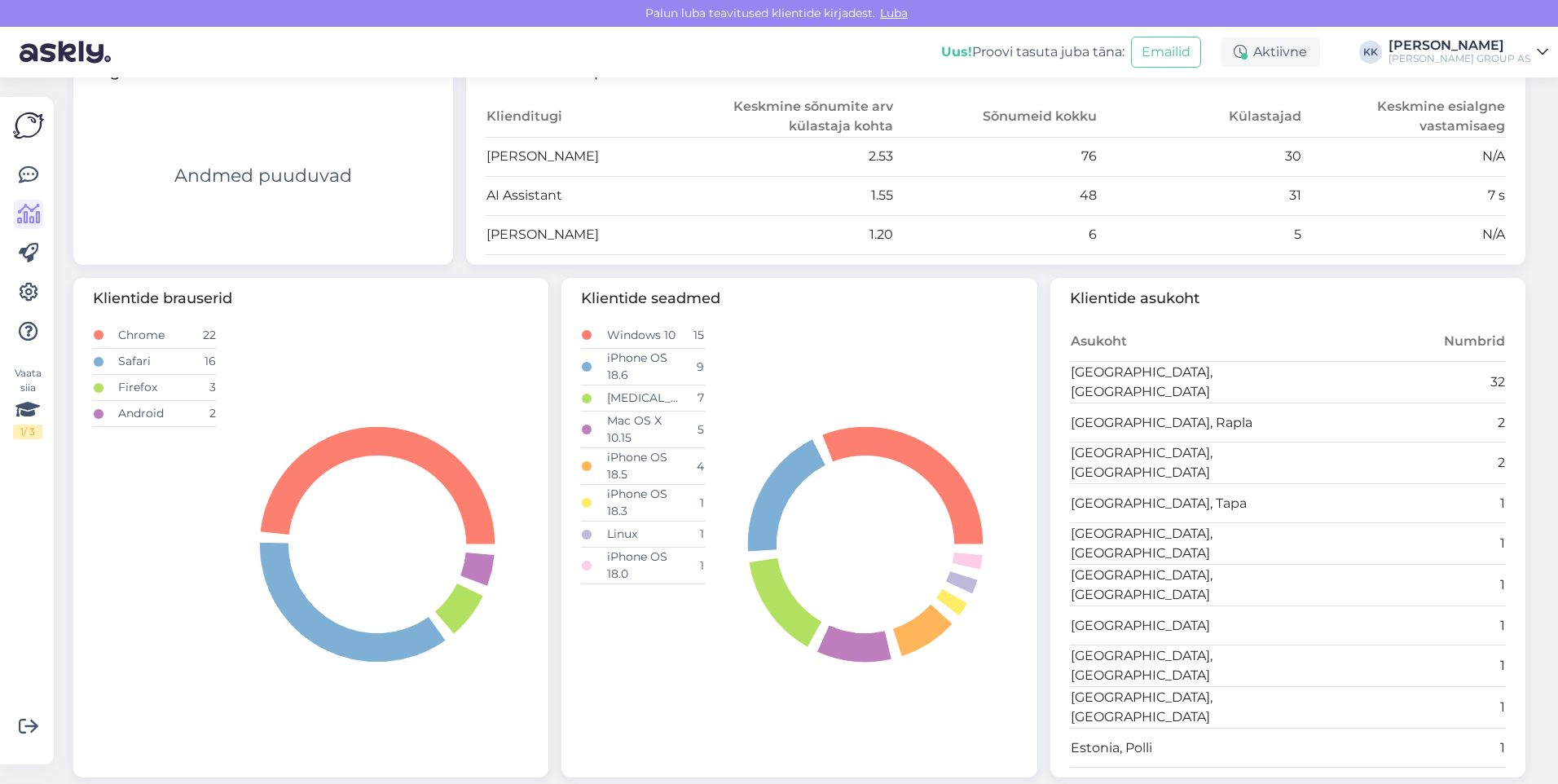
scroll to position [596, 0]
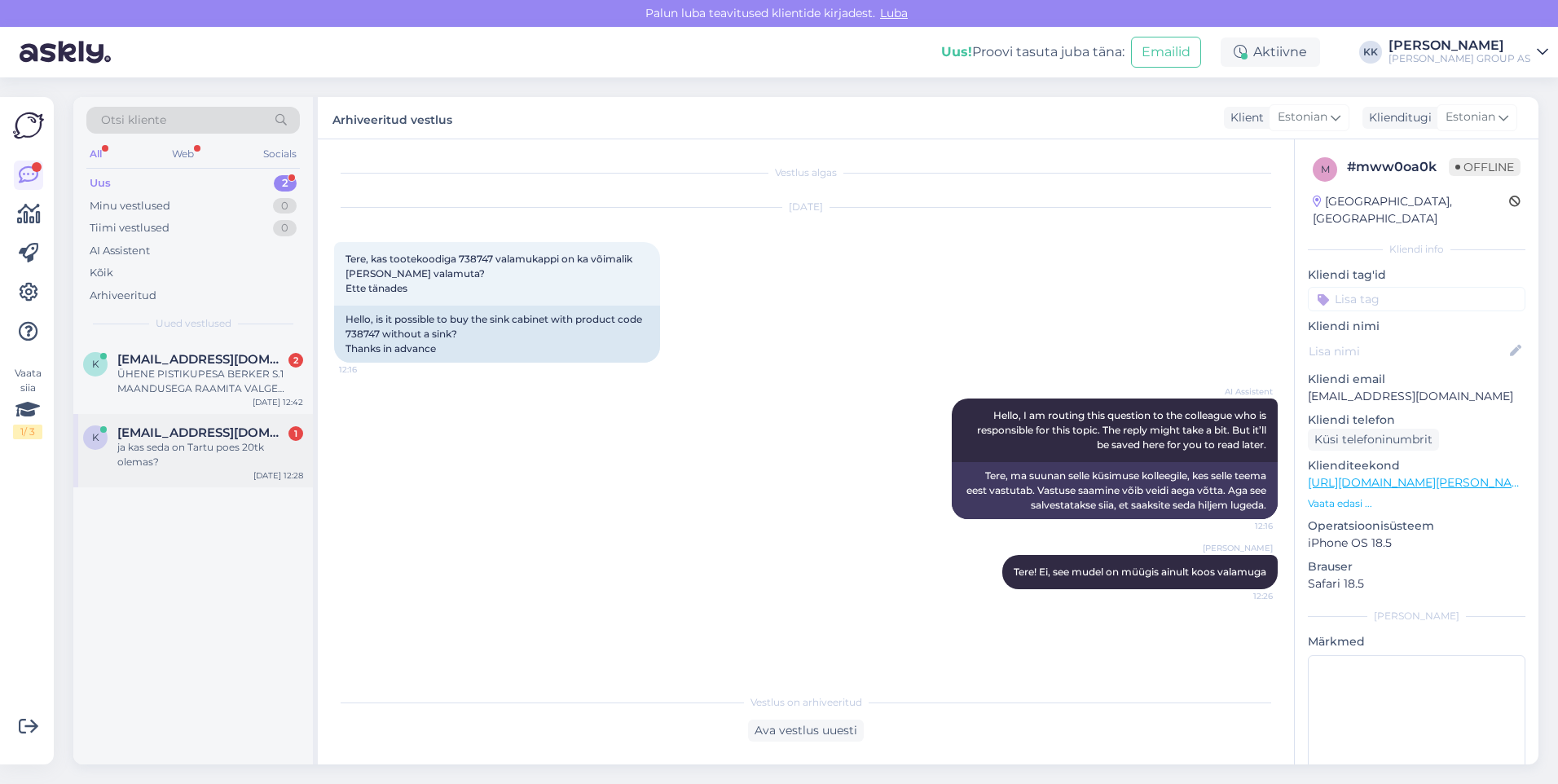
click at [169, 440] on div "ja kas seda on Tartu poes 20tk olemas?" at bounding box center [211, 455] width 186 height 29
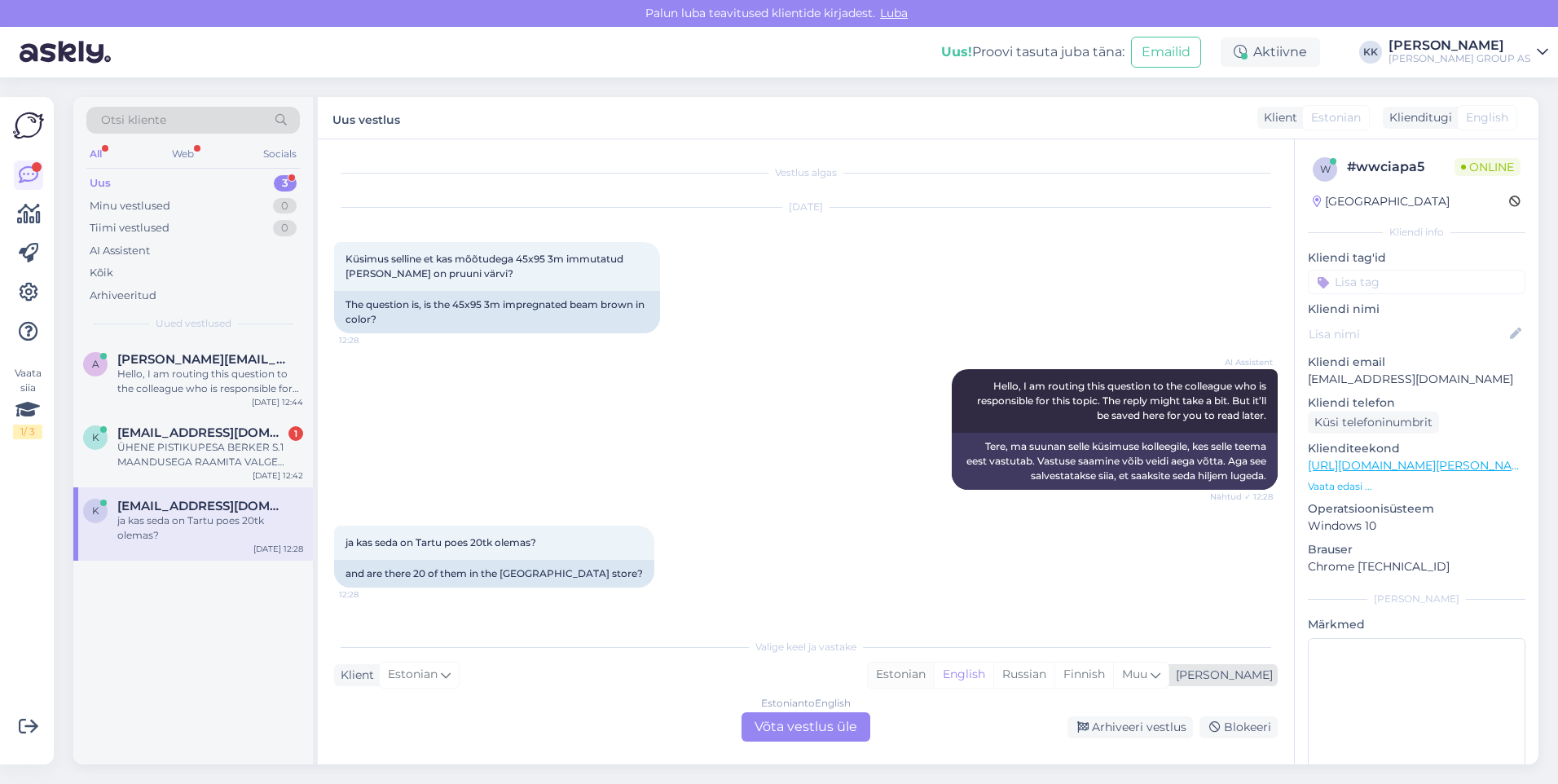
click at [934, 666] on div "Estonian" at bounding box center [901, 675] width 66 height 25
click at [839, 727] on div "Estonian to Estonian Võta vestlus üle" at bounding box center [806, 727] width 129 height 29
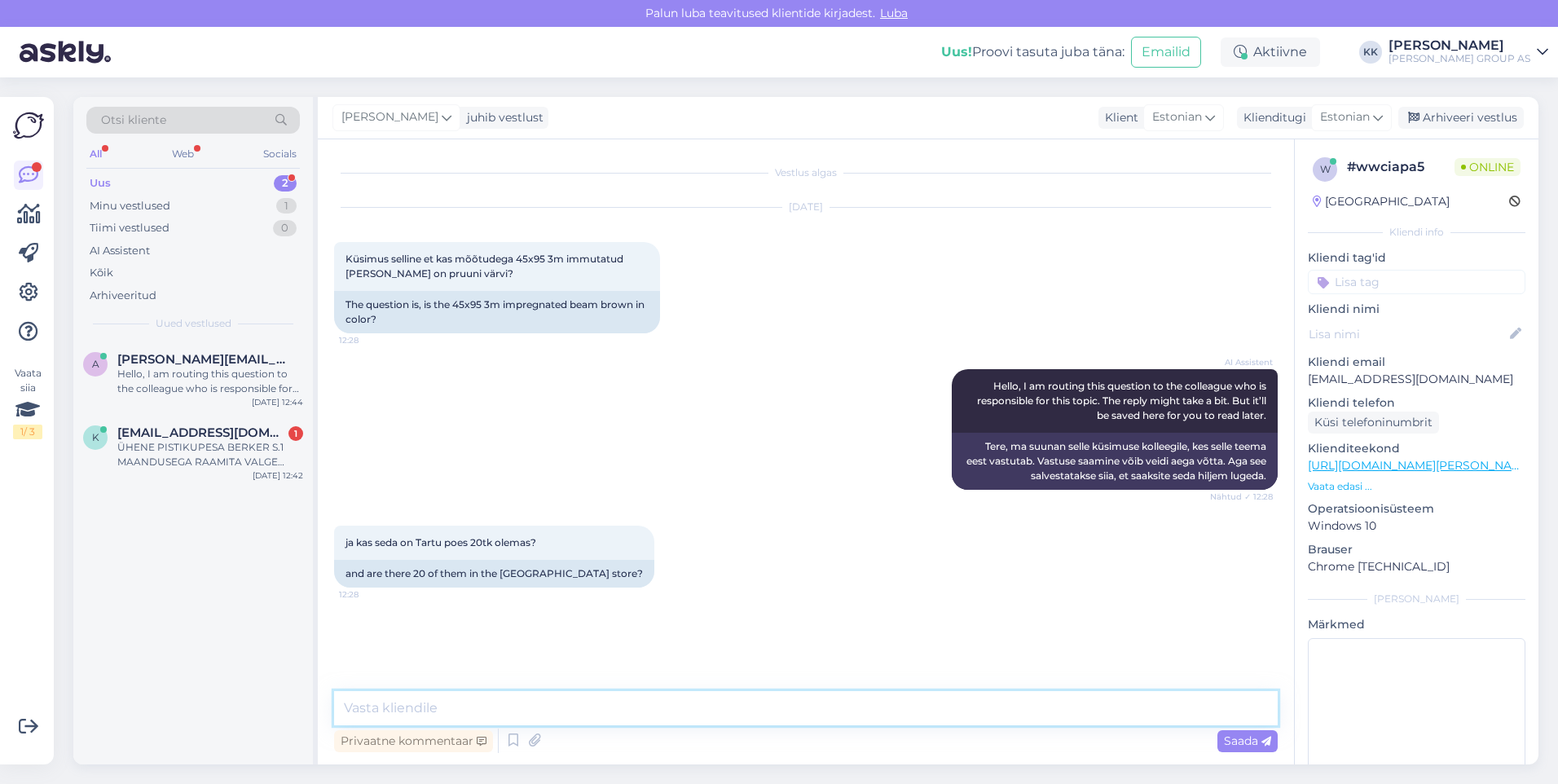
click at [366, 712] on textarea at bounding box center [806, 708] width 944 height 35
click at [640, 706] on textarea "Tere! [GEOGRAPHIC_DATA] on laoseis 212tk, immutatusvahend on rohelise varjundiga" at bounding box center [806, 708] width 944 height 35
click at [877, 704] on textarea "Tere! [GEOGRAPHIC_DATA] on laoseis 212tk, immutusvahend on rohelise varjundiga" at bounding box center [806, 708] width 944 height 35
type textarea "Tere! [GEOGRAPHIC_DATA] on laoseis 212tk, immutusvahend on rohelise varjundiga"
click at [1248, 739] on span "Saada" at bounding box center [1248, 741] width 47 height 15
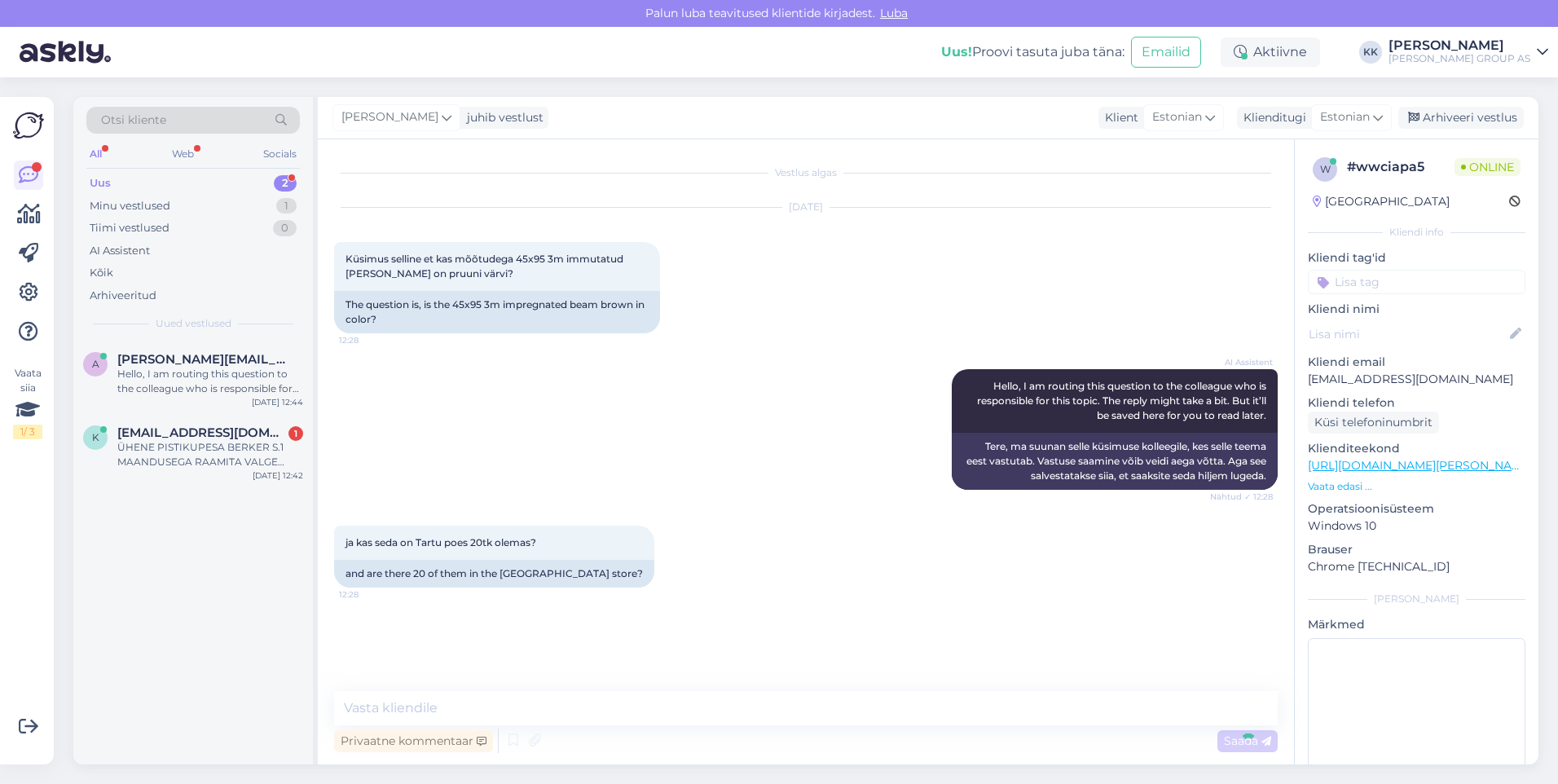
scroll to position [14, 0]
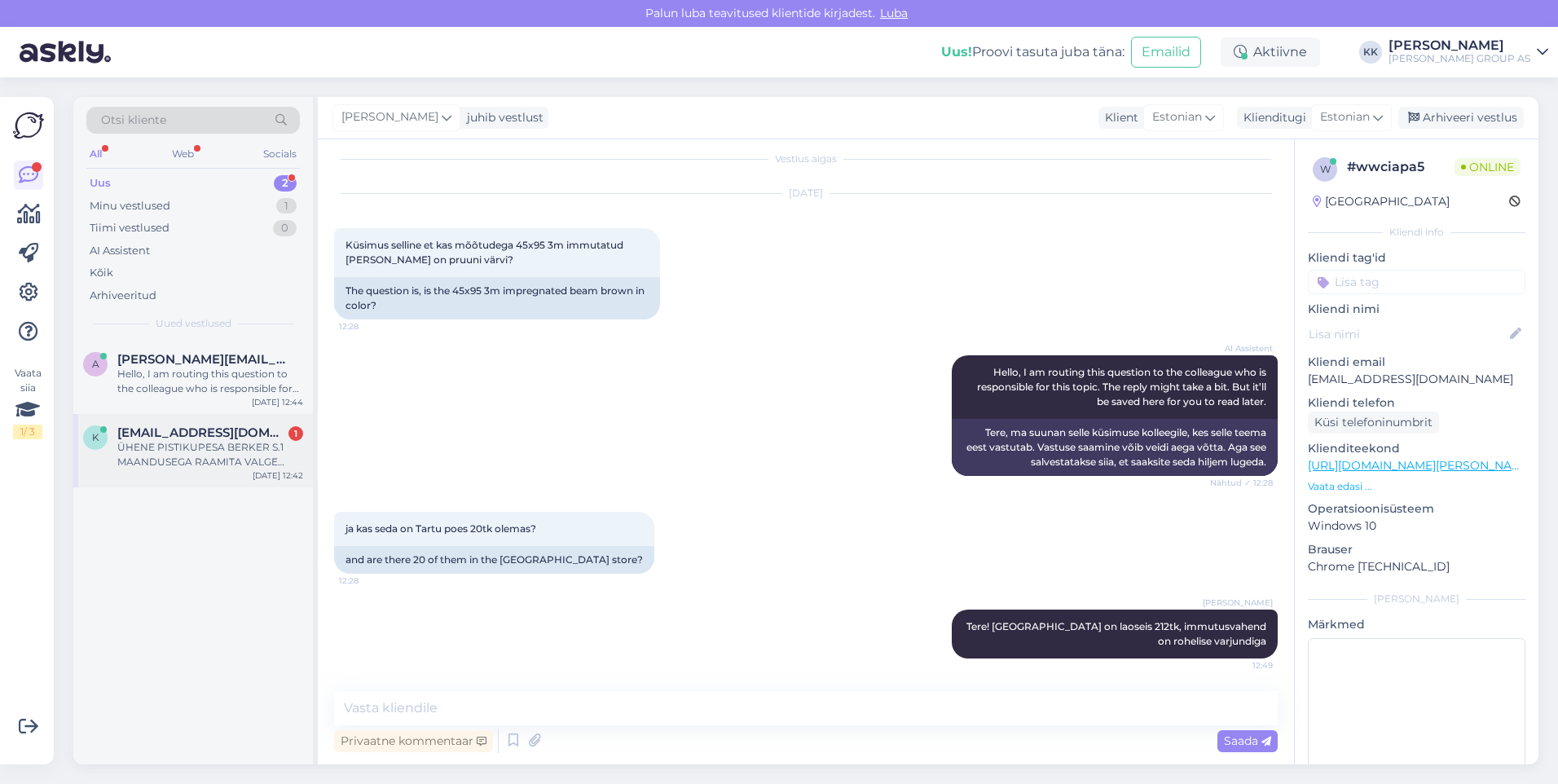
click at [160, 445] on div "ÜHENE PISTIKUPESA BERKER S.1 MAANDUSEGA RAAMITA VALGE Tootekood: 647322" at bounding box center [211, 455] width 186 height 29
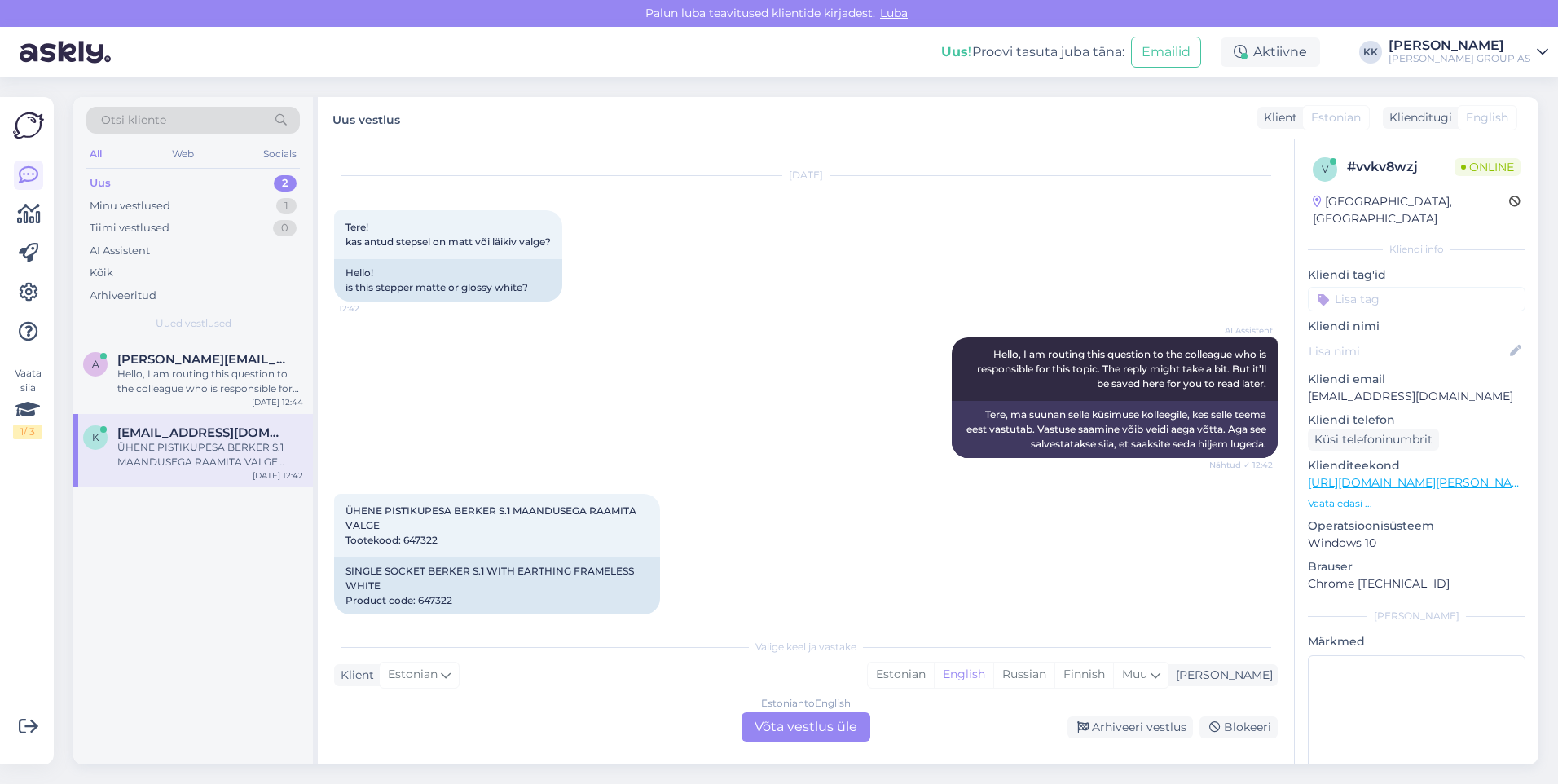
scroll to position [49, 0]
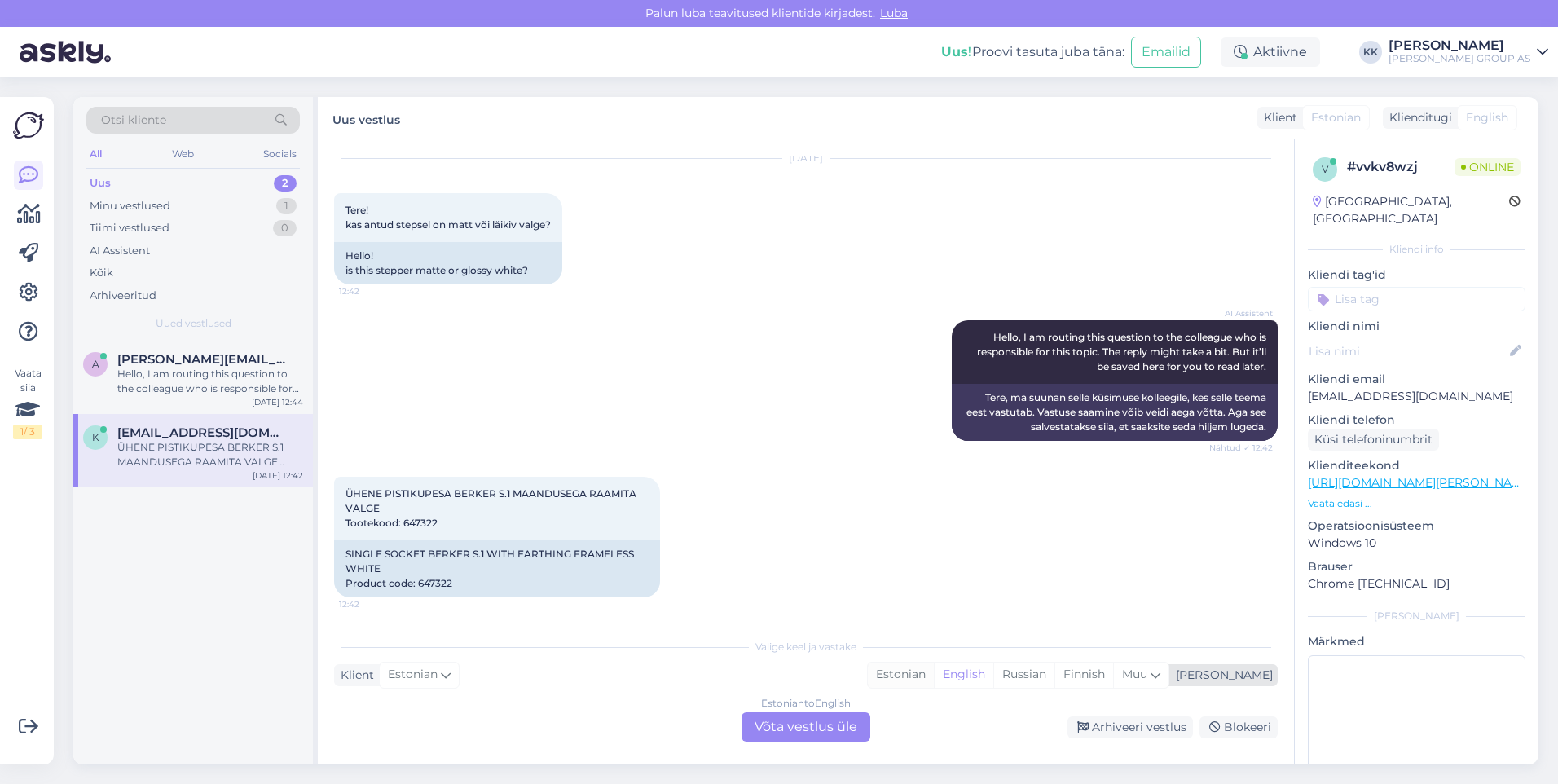
click at [934, 670] on div "Estonian" at bounding box center [901, 675] width 66 height 25
click at [800, 732] on div "Estonian to Estonian Võta vestlus üle" at bounding box center [806, 727] width 129 height 29
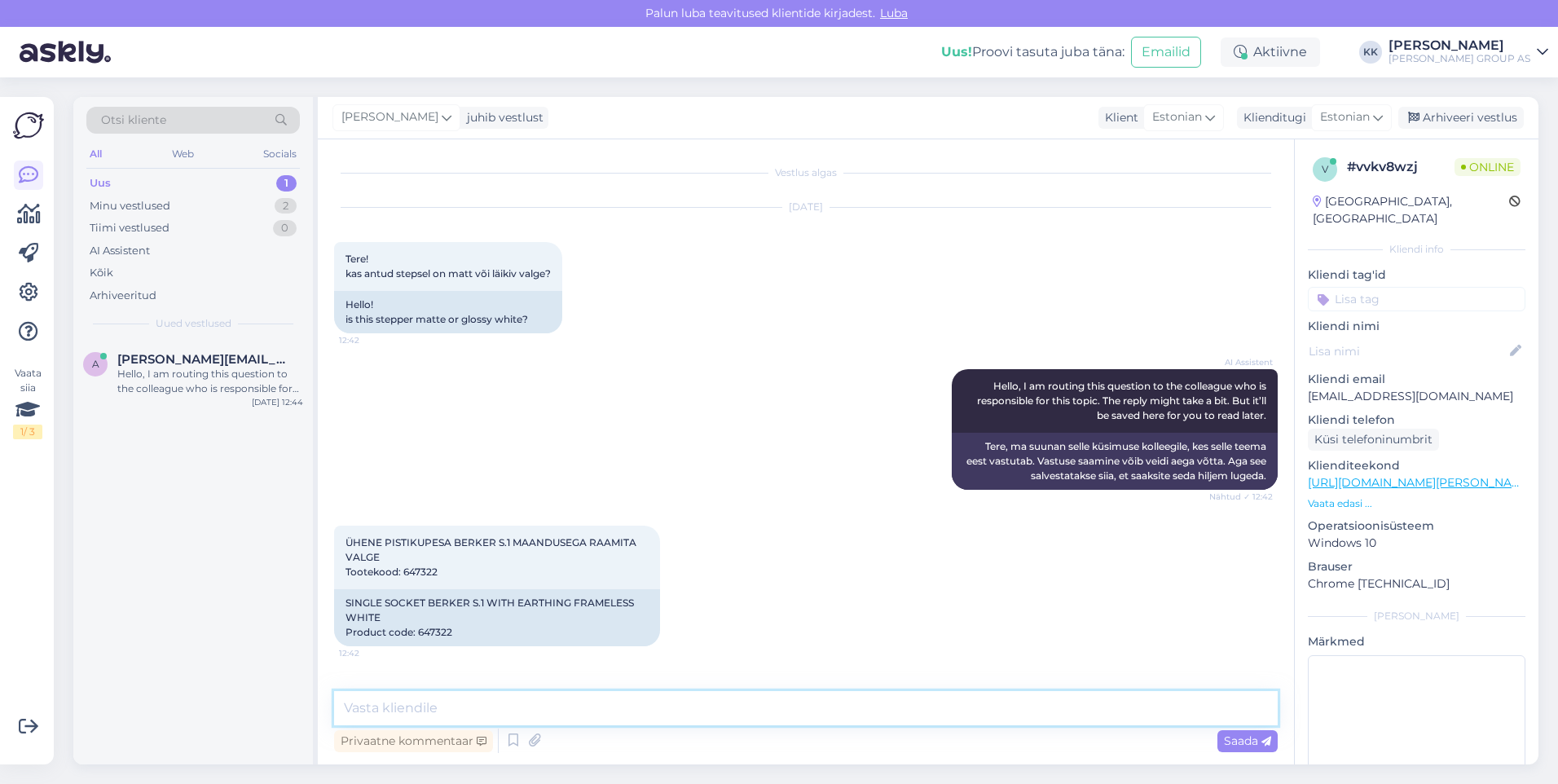
click at [402, 711] on textarea at bounding box center [806, 708] width 944 height 35
type textarea "Peaks olema läikiv, aga 100% ei oska öelda..tarnija pole lisainfot andnud"
click at [1242, 738] on span "Saada" at bounding box center [1248, 741] width 47 height 15
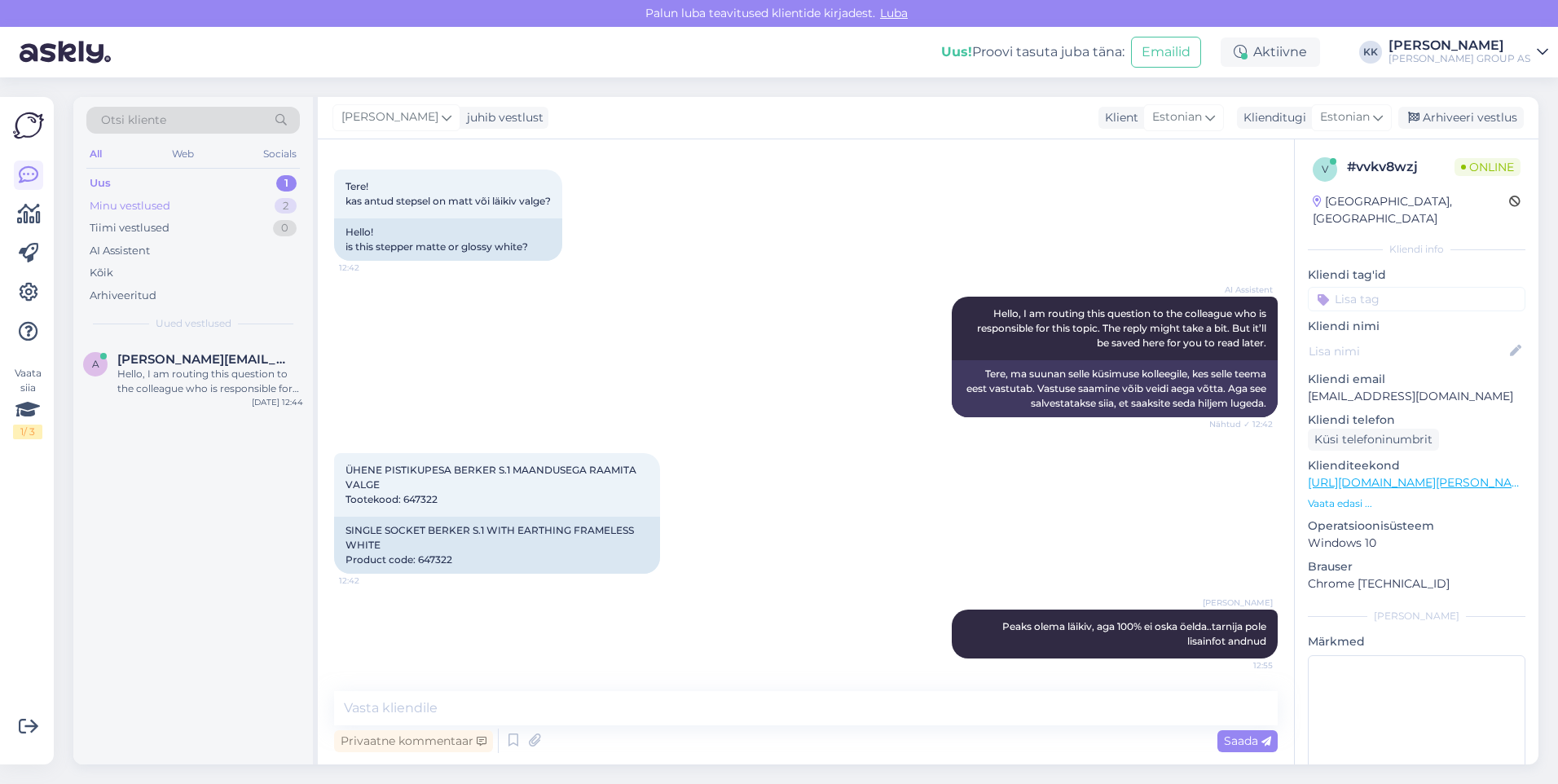
click at [128, 204] on div "Minu vestlused" at bounding box center [129, 206] width 81 height 16
click at [196, 445] on div "Tere! [GEOGRAPHIC_DATA] on laoseis 212tk, immutusvahend on rohelise varjundiga" at bounding box center [211, 455] width 186 height 29
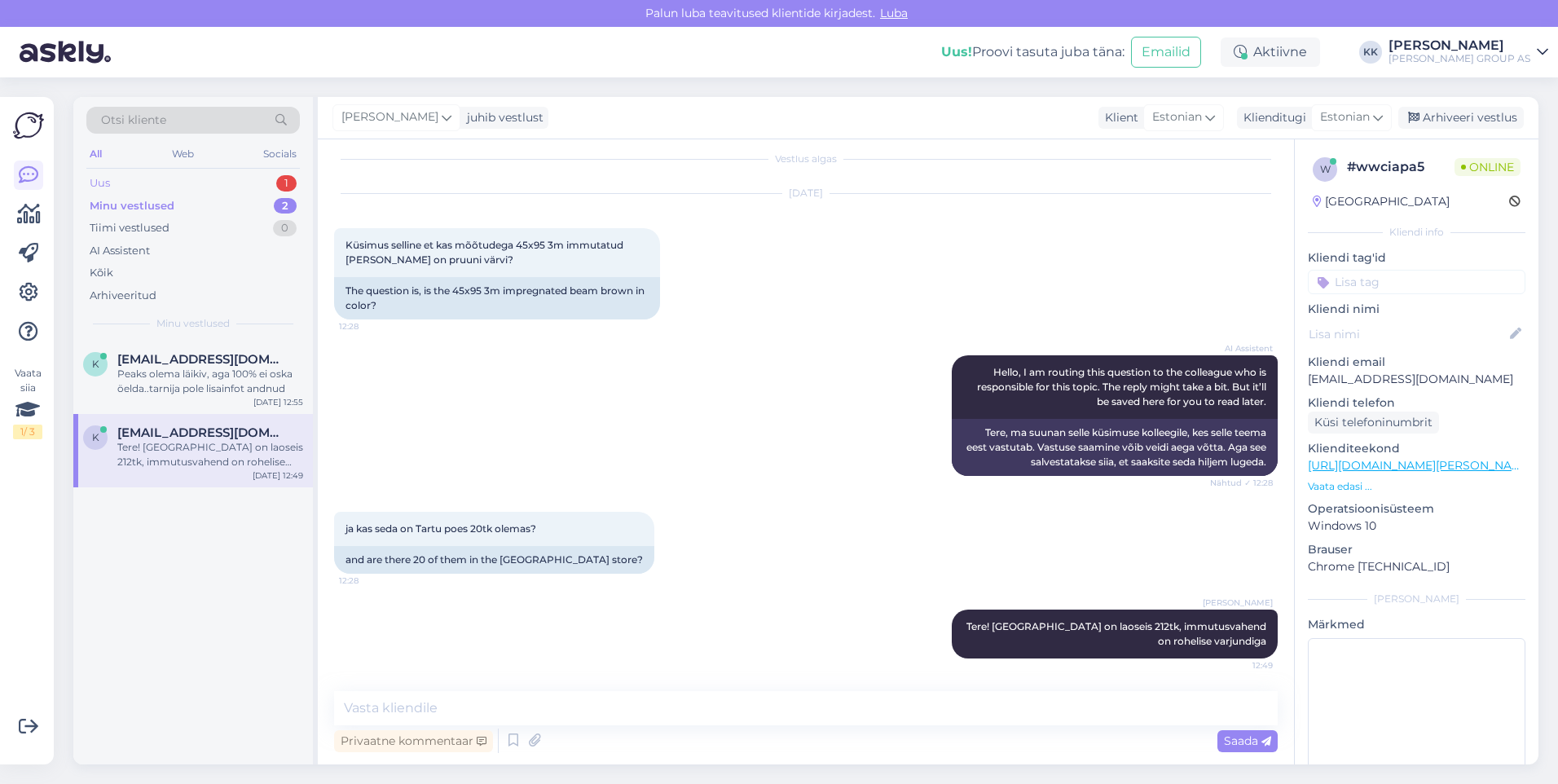
click at [124, 181] on div "Uus 1" at bounding box center [193, 183] width 213 height 23
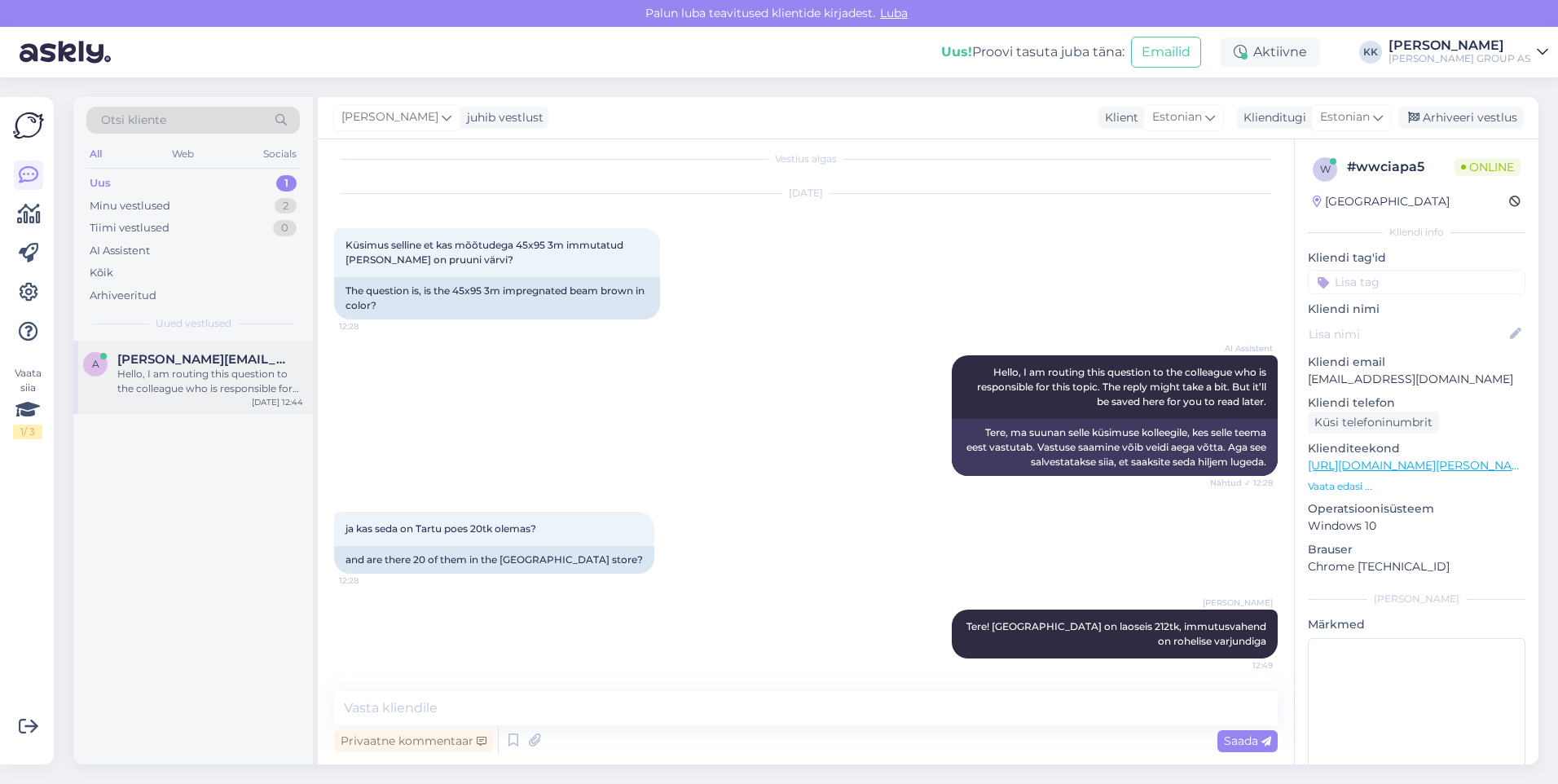
click at [173, 372] on div "Hello, I am routing this question to the colleague who is responsible for this …" at bounding box center [211, 381] width 186 height 29
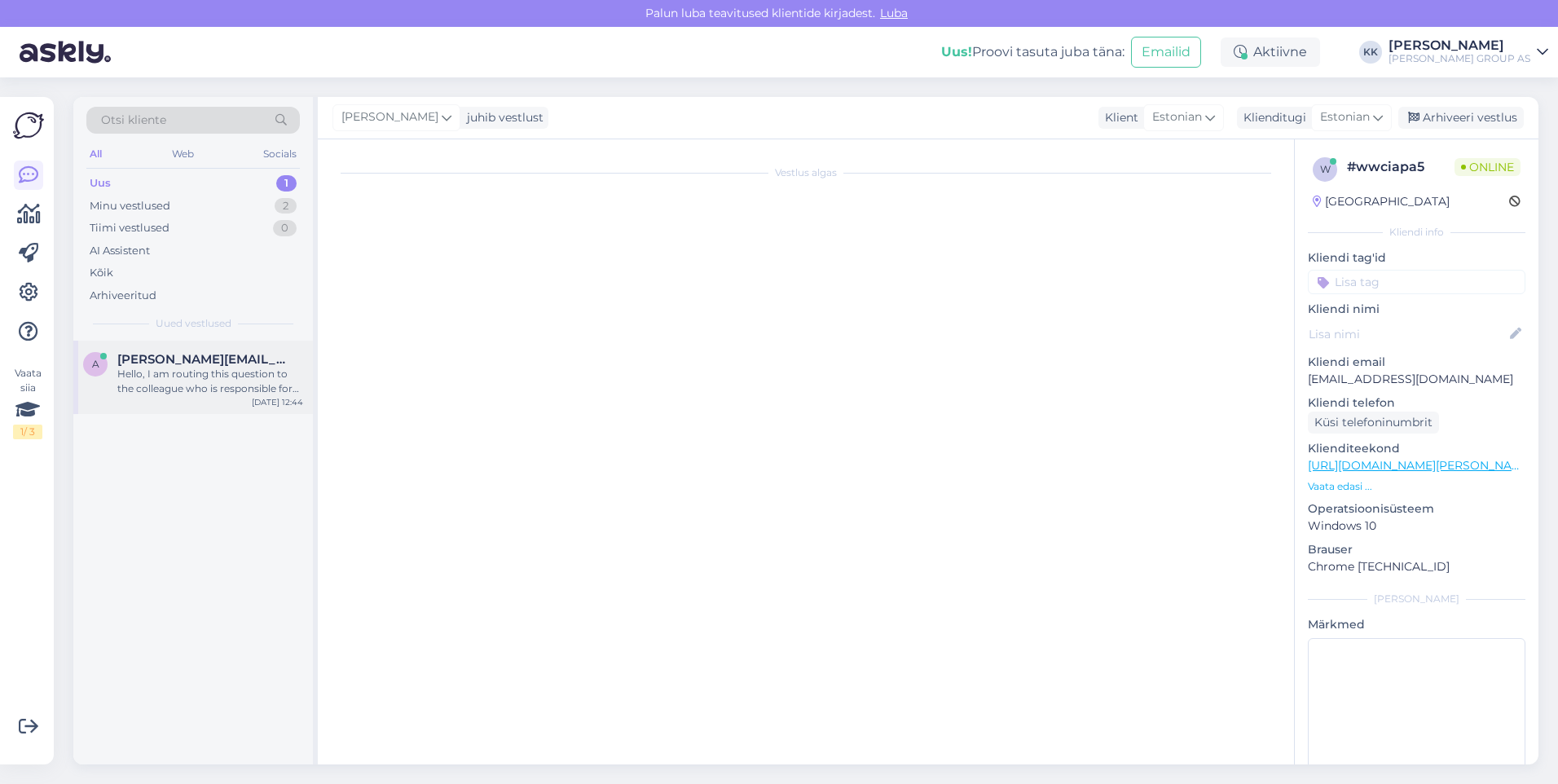
scroll to position [0, 0]
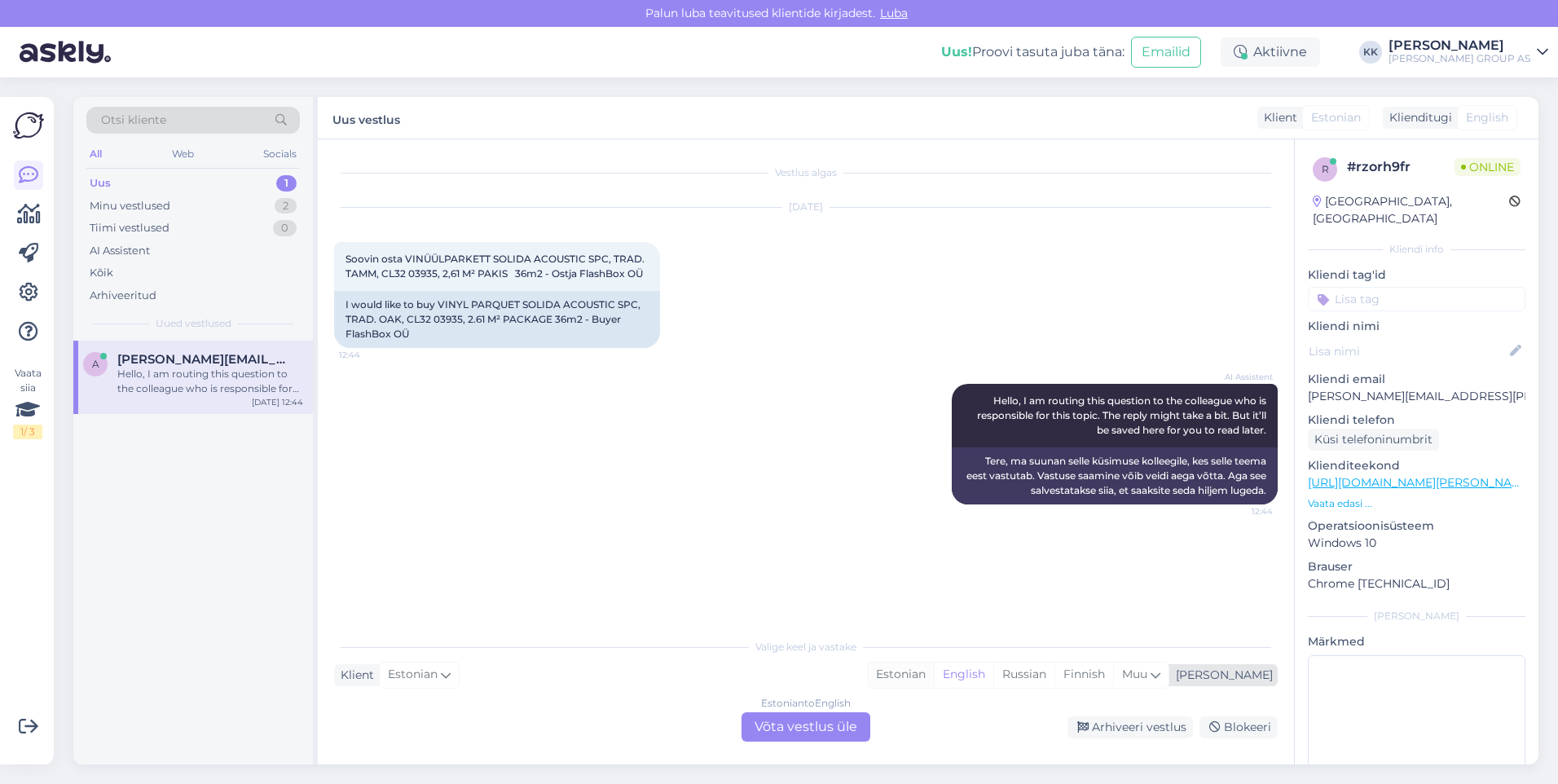
click at [934, 669] on div "Estonian" at bounding box center [901, 675] width 66 height 25
click at [804, 727] on div "Estonian to Estonian Võta vestlus üle" at bounding box center [806, 727] width 129 height 29
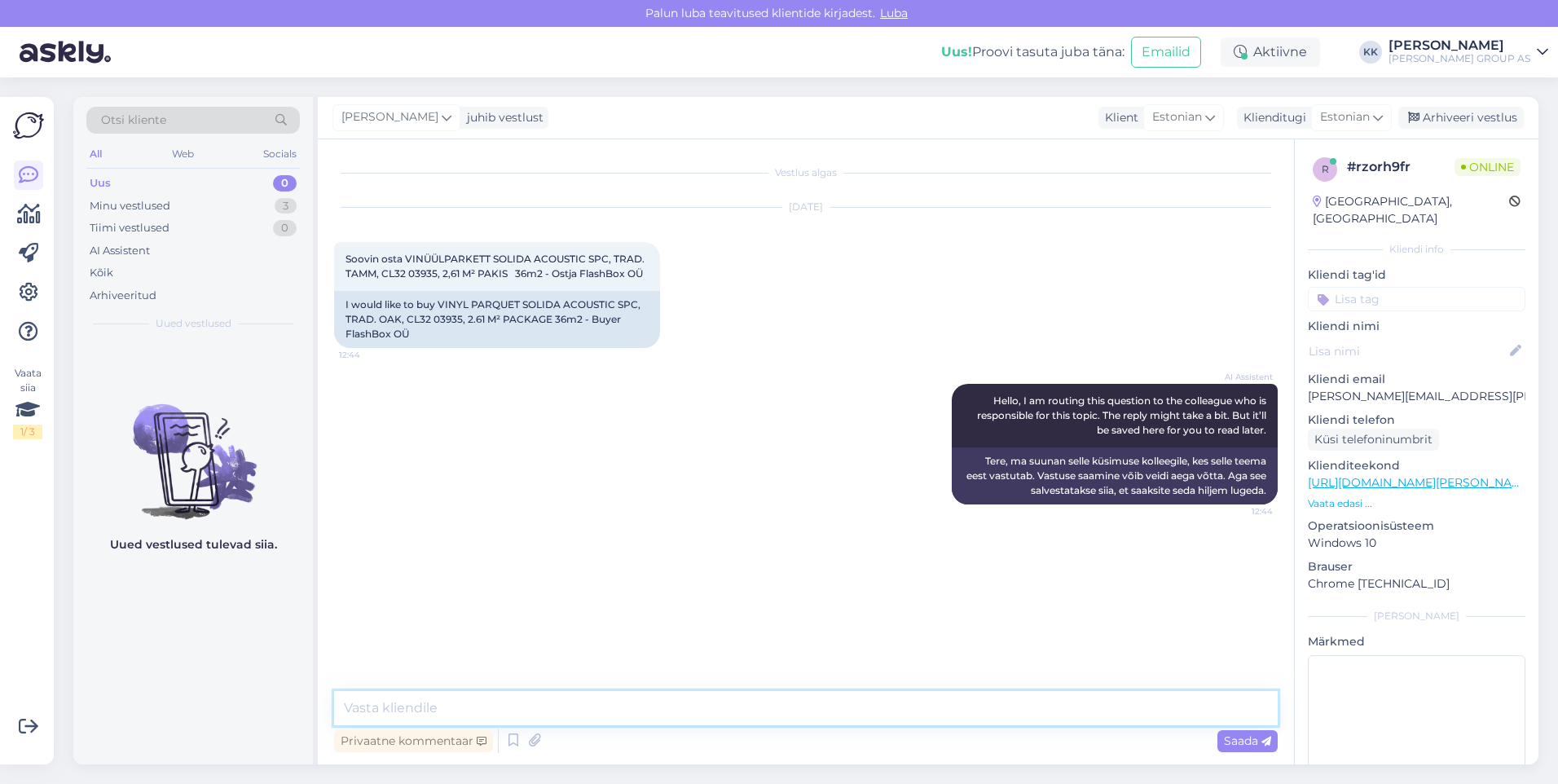
click at [397, 709] on textarea at bounding box center [806, 708] width 944 height 35
type textarea "Kui soovite ettevõtte nime alt osta, siis kõigepealt logite sisse ja saate ette…"
click at [1241, 738] on span "Saada" at bounding box center [1248, 741] width 47 height 15
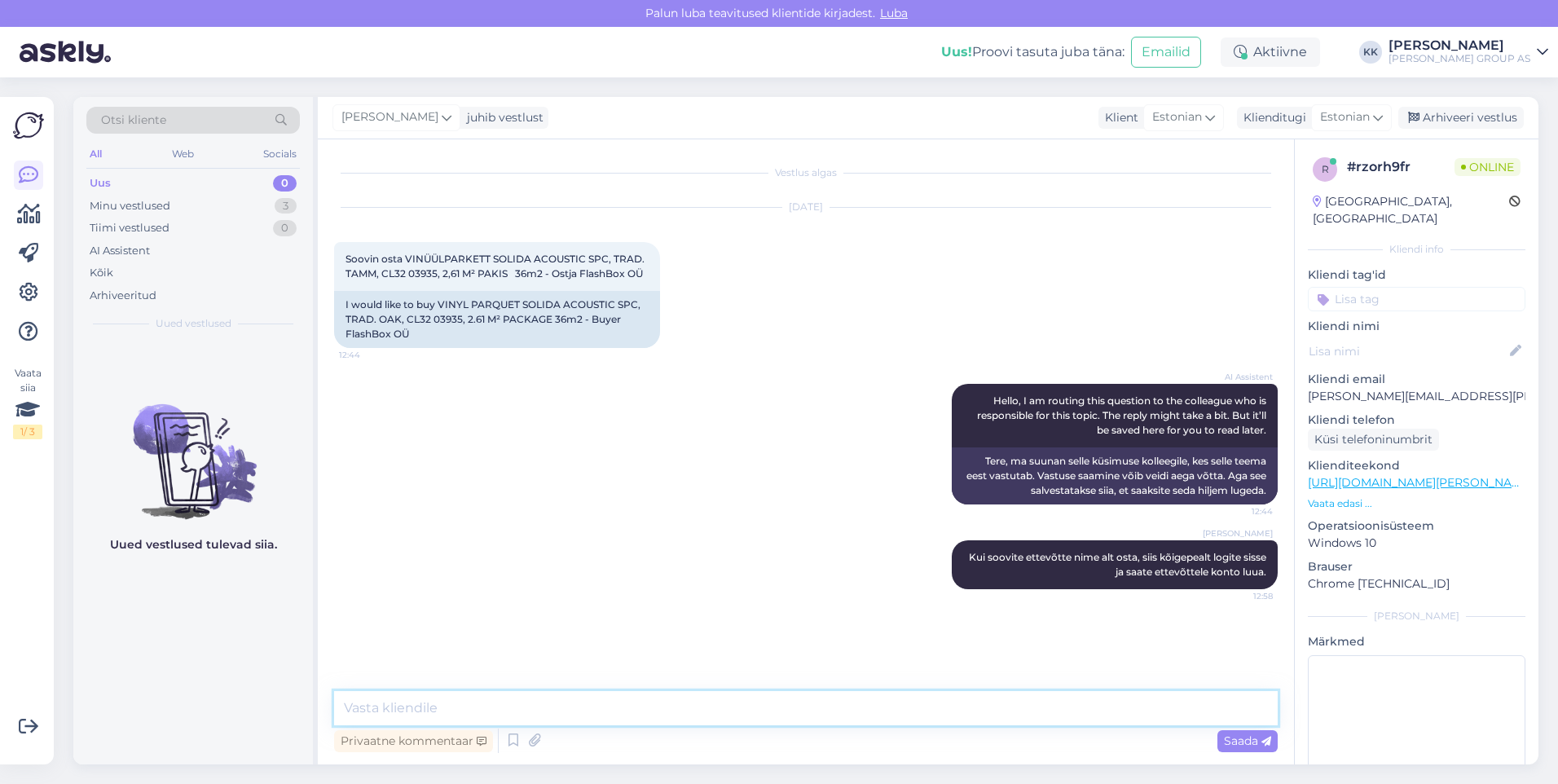
click at [392, 711] on textarea at bounding box center [806, 708] width 944 height 35
click at [1237, 736] on span "Saada" at bounding box center [1248, 741] width 47 height 15
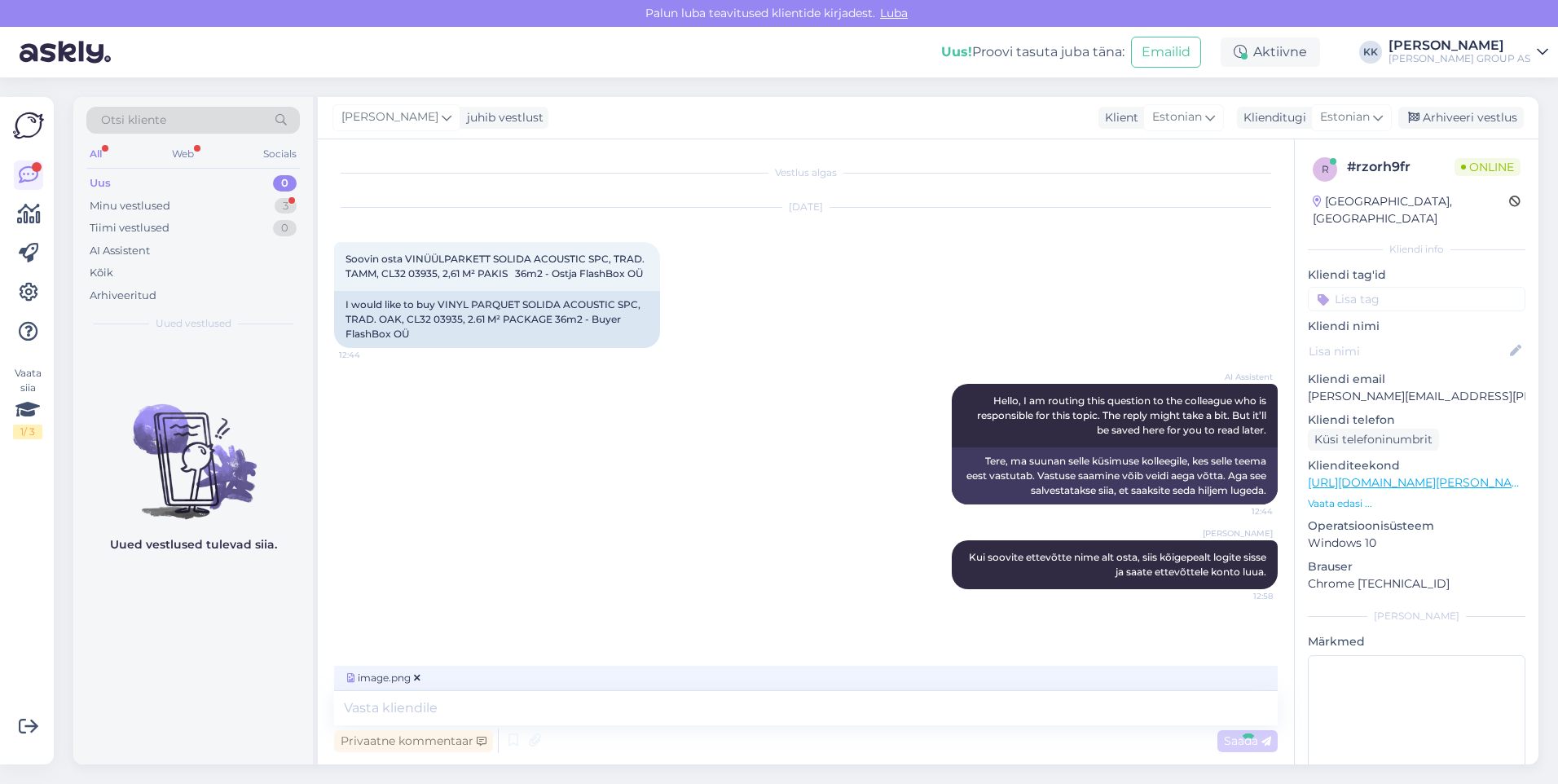
scroll to position [34, 0]
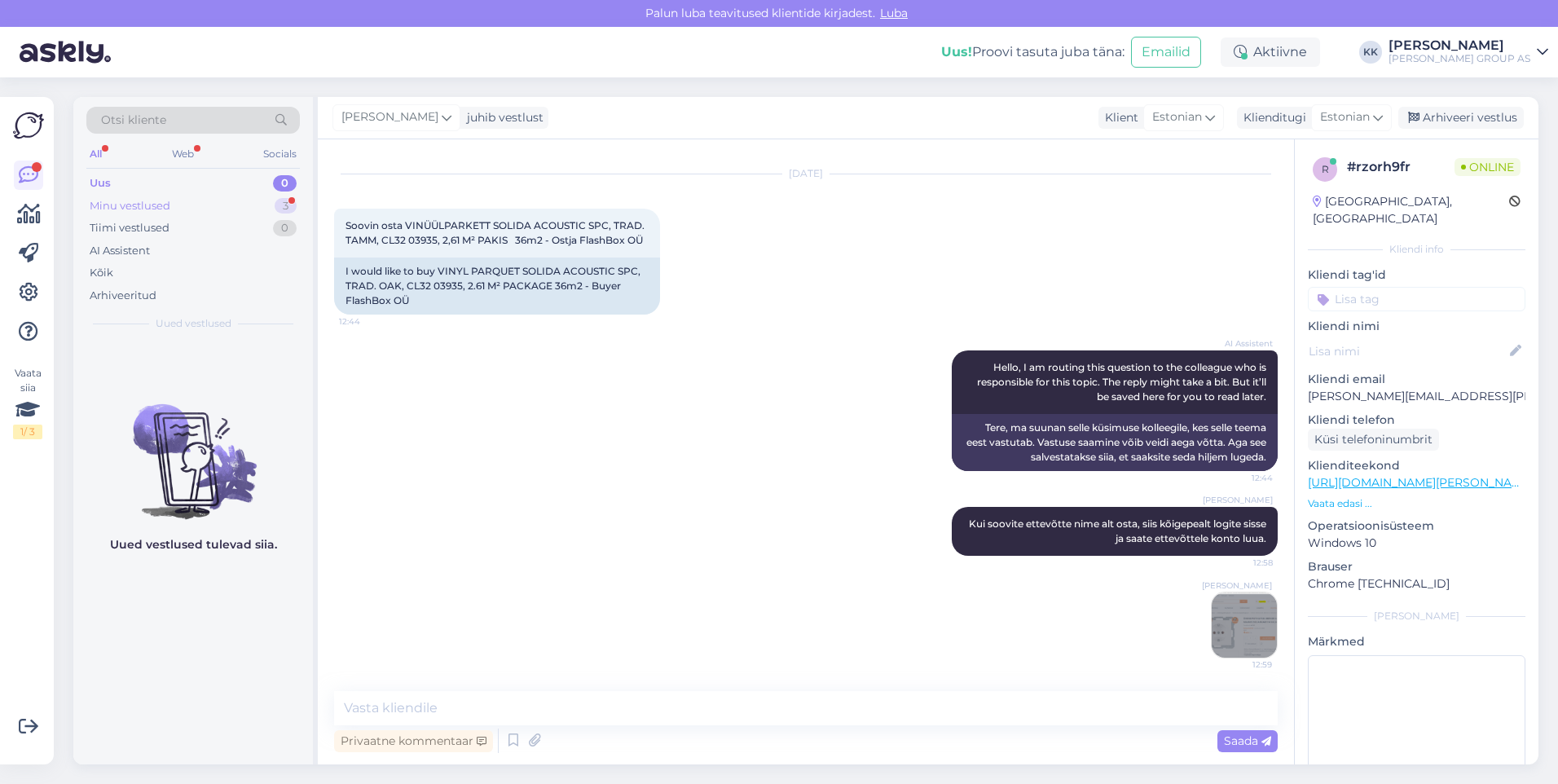
click at [115, 201] on div "Minu vestlused" at bounding box center [129, 206] width 81 height 16
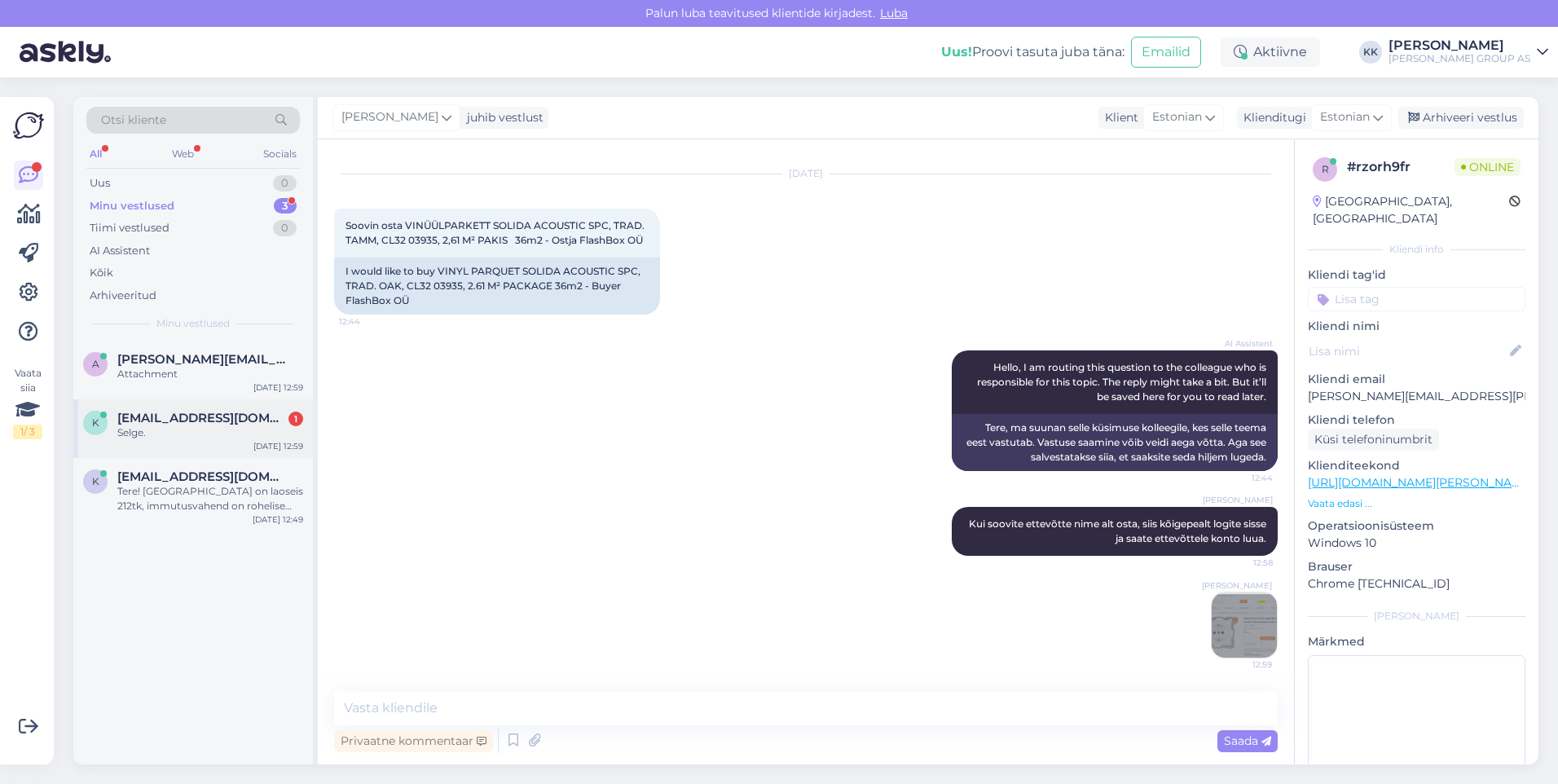
click at [165, 424] on span "[EMAIL_ADDRESS][DOMAIN_NAME]" at bounding box center [202, 418] width 170 height 15
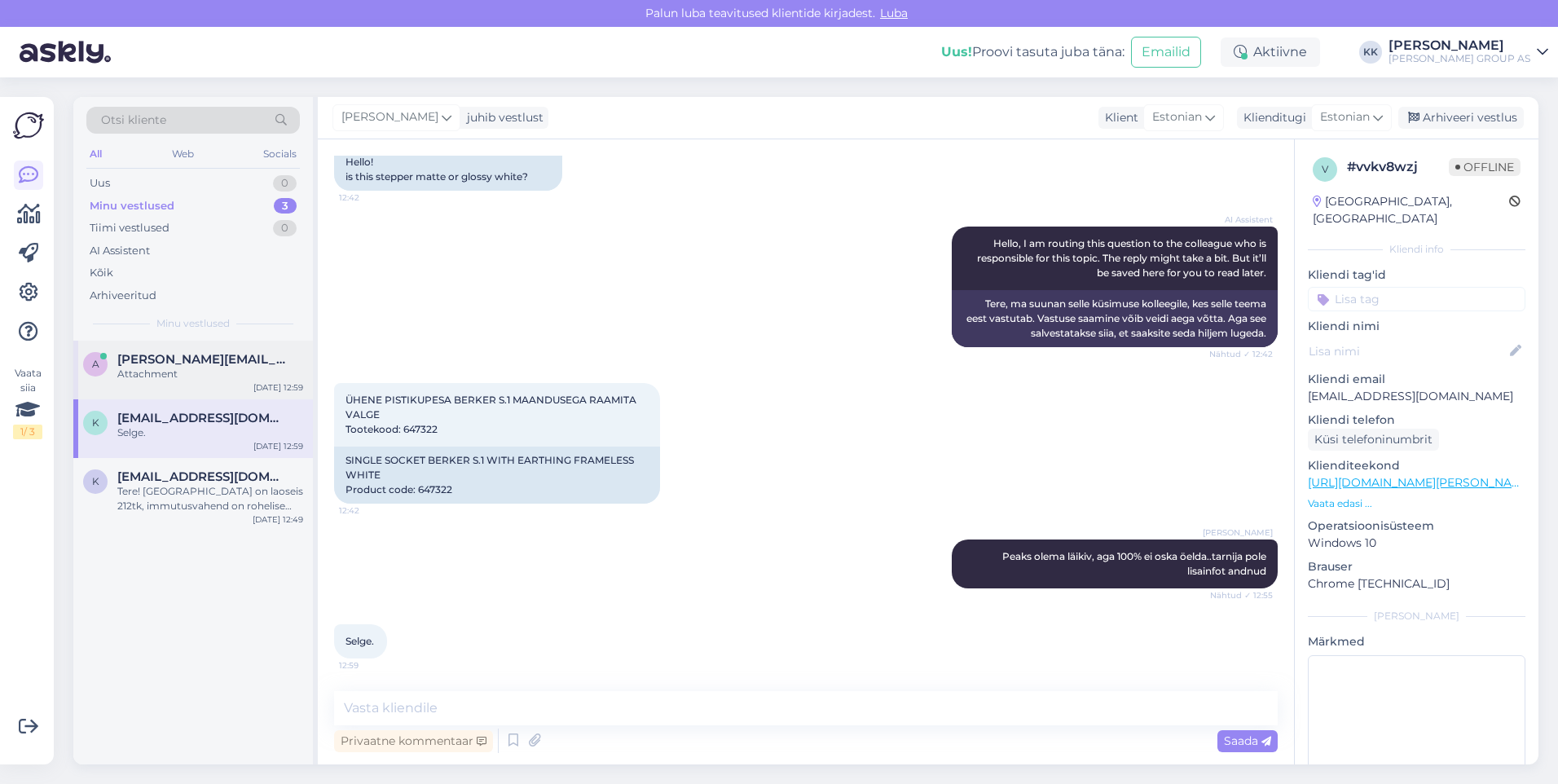
click at [196, 366] on span "[PERSON_NAME][EMAIL_ADDRESS][PERSON_NAME][DOMAIN_NAME]" at bounding box center [202, 359] width 170 height 15
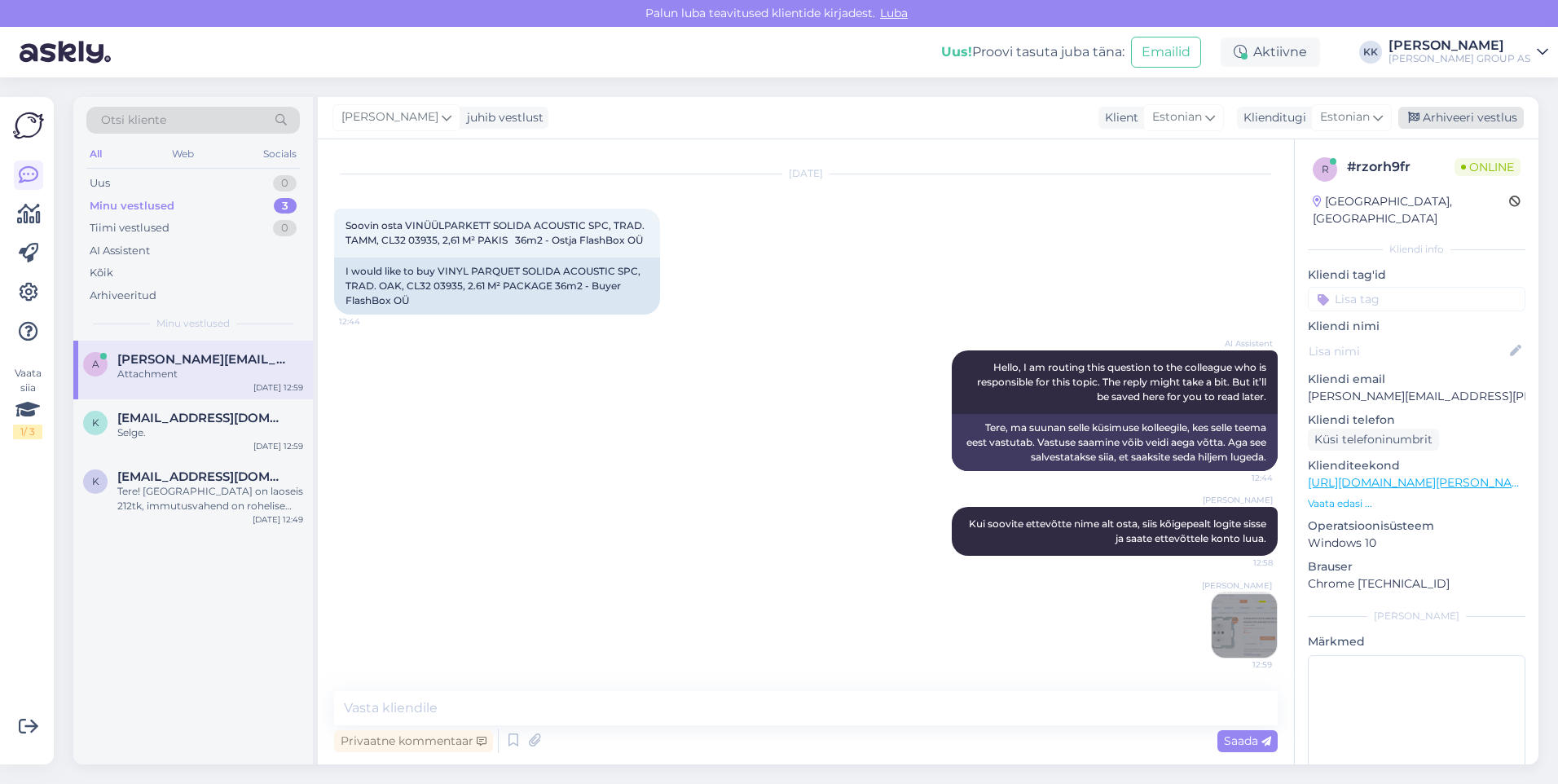
click at [1467, 115] on div "Arhiveeri vestlus" at bounding box center [1461, 118] width 126 height 22
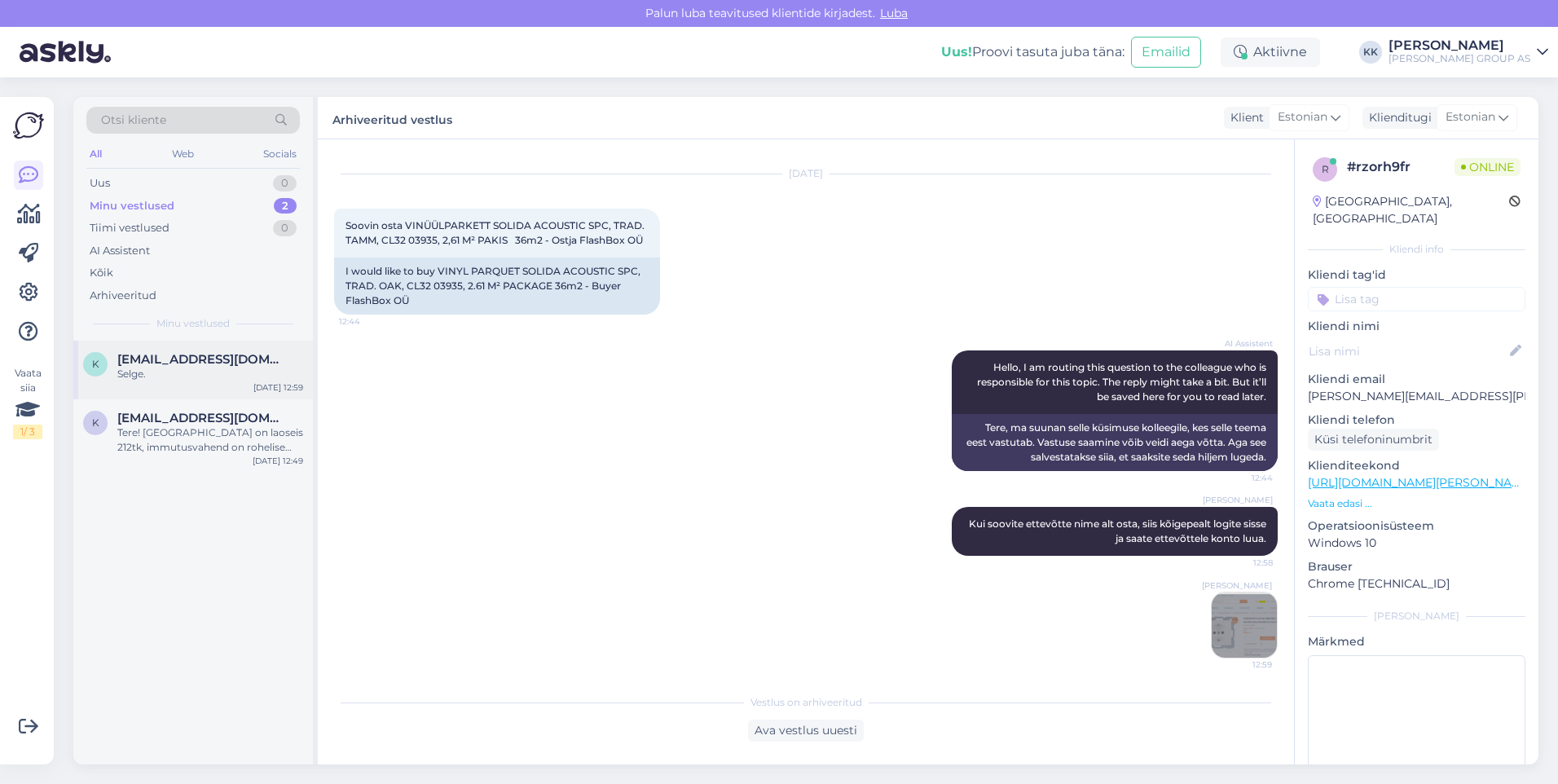
click at [151, 357] on span "[EMAIL_ADDRESS][DOMAIN_NAME]" at bounding box center [202, 359] width 170 height 15
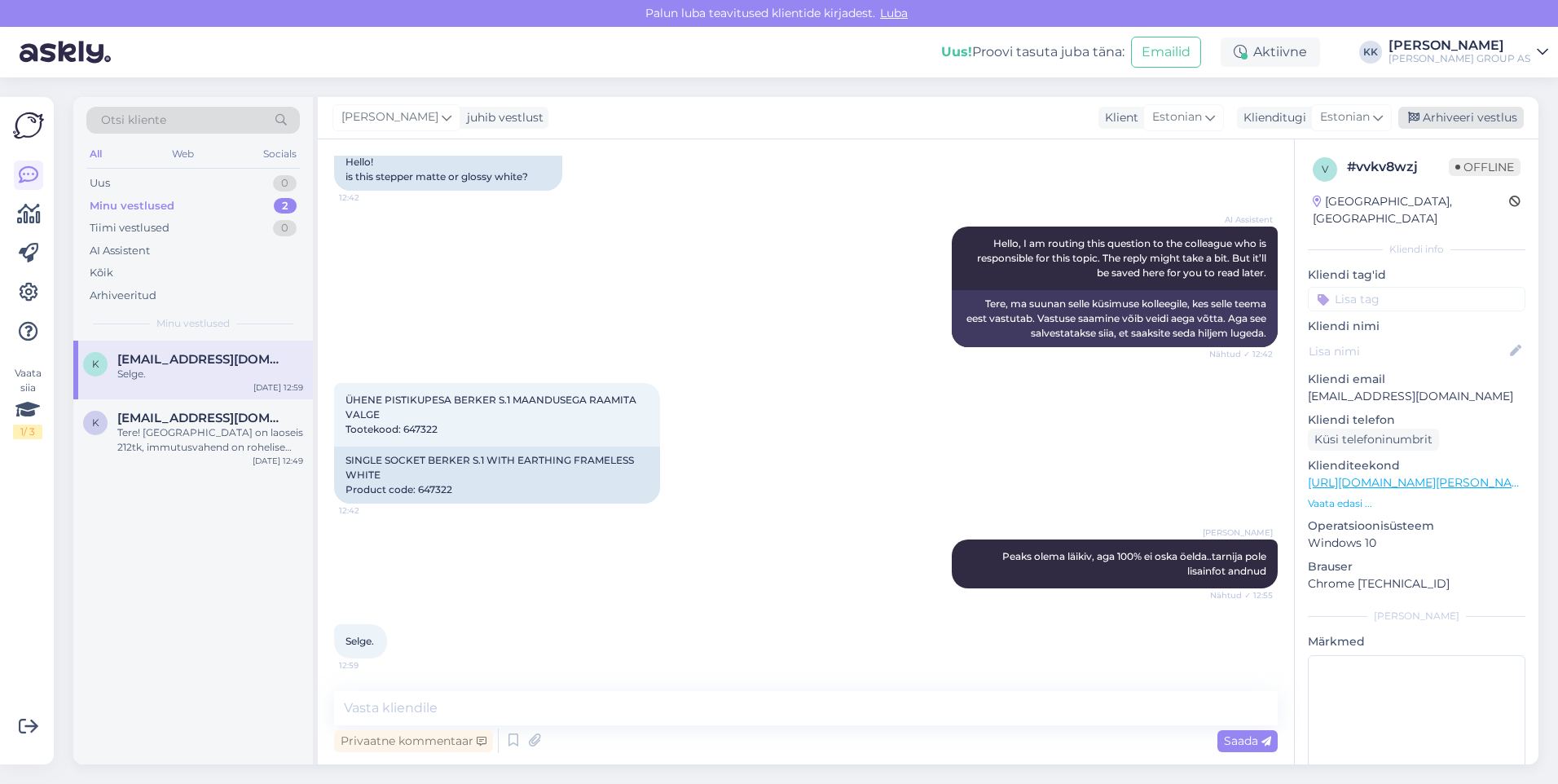
click at [1460, 116] on div "Arhiveeri vestlus" at bounding box center [1461, 118] width 126 height 22
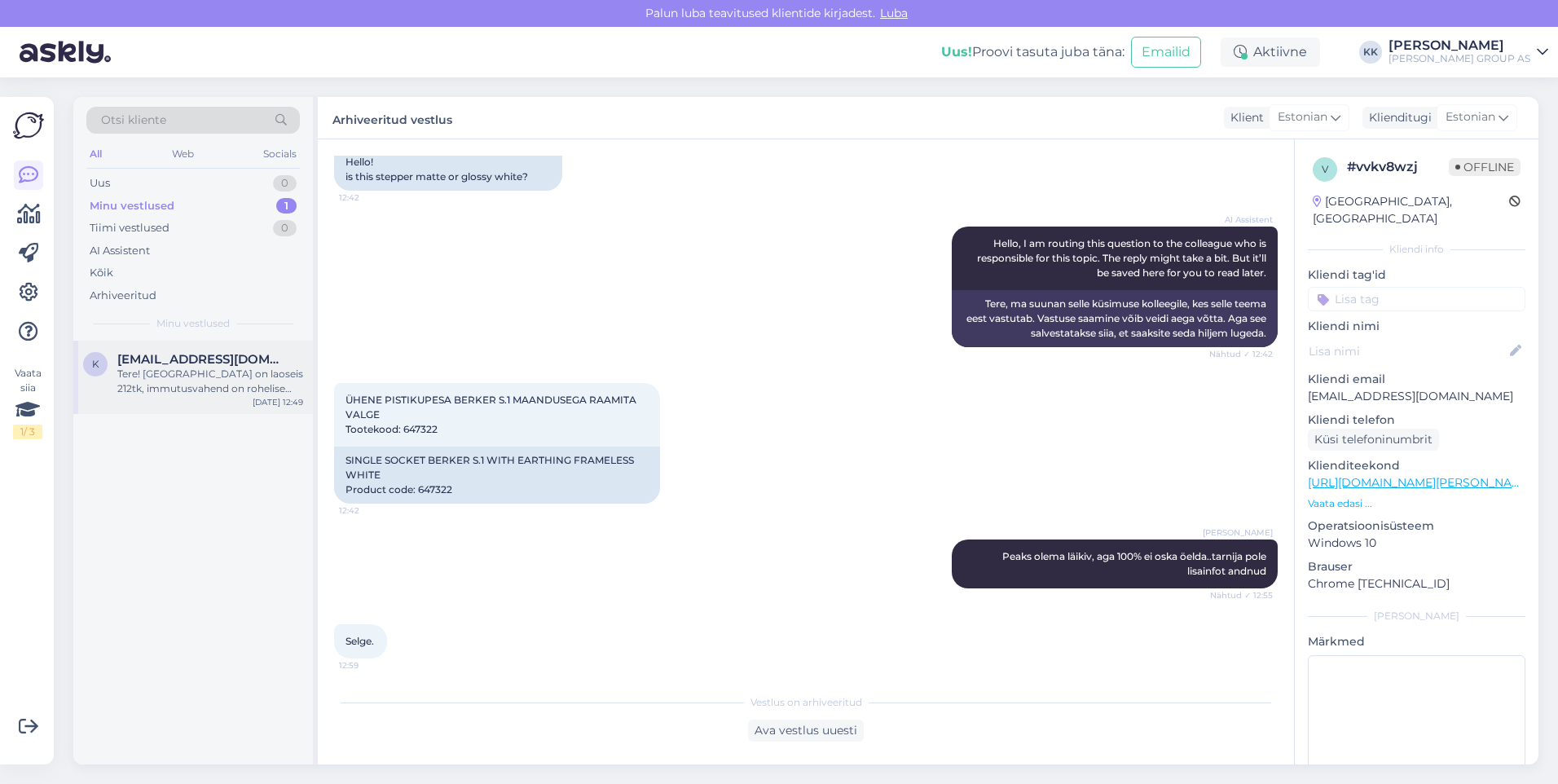
click at [170, 372] on div "Tere! [GEOGRAPHIC_DATA] on laoseis 212tk, immutusvahend on rohelise varjundiga" at bounding box center [211, 381] width 186 height 29
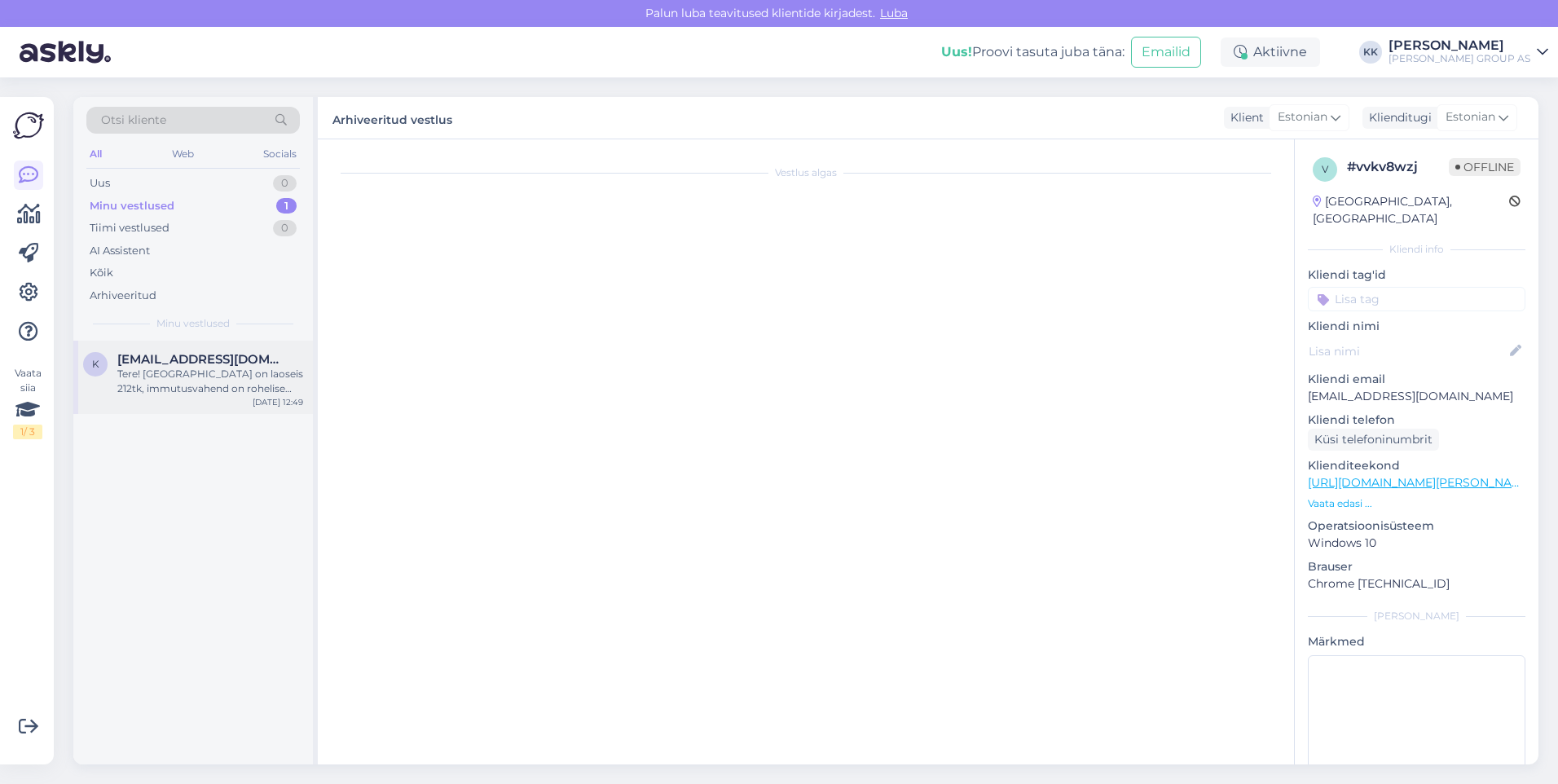
scroll to position [14, 0]
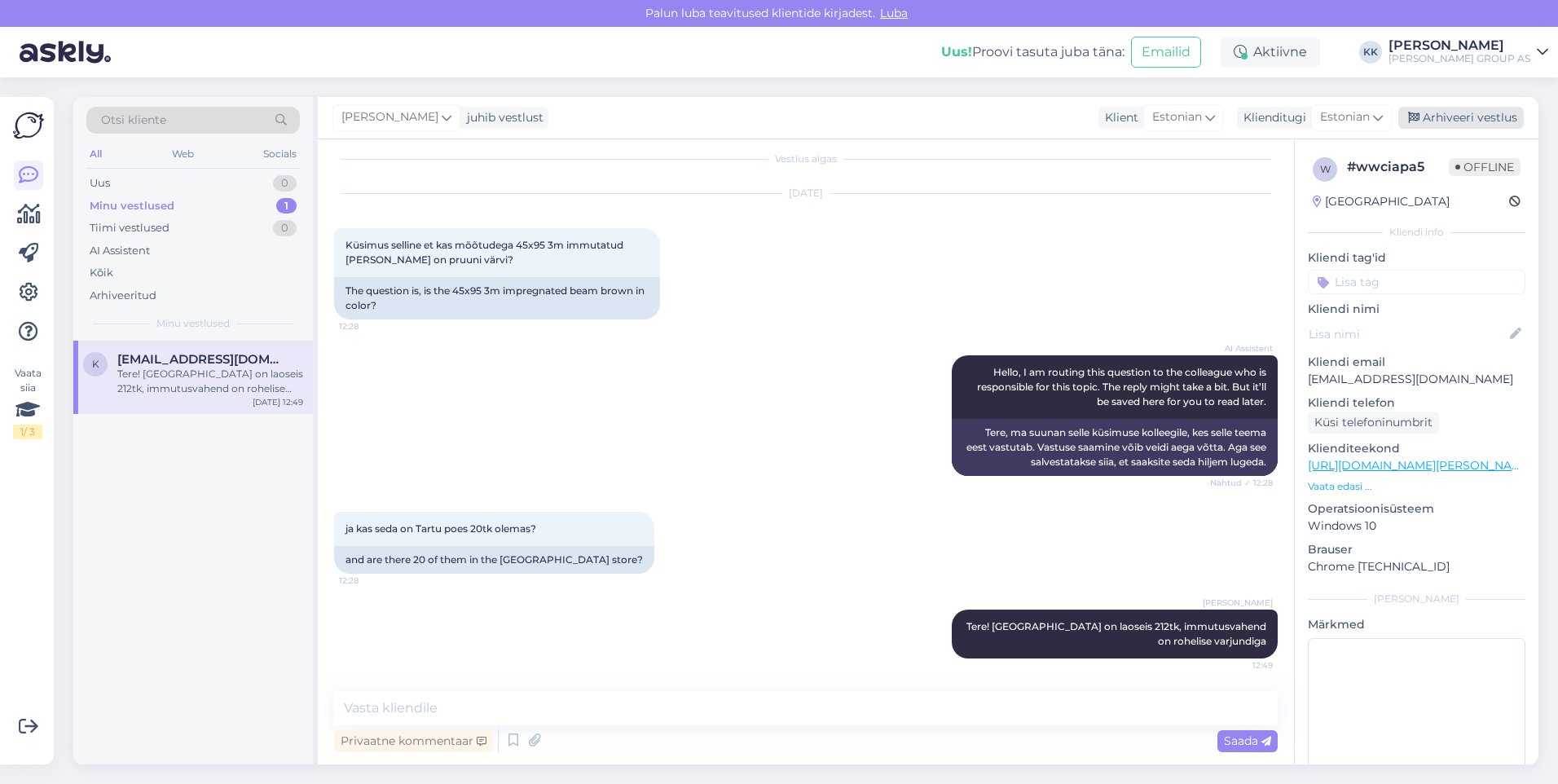
click at [1461, 116] on div "Arhiveeri vestlus" at bounding box center [1461, 118] width 126 height 22
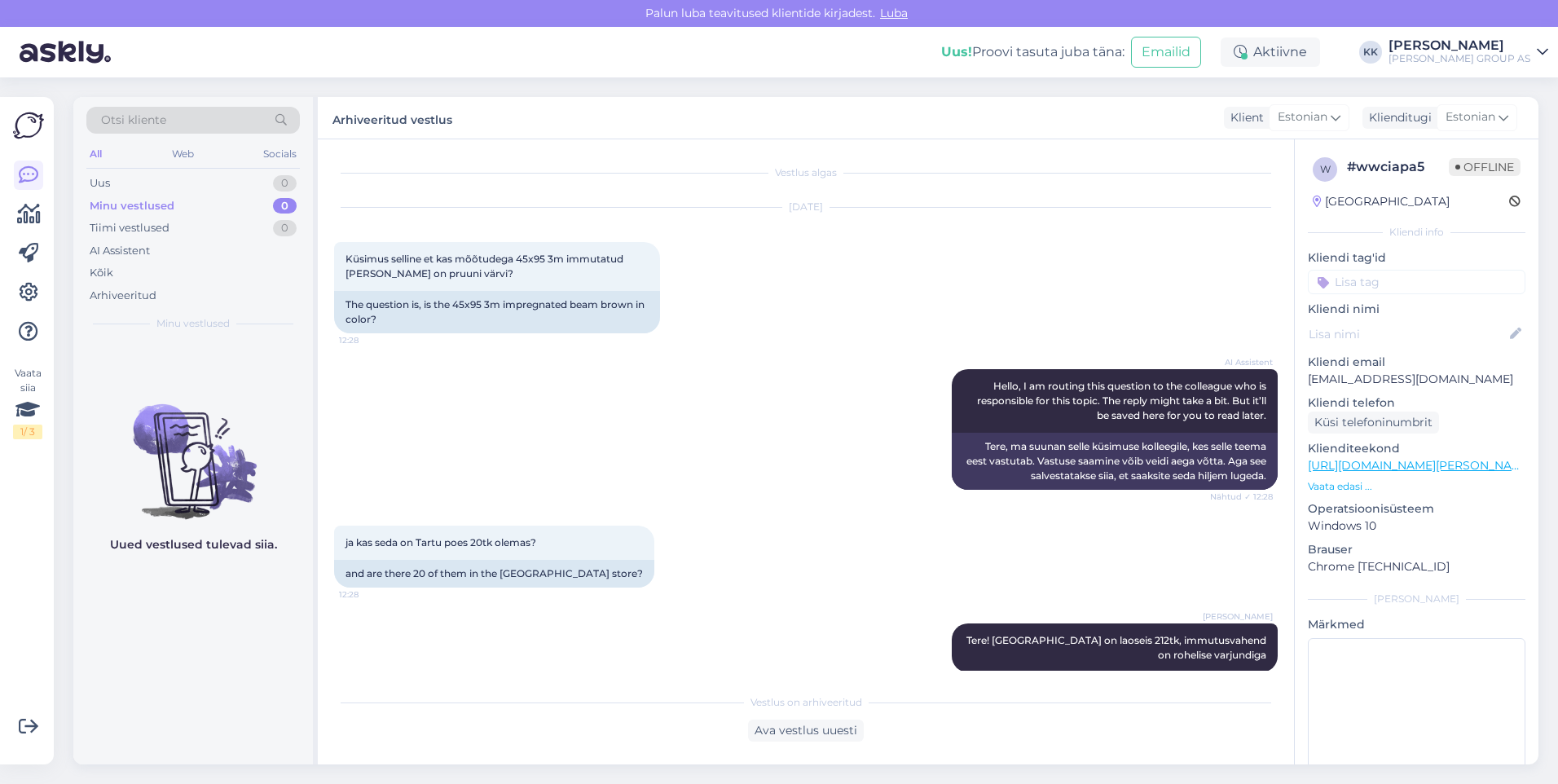
scroll to position [19, 0]
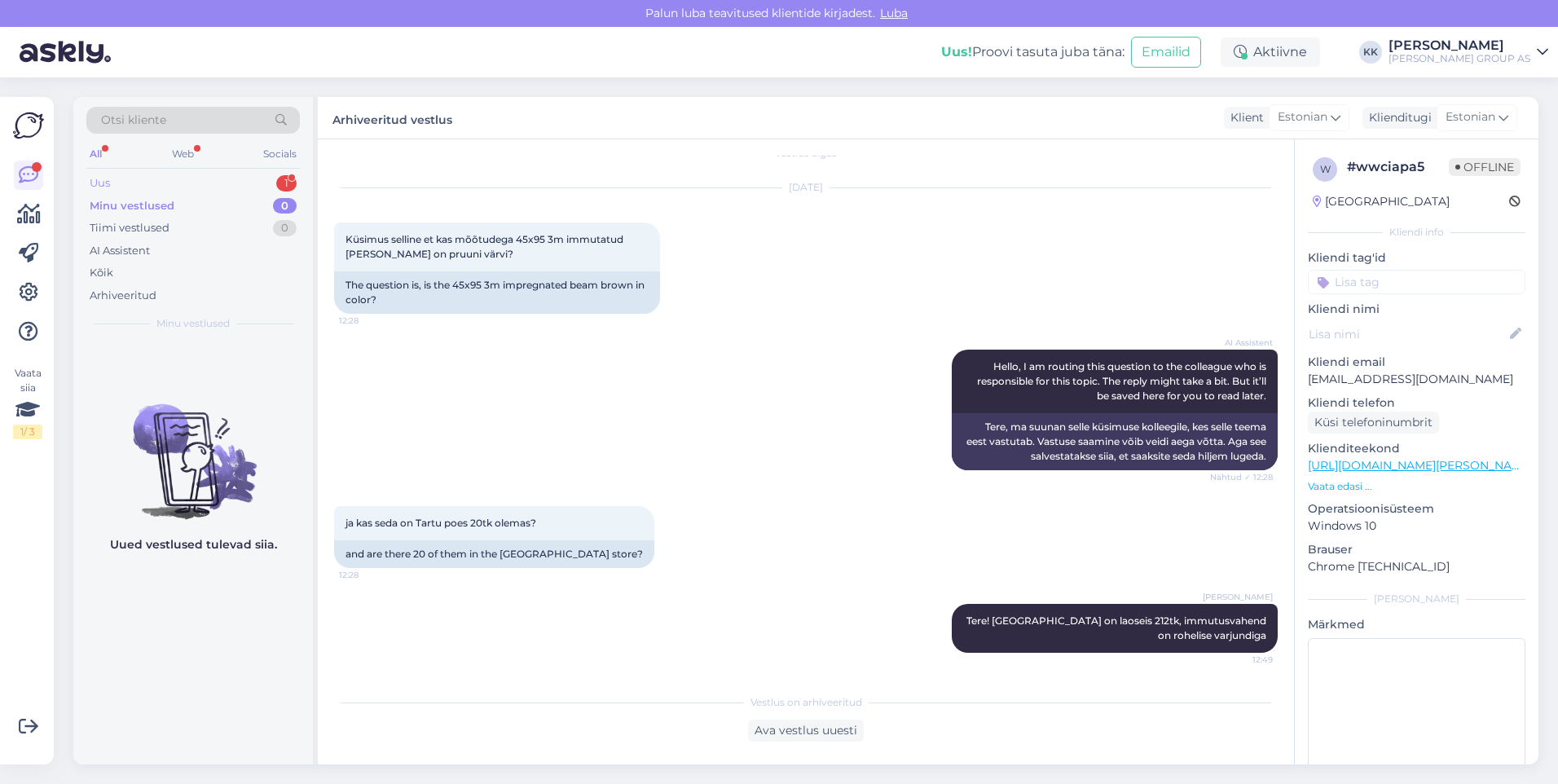
click at [120, 181] on div "Uus 1" at bounding box center [193, 183] width 213 height 23
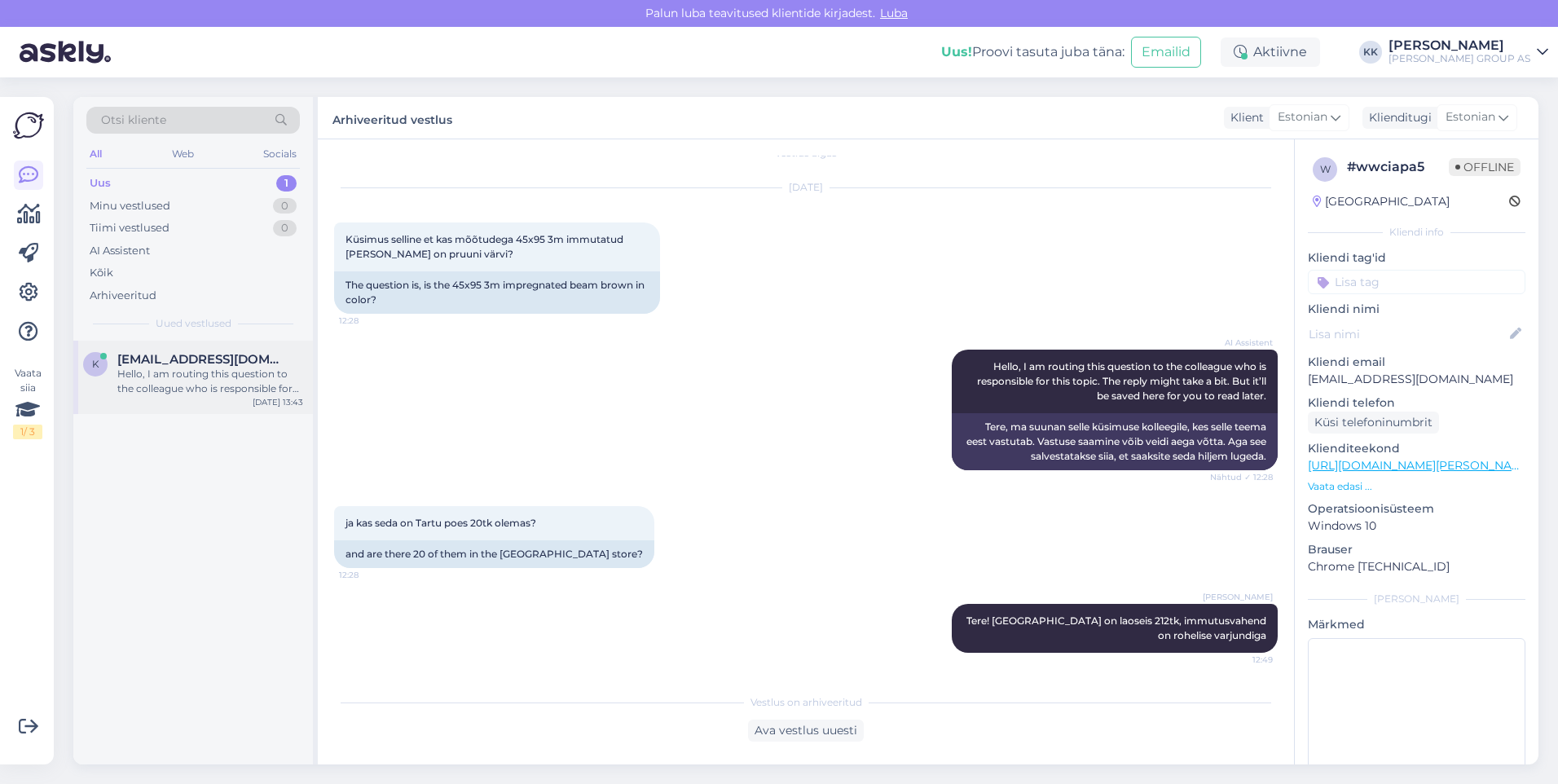
click at [183, 371] on div "Hello, I am routing this question to the colleague who is responsible for this …" at bounding box center [211, 381] width 186 height 29
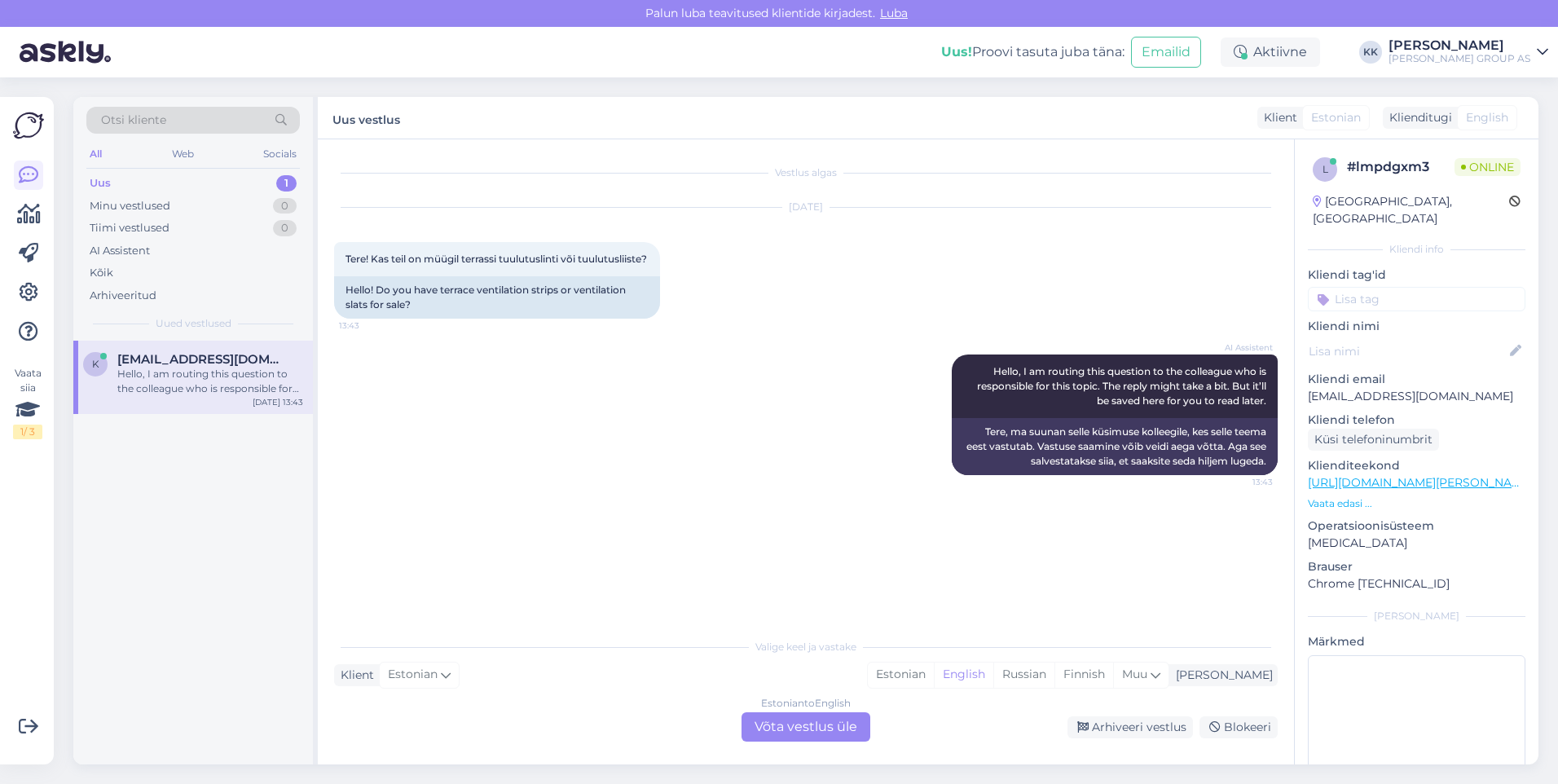
scroll to position [0, 0]
drag, startPoint x: 973, startPoint y: 674, endPoint x: 920, endPoint y: 682, distance: 53.6
click at [934, 672] on div "Estonian" at bounding box center [901, 675] width 66 height 25
click at [789, 719] on div "Estonian to Estonian Võta vestlus üle" at bounding box center [806, 727] width 129 height 29
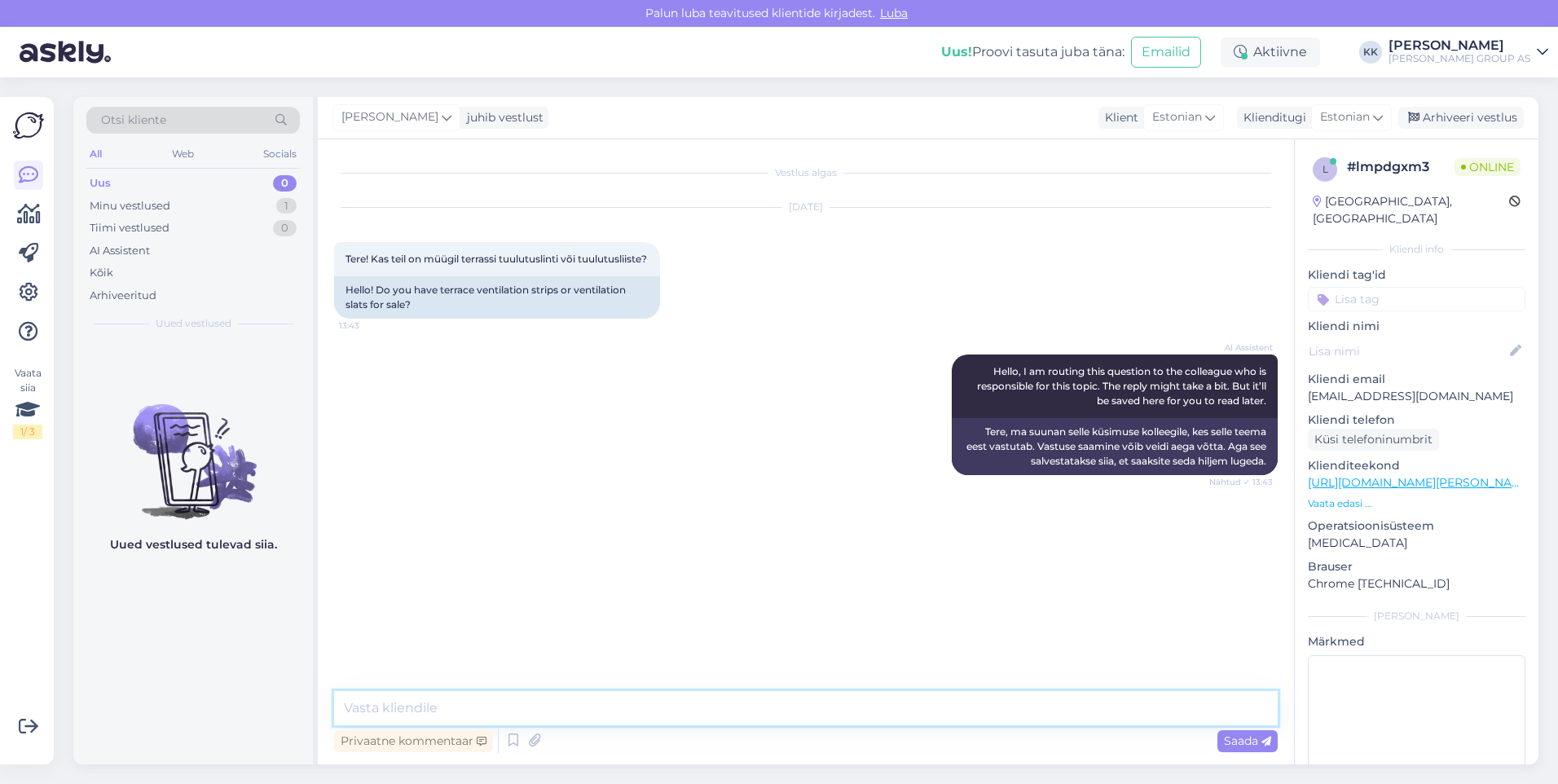
click at [370, 705] on textarea at bounding box center [806, 708] width 944 height 35
type textarea "Tere! Ei ole kahjuks pakkuda"
click at [1243, 737] on span "Saada" at bounding box center [1248, 741] width 47 height 15
click at [1456, 115] on div "Arhiveeri vestlus" at bounding box center [1461, 118] width 126 height 22
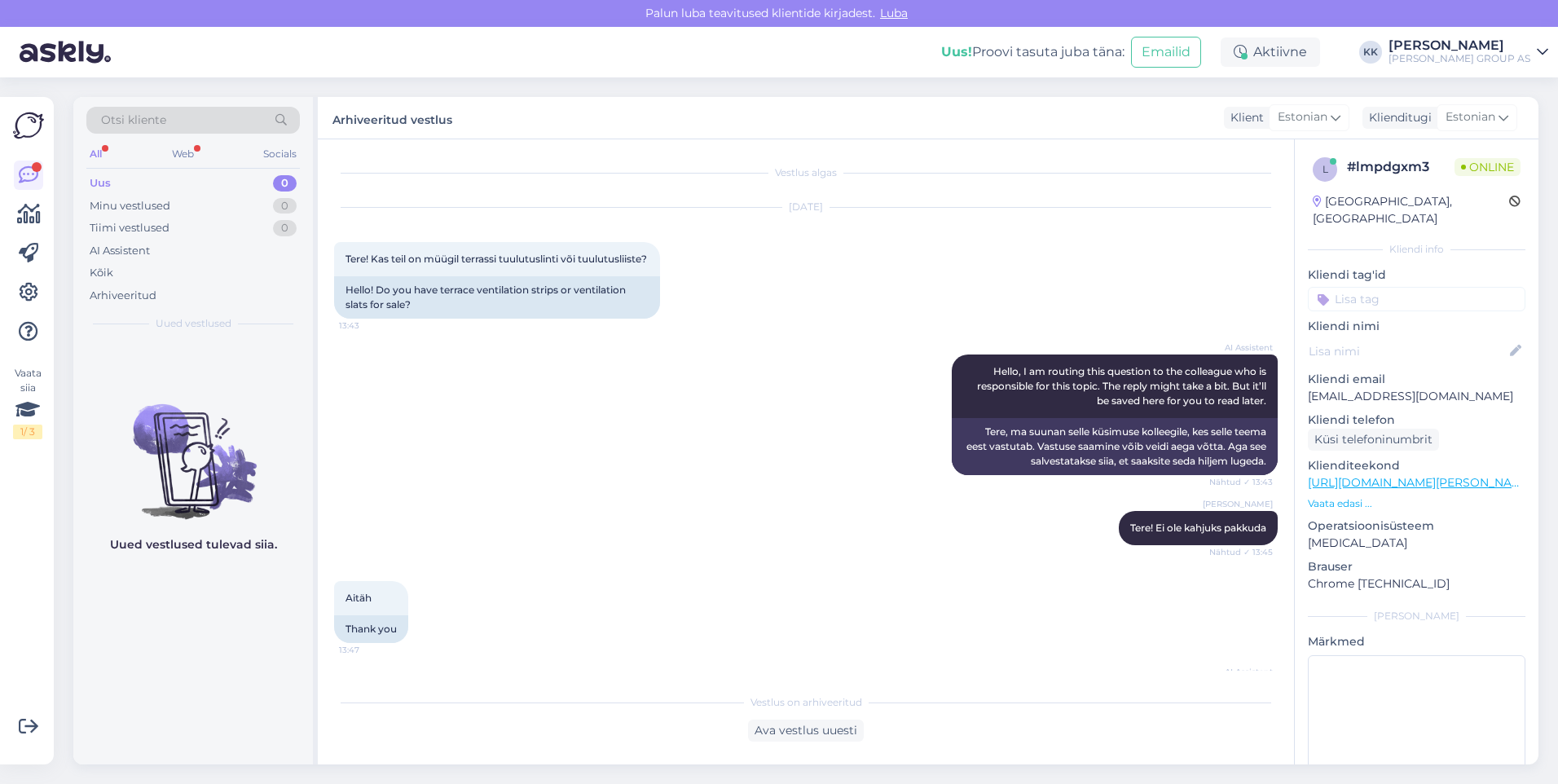
scroll to position [118, 0]
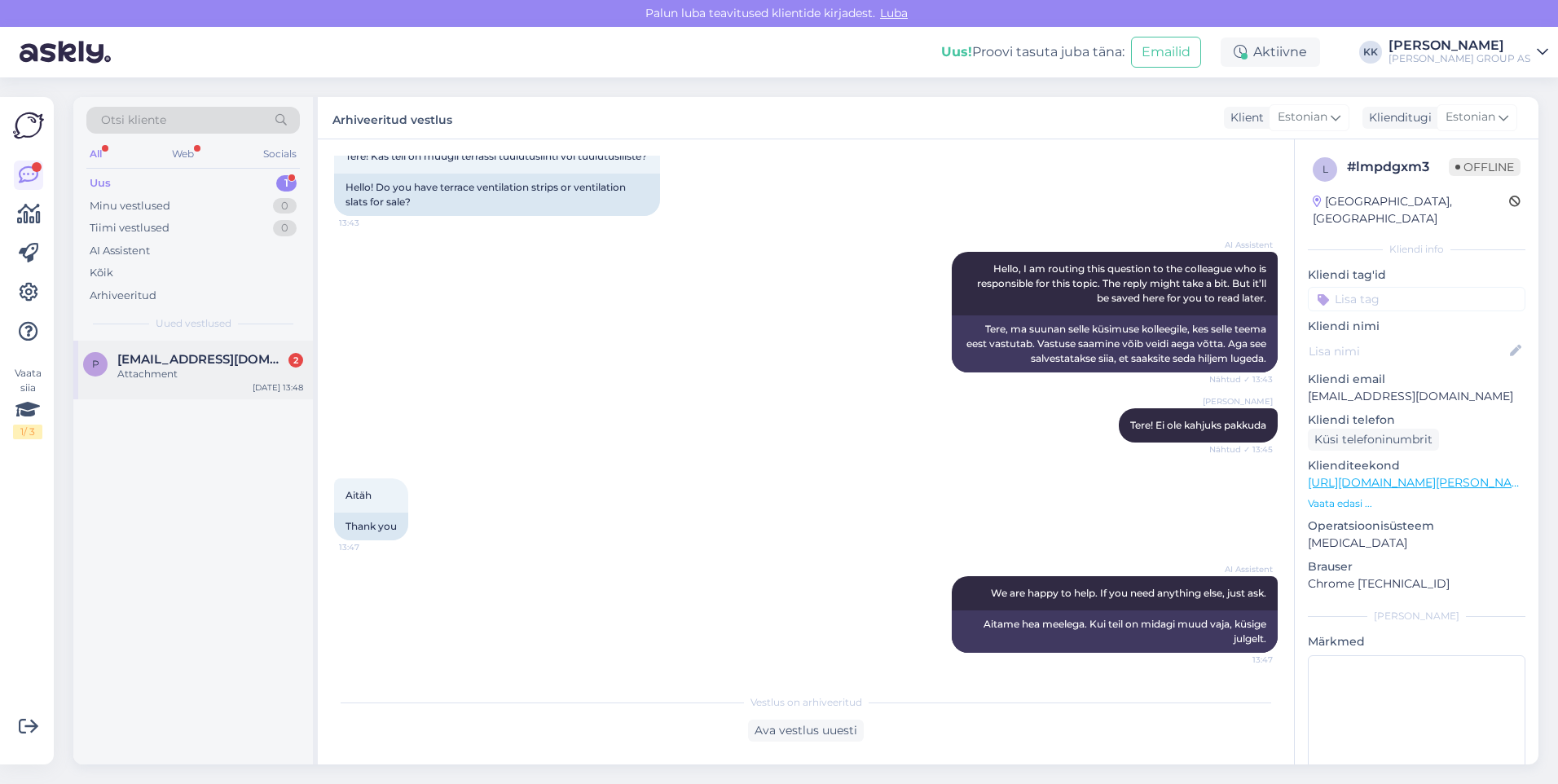
click at [171, 366] on span "[EMAIL_ADDRESS][DOMAIN_NAME]" at bounding box center [202, 359] width 170 height 15
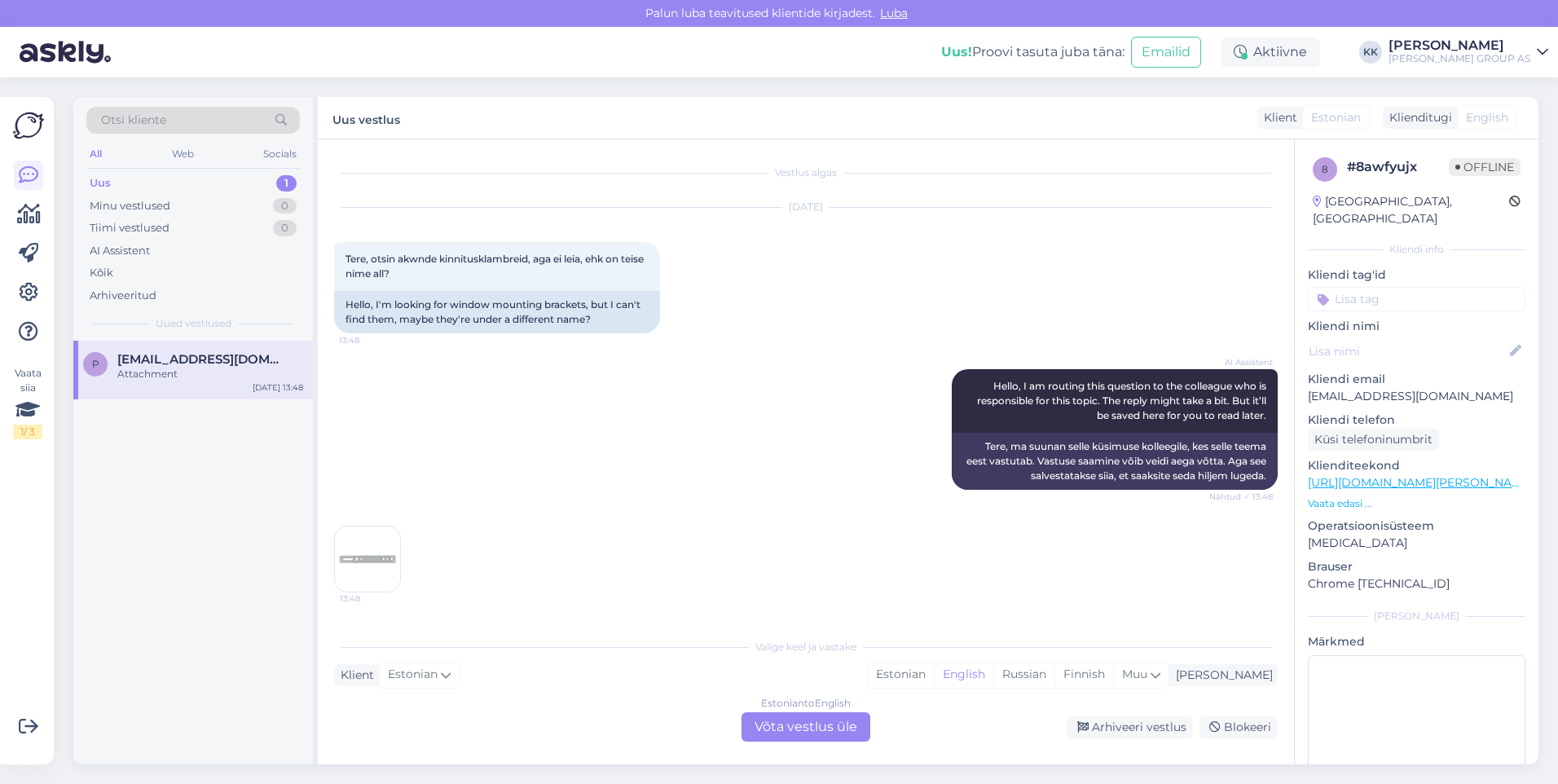
scroll to position [0, 0]
click at [386, 553] on img at bounding box center [367, 559] width 66 height 66
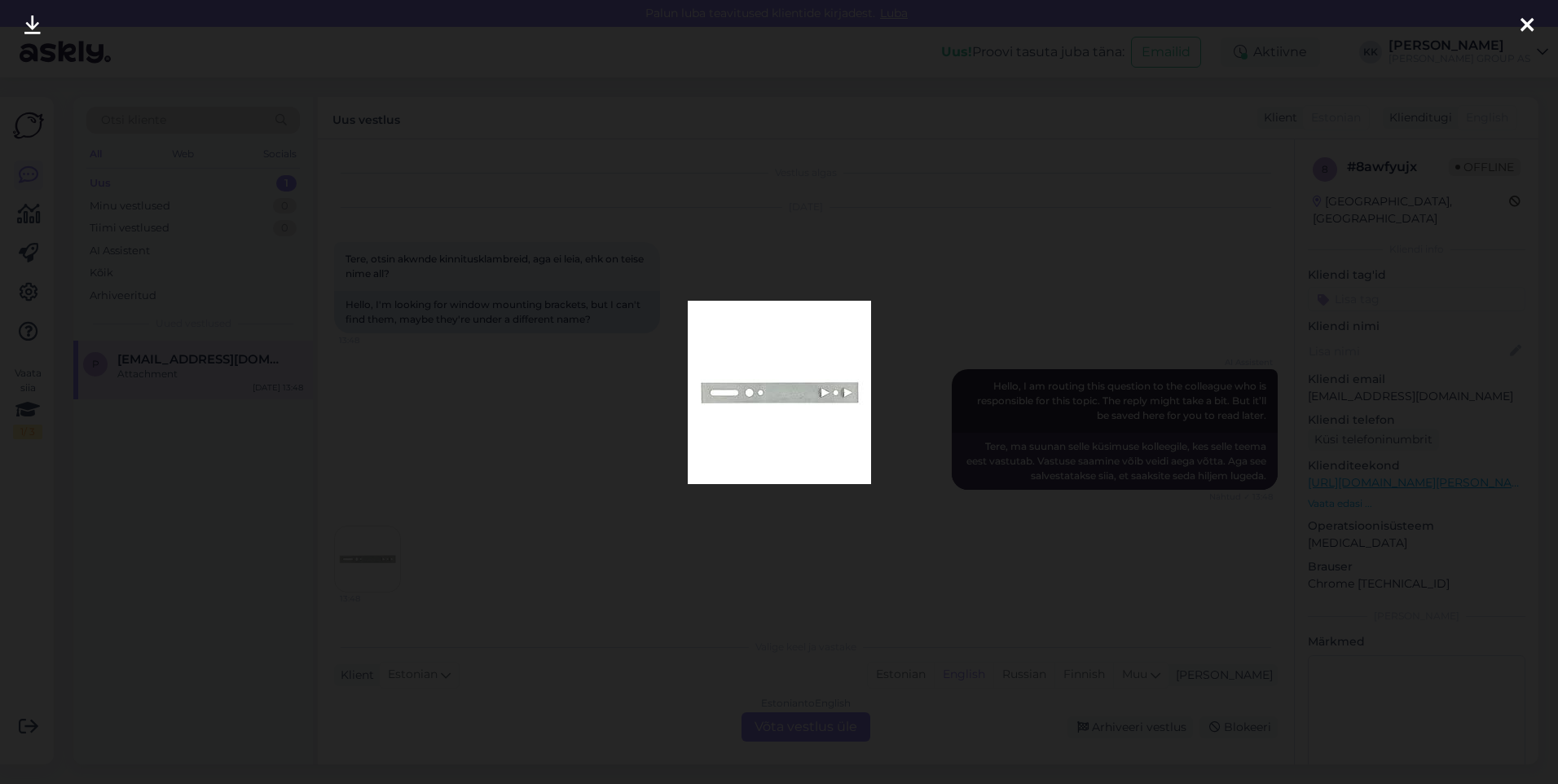
click at [1528, 26] on icon at bounding box center [1527, 26] width 13 height 21
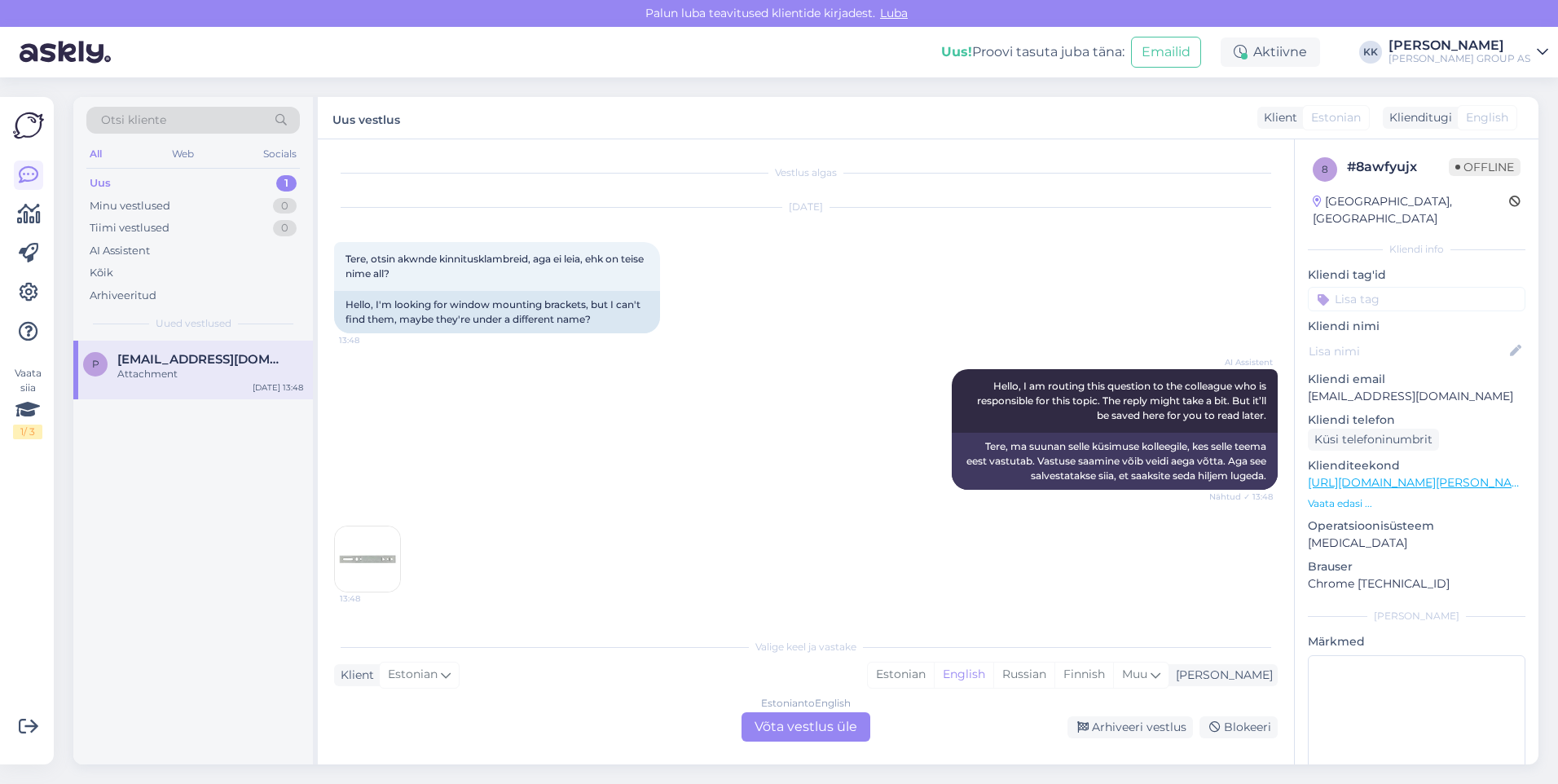
click at [380, 561] on img at bounding box center [367, 559] width 66 height 66
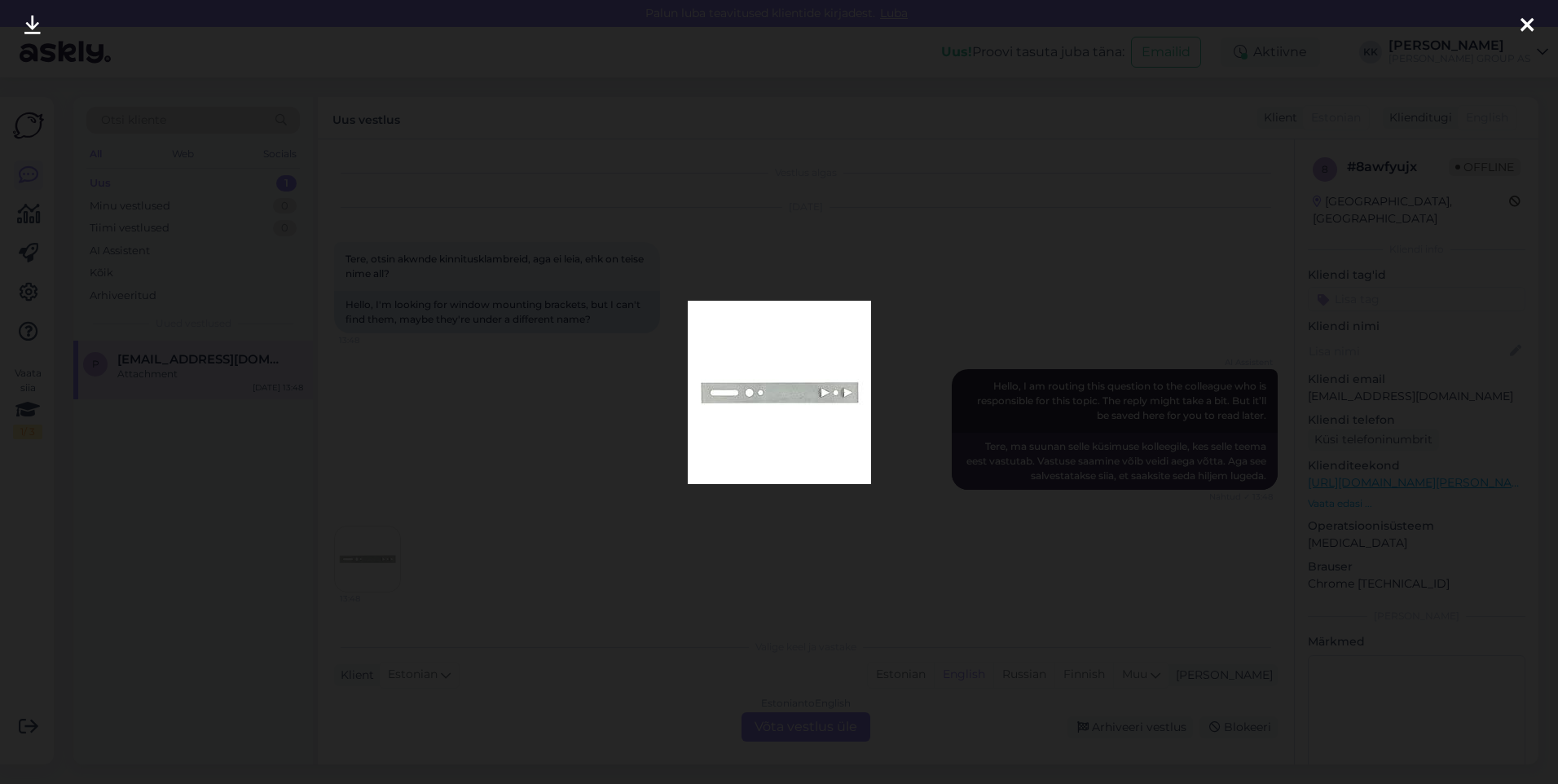
click at [1526, 15] on icon at bounding box center [1527, 26] width 13 height 21
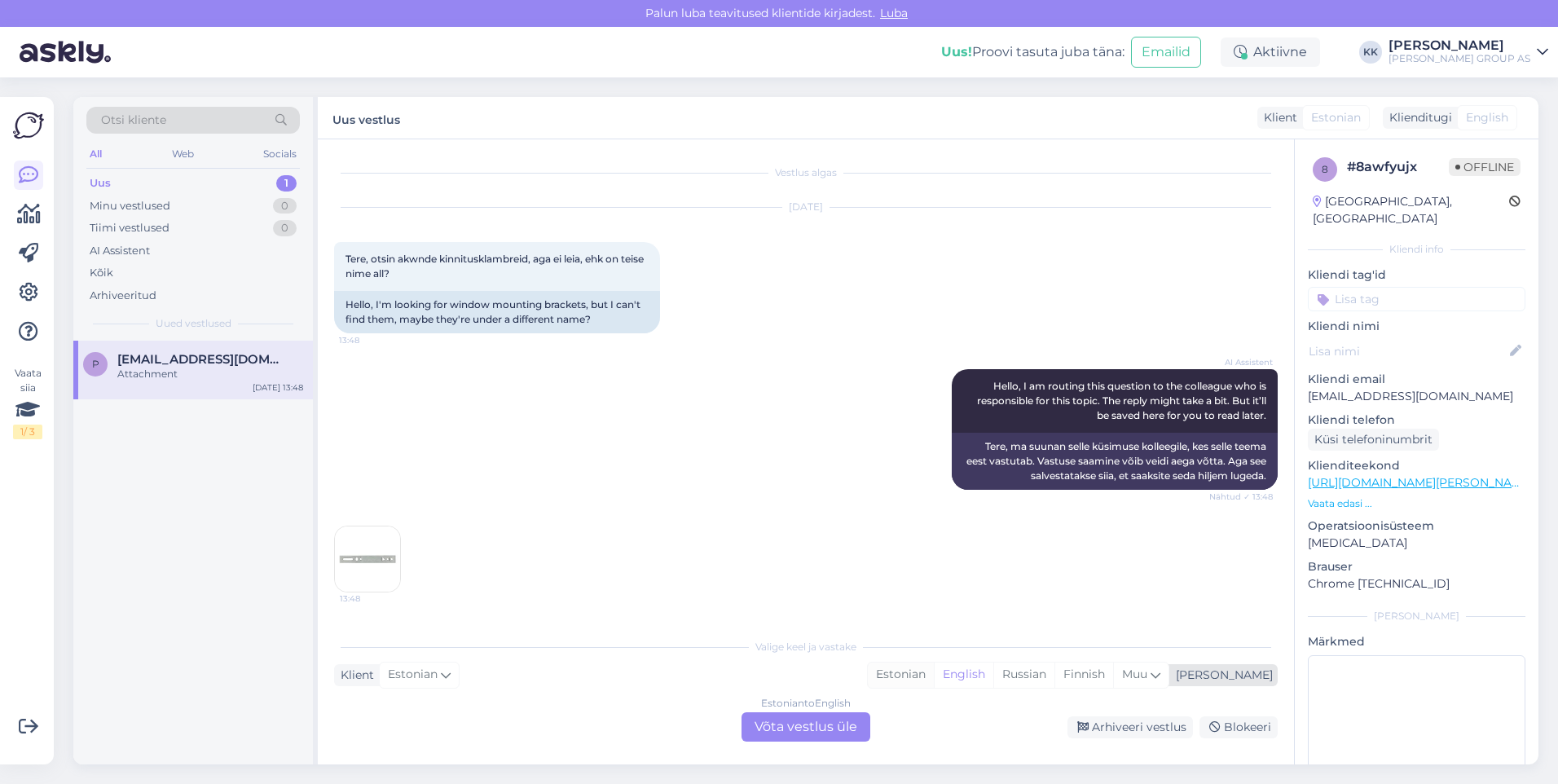
click at [934, 670] on div "Estonian" at bounding box center [901, 675] width 66 height 25
click at [786, 729] on div "Estonian to Estonian Võta vestlus üle" at bounding box center [806, 727] width 129 height 29
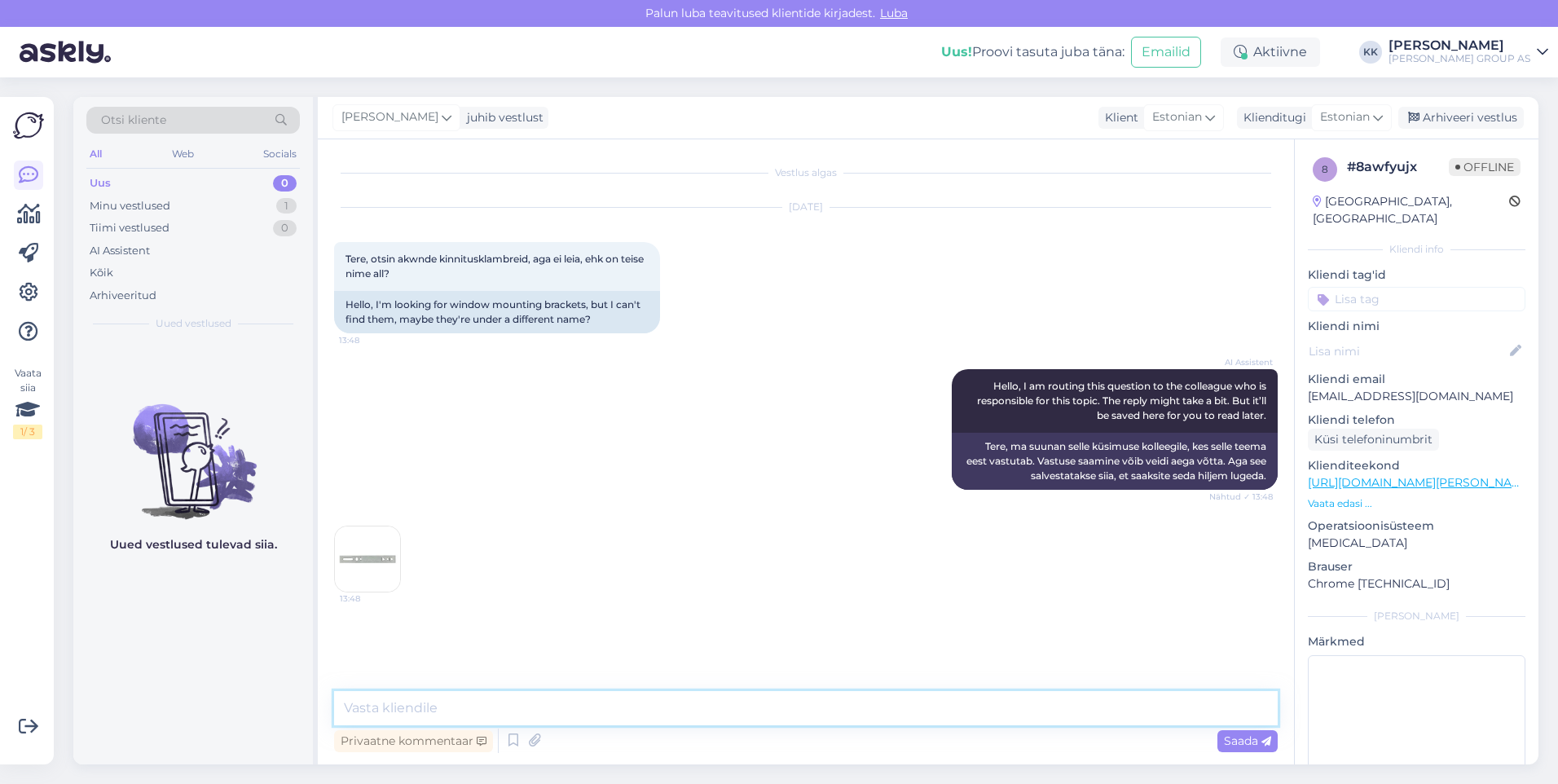
click at [397, 706] on textarea at bounding box center [806, 708] width 944 height 35
type textarea "Ei ole kahjuks pakkuda"
click at [1241, 738] on span "Saada" at bounding box center [1248, 741] width 47 height 15
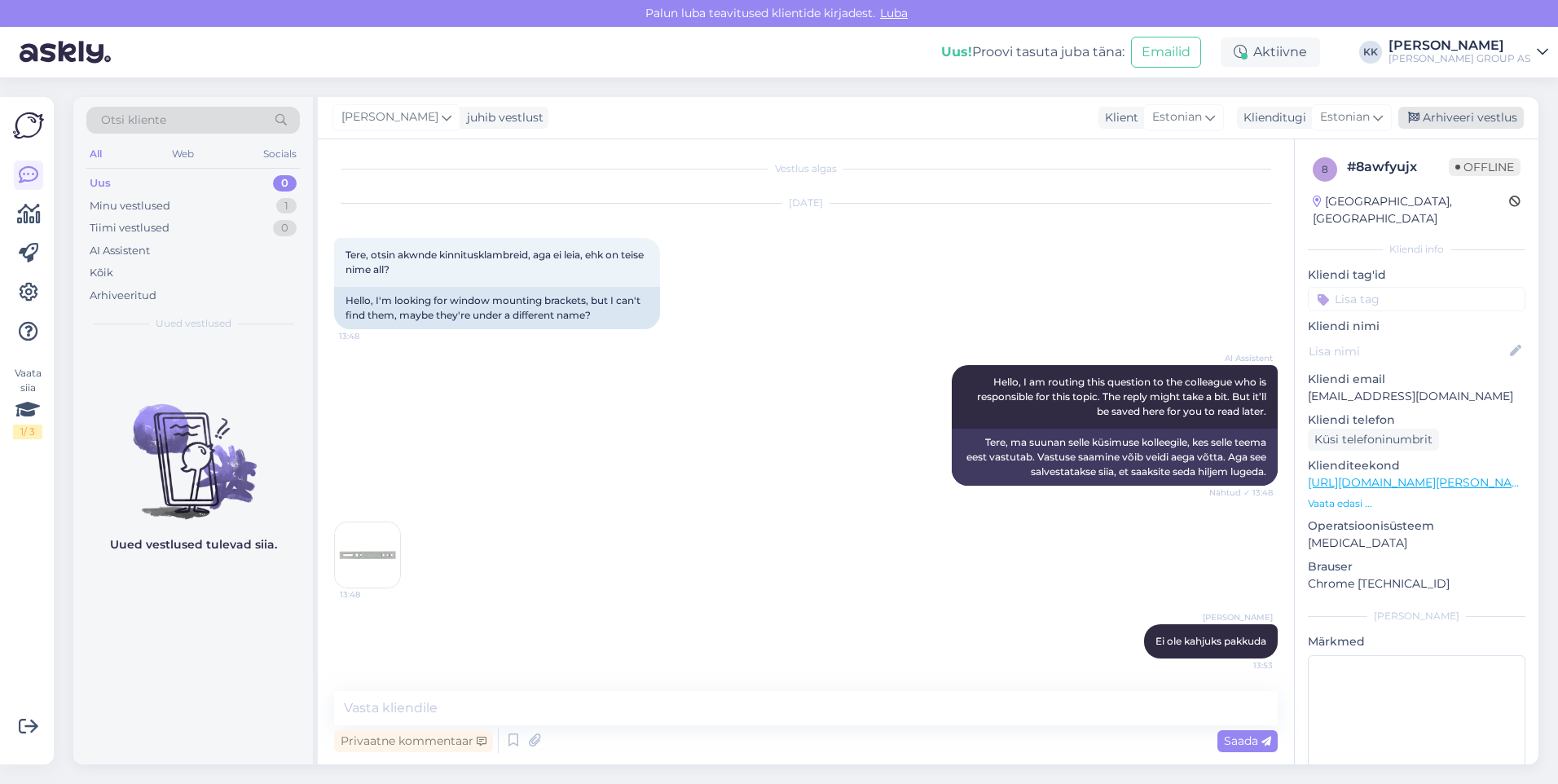
click at [1455, 113] on div "Arhiveeri vestlus" at bounding box center [1461, 118] width 126 height 22
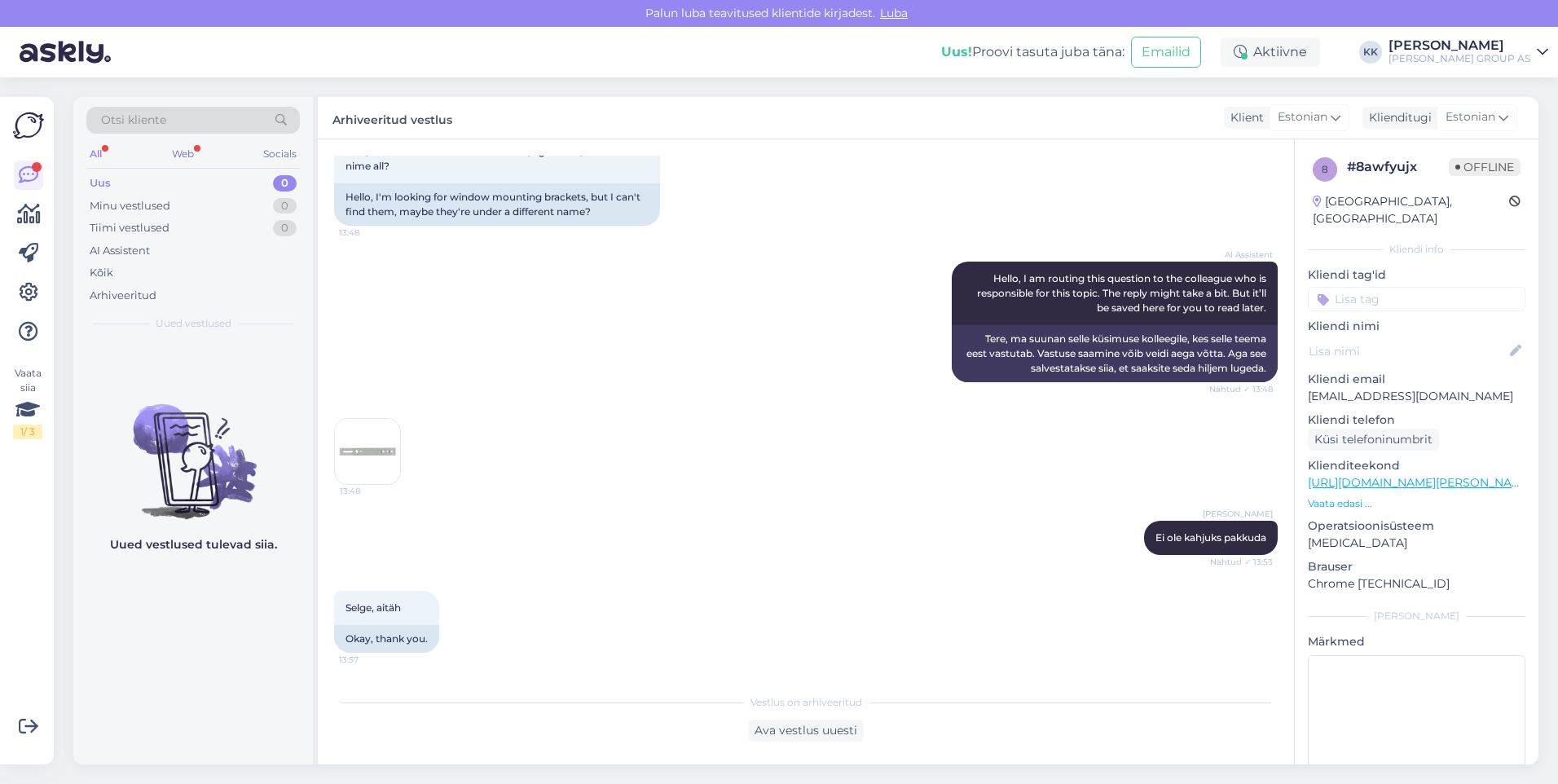
scroll to position [220, 0]
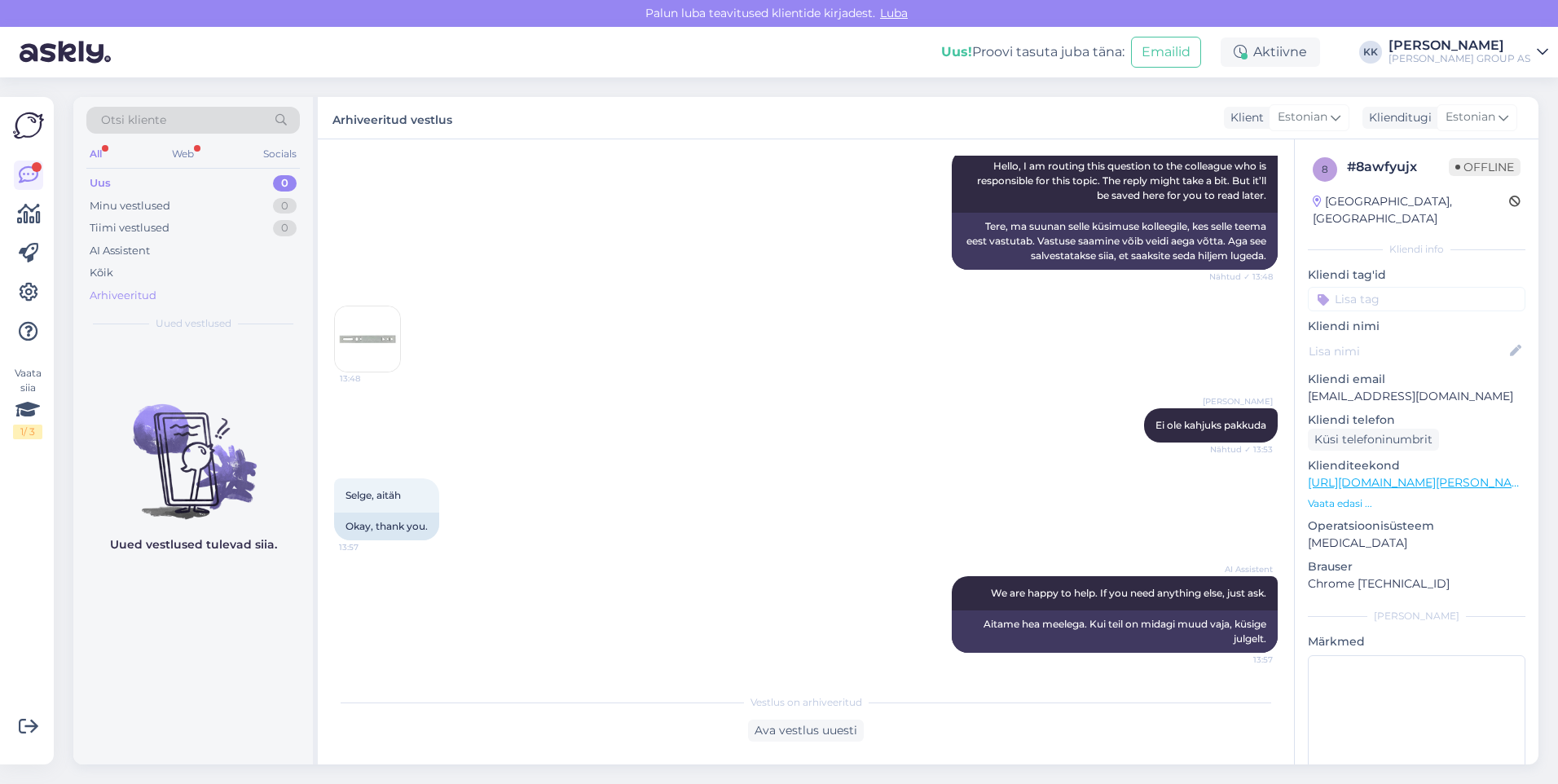
click at [131, 291] on div "Arhiveeritud" at bounding box center [122, 296] width 67 height 16
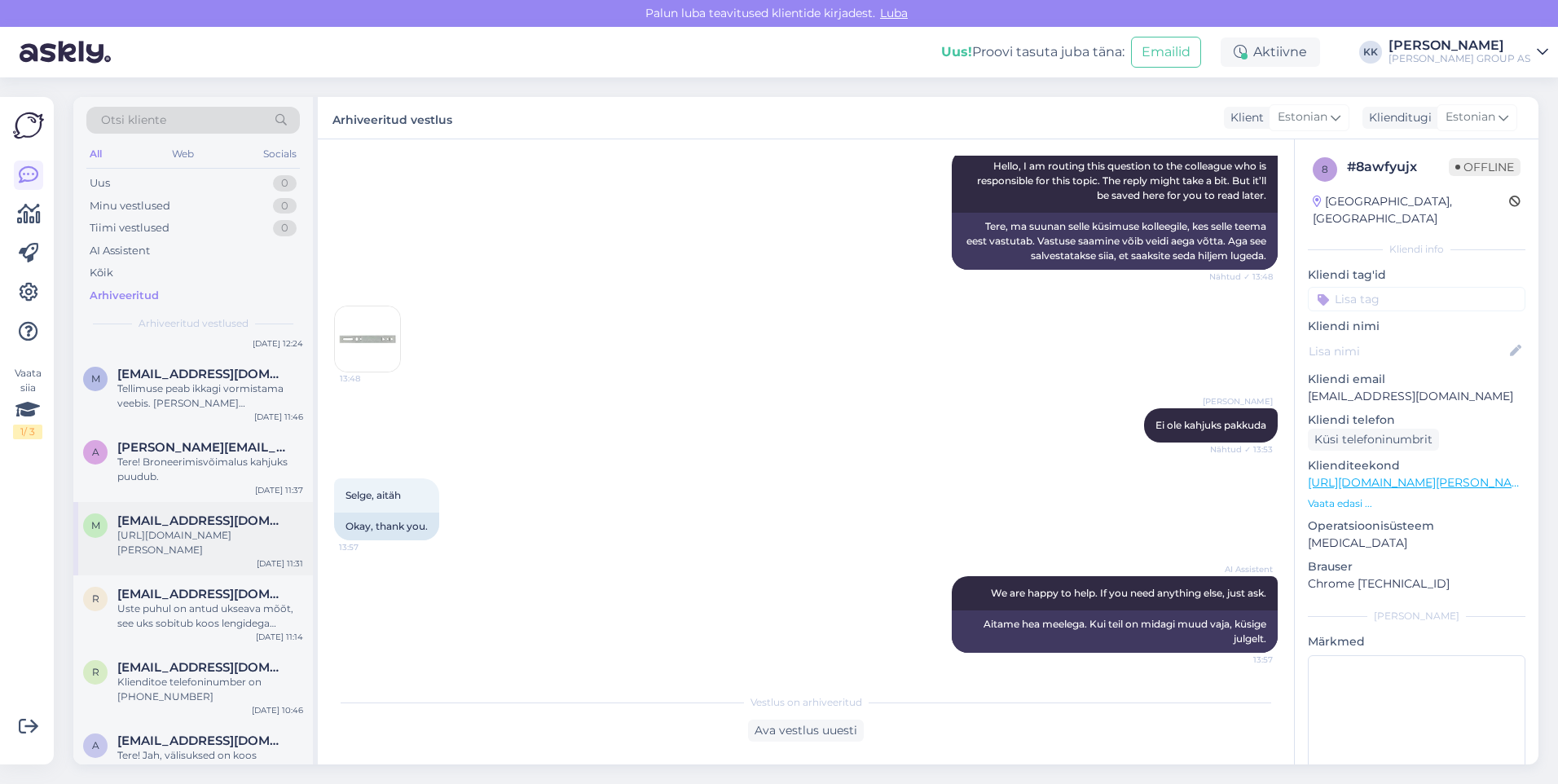
scroll to position [326, 0]
click at [212, 511] on span "[EMAIL_ADDRESS][DOMAIN_NAME]" at bounding box center [202, 518] width 170 height 15
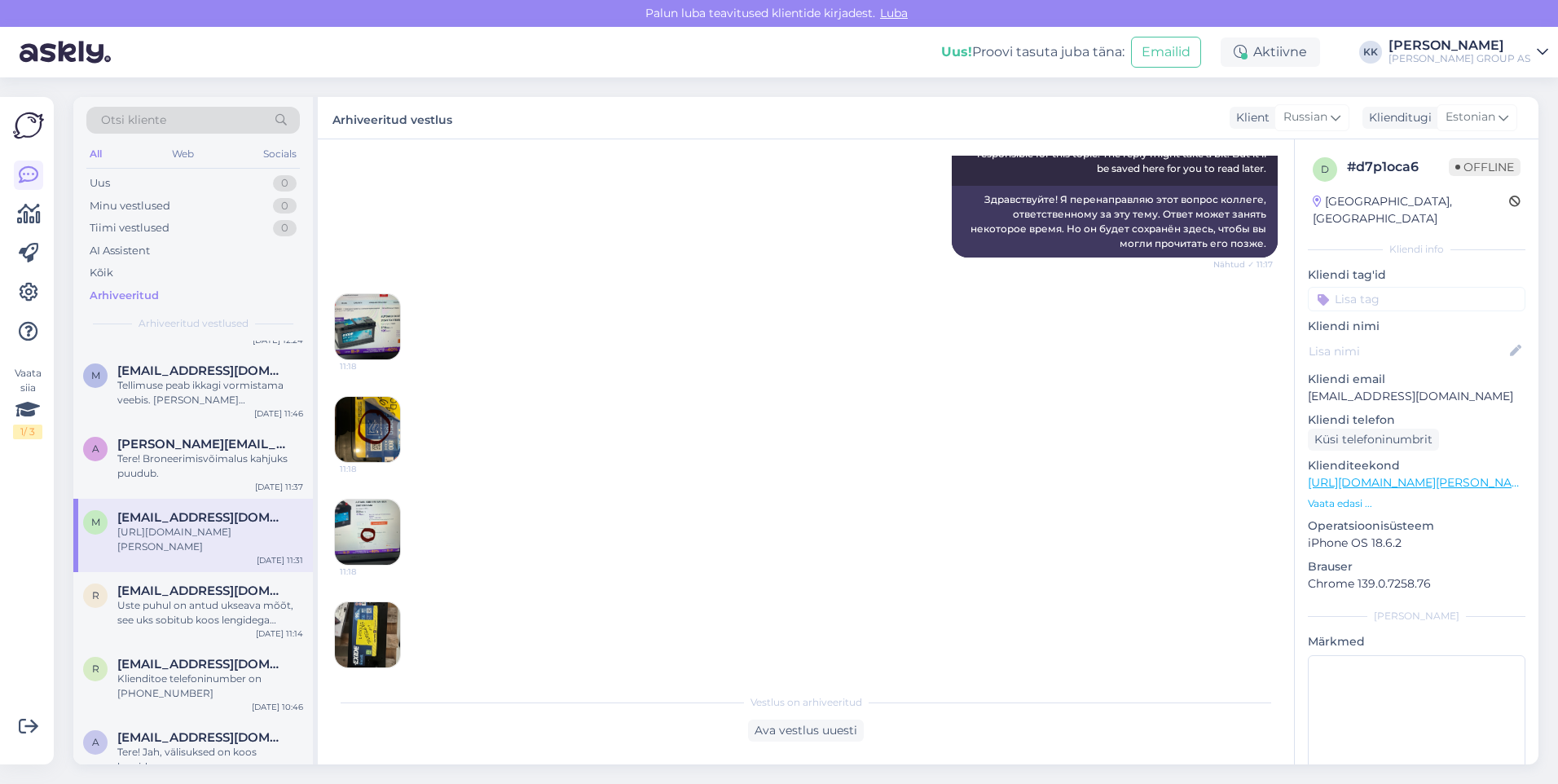
scroll to position [130, 0]
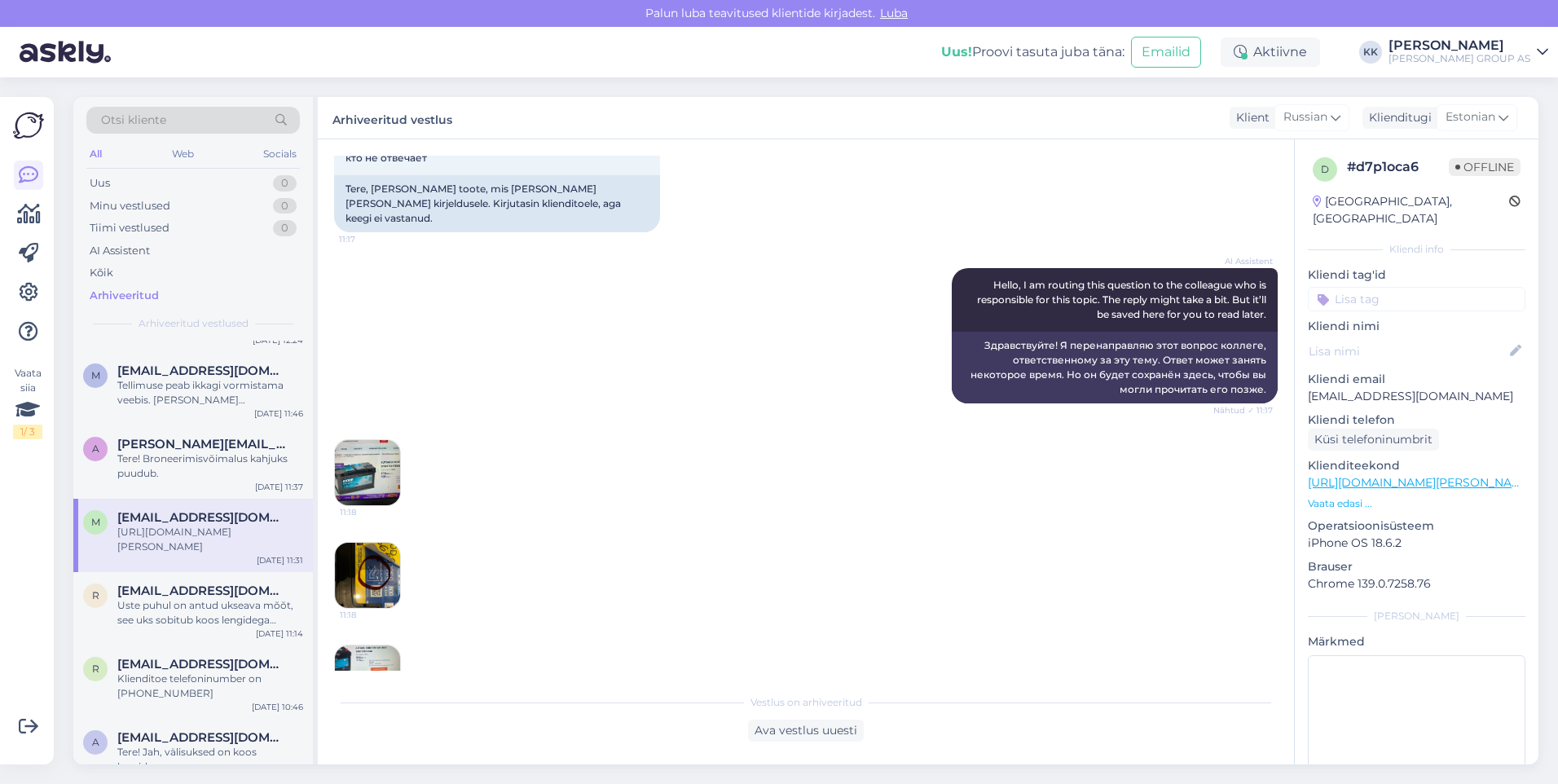
click at [371, 449] on img at bounding box center [367, 473] width 66 height 66
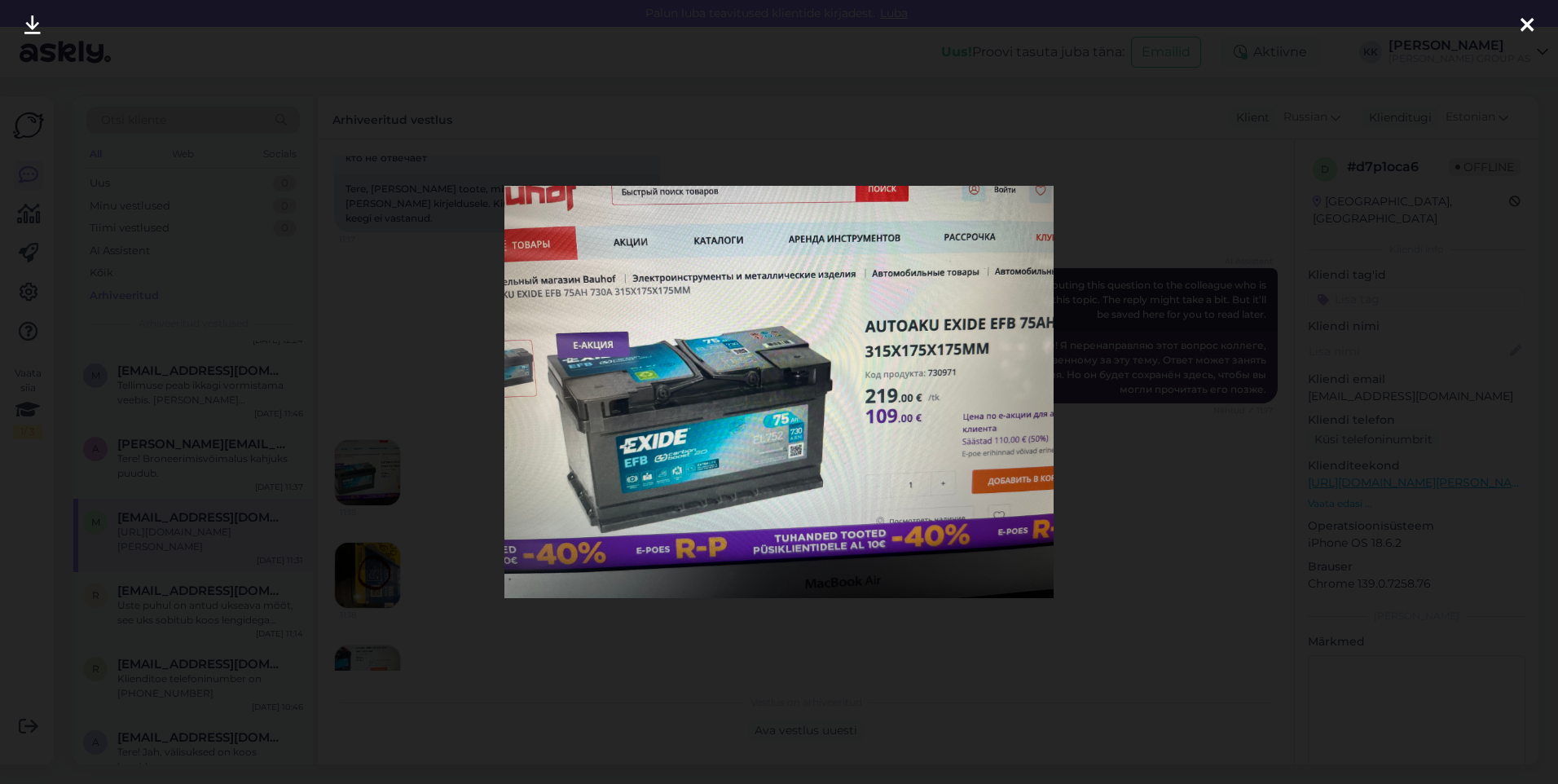
click at [1523, 15] on icon at bounding box center [1527, 26] width 13 height 21
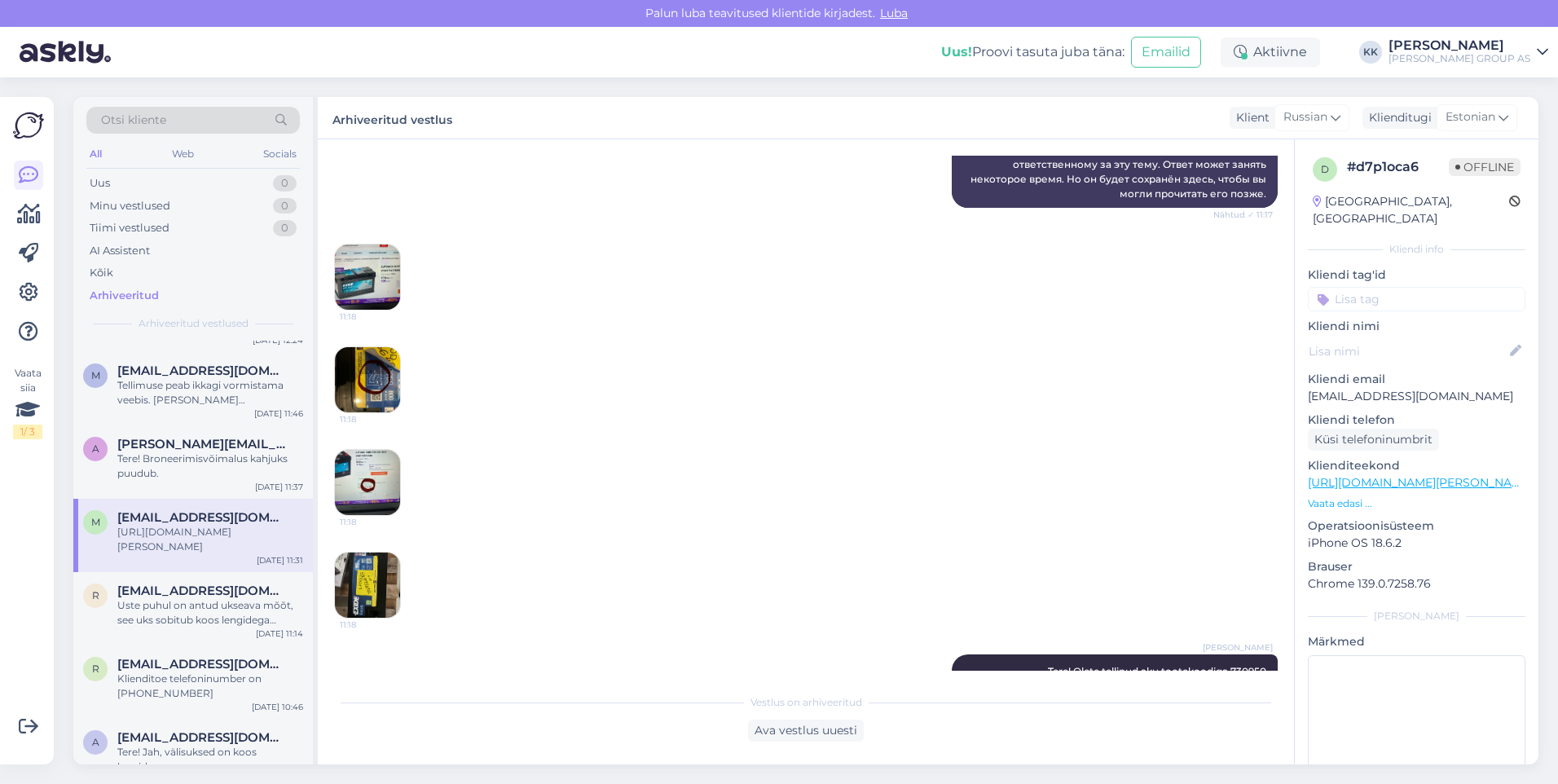
scroll to position [244, 0]
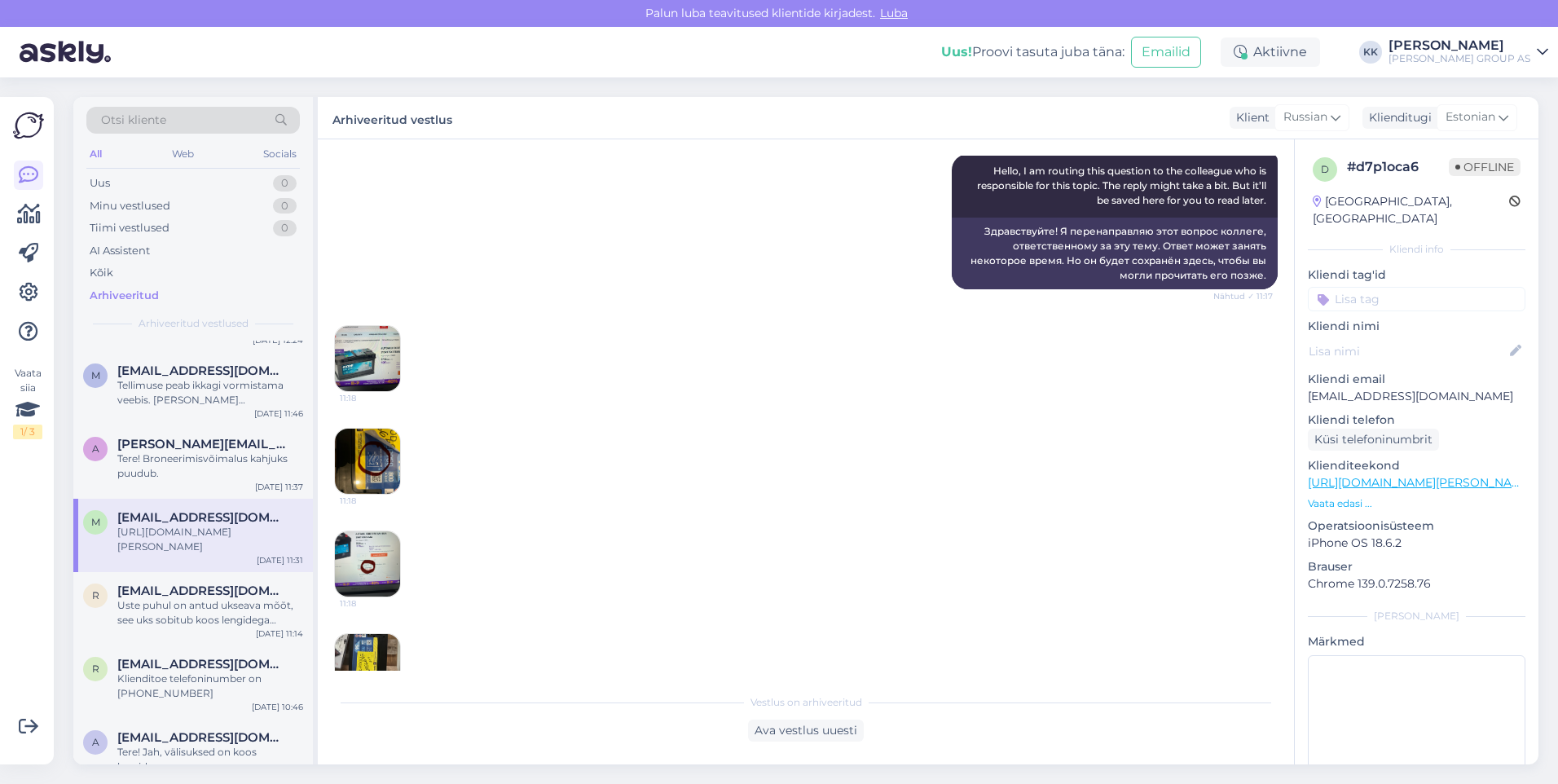
click at [373, 344] on img at bounding box center [367, 359] width 66 height 66
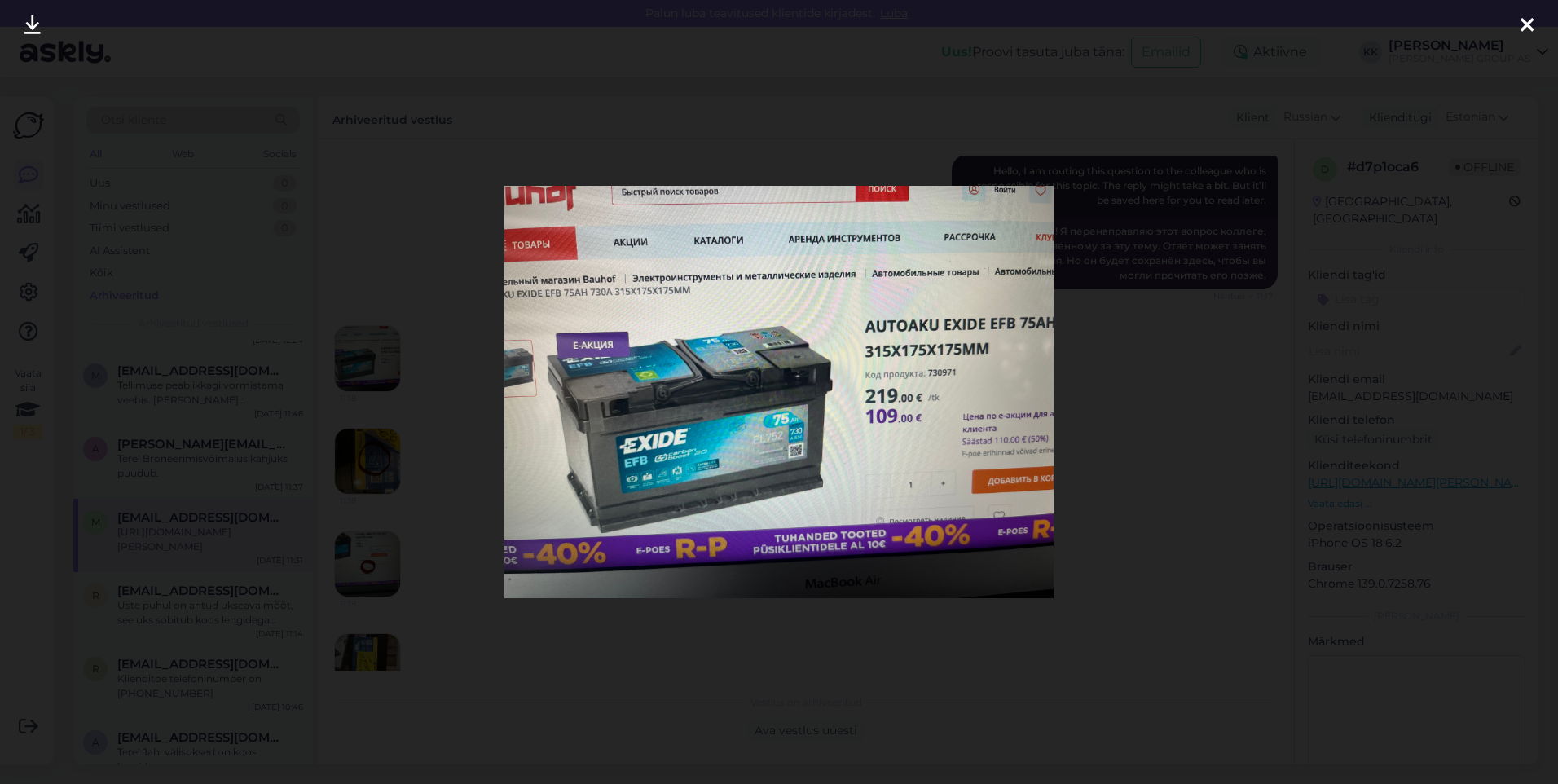
click at [1526, 17] on icon at bounding box center [1527, 26] width 13 height 21
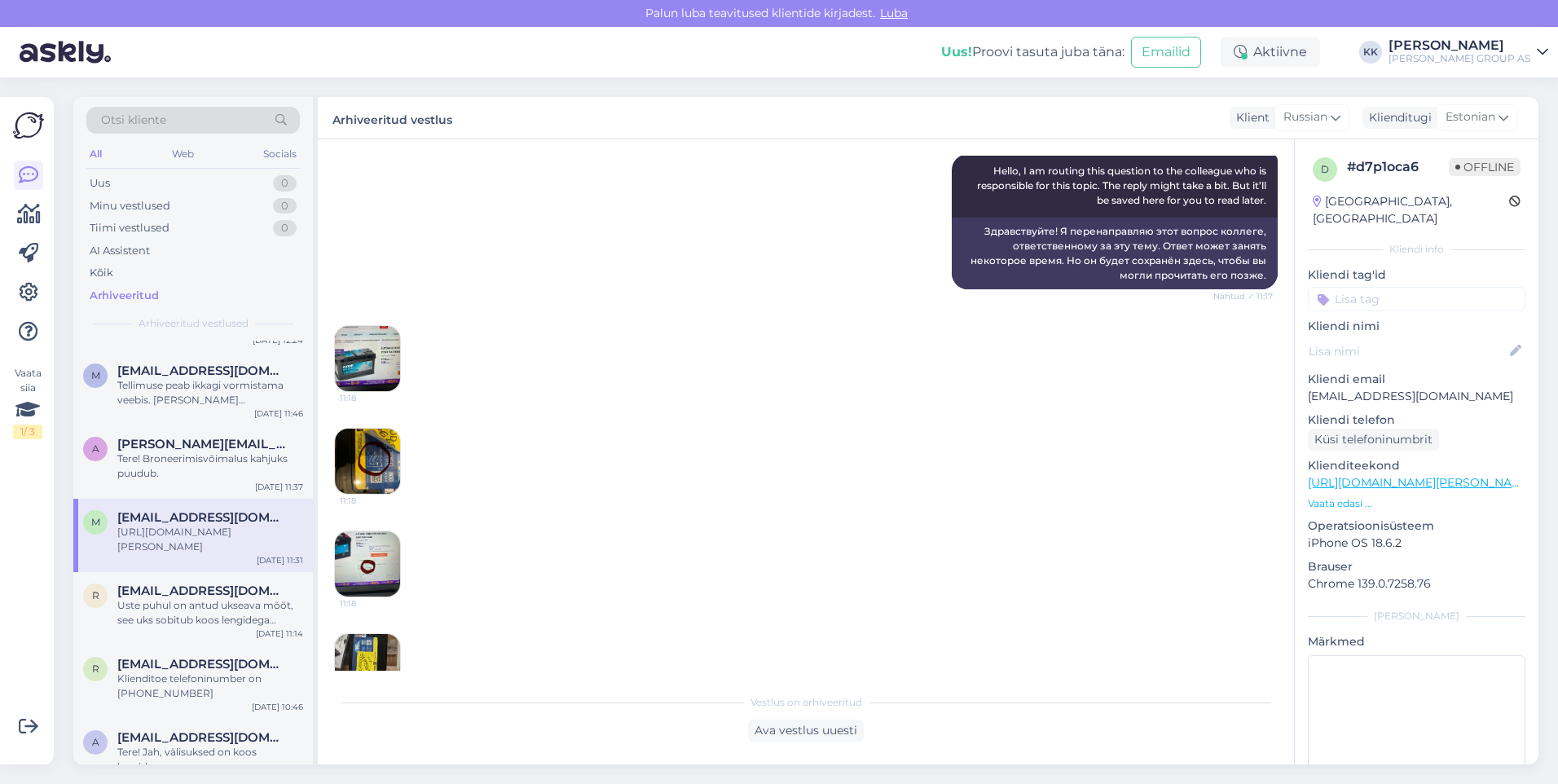
click at [373, 449] on img at bounding box center [367, 461] width 66 height 66
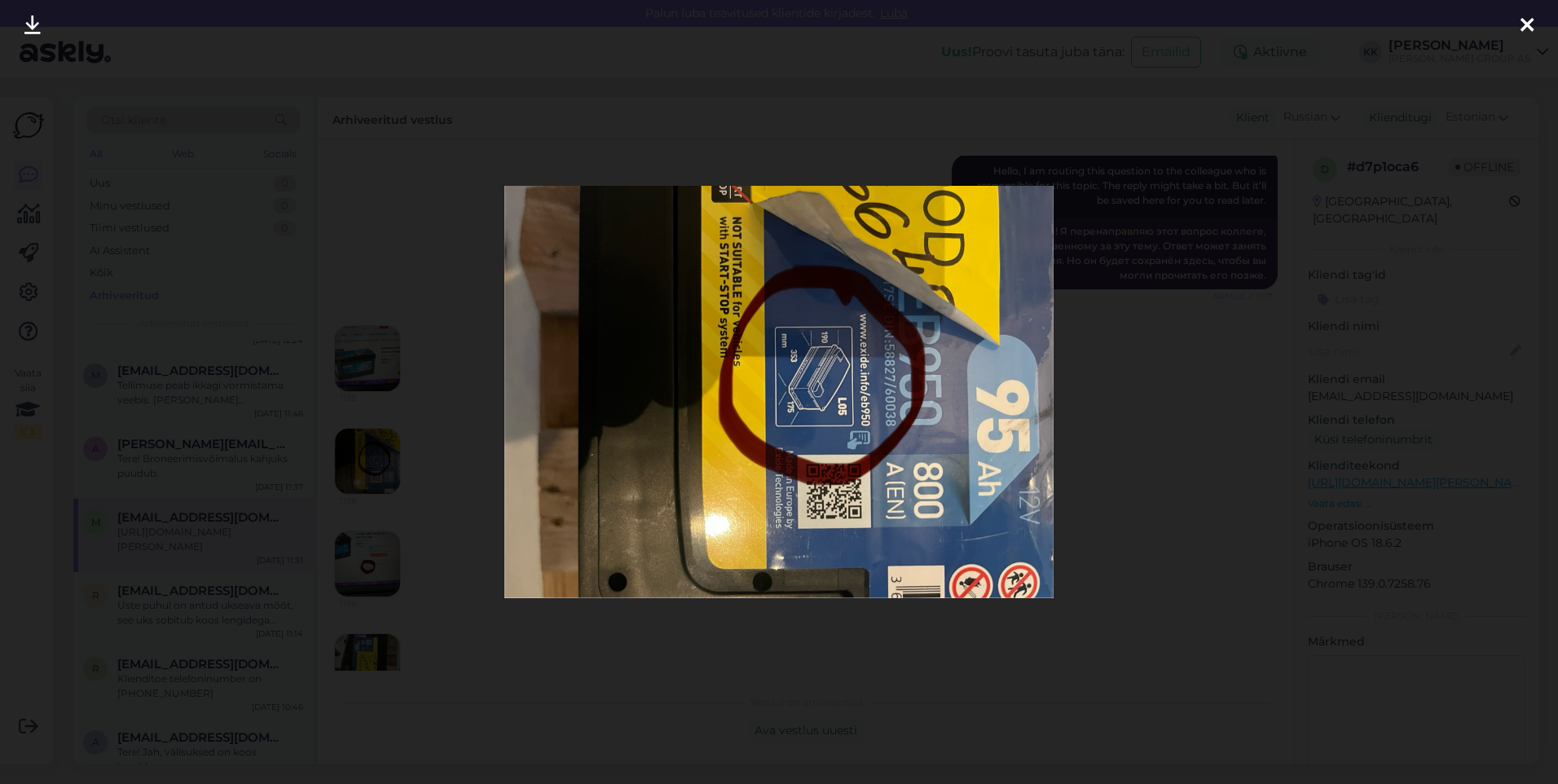
click at [1518, 21] on div at bounding box center [1527, 26] width 33 height 51
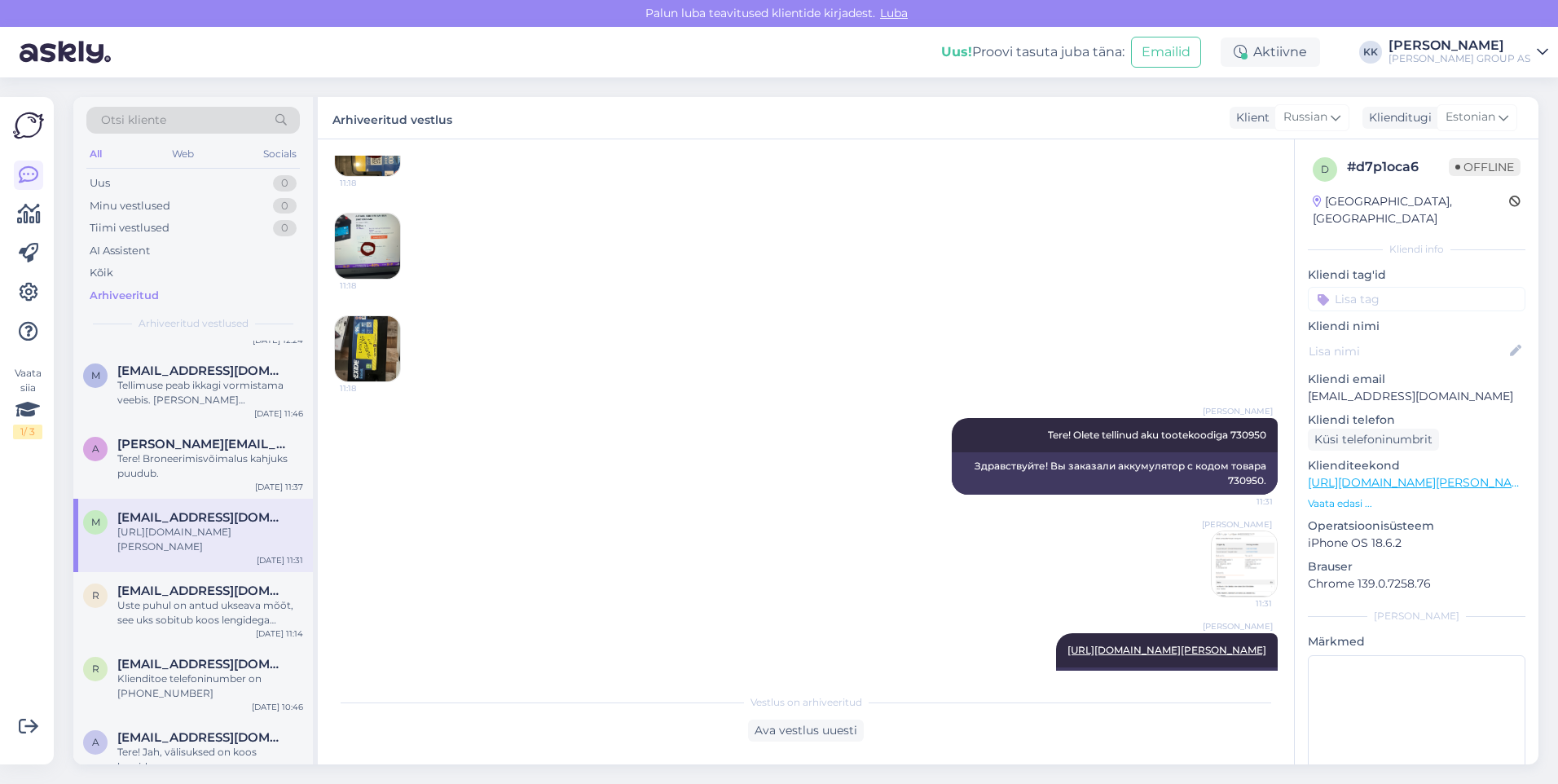
scroll to position [619, 0]
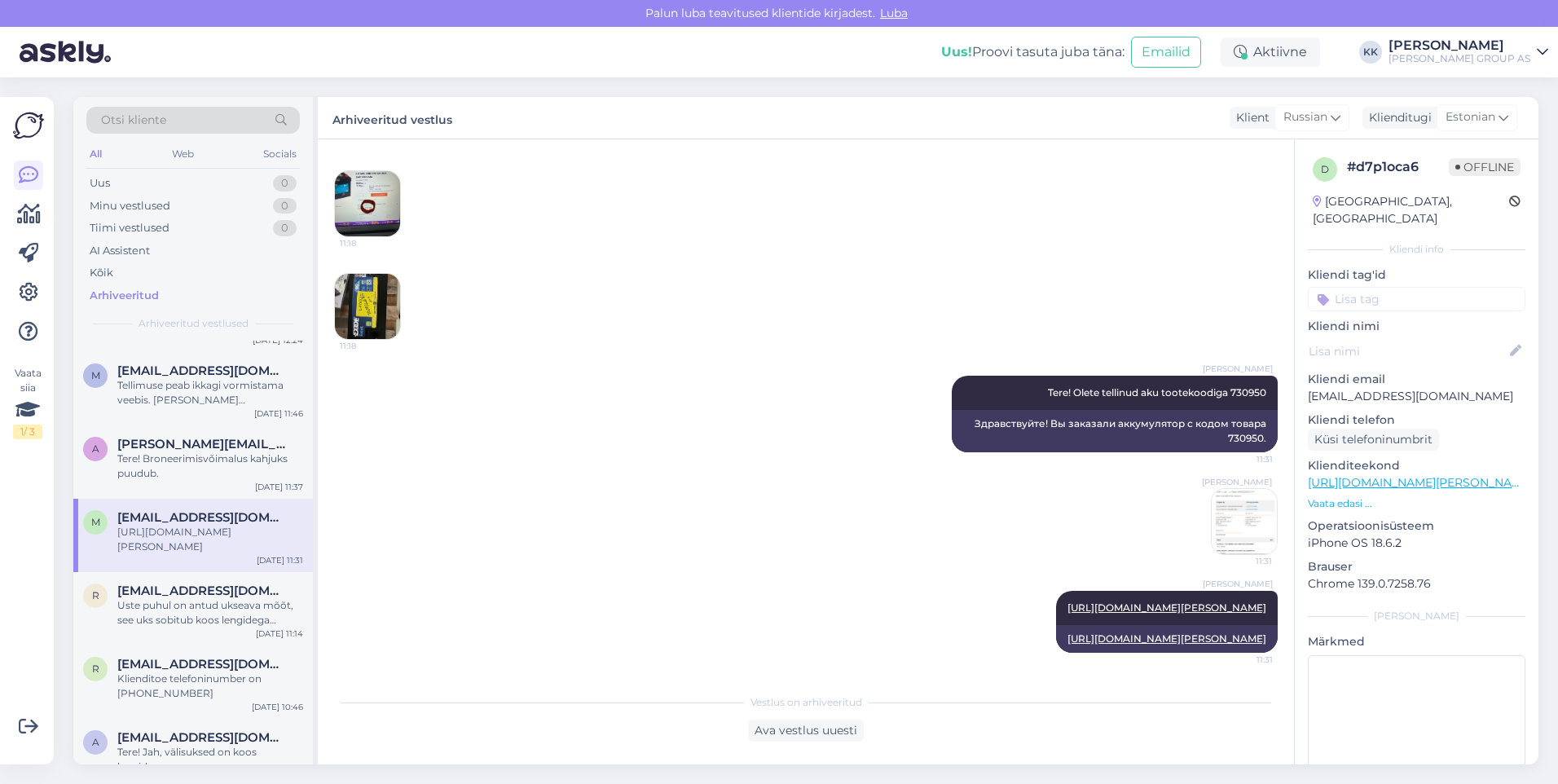
click at [1233, 489] on img at bounding box center [1244, 521] width 66 height 66
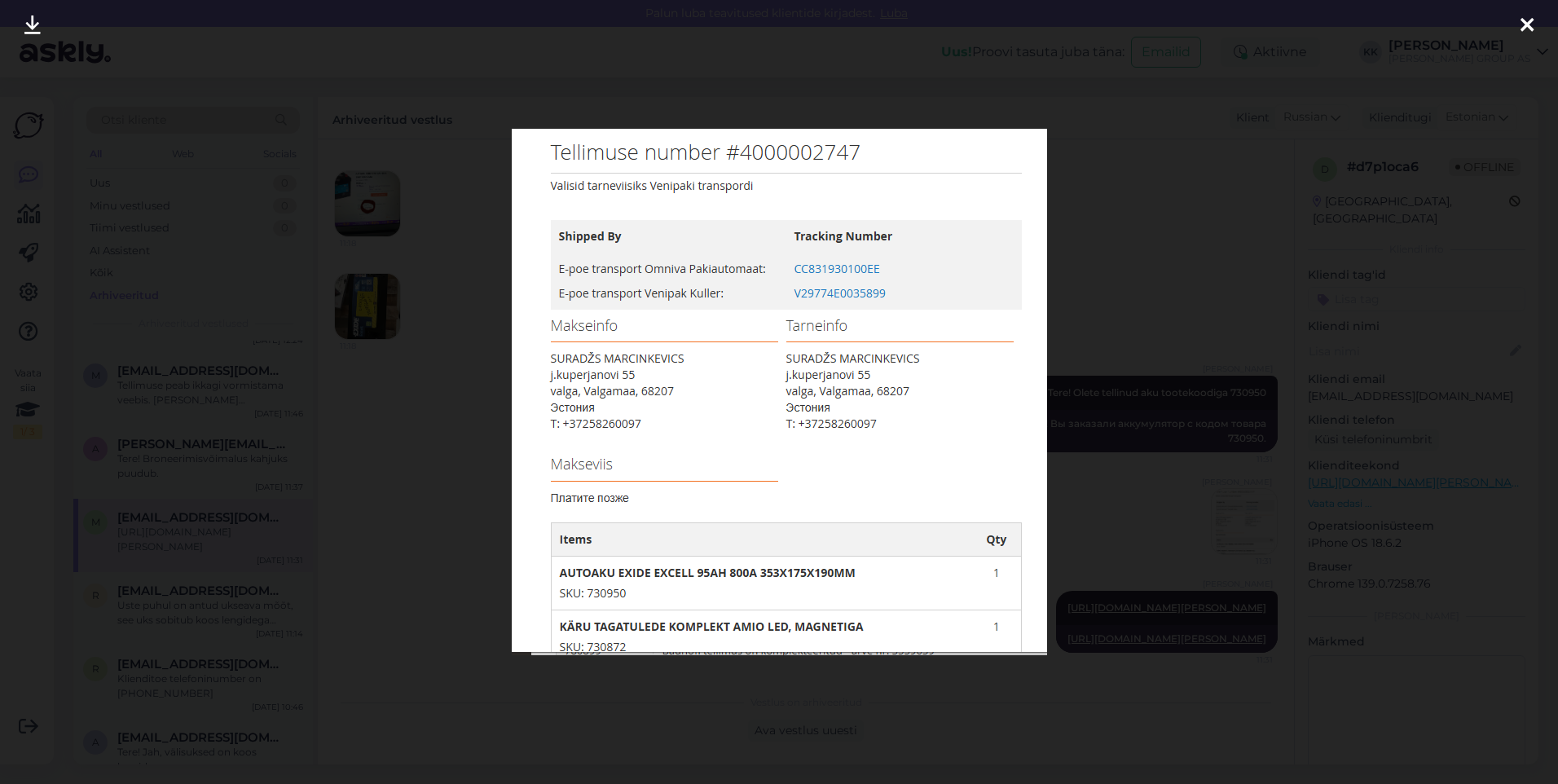
click at [1531, 20] on icon at bounding box center [1527, 26] width 13 height 21
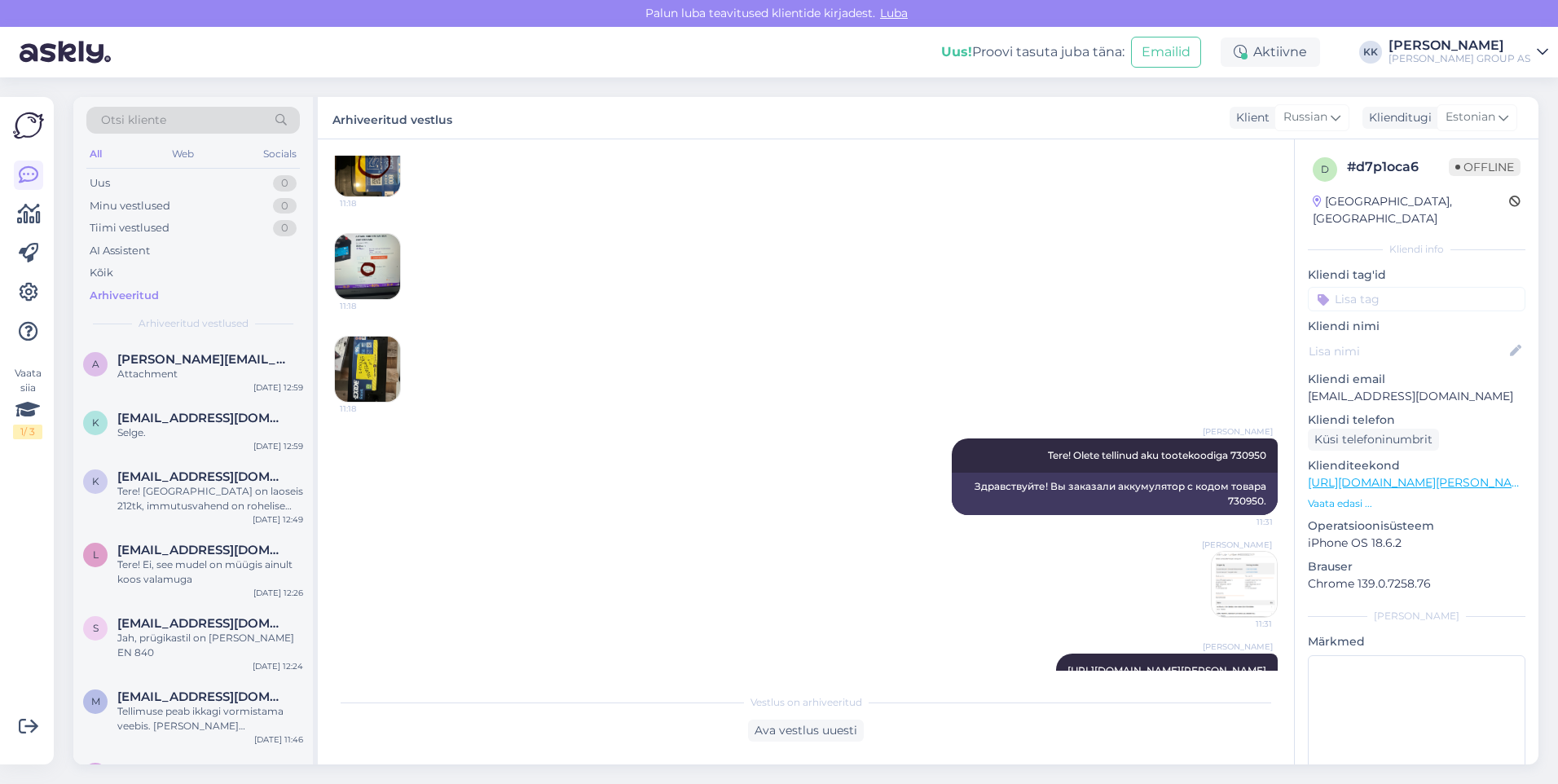
scroll to position [571, 0]
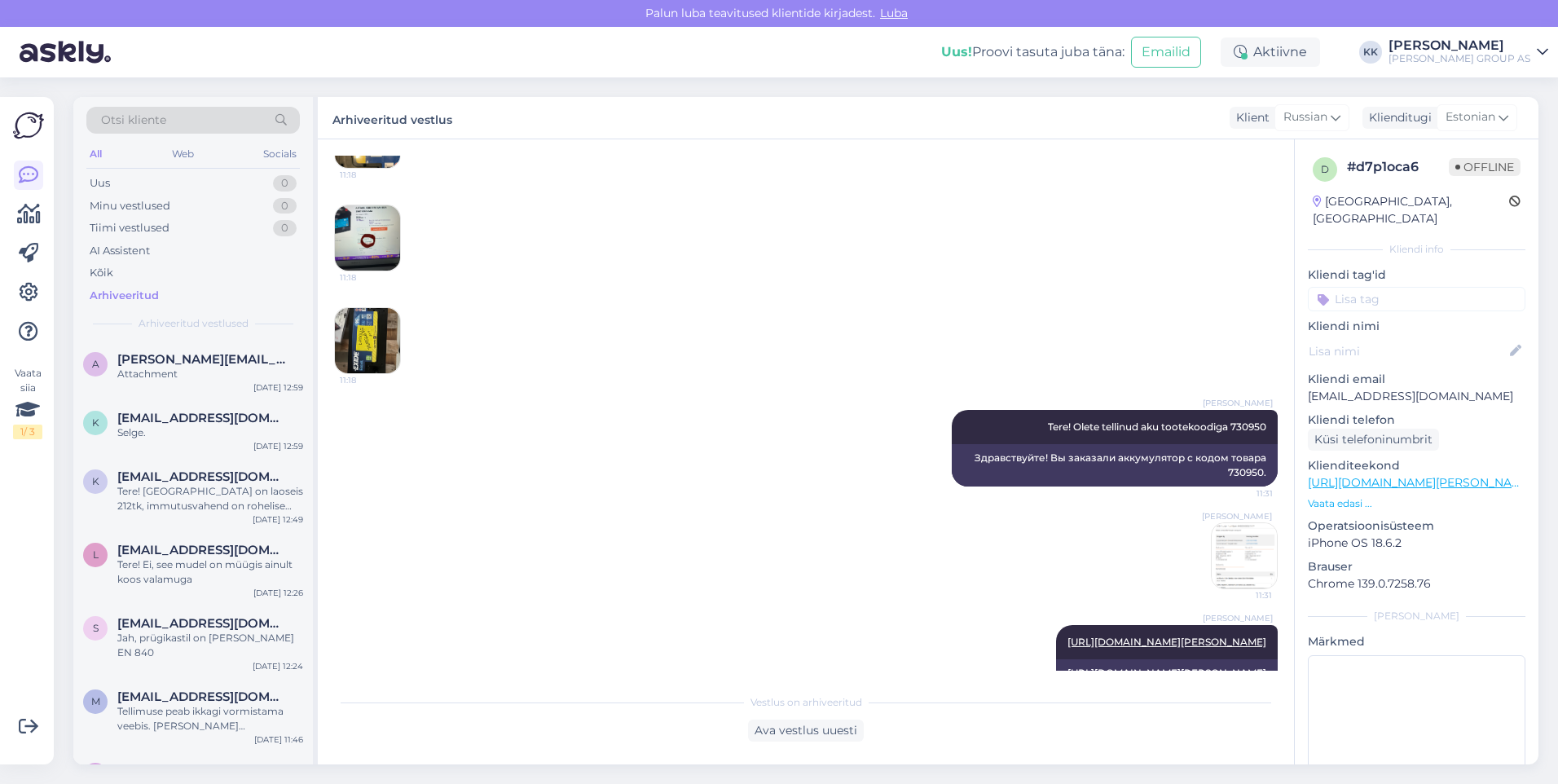
click at [1233, 540] on img at bounding box center [1244, 556] width 66 height 66
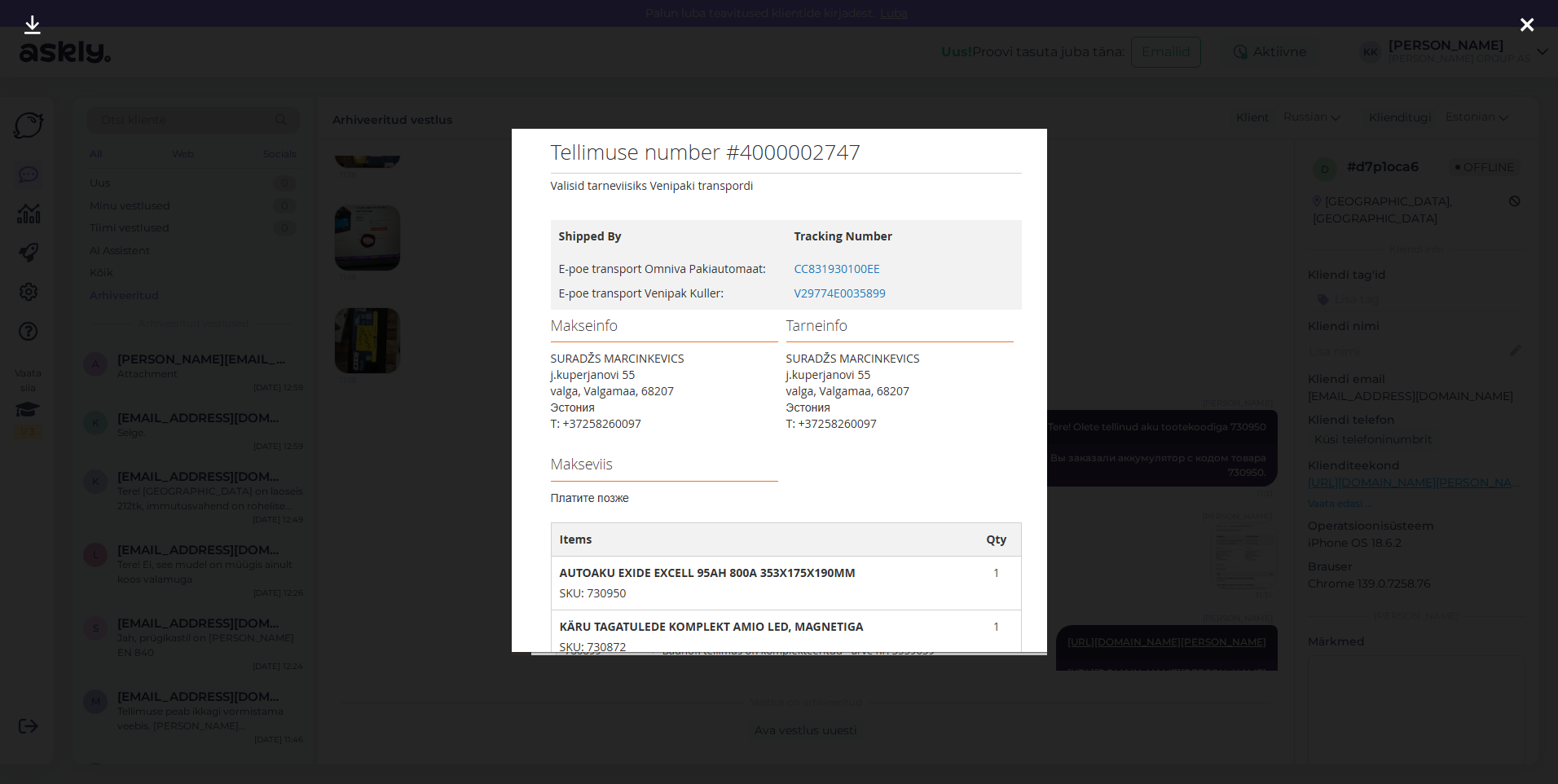
click at [1532, 24] on icon at bounding box center [1527, 26] width 13 height 21
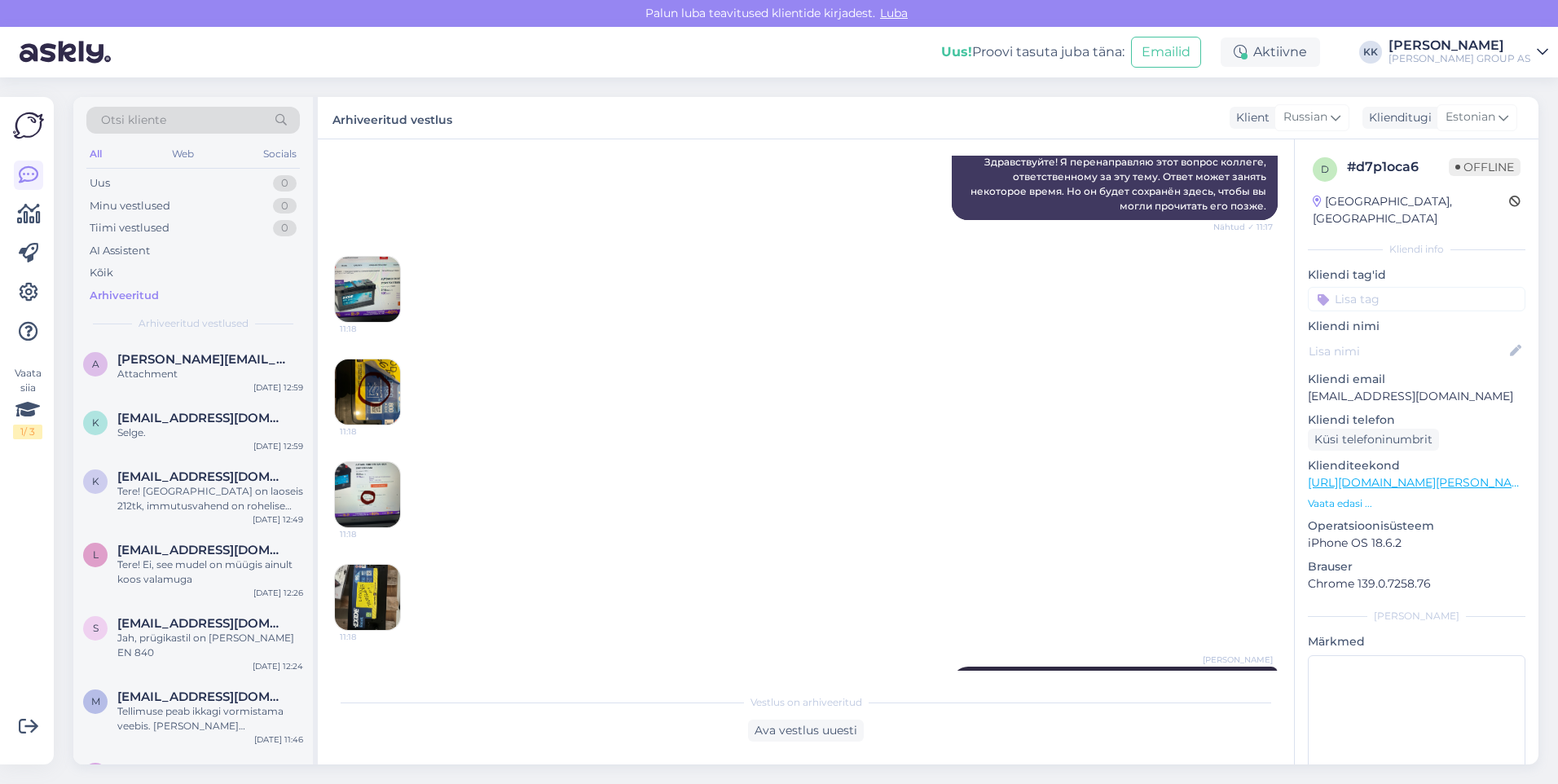
scroll to position [81, 0]
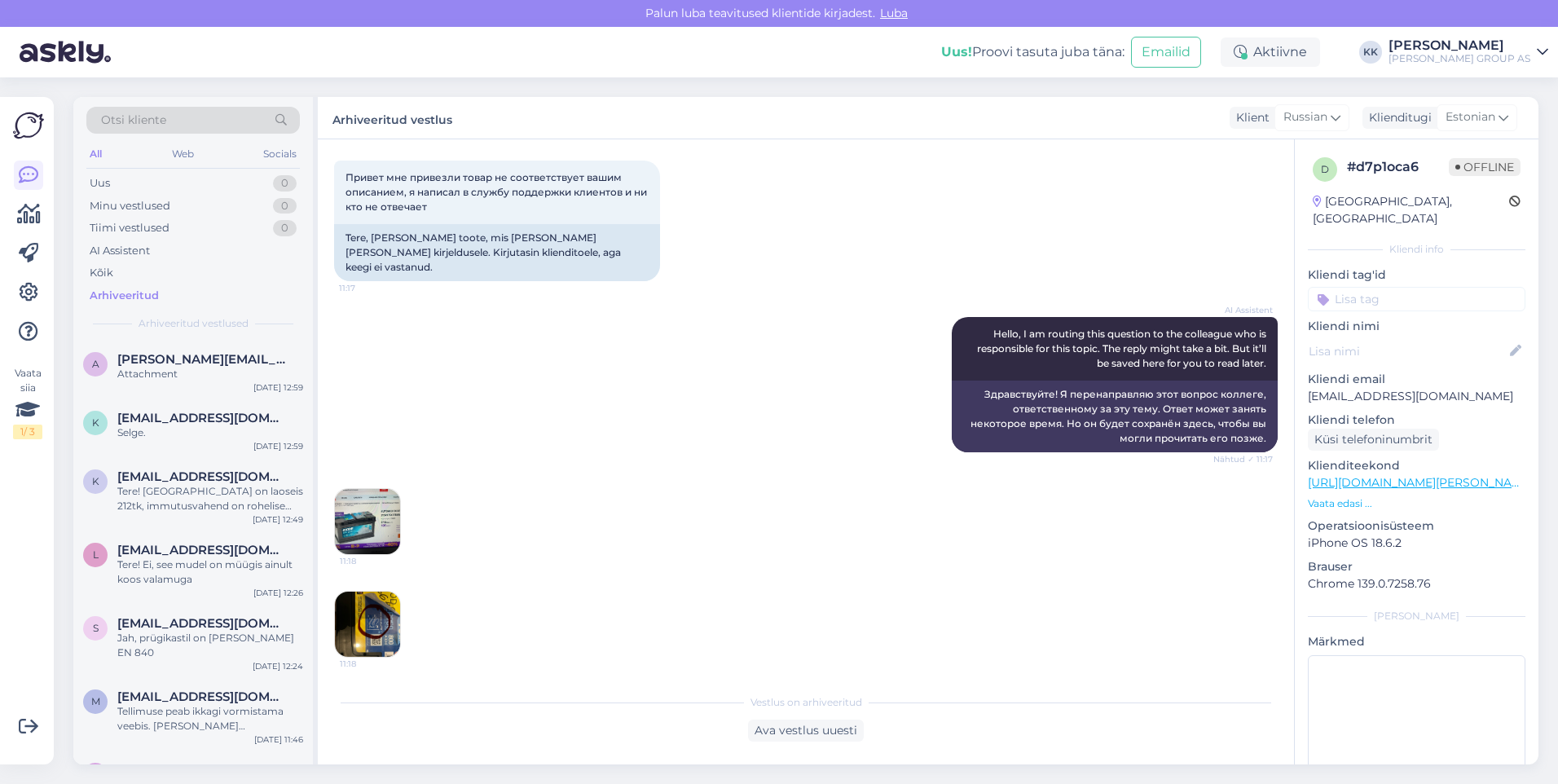
click at [365, 501] on img at bounding box center [367, 521] width 66 height 66
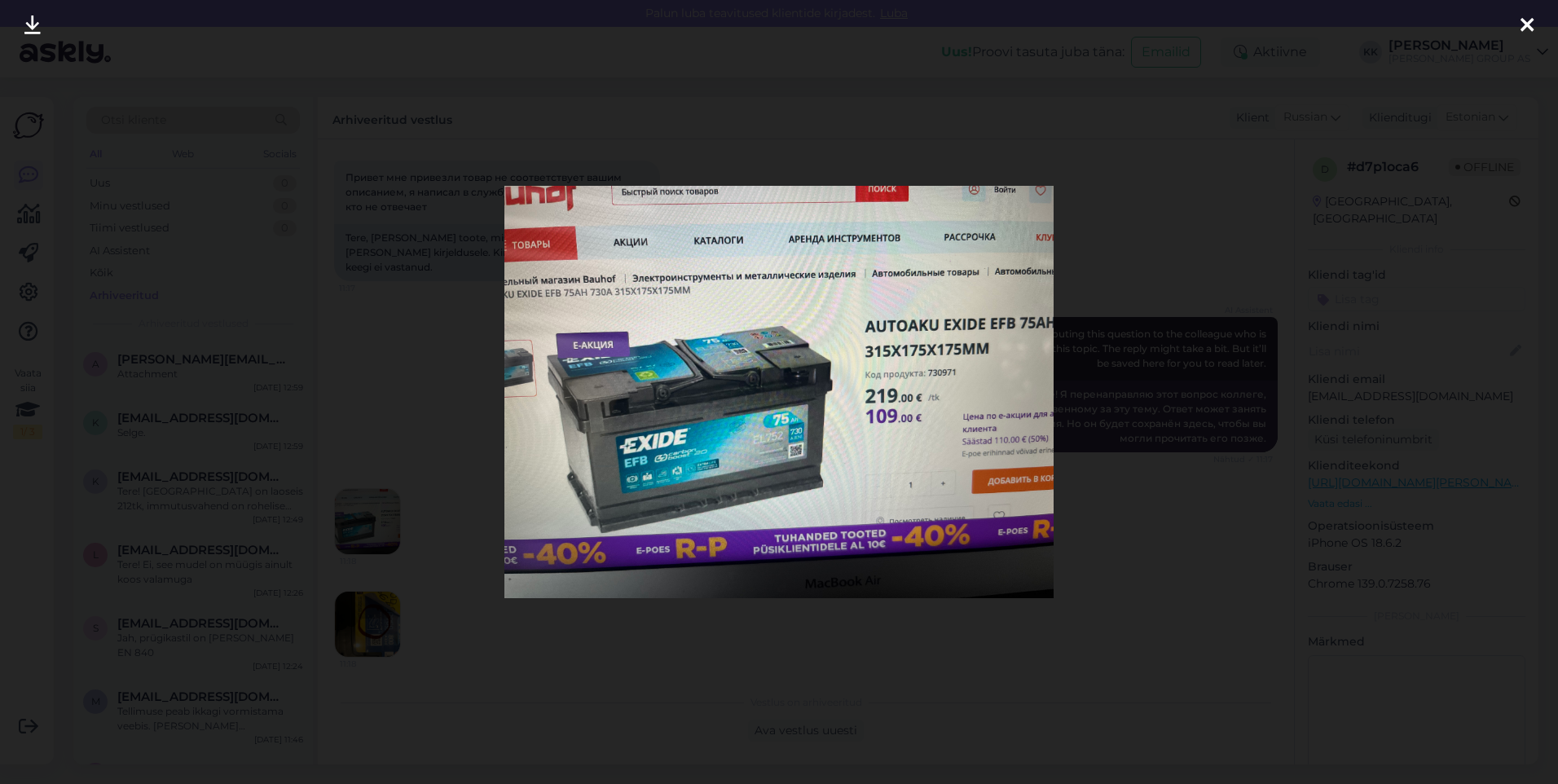
click at [1528, 21] on icon at bounding box center [1527, 26] width 13 height 21
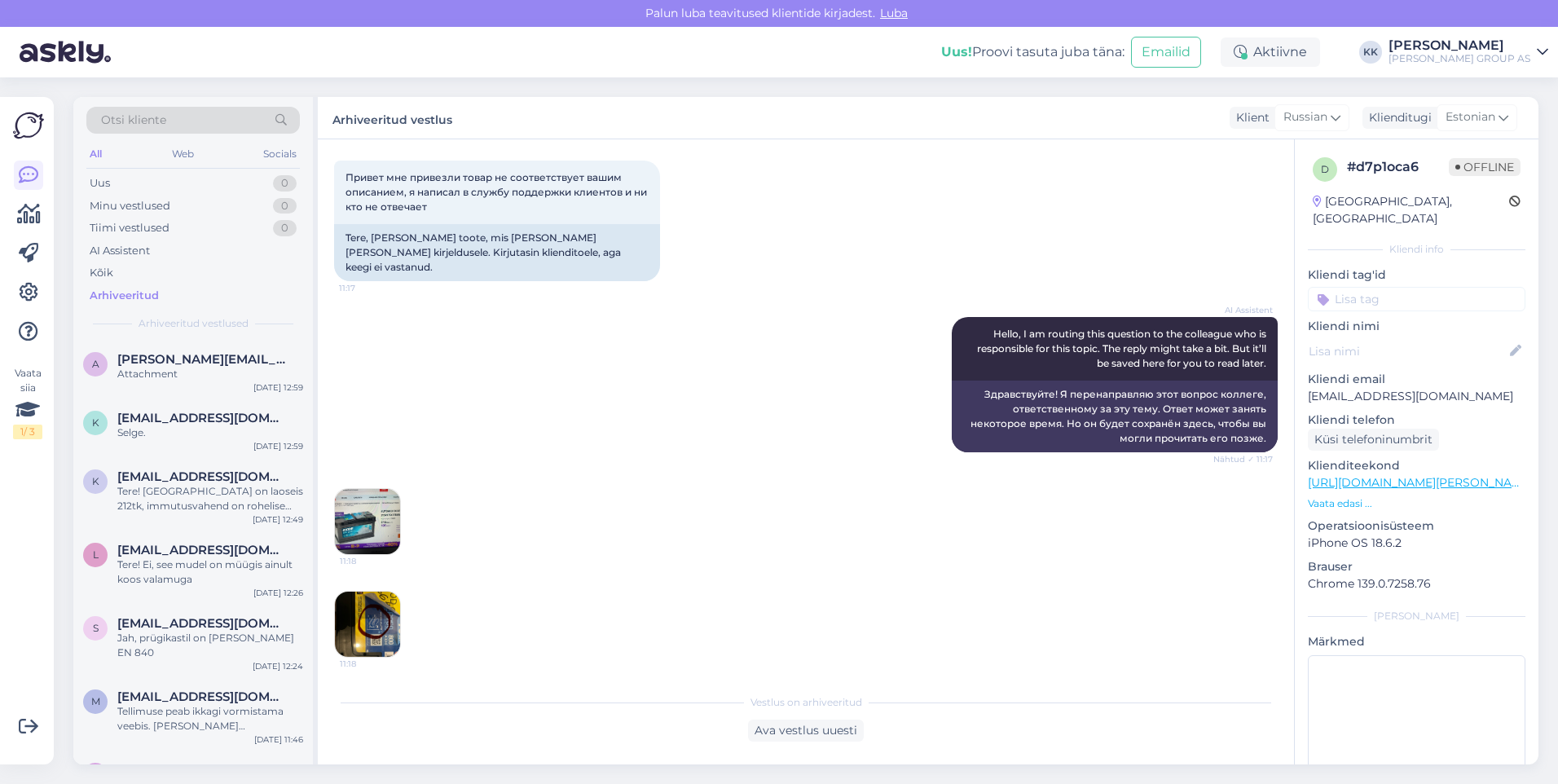
click at [361, 615] on img at bounding box center [367, 624] width 66 height 66
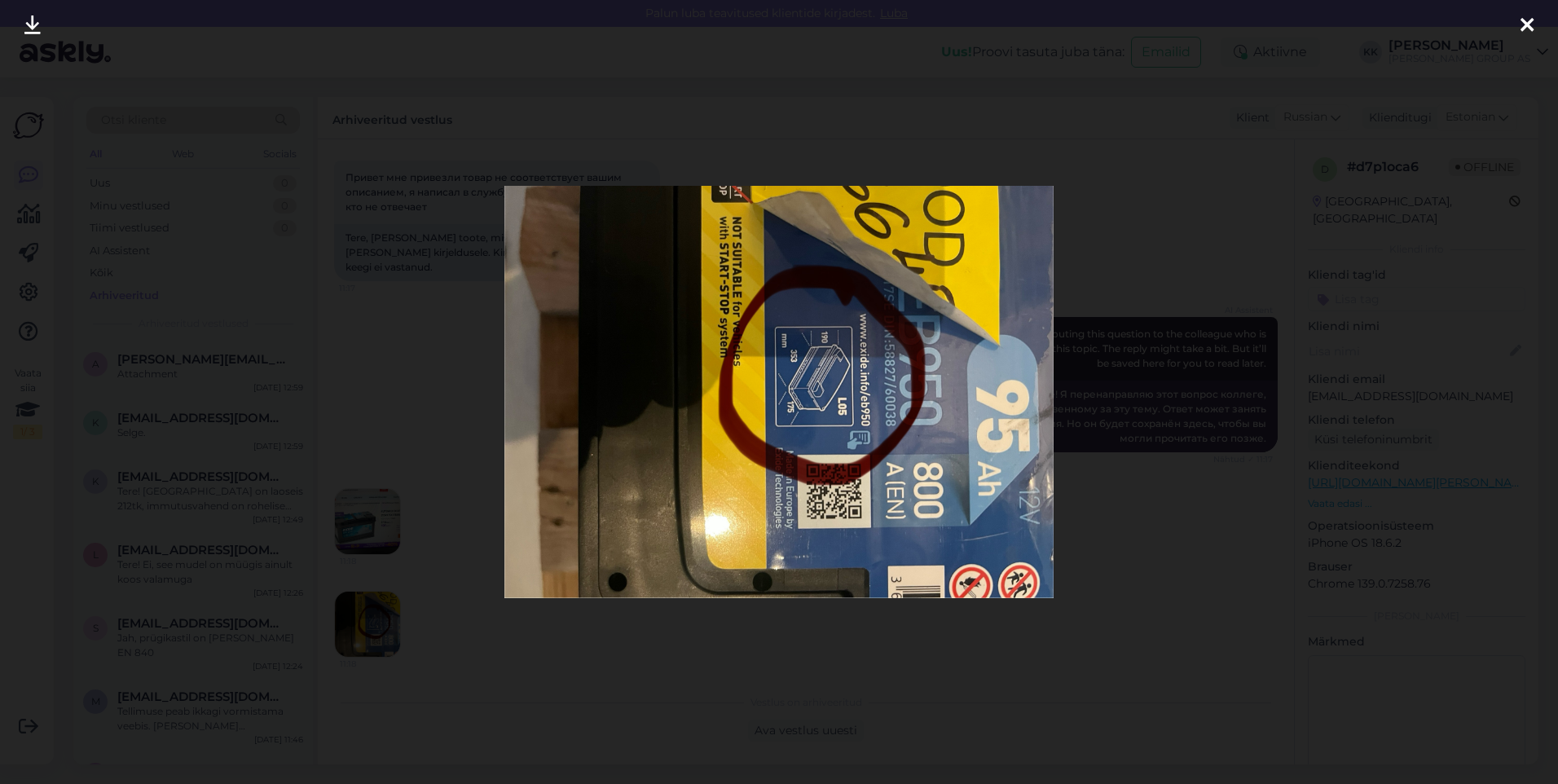
click at [1532, 20] on icon at bounding box center [1527, 26] width 13 height 21
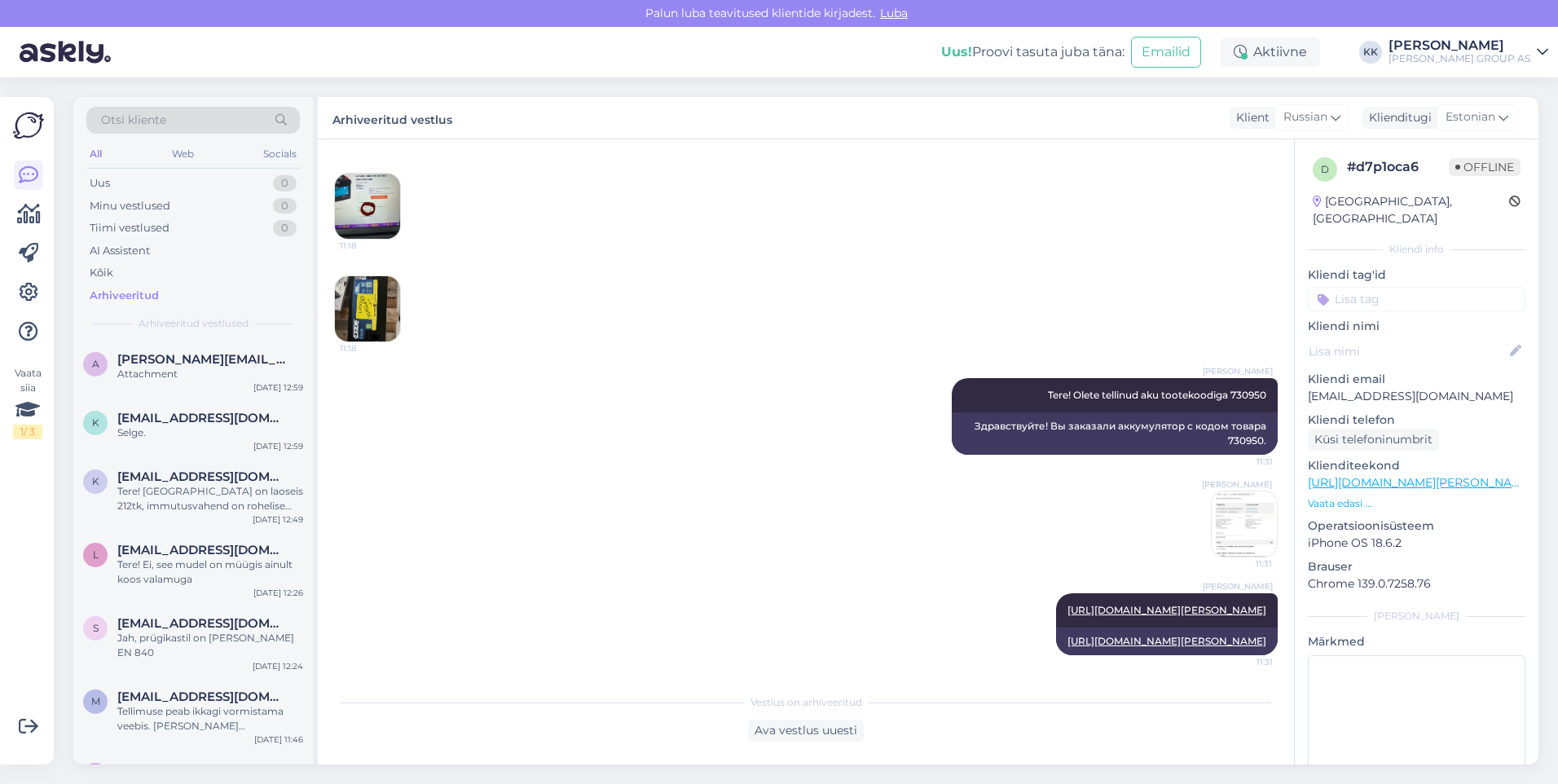
scroll to position [619, 0]
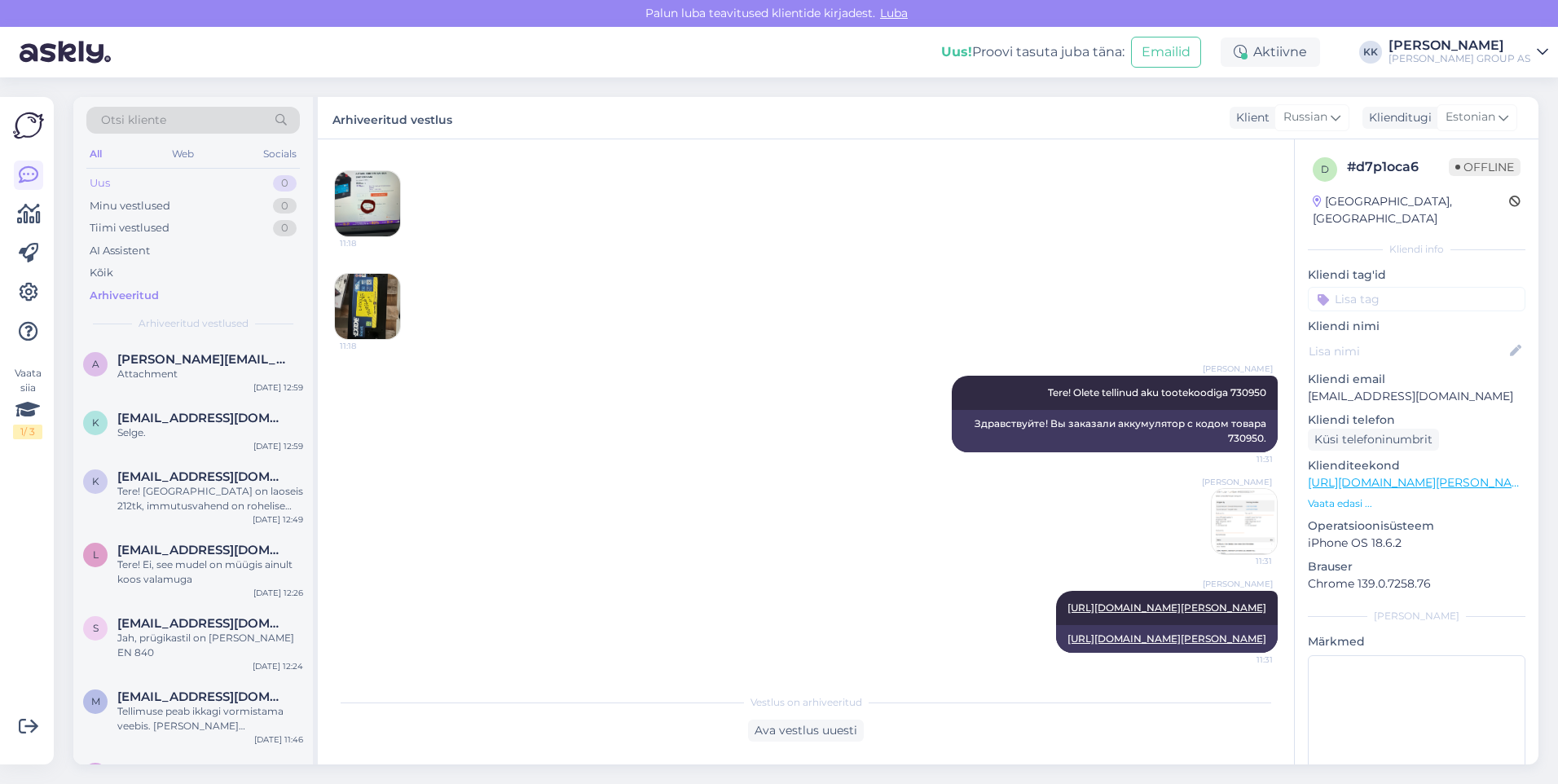
click at [115, 181] on div "Uus 0" at bounding box center [193, 183] width 213 height 23
